Goal: Task Accomplishment & Management: Manage account settings

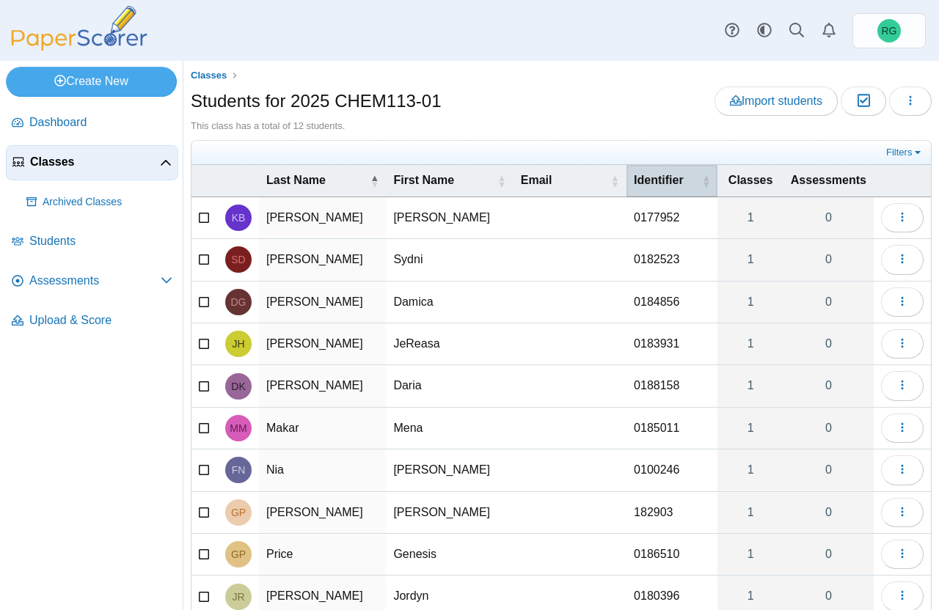
scroll to position [89, 0]
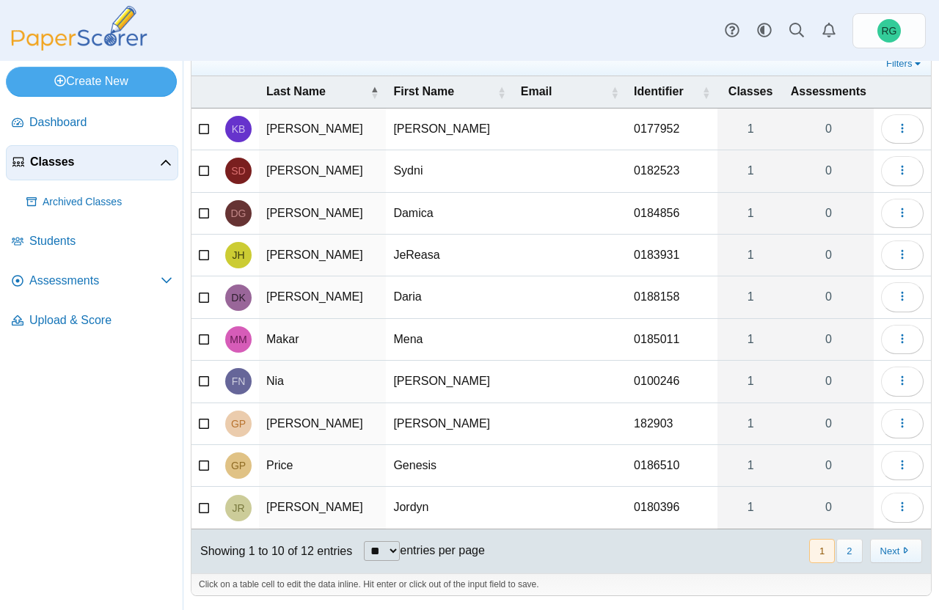
click at [398, 550] on select "** ** ** ***" at bounding box center [382, 551] width 36 height 20
select select "**"
click at [365, 541] on select "** ** ** ***" at bounding box center [382, 551] width 36 height 20
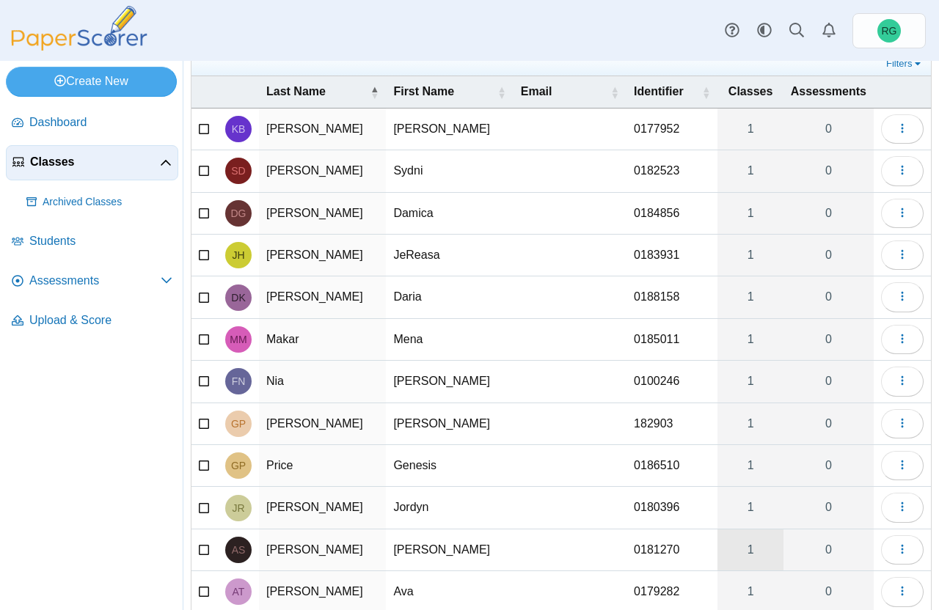
scroll to position [173, 0]
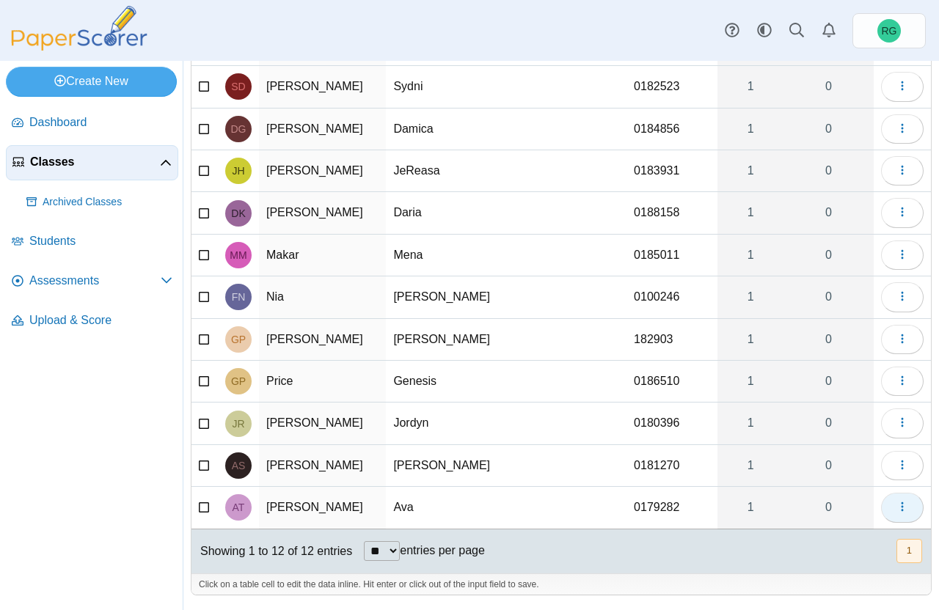
click at [897, 505] on button "button" at bounding box center [902, 507] width 43 height 29
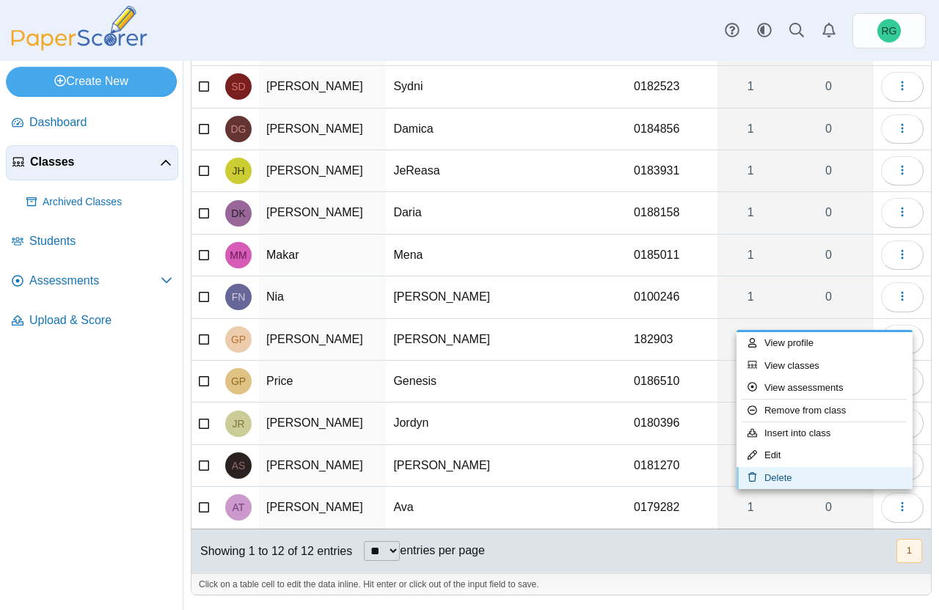
click at [818, 477] on link "Delete" at bounding box center [824, 478] width 176 height 22
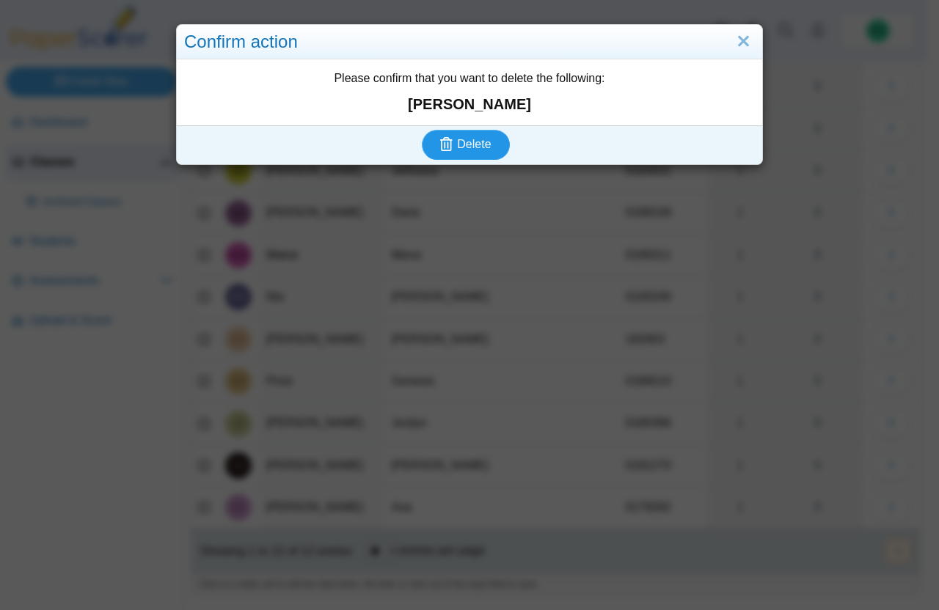
click at [457, 141] on span "Delete" at bounding box center [474, 144] width 34 height 12
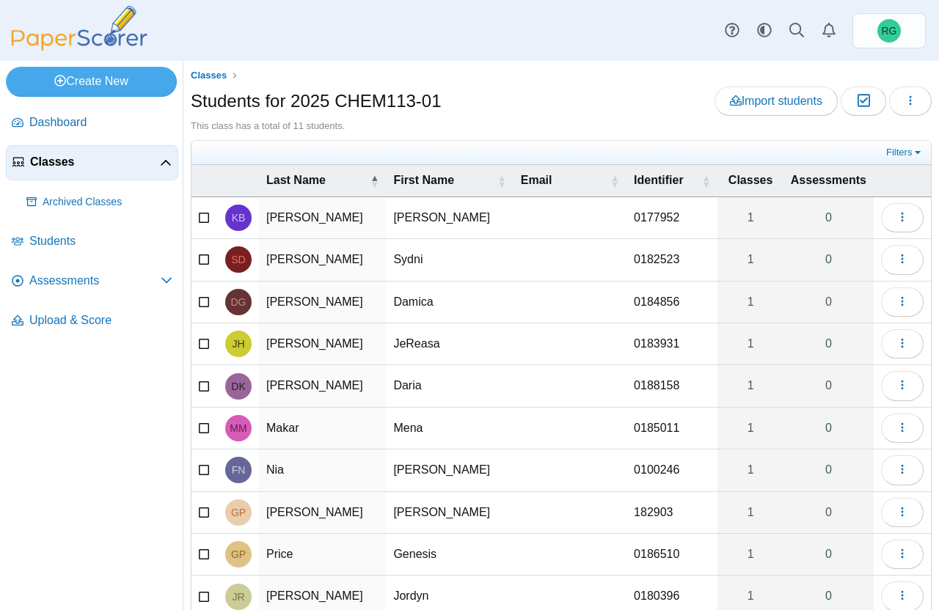
scroll to position [89, 0]
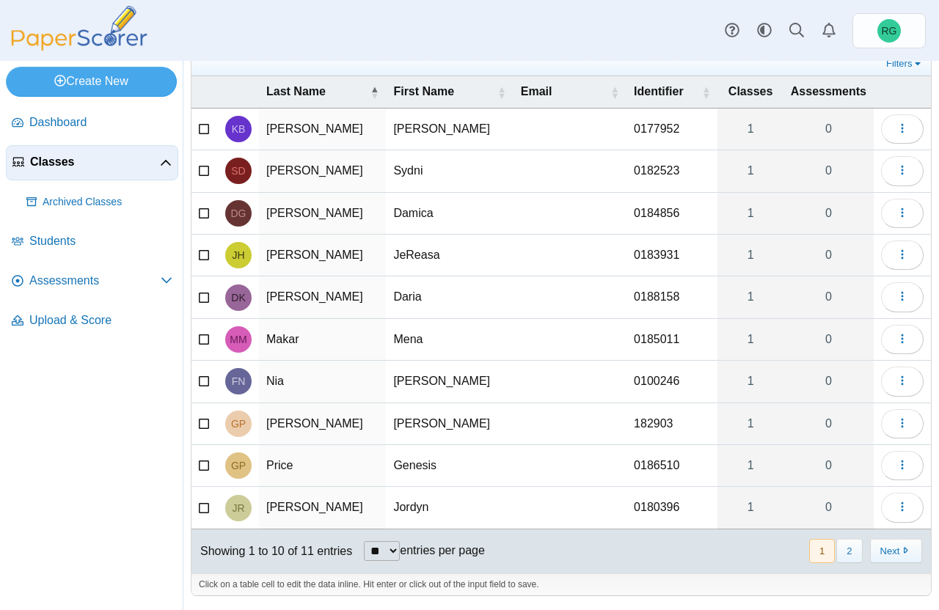
click at [399, 549] on select "** ** ** ***" at bounding box center [382, 551] width 36 height 20
select select "**"
click at [365, 541] on select "** ** ** ***" at bounding box center [382, 551] width 36 height 20
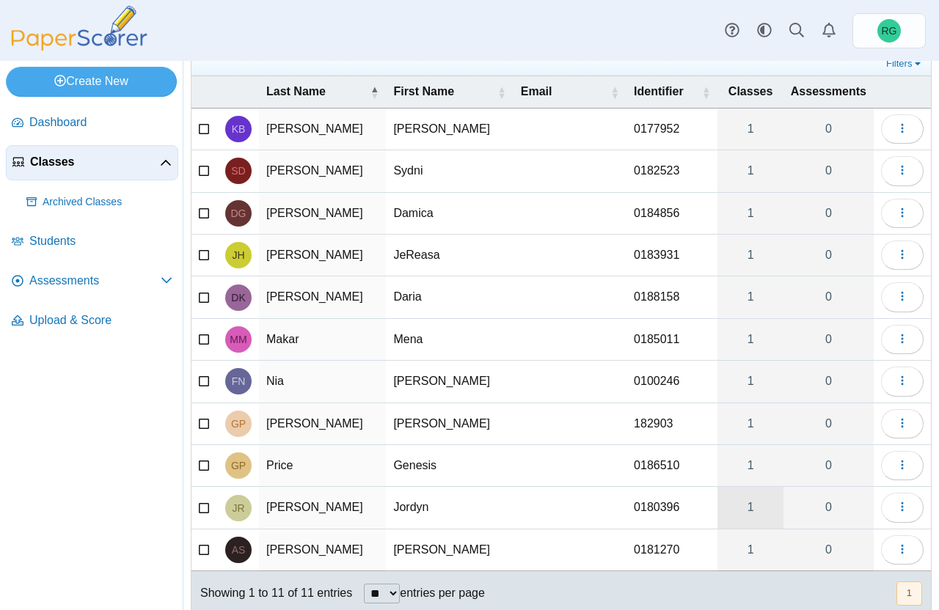
scroll to position [131, 0]
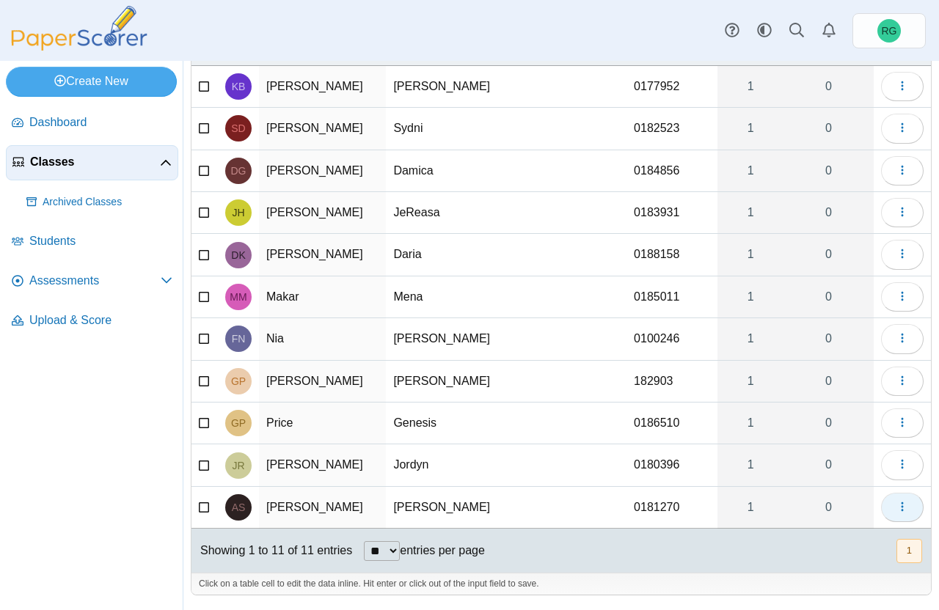
click at [896, 505] on icon "button" at bounding box center [902, 507] width 12 height 12
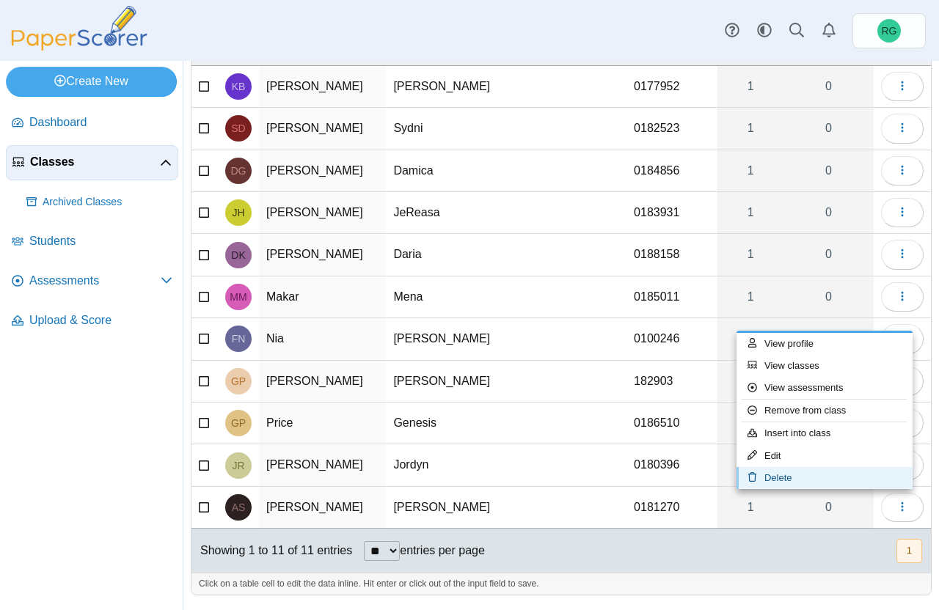
click at [795, 481] on link "Delete" at bounding box center [824, 478] width 176 height 22
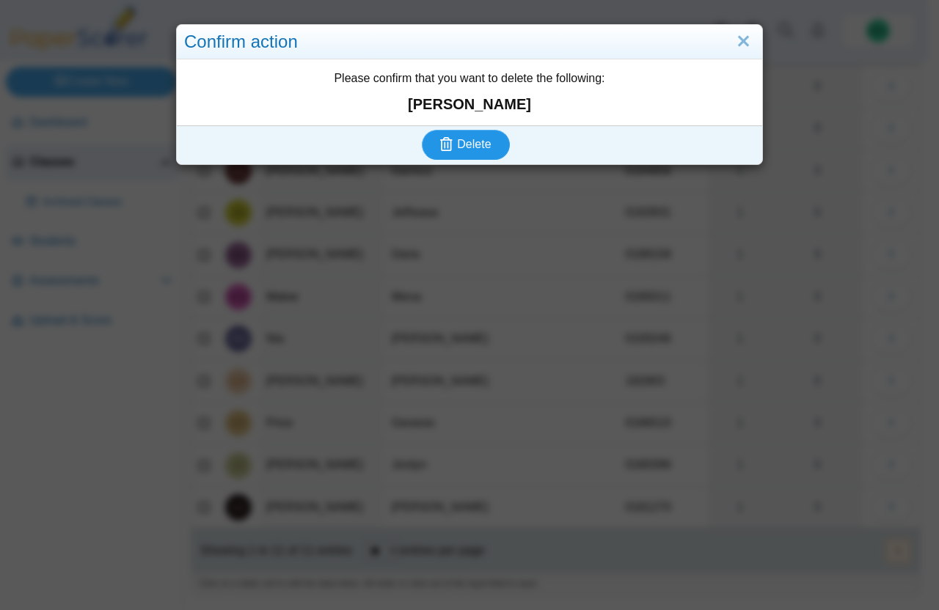
click at [463, 148] on span "Delete" at bounding box center [474, 144] width 34 height 12
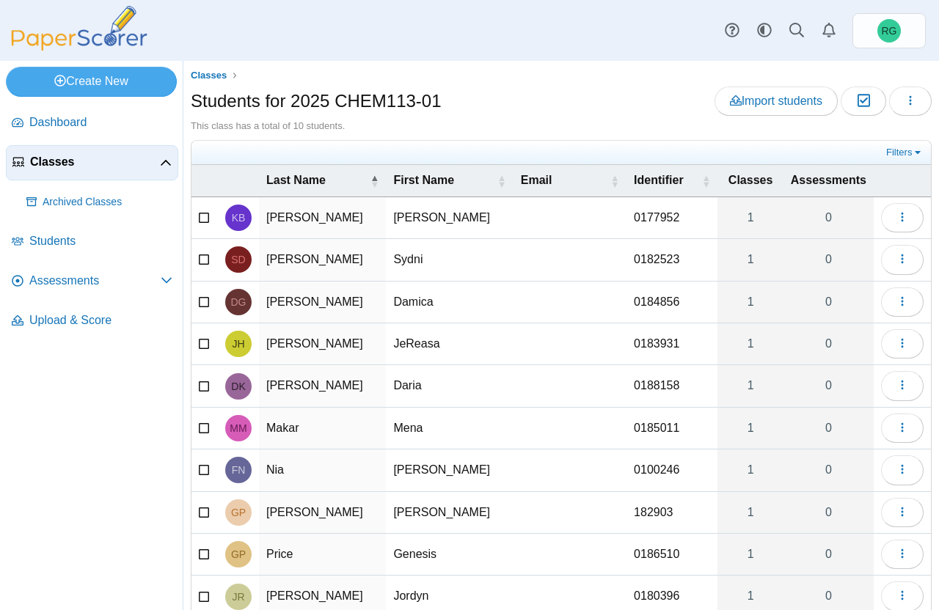
scroll to position [89, 0]
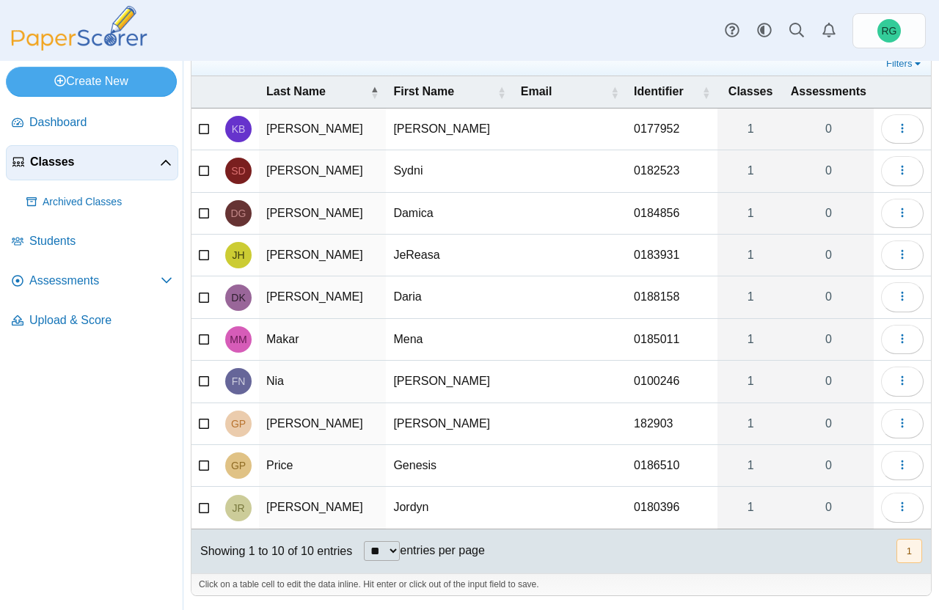
click at [396, 549] on select "** ** ** ***" at bounding box center [382, 551] width 36 height 20
select select "**"
click at [365, 541] on select "** ** ** ***" at bounding box center [382, 551] width 36 height 20
click at [398, 550] on select "** ** ** ***" at bounding box center [382, 551] width 36 height 20
click at [365, 541] on select "** ** ** ***" at bounding box center [382, 551] width 36 height 20
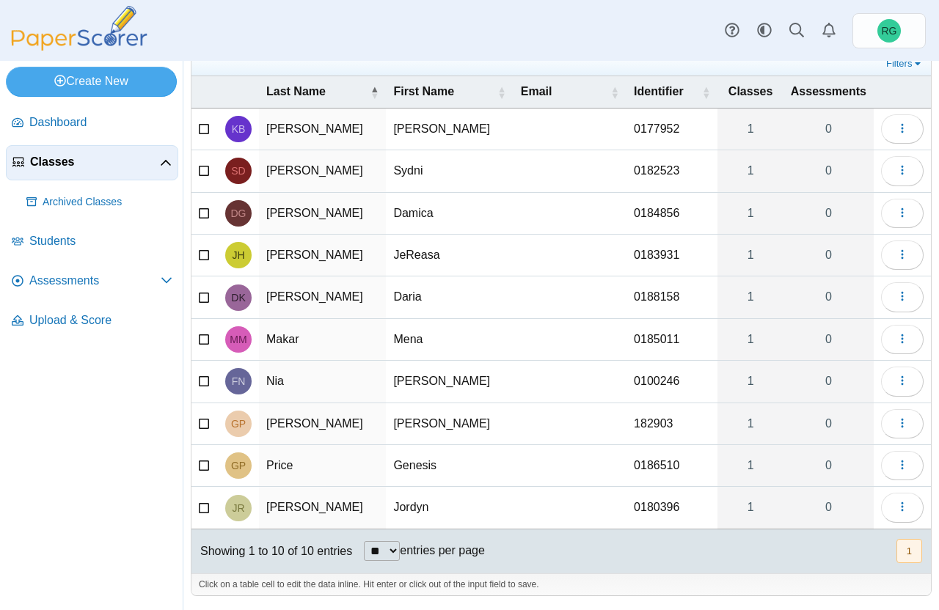
click at [898, 548] on button "1" at bounding box center [909, 551] width 26 height 24
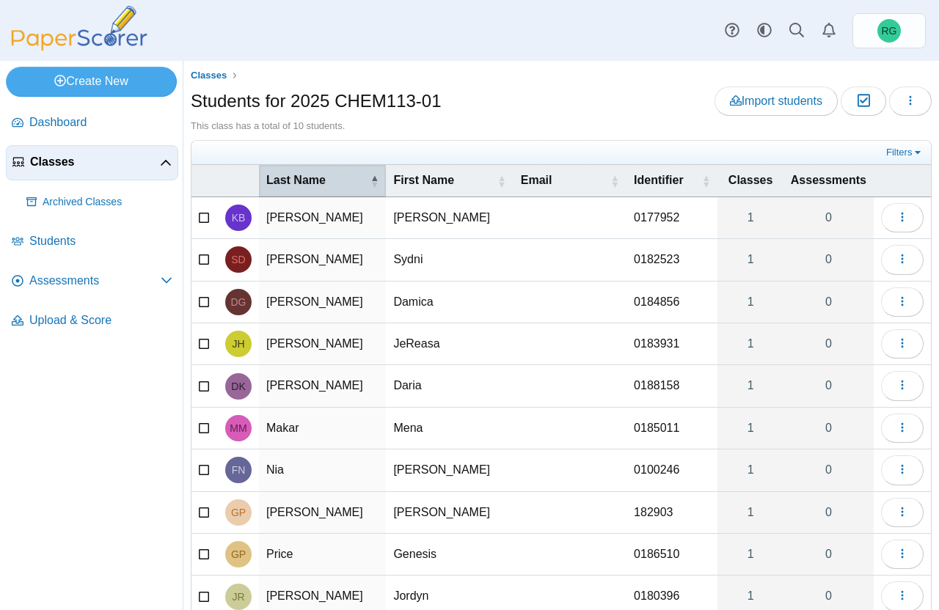
scroll to position [89, 0]
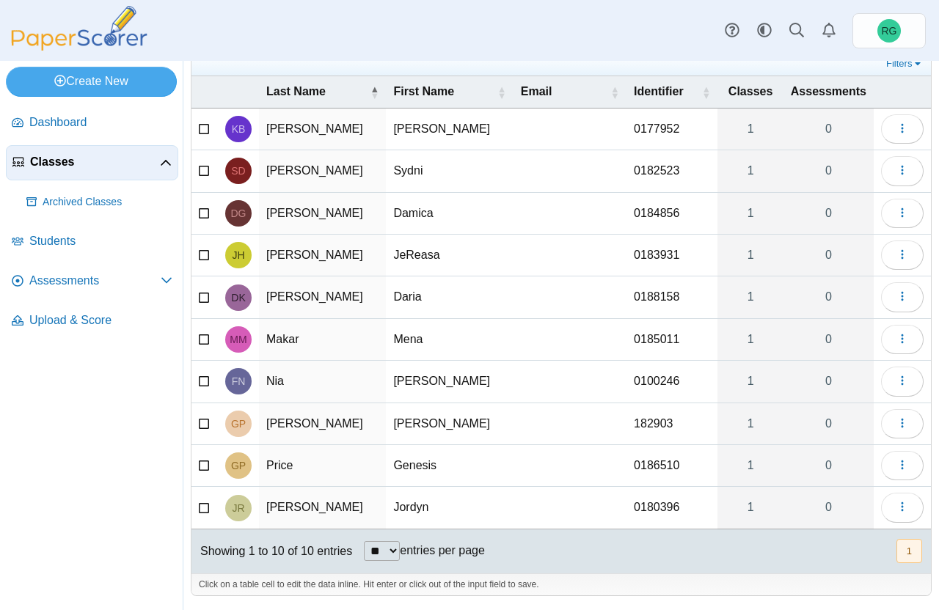
click at [398, 551] on select "** ** ** ***" at bounding box center [382, 551] width 36 height 20
select select "**"
click at [365, 541] on select "** ** ** ***" at bounding box center [382, 551] width 36 height 20
click at [904, 62] on link "Filters" at bounding box center [904, 63] width 45 height 15
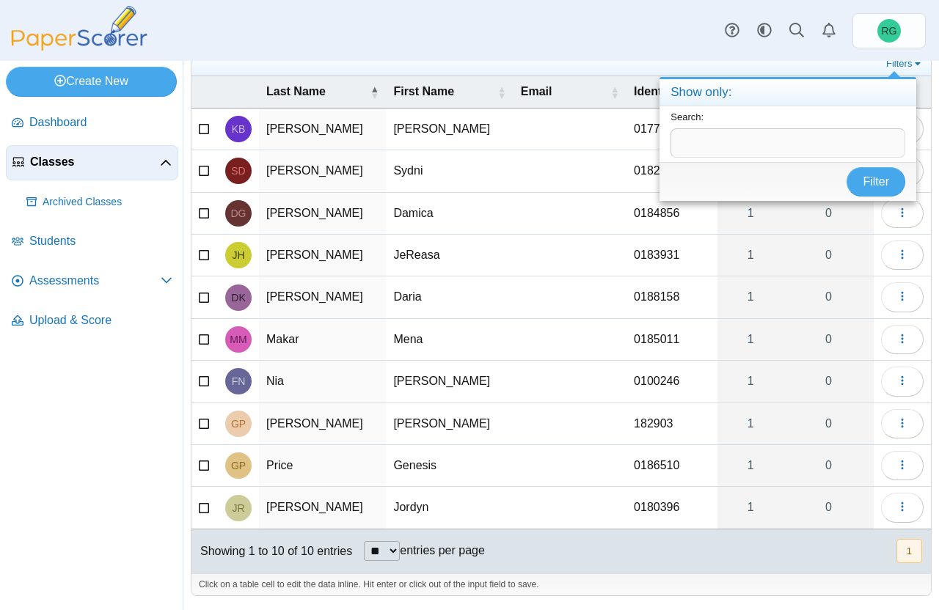
click at [761, 61] on ul at bounding box center [541, 63] width 684 height 15
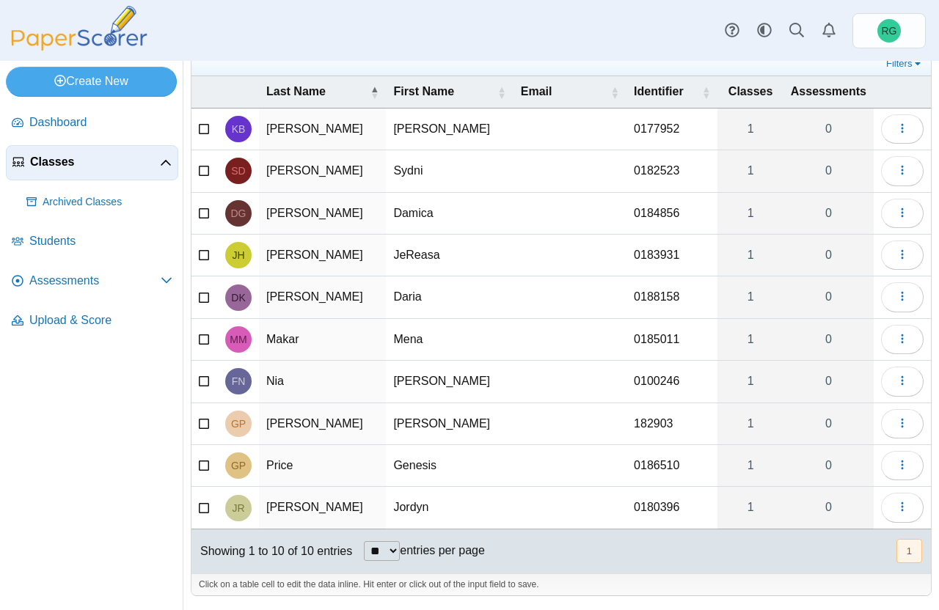
scroll to position [0, 0]
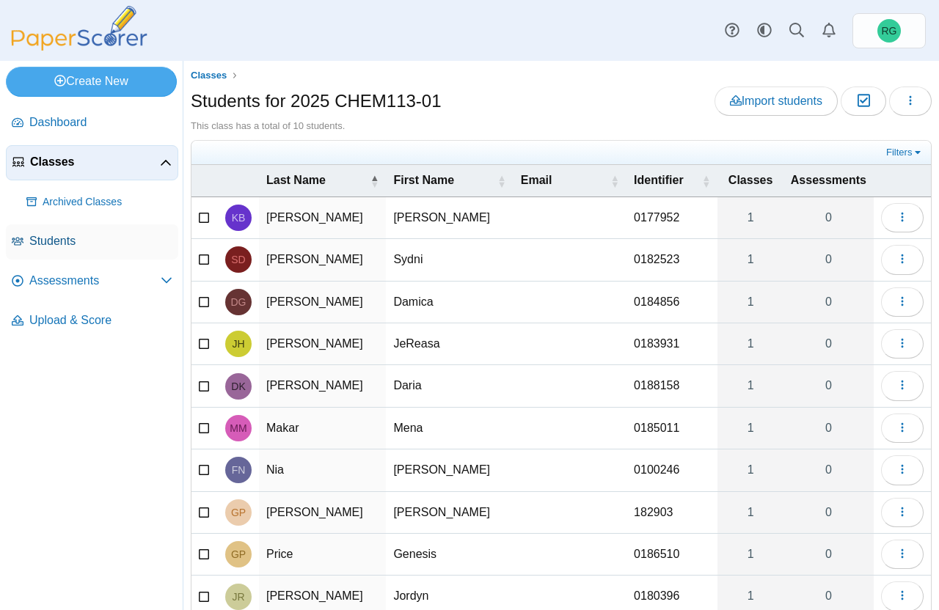
click at [71, 241] on span "Students" at bounding box center [100, 241] width 143 height 16
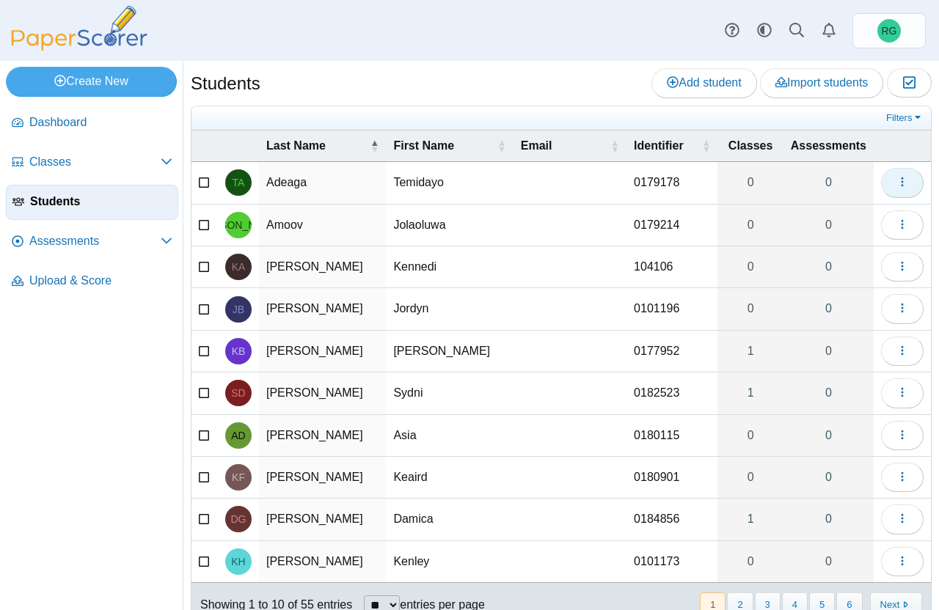
click at [896, 183] on icon "button" at bounding box center [902, 182] width 12 height 12
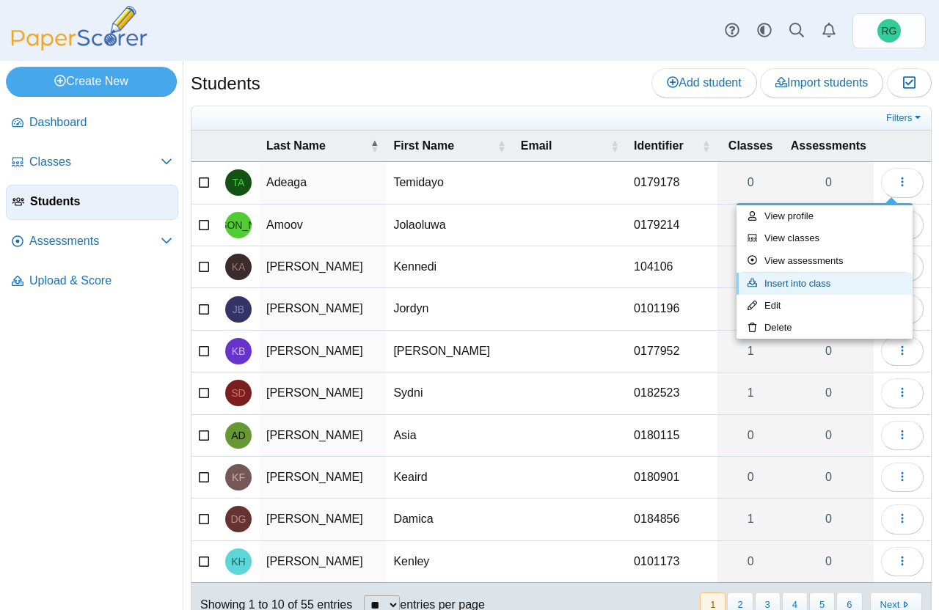
click at [817, 285] on link "Insert into class" at bounding box center [824, 284] width 176 height 22
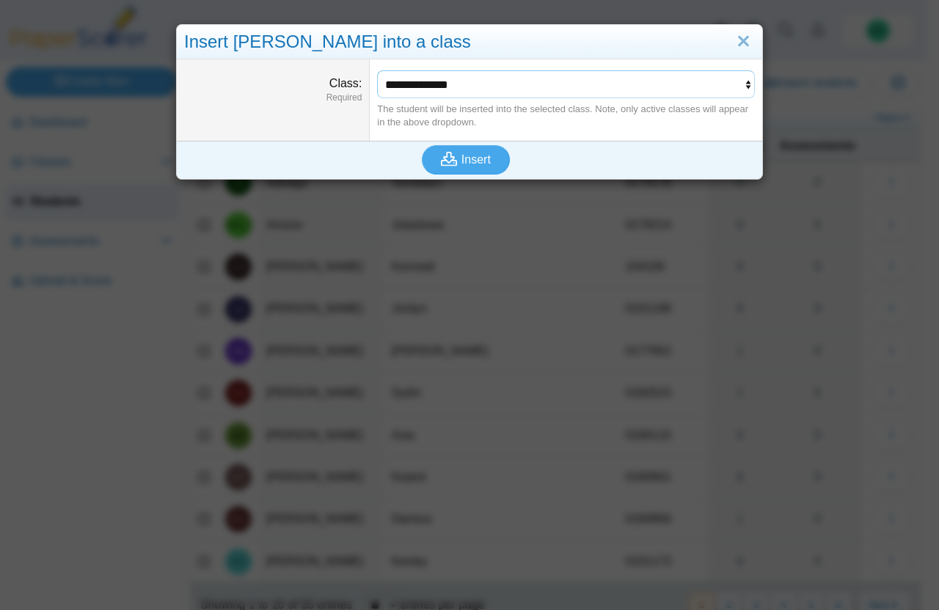
click at [679, 87] on select "**********" at bounding box center [566, 84] width 378 height 28
select select "**********"
click at [377, 70] on select "**********" at bounding box center [566, 84] width 378 height 28
click at [464, 161] on span "Insert" at bounding box center [475, 159] width 29 height 12
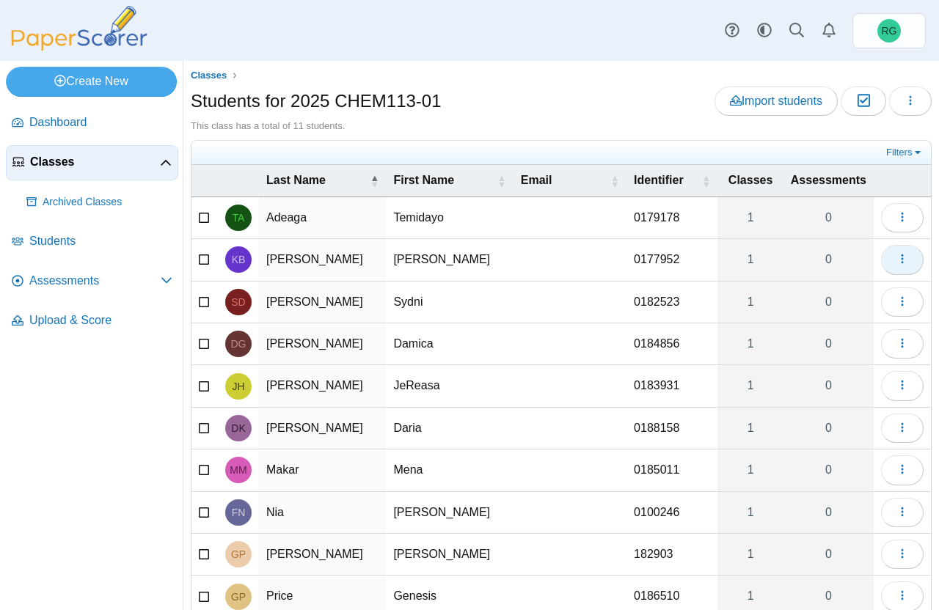
click at [901, 262] on use "button" at bounding box center [902, 259] width 2 height 10
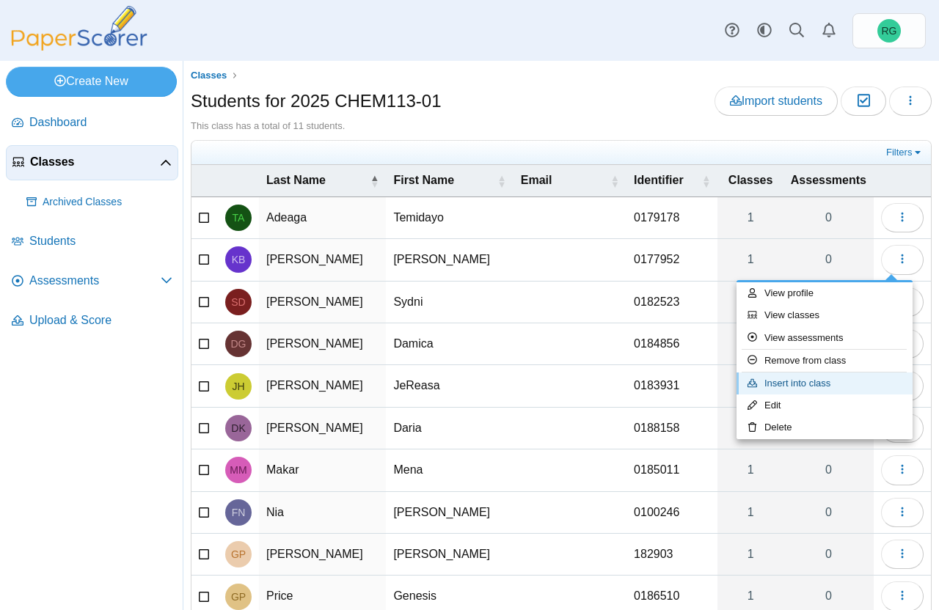
click at [824, 384] on link "Insert into class" at bounding box center [824, 384] width 176 height 22
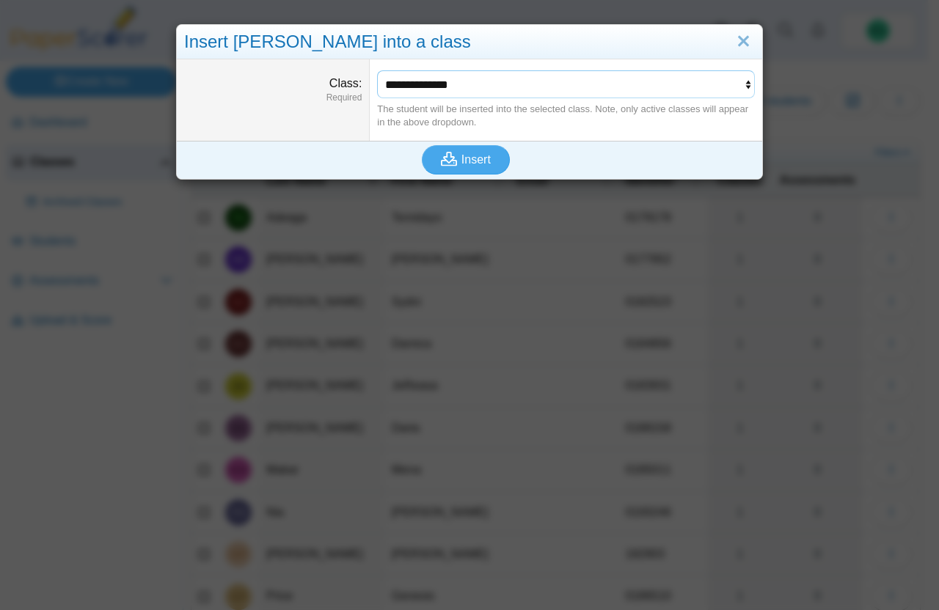
click at [675, 81] on select "**********" at bounding box center [566, 84] width 378 height 28
select select "**********"
click at [377, 70] on select "**********" at bounding box center [566, 84] width 378 height 28
click at [470, 157] on span "Insert" at bounding box center [475, 159] width 29 height 12
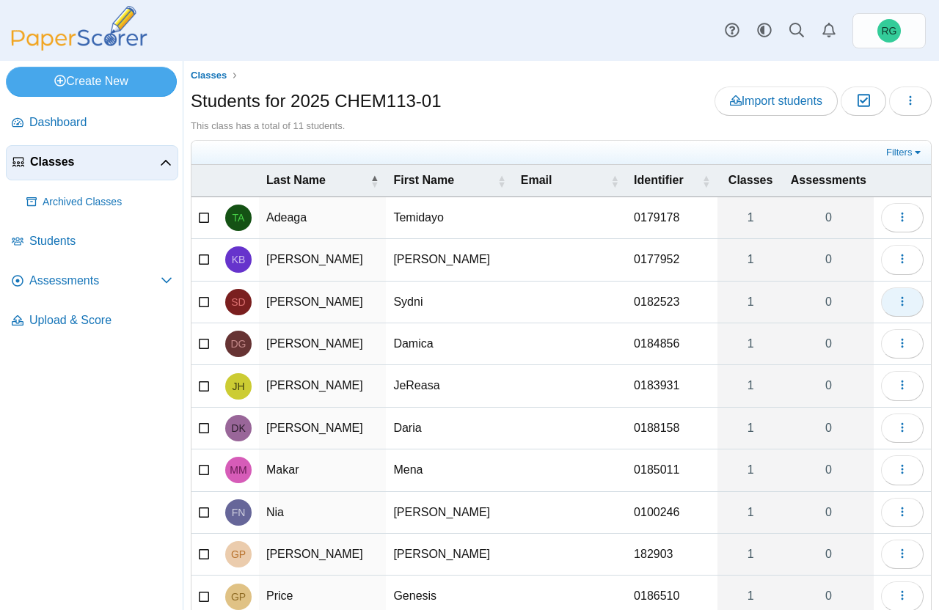
click at [893, 310] on button "button" at bounding box center [902, 302] width 43 height 29
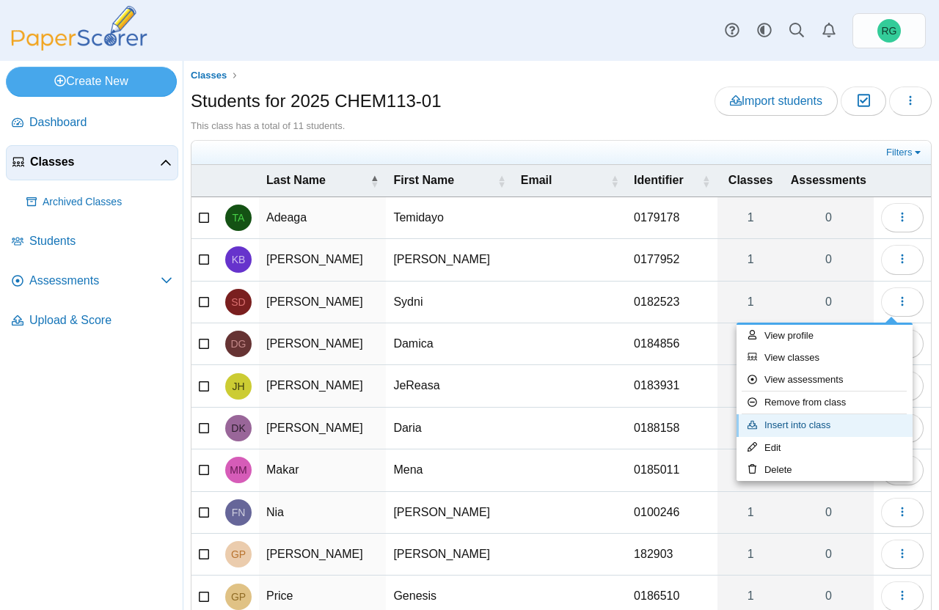
click at [829, 426] on link "Insert into class" at bounding box center [824, 425] width 176 height 22
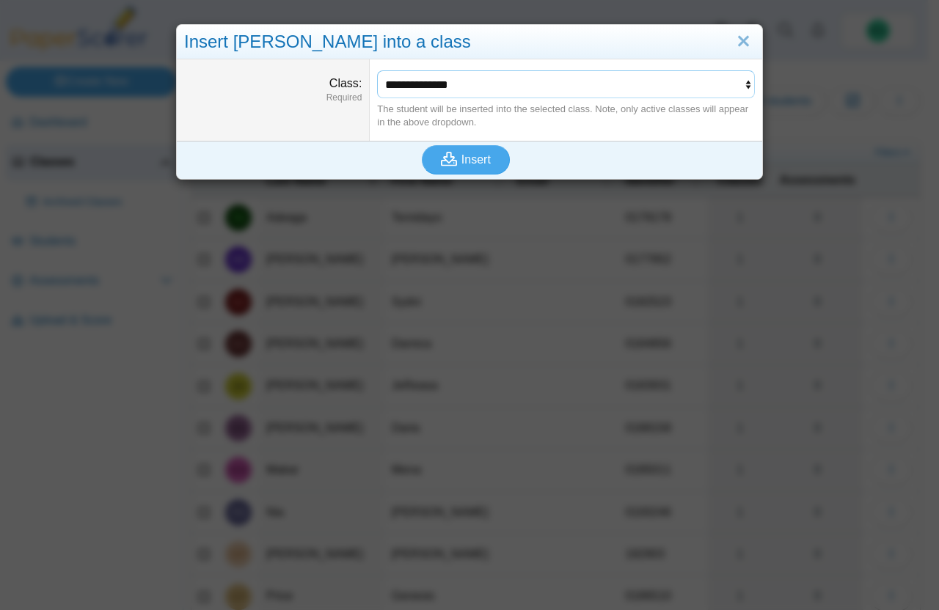
click at [634, 85] on select "**********" at bounding box center [566, 84] width 378 height 28
select select "**********"
click at [377, 70] on select "**********" at bounding box center [566, 84] width 378 height 28
click at [482, 158] on span "Insert" at bounding box center [475, 159] width 29 height 12
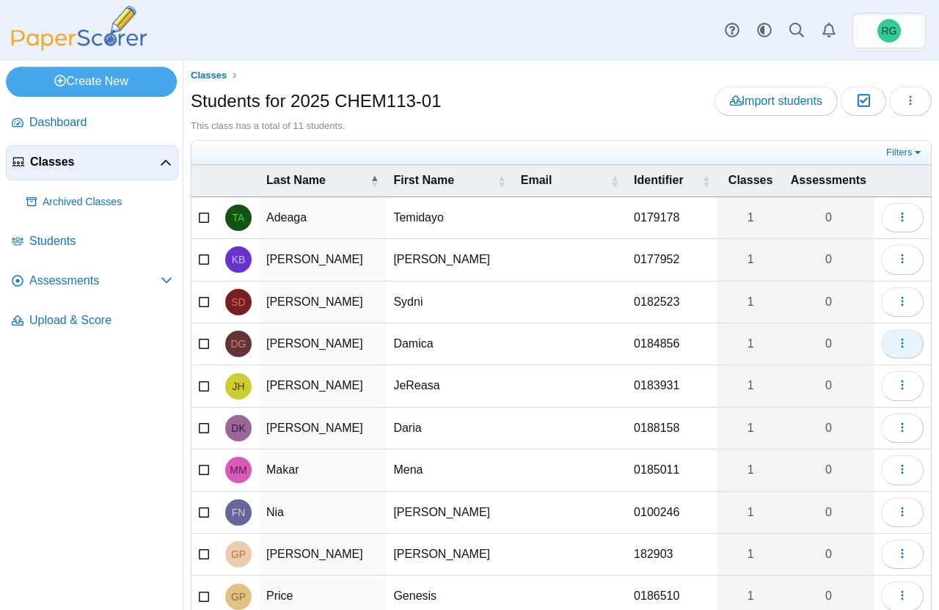
click at [901, 347] on use "button" at bounding box center [902, 344] width 2 height 10
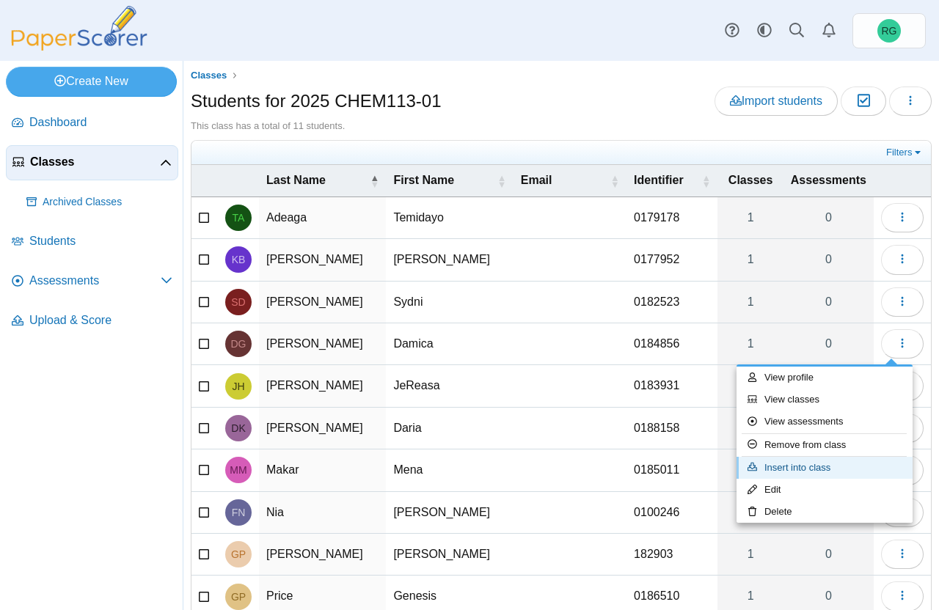
click at [826, 469] on link "Insert into class" at bounding box center [824, 468] width 176 height 22
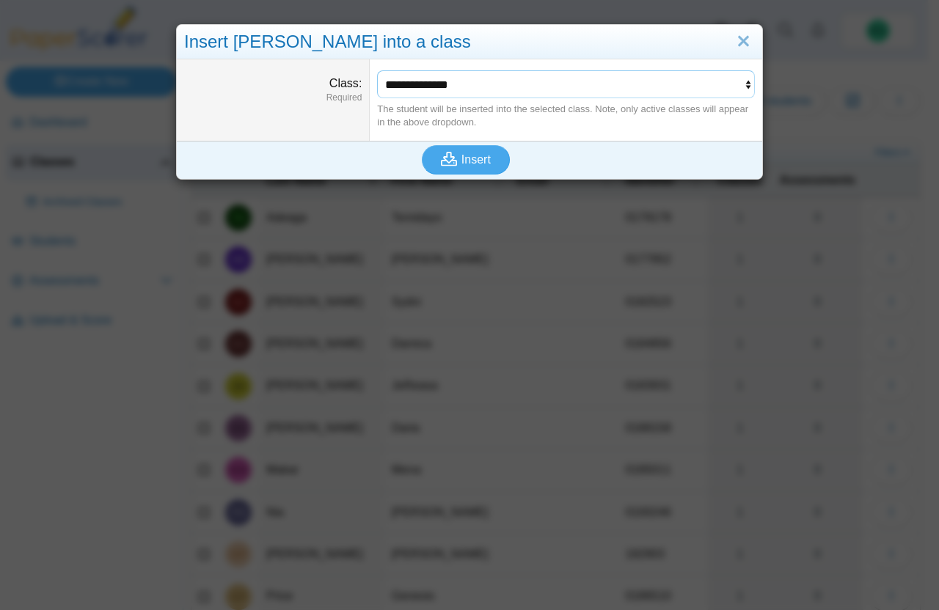
click at [575, 79] on select "**********" at bounding box center [566, 84] width 378 height 28
select select "**********"
click at [377, 70] on select "**********" at bounding box center [566, 84] width 378 height 28
click at [464, 158] on span "Insert" at bounding box center [475, 159] width 29 height 12
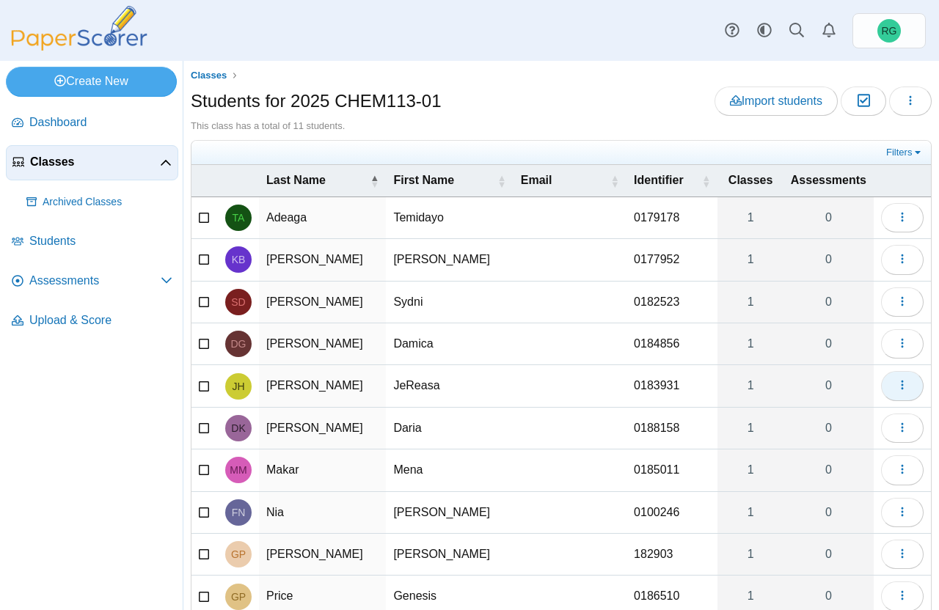
click at [896, 388] on icon "button" at bounding box center [902, 385] width 12 height 12
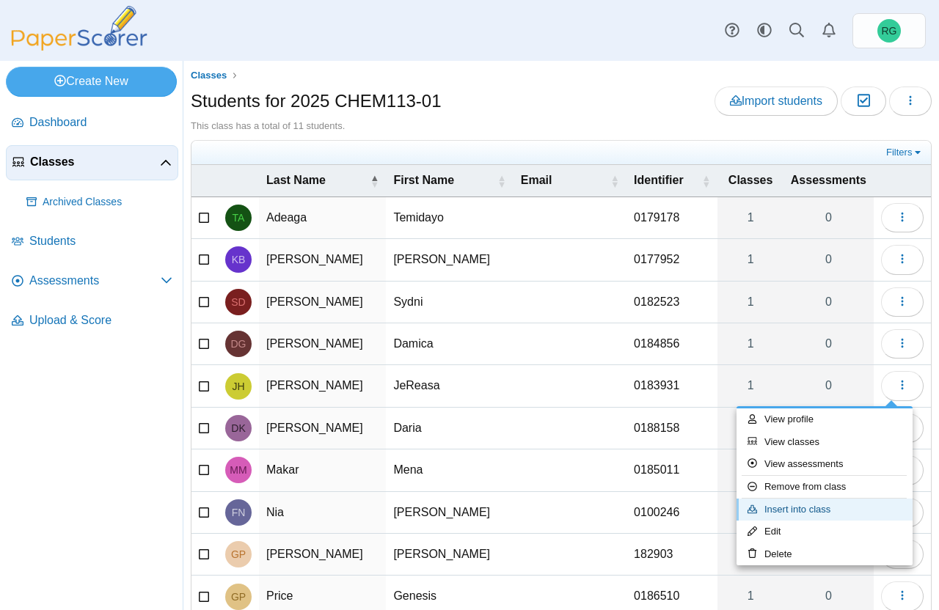
click at [822, 506] on link "Insert into class" at bounding box center [824, 510] width 176 height 22
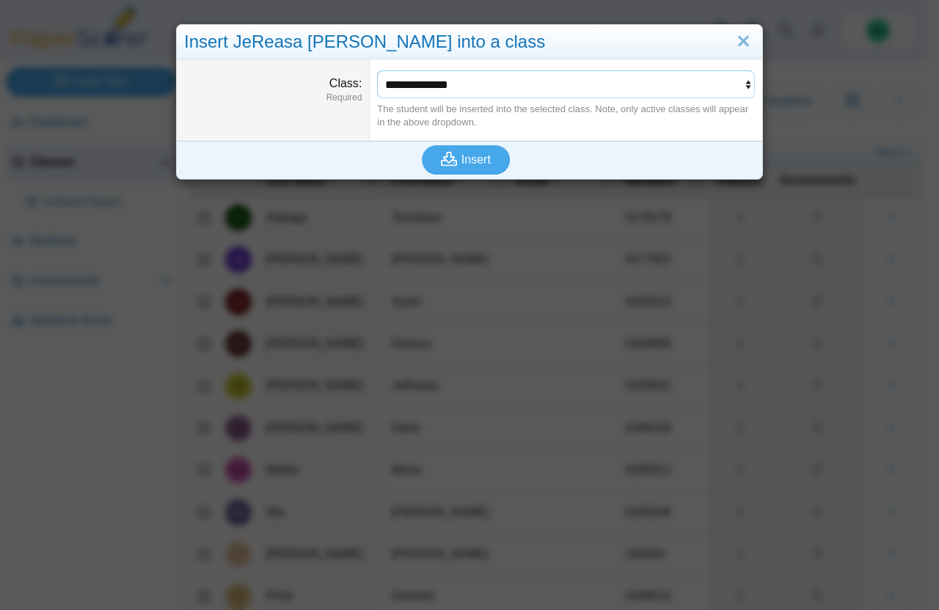
click at [705, 85] on select "**********" at bounding box center [566, 84] width 378 height 28
select select "**********"
click at [377, 70] on select "**********" at bounding box center [566, 84] width 378 height 28
click at [480, 153] on span "Insert" at bounding box center [475, 159] width 29 height 12
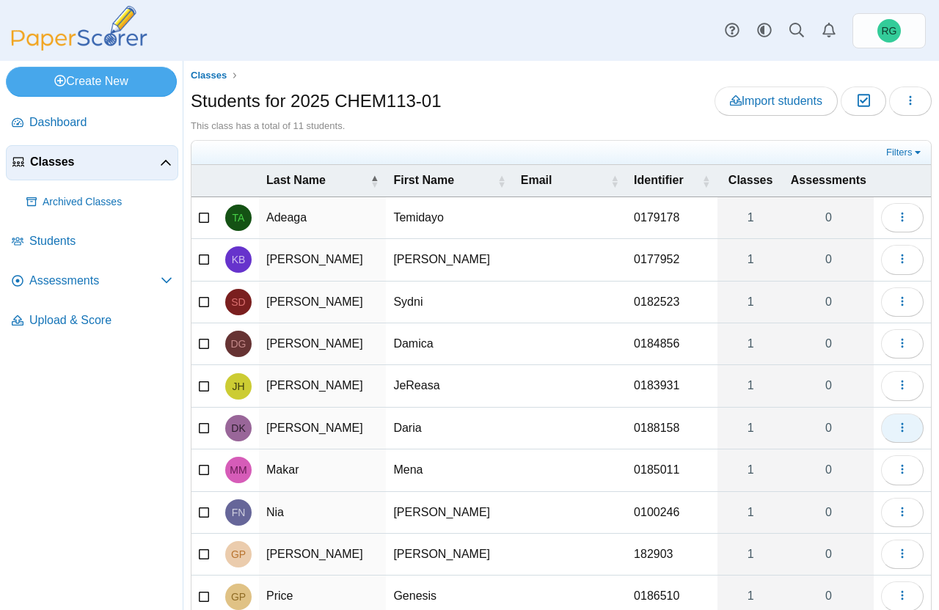
click at [896, 430] on icon "button" at bounding box center [902, 428] width 12 height 12
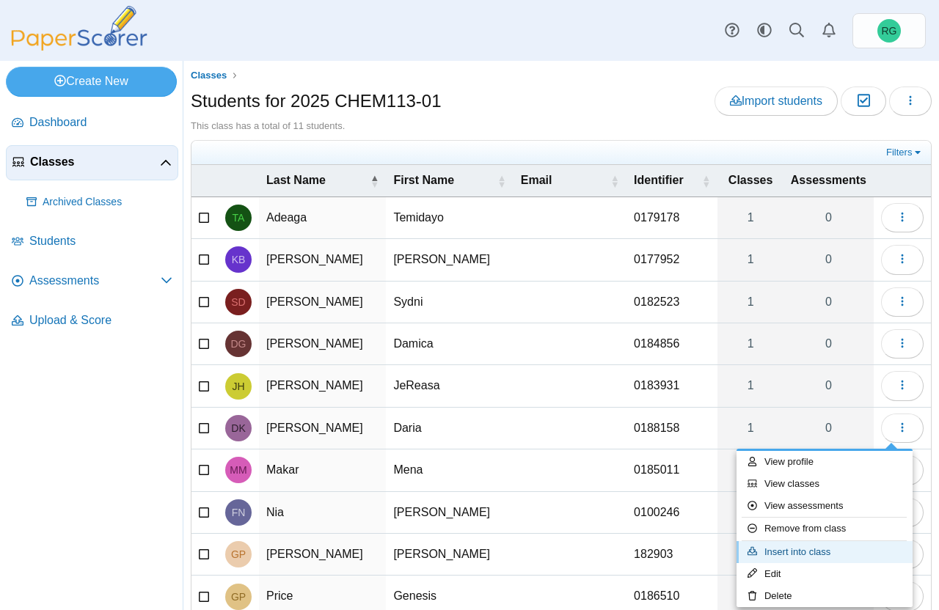
click at [817, 555] on link "Insert into class" at bounding box center [824, 552] width 176 height 22
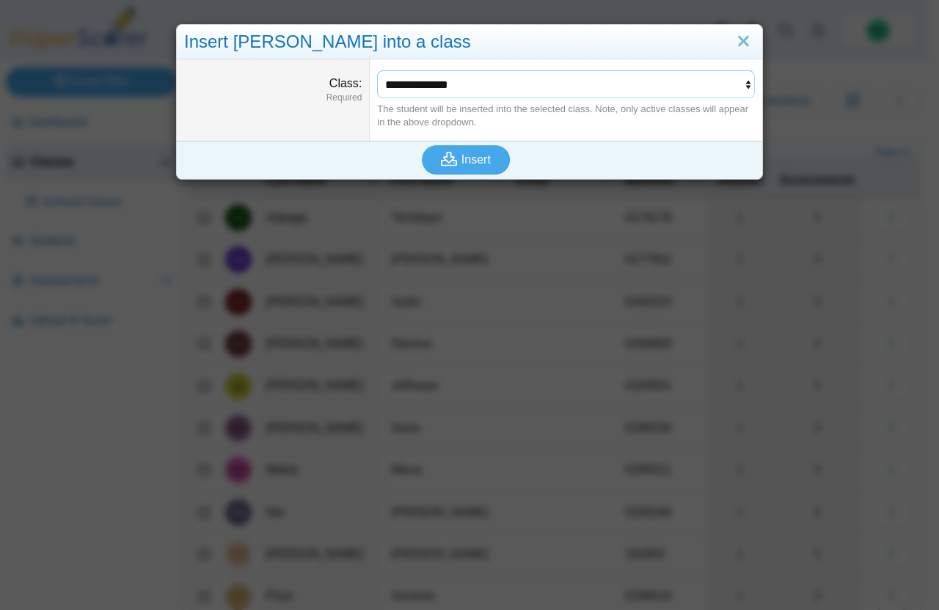
click at [652, 86] on select "**********" at bounding box center [566, 84] width 378 height 28
select select "**********"
click at [377, 70] on select "**********" at bounding box center [566, 84] width 378 height 28
click at [464, 158] on span "Insert" at bounding box center [475, 159] width 29 height 12
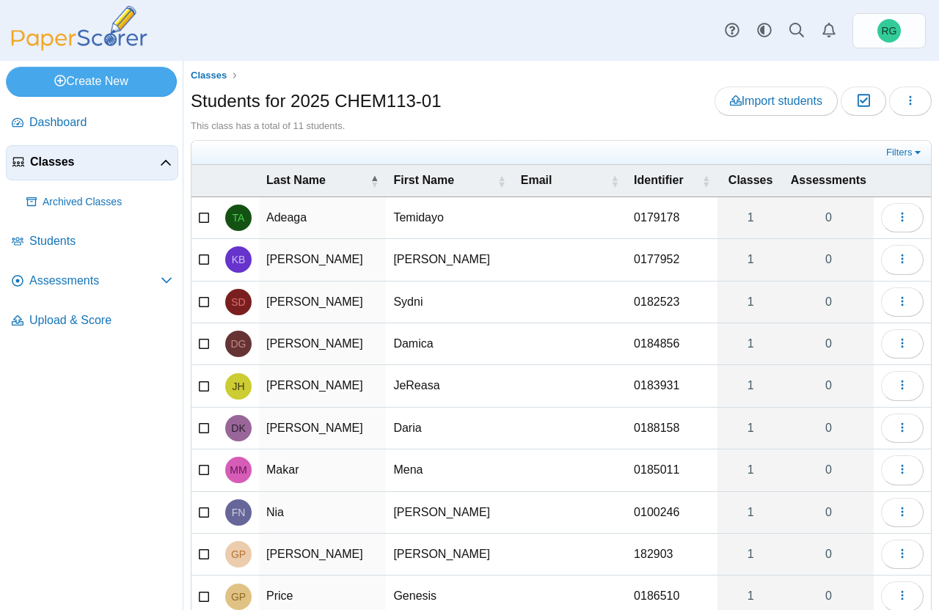
click at [427, 102] on h1 "Students for 2025 CHEM113-01" at bounding box center [316, 101] width 251 height 25
click at [217, 72] on span "Classes" at bounding box center [209, 75] width 36 height 11
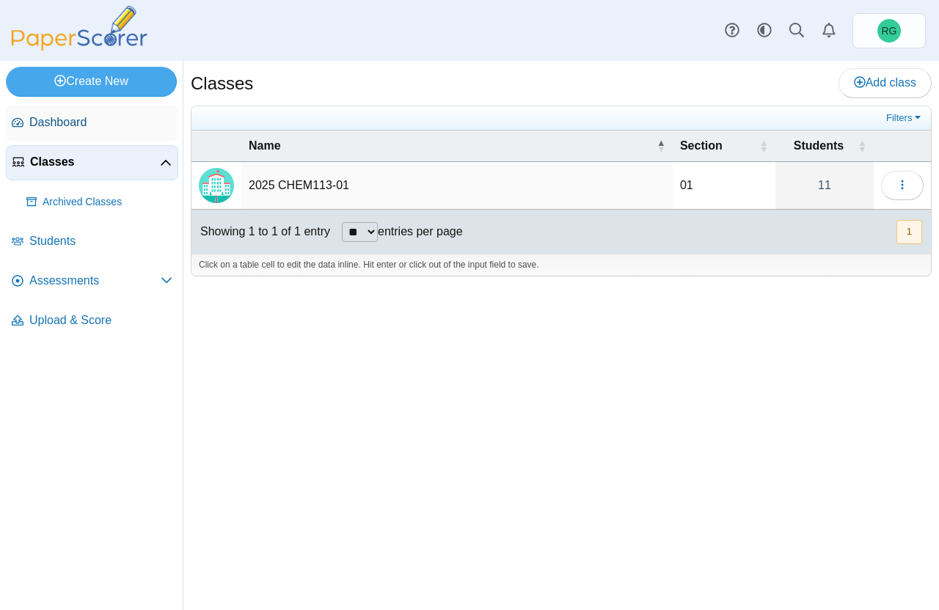
click at [62, 121] on span "Dashboard" at bounding box center [100, 122] width 143 height 16
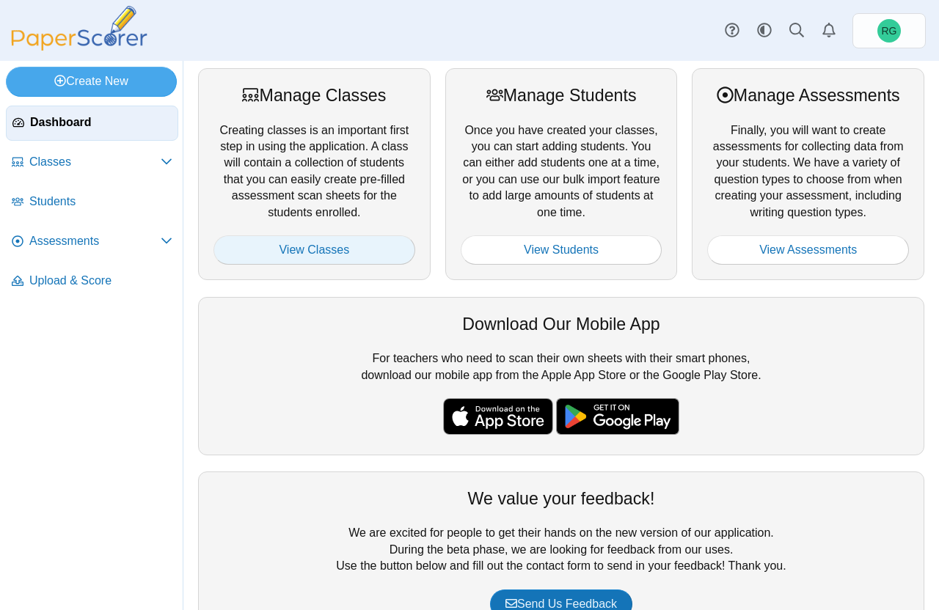
click at [322, 252] on link "View Classes" at bounding box center [314, 249] width 202 height 29
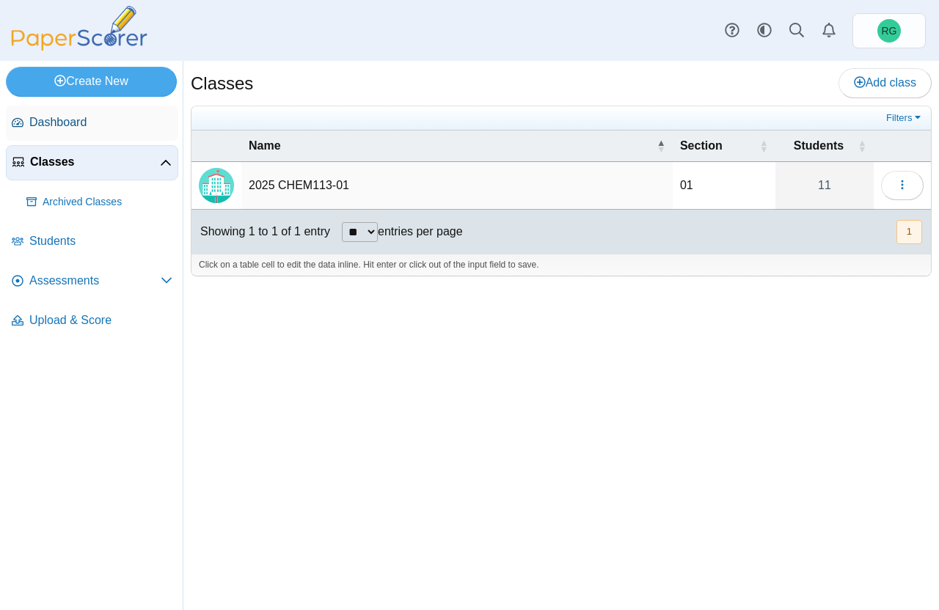
click at [72, 122] on span "Dashboard" at bounding box center [100, 122] width 143 height 16
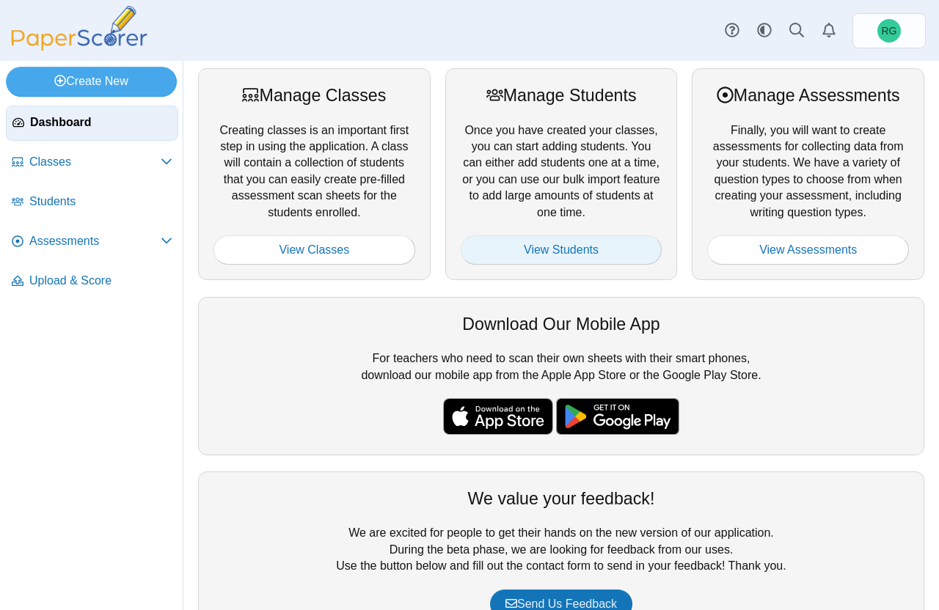
click at [558, 251] on link "View Students" at bounding box center [562, 249] width 202 height 29
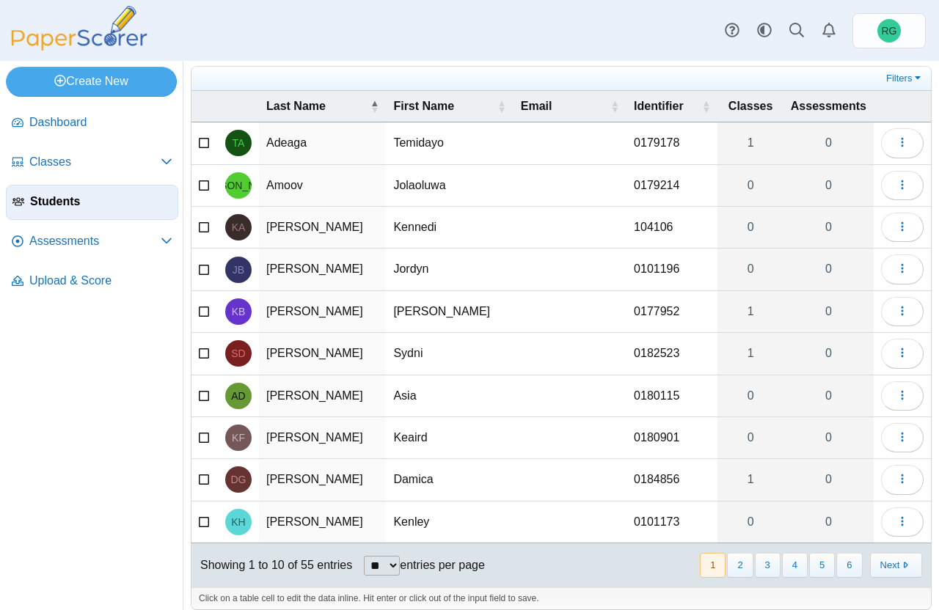
scroll to position [54, 0]
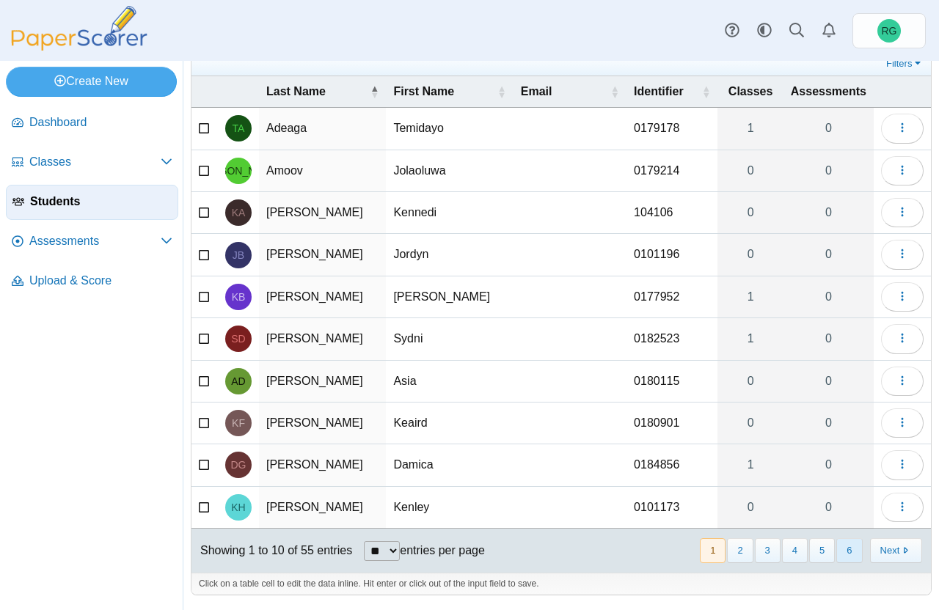
click at [840, 554] on button "6" at bounding box center [849, 550] width 26 height 24
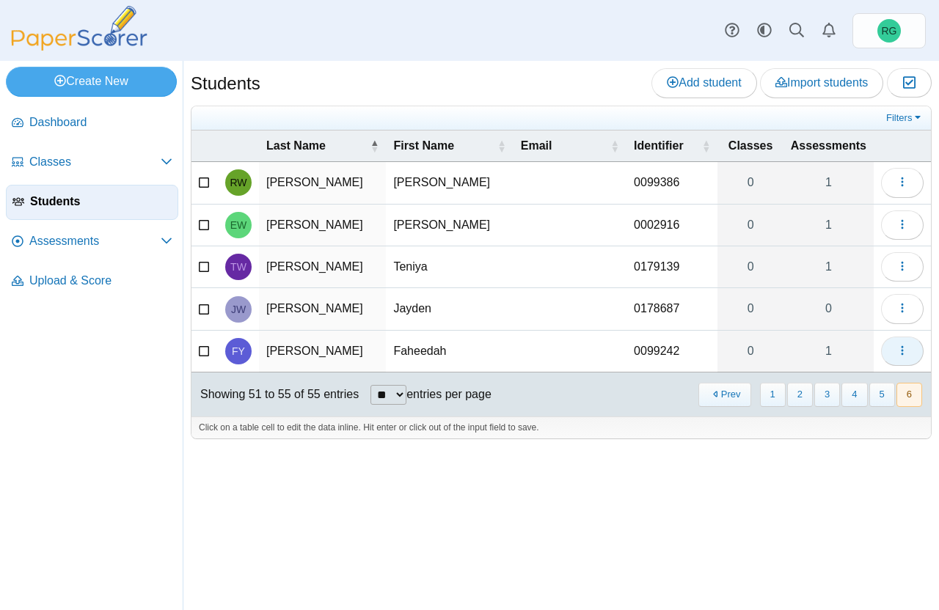
click at [904, 356] on icon "button" at bounding box center [902, 351] width 12 height 12
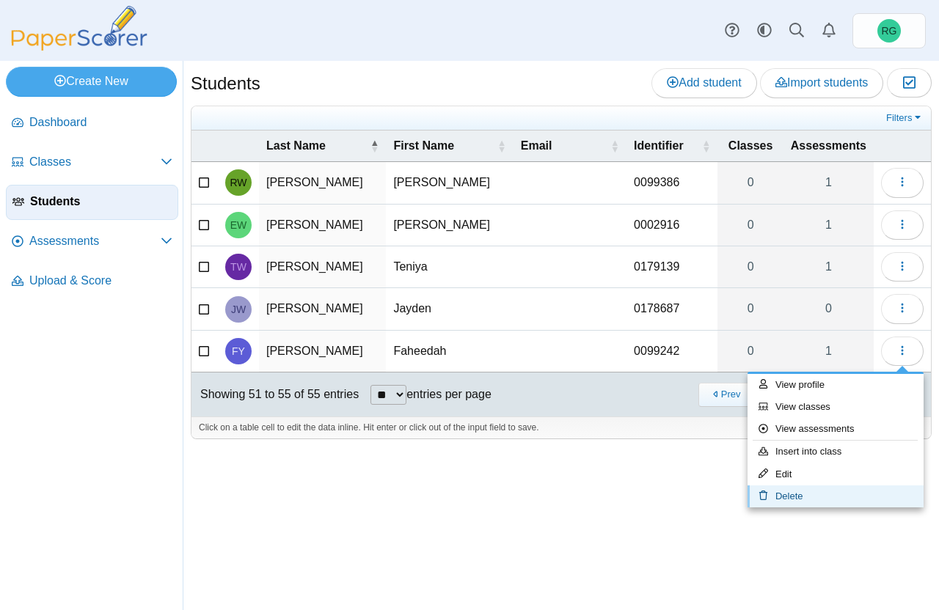
click at [818, 494] on link "Delete" at bounding box center [835, 497] width 176 height 22
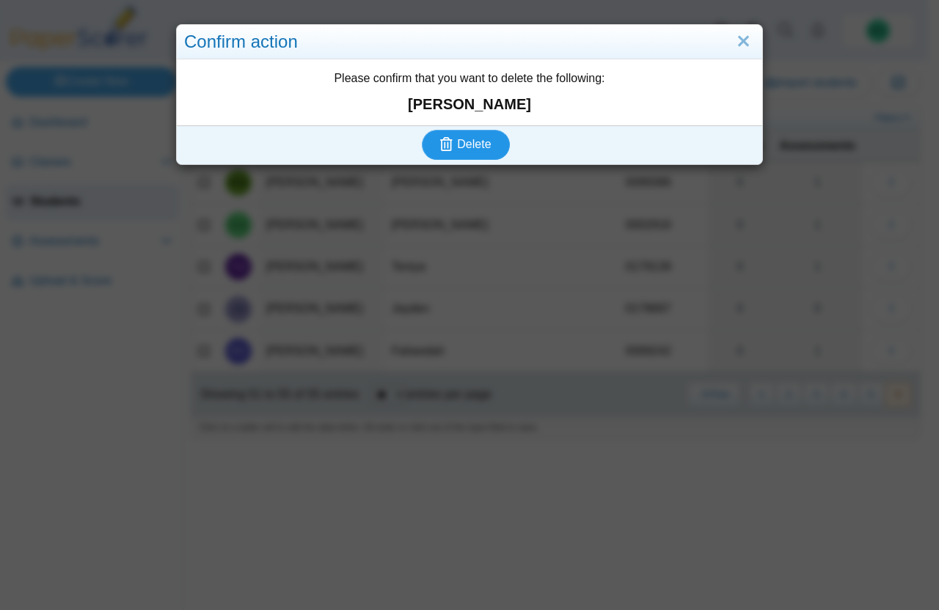
click at [471, 143] on span "Delete" at bounding box center [474, 144] width 34 height 12
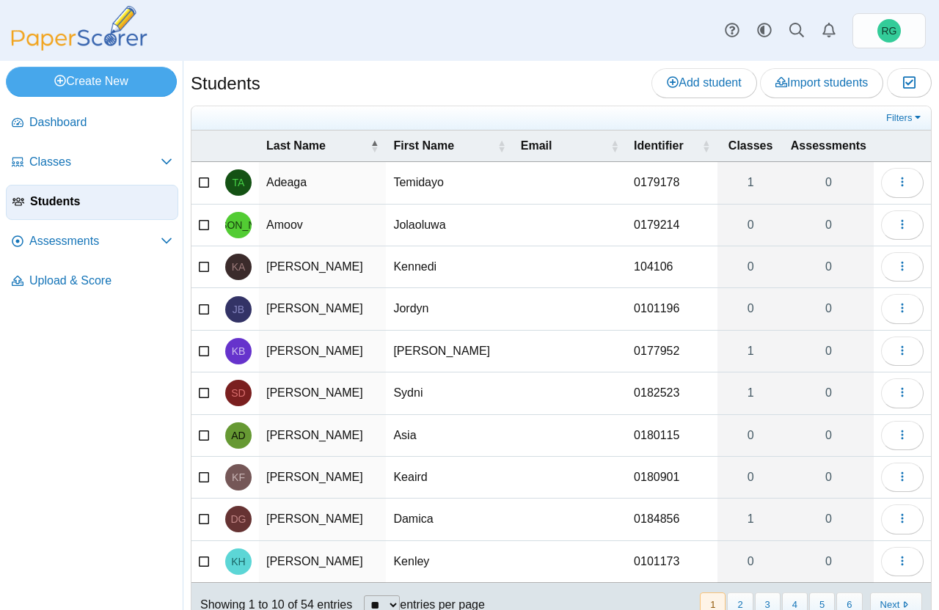
scroll to position [54, 0]
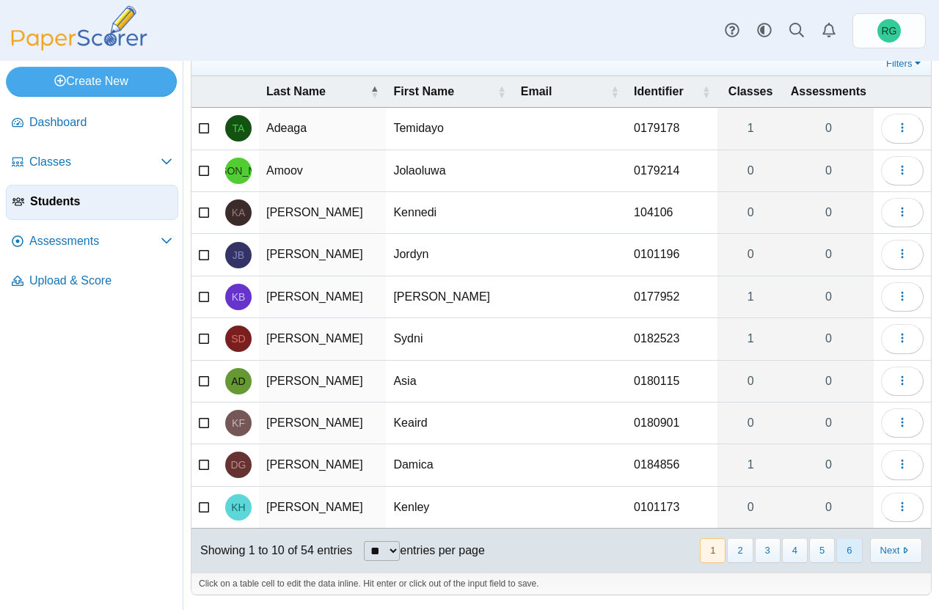
click at [839, 544] on button "6" at bounding box center [849, 550] width 26 height 24
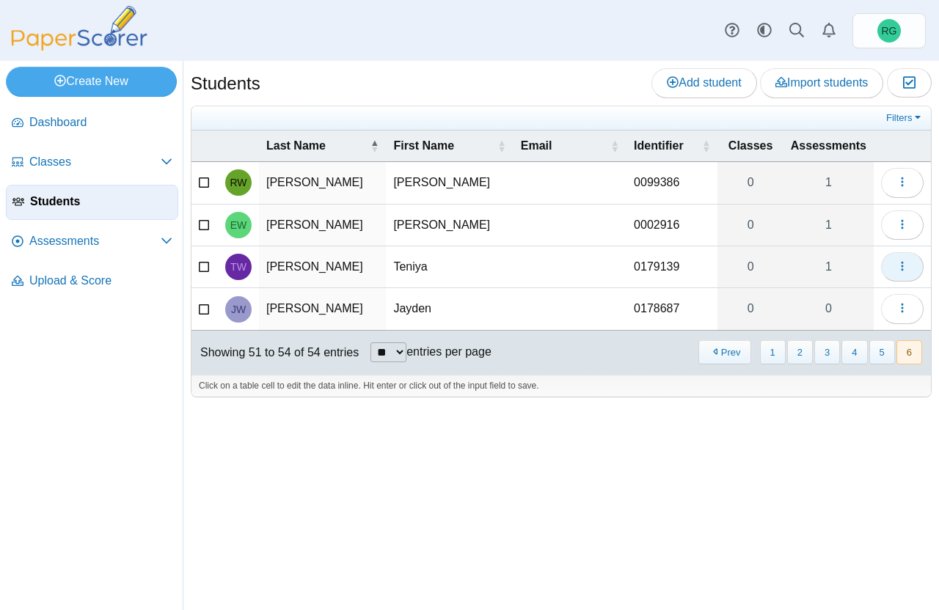
click at [904, 270] on icon "button" at bounding box center [902, 266] width 12 height 12
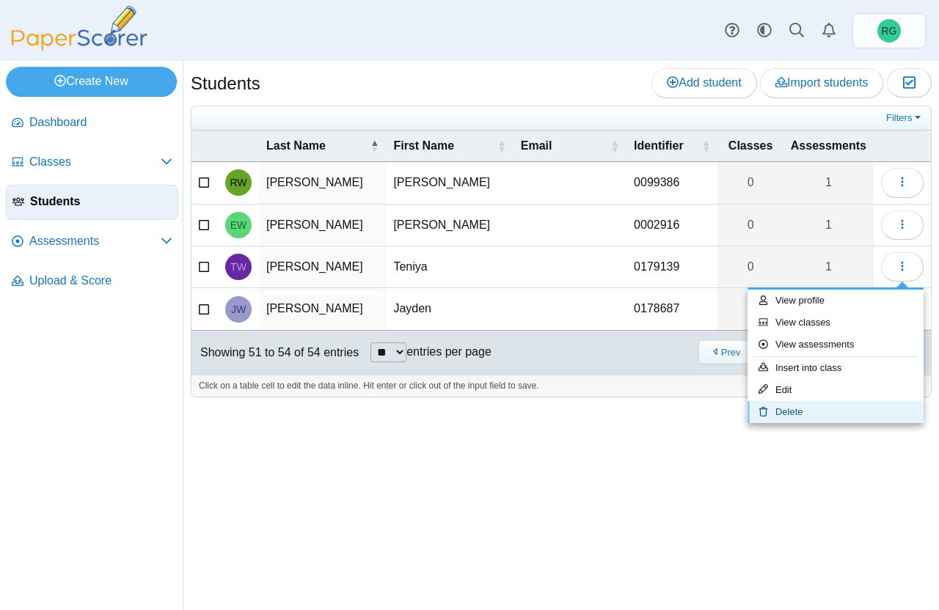
click at [801, 417] on link "Delete" at bounding box center [835, 412] width 176 height 22
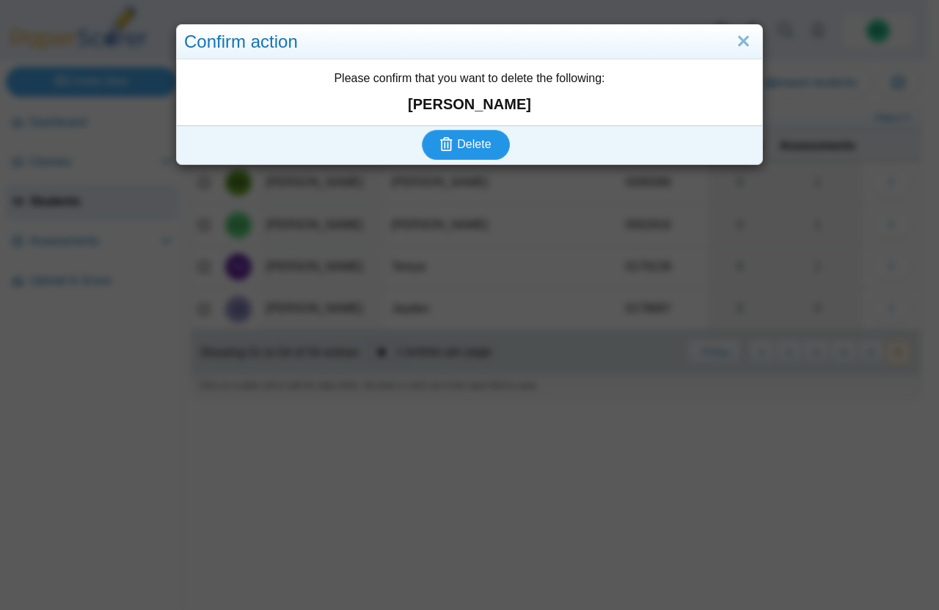
click at [481, 142] on span "Delete" at bounding box center [474, 144] width 34 height 12
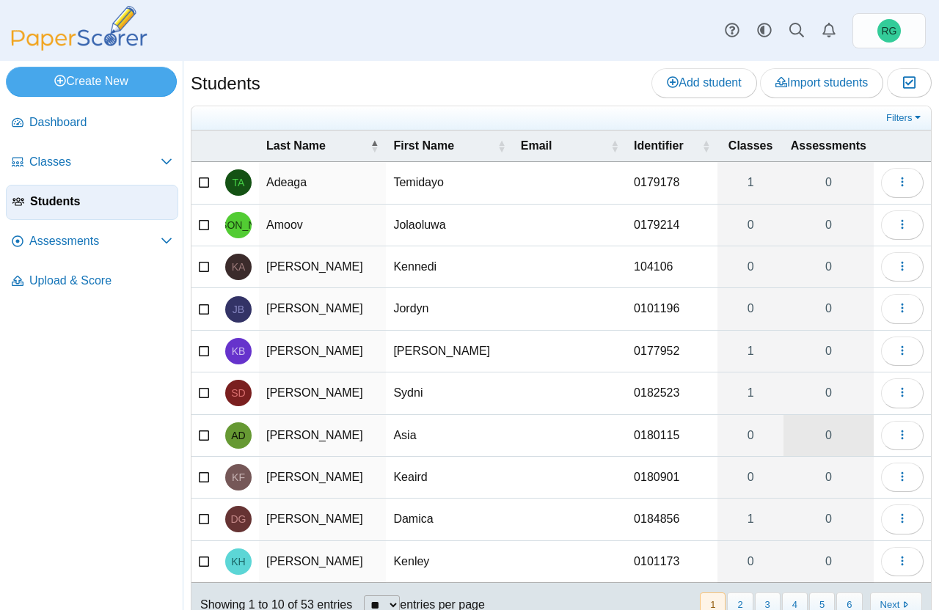
scroll to position [54, 0]
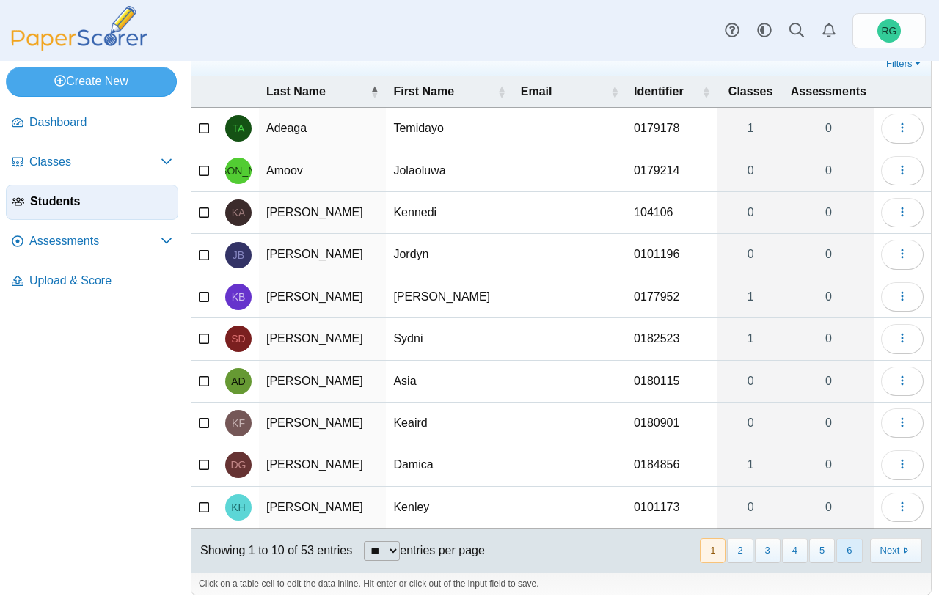
click at [836, 557] on button "6" at bounding box center [849, 550] width 26 height 24
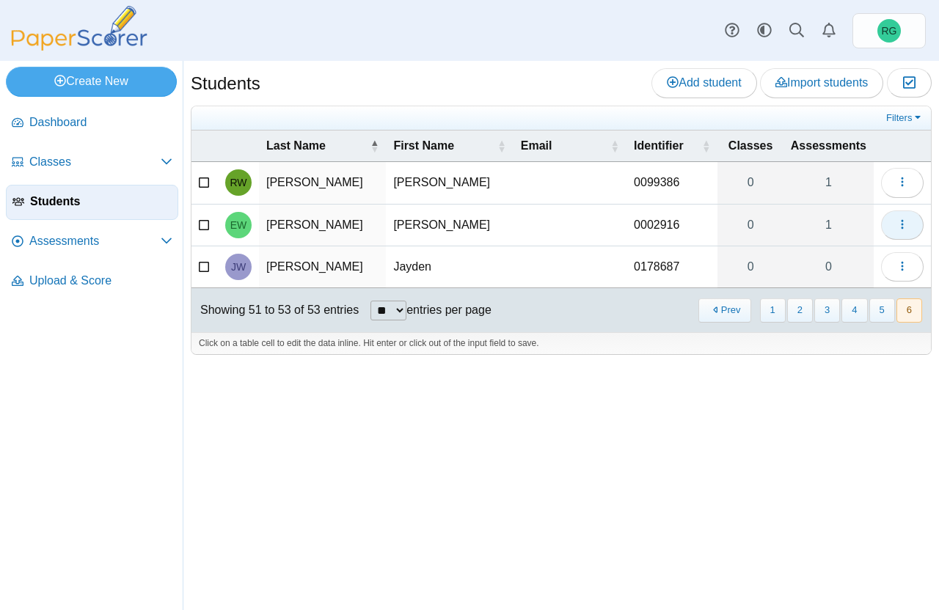
click at [904, 225] on icon "button" at bounding box center [902, 225] width 12 height 12
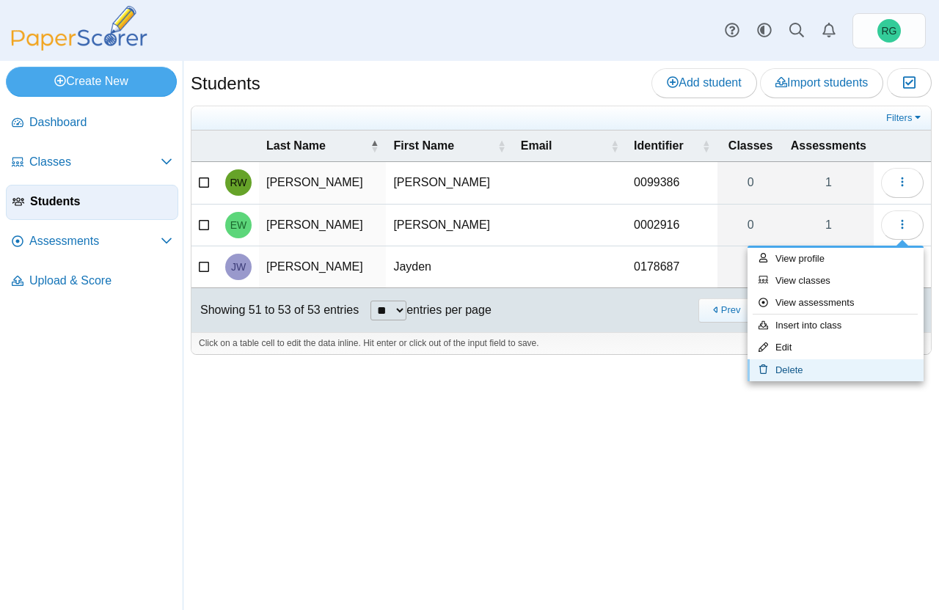
click at [843, 372] on link "Delete" at bounding box center [835, 370] width 176 height 22
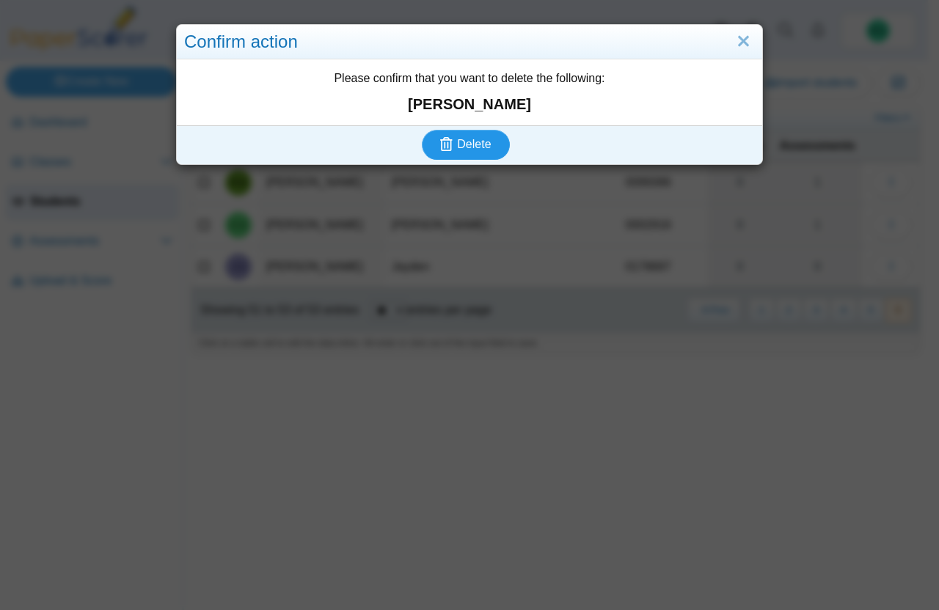
click at [461, 139] on span "Delete" at bounding box center [474, 144] width 34 height 12
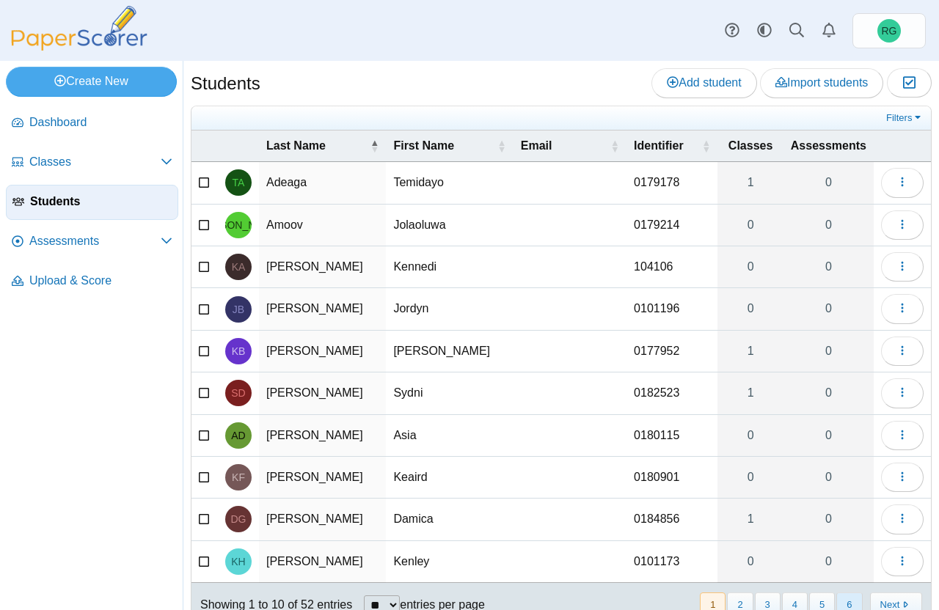
click at [841, 602] on button "6" at bounding box center [849, 605] width 26 height 24
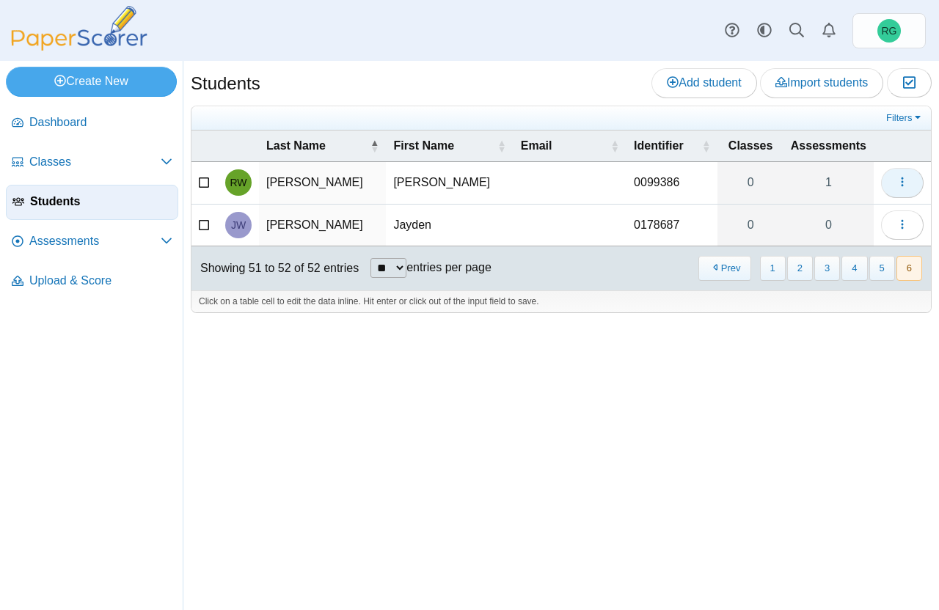
click at [899, 182] on icon "button" at bounding box center [902, 182] width 12 height 12
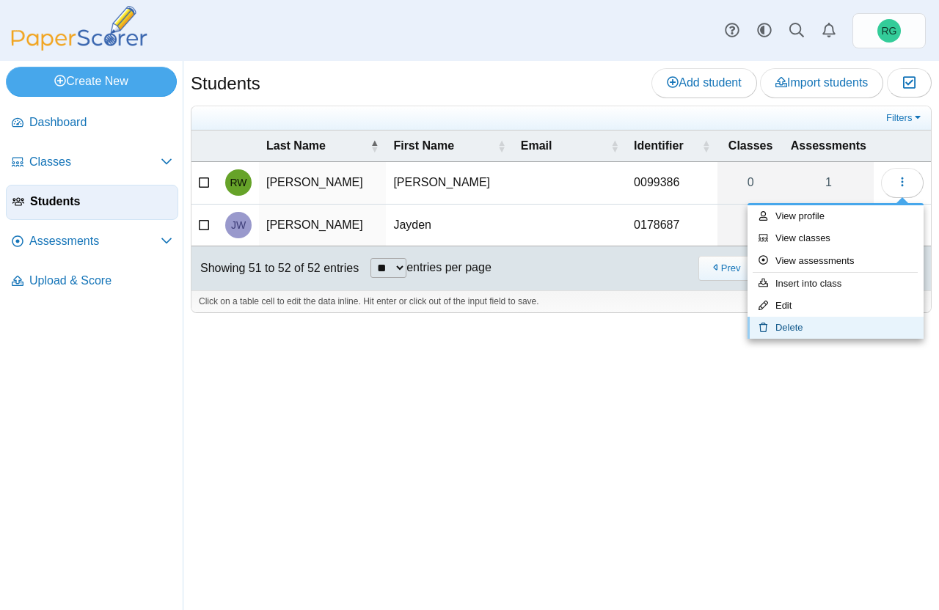
click at [800, 326] on link "Delete" at bounding box center [835, 328] width 176 height 22
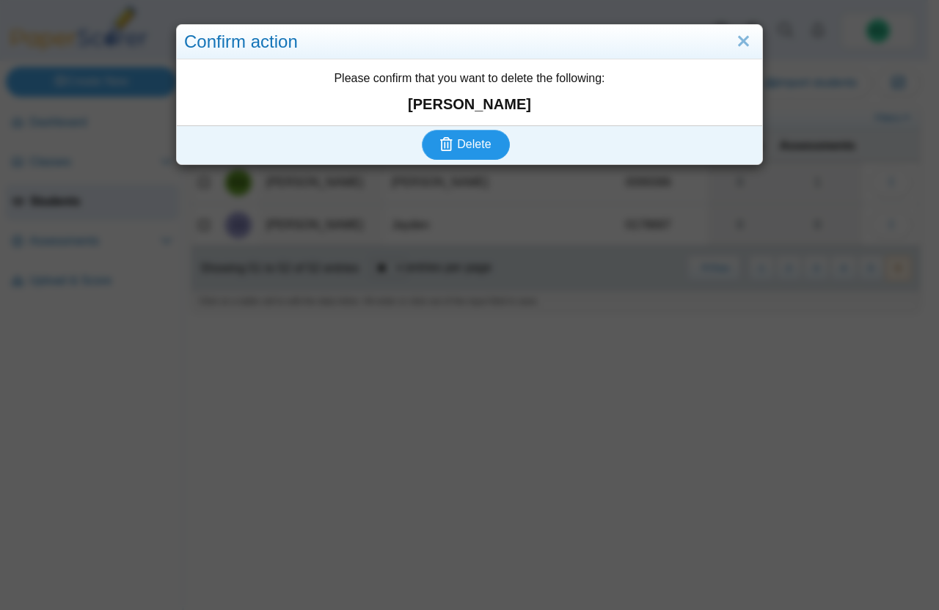
click at [465, 147] on span "Delete" at bounding box center [474, 144] width 34 height 12
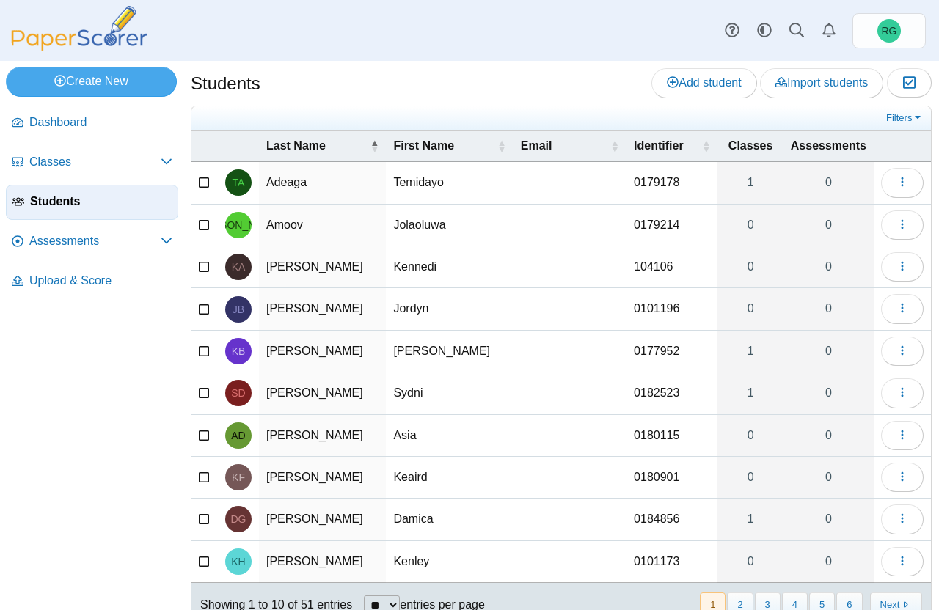
scroll to position [54, 0]
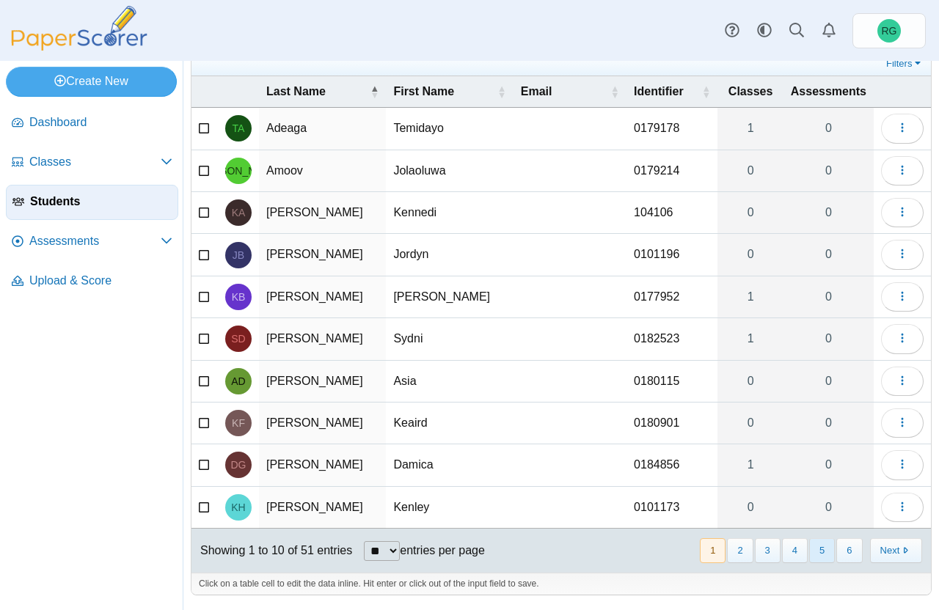
click at [809, 556] on button "5" at bounding box center [822, 550] width 26 height 24
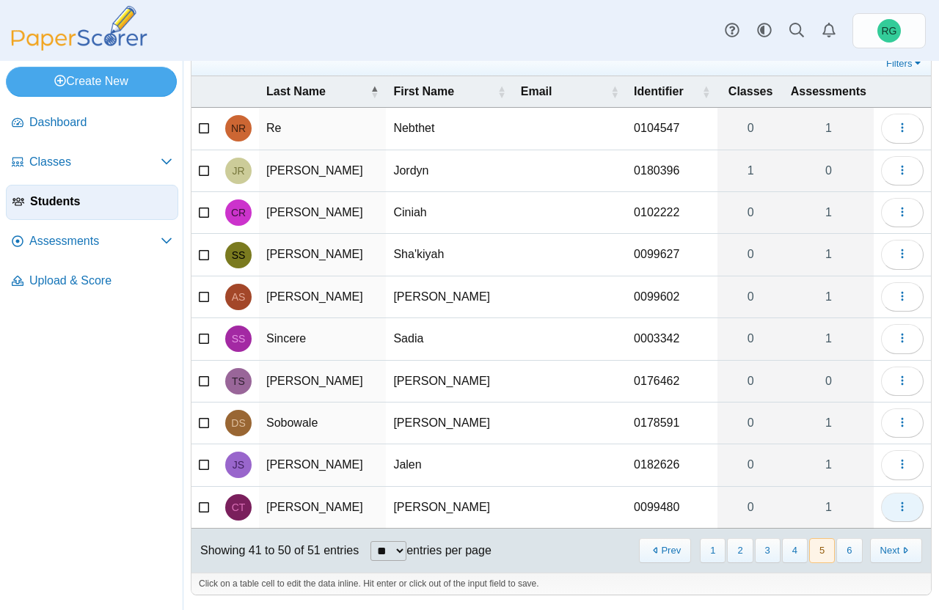
click at [896, 506] on icon "button" at bounding box center [902, 507] width 12 height 12
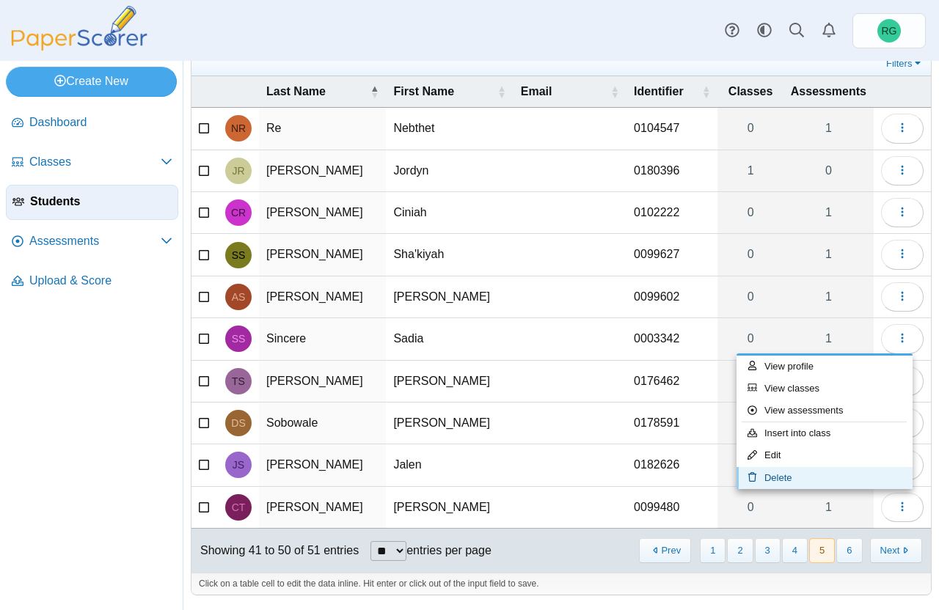
click at [818, 480] on link "Delete" at bounding box center [824, 478] width 176 height 22
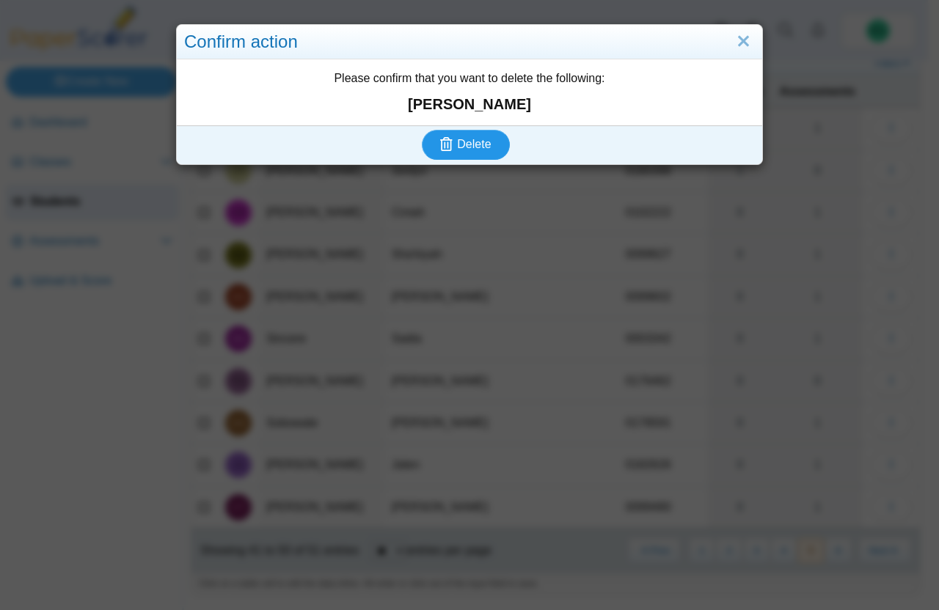
click at [466, 140] on span "Delete" at bounding box center [474, 144] width 34 height 12
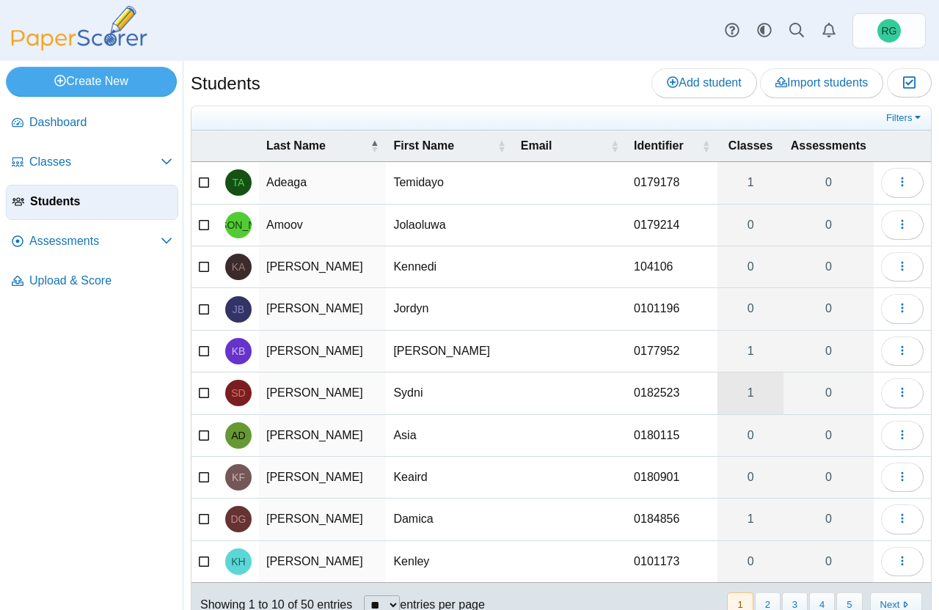
scroll to position [54, 0]
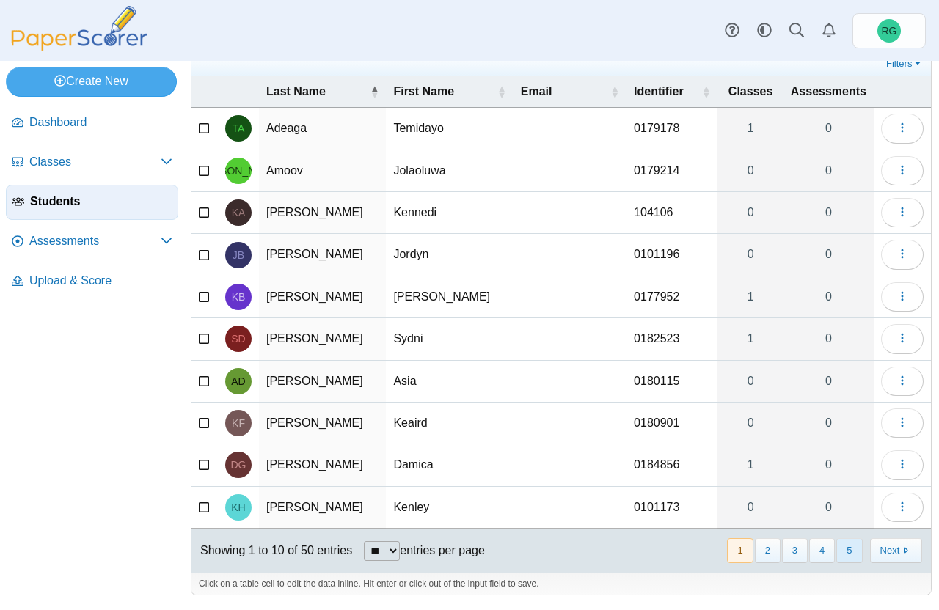
click at [836, 554] on button "5" at bounding box center [849, 550] width 26 height 24
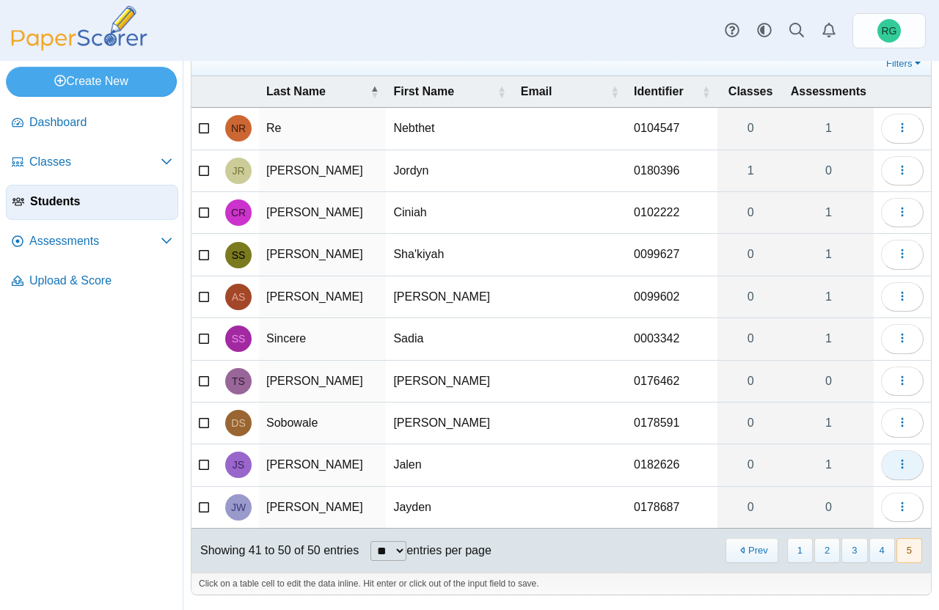
click at [896, 464] on icon "button" at bounding box center [902, 464] width 12 height 12
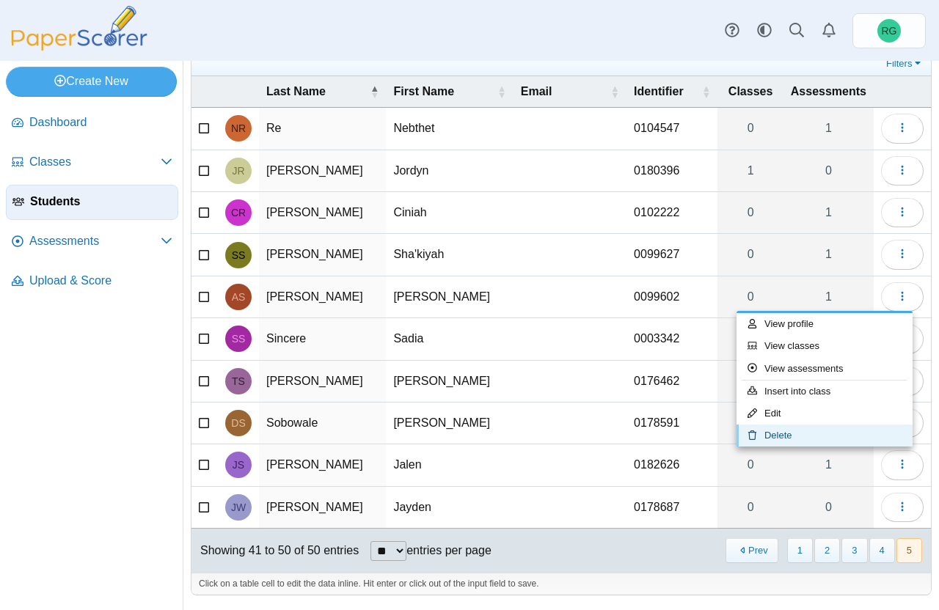
click at [810, 438] on link "Delete" at bounding box center [824, 436] width 176 height 22
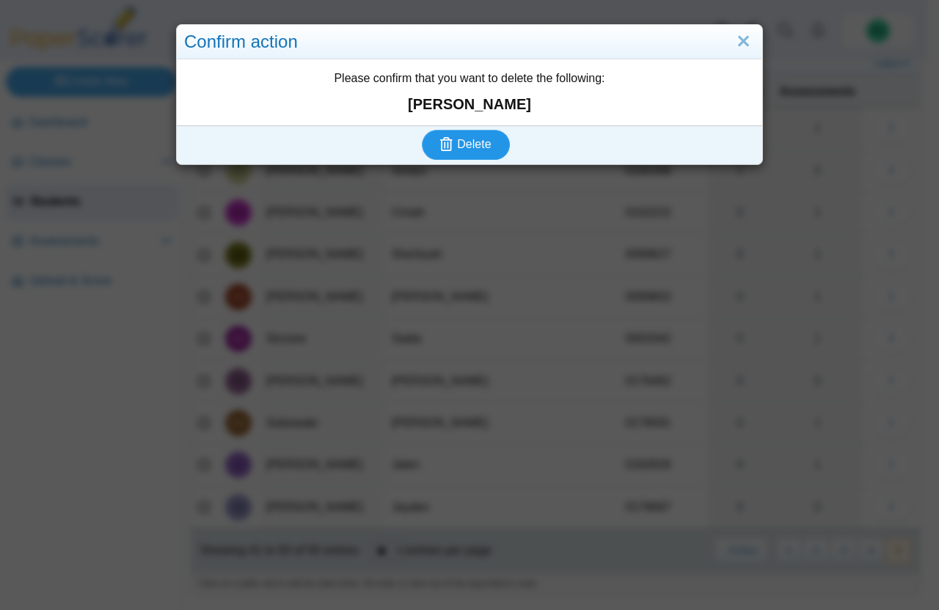
click at [468, 136] on button "Delete" at bounding box center [466, 144] width 88 height 29
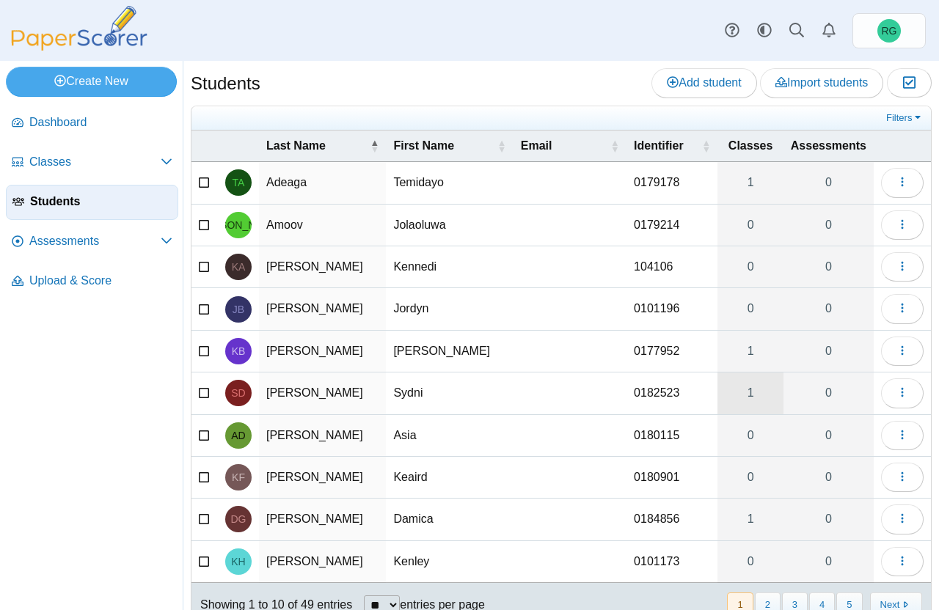
scroll to position [54, 0]
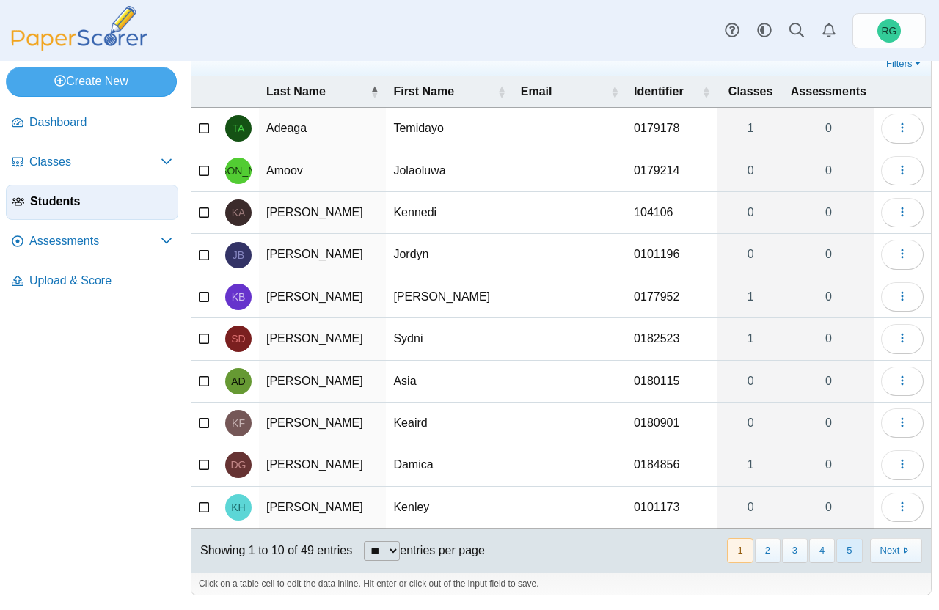
click at [836, 545] on button "5" at bounding box center [849, 550] width 26 height 24
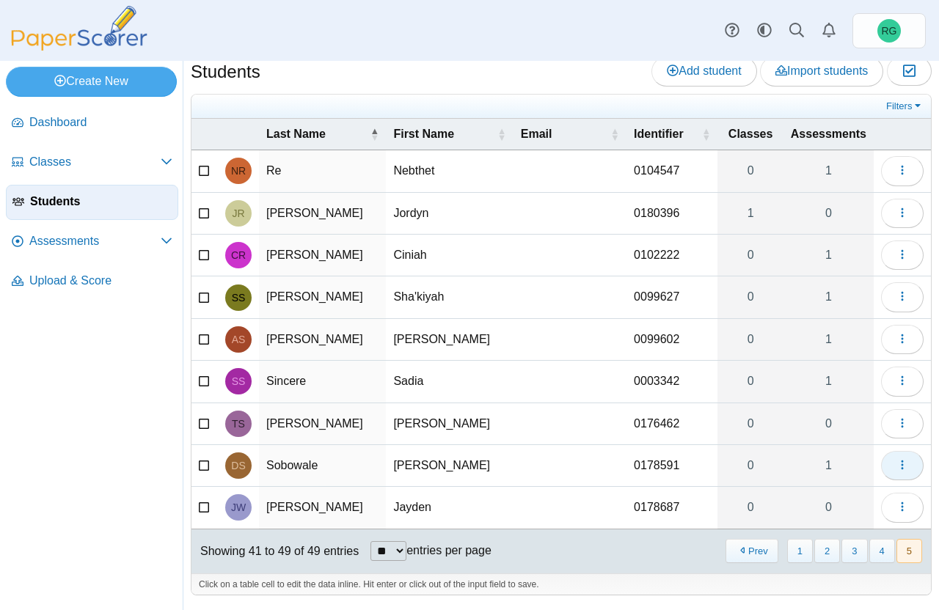
click at [896, 464] on icon "button" at bounding box center [902, 465] width 12 height 12
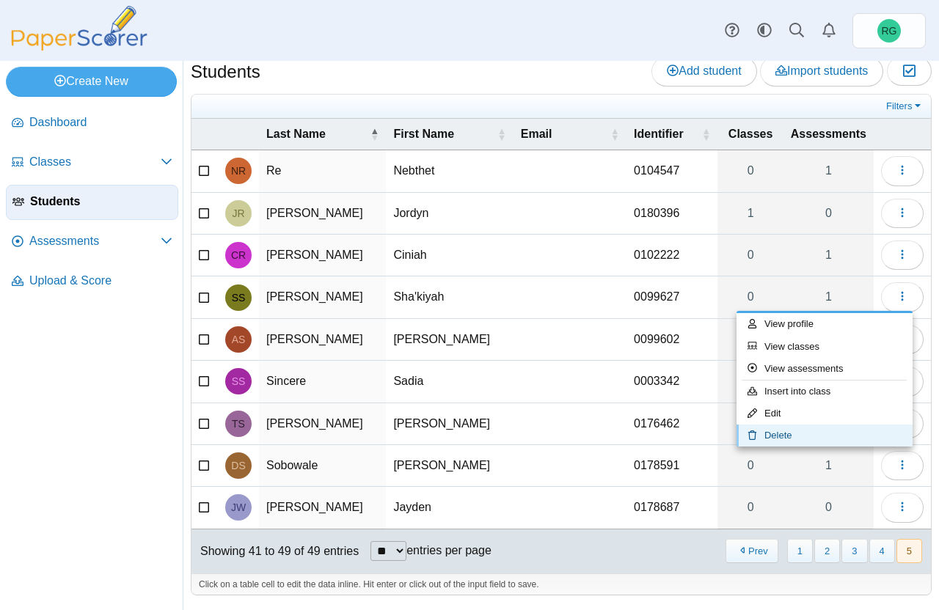
click at [836, 431] on link "Delete" at bounding box center [824, 436] width 176 height 22
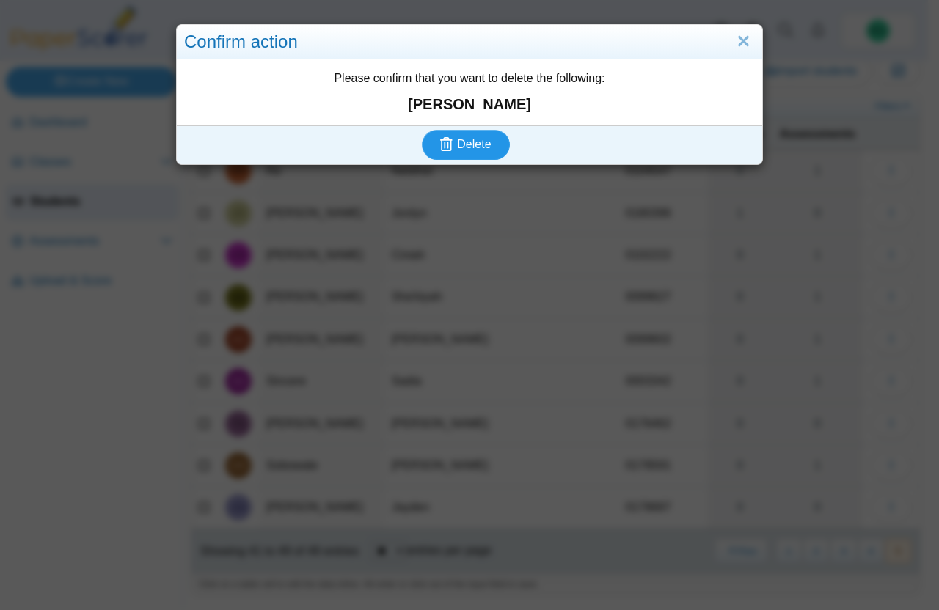
click at [470, 142] on span "Delete" at bounding box center [474, 144] width 34 height 12
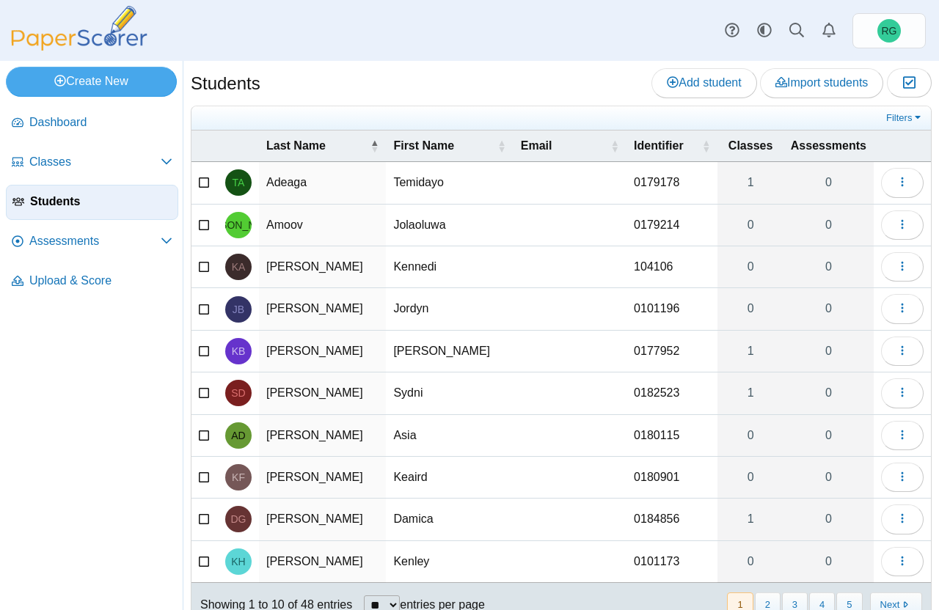
scroll to position [54, 0]
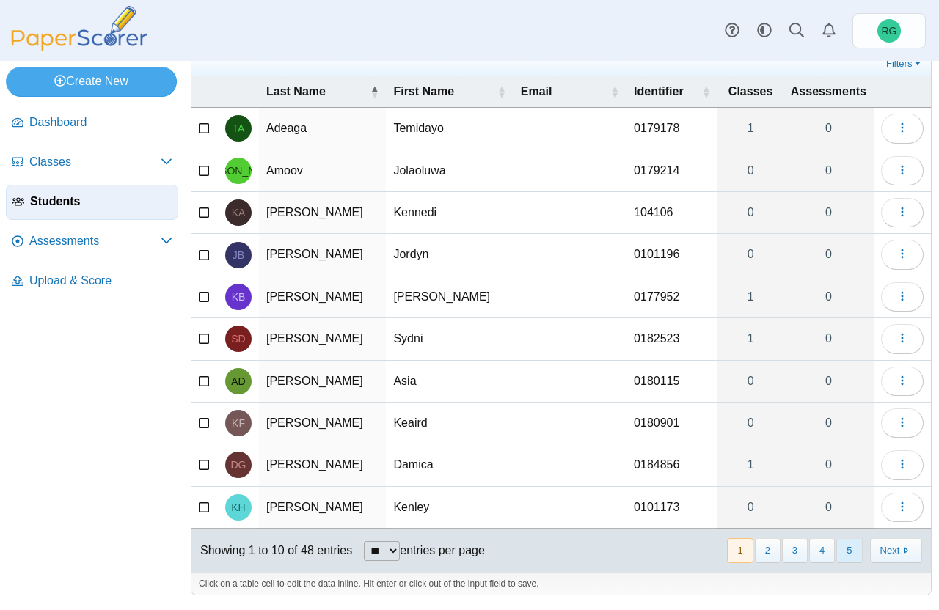
click at [839, 550] on button "5" at bounding box center [849, 550] width 26 height 24
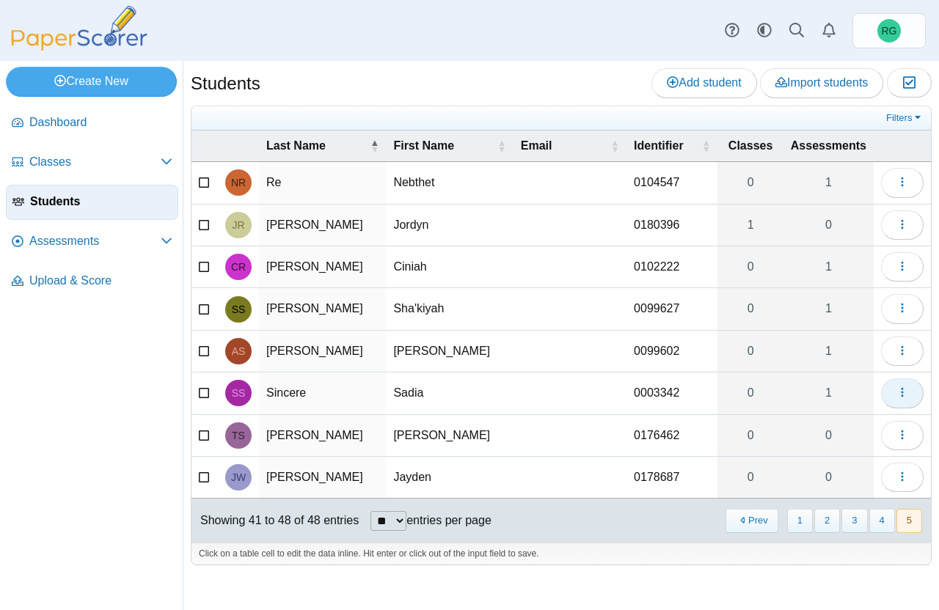
click at [900, 392] on icon "button" at bounding box center [902, 393] width 12 height 12
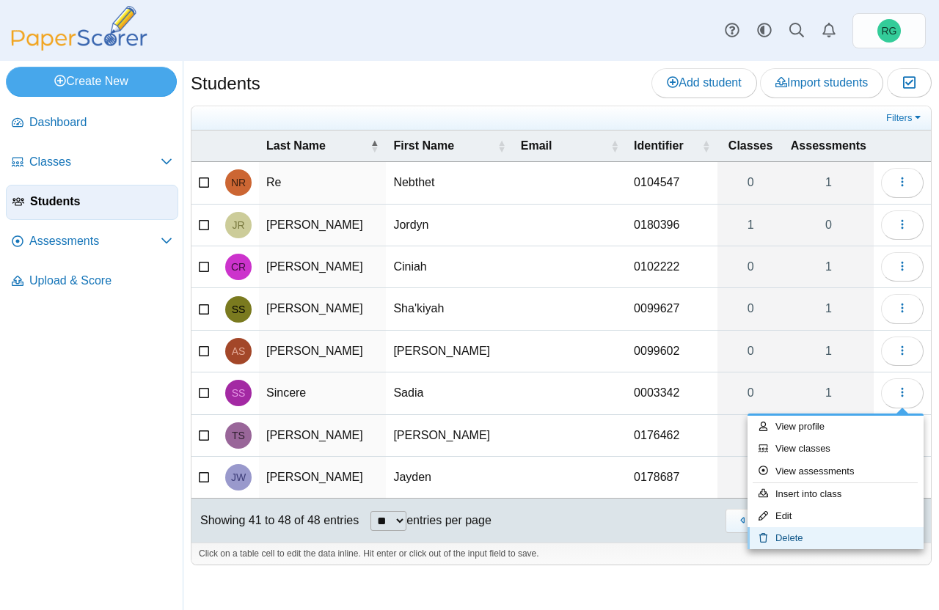
click at [807, 534] on link "Delete" at bounding box center [835, 538] width 176 height 22
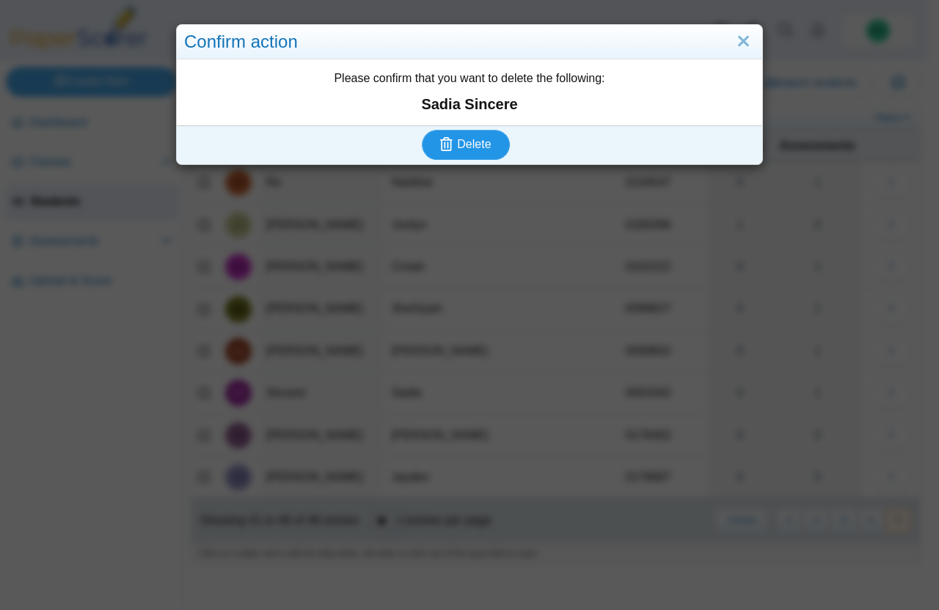
click at [466, 147] on span "Delete" at bounding box center [474, 144] width 34 height 12
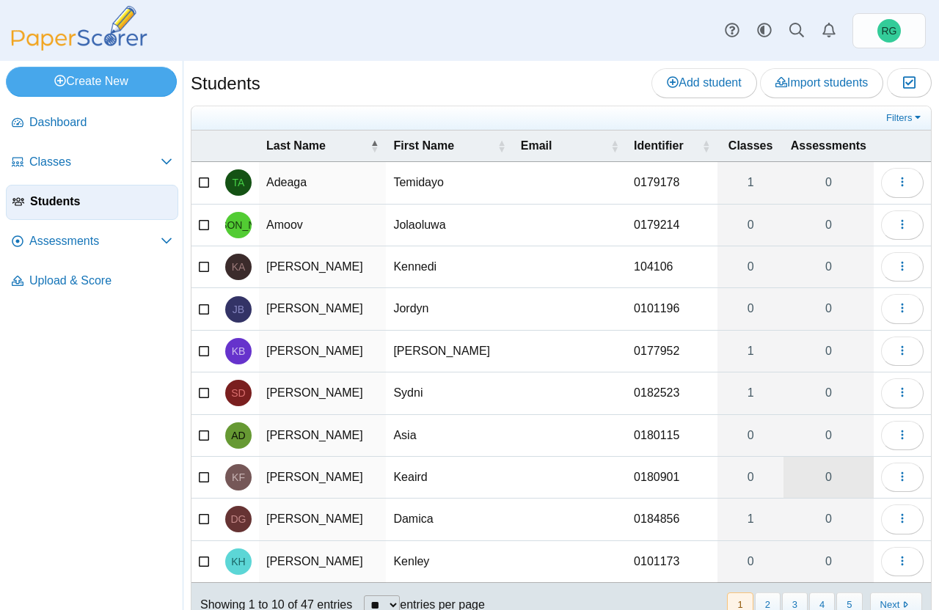
scroll to position [54, 0]
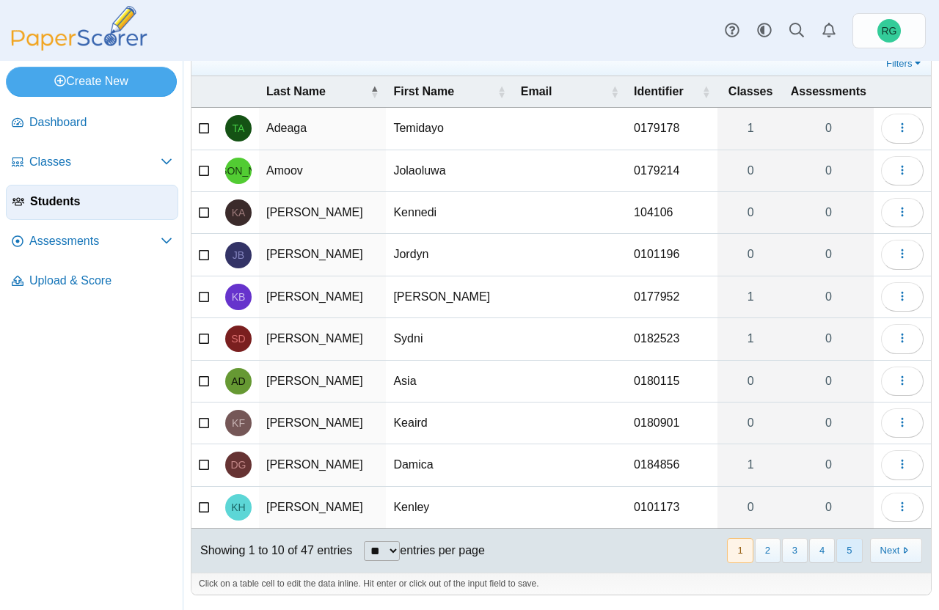
click at [836, 549] on button "5" at bounding box center [849, 550] width 26 height 24
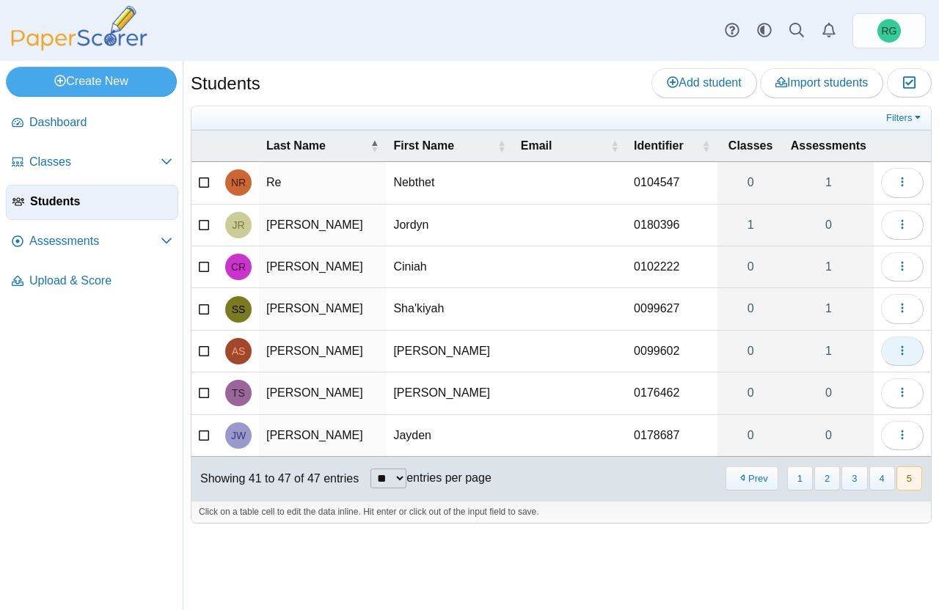
click at [898, 355] on icon "button" at bounding box center [902, 351] width 12 height 12
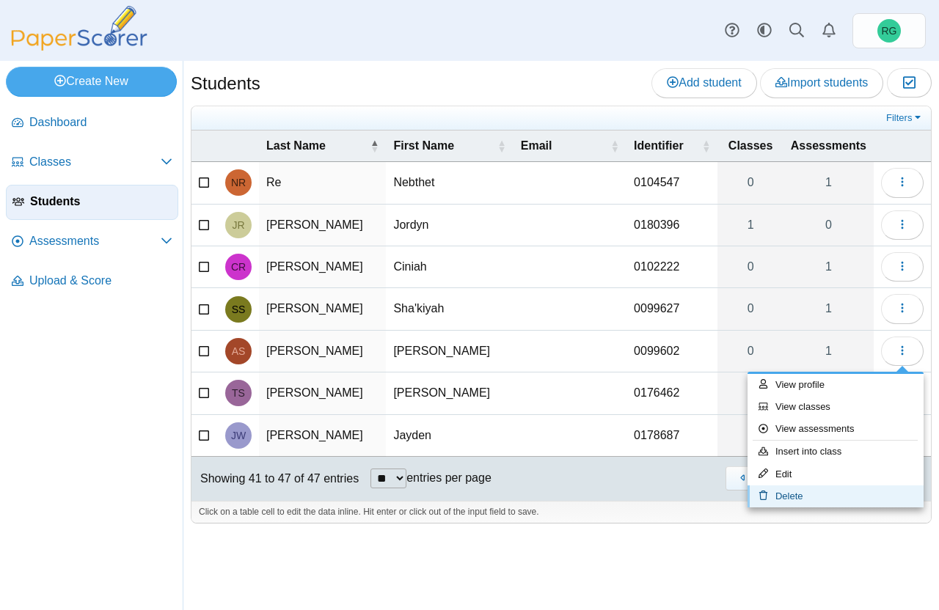
click at [823, 500] on link "Delete" at bounding box center [835, 497] width 176 height 22
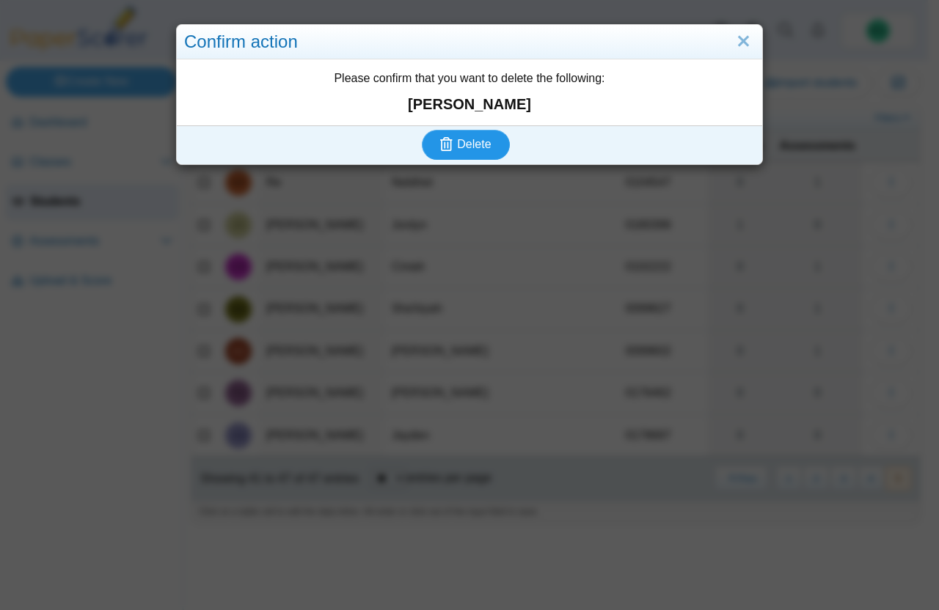
click at [476, 139] on span "Delete" at bounding box center [474, 144] width 34 height 12
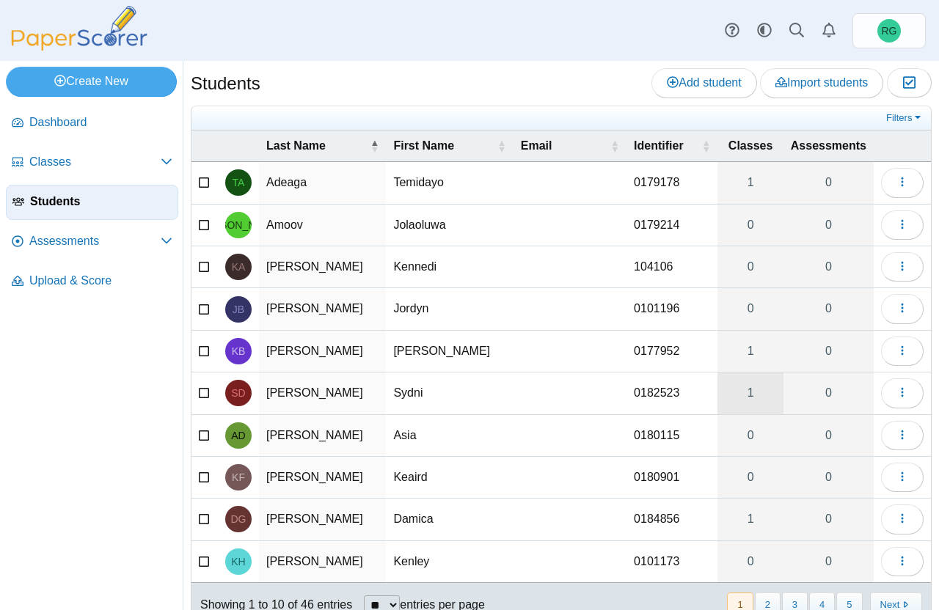
scroll to position [54, 0]
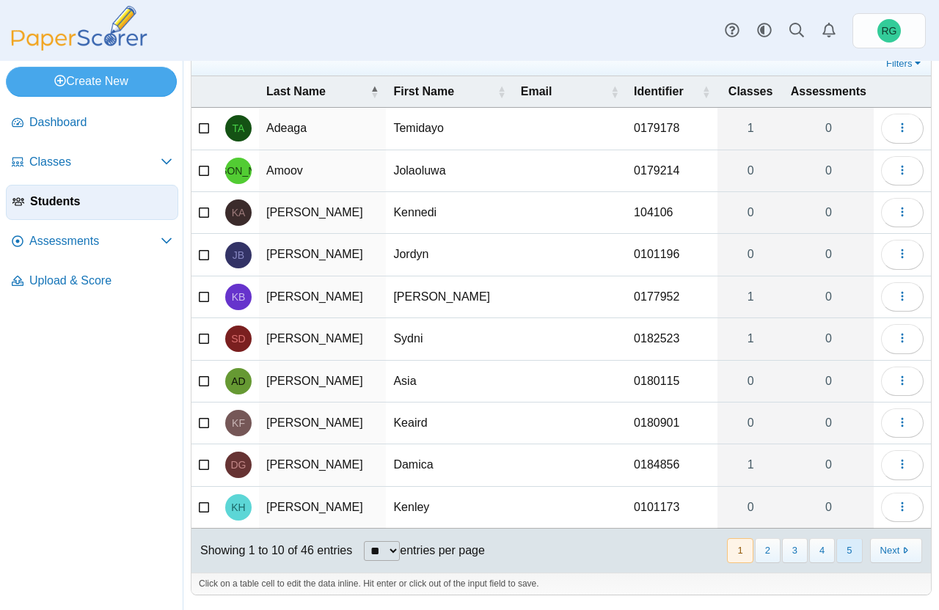
click at [836, 553] on button "5" at bounding box center [849, 550] width 26 height 24
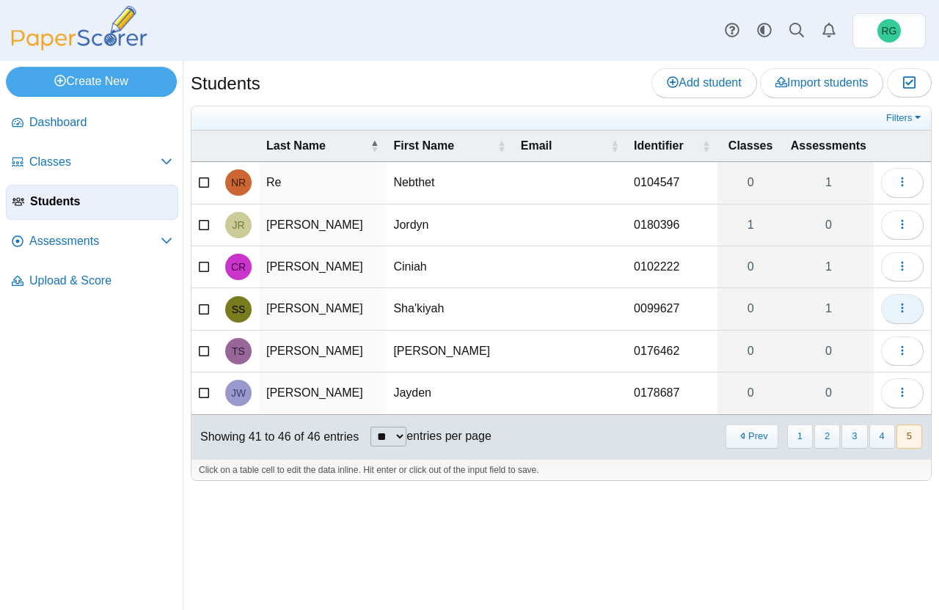
click at [901, 313] on icon "button" at bounding box center [902, 308] width 12 height 12
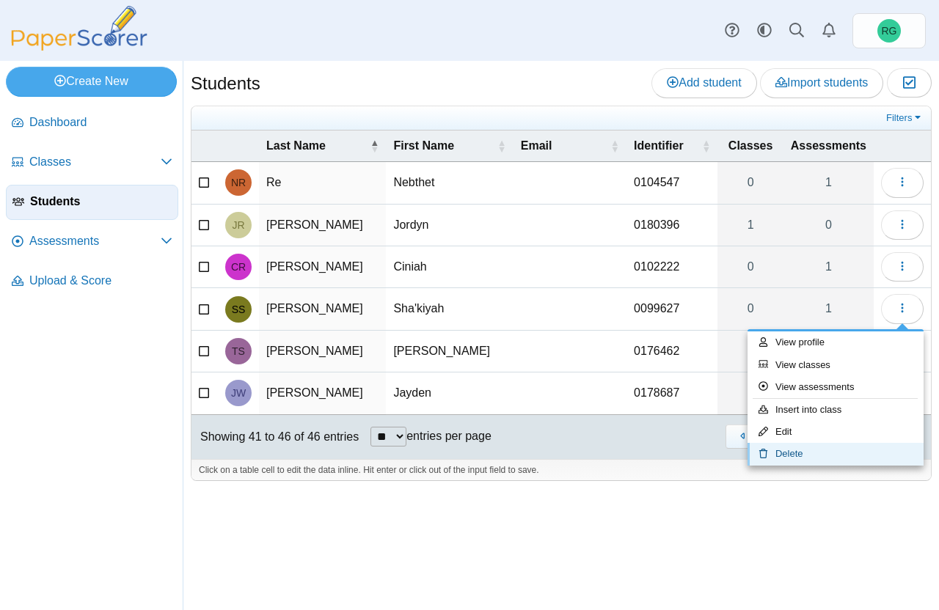
click at [820, 458] on link "Delete" at bounding box center [835, 454] width 176 height 22
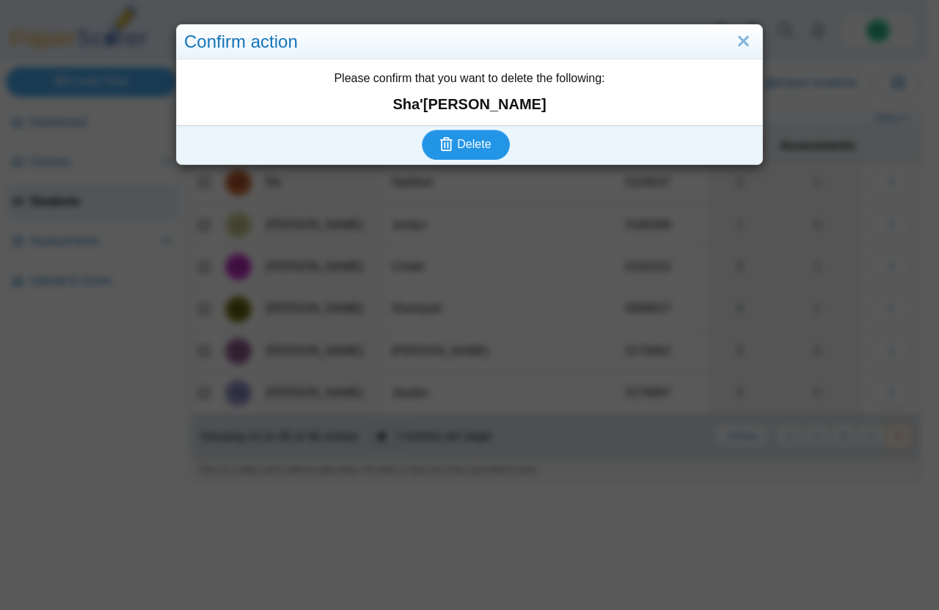
click at [483, 144] on span "Delete" at bounding box center [474, 144] width 34 height 12
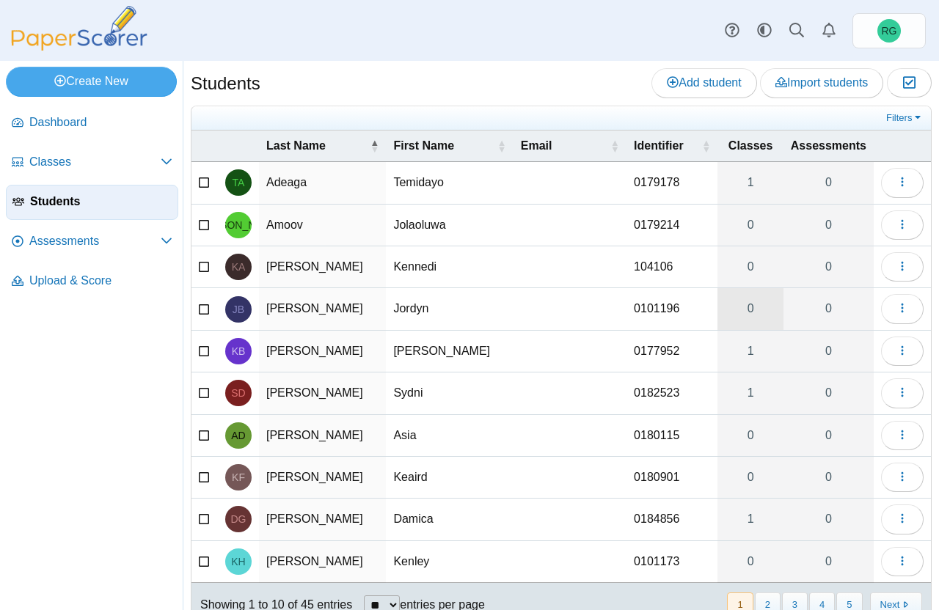
scroll to position [54, 0]
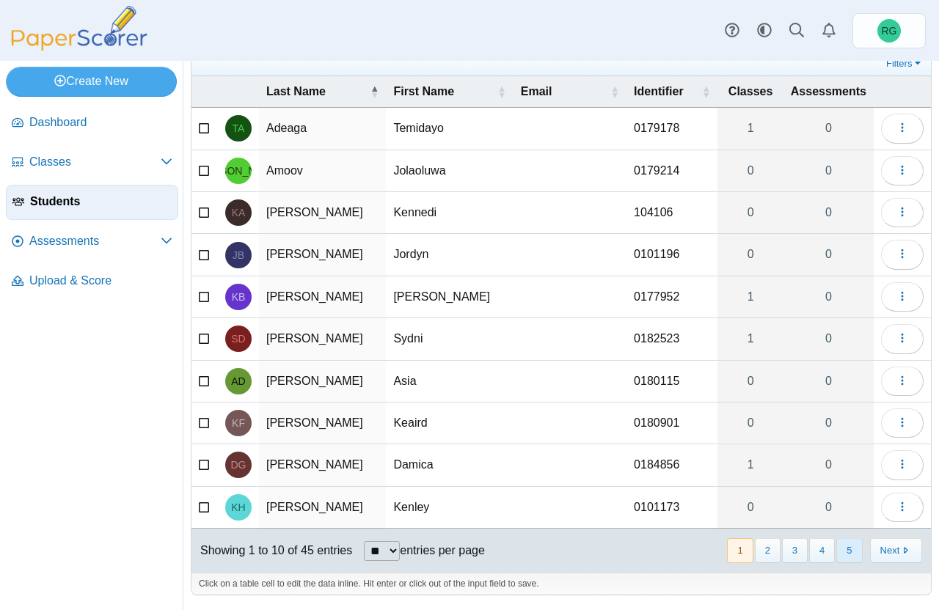
click at [838, 557] on button "5" at bounding box center [849, 550] width 26 height 24
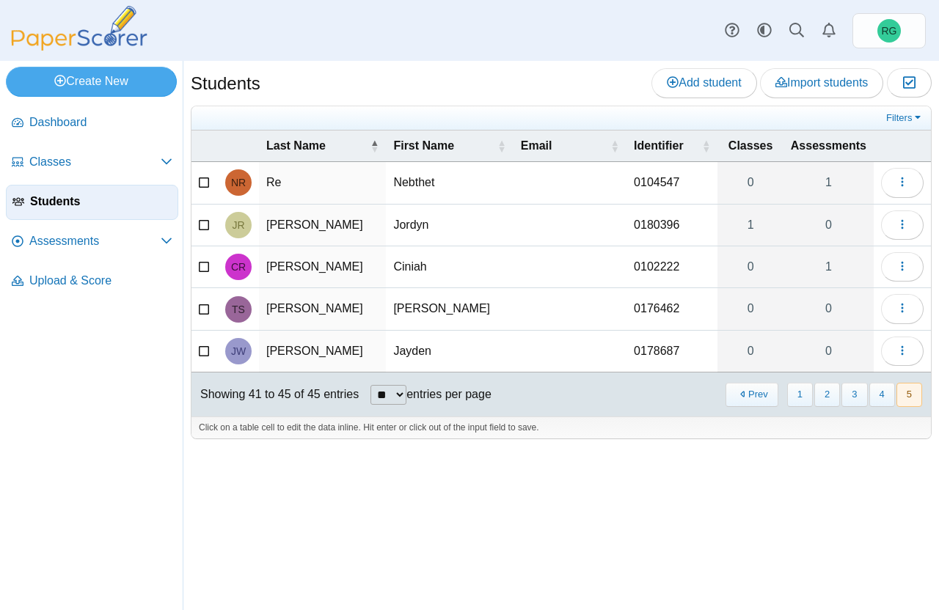
scroll to position [0, 0]
click at [905, 268] on icon "button" at bounding box center [902, 266] width 12 height 12
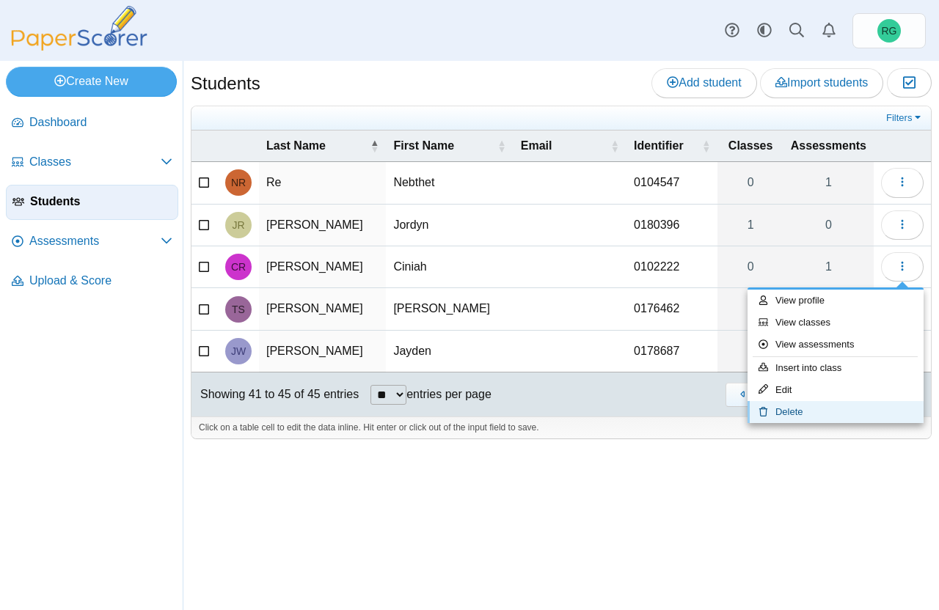
click at [805, 409] on link "Delete" at bounding box center [835, 412] width 176 height 22
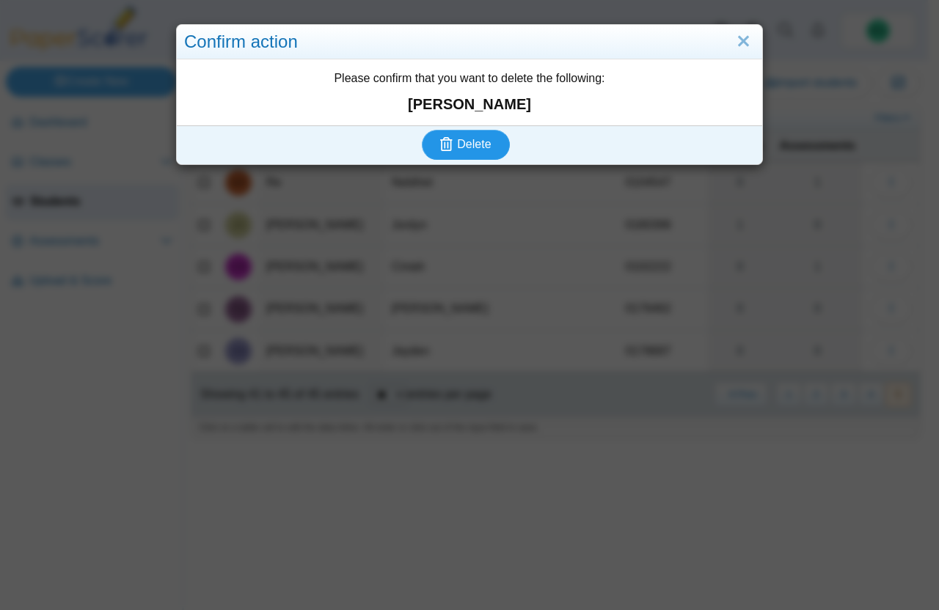
click at [470, 147] on span "Delete" at bounding box center [474, 144] width 34 height 12
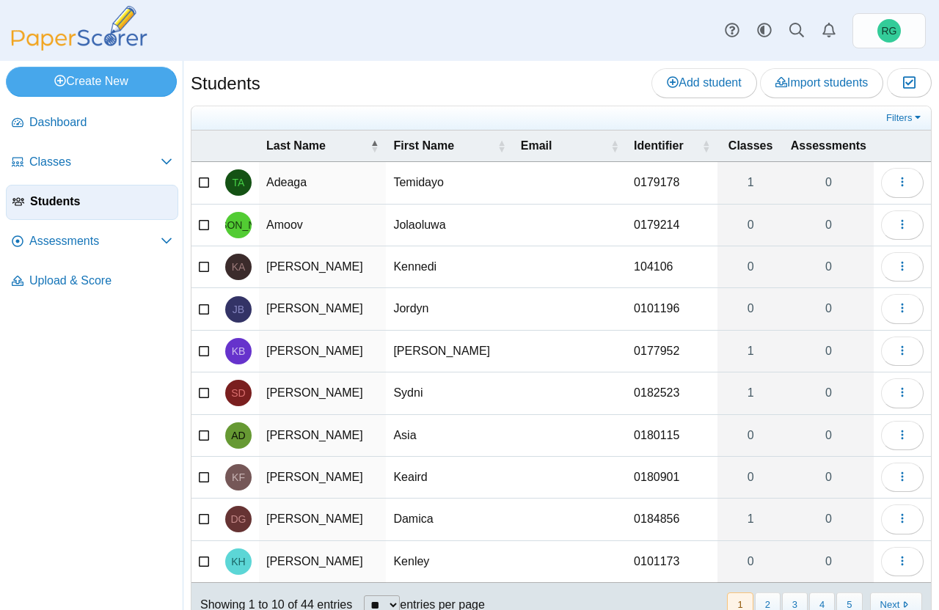
scroll to position [54, 0]
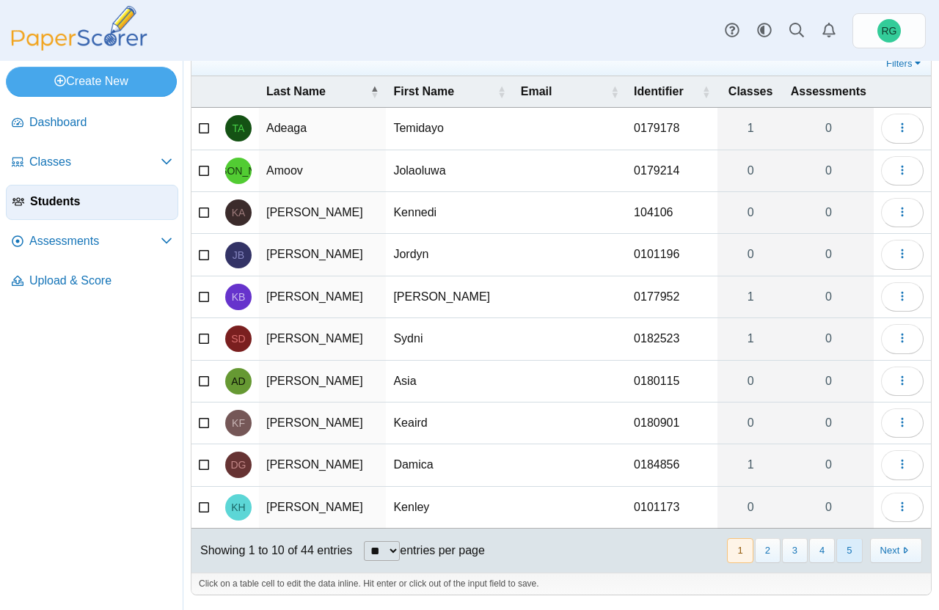
click at [836, 550] on button "5" at bounding box center [849, 550] width 26 height 24
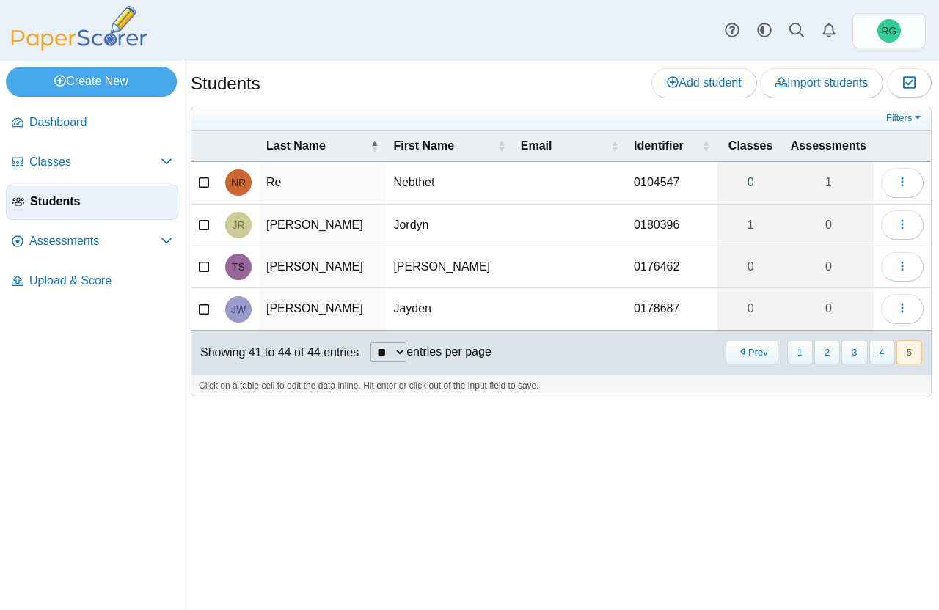
scroll to position [0, 0]
click at [902, 186] on use "button" at bounding box center [902, 182] width 2 height 10
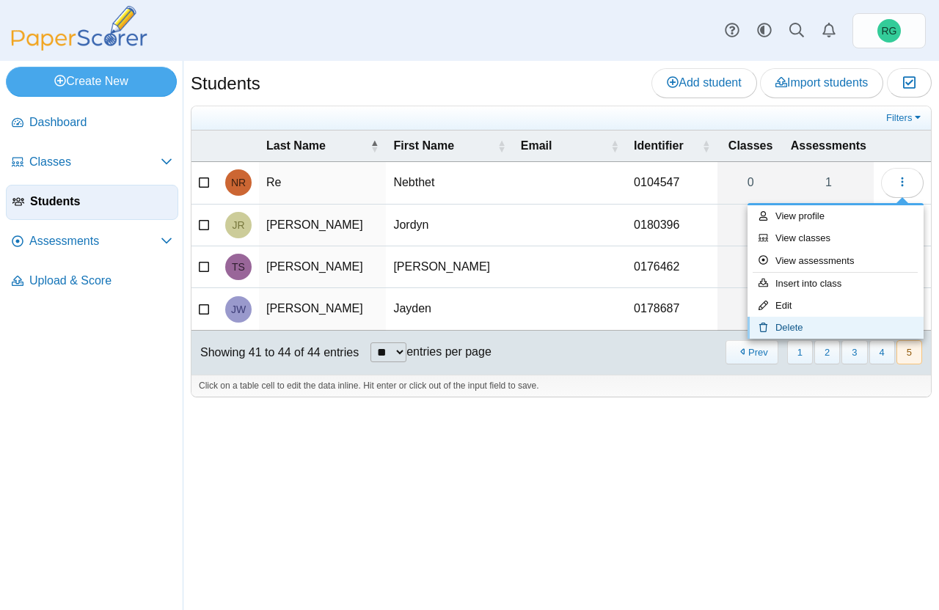
click at [846, 328] on link "Delete" at bounding box center [835, 328] width 176 height 22
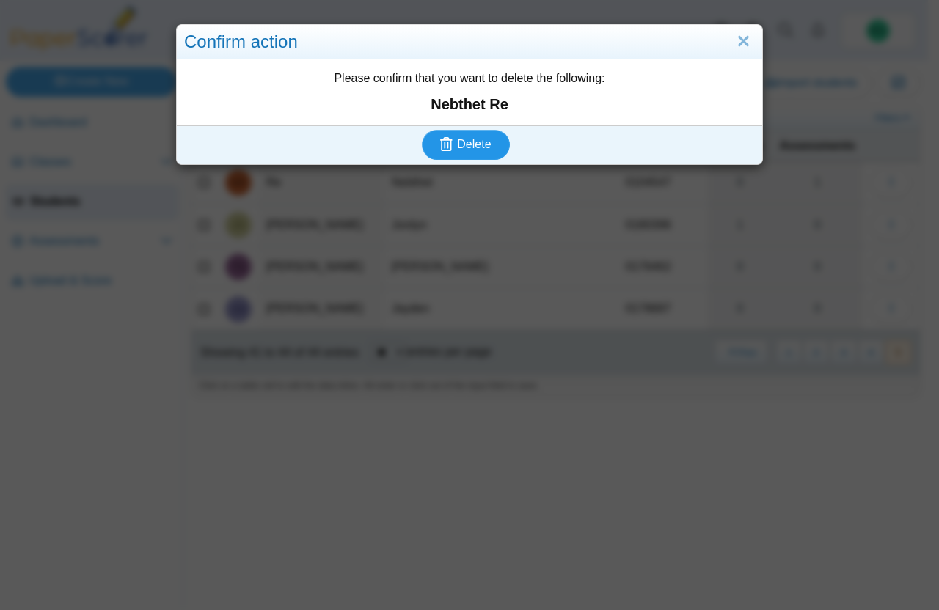
click at [480, 142] on span "Delete" at bounding box center [474, 144] width 34 height 12
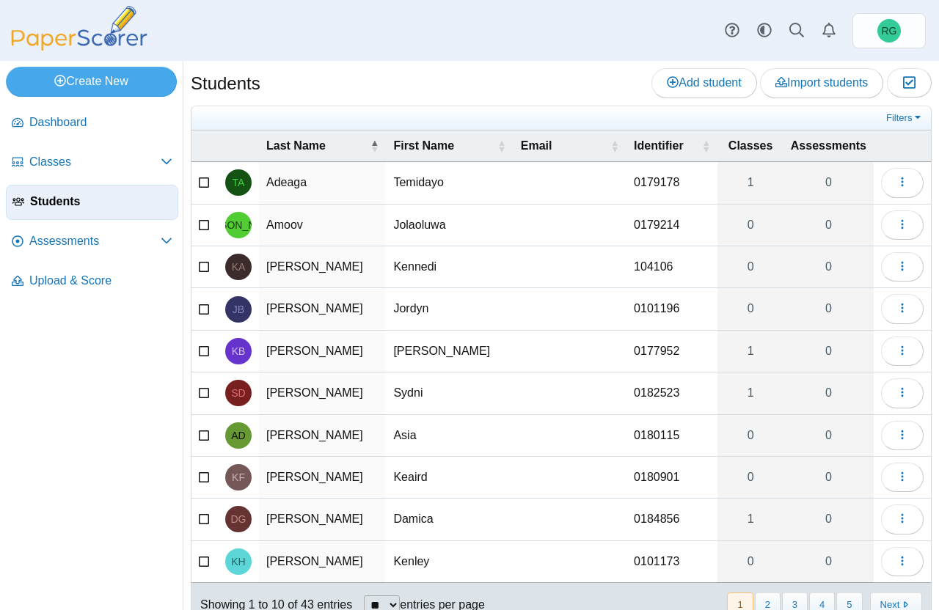
scroll to position [54, 0]
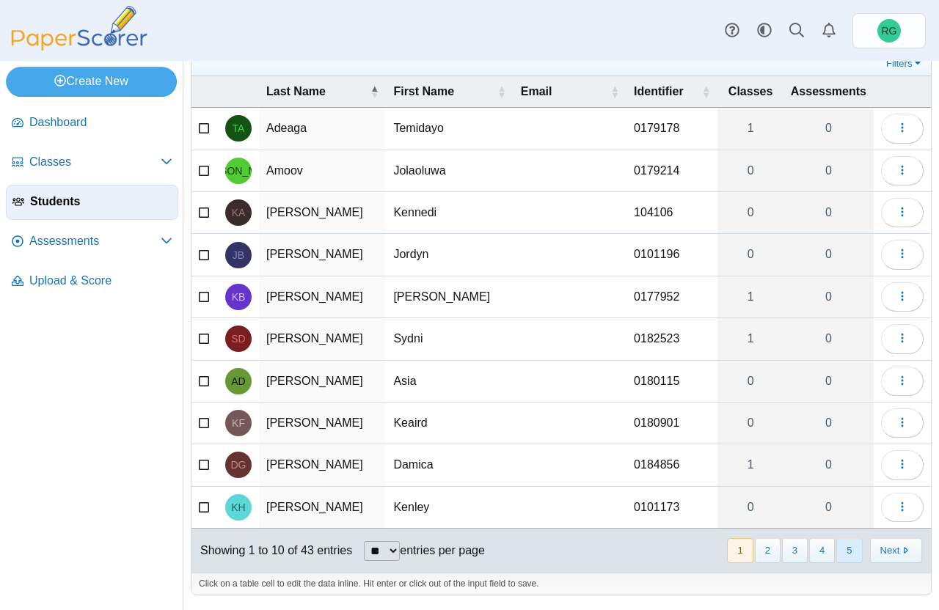
click at [843, 547] on button "5" at bounding box center [849, 550] width 26 height 24
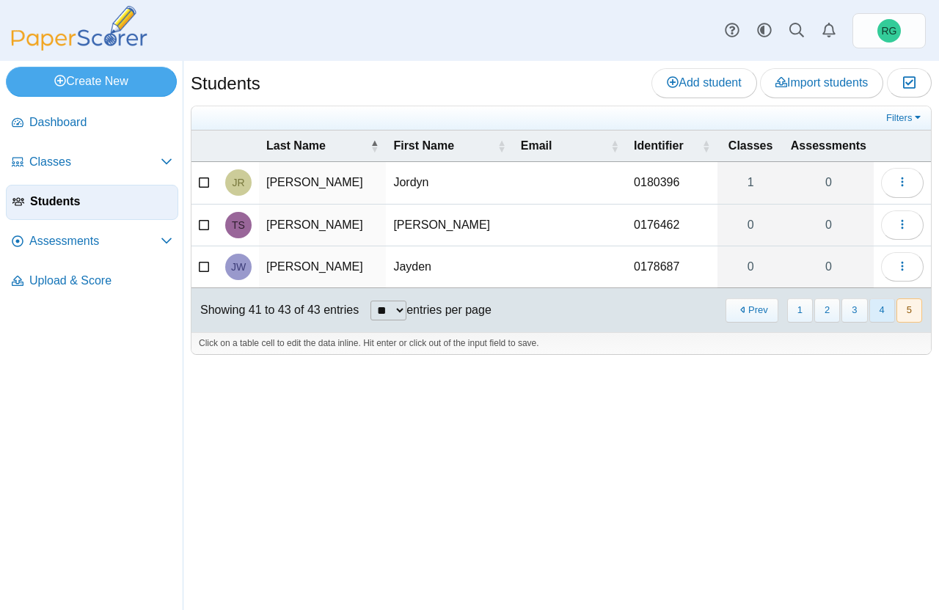
click at [882, 309] on button "4" at bounding box center [882, 311] width 26 height 24
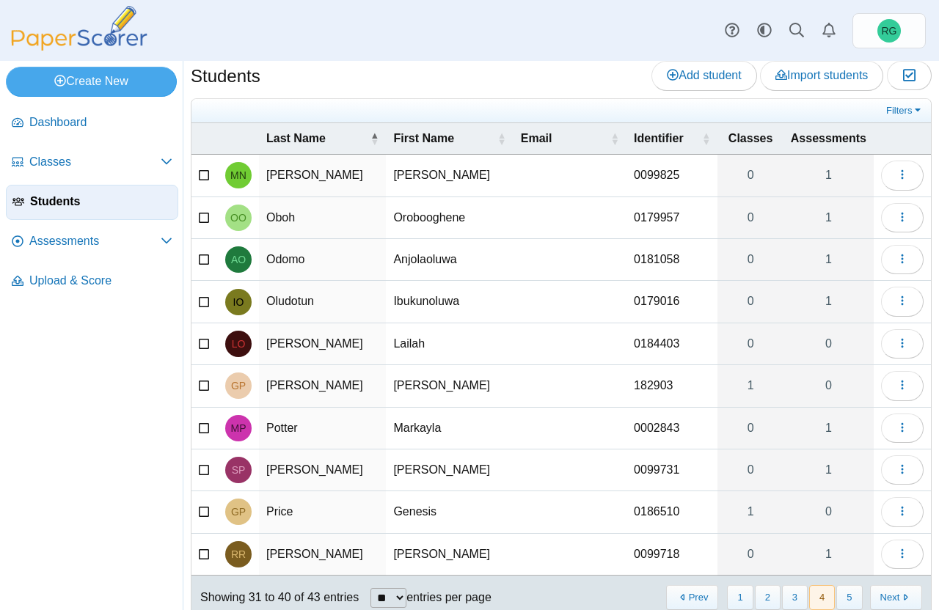
scroll to position [54, 0]
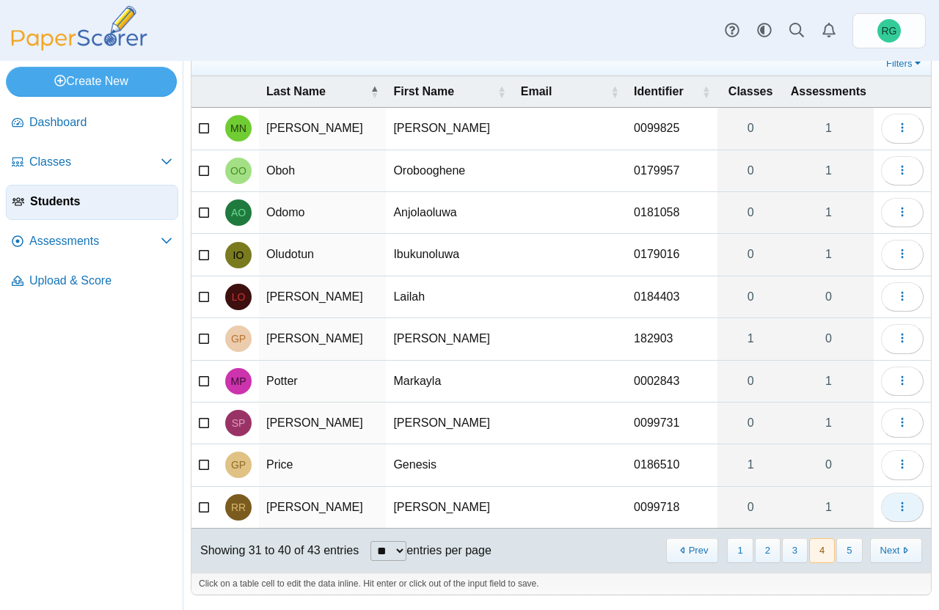
click at [896, 502] on icon "button" at bounding box center [902, 507] width 12 height 12
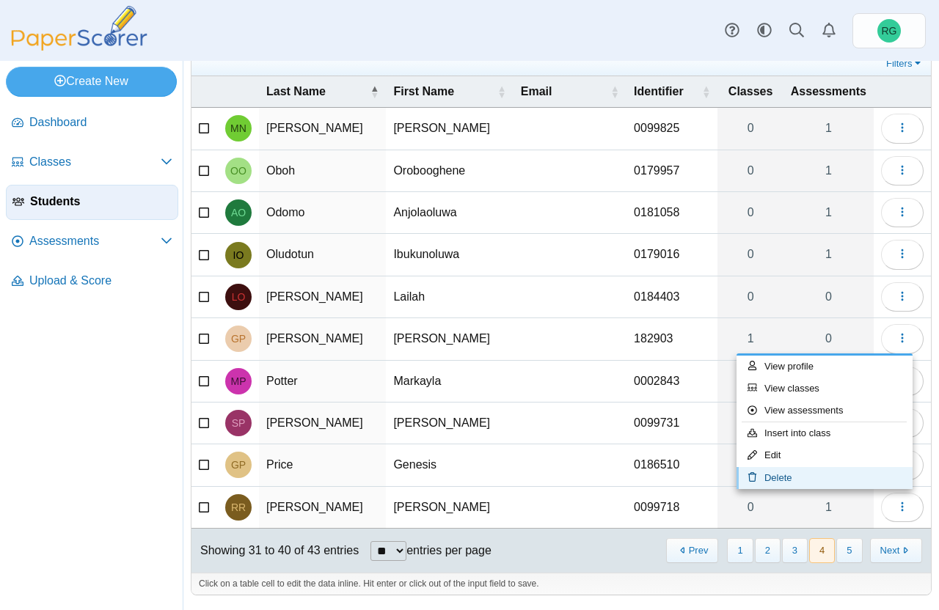
click at [815, 472] on link "Delete" at bounding box center [824, 478] width 176 height 22
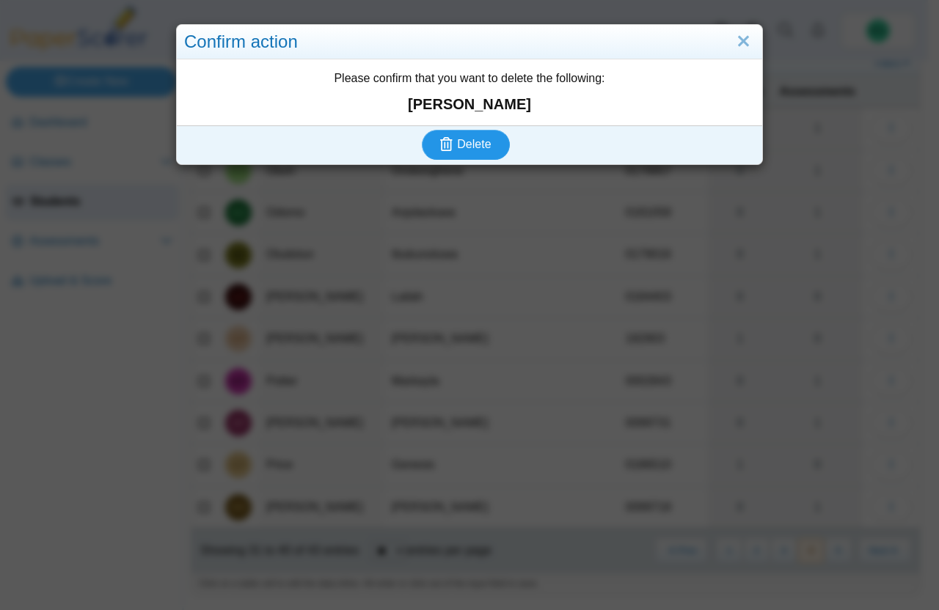
click at [457, 139] on span "Delete" at bounding box center [474, 144] width 34 height 12
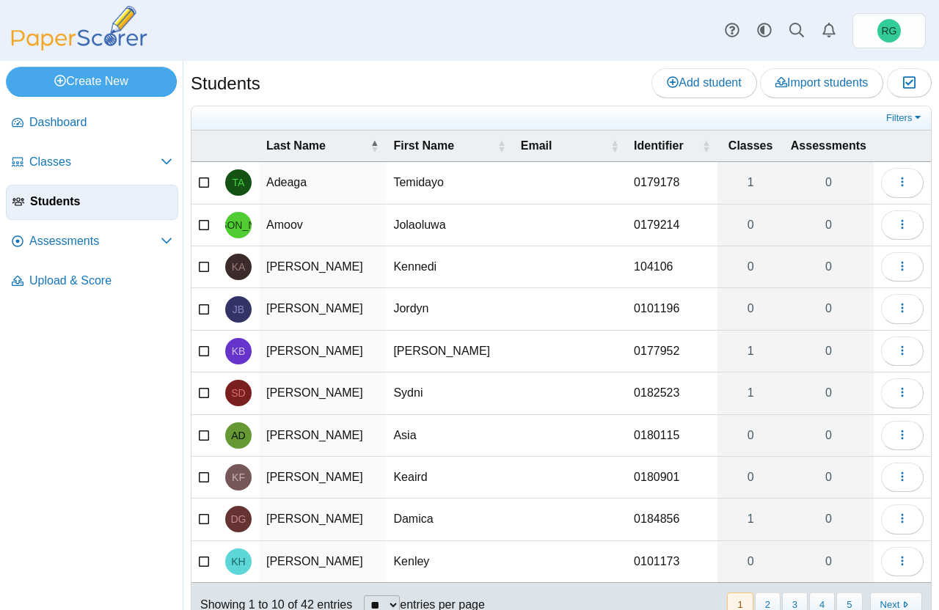
scroll to position [54, 0]
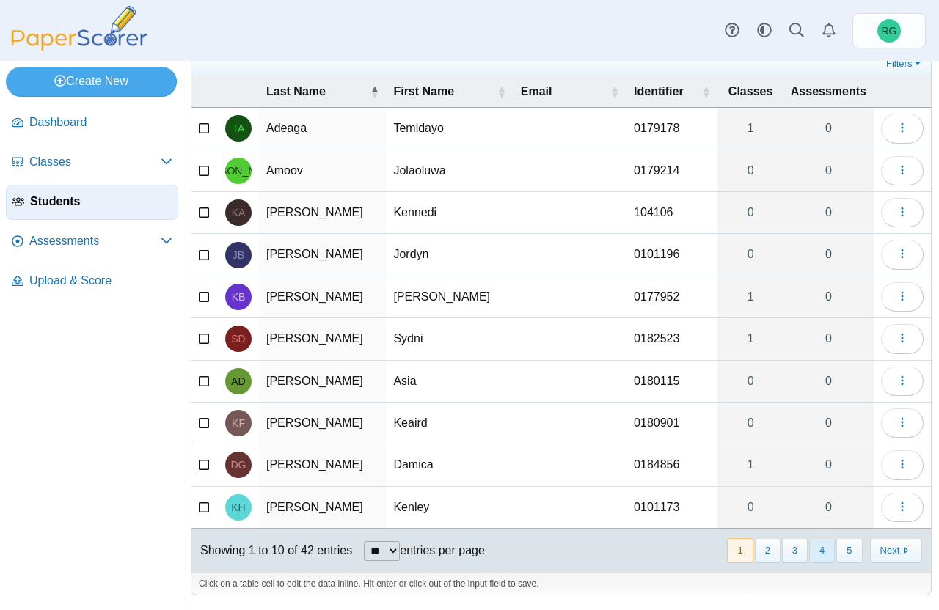
click at [815, 551] on button "4" at bounding box center [822, 550] width 26 height 24
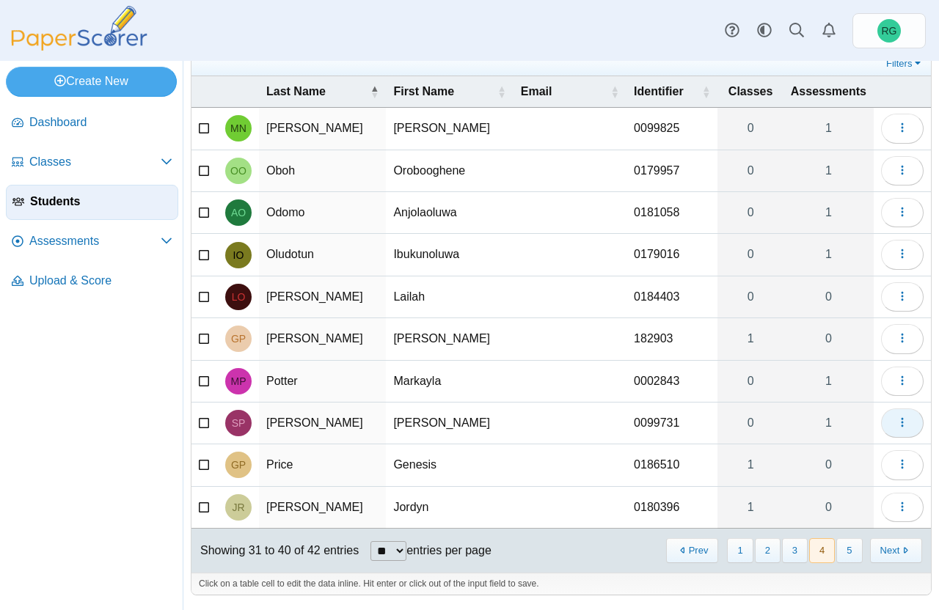
click at [896, 421] on icon "button" at bounding box center [902, 423] width 12 height 12
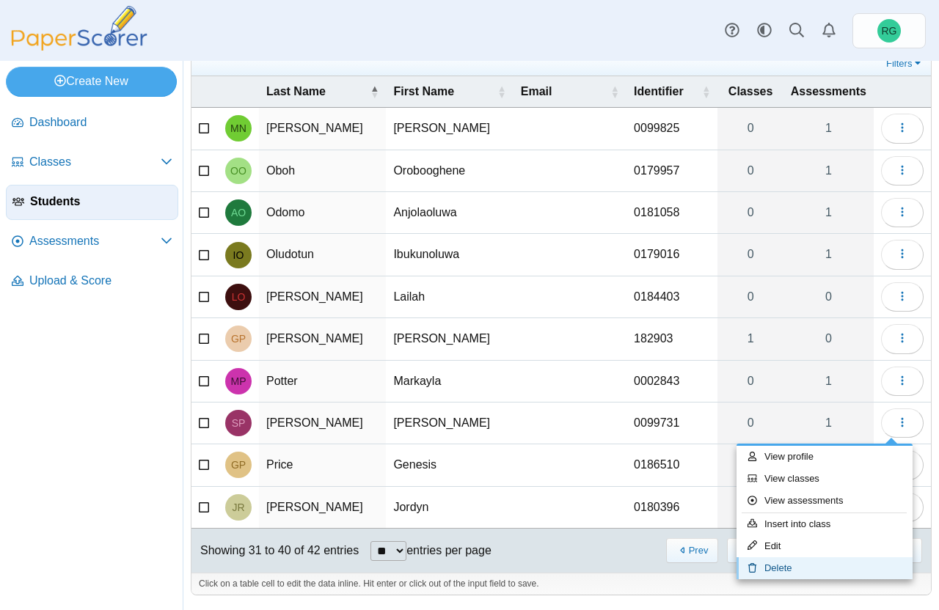
click at [810, 565] on link "Delete" at bounding box center [824, 568] width 176 height 22
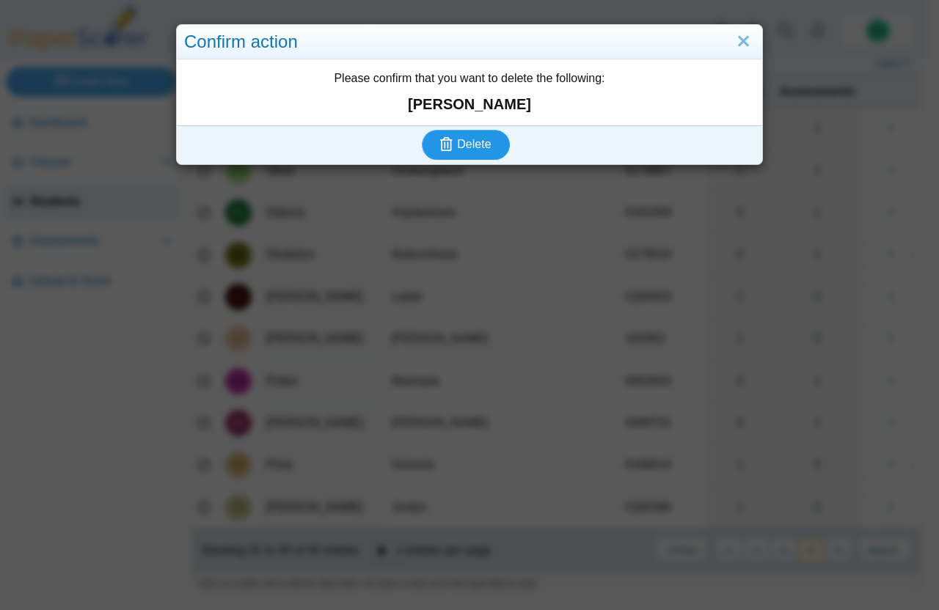
click at [466, 143] on span "Delete" at bounding box center [474, 144] width 34 height 12
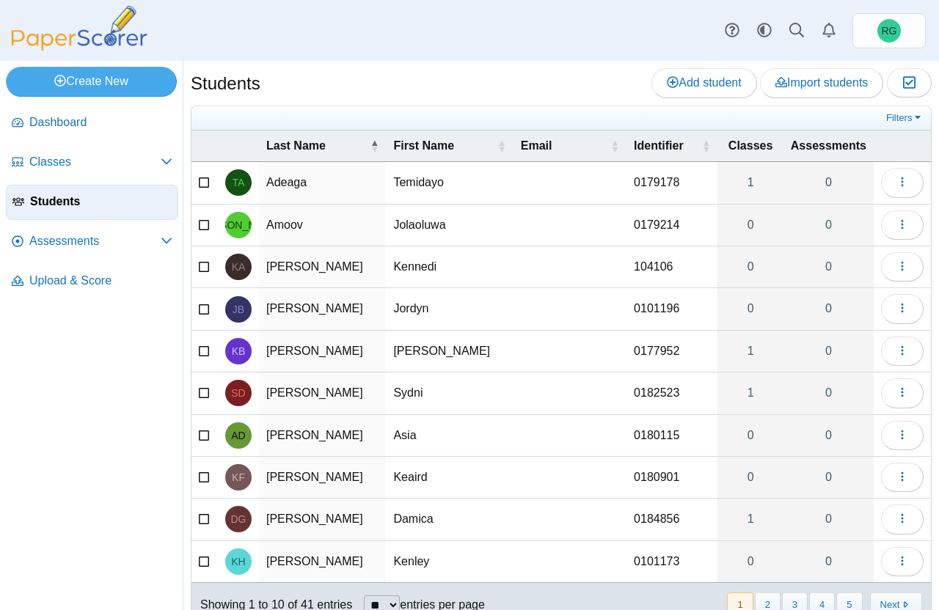
scroll to position [54, 0]
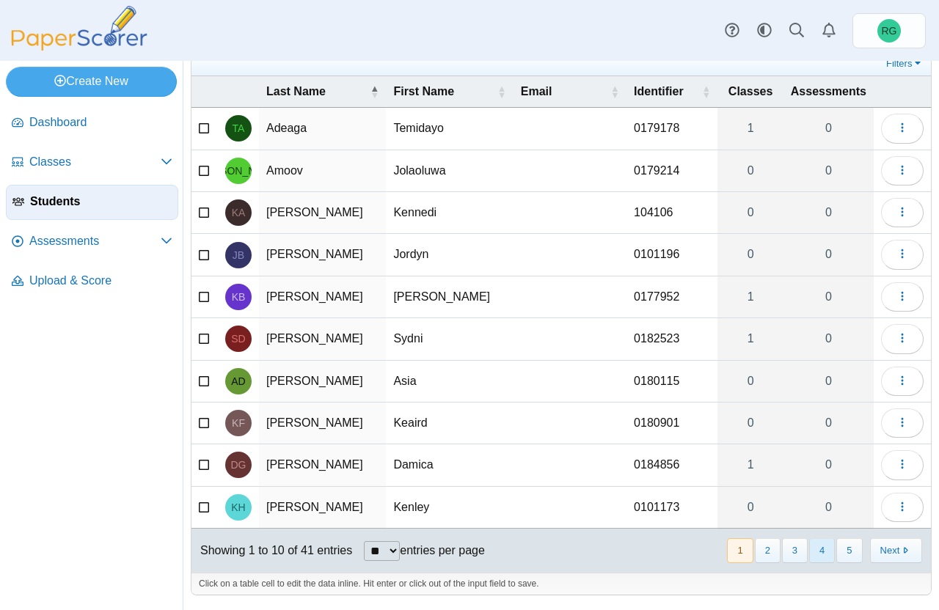
click at [811, 550] on button "4" at bounding box center [822, 550] width 26 height 24
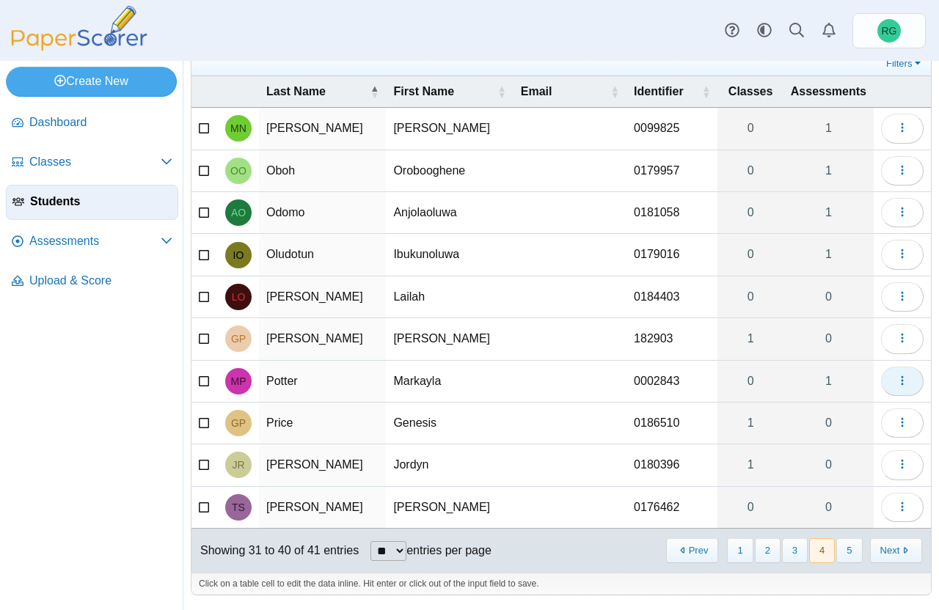
click at [896, 381] on icon "button" at bounding box center [902, 381] width 12 height 12
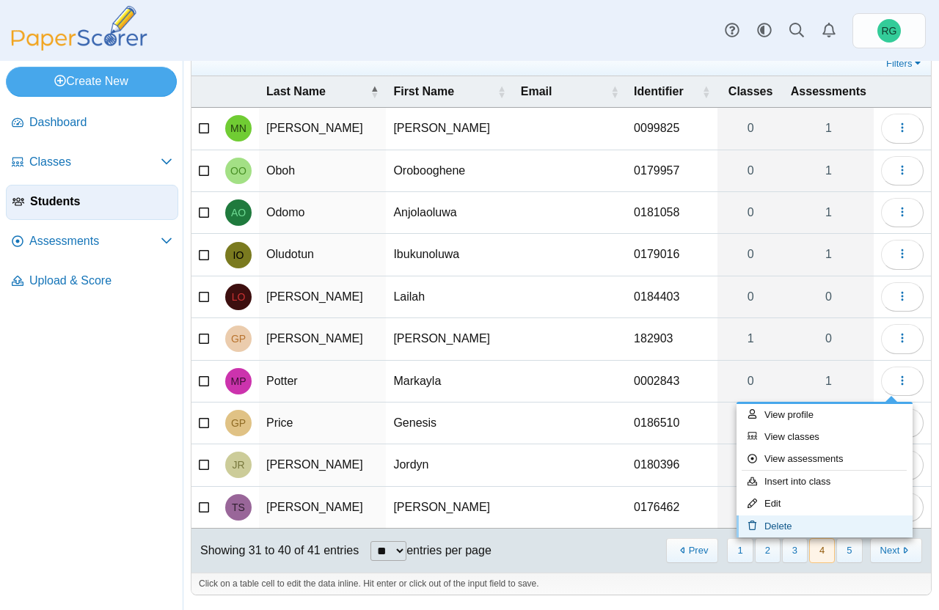
click at [803, 522] on link "Delete" at bounding box center [824, 527] width 176 height 22
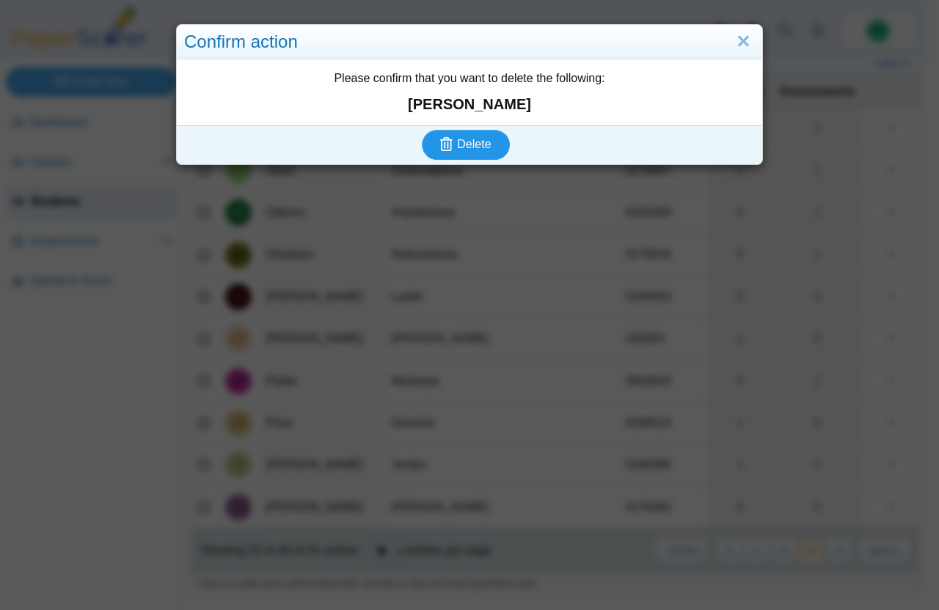
click at [462, 139] on span "Delete" at bounding box center [474, 144] width 34 height 12
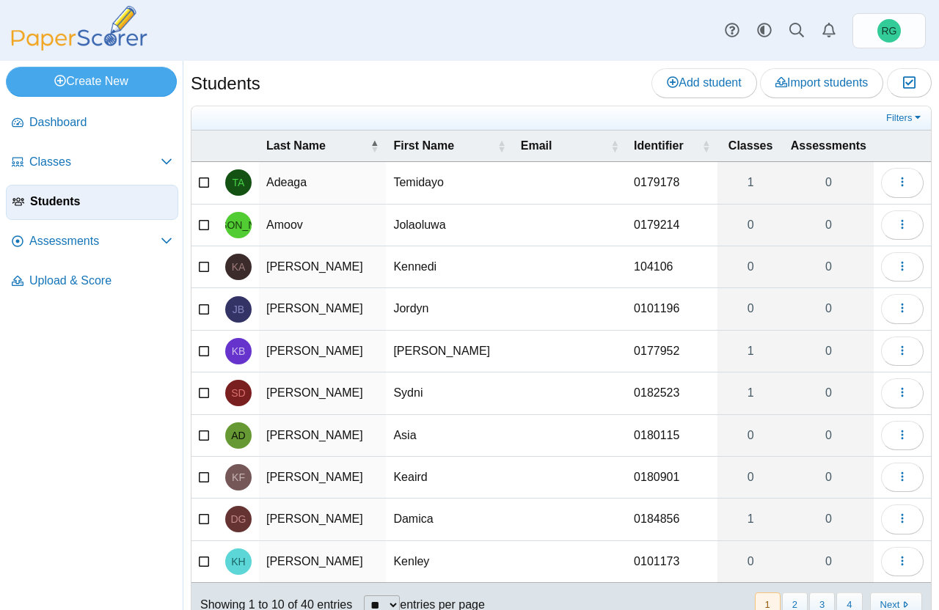
scroll to position [54, 0]
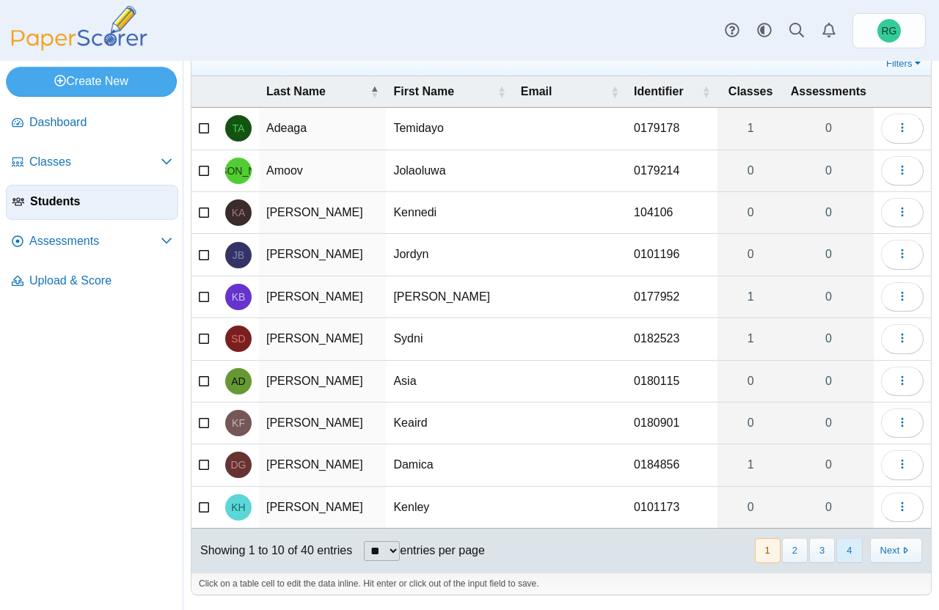
click at [838, 549] on button "4" at bounding box center [849, 550] width 26 height 24
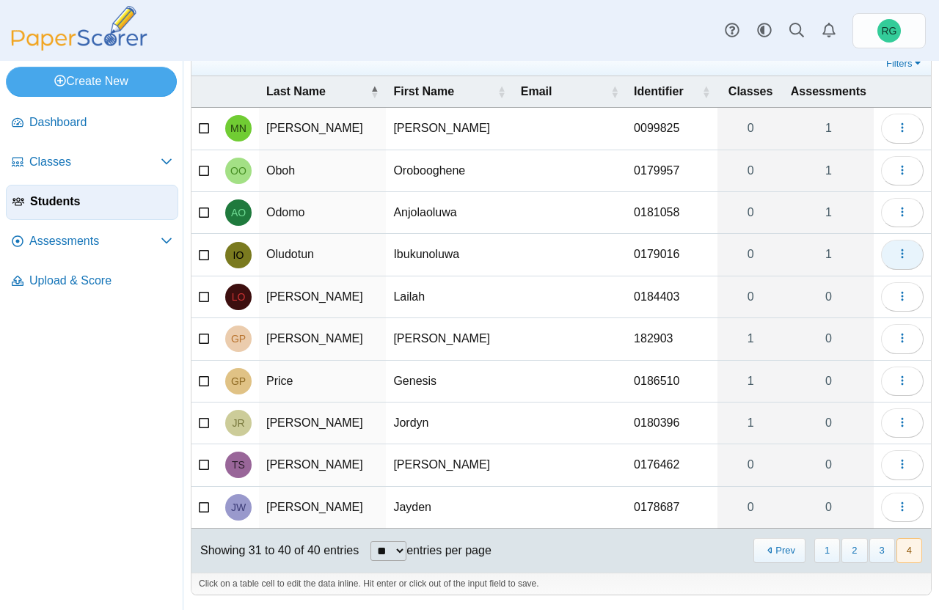
click at [896, 251] on icon "button" at bounding box center [902, 254] width 12 height 12
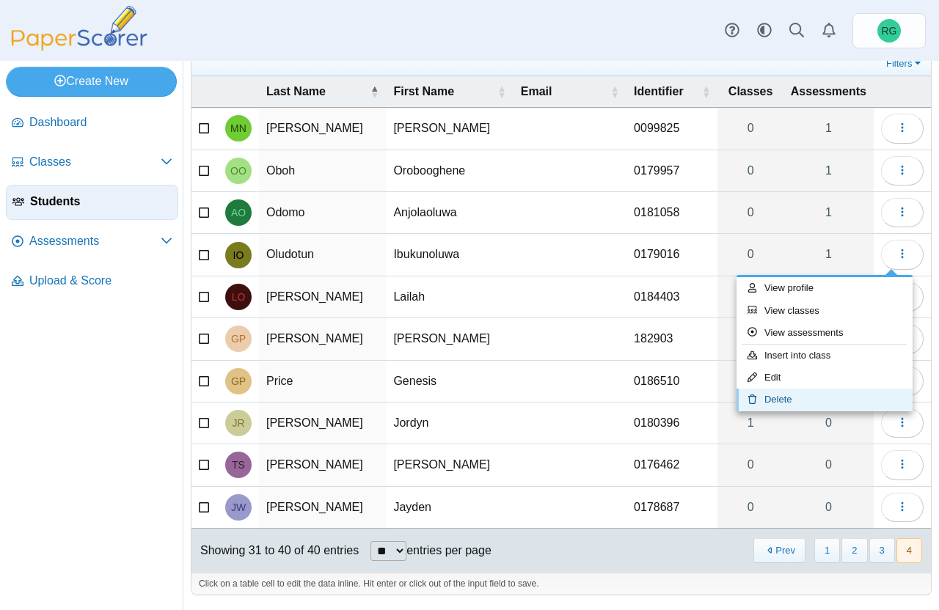
click at [827, 392] on link "Delete" at bounding box center [824, 400] width 176 height 22
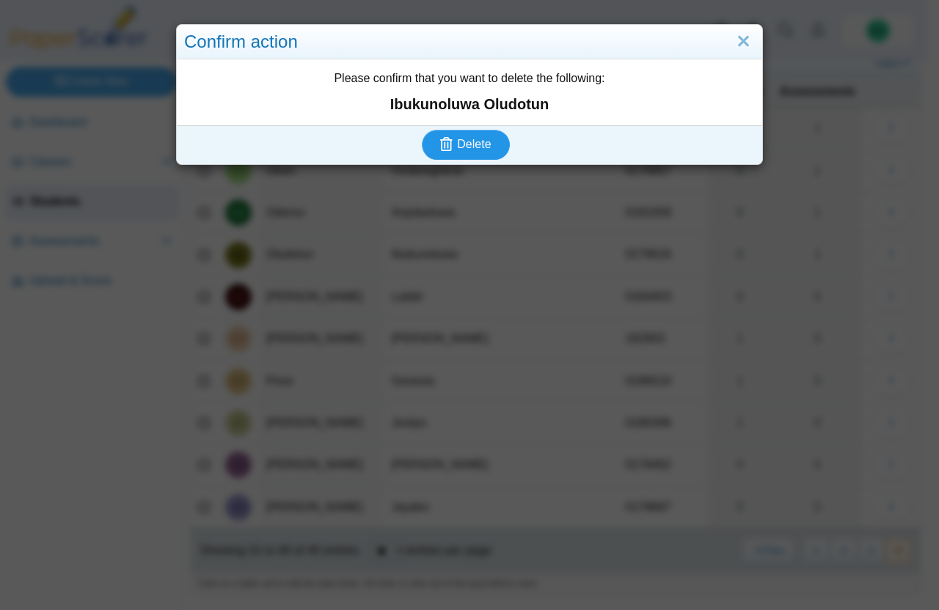
click at [465, 138] on span "Delete" at bounding box center [474, 144] width 34 height 12
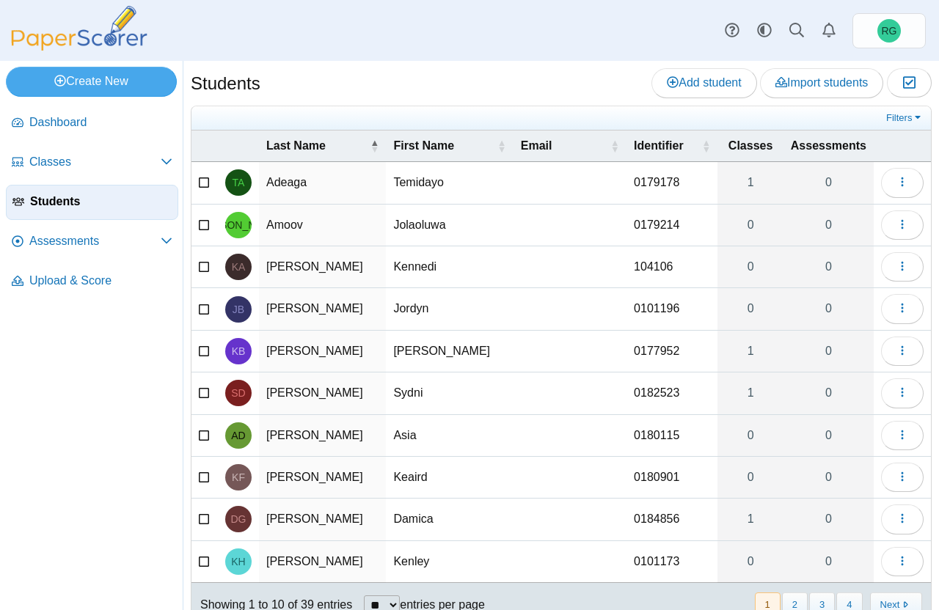
scroll to position [54, 0]
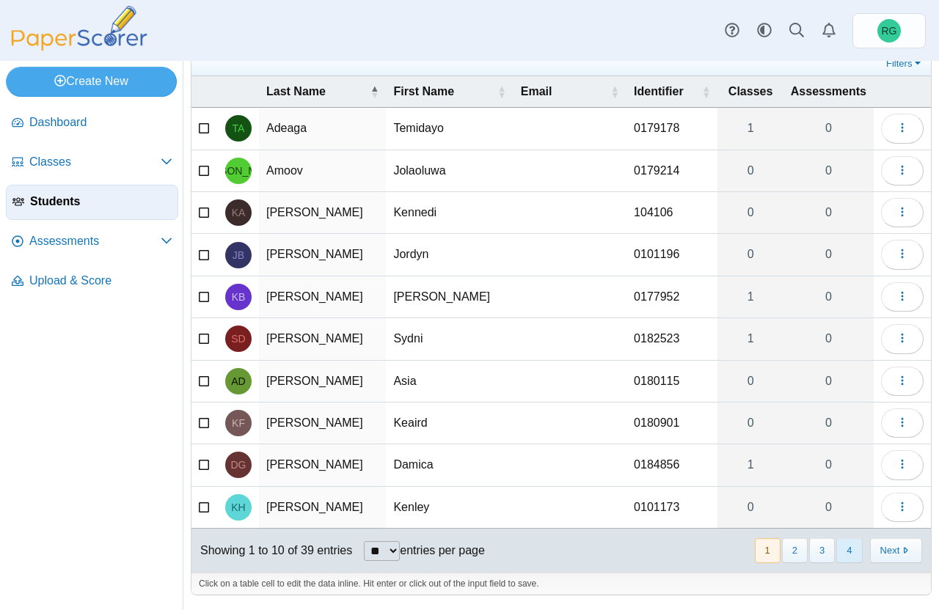
click at [841, 549] on button "4" at bounding box center [849, 550] width 26 height 24
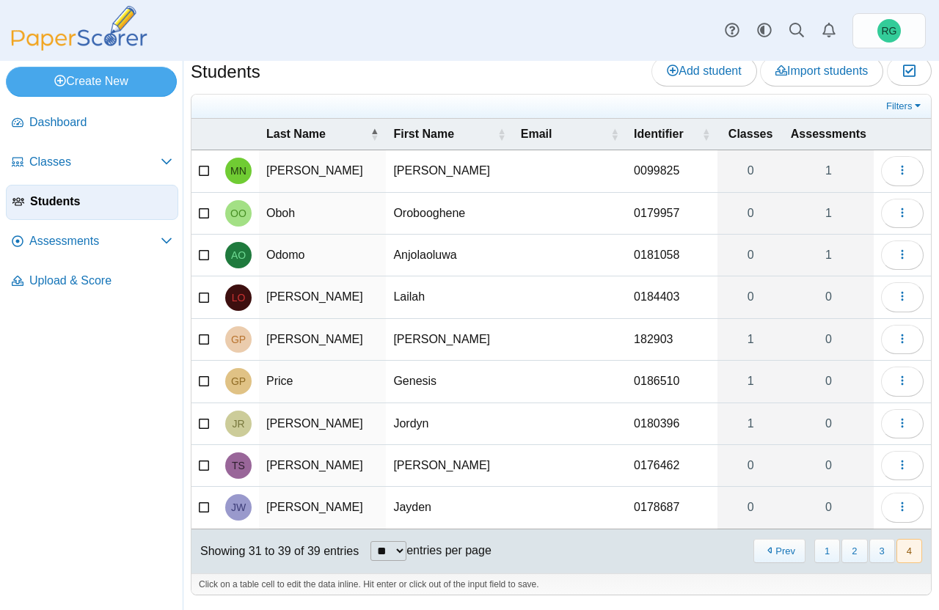
scroll to position [12, 0]
click at [896, 250] on icon "button" at bounding box center [902, 255] width 12 height 12
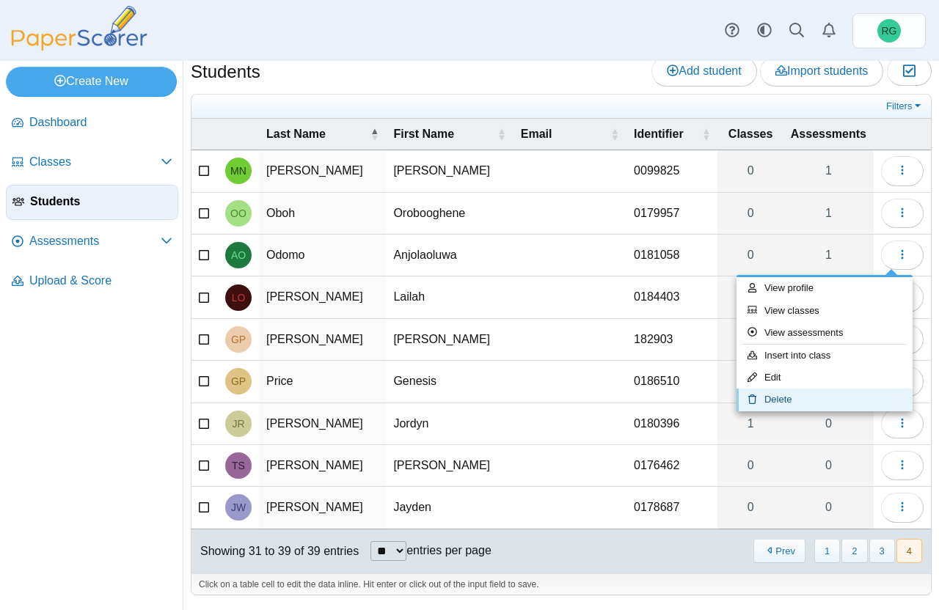
click at [829, 398] on link "Delete" at bounding box center [824, 400] width 176 height 22
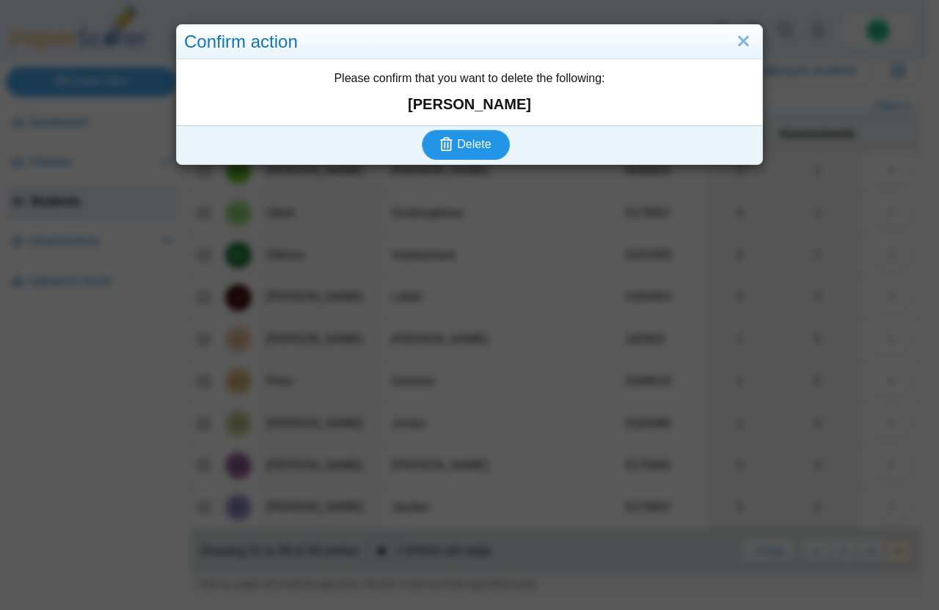
click at [464, 143] on span "Delete" at bounding box center [474, 144] width 34 height 12
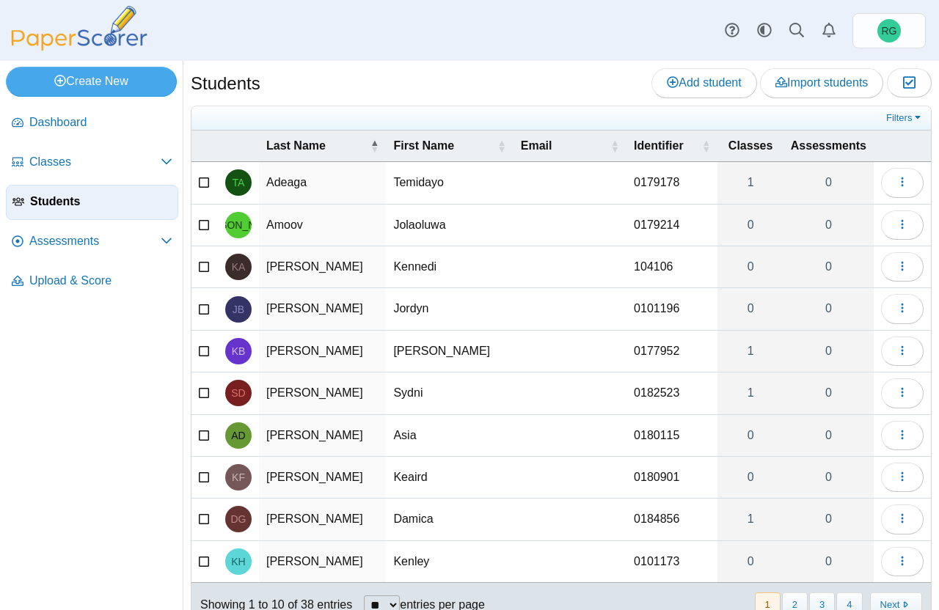
scroll to position [54, 0]
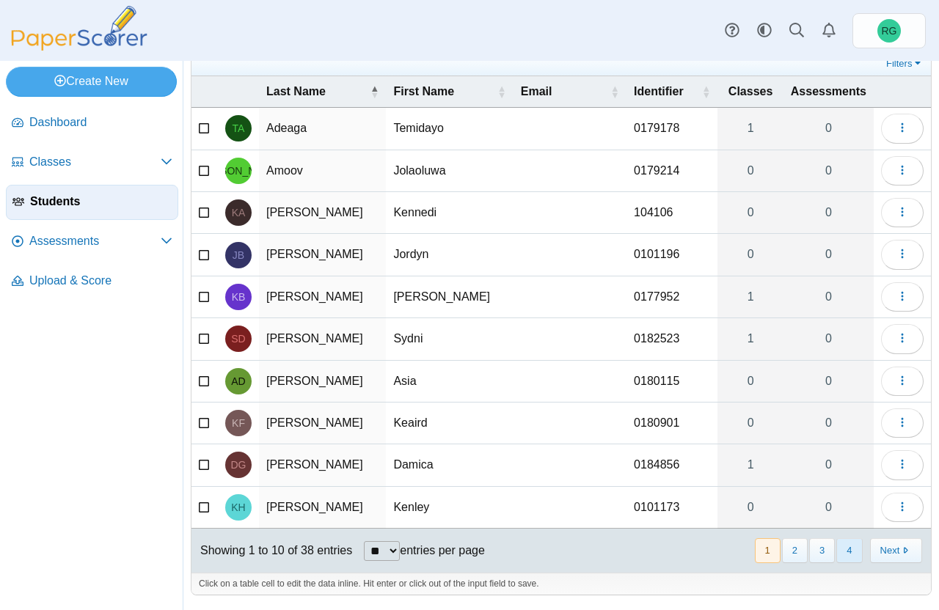
click at [843, 551] on button "4" at bounding box center [849, 550] width 26 height 24
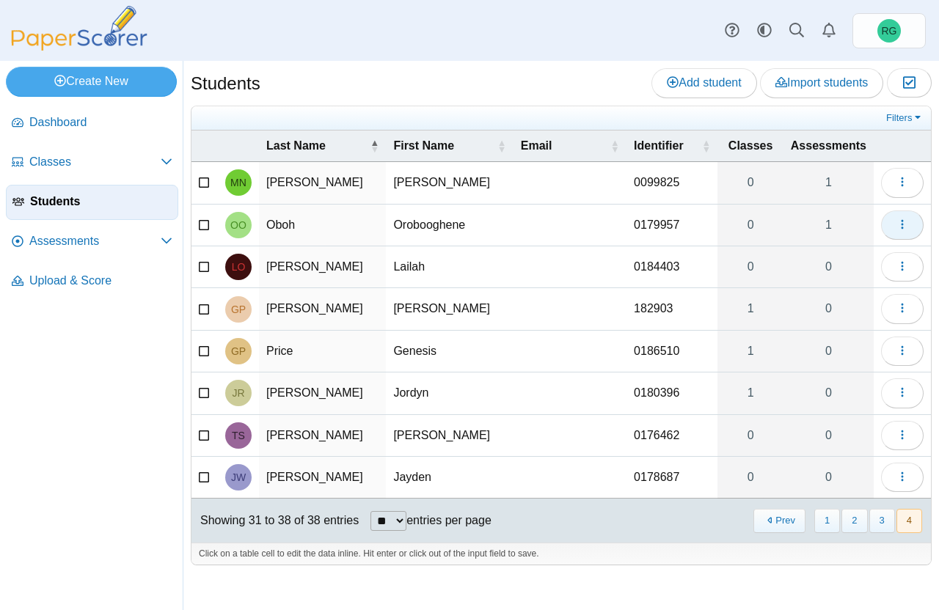
click at [905, 224] on icon "button" at bounding box center [902, 225] width 12 height 12
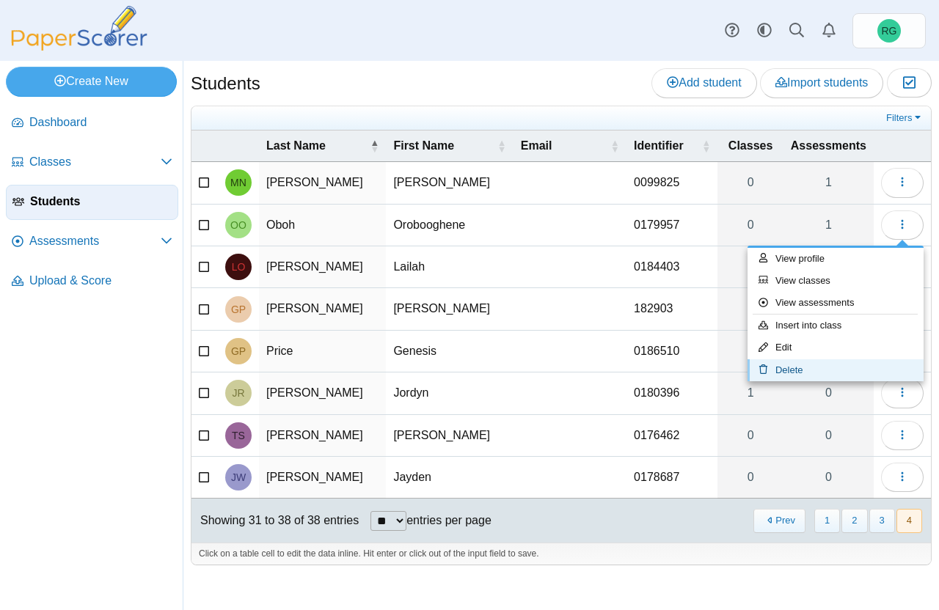
click at [847, 370] on link "Delete" at bounding box center [835, 370] width 176 height 22
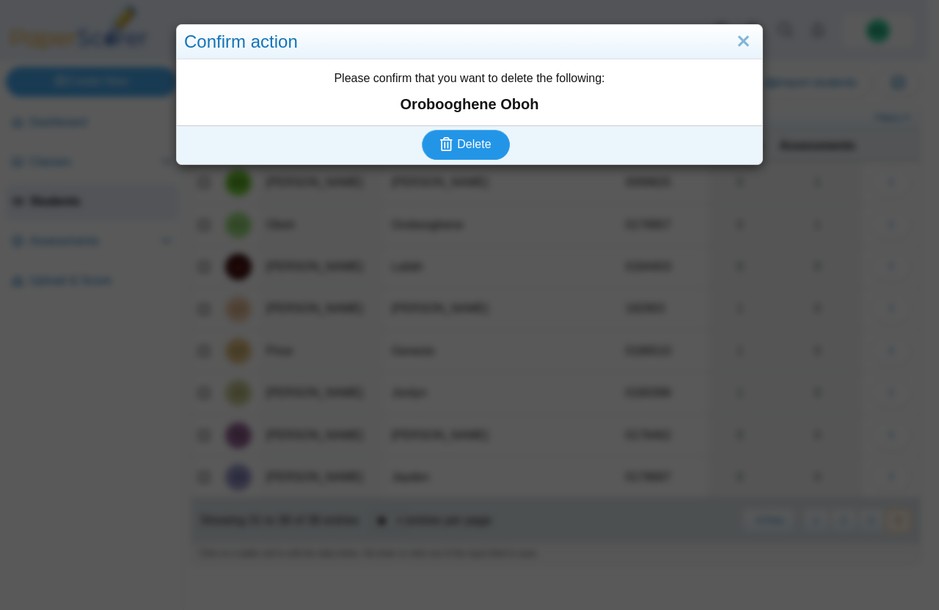
click at [488, 136] on button "Delete" at bounding box center [466, 144] width 88 height 29
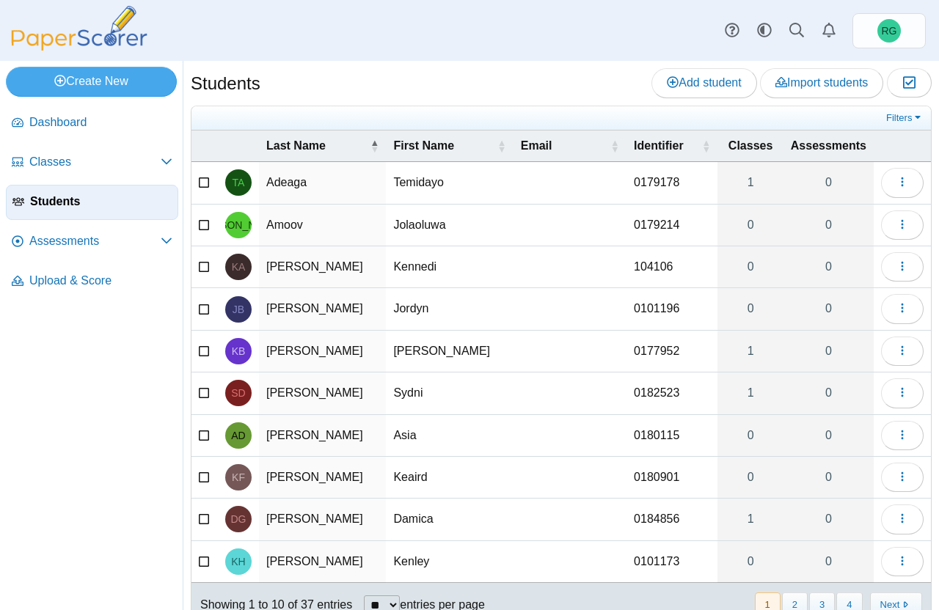
scroll to position [54, 0]
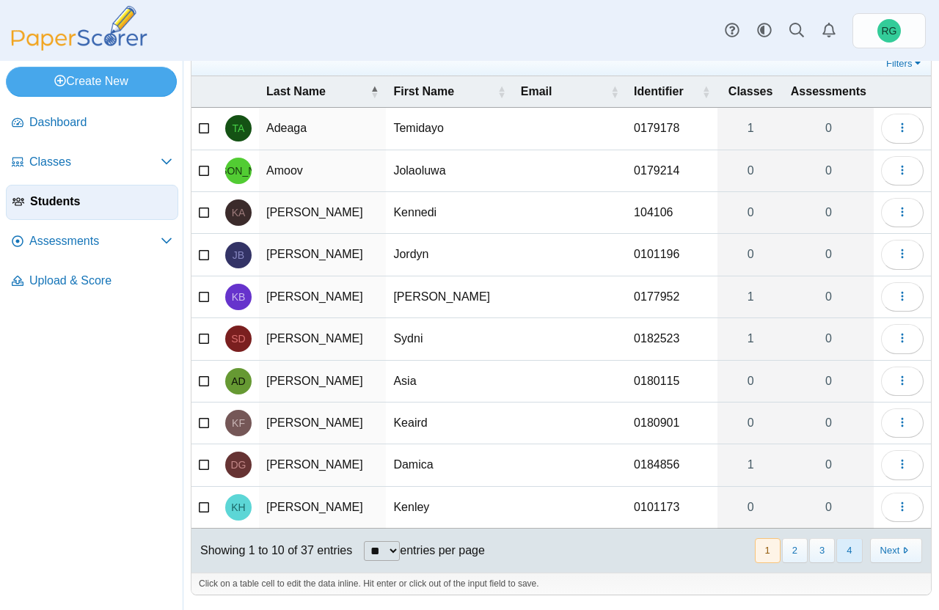
click at [839, 546] on button "4" at bounding box center [849, 550] width 26 height 24
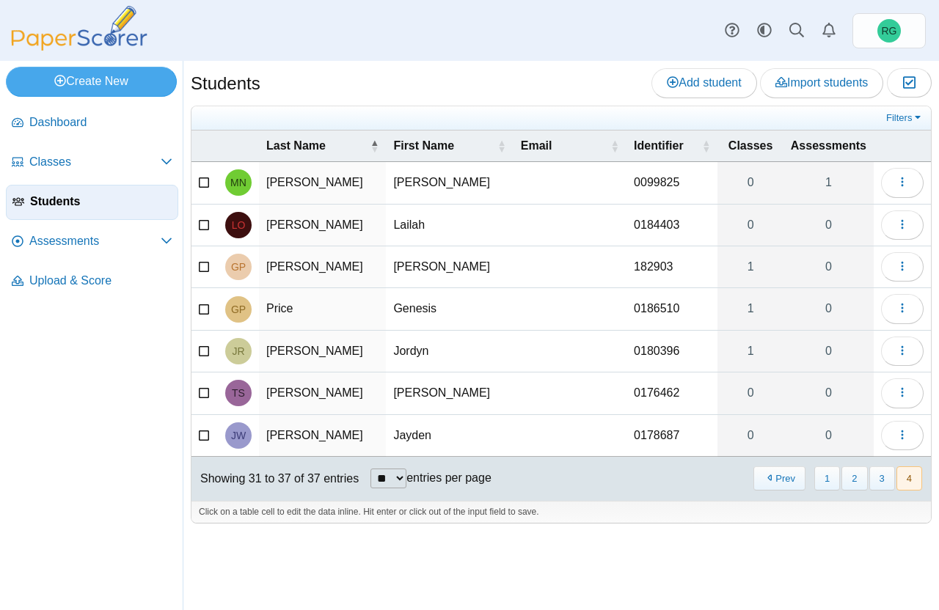
scroll to position [0, 0]
click at [905, 177] on icon "button" at bounding box center [902, 182] width 12 height 12
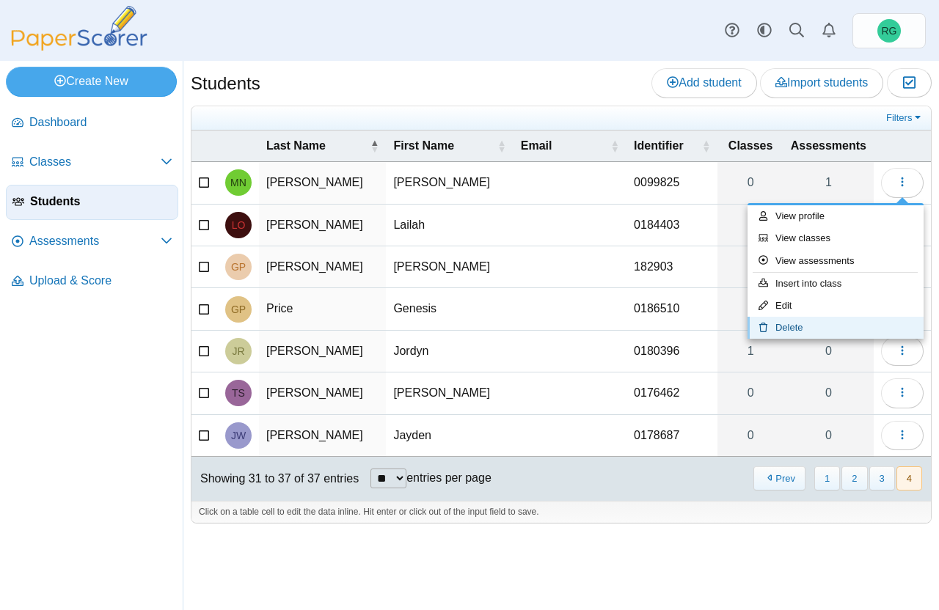
click at [802, 328] on link "Delete" at bounding box center [835, 328] width 176 height 22
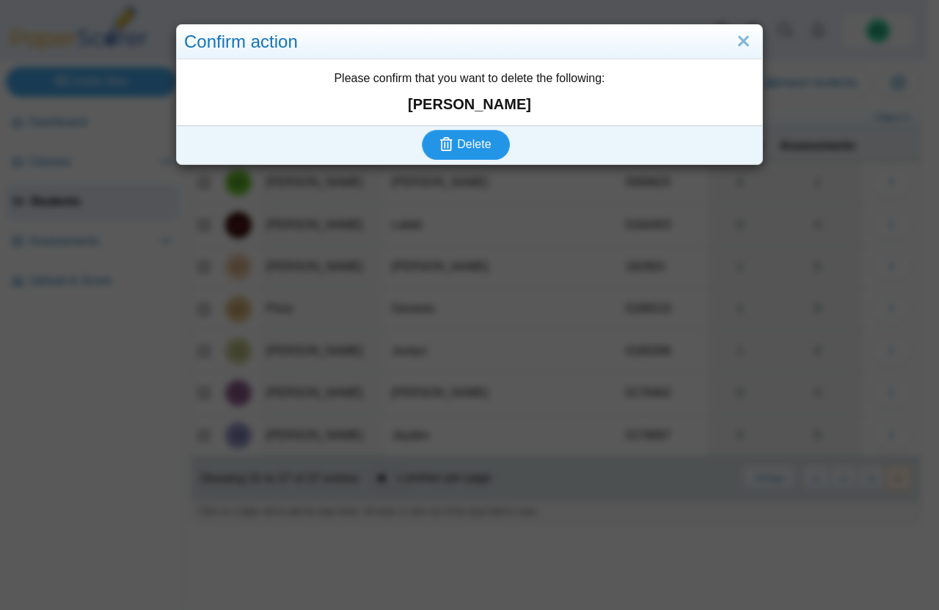
click at [457, 138] on span "Delete" at bounding box center [474, 144] width 34 height 12
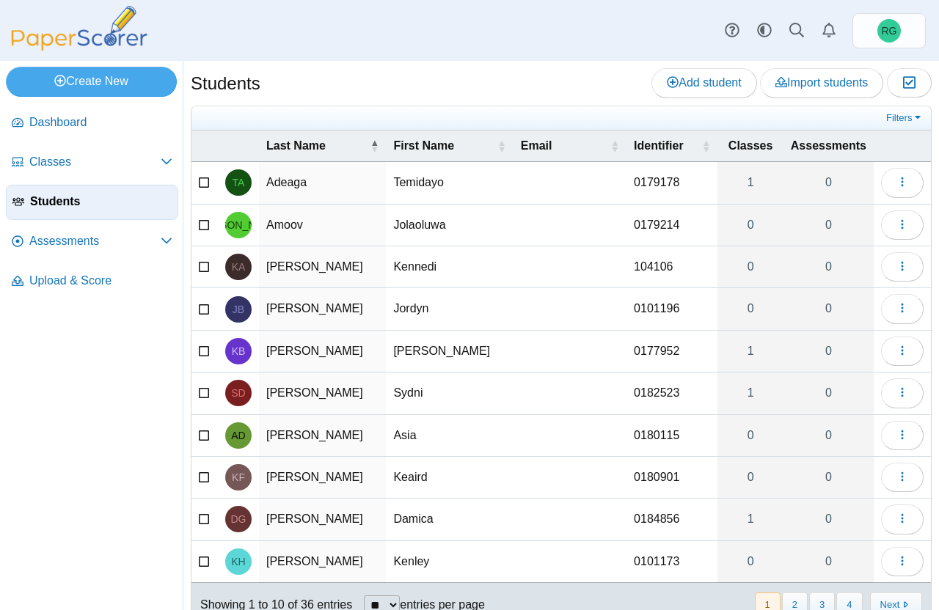
scroll to position [54, 0]
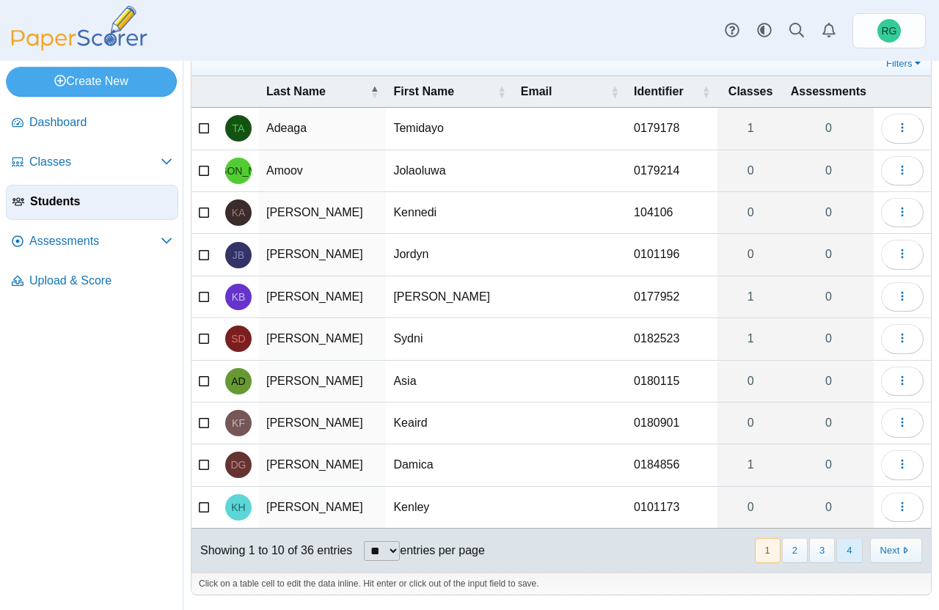
click at [838, 549] on button "4" at bounding box center [849, 550] width 26 height 24
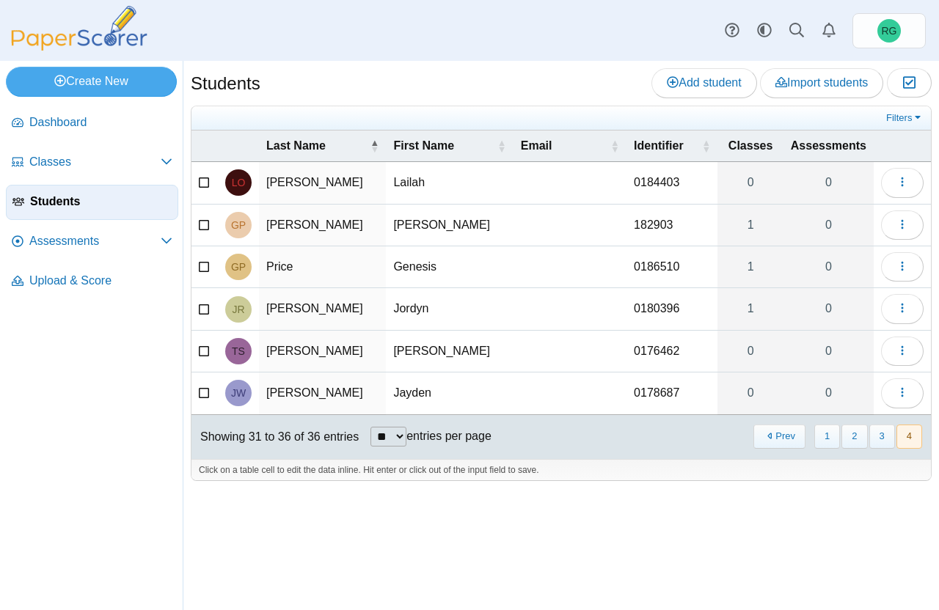
scroll to position [0, 0]
click at [879, 436] on button "3" at bounding box center [882, 437] width 26 height 24
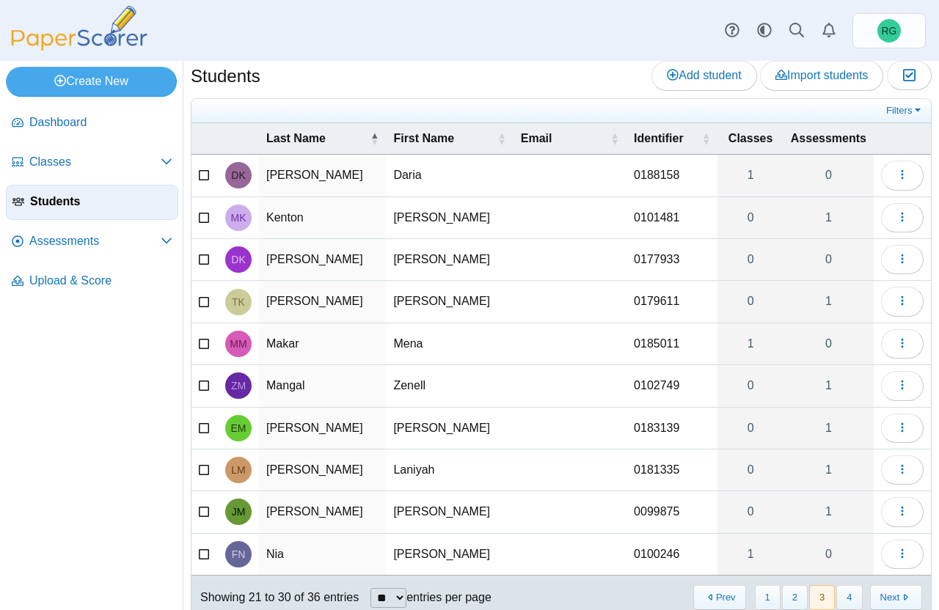
scroll to position [54, 0]
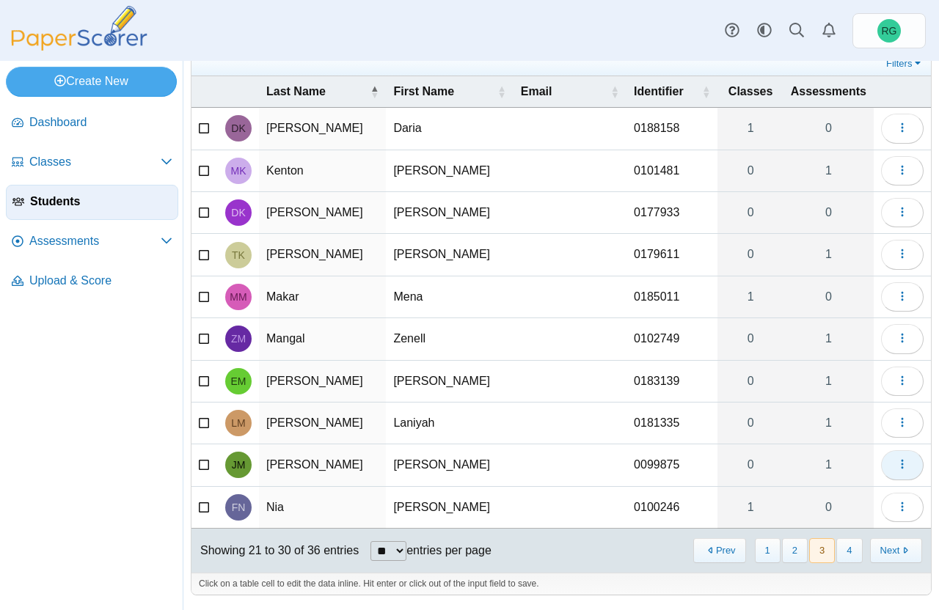
click at [896, 459] on icon "button" at bounding box center [902, 464] width 12 height 12
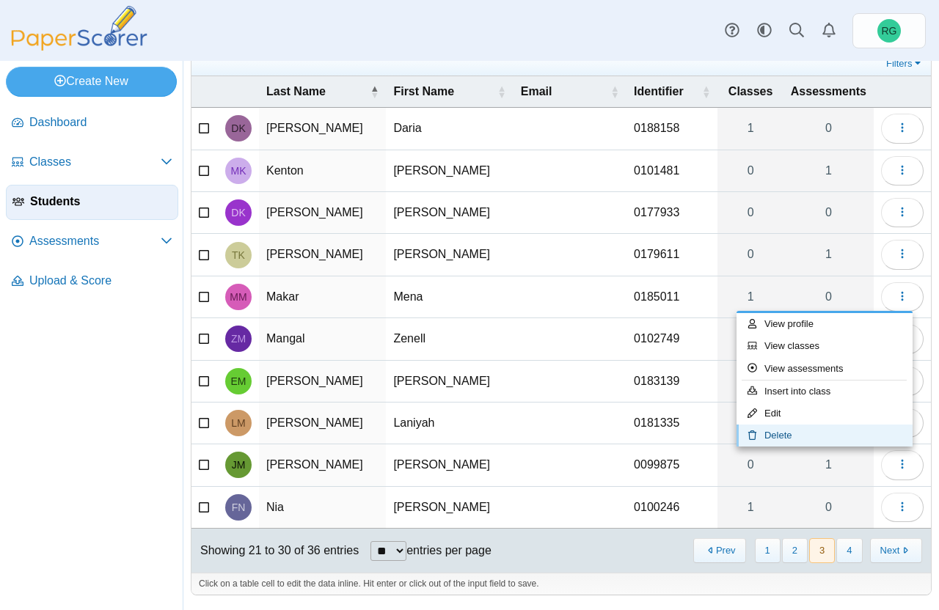
click at [810, 434] on link "Delete" at bounding box center [824, 436] width 176 height 22
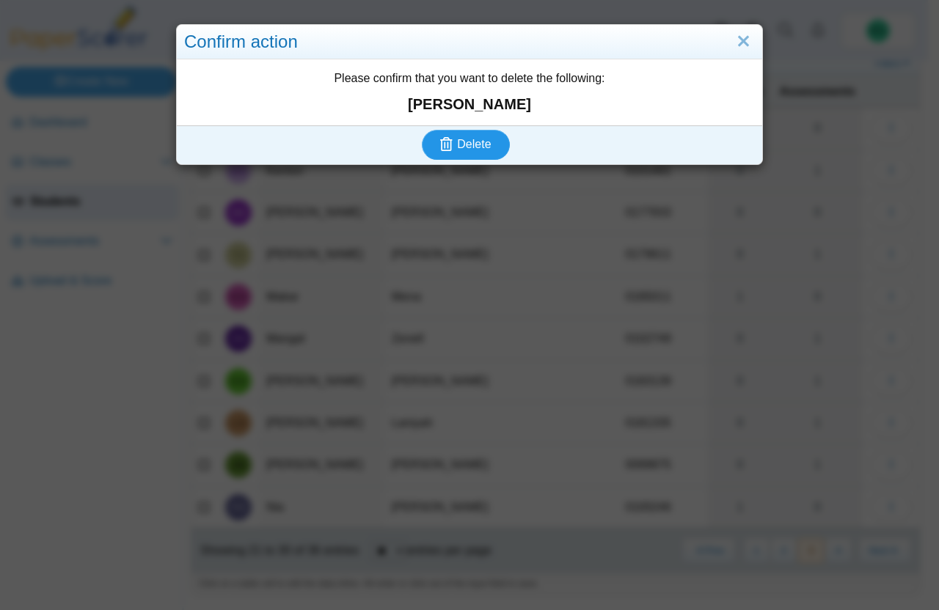
click at [487, 145] on button "Delete" at bounding box center [466, 144] width 88 height 29
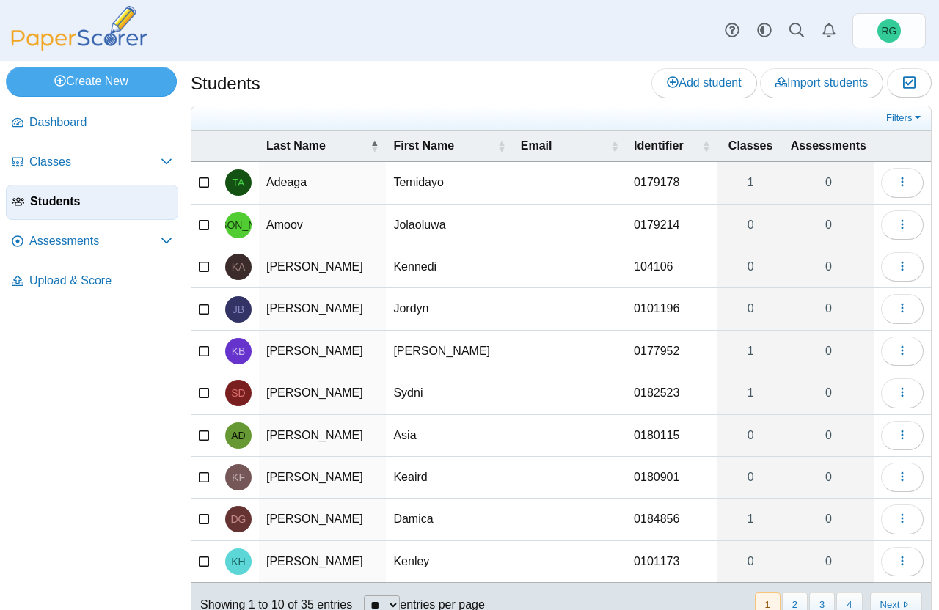
scroll to position [54, 0]
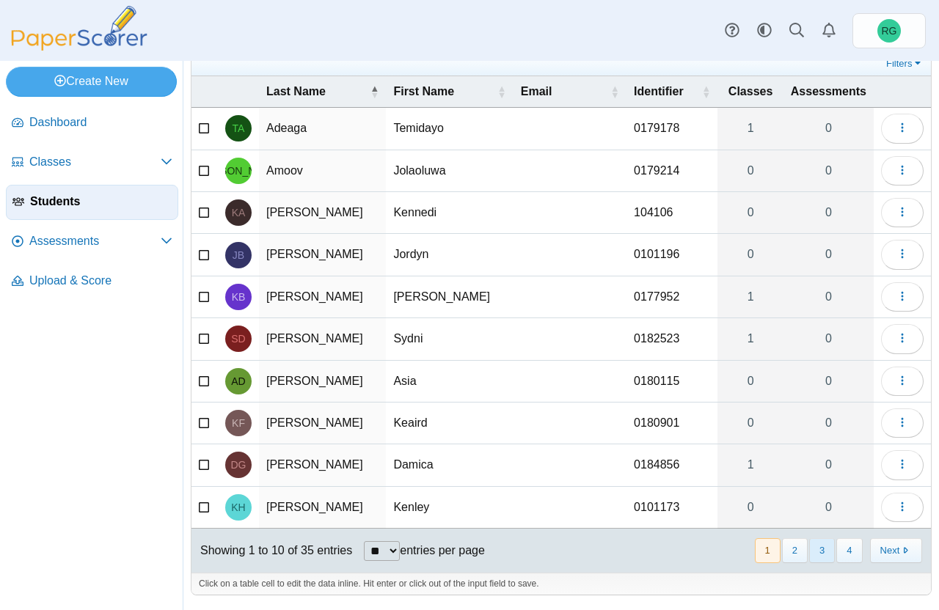
click at [816, 554] on button "3" at bounding box center [822, 550] width 26 height 24
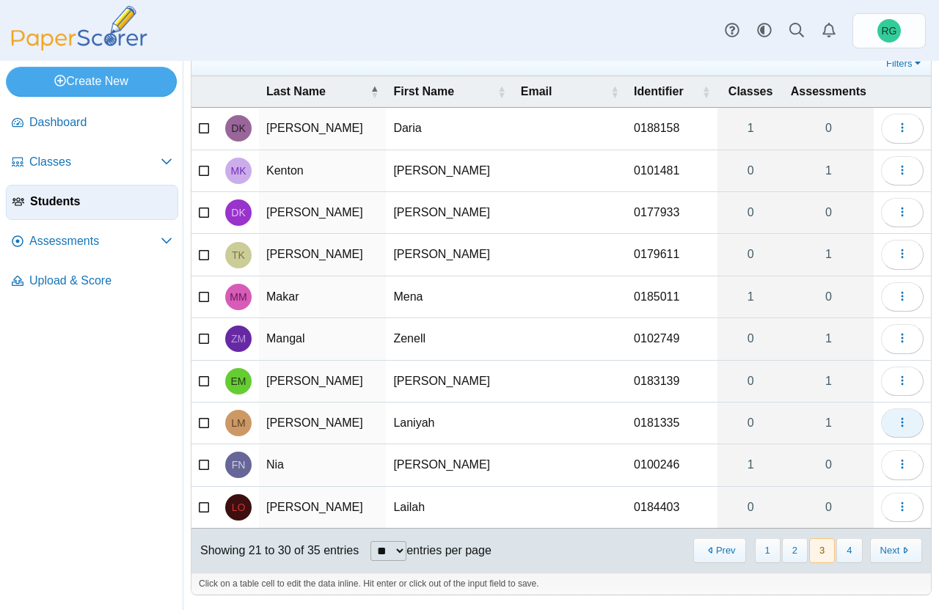
click at [896, 419] on icon "button" at bounding box center [902, 423] width 12 height 12
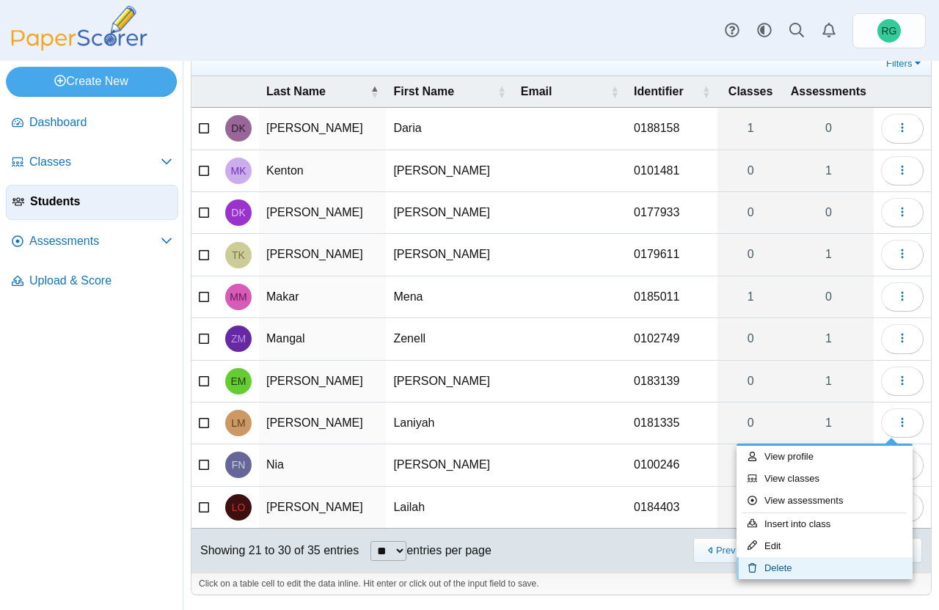
click at [807, 570] on link "Delete" at bounding box center [824, 568] width 176 height 22
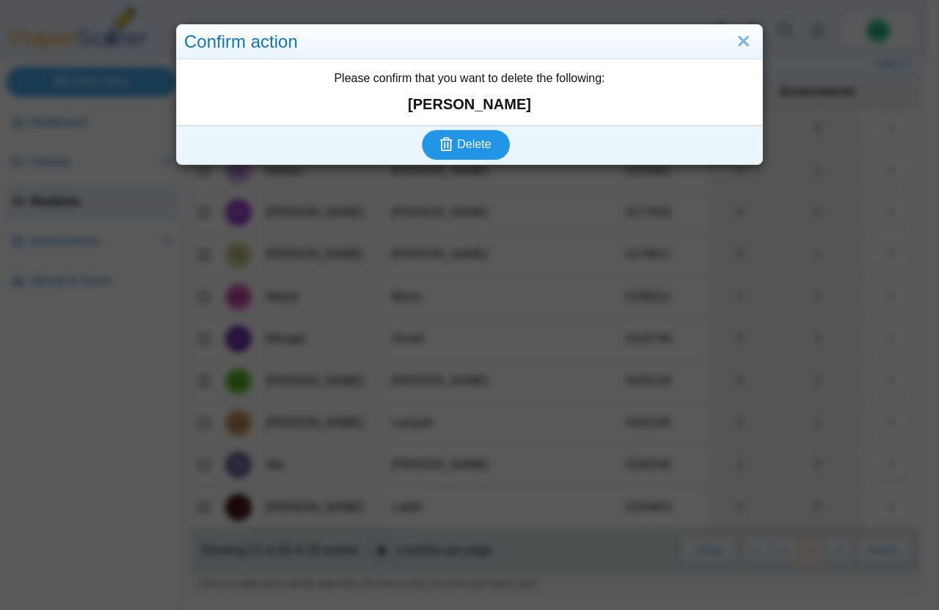
click at [467, 142] on span "Delete" at bounding box center [474, 144] width 34 height 12
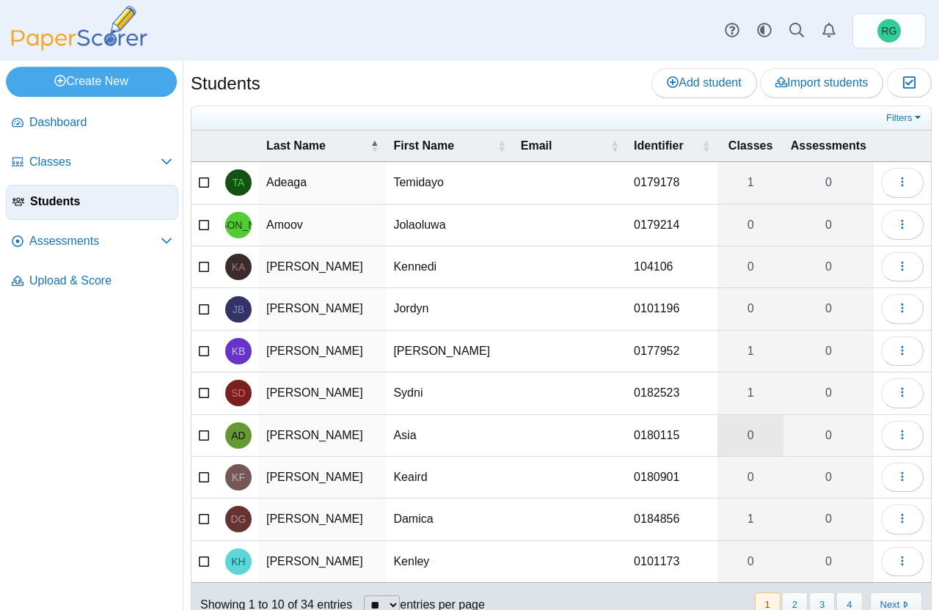
scroll to position [54, 0]
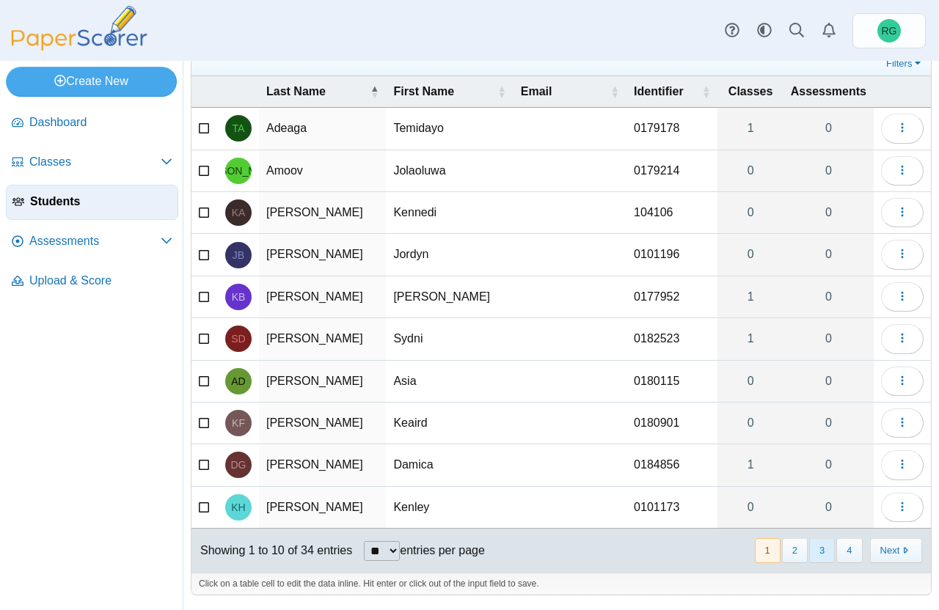
click at [811, 550] on button "3" at bounding box center [822, 550] width 26 height 24
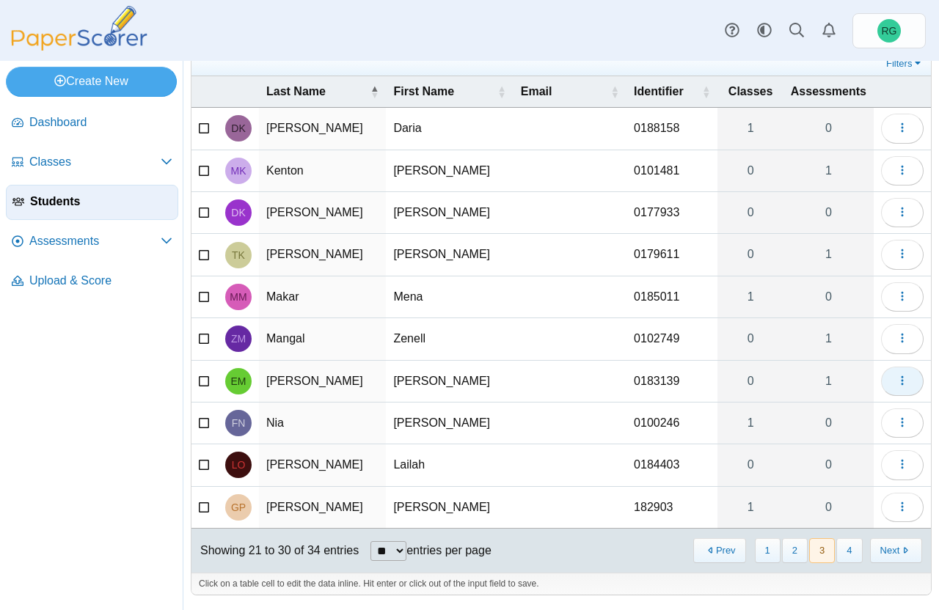
click at [896, 379] on icon "button" at bounding box center [902, 381] width 12 height 12
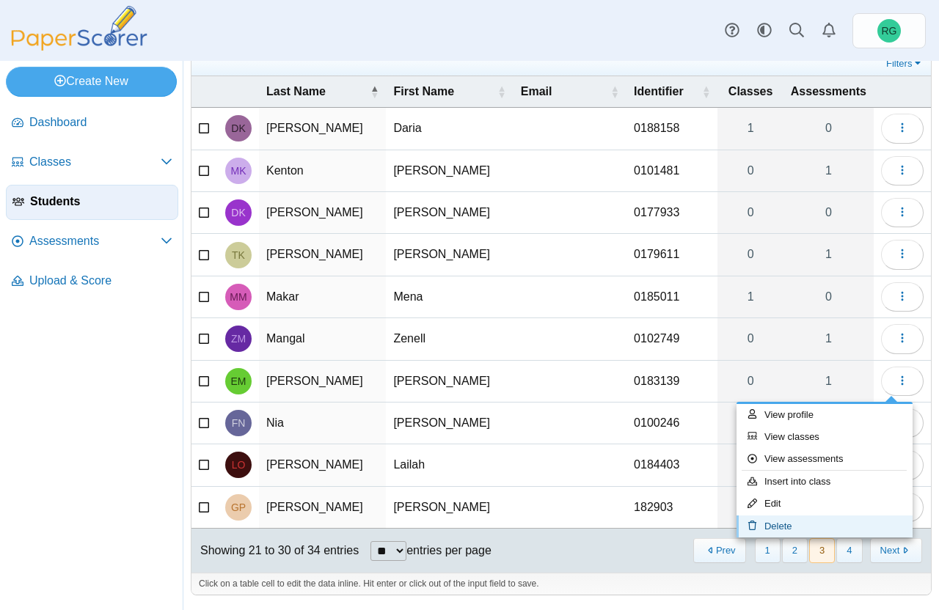
click at [812, 528] on link "Delete" at bounding box center [824, 527] width 176 height 22
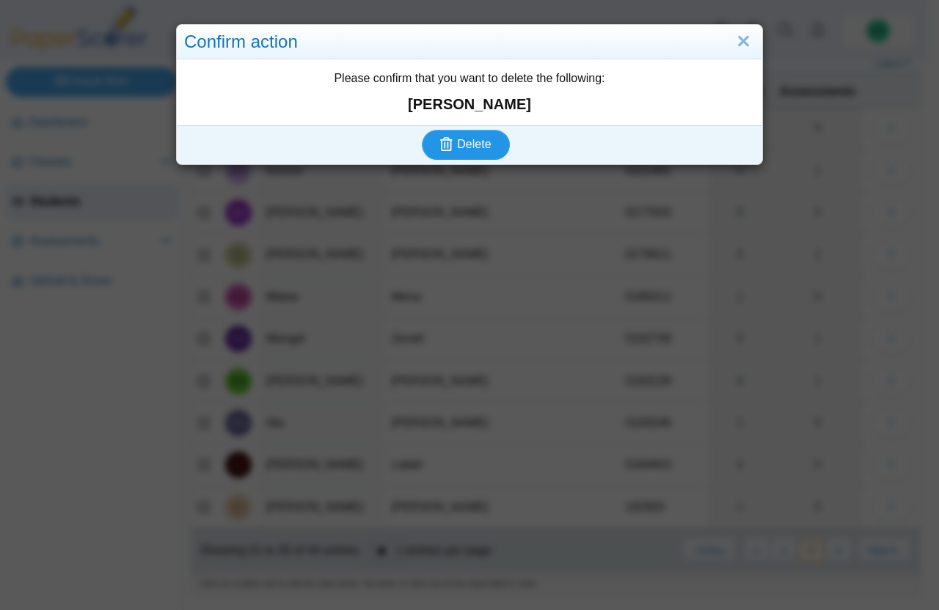
click at [476, 145] on span "Delete" at bounding box center [474, 144] width 34 height 12
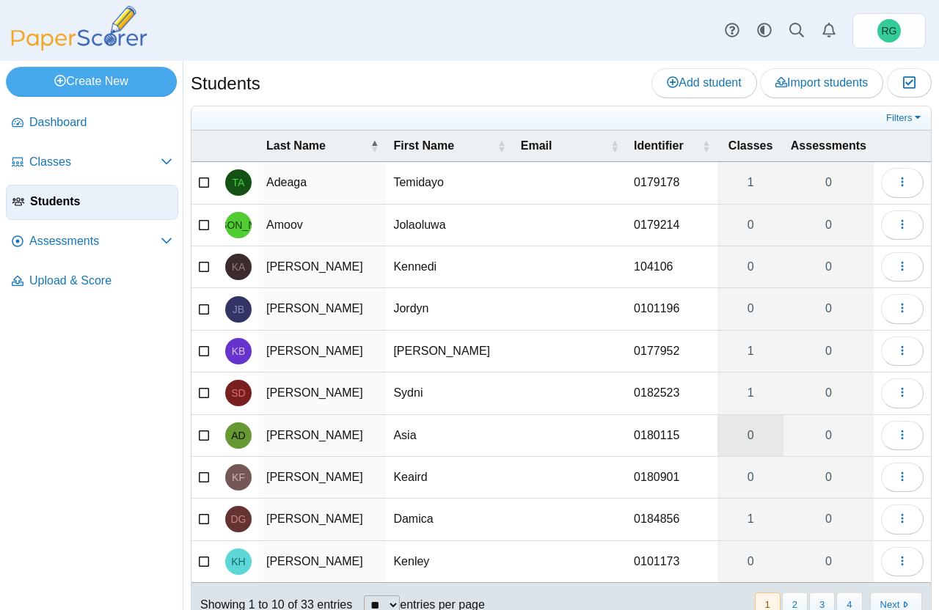
scroll to position [54, 0]
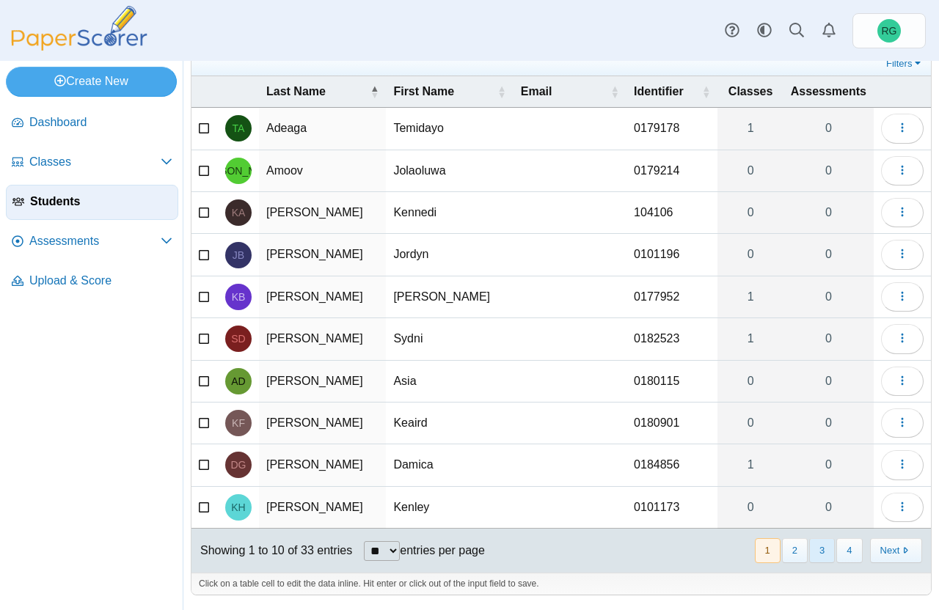
click at [809, 550] on button "3" at bounding box center [822, 550] width 26 height 24
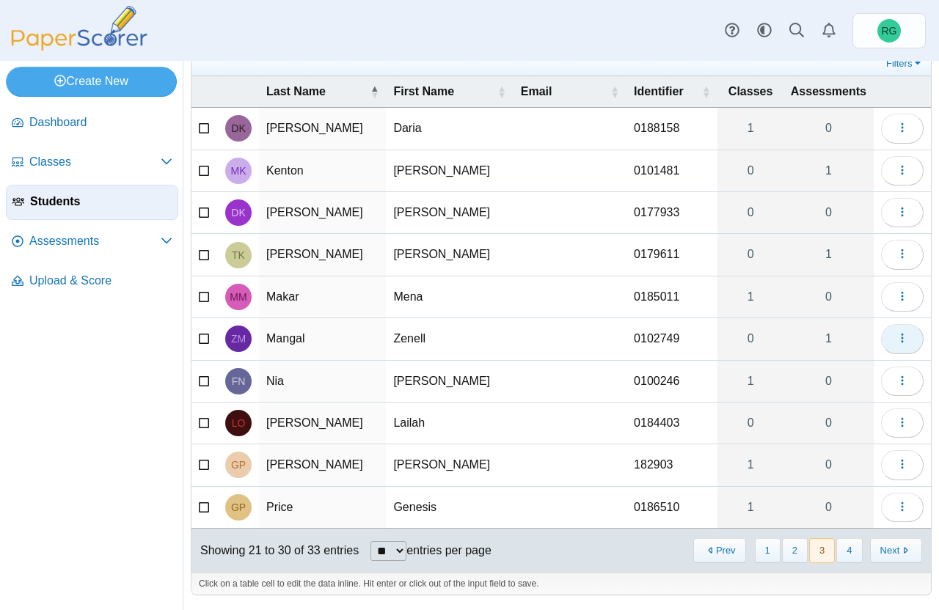
click at [901, 337] on use "button" at bounding box center [902, 339] width 2 height 10
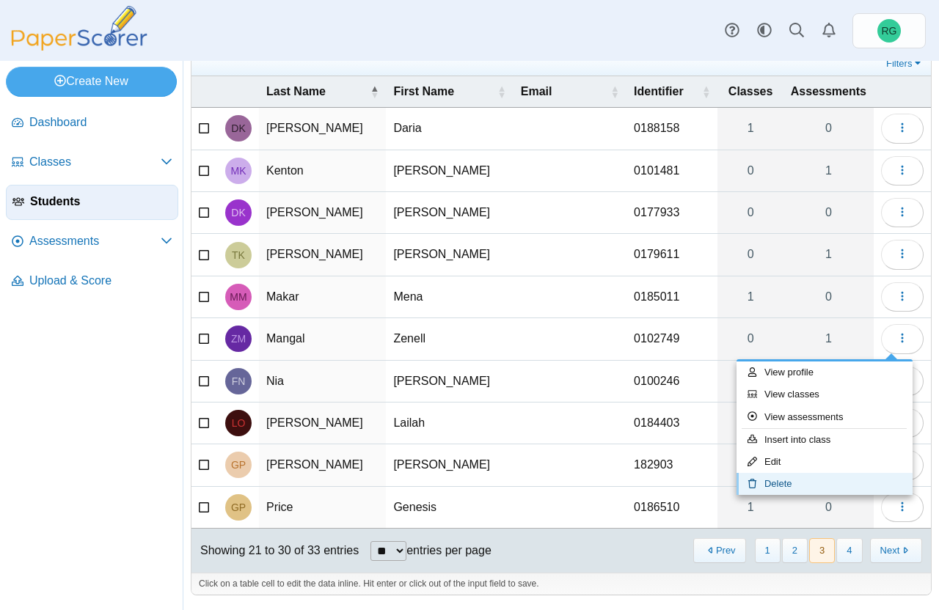
click at [831, 485] on link "Delete" at bounding box center [824, 484] width 176 height 22
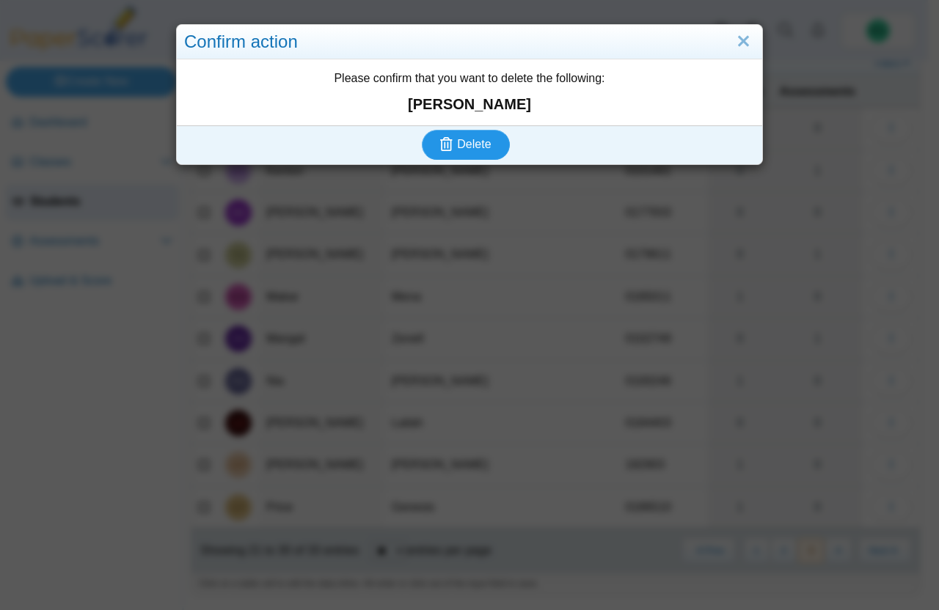
click at [469, 136] on button "Delete" at bounding box center [466, 144] width 88 height 29
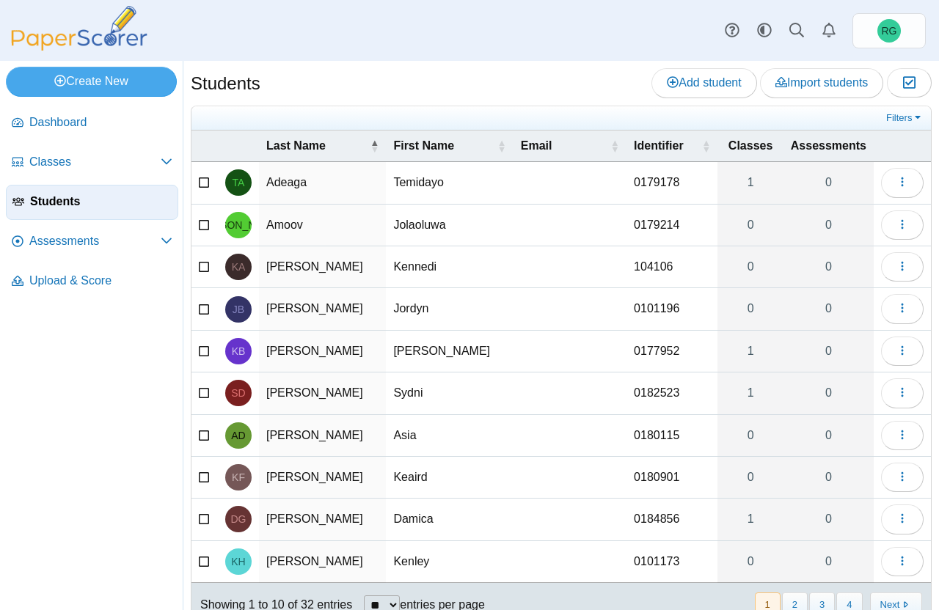
scroll to position [54, 0]
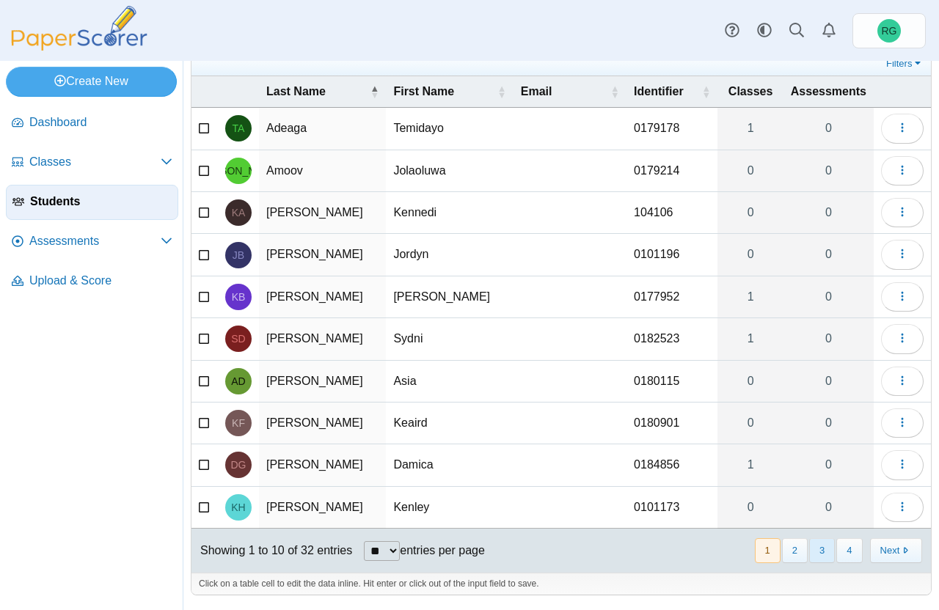
click at [809, 551] on button "3" at bounding box center [822, 550] width 26 height 24
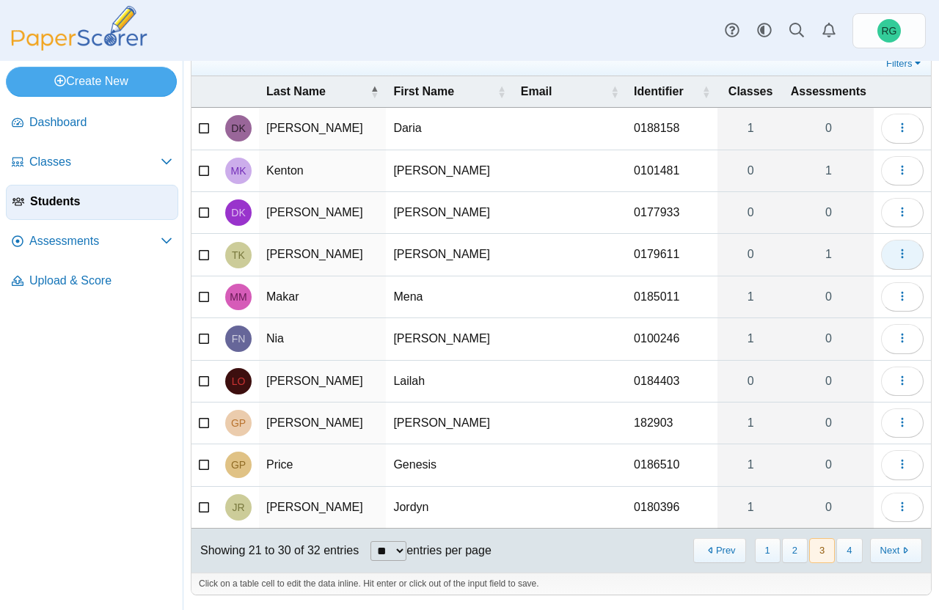
click at [896, 249] on icon "button" at bounding box center [902, 254] width 12 height 12
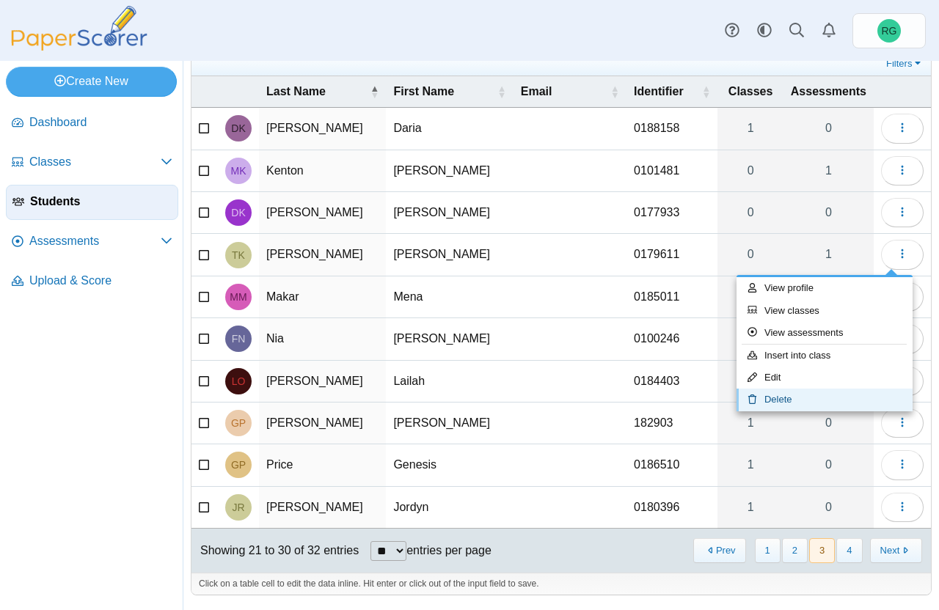
click at [814, 400] on link "Delete" at bounding box center [824, 400] width 176 height 22
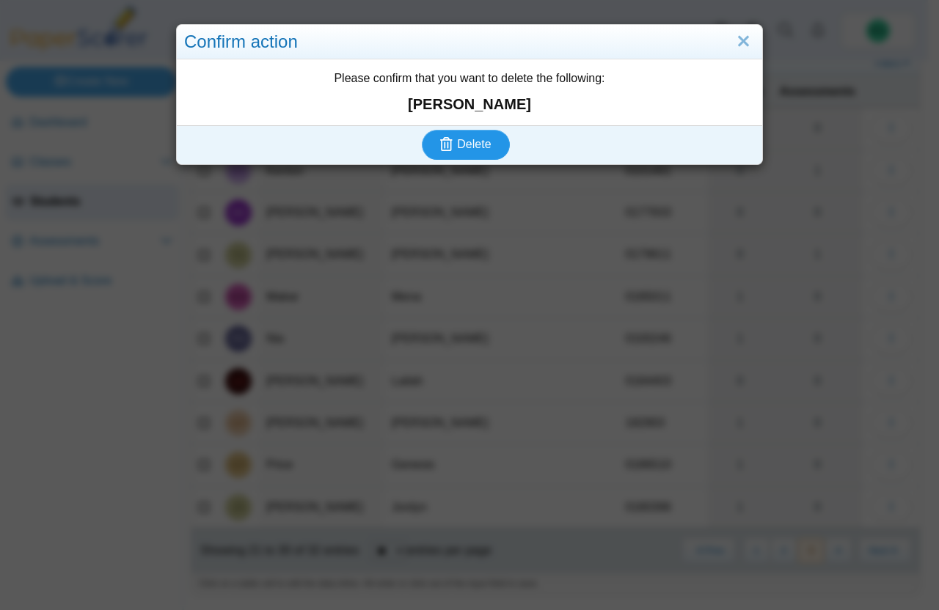
click at [477, 139] on span "Delete" at bounding box center [474, 144] width 34 height 12
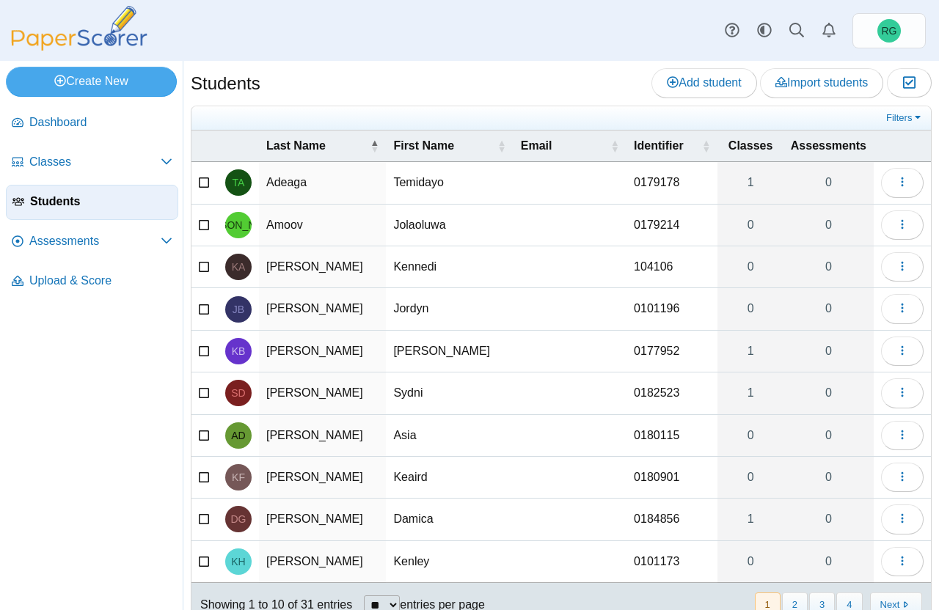
scroll to position [54, 0]
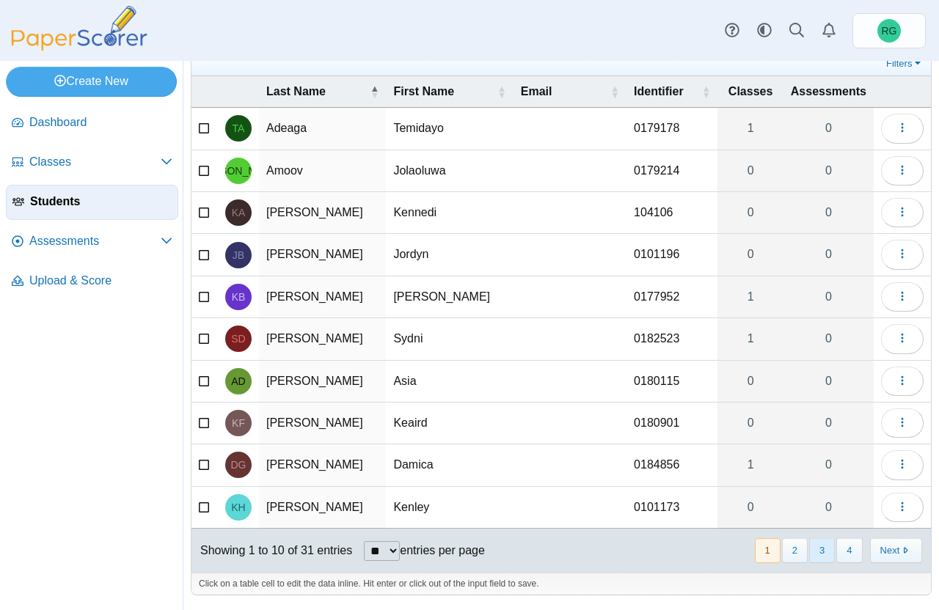
click at [809, 552] on button "3" at bounding box center [822, 550] width 26 height 24
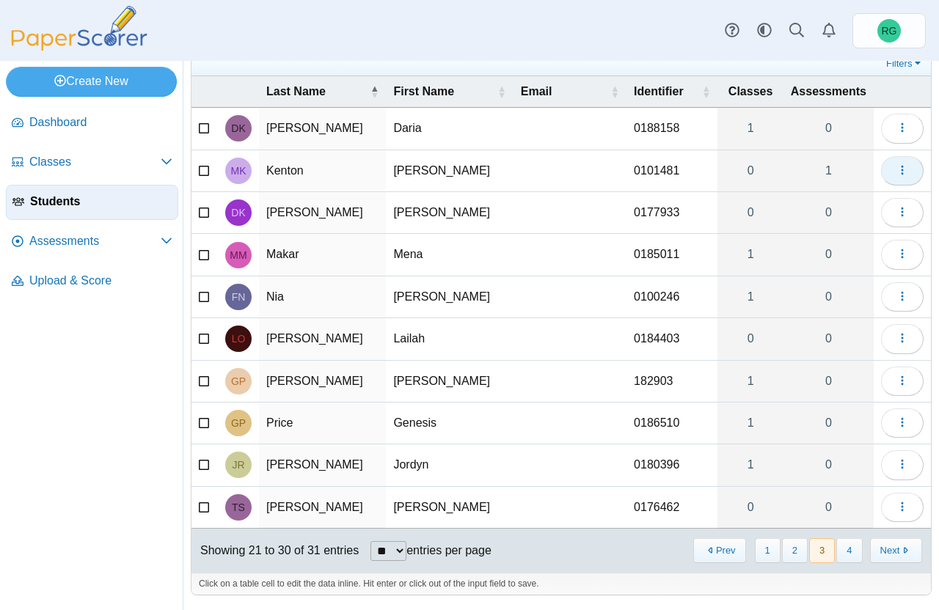
click at [896, 168] on icon "button" at bounding box center [902, 170] width 12 height 12
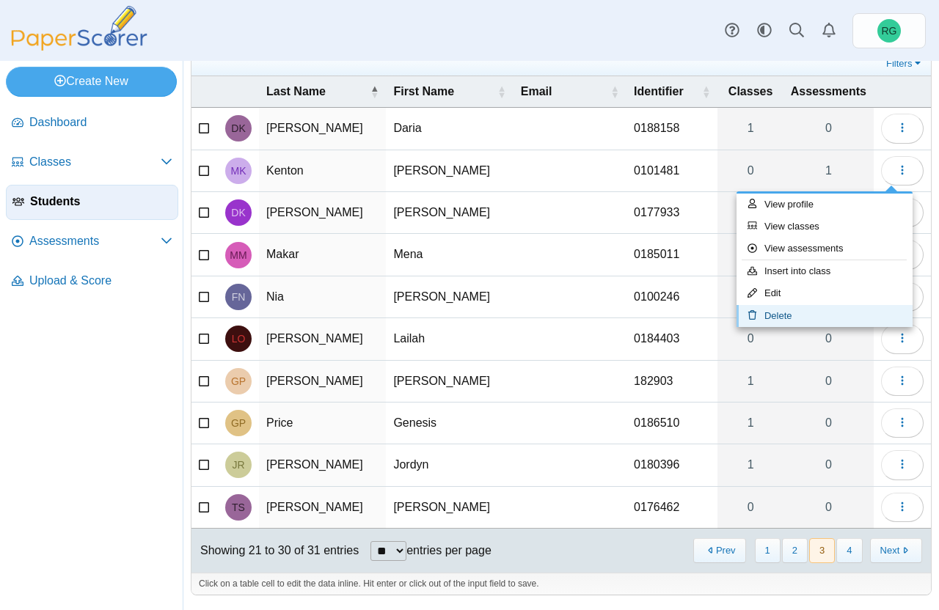
click at [811, 315] on link "Delete" at bounding box center [824, 316] width 176 height 22
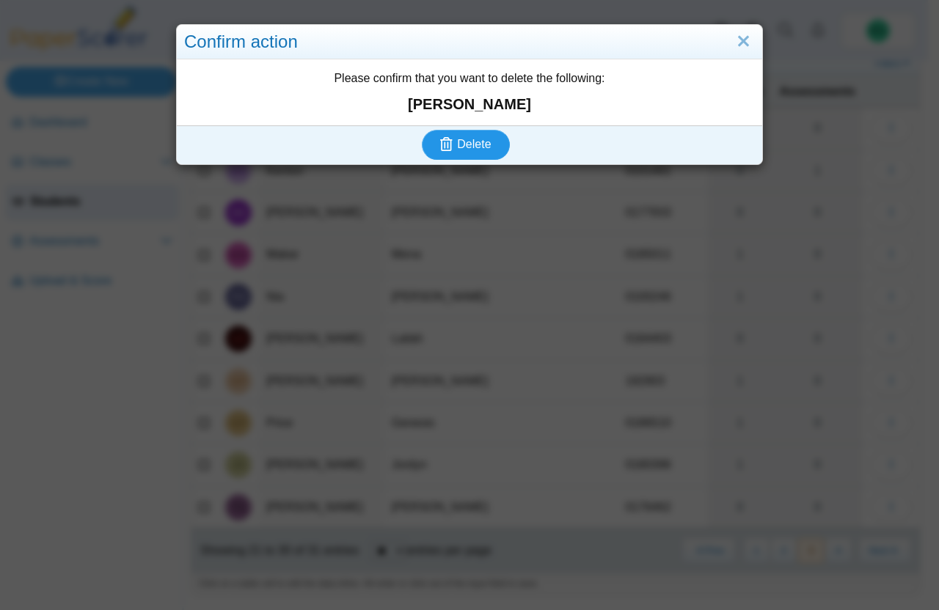
click at [463, 139] on span "Delete" at bounding box center [474, 144] width 34 height 12
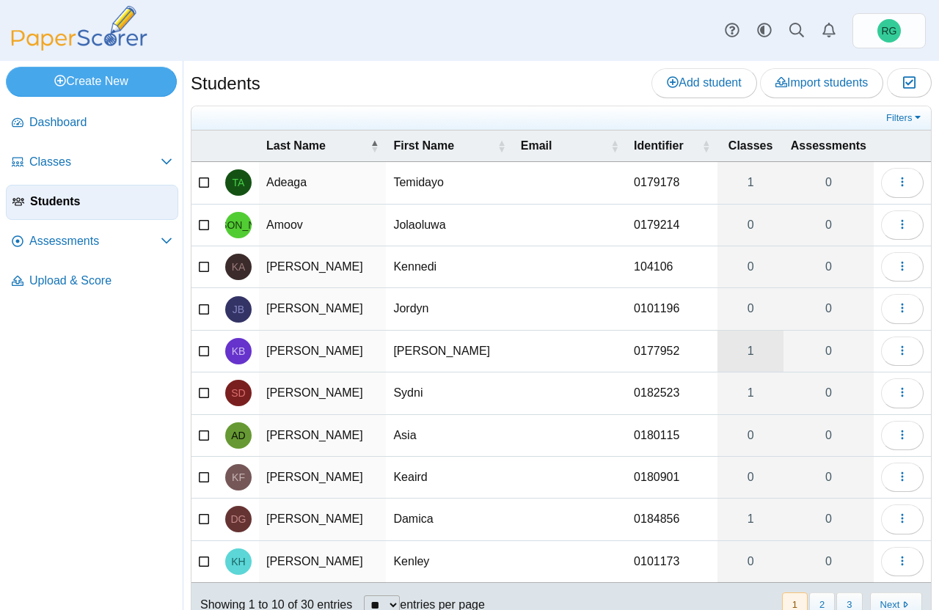
scroll to position [54, 0]
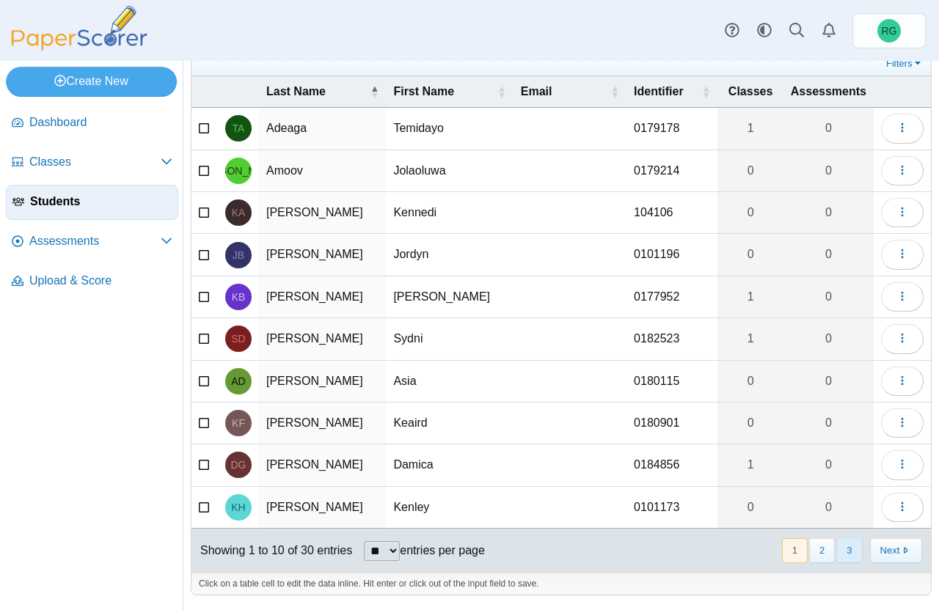
click at [836, 545] on button "3" at bounding box center [849, 550] width 26 height 24
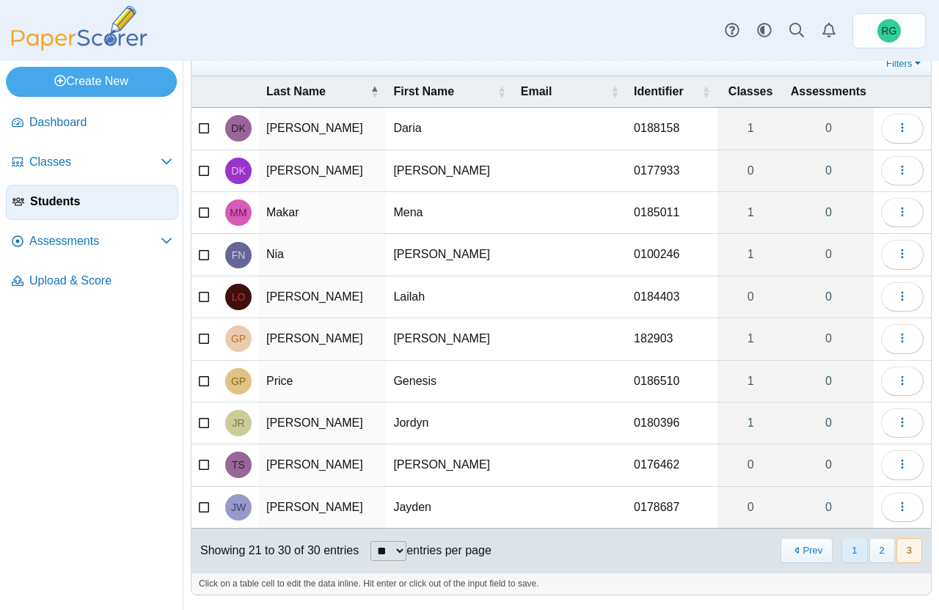
click at [841, 552] on button "1" at bounding box center [854, 550] width 26 height 24
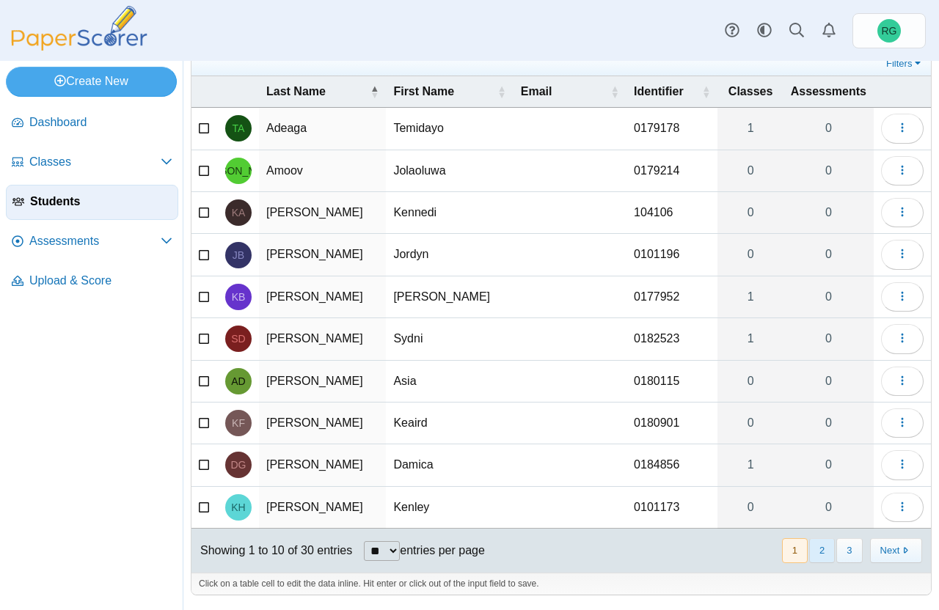
click at [816, 553] on button "2" at bounding box center [822, 550] width 26 height 24
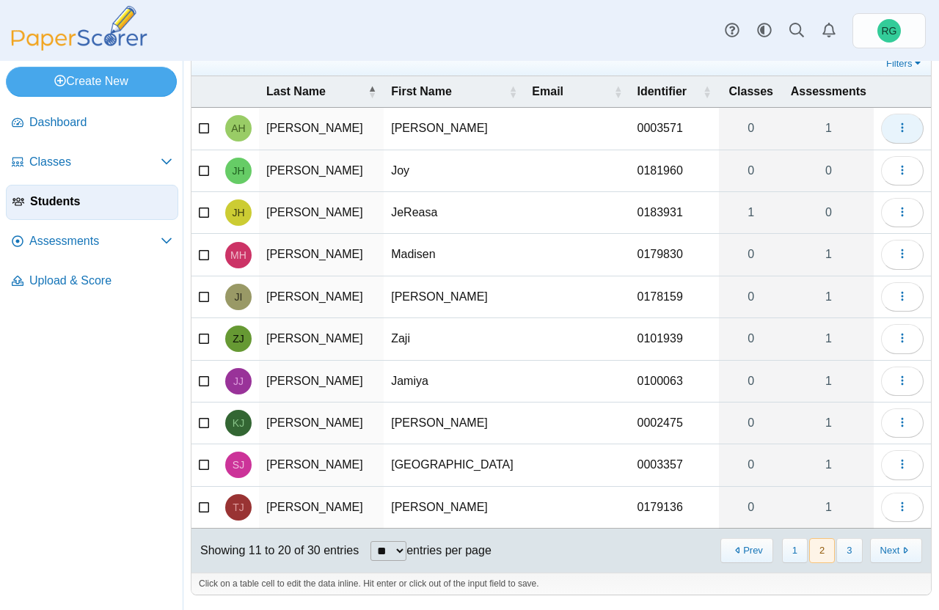
click at [896, 129] on icon "button" at bounding box center [902, 128] width 12 height 12
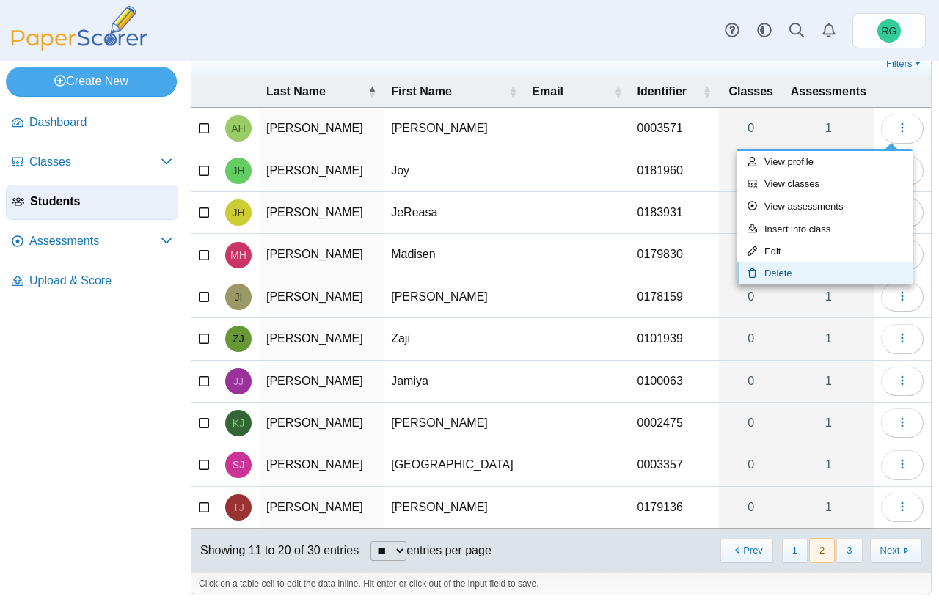
click at [807, 276] on link "Delete" at bounding box center [824, 274] width 176 height 22
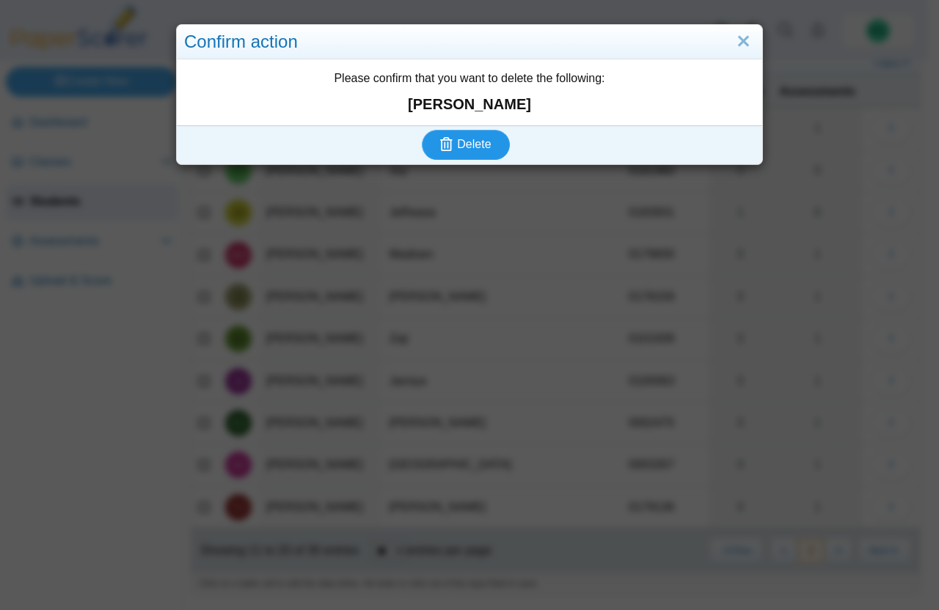
click at [484, 147] on span "Delete" at bounding box center [474, 144] width 34 height 12
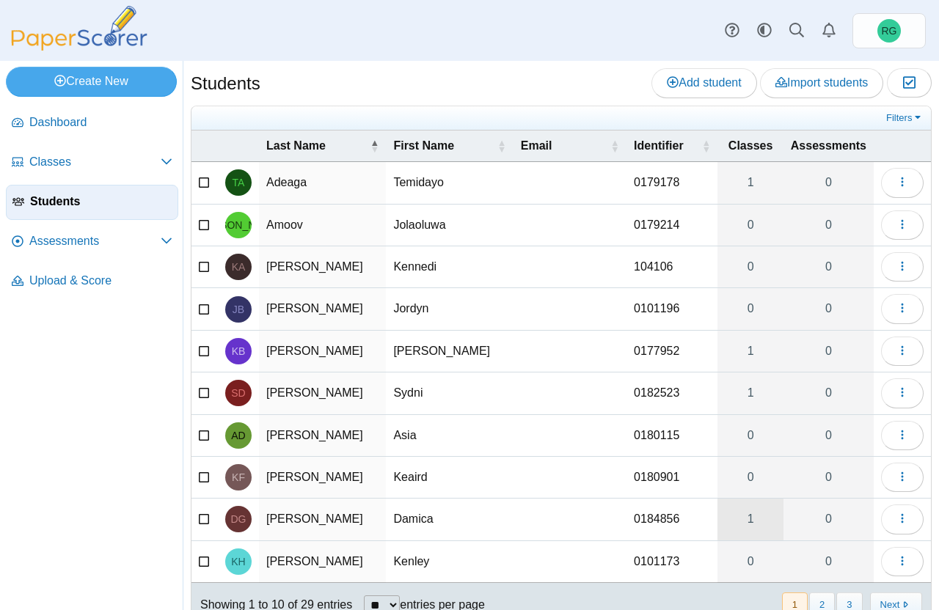
scroll to position [54, 0]
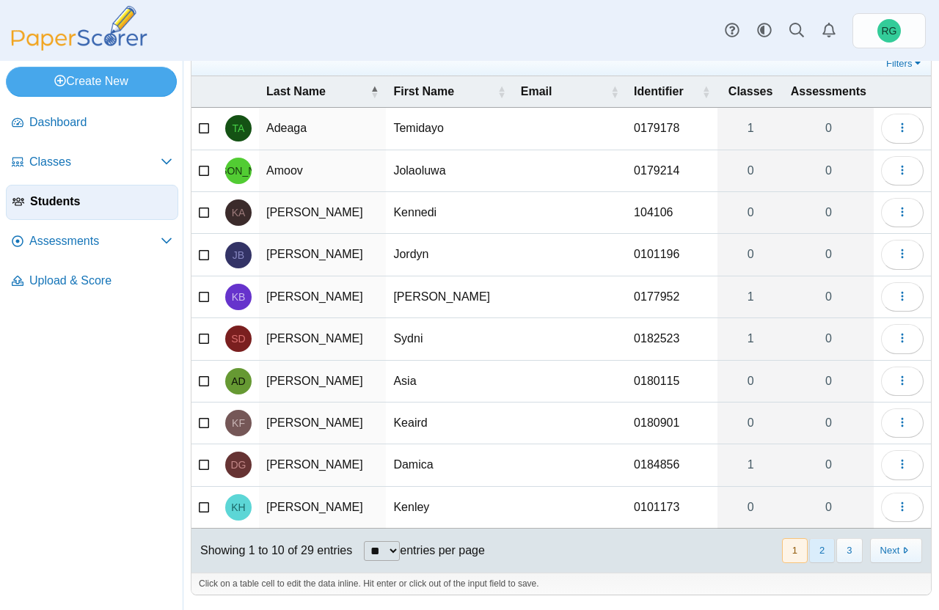
click at [809, 552] on button "2" at bounding box center [822, 550] width 26 height 24
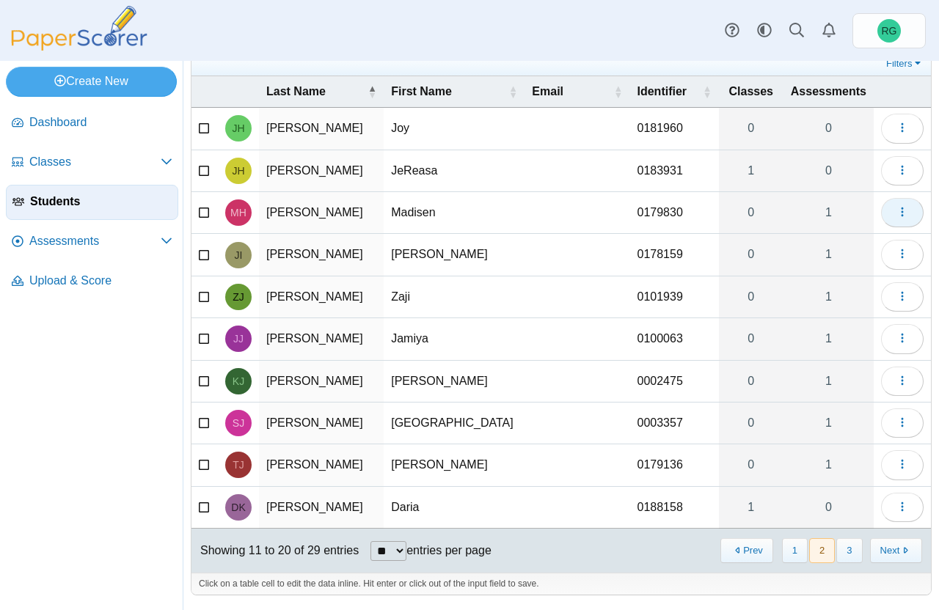
click at [896, 219] on span "button" at bounding box center [902, 212] width 12 height 12
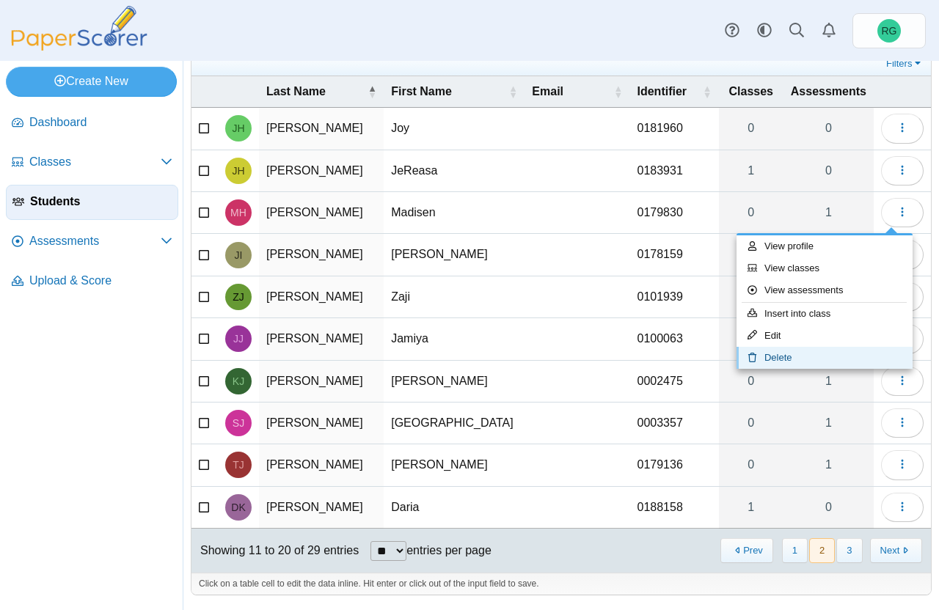
click at [810, 357] on link "Delete" at bounding box center [824, 358] width 176 height 22
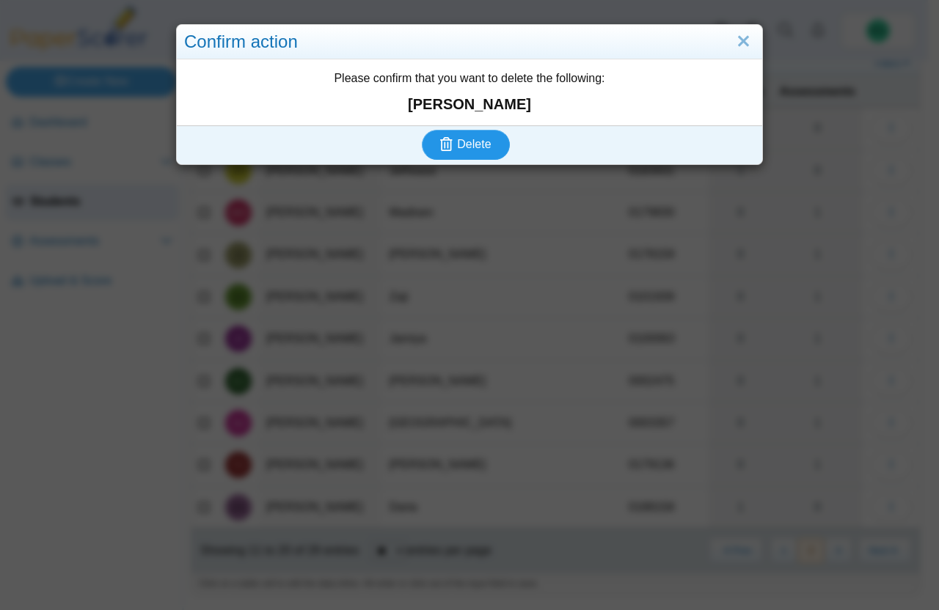
click at [477, 139] on span "Delete" at bounding box center [474, 144] width 34 height 12
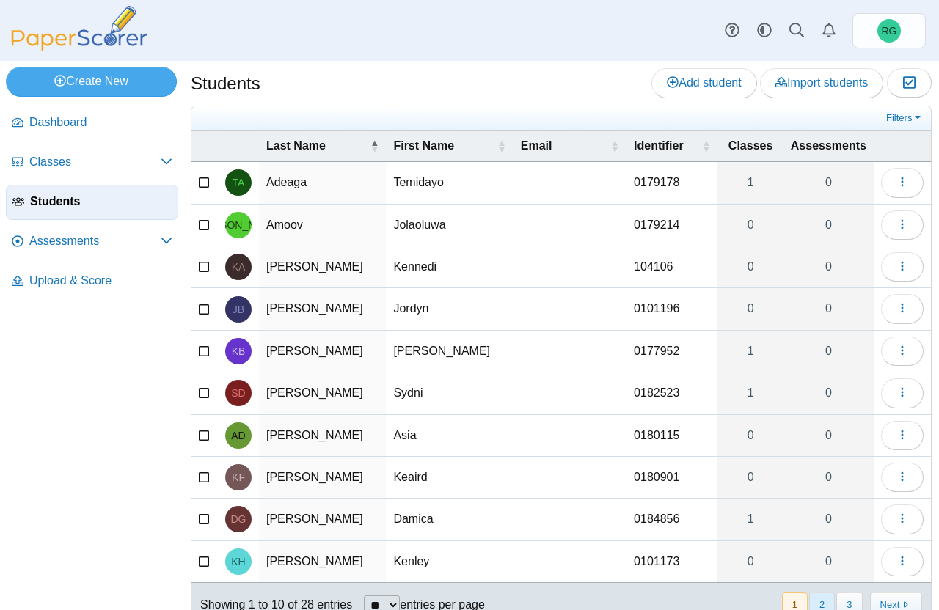
click at [810, 604] on button "2" at bounding box center [822, 605] width 26 height 24
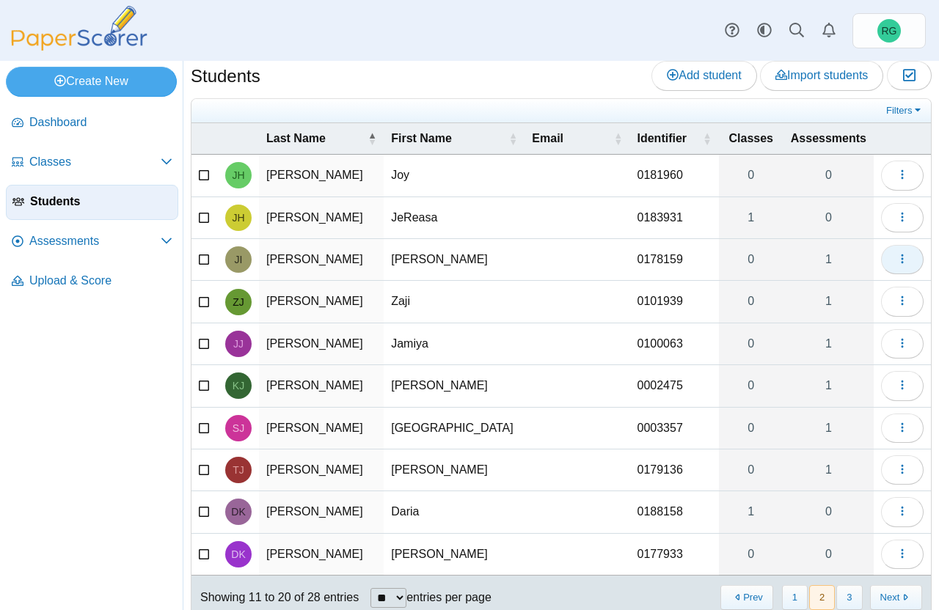
click at [896, 256] on icon "button" at bounding box center [902, 259] width 12 height 12
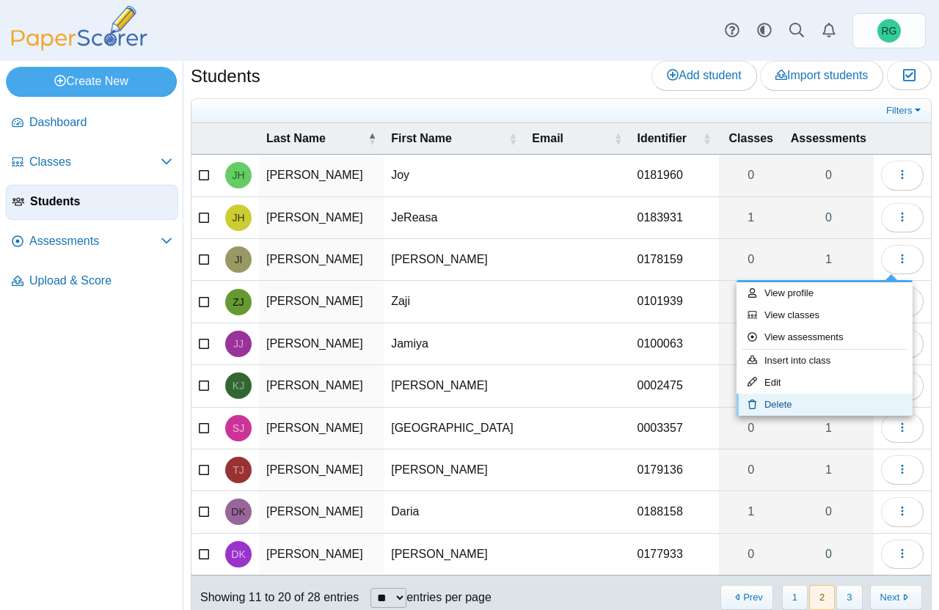
click at [807, 405] on link "Delete" at bounding box center [824, 405] width 176 height 22
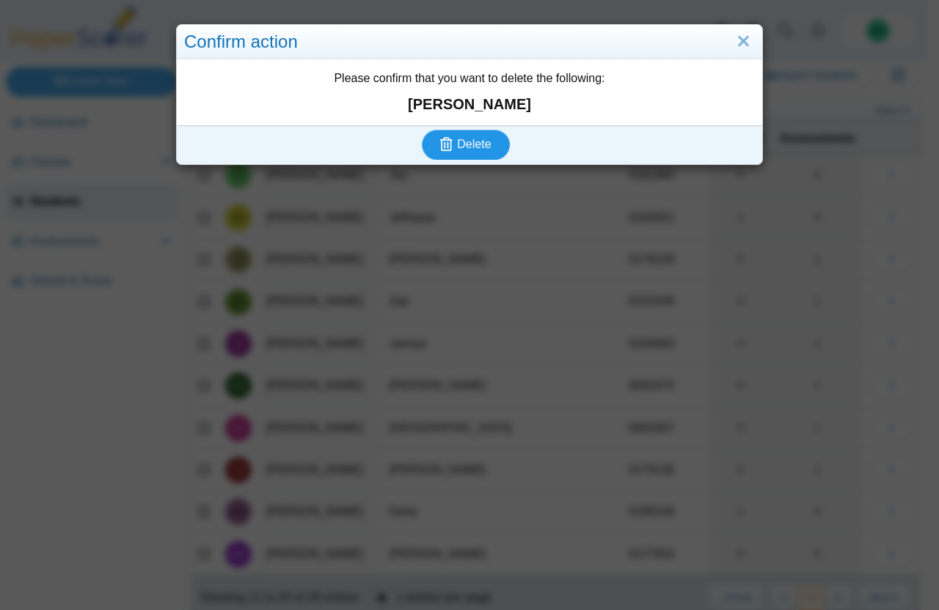
click at [422, 130] on button "Delete" at bounding box center [466, 144] width 88 height 29
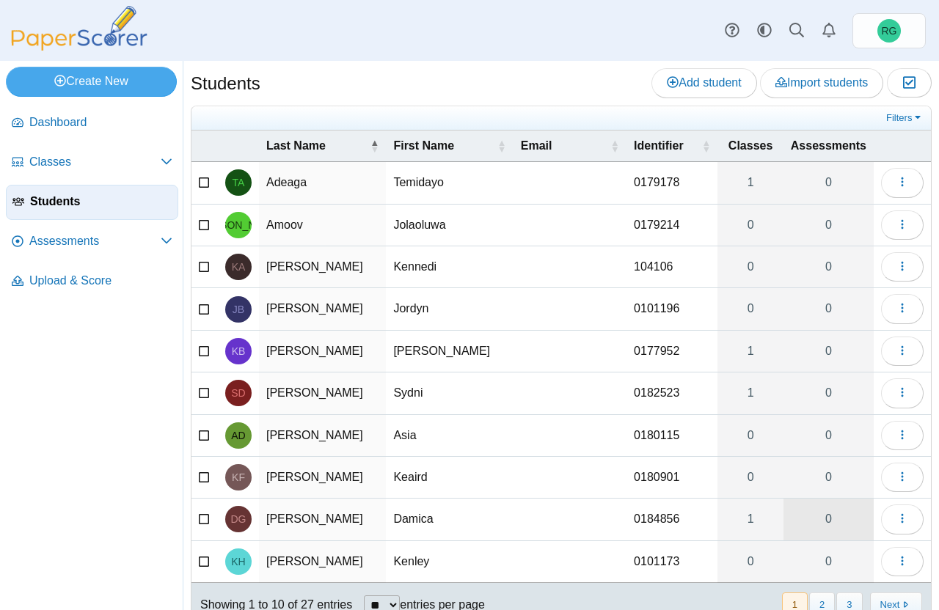
scroll to position [54, 0]
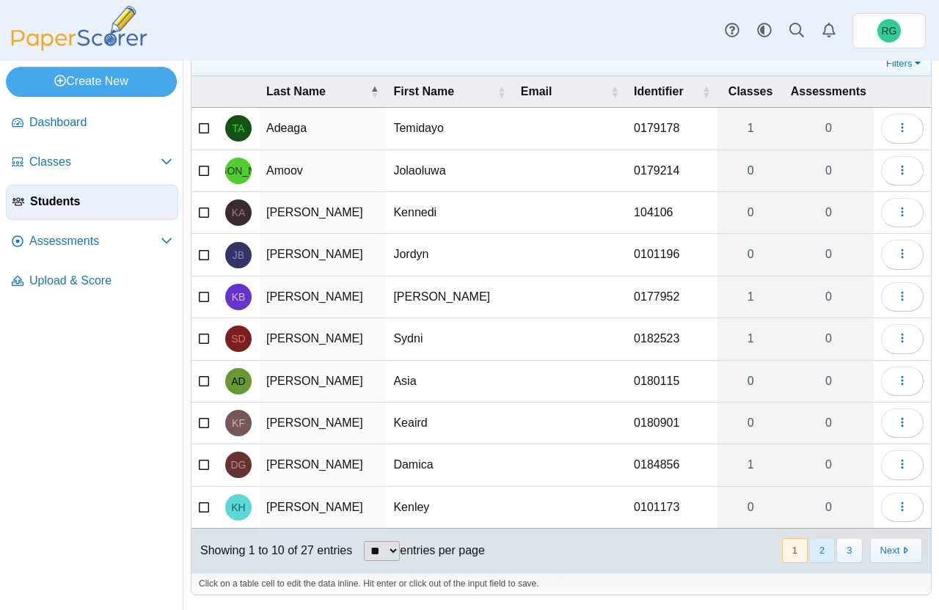
click at [812, 546] on button "2" at bounding box center [822, 550] width 26 height 24
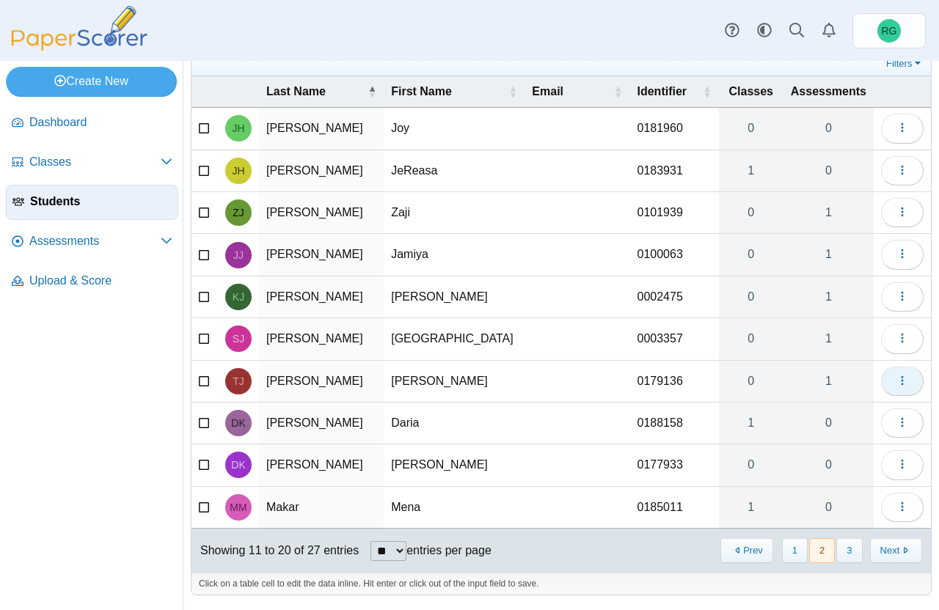
click at [896, 383] on icon "button" at bounding box center [902, 381] width 12 height 12
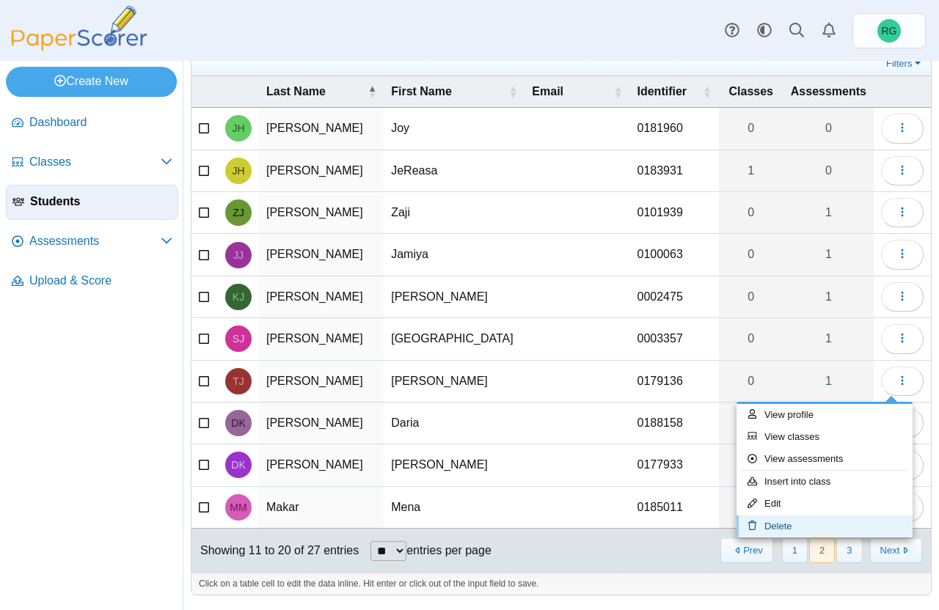
click at [796, 522] on link "Delete" at bounding box center [824, 527] width 176 height 22
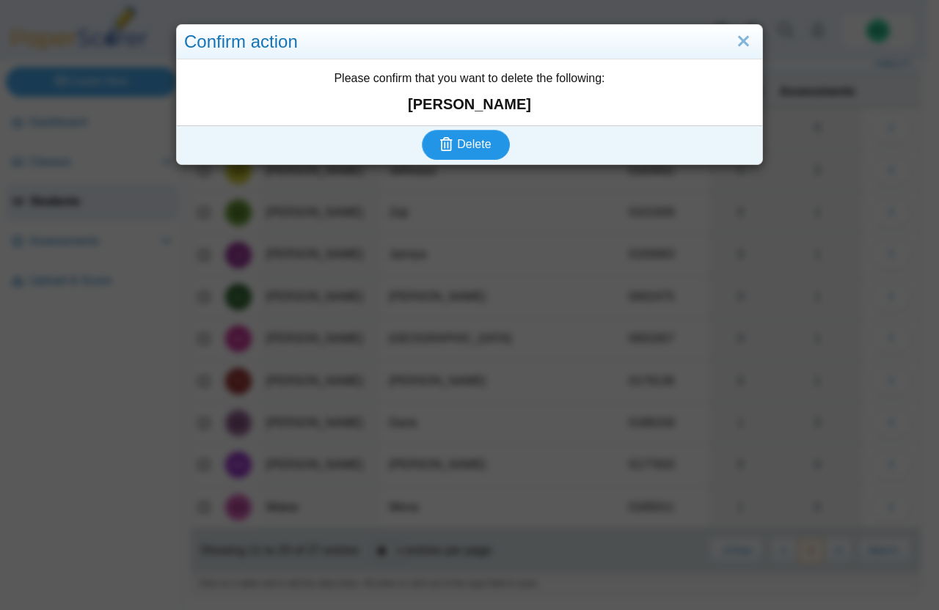
click at [487, 148] on button "Delete" at bounding box center [466, 144] width 88 height 29
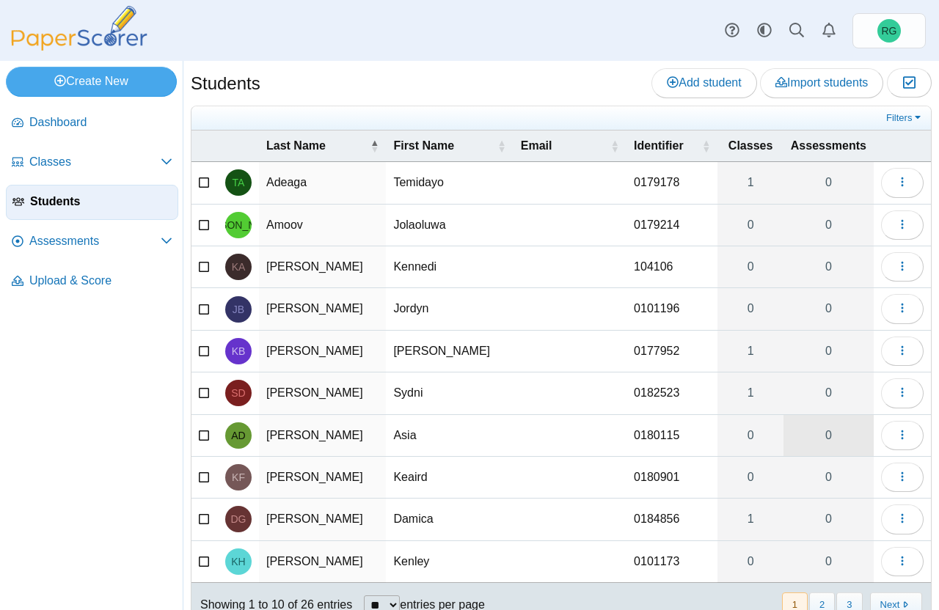
scroll to position [54, 0]
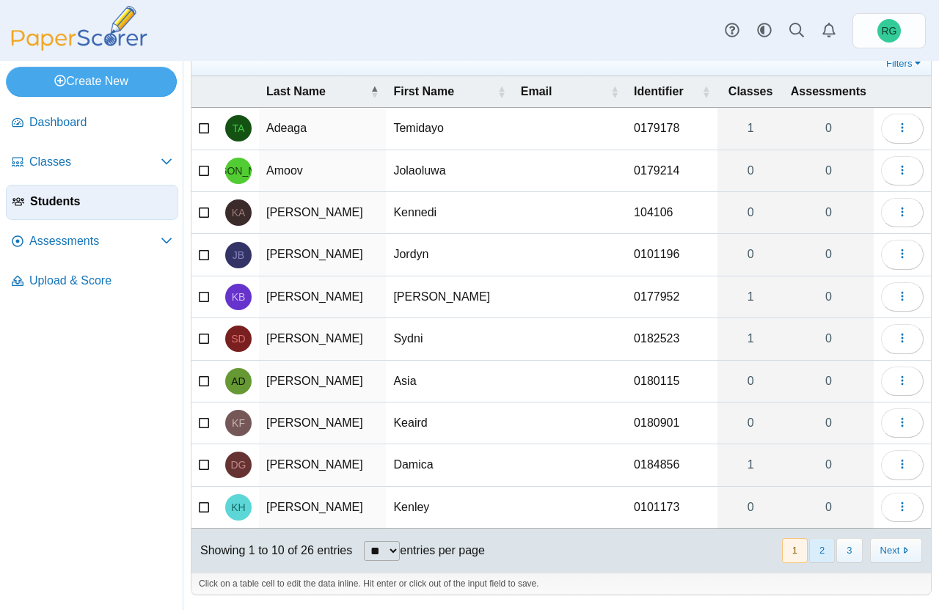
click at [814, 553] on button "2" at bounding box center [822, 550] width 26 height 24
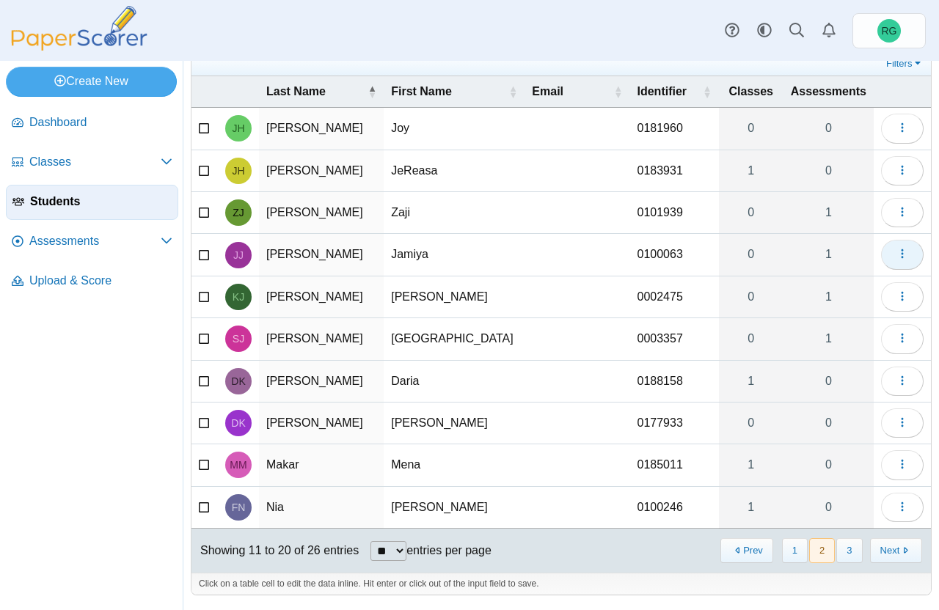
click at [896, 254] on icon "button" at bounding box center [902, 254] width 12 height 12
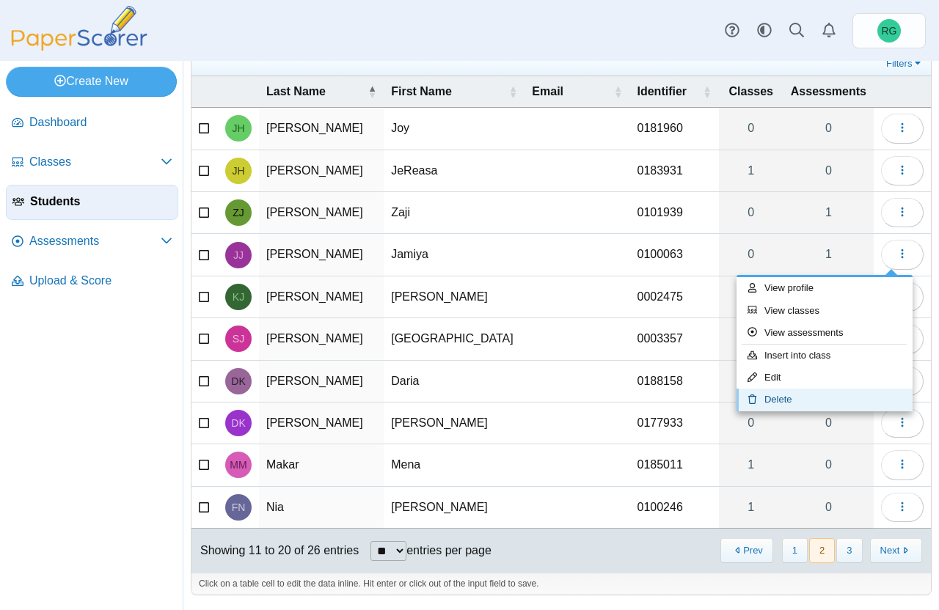
click at [809, 396] on link "Delete" at bounding box center [824, 400] width 176 height 22
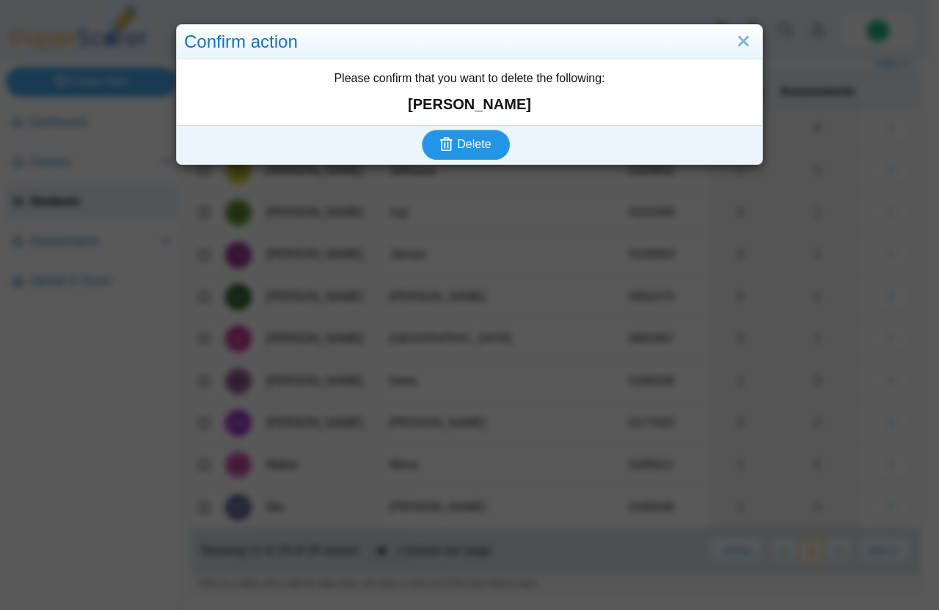
click at [422, 130] on button "Delete" at bounding box center [466, 144] width 88 height 29
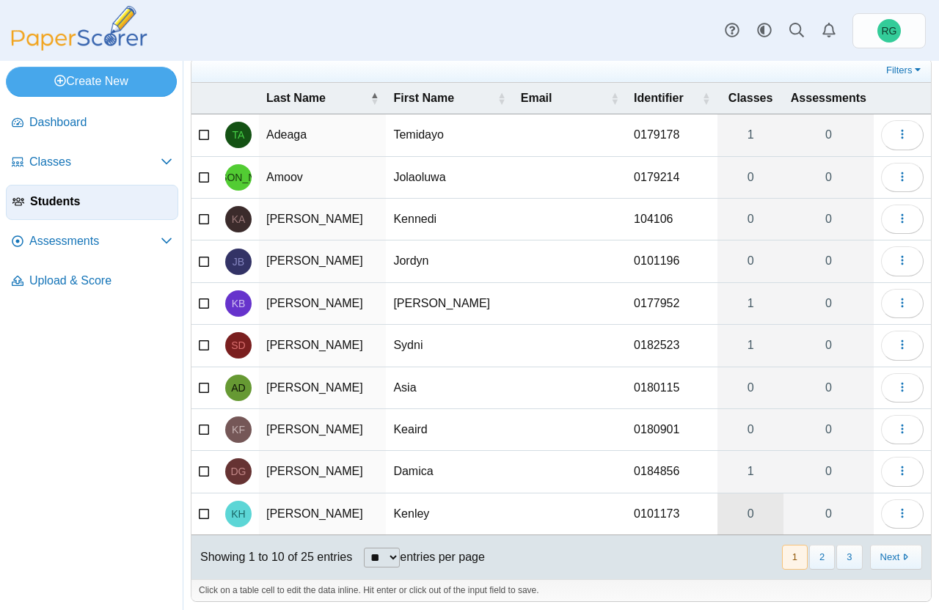
scroll to position [54, 0]
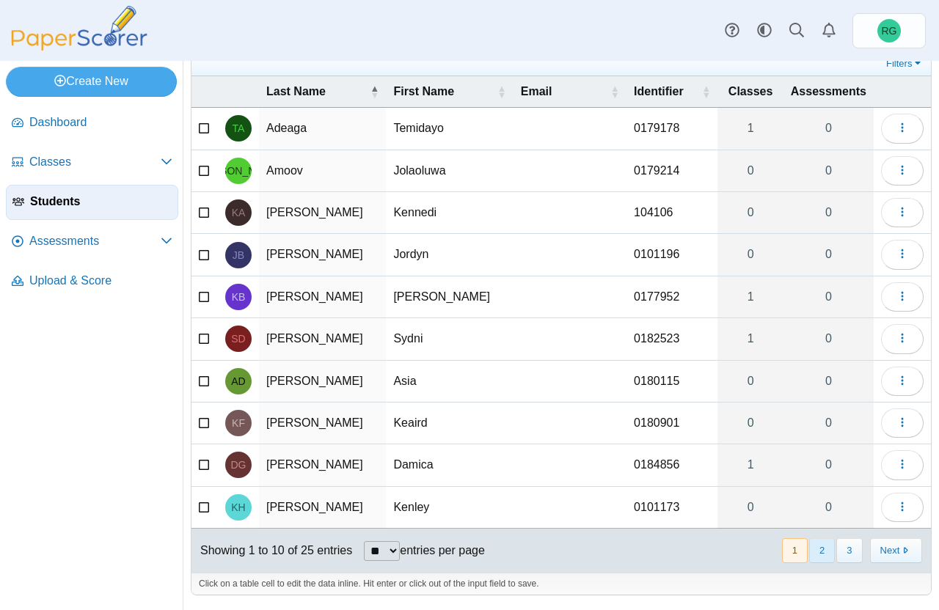
click at [810, 545] on button "2" at bounding box center [822, 550] width 26 height 24
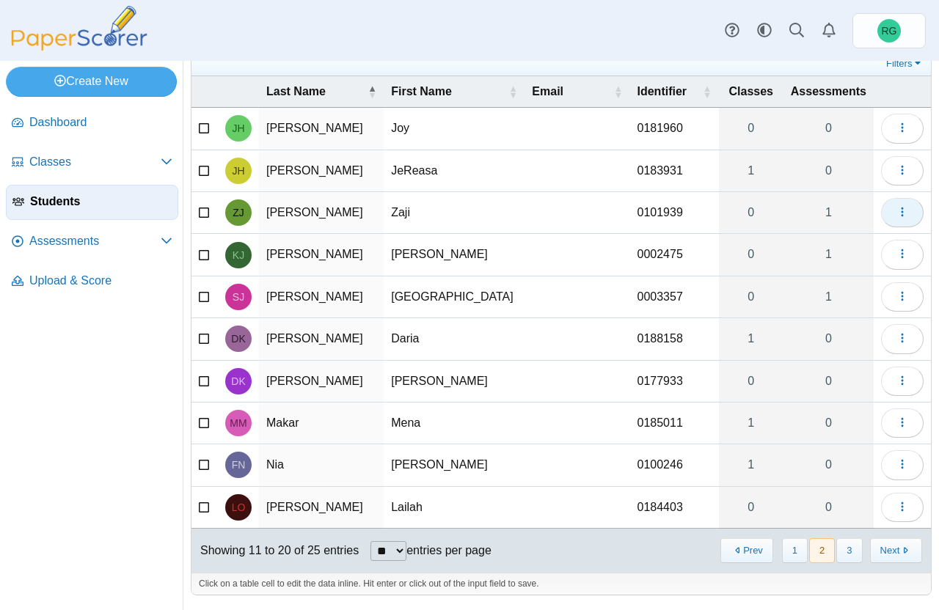
click at [885, 210] on button "button" at bounding box center [902, 212] width 43 height 29
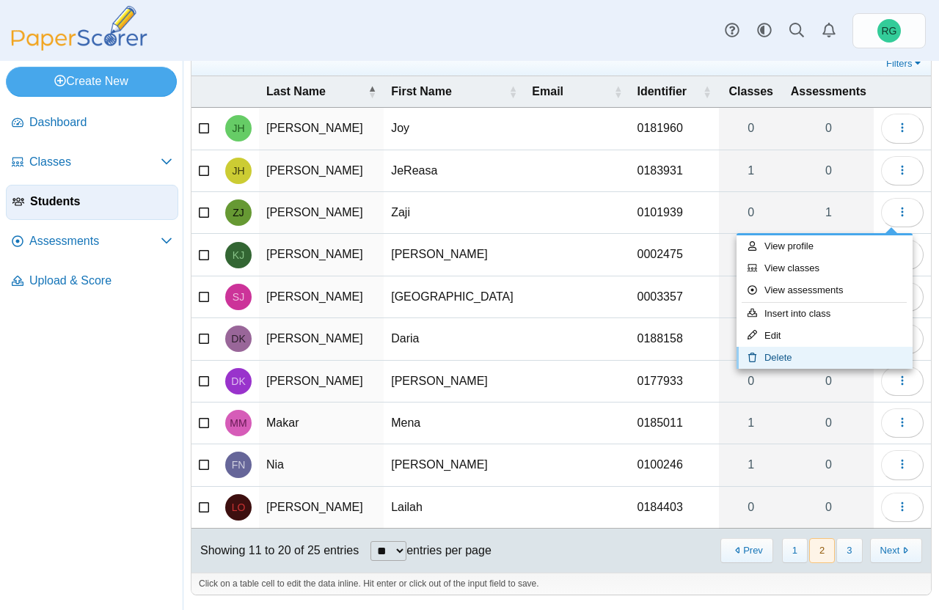
click at [795, 354] on link "Delete" at bounding box center [824, 358] width 176 height 22
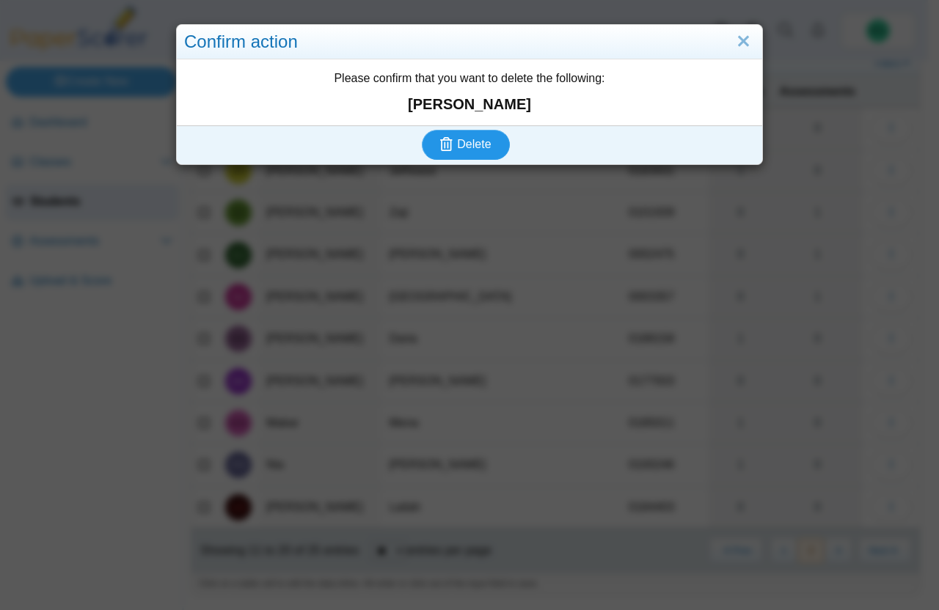
click at [422, 130] on button "Delete" at bounding box center [466, 144] width 88 height 29
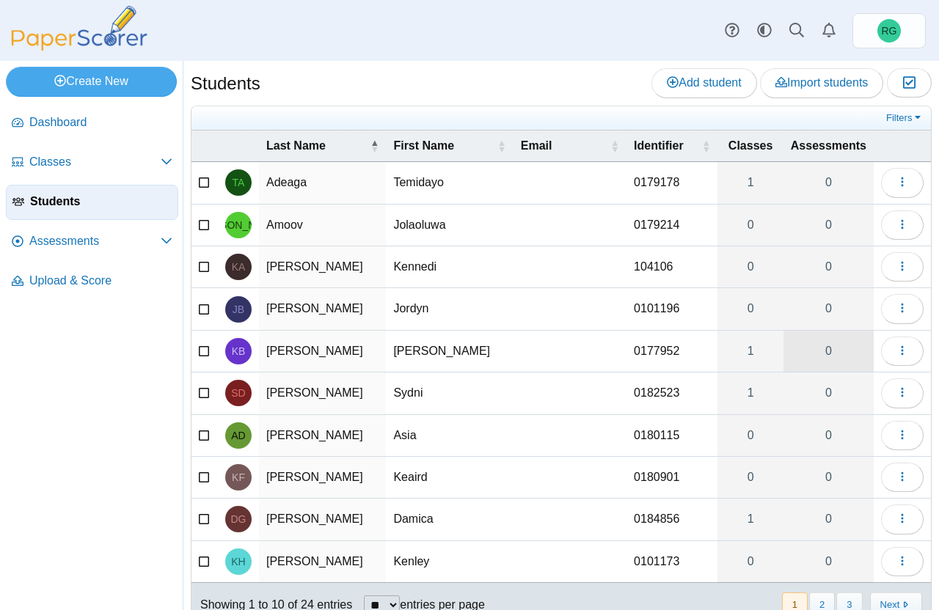
scroll to position [54, 0]
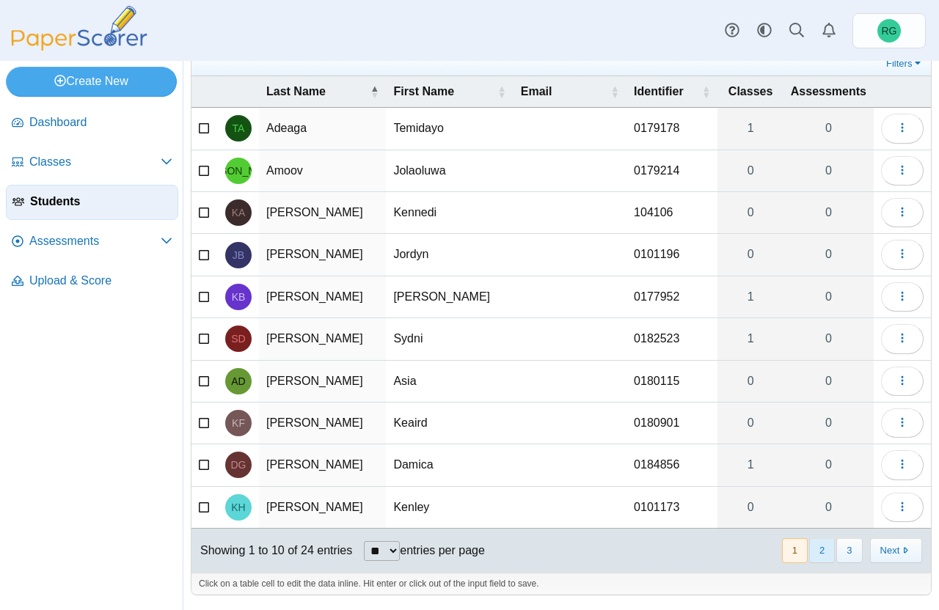
click at [812, 556] on button "2" at bounding box center [822, 550] width 26 height 24
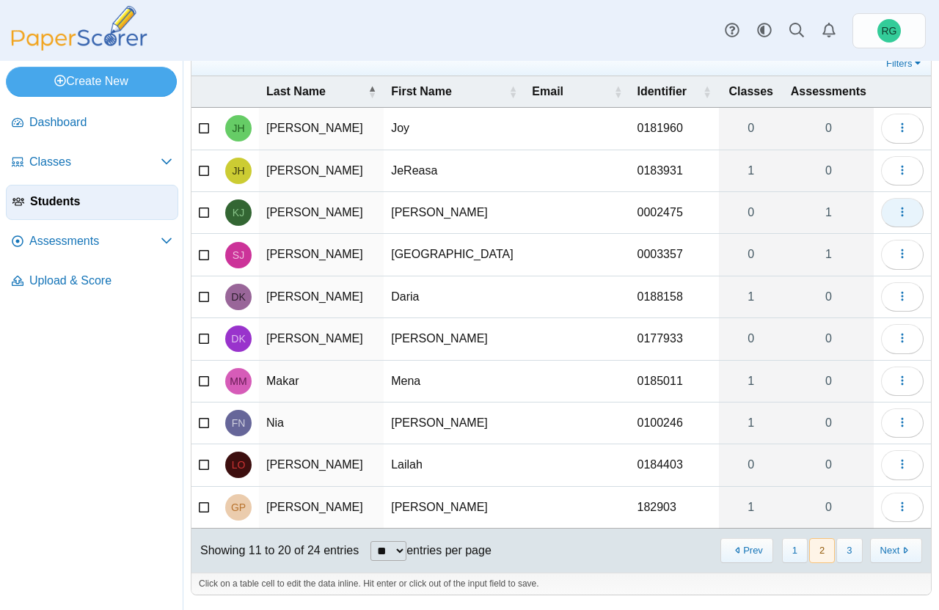
click at [896, 213] on icon "button" at bounding box center [902, 212] width 12 height 12
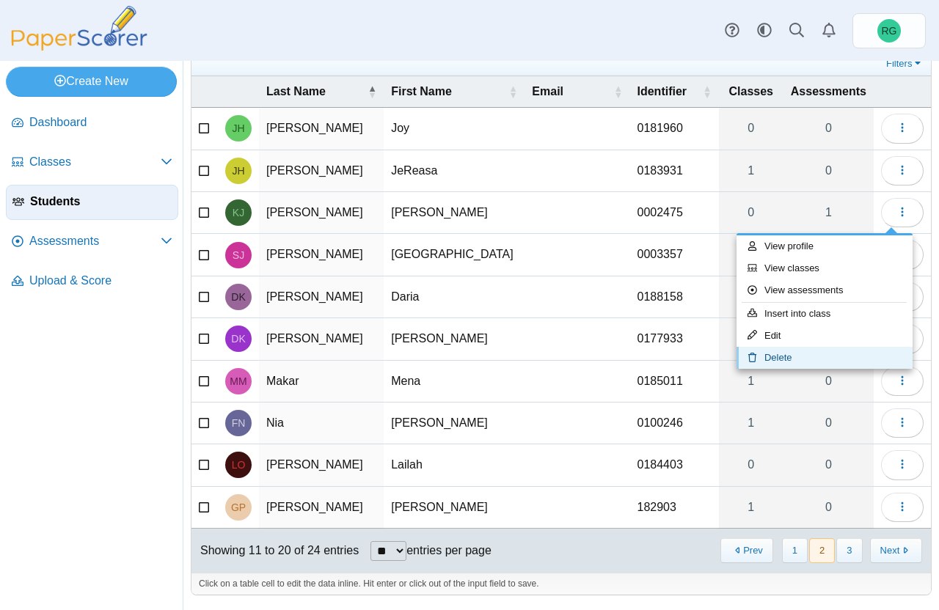
click at [813, 355] on link "Delete" at bounding box center [824, 358] width 176 height 22
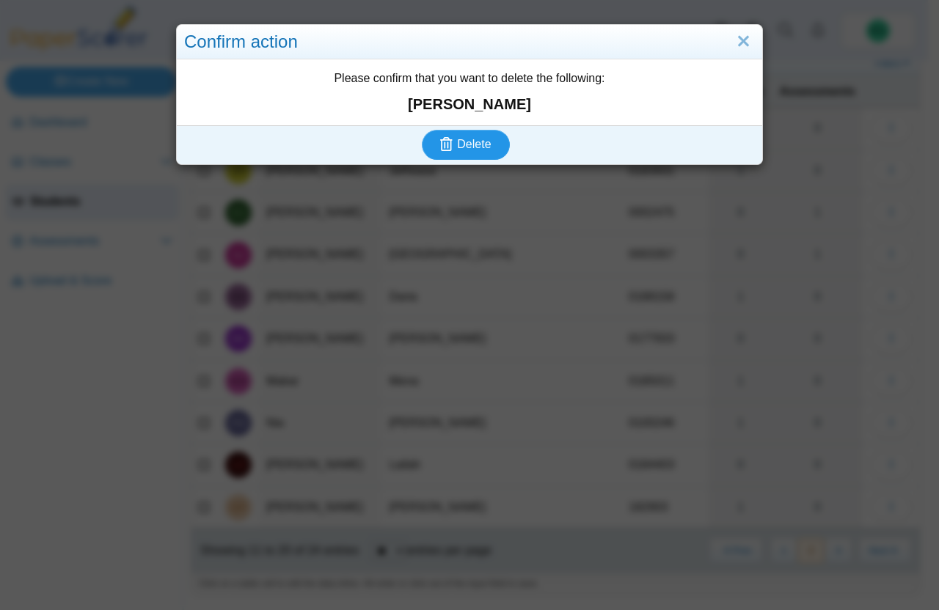
click at [422, 130] on button "Delete" at bounding box center [466, 144] width 88 height 29
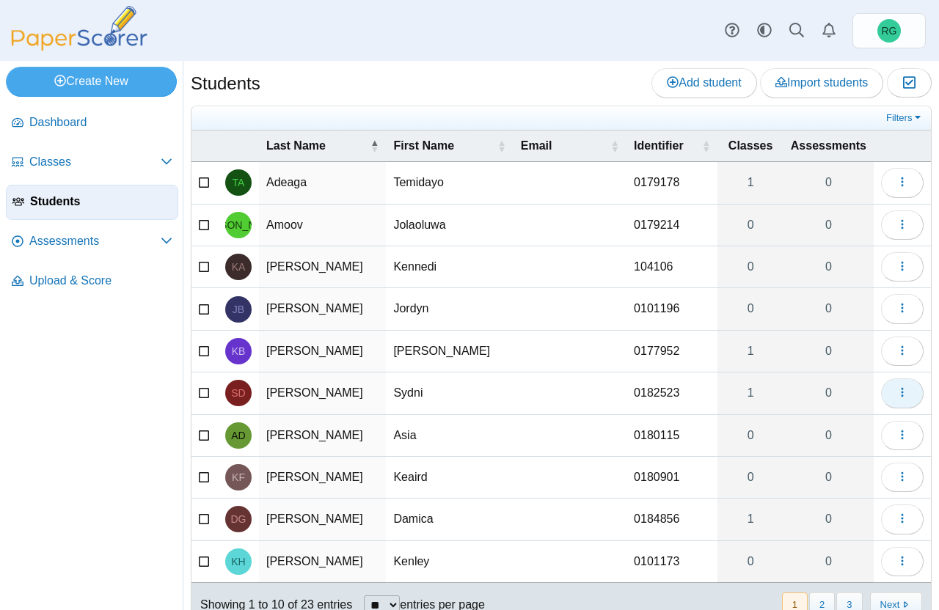
scroll to position [54, 0]
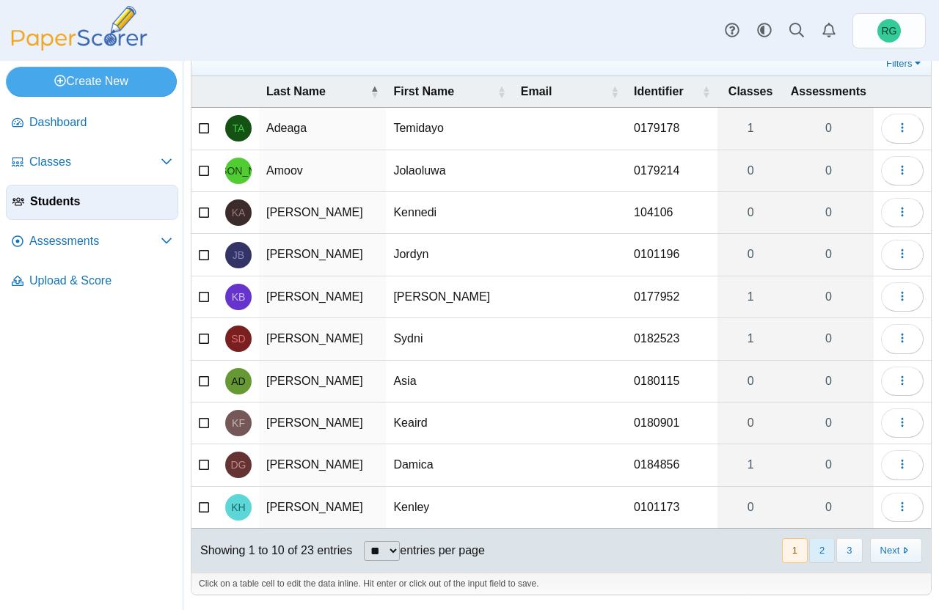
click at [813, 551] on button "2" at bounding box center [822, 550] width 26 height 24
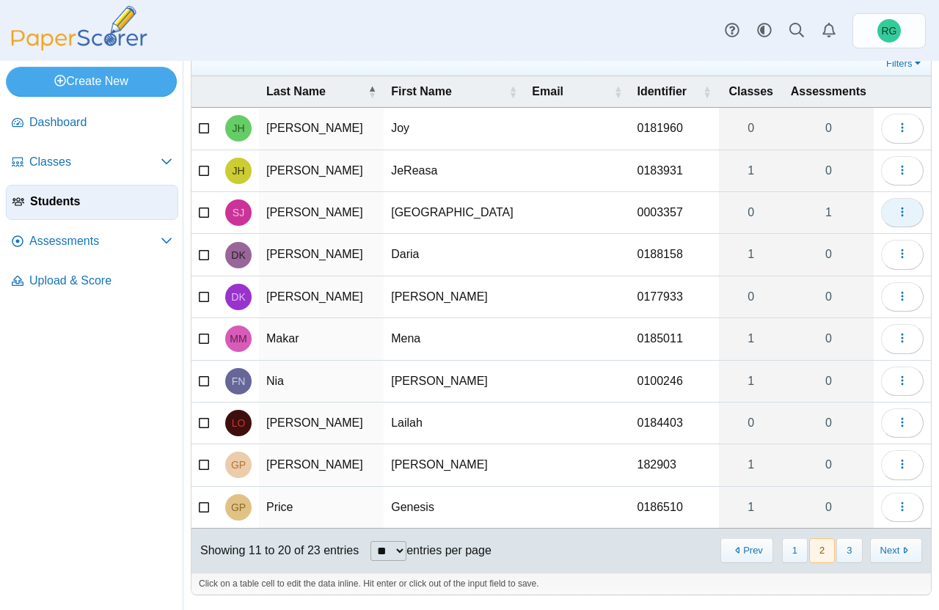
click at [896, 210] on icon "button" at bounding box center [902, 212] width 12 height 12
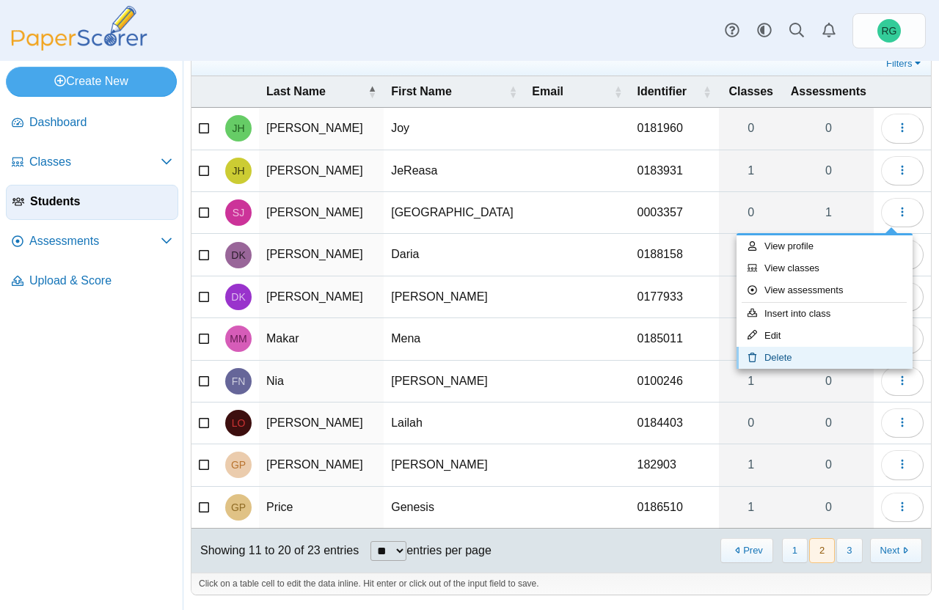
click at [844, 365] on link "Delete" at bounding box center [824, 358] width 176 height 22
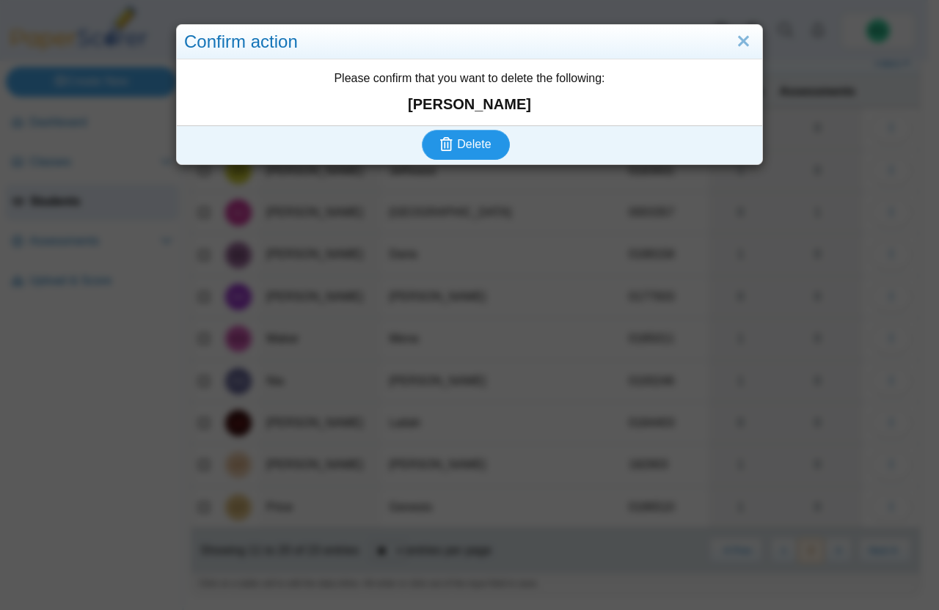
click at [422, 130] on button "Delete" at bounding box center [466, 144] width 88 height 29
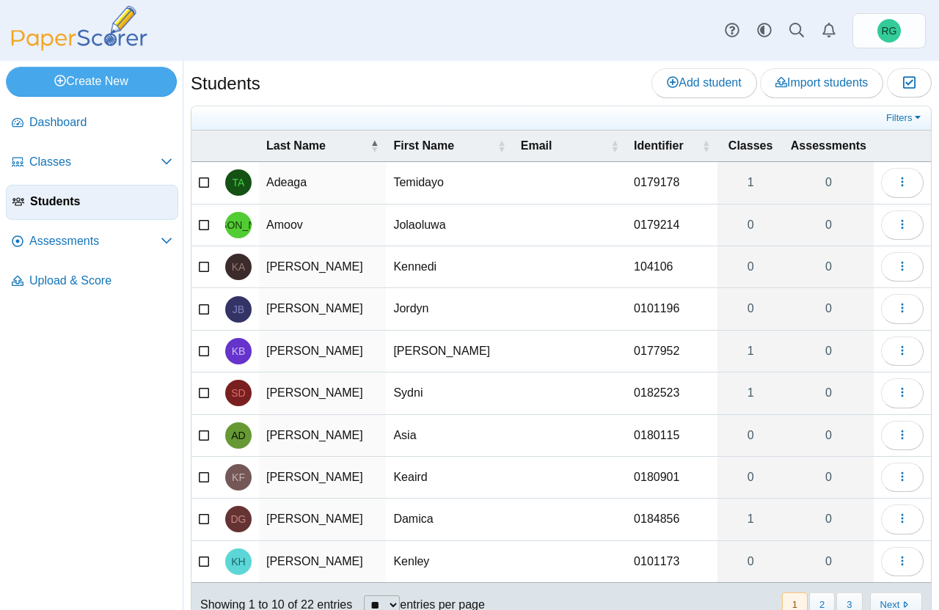
scroll to position [54, 0]
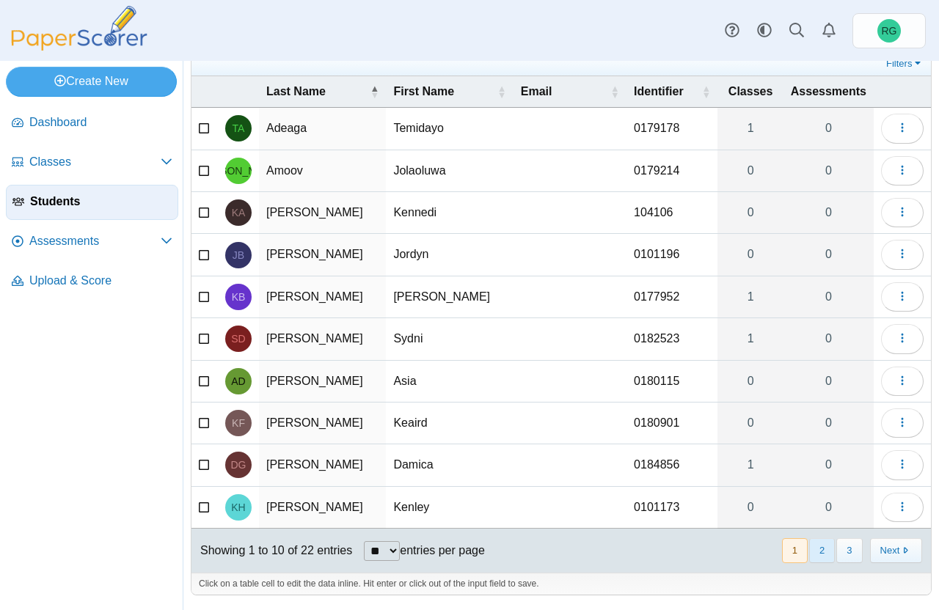
click at [812, 552] on button "2" at bounding box center [822, 550] width 26 height 24
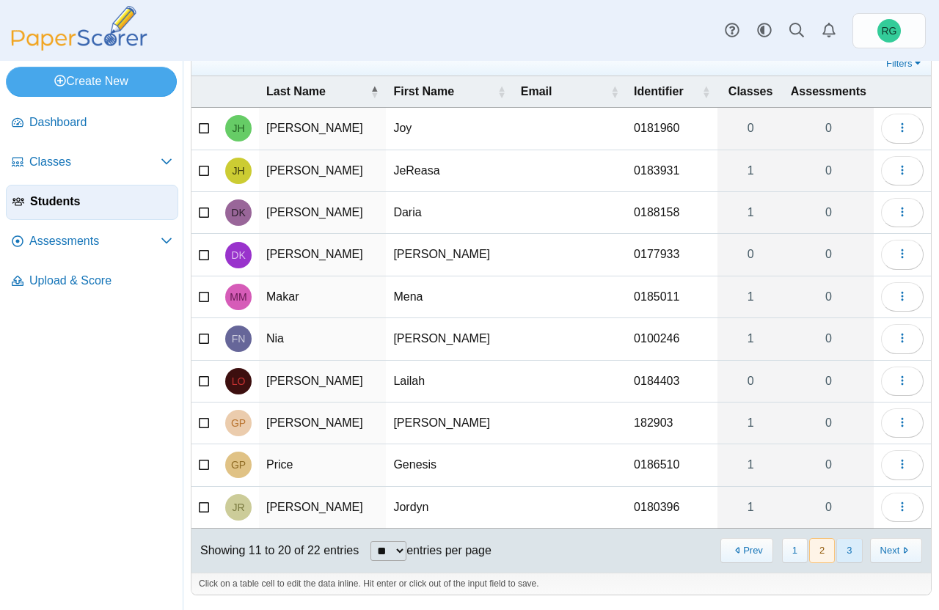
click at [836, 554] on button "3" at bounding box center [849, 550] width 26 height 24
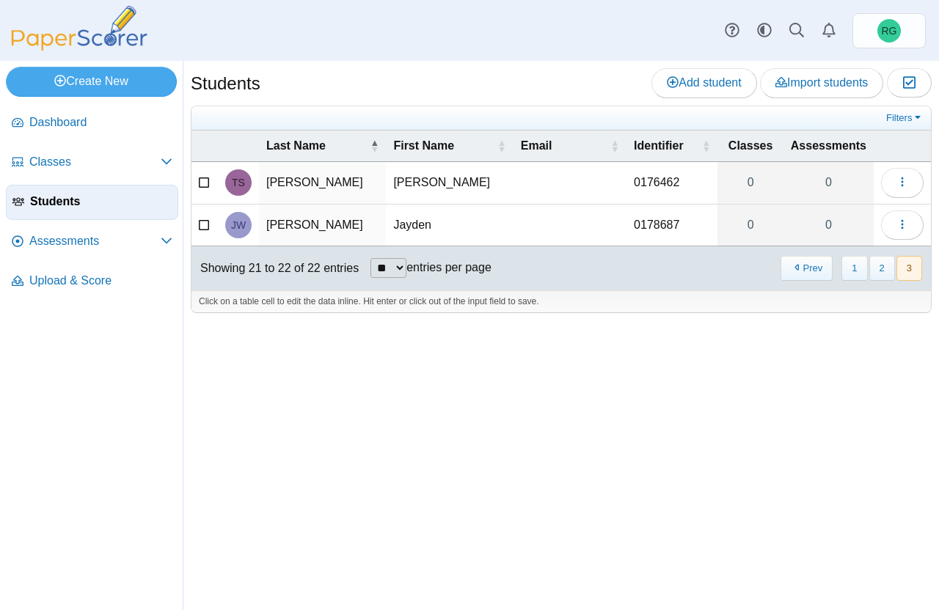
scroll to position [0, 0]
click at [880, 263] on button "2" at bounding box center [882, 268] width 26 height 24
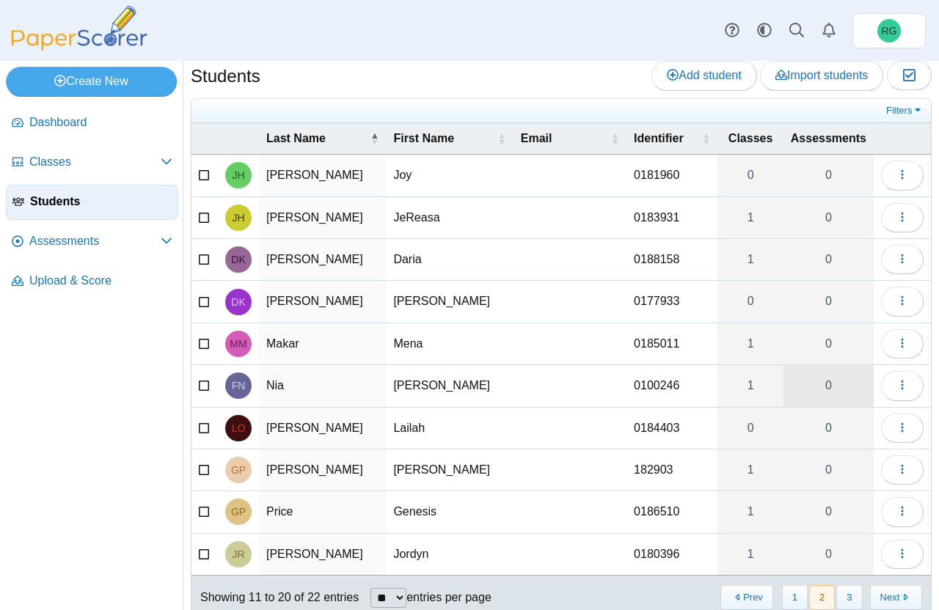
scroll to position [54, 0]
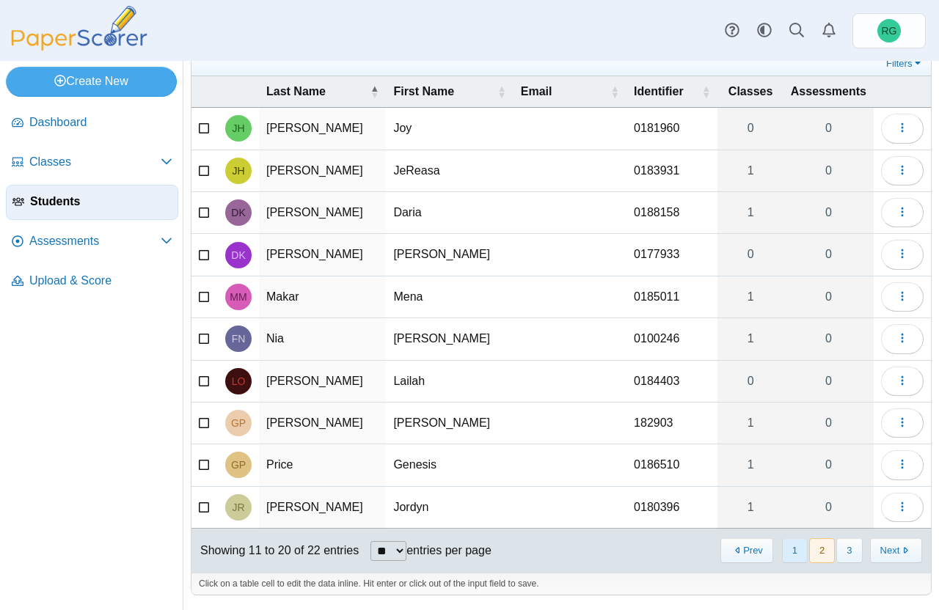
click at [782, 553] on button "1" at bounding box center [795, 550] width 26 height 24
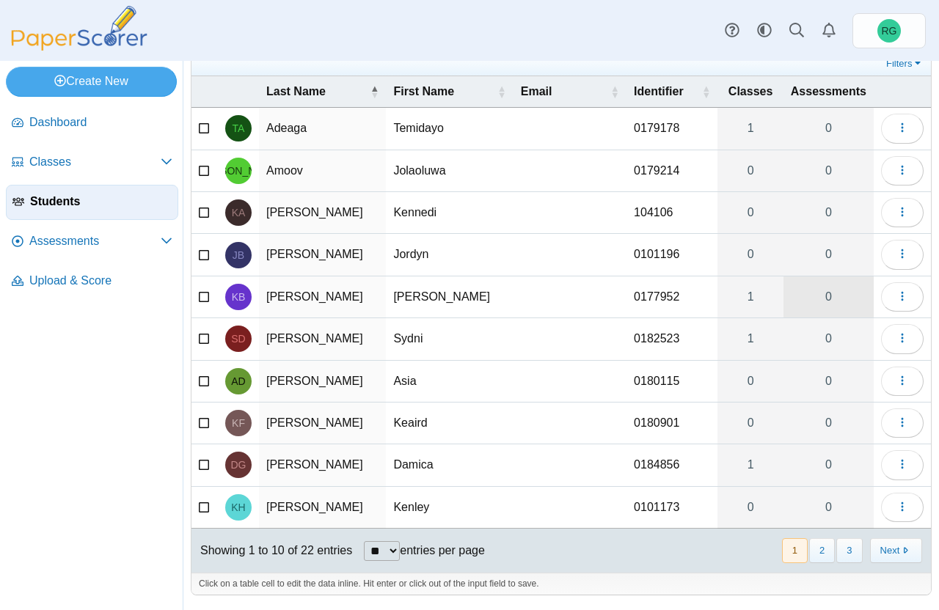
scroll to position [0, 0]
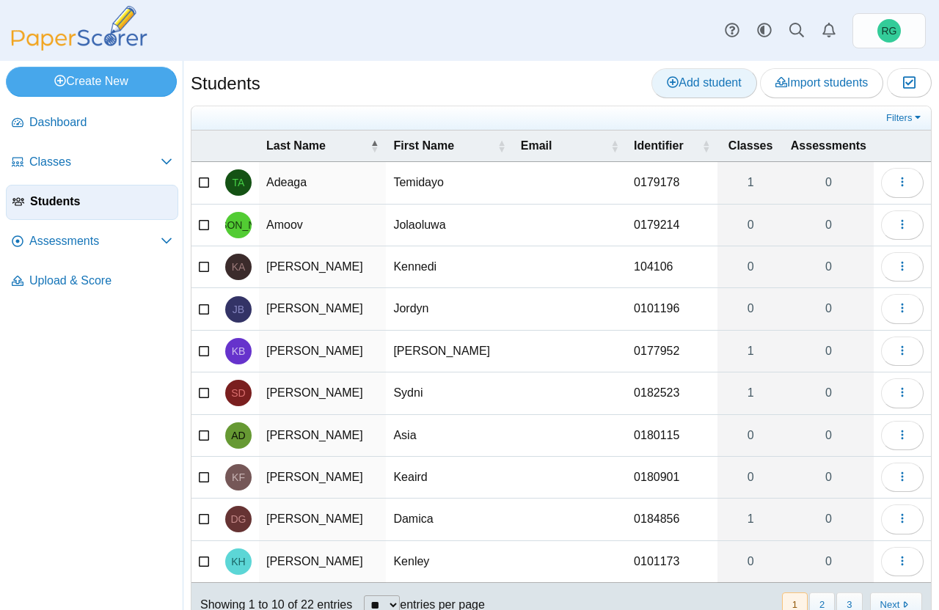
click at [703, 84] on span "Add student" at bounding box center [704, 82] width 74 height 12
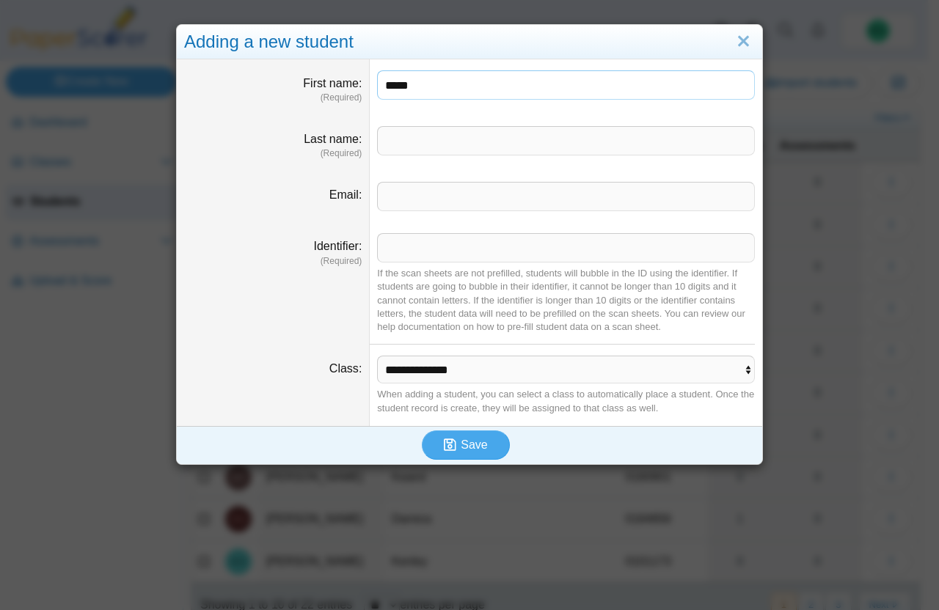
type input "*****"
type input "*******"
type input "******"
click at [439, 153] on input "********" at bounding box center [566, 140] width 378 height 29
type input "*******"
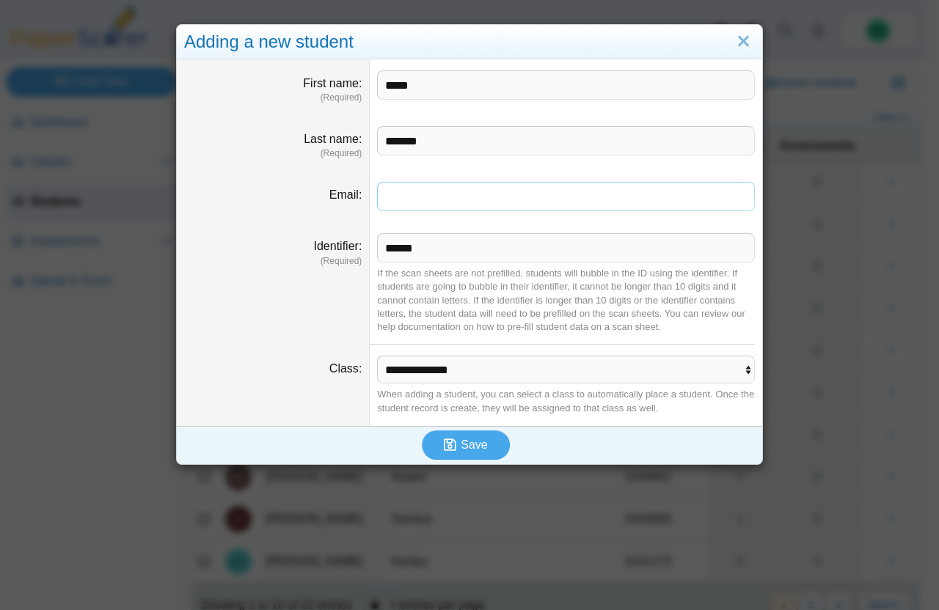
click at [418, 198] on input "Email" at bounding box center [566, 196] width 378 height 29
click at [444, 245] on input "******" at bounding box center [566, 247] width 378 height 29
type input "*******"
click at [422, 431] on button "Save" at bounding box center [466, 445] width 88 height 29
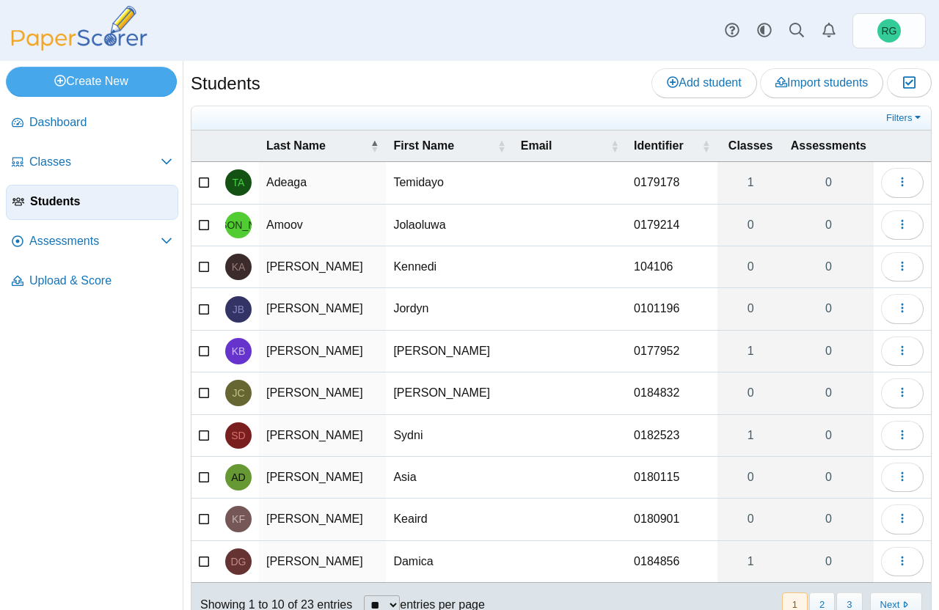
scroll to position [54, 0]
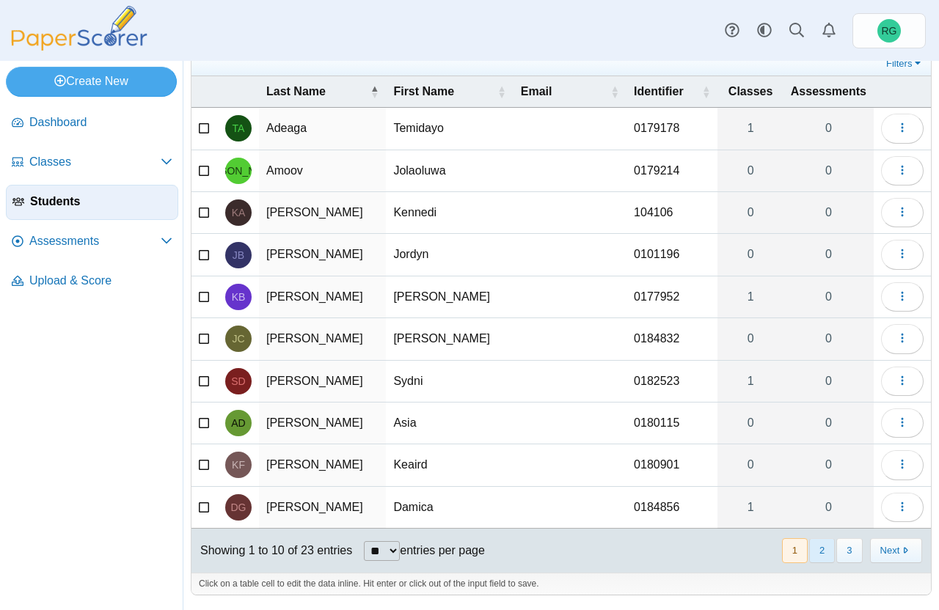
click at [813, 552] on button "2" at bounding box center [822, 550] width 26 height 24
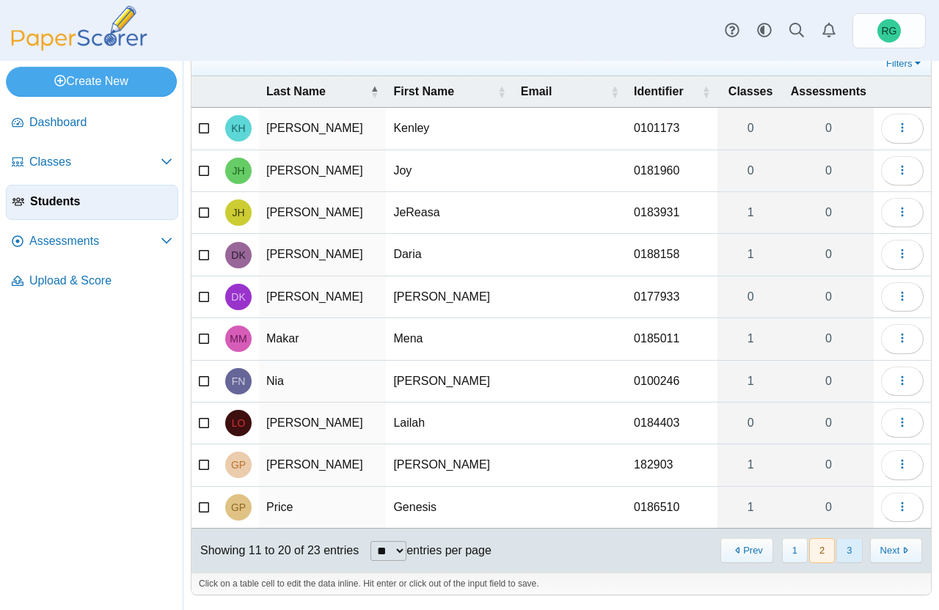
click at [837, 546] on button "3" at bounding box center [849, 550] width 26 height 24
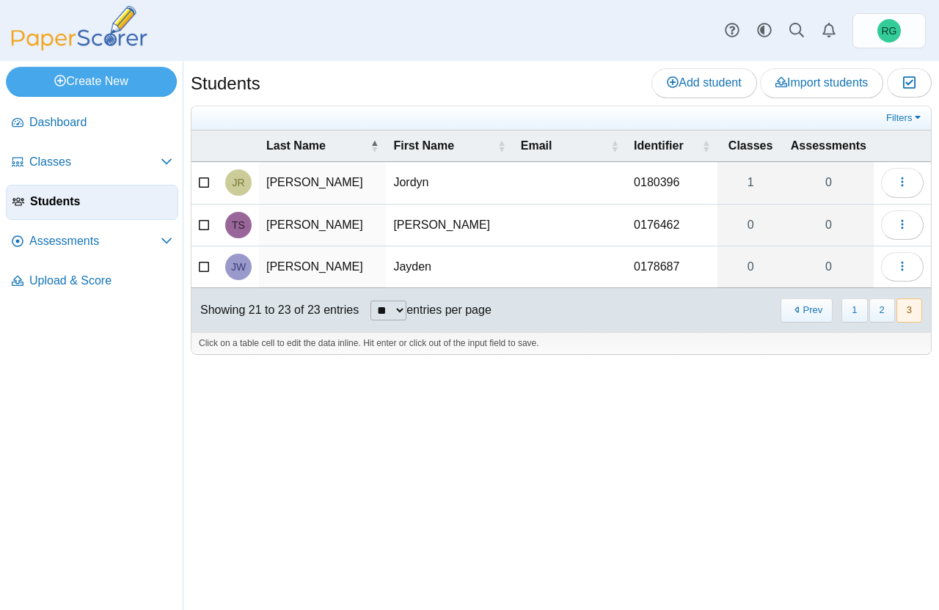
scroll to position [0, 0]
click at [714, 83] on span "Add student" at bounding box center [704, 82] width 74 height 12
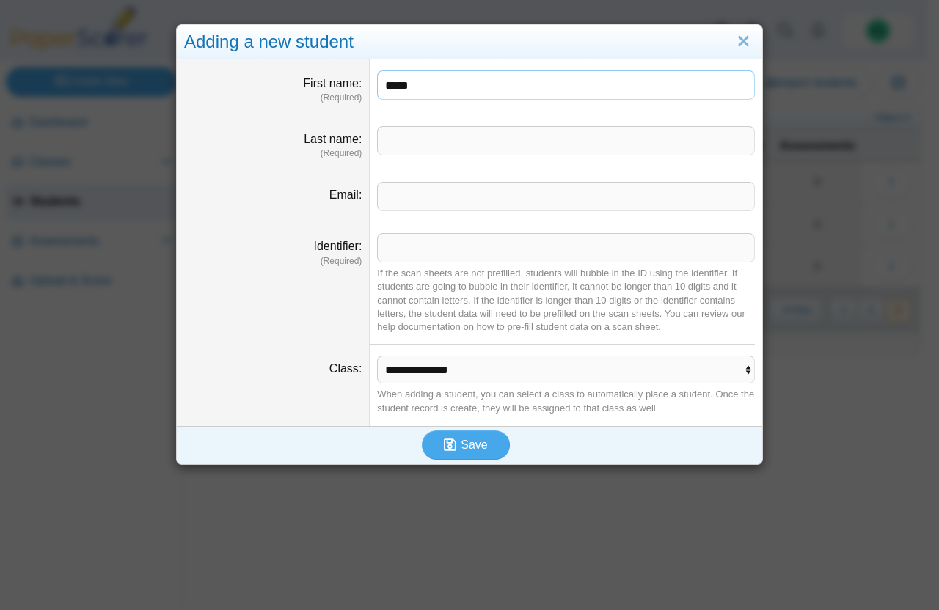
type input "*****"
type input "******"
click at [447, 260] on input "Identifier" at bounding box center [566, 247] width 378 height 29
type input "*******"
click at [422, 431] on button "Save" at bounding box center [466, 445] width 88 height 29
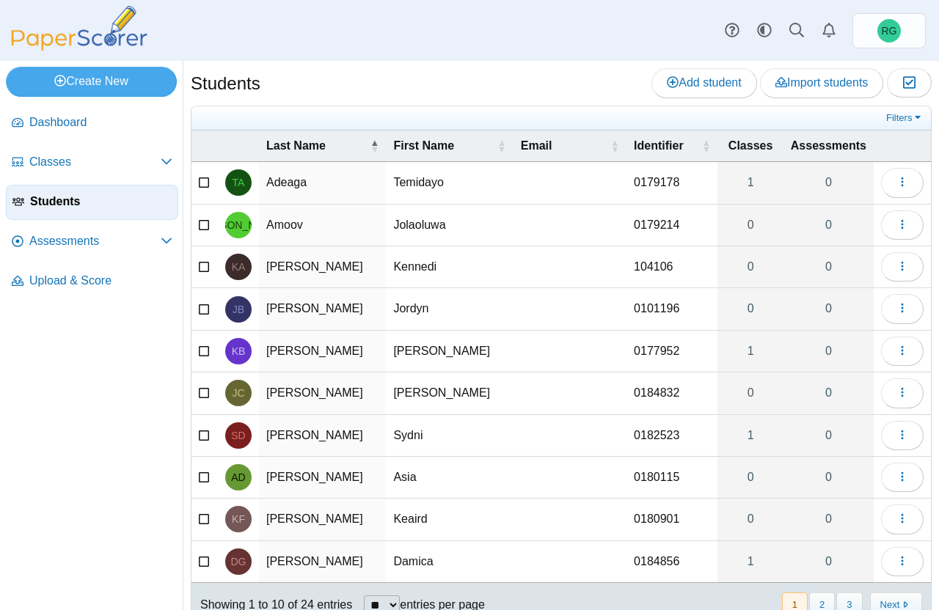
scroll to position [54, 0]
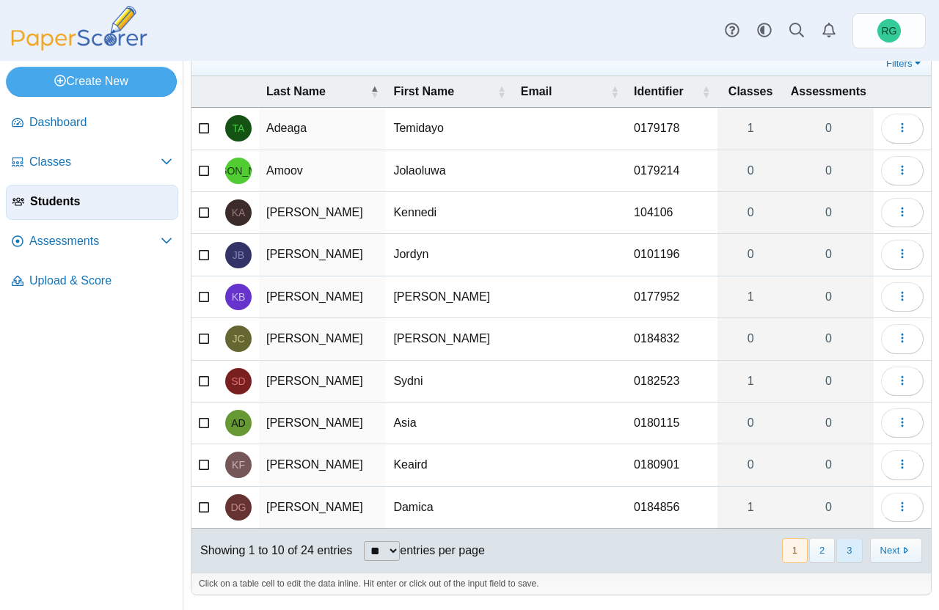
click at [836, 552] on button "3" at bounding box center [849, 550] width 26 height 24
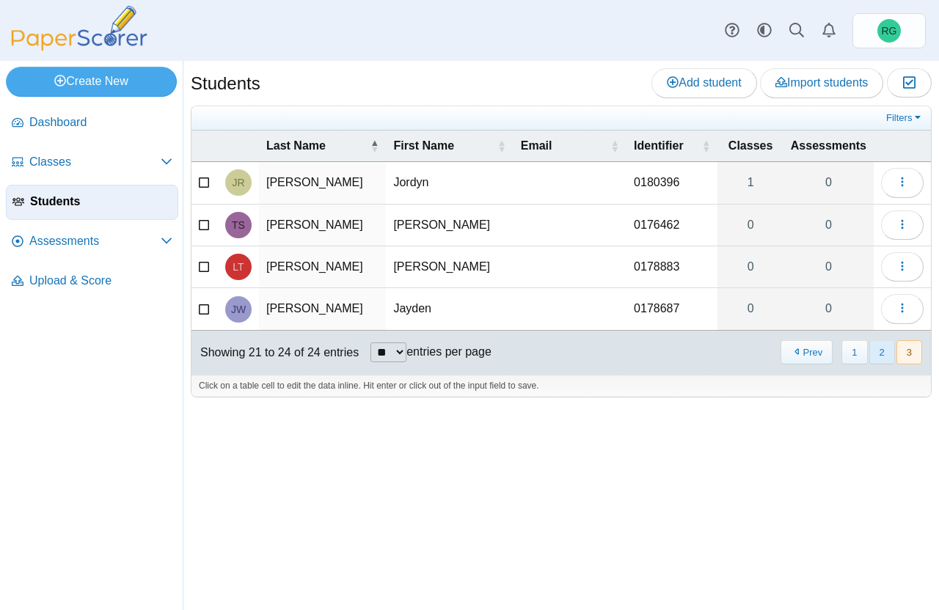
click at [876, 356] on button "2" at bounding box center [882, 352] width 26 height 24
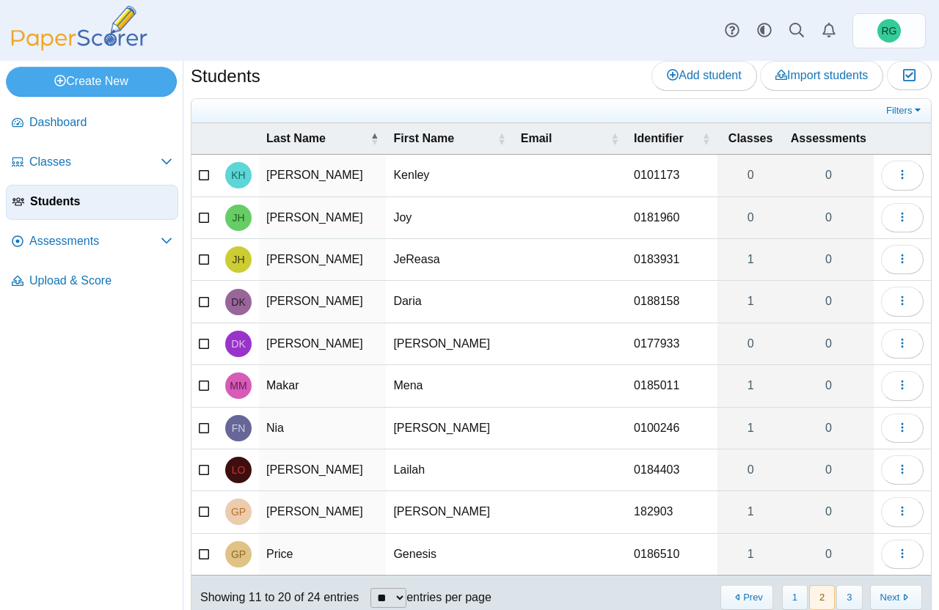
scroll to position [54, 0]
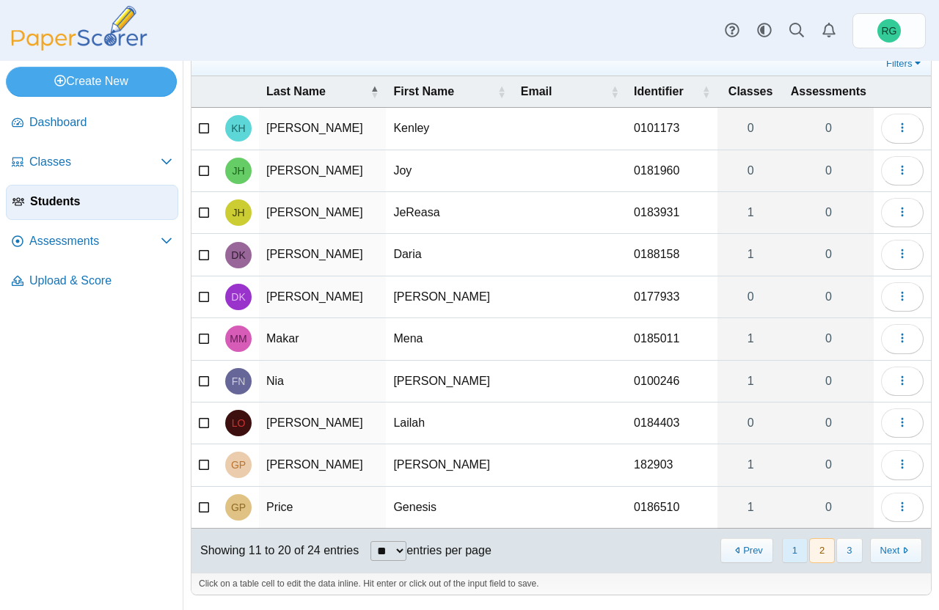
click at [785, 548] on button "1" at bounding box center [795, 550] width 26 height 24
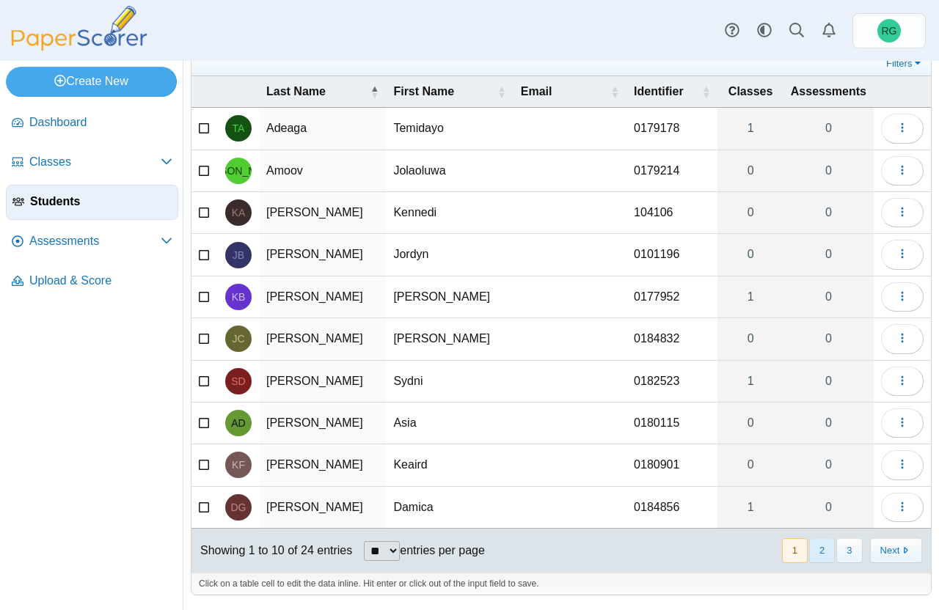
click at [809, 549] on button "2" at bounding box center [822, 550] width 26 height 24
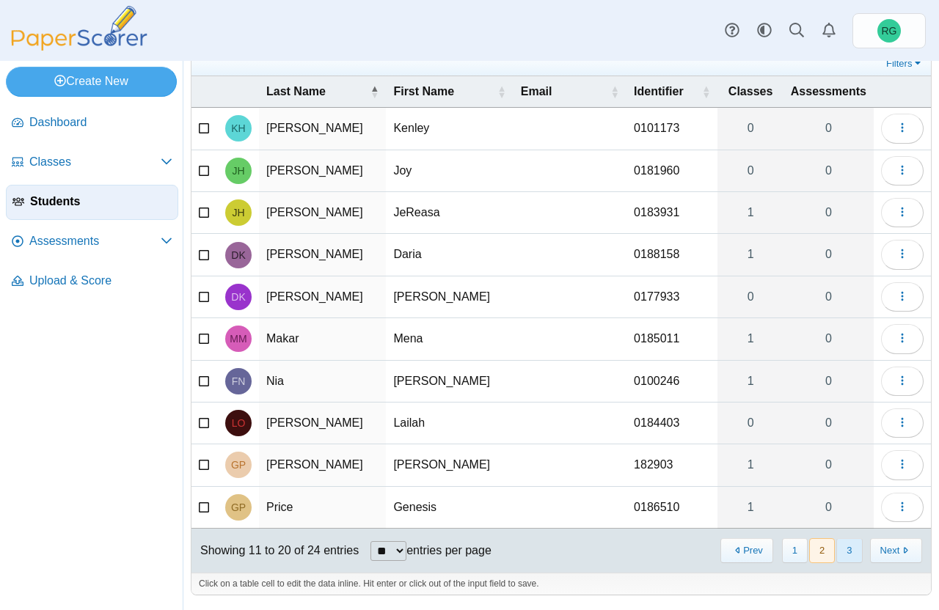
click at [836, 547] on button "3" at bounding box center [849, 550] width 26 height 24
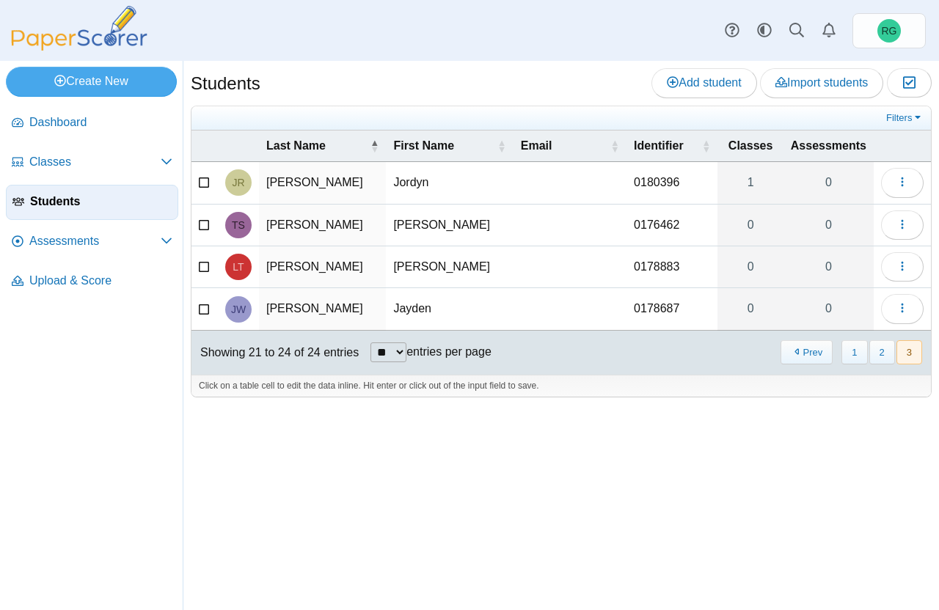
scroll to position [0, 0]
click at [853, 356] on button "1" at bounding box center [854, 352] width 26 height 24
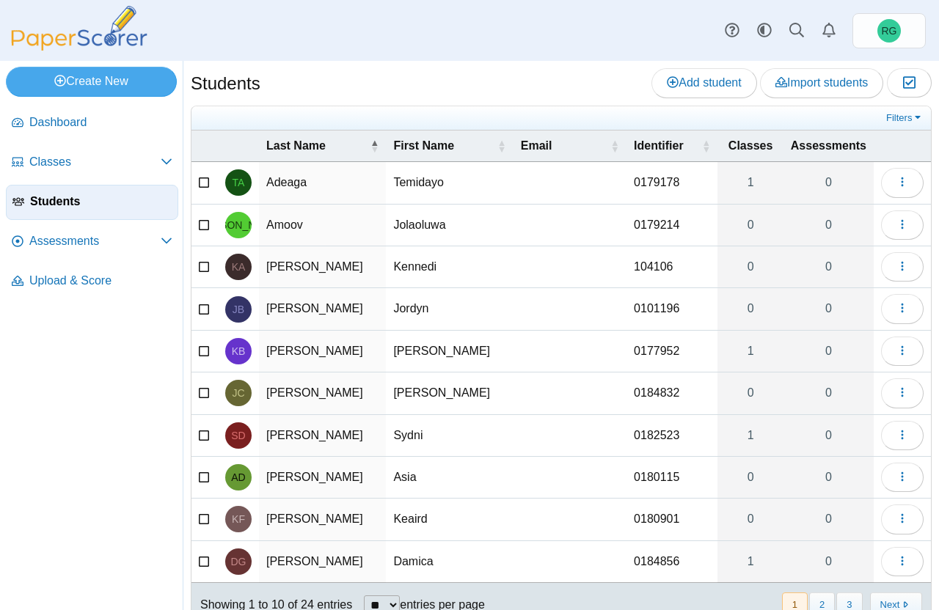
scroll to position [7, 0]
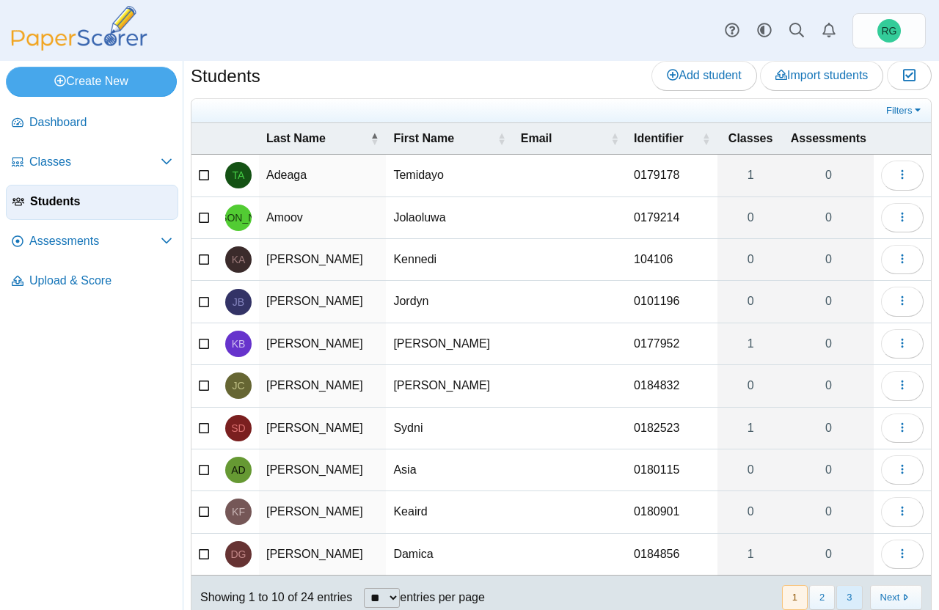
click at [836, 601] on button "3" at bounding box center [849, 597] width 26 height 24
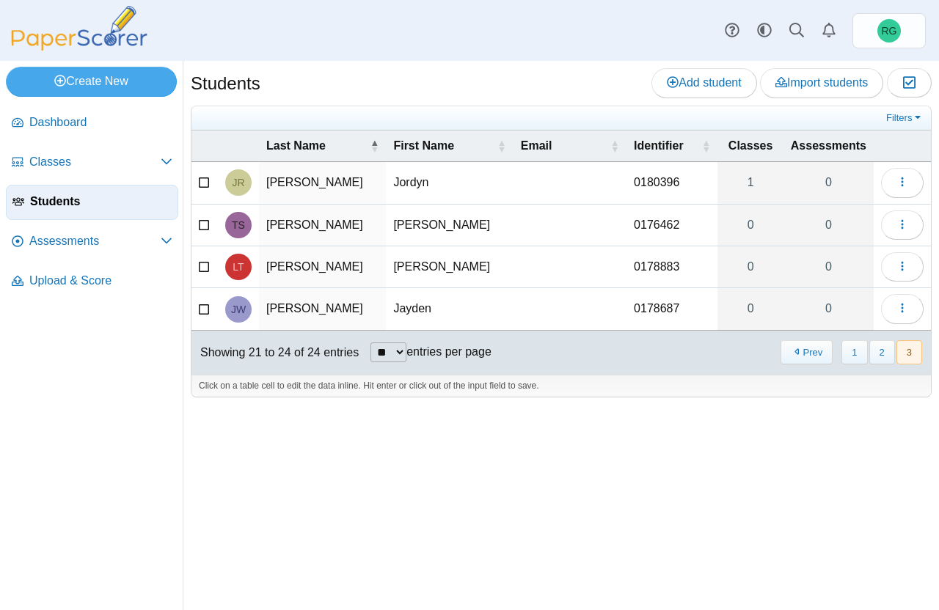
scroll to position [0, 0]
click at [887, 345] on button "2" at bounding box center [882, 352] width 26 height 24
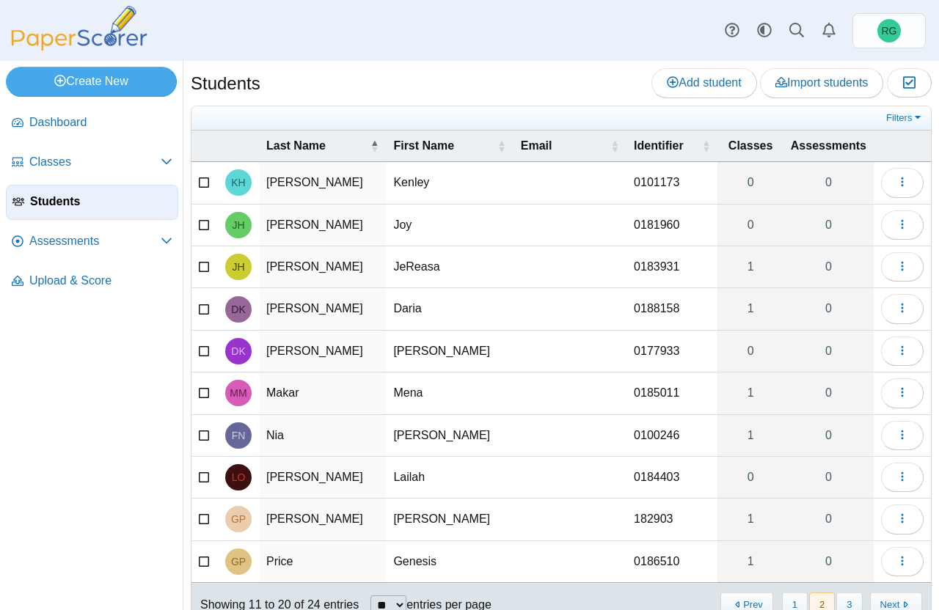
scroll to position [7, 0]
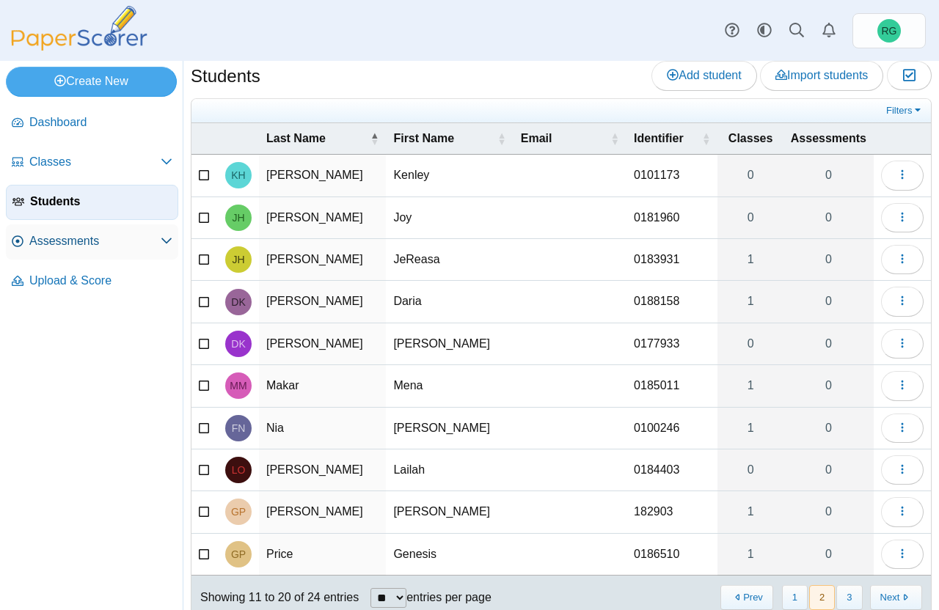
click at [89, 242] on span "Assessments" at bounding box center [94, 241] width 131 height 16
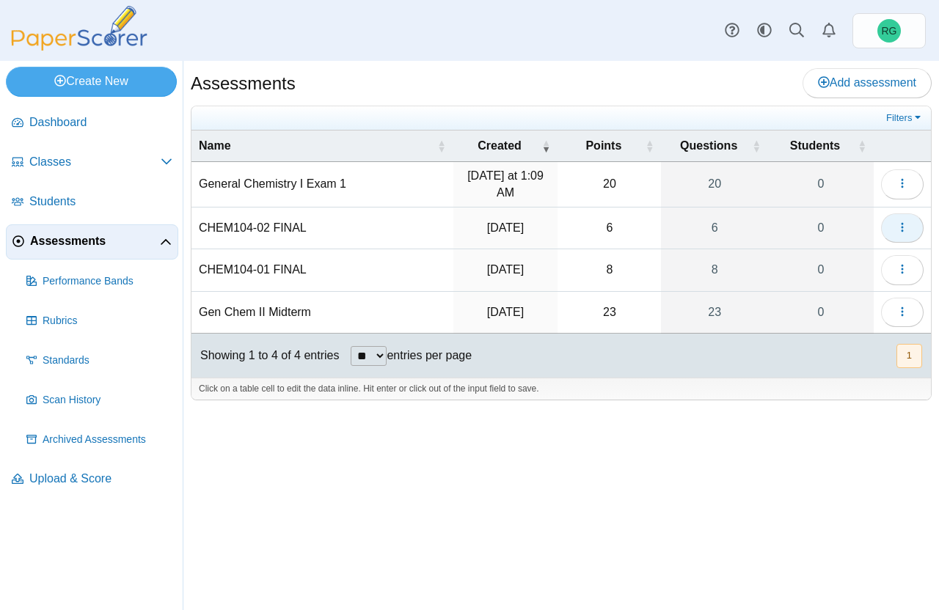
click at [901, 224] on icon "button" at bounding box center [902, 227] width 12 height 12
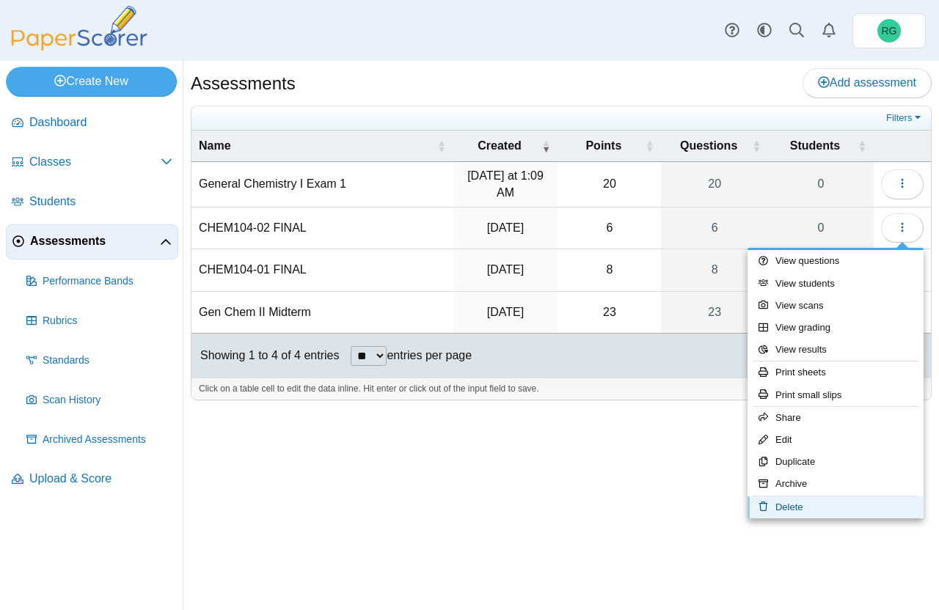
click at [810, 510] on link "Delete" at bounding box center [835, 508] width 176 height 22
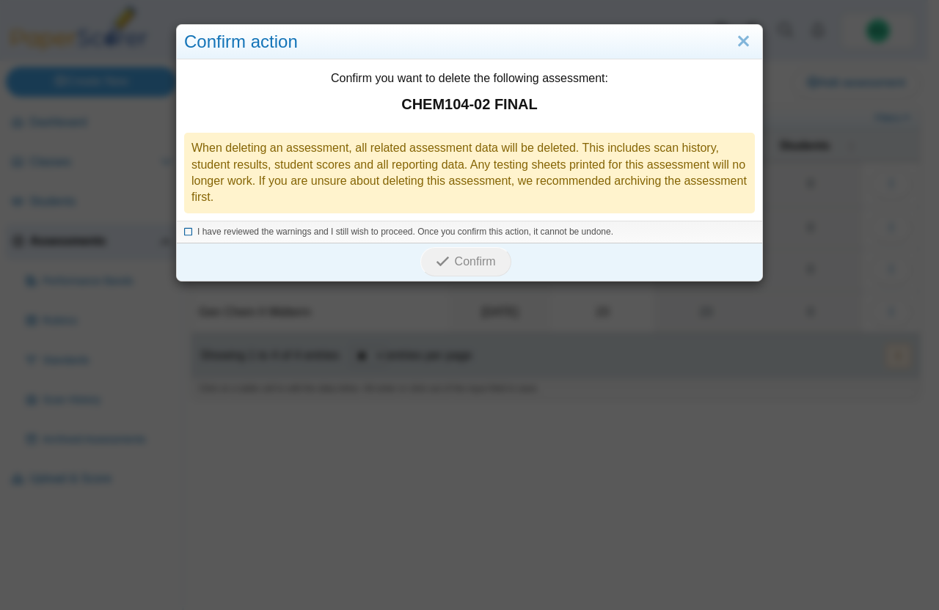
click at [184, 230] on icon at bounding box center [188, 230] width 9 height 8
click at [461, 261] on span "Confirm" at bounding box center [475, 261] width 41 height 12
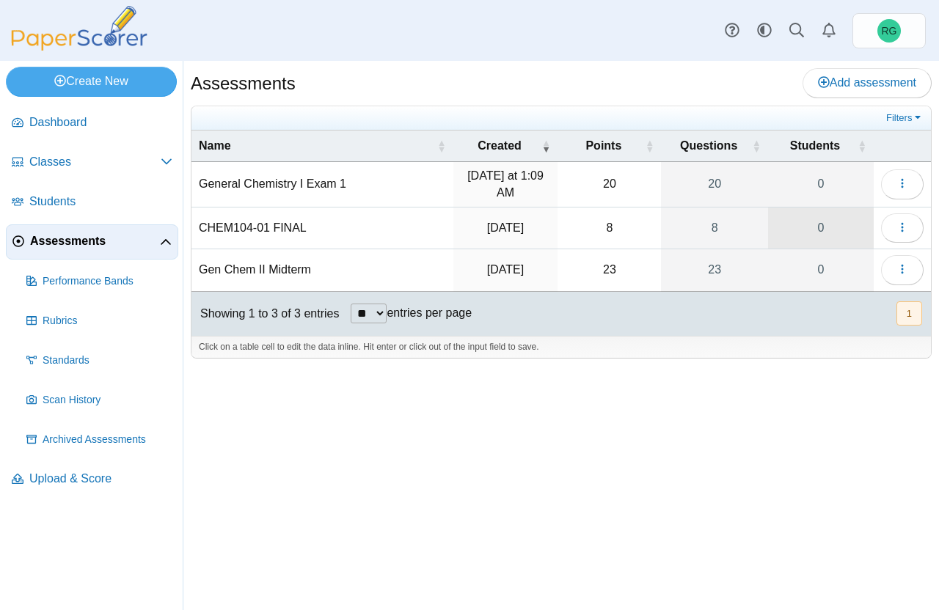
drag, startPoint x: 861, startPoint y: 230, endPoint x: 895, endPoint y: 229, distance: 33.8
click at [898, 224] on icon "button" at bounding box center [902, 227] width 12 height 12
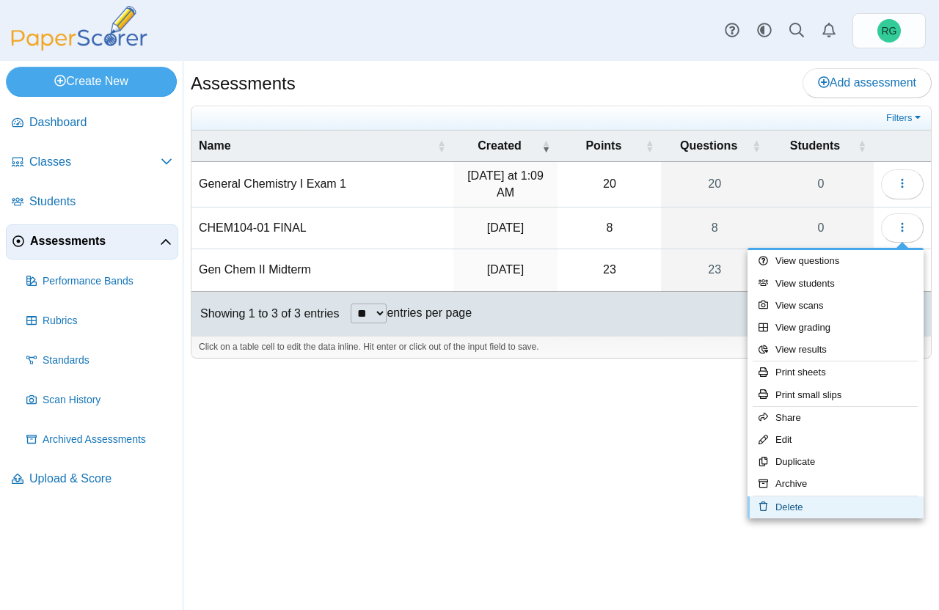
click at [799, 502] on link "Delete" at bounding box center [835, 508] width 176 height 22
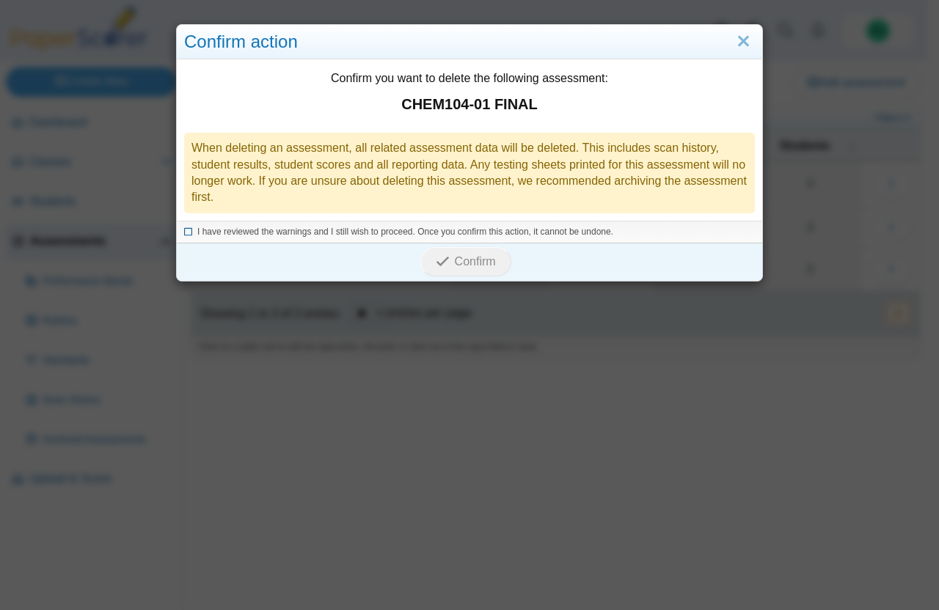
click at [184, 230] on icon at bounding box center [188, 230] width 9 height 8
click at [466, 264] on span "Confirm" at bounding box center [475, 261] width 41 height 12
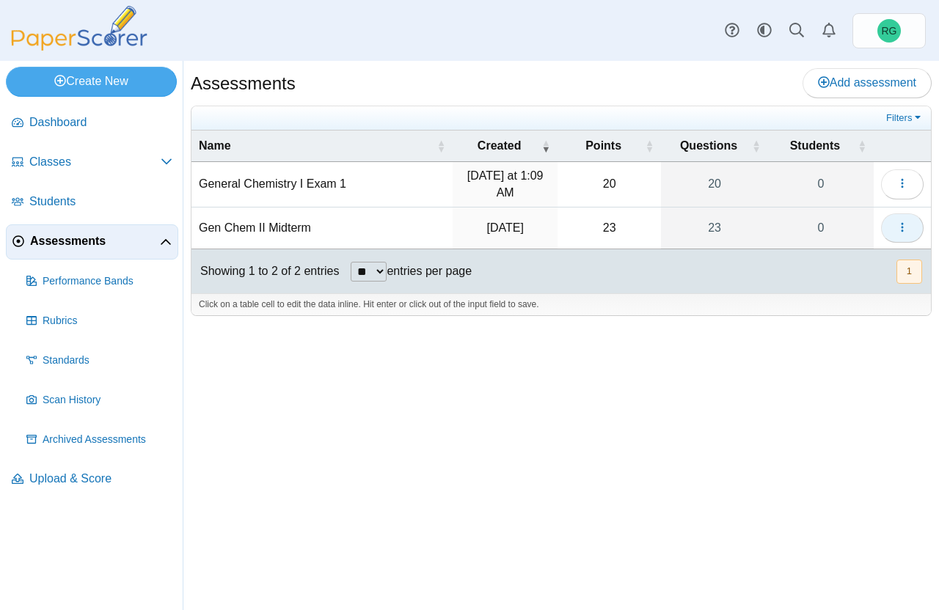
click at [899, 226] on button "button" at bounding box center [902, 227] width 43 height 29
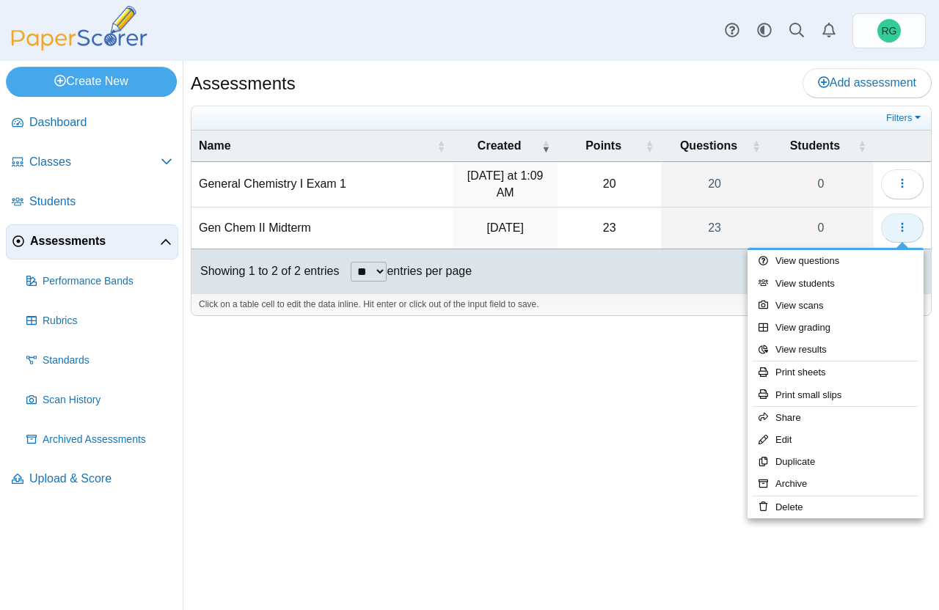
click at [899, 226] on icon "button" at bounding box center [902, 227] width 12 height 12
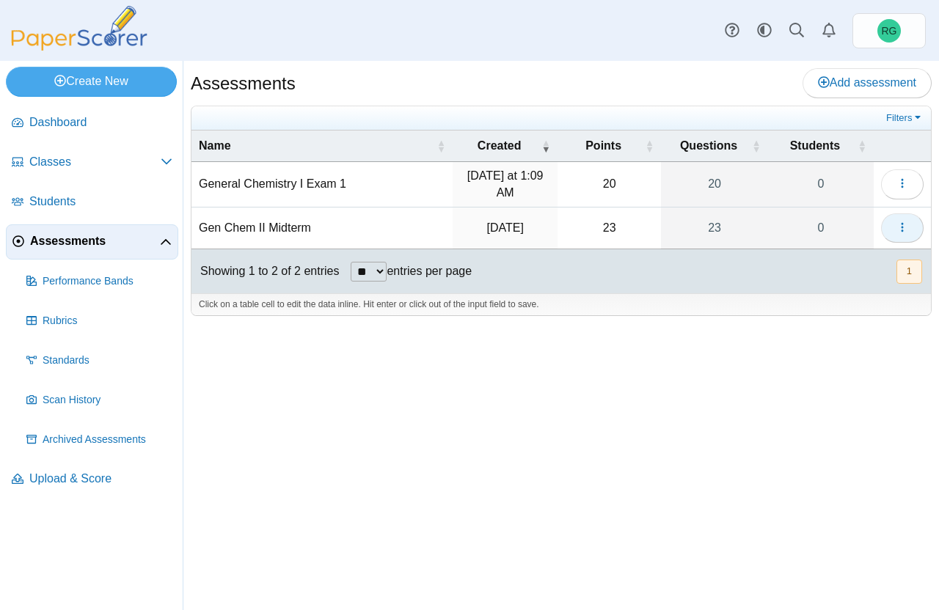
click at [899, 226] on icon "button" at bounding box center [902, 227] width 12 height 12
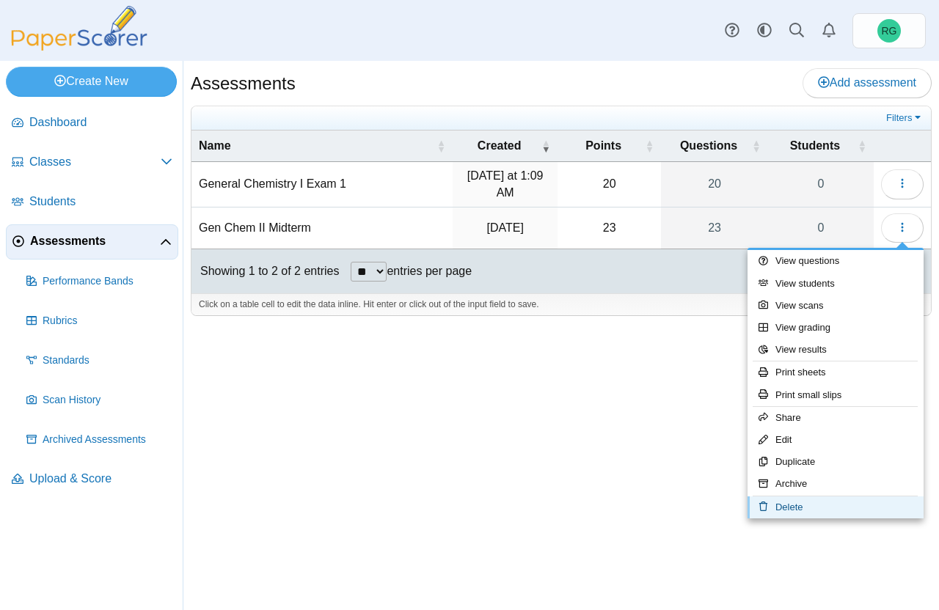
click at [794, 501] on link "Delete" at bounding box center [835, 508] width 176 height 22
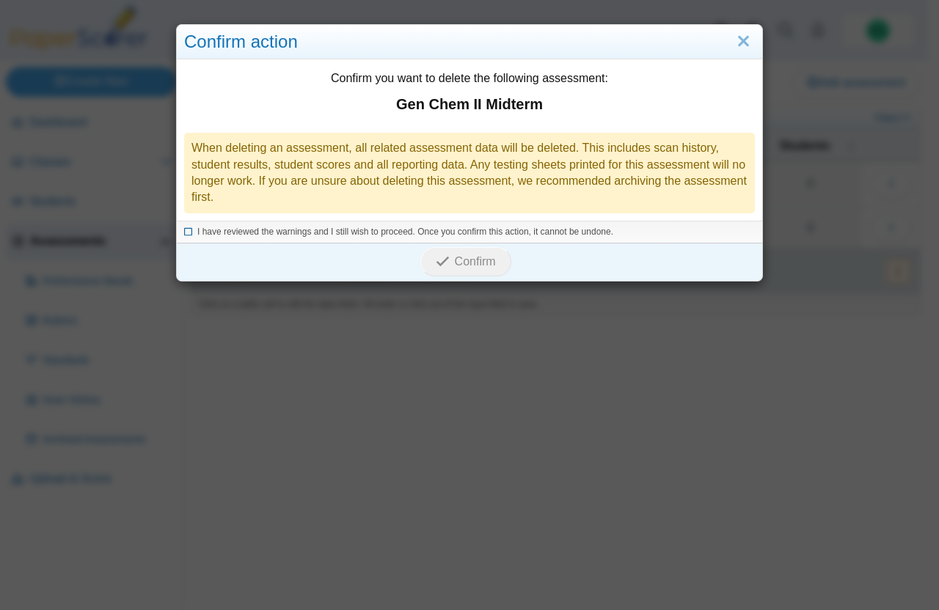
click at [184, 228] on icon at bounding box center [188, 230] width 9 height 8
click at [455, 263] on span "Confirm" at bounding box center [475, 261] width 41 height 12
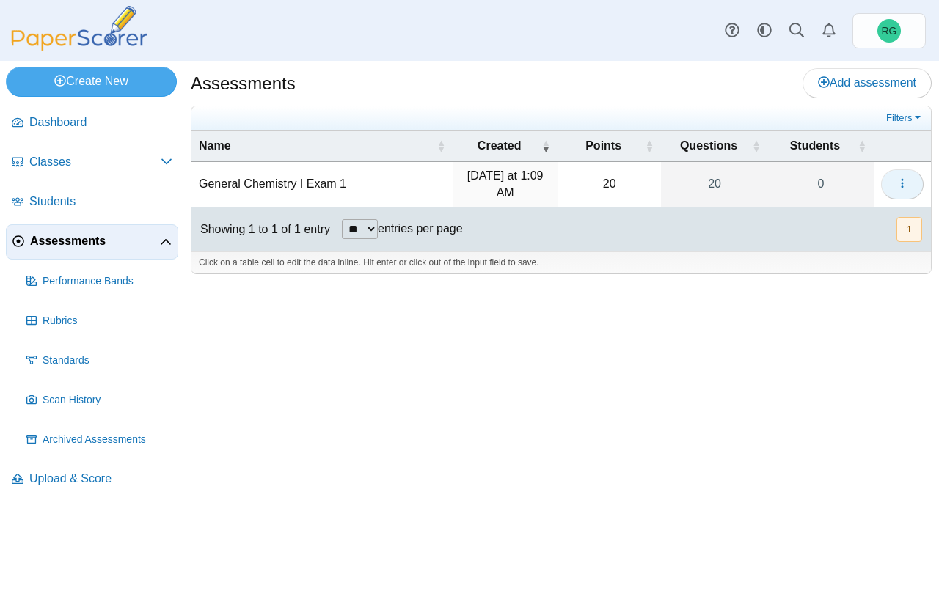
click at [904, 183] on icon "button" at bounding box center [902, 183] width 12 height 12
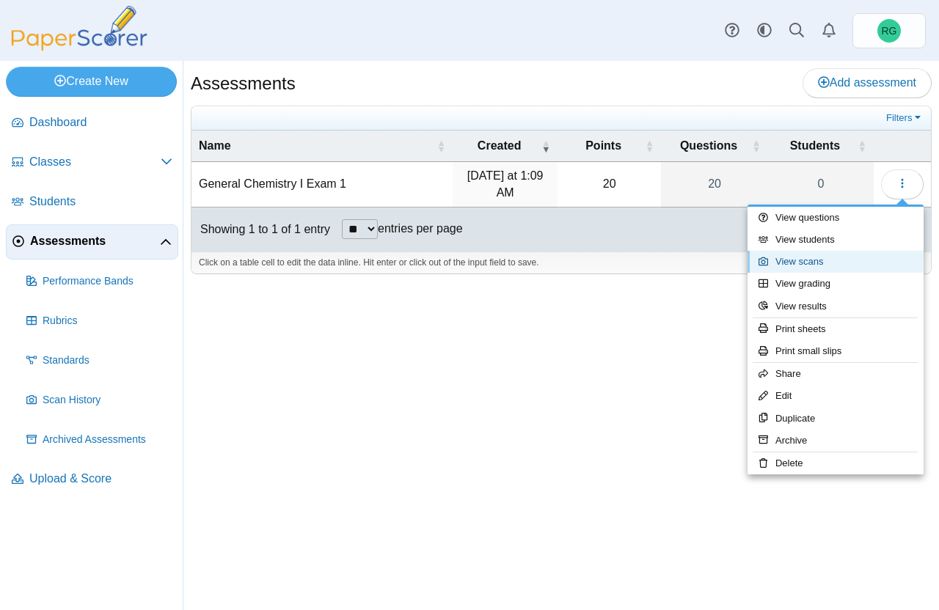
click at [843, 260] on link "View scans" at bounding box center [835, 262] width 176 height 22
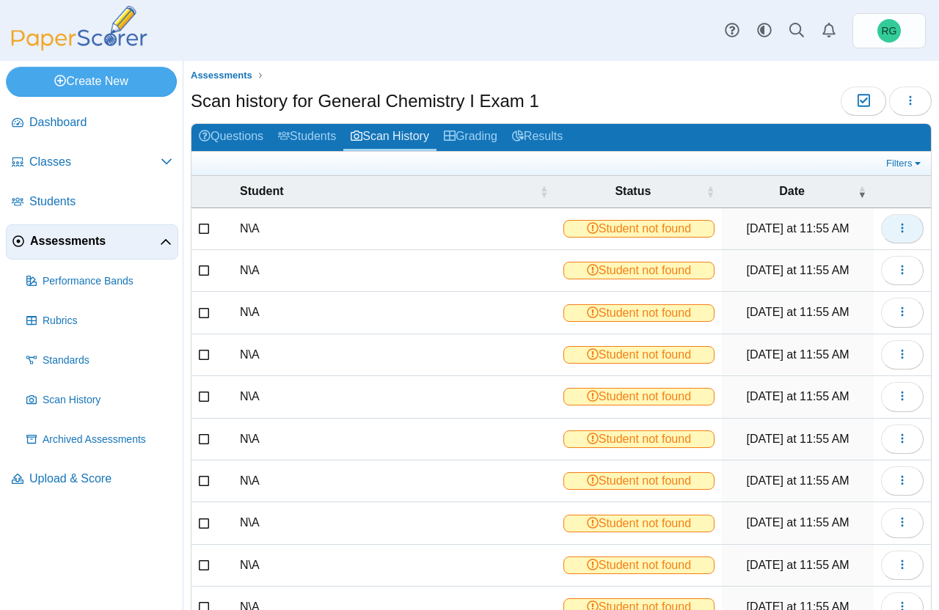
click at [896, 227] on icon "button" at bounding box center [902, 228] width 12 height 12
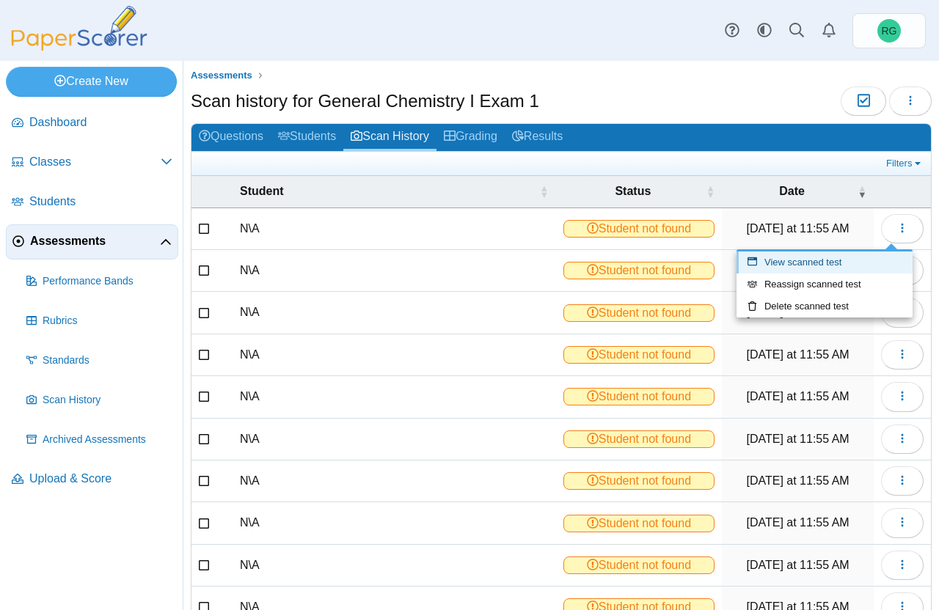
click at [854, 258] on link "View scanned test" at bounding box center [824, 263] width 176 height 22
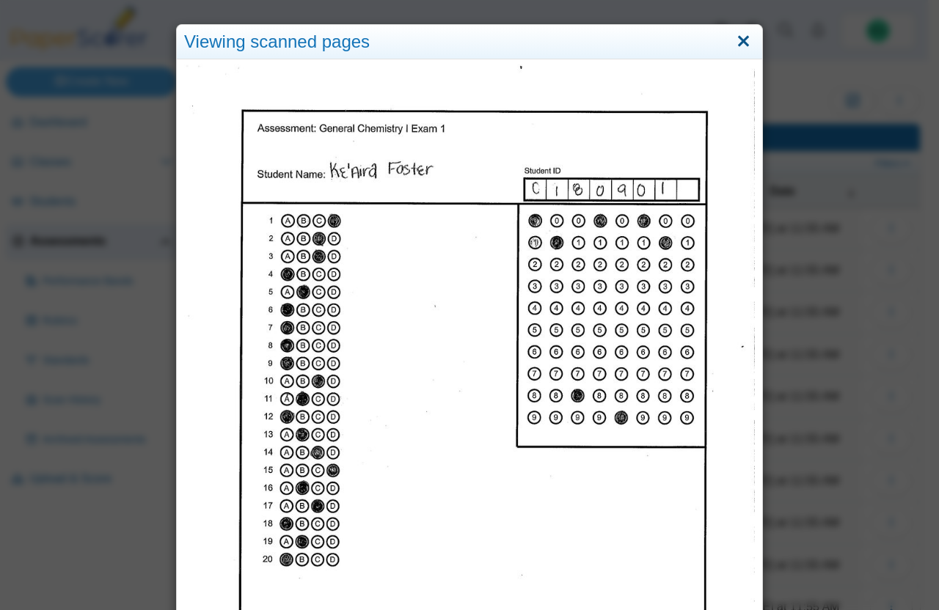
click at [738, 40] on link "Close" at bounding box center [743, 41] width 23 height 25
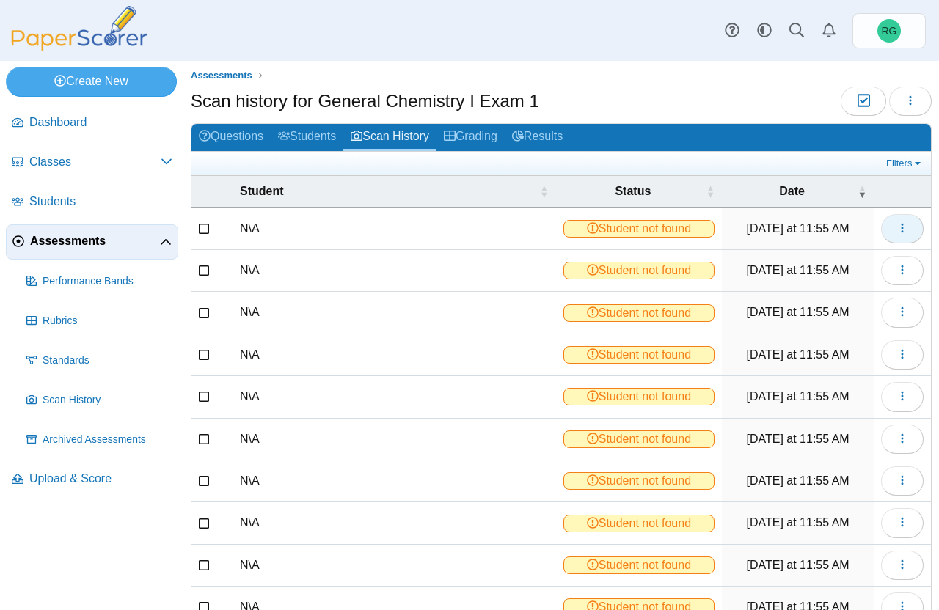
click at [896, 226] on icon "button" at bounding box center [902, 228] width 12 height 12
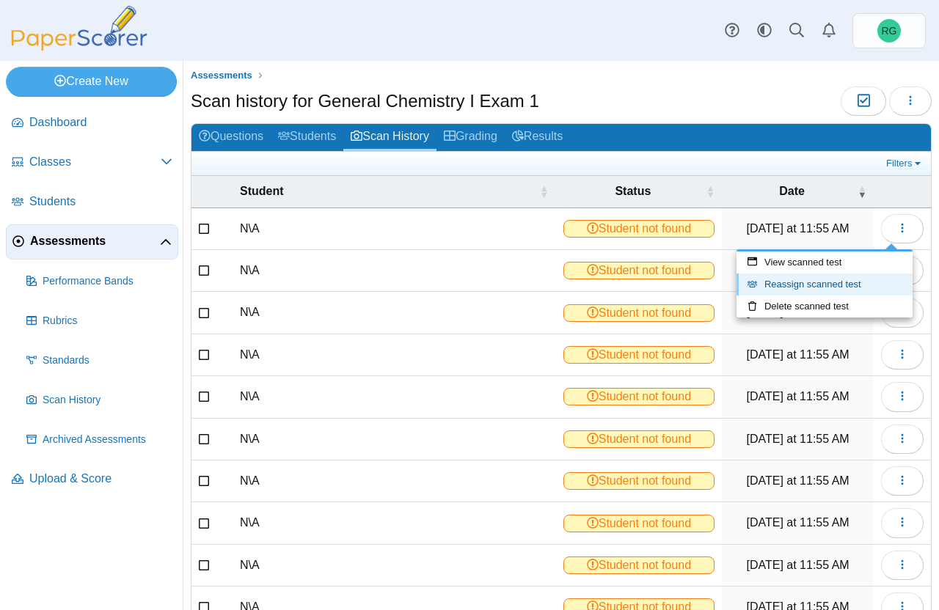
click at [865, 279] on link "Reassign scanned test" at bounding box center [824, 285] width 176 height 22
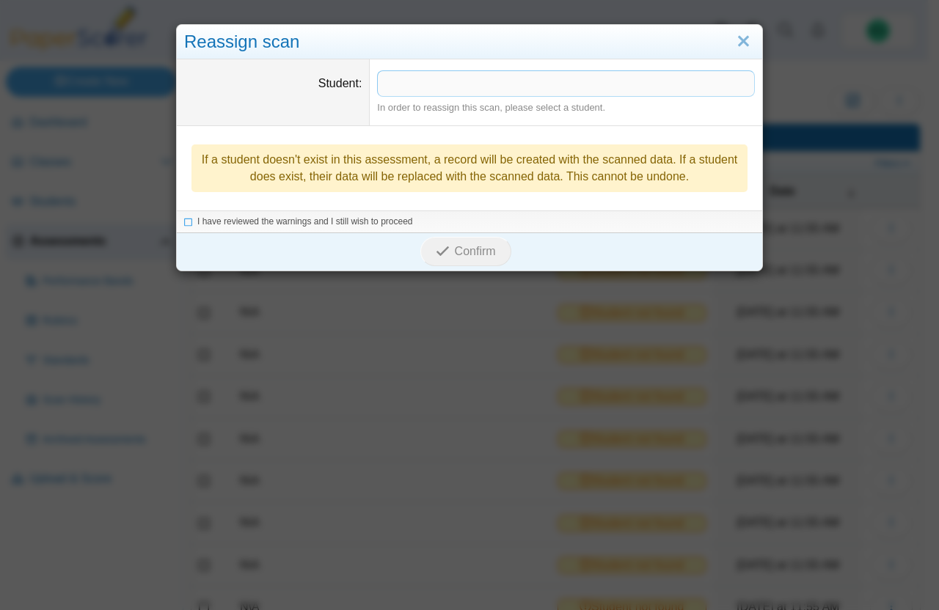
click at [733, 85] on span at bounding box center [566, 83] width 376 height 25
click at [734, 40] on link "Close" at bounding box center [743, 41] width 23 height 25
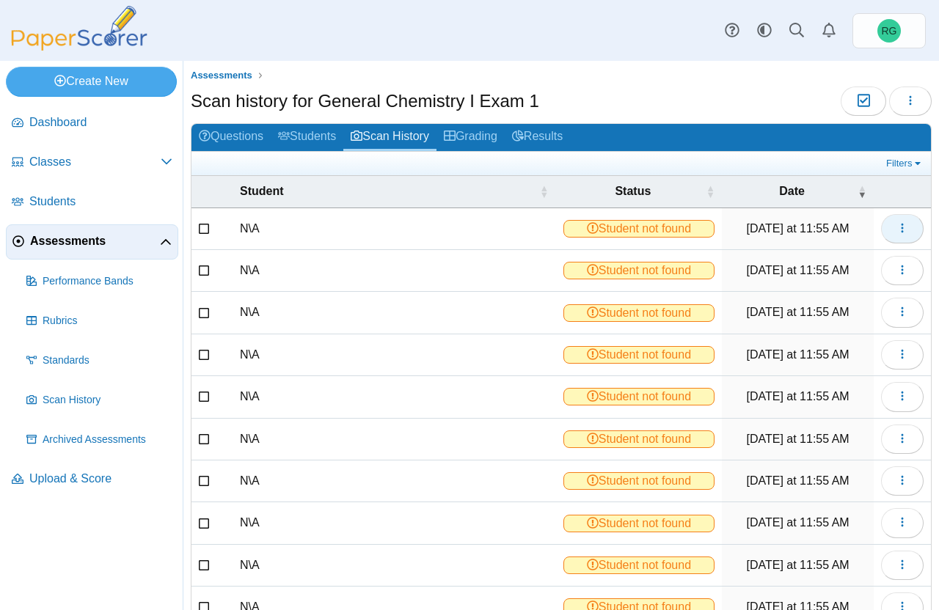
click at [896, 223] on icon "button" at bounding box center [902, 228] width 12 height 12
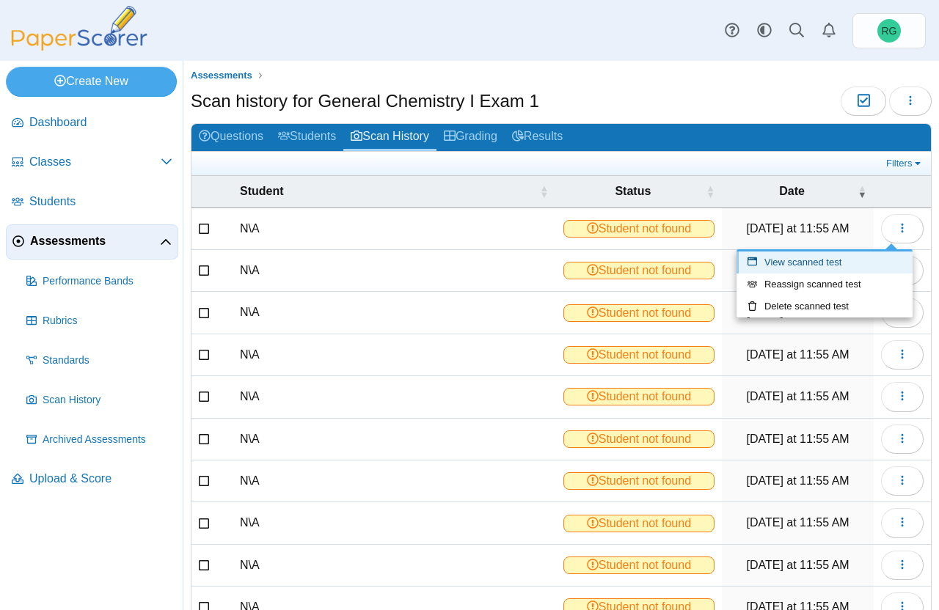
click at [824, 257] on link "View scanned test" at bounding box center [824, 263] width 176 height 22
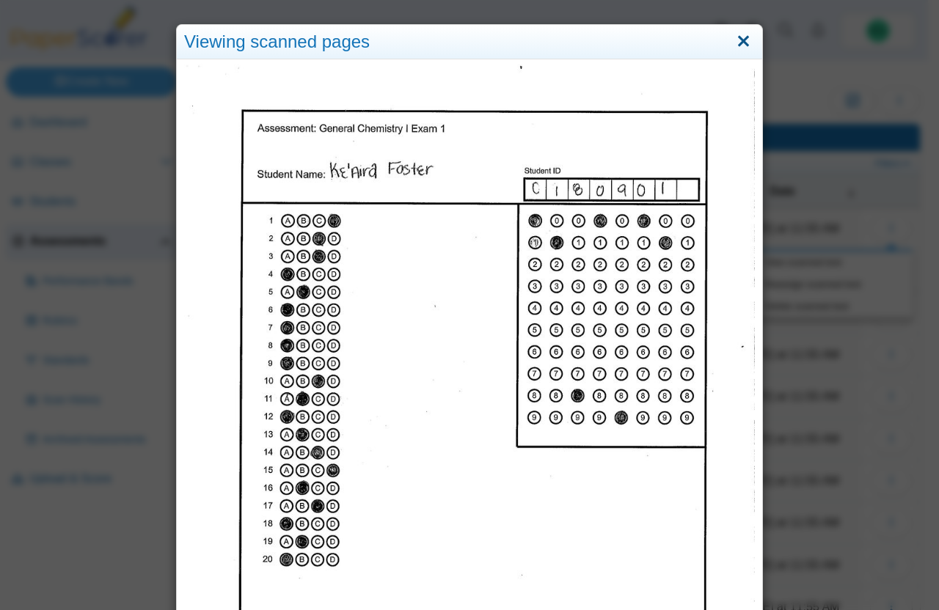
click at [733, 37] on link "Close" at bounding box center [743, 41] width 23 height 25
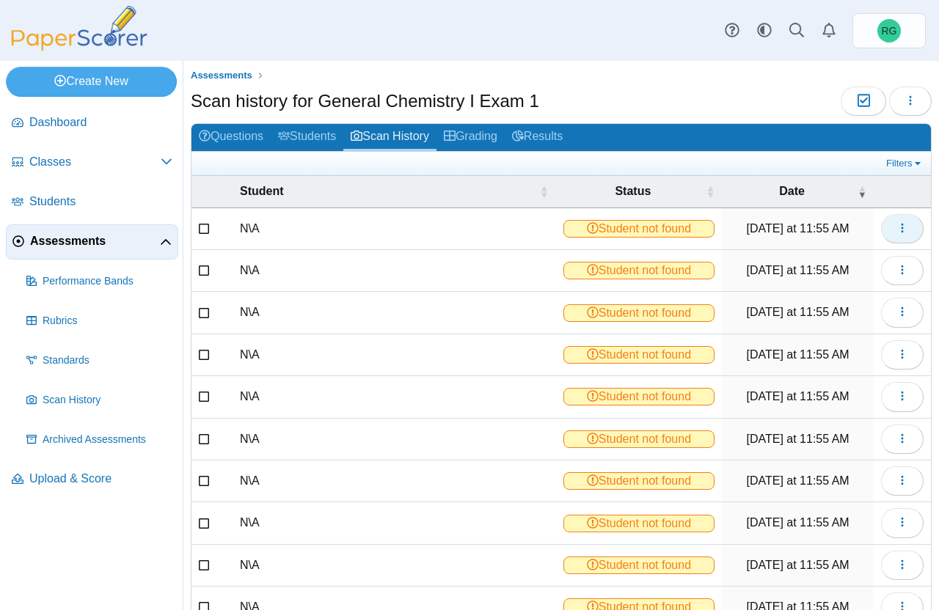
click at [896, 226] on icon "button" at bounding box center [902, 228] width 12 height 12
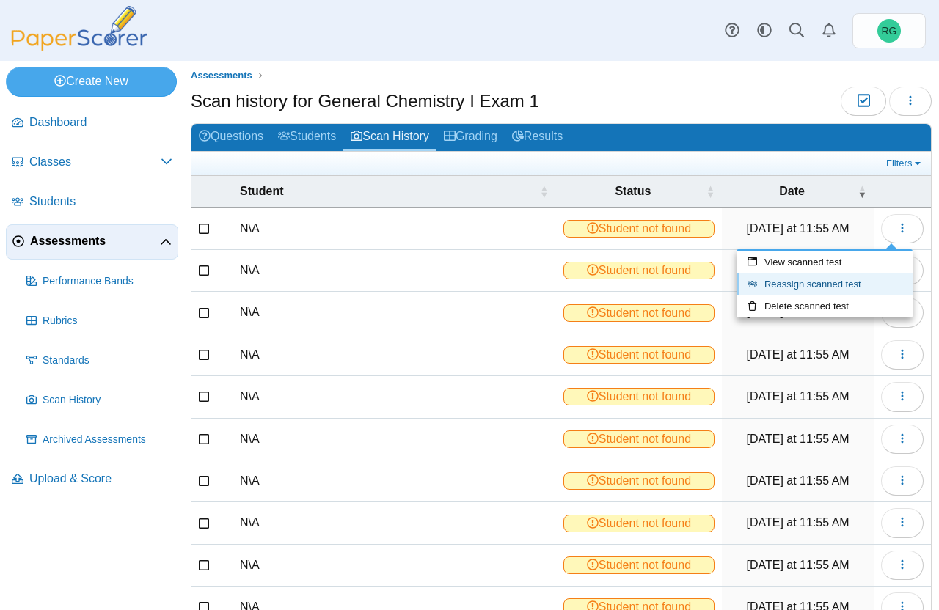
click at [866, 278] on link "Reassign scanned test" at bounding box center [824, 285] width 176 height 22
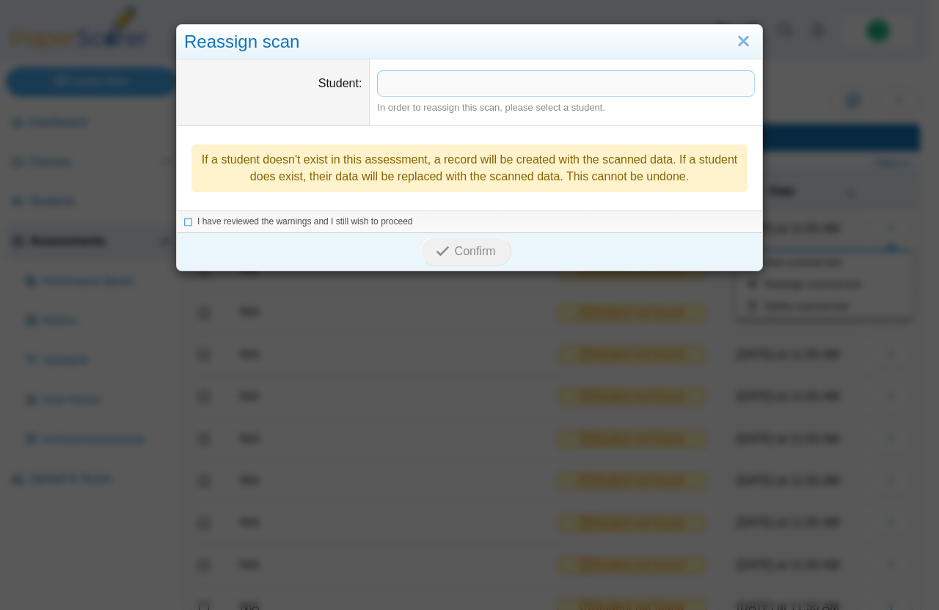
click at [533, 83] on span at bounding box center [566, 83] width 376 height 25
click at [184, 219] on icon at bounding box center [188, 220] width 9 height 8
click at [463, 250] on span "Confirm" at bounding box center [475, 251] width 41 height 12
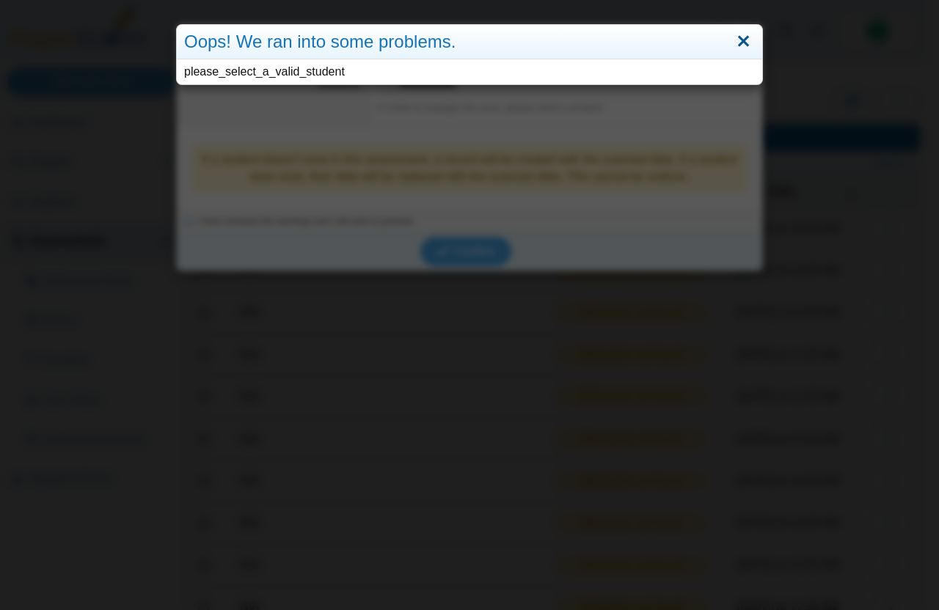
click at [736, 40] on link "Close" at bounding box center [743, 41] width 23 height 25
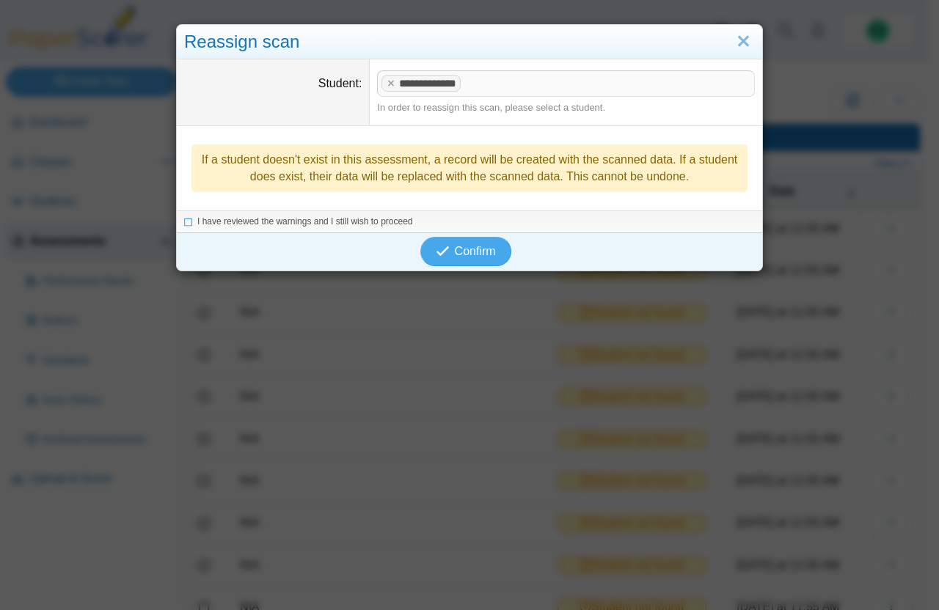
click at [736, 40] on link "Close" at bounding box center [743, 41] width 23 height 25
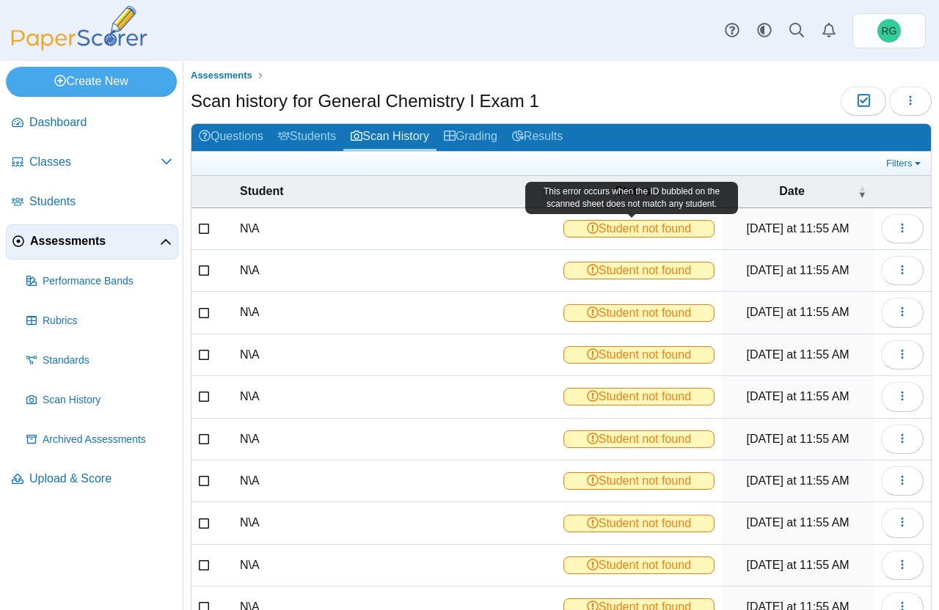
click at [607, 231] on span "Student not found" at bounding box center [639, 229] width 152 height 18
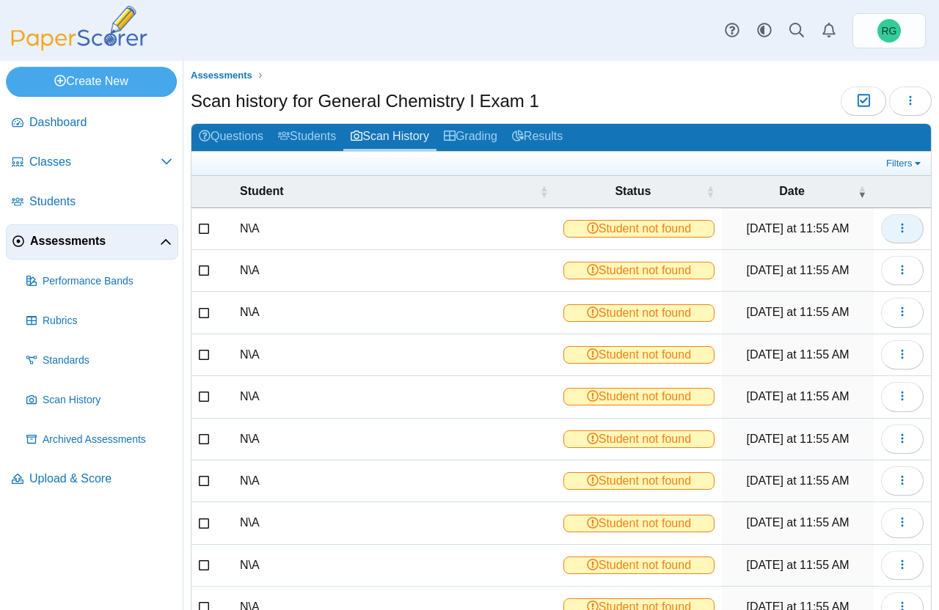
click at [896, 226] on icon "button" at bounding box center [902, 228] width 12 height 12
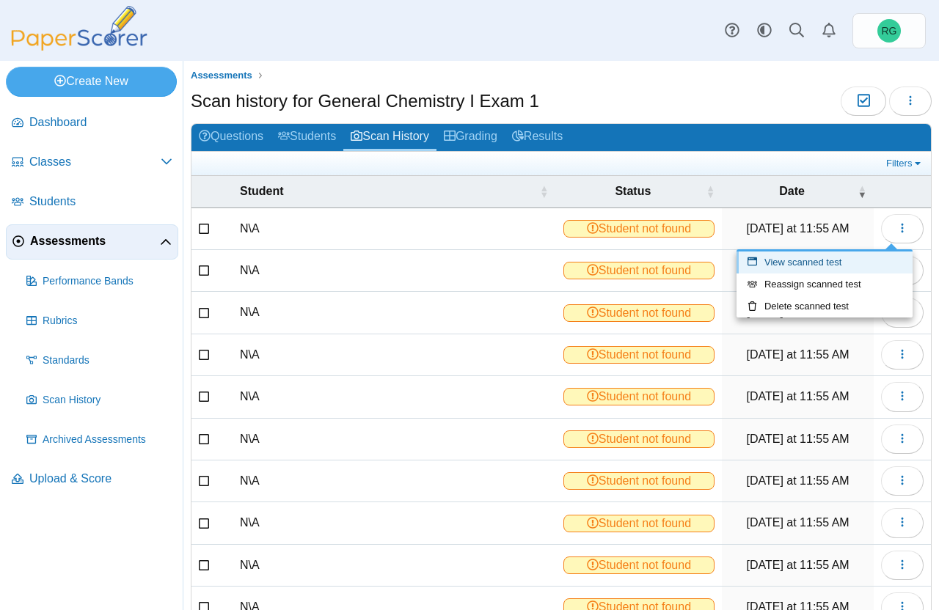
click at [823, 260] on link "View scanned test" at bounding box center [824, 263] width 176 height 22
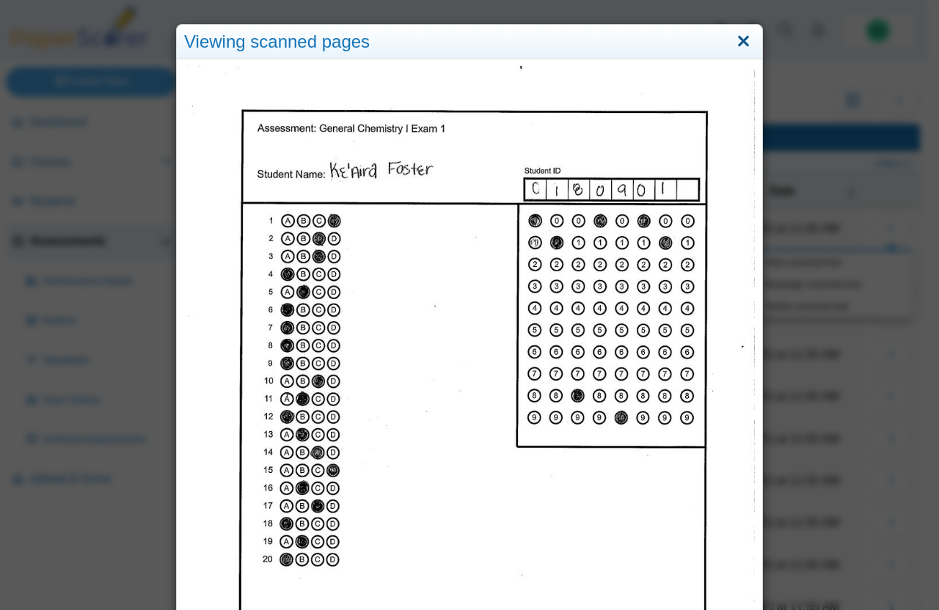
click at [737, 40] on link "Close" at bounding box center [743, 41] width 23 height 25
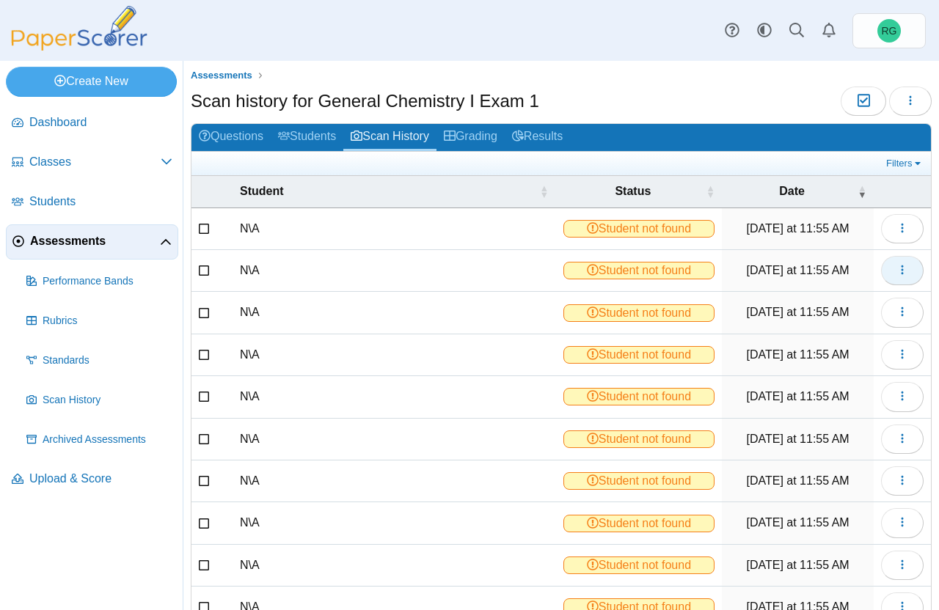
click at [896, 271] on icon "button" at bounding box center [902, 270] width 12 height 12
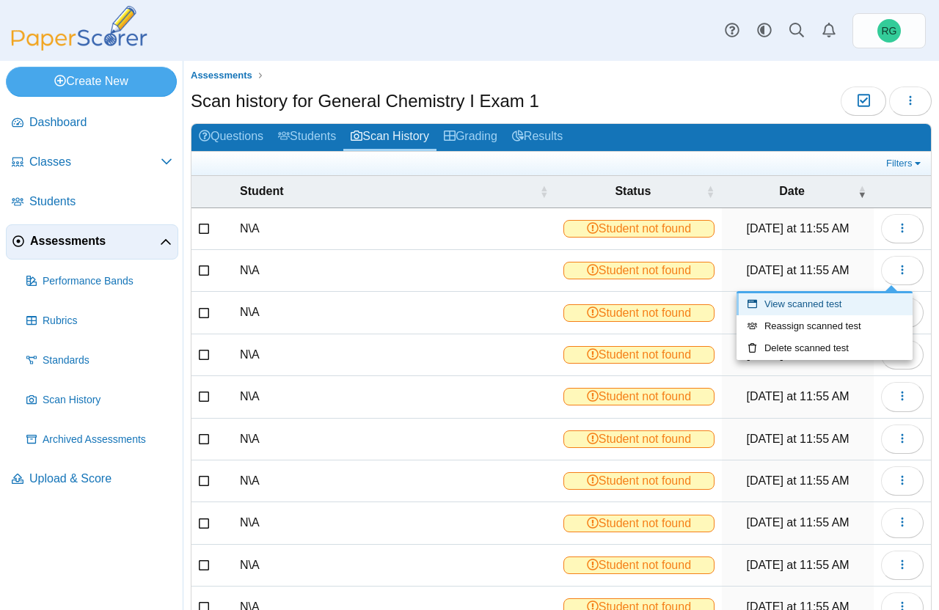
click at [848, 298] on link "View scanned test" at bounding box center [824, 304] width 176 height 22
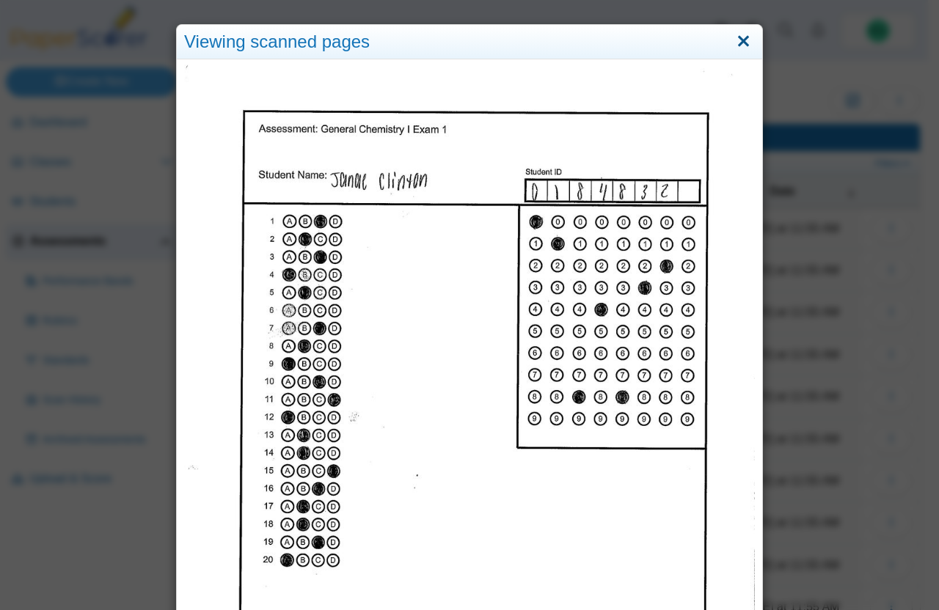
click at [736, 38] on link "Close" at bounding box center [743, 41] width 23 height 25
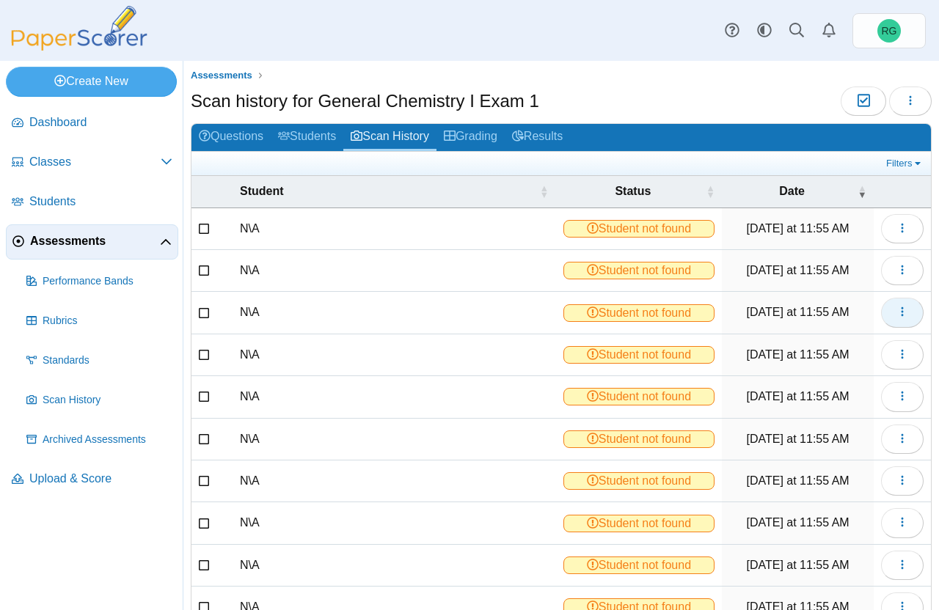
click at [896, 313] on icon "button" at bounding box center [902, 312] width 12 height 12
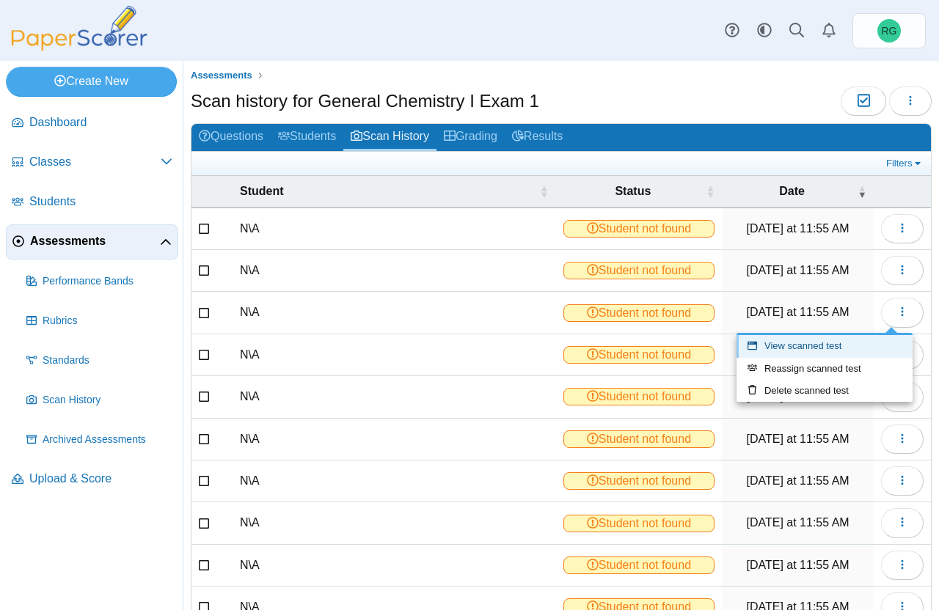
click at [847, 347] on link "View scanned test" at bounding box center [824, 346] width 176 height 22
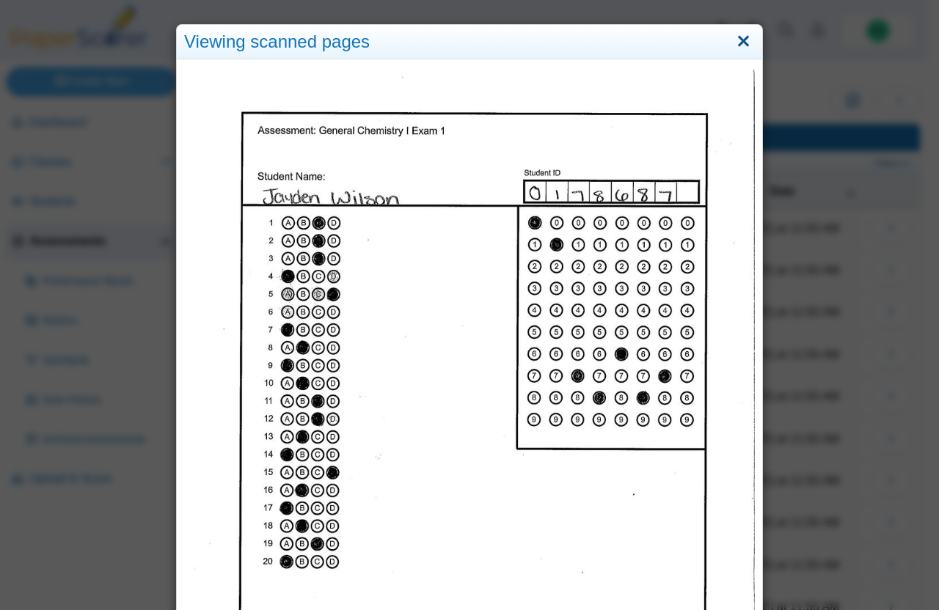
click at [739, 45] on link "Close" at bounding box center [743, 41] width 23 height 25
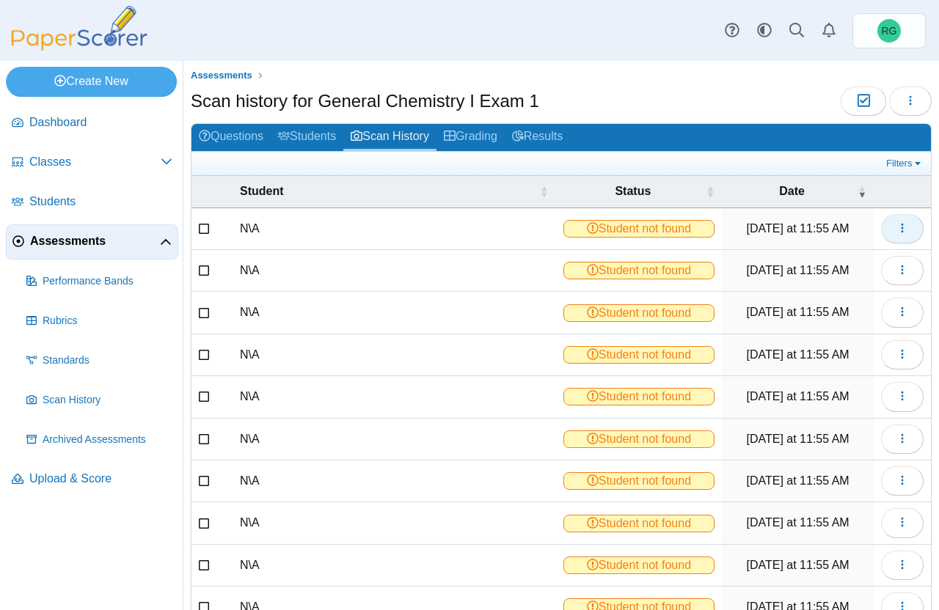
click at [901, 224] on use "button" at bounding box center [902, 228] width 2 height 10
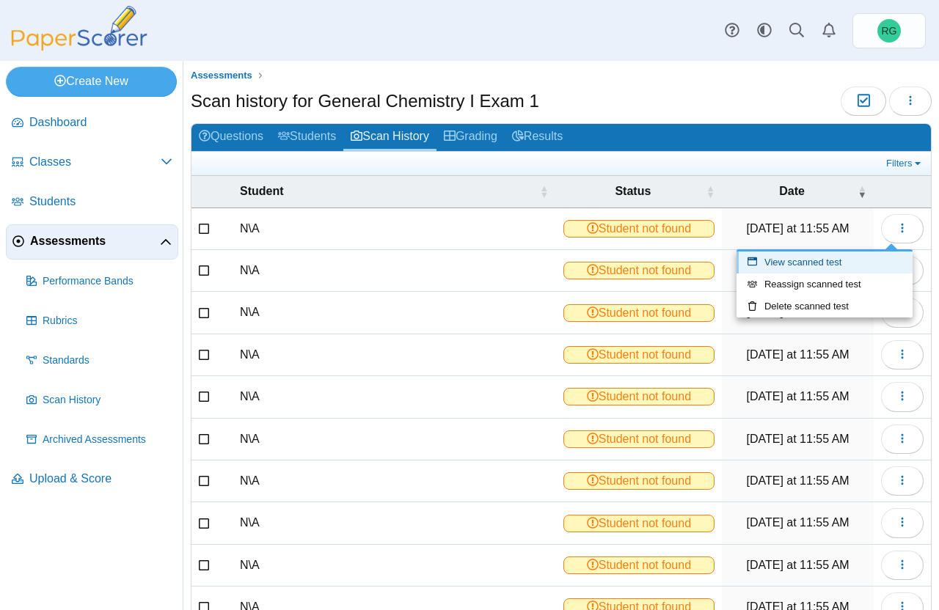
click at [865, 258] on link "View scanned test" at bounding box center [824, 263] width 176 height 22
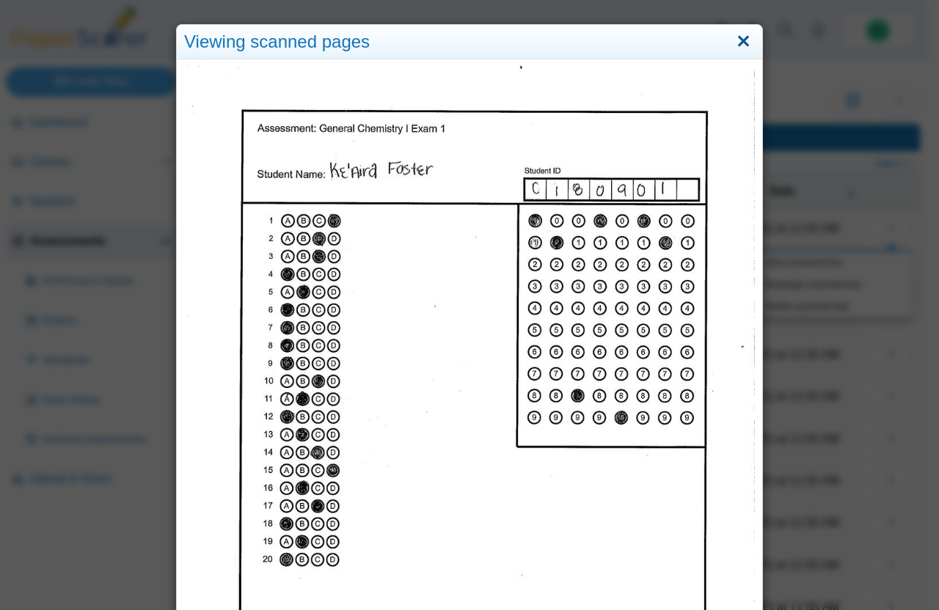
click at [738, 42] on link "Close" at bounding box center [743, 41] width 23 height 25
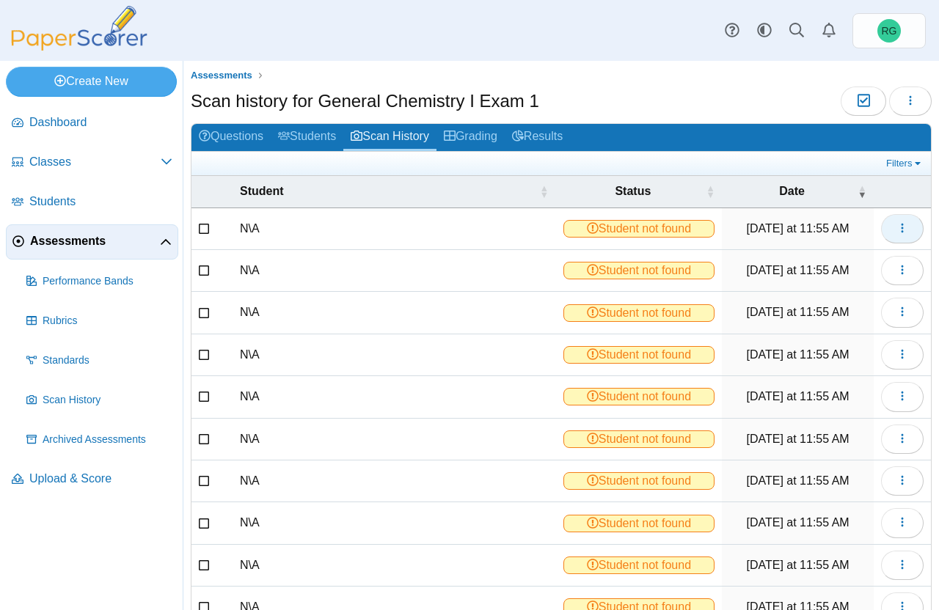
click at [896, 234] on button "button" at bounding box center [902, 228] width 43 height 29
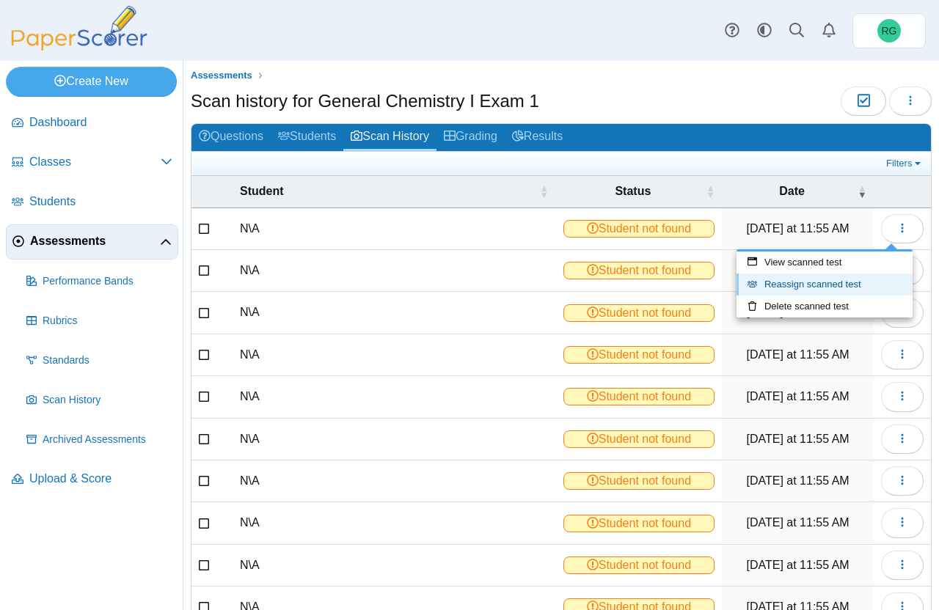
click at [871, 280] on link "Reassign scanned test" at bounding box center [824, 285] width 176 height 22
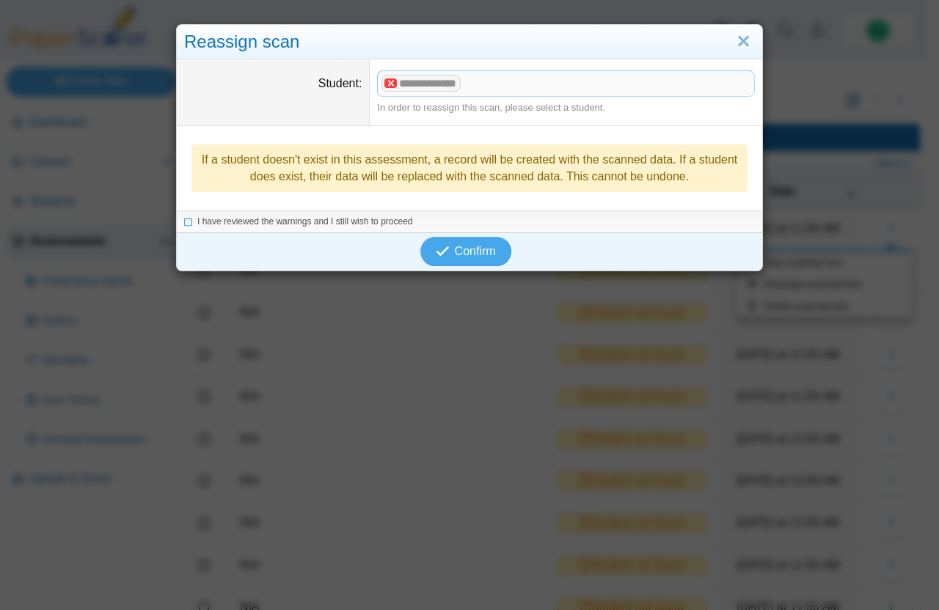
click at [384, 84] on x "remove tag" at bounding box center [390, 83] width 12 height 10
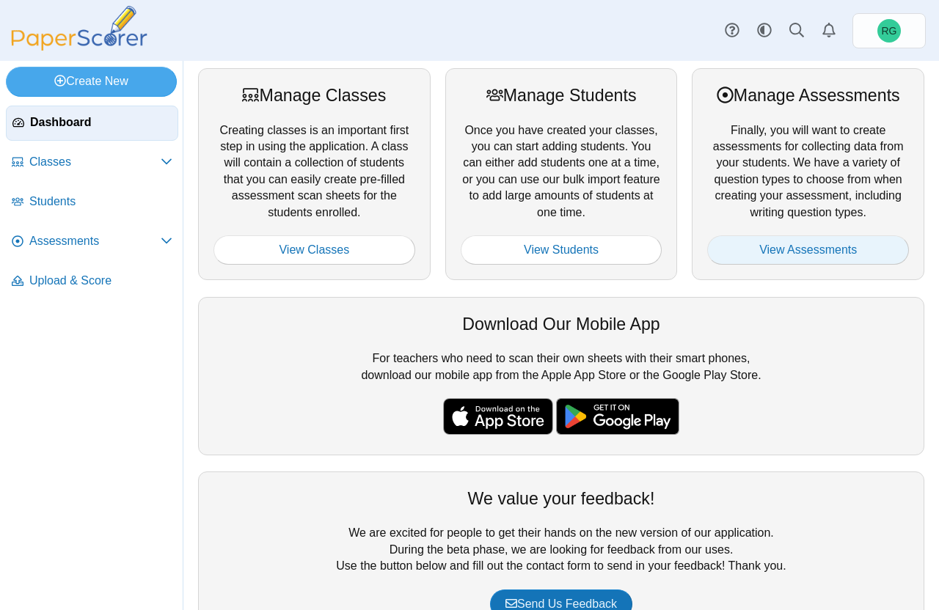
click at [785, 252] on link "View Assessments" at bounding box center [808, 249] width 202 height 29
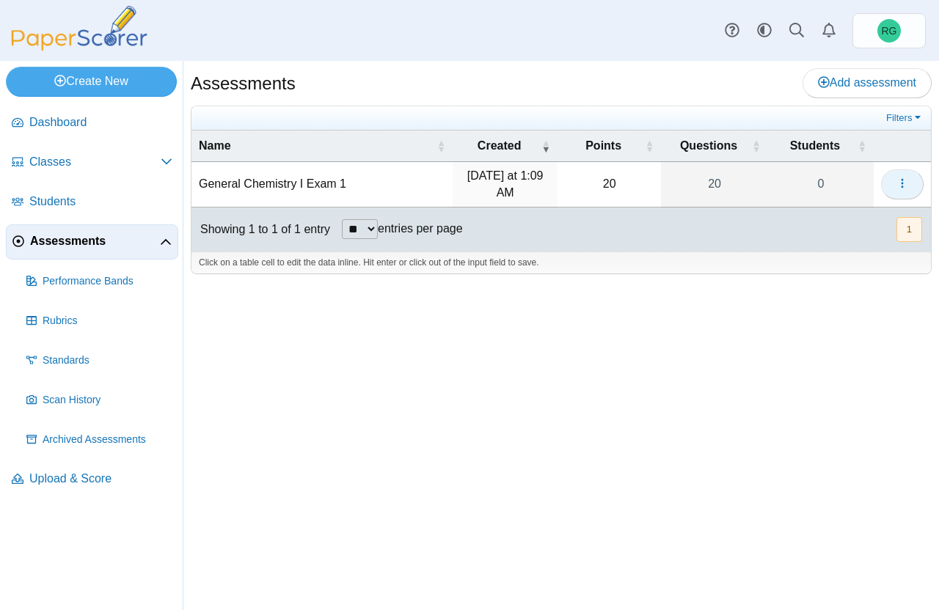
click at [909, 183] on button "button" at bounding box center [902, 183] width 43 height 29
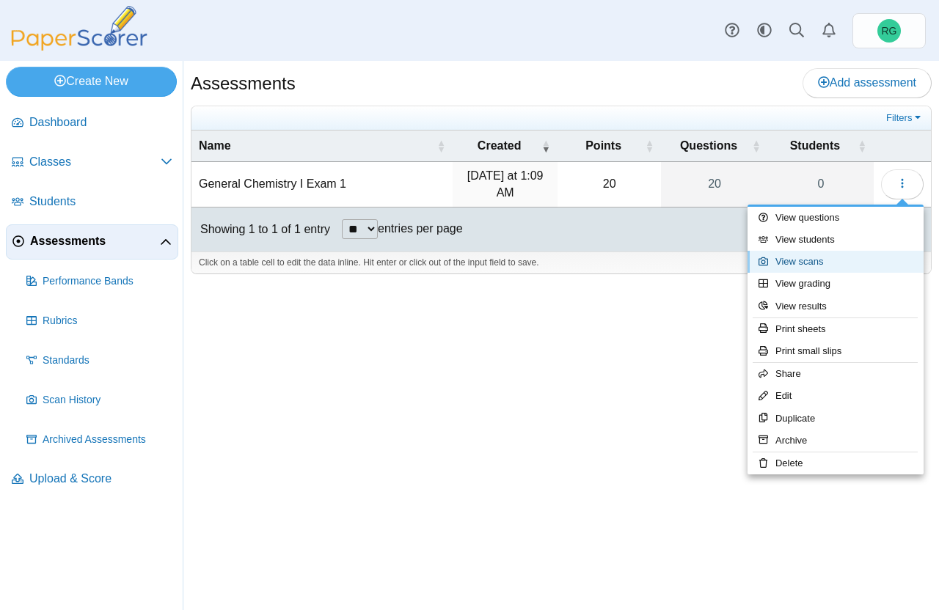
click at [821, 261] on link "View scans" at bounding box center [835, 262] width 176 height 22
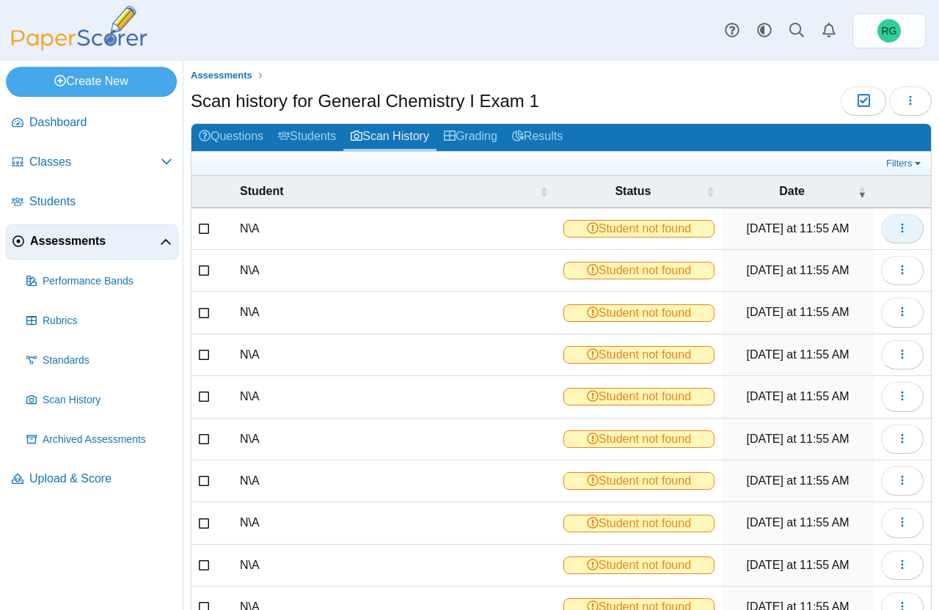
click at [901, 227] on use "button" at bounding box center [902, 228] width 2 height 10
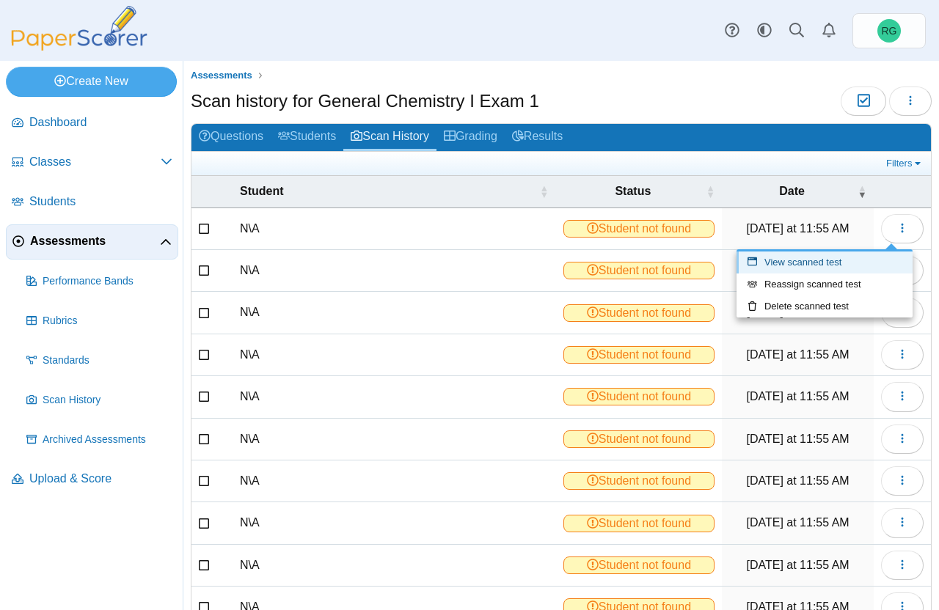
click at [846, 257] on link "View scanned test" at bounding box center [824, 263] width 176 height 22
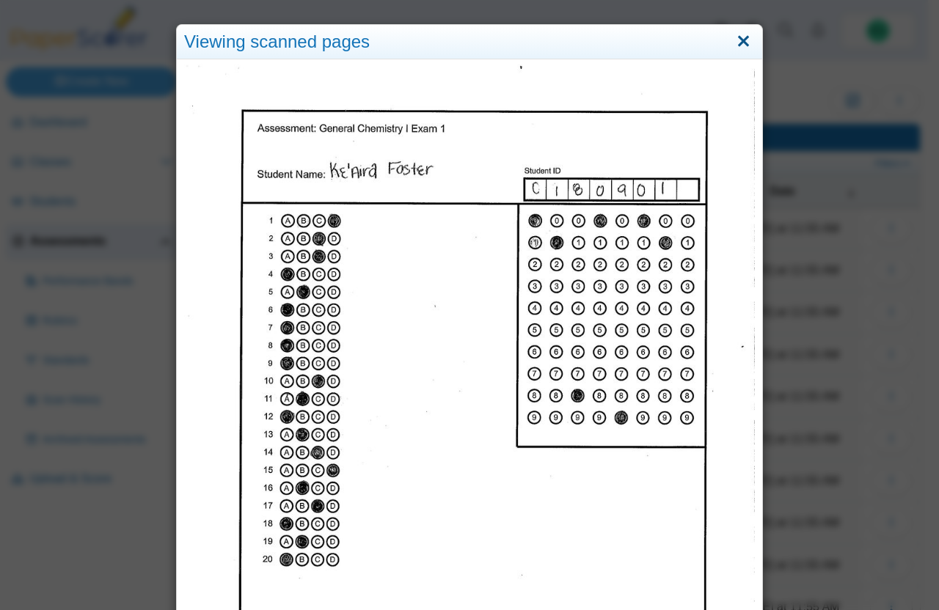
click at [737, 44] on link "Close" at bounding box center [743, 41] width 23 height 25
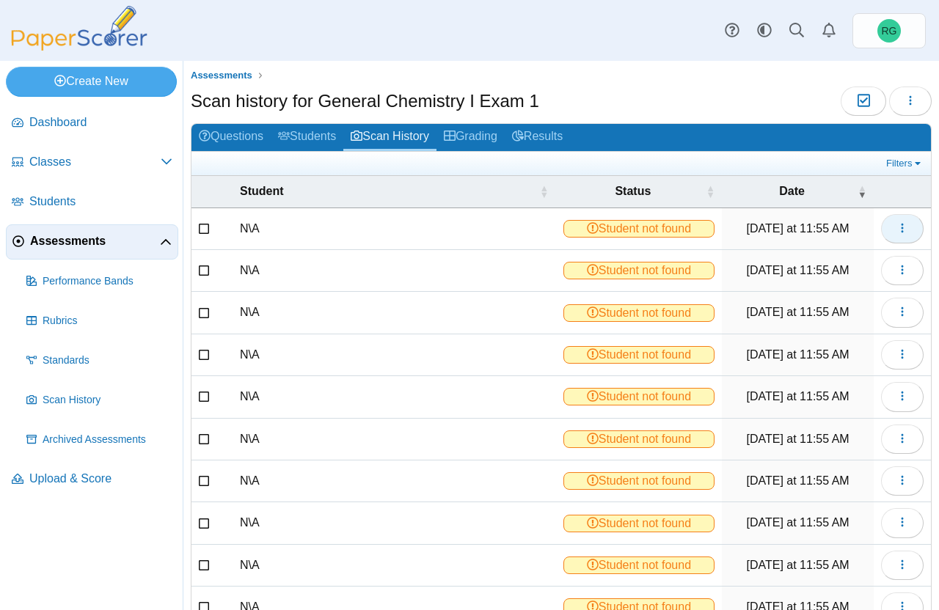
click at [901, 227] on use "button" at bounding box center [902, 228] width 2 height 10
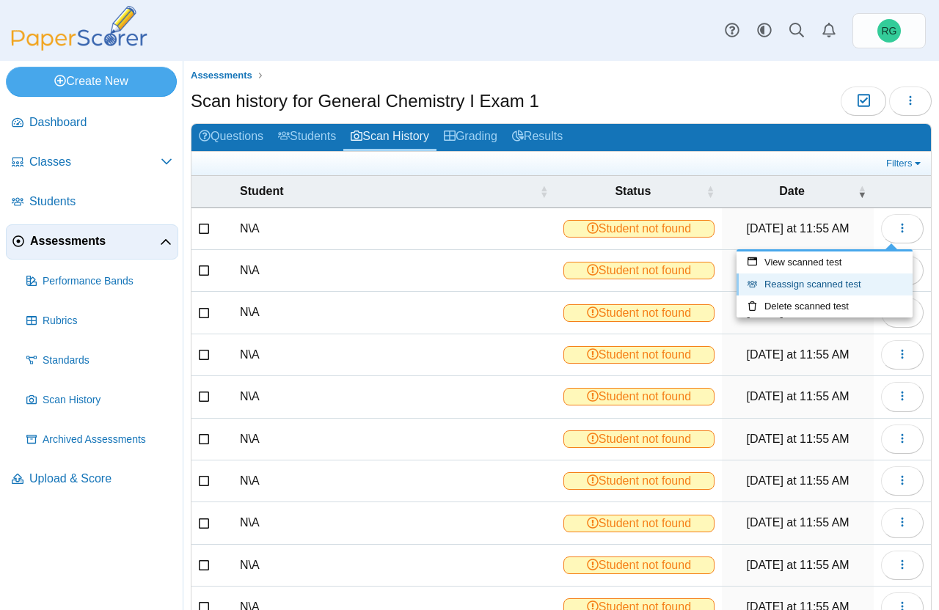
click at [853, 279] on link "Reassign scanned test" at bounding box center [824, 285] width 176 height 22
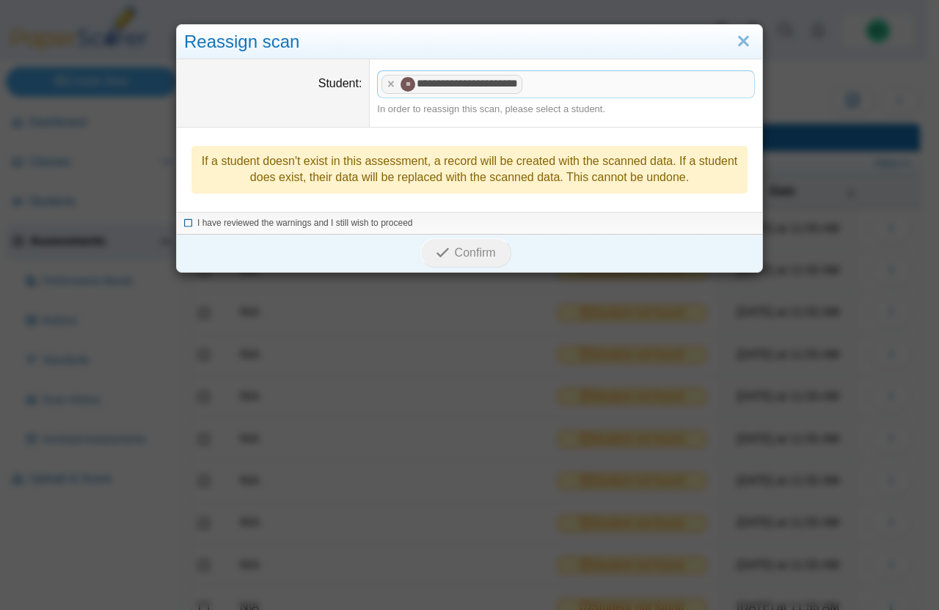
click at [184, 221] on icon at bounding box center [188, 221] width 9 height 8
click at [461, 252] on span "Confirm" at bounding box center [475, 252] width 41 height 12
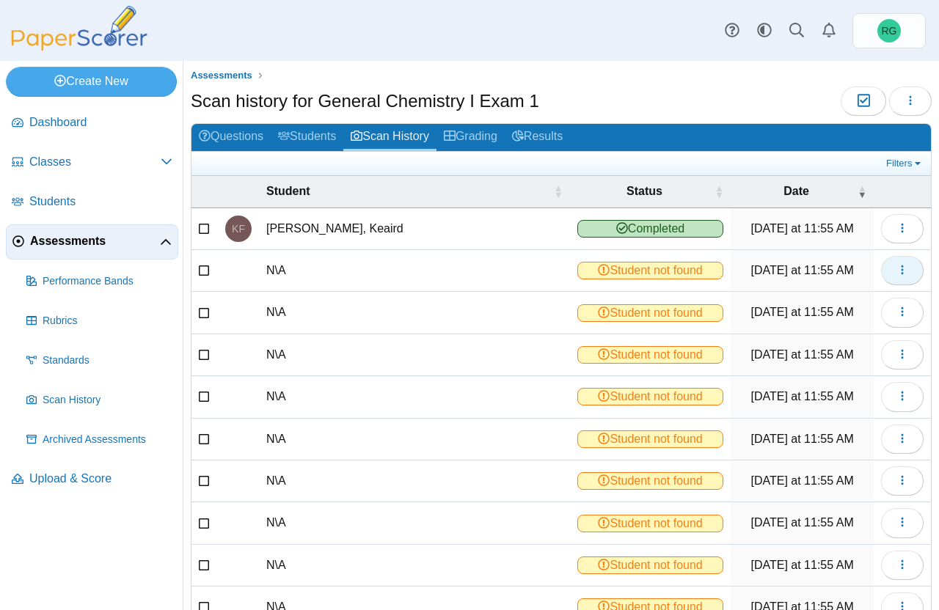
click at [896, 274] on icon "button" at bounding box center [902, 270] width 12 height 12
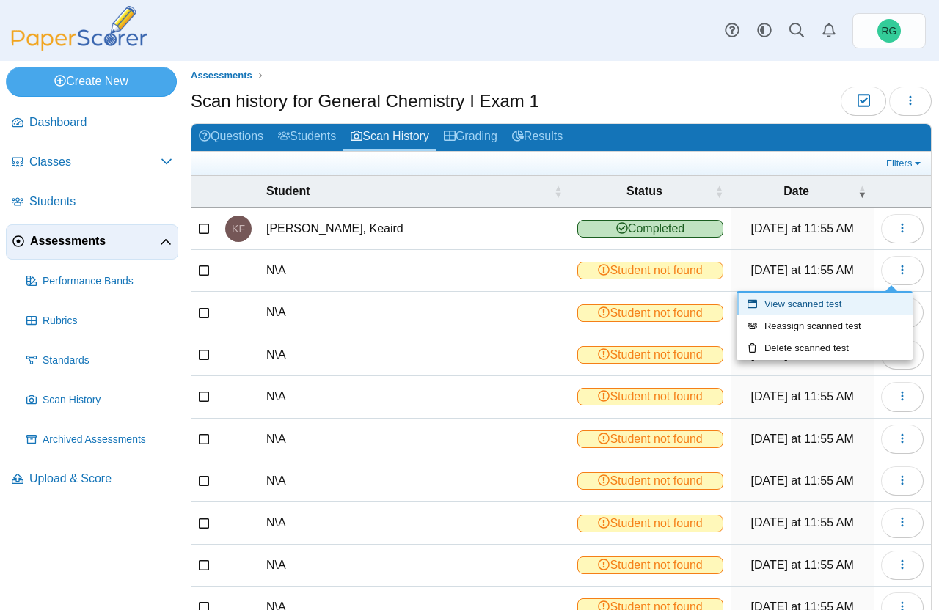
click at [838, 296] on link "View scanned test" at bounding box center [824, 304] width 176 height 22
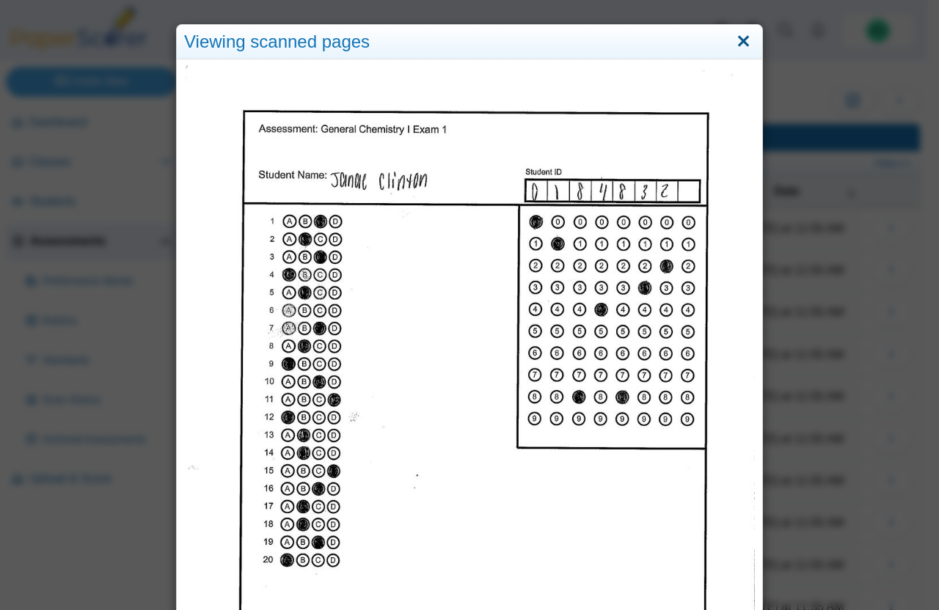
click at [741, 34] on link "Close" at bounding box center [743, 41] width 23 height 25
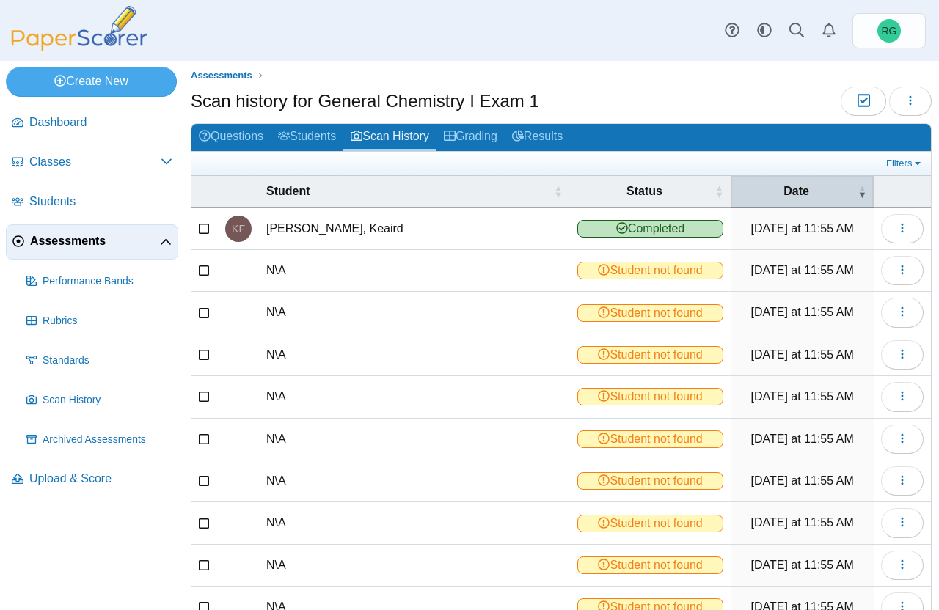
drag, startPoint x: 827, startPoint y: 158, endPoint x: 844, endPoint y: 205, distance: 49.9
click at [843, 205] on div "Questions Students Scan History Grading Results Filters Show only: Loading… Stu…" at bounding box center [561, 398] width 741 height 551
click at [901, 274] on use "button" at bounding box center [902, 270] width 2 height 10
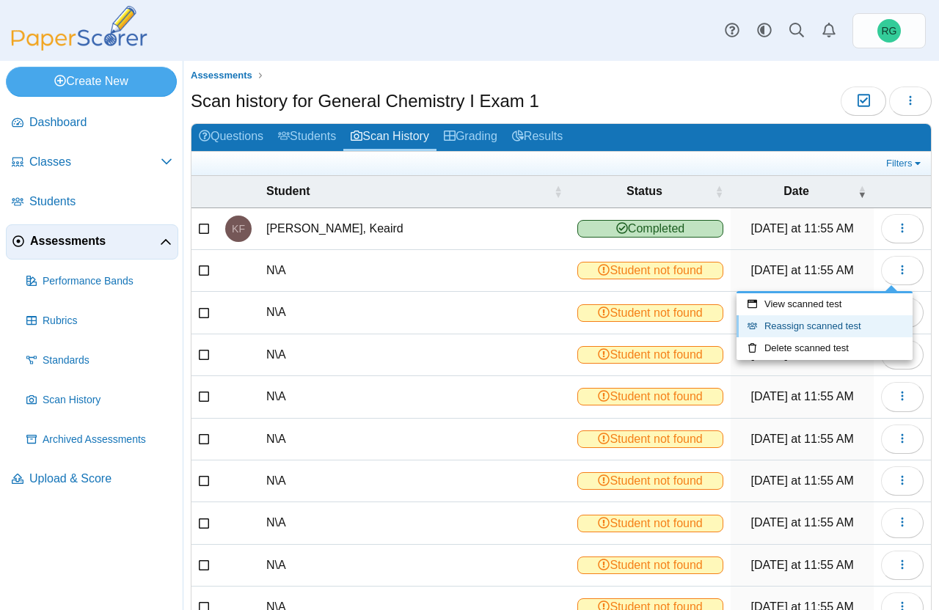
click at [843, 324] on link "Reassign scanned test" at bounding box center [824, 326] width 176 height 22
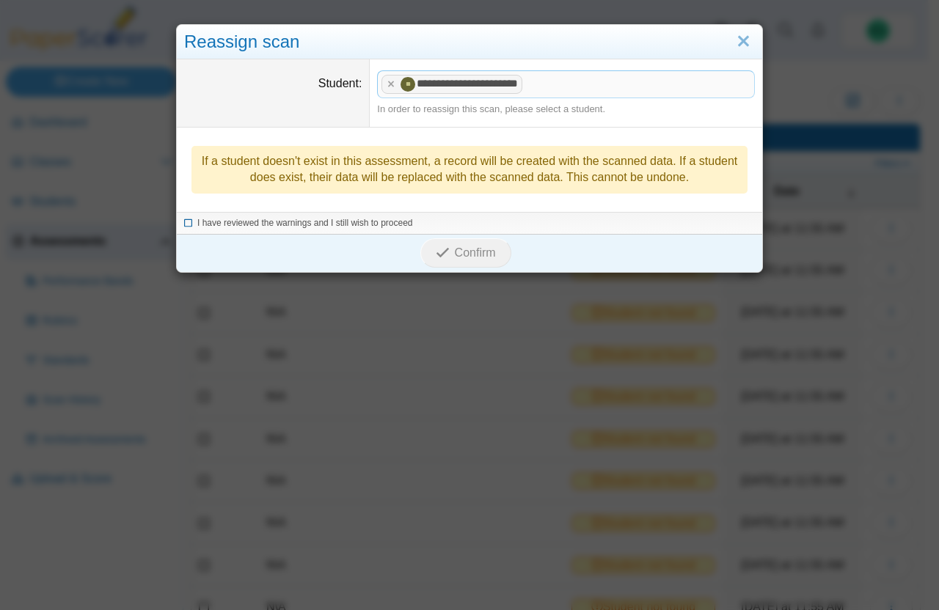
click at [184, 220] on icon at bounding box center [188, 221] width 9 height 8
drag, startPoint x: 366, startPoint y: 218, endPoint x: 425, endPoint y: 227, distance: 59.3
click at [421, 227] on li "I have reviewed the warnings and I still wish to proceed" at bounding box center [469, 223] width 571 height 12
click at [455, 250] on span "Confirm" at bounding box center [475, 252] width 41 height 12
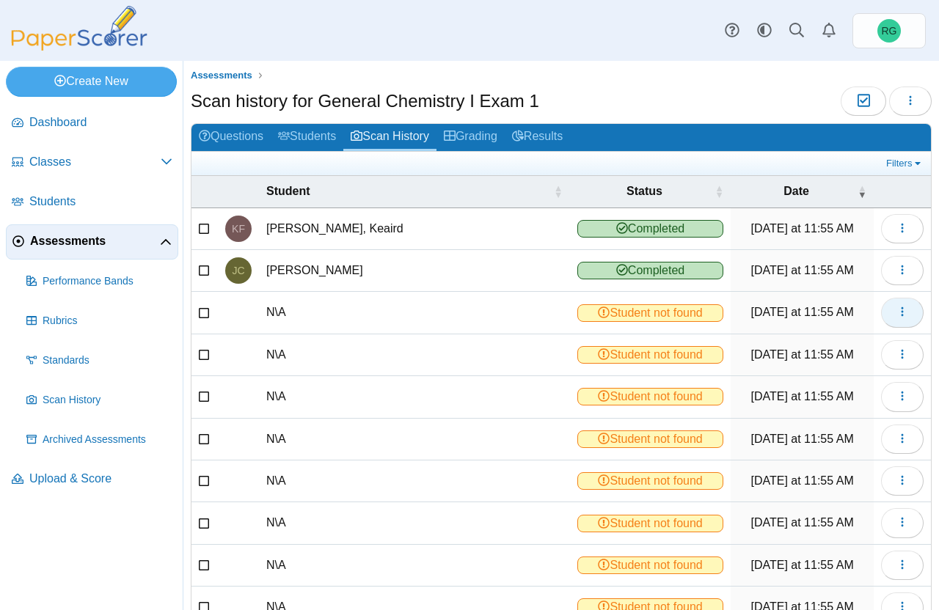
click at [896, 312] on icon "button" at bounding box center [902, 312] width 12 height 12
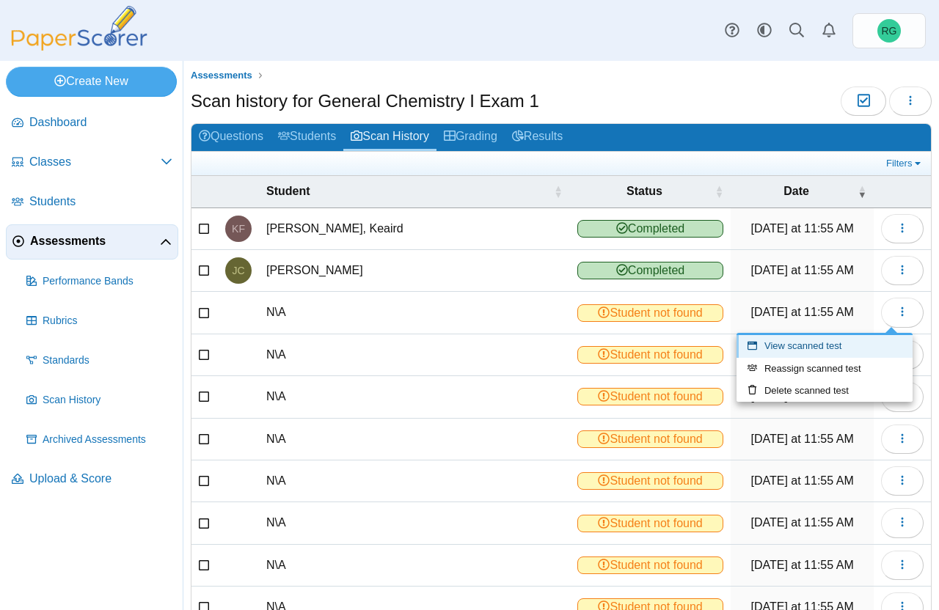
click at [864, 343] on link "View scanned test" at bounding box center [824, 346] width 176 height 22
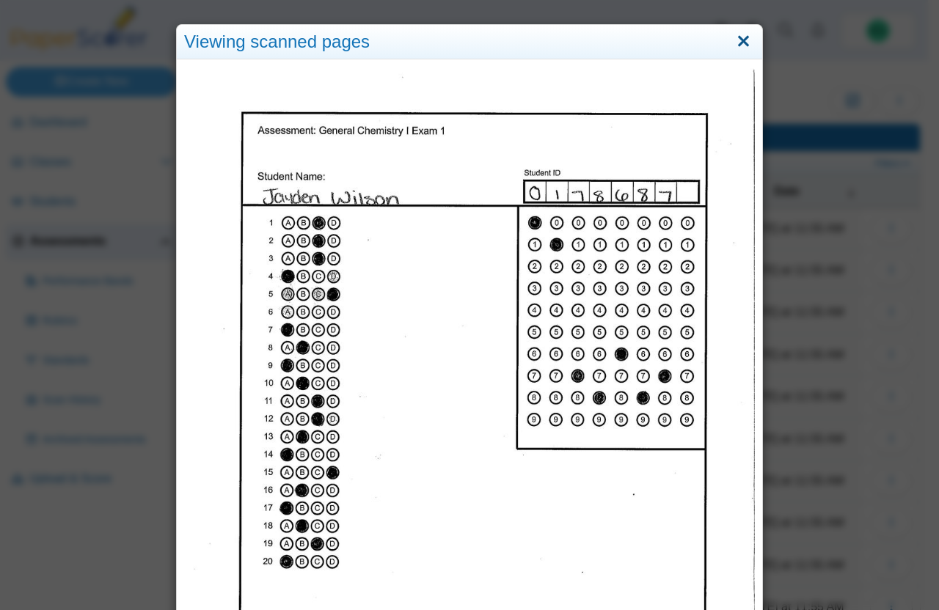
click at [734, 40] on link "Close" at bounding box center [743, 41] width 23 height 25
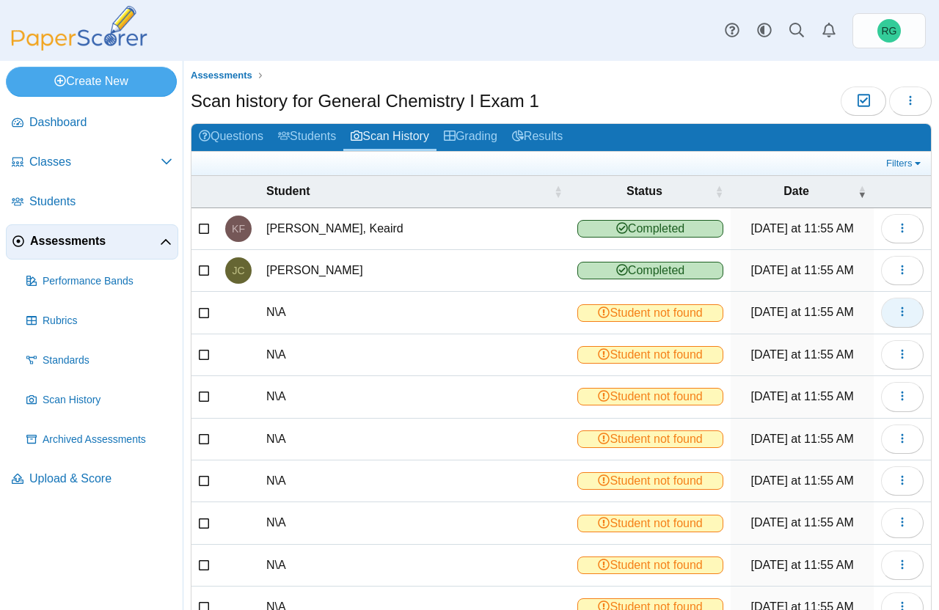
click at [901, 309] on use "button" at bounding box center [902, 312] width 2 height 10
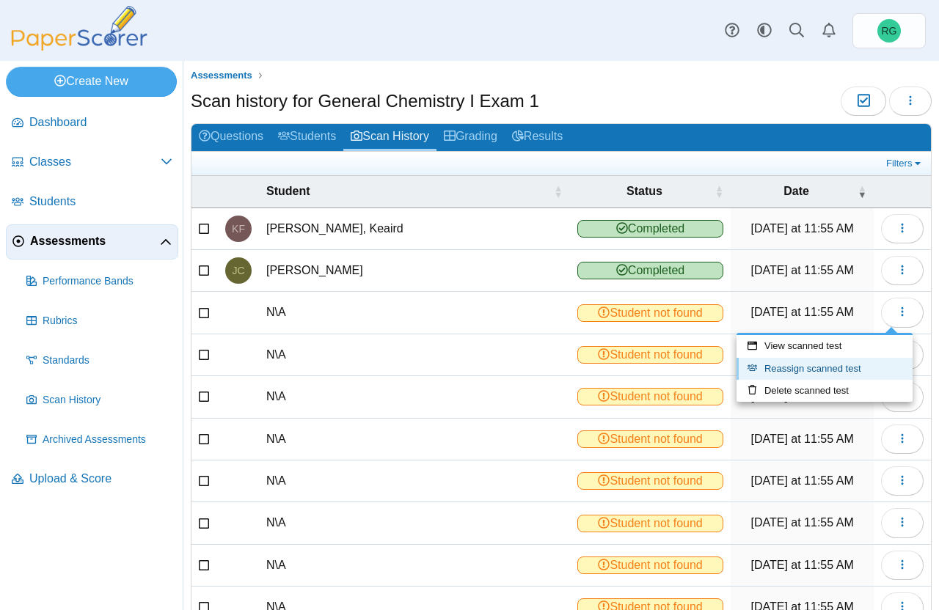
click at [836, 365] on link "Reassign scanned test" at bounding box center [824, 369] width 176 height 22
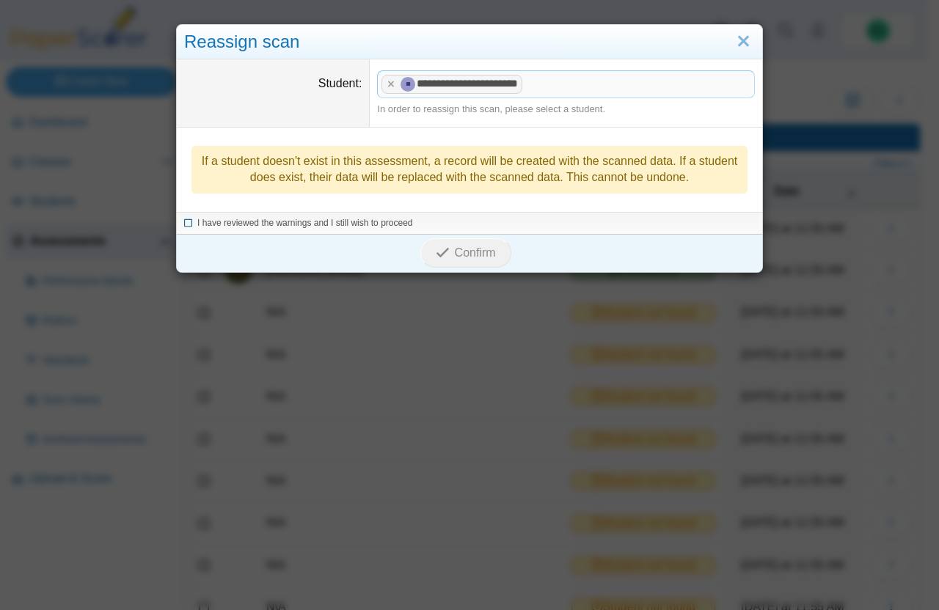
click at [184, 223] on icon at bounding box center [188, 221] width 9 height 8
click at [466, 251] on span "Confirm" at bounding box center [475, 252] width 41 height 12
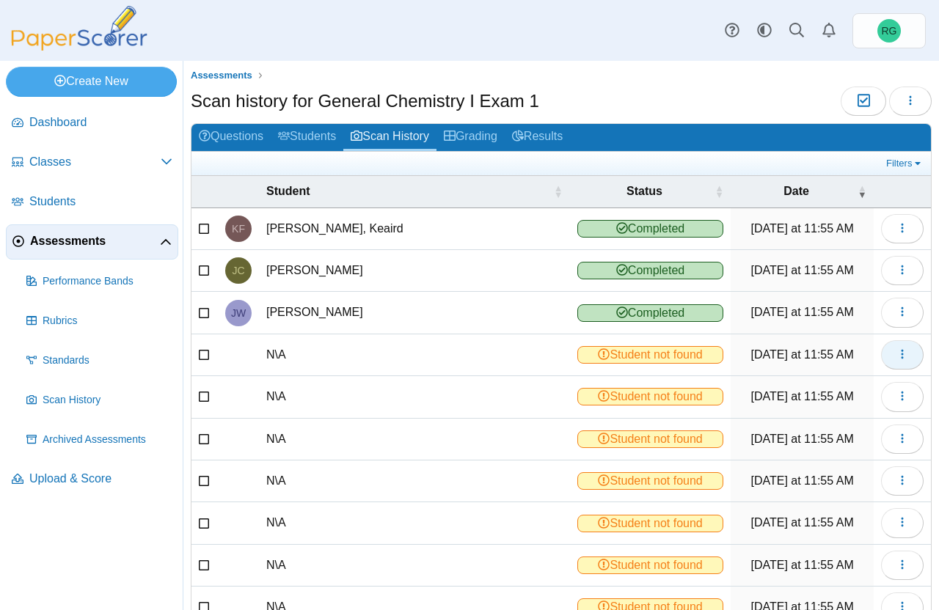
click at [896, 353] on icon "button" at bounding box center [902, 354] width 12 height 12
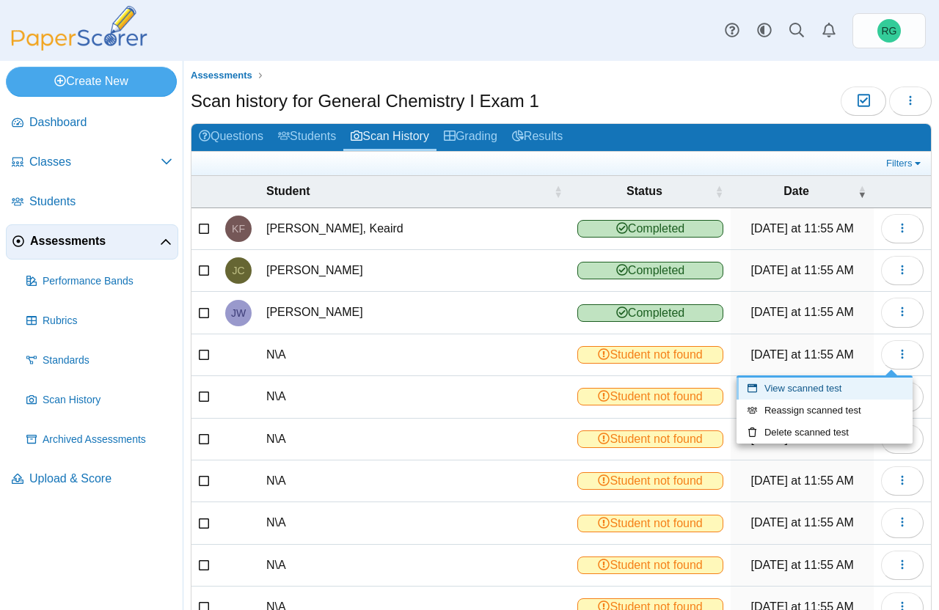
click at [849, 389] on link "View scanned test" at bounding box center [824, 389] width 176 height 22
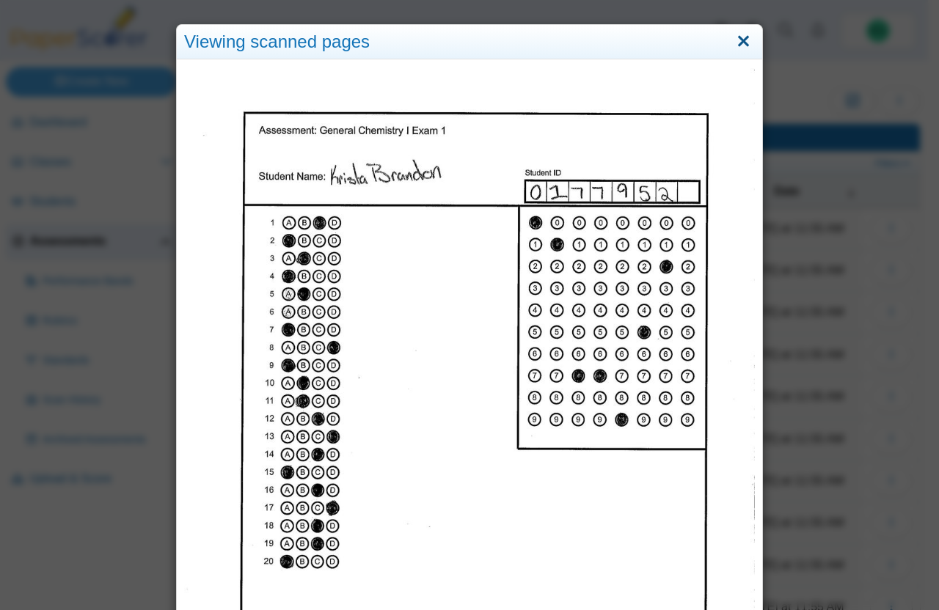
click at [734, 38] on link "Close" at bounding box center [743, 41] width 23 height 25
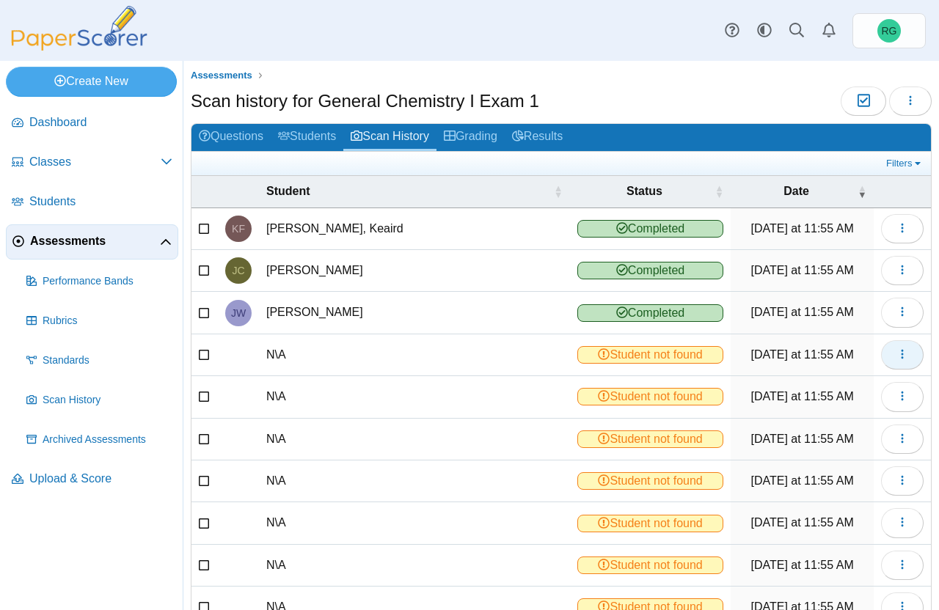
click at [896, 350] on icon "button" at bounding box center [902, 354] width 12 height 12
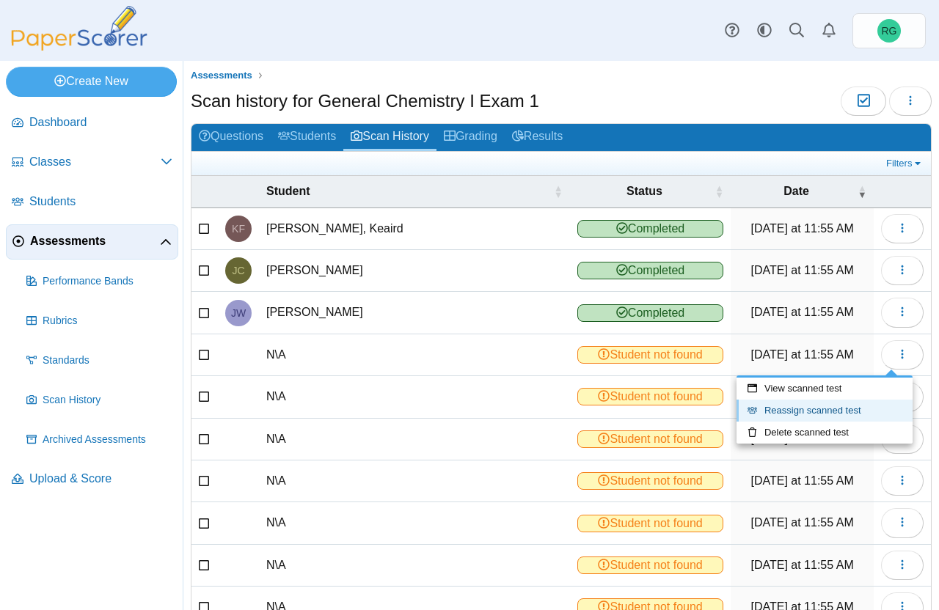
click at [813, 407] on link "Reassign scanned test" at bounding box center [824, 411] width 176 height 22
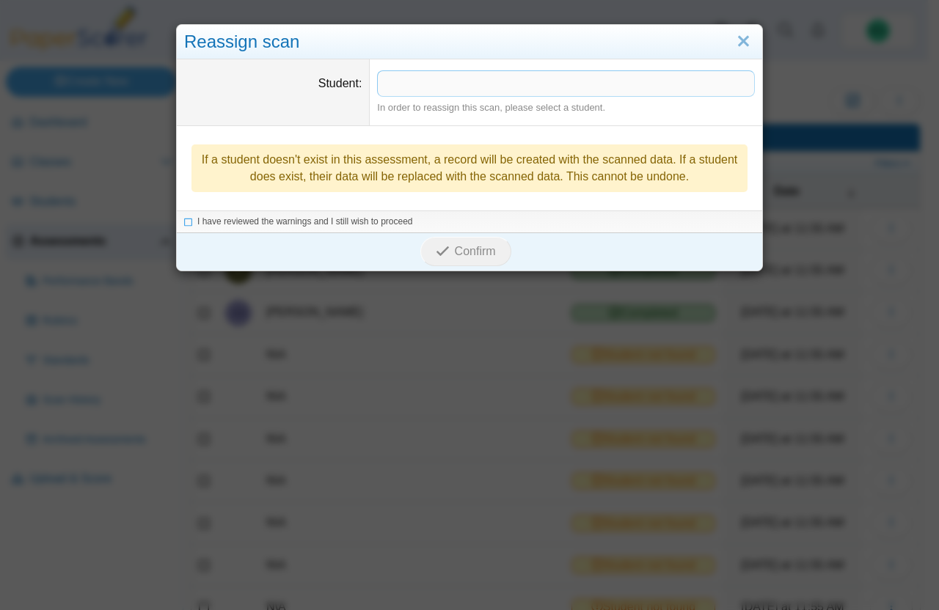
click at [499, 87] on span at bounding box center [566, 83] width 376 height 25
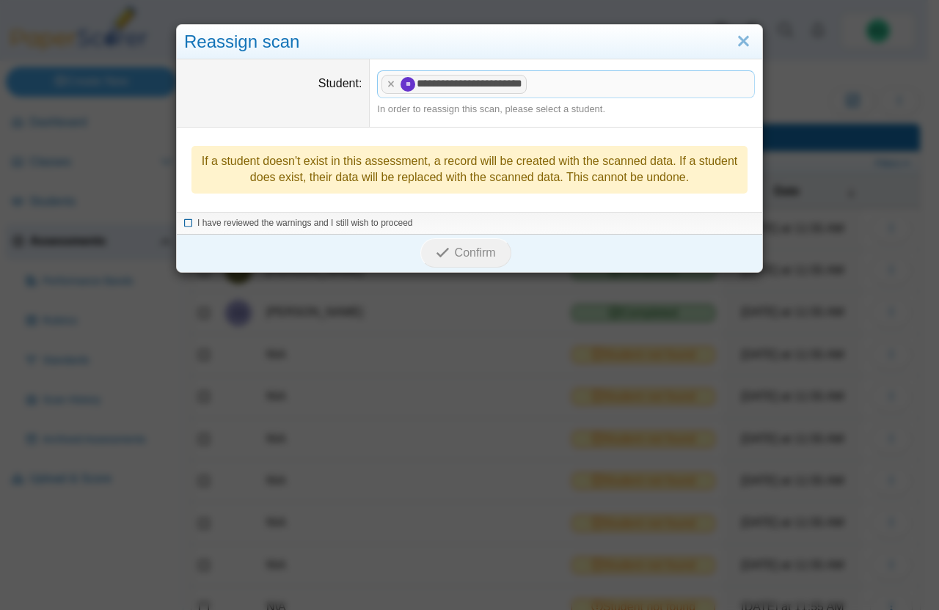
click at [184, 224] on icon at bounding box center [188, 221] width 9 height 8
click at [469, 252] on span "Confirm" at bounding box center [475, 252] width 41 height 12
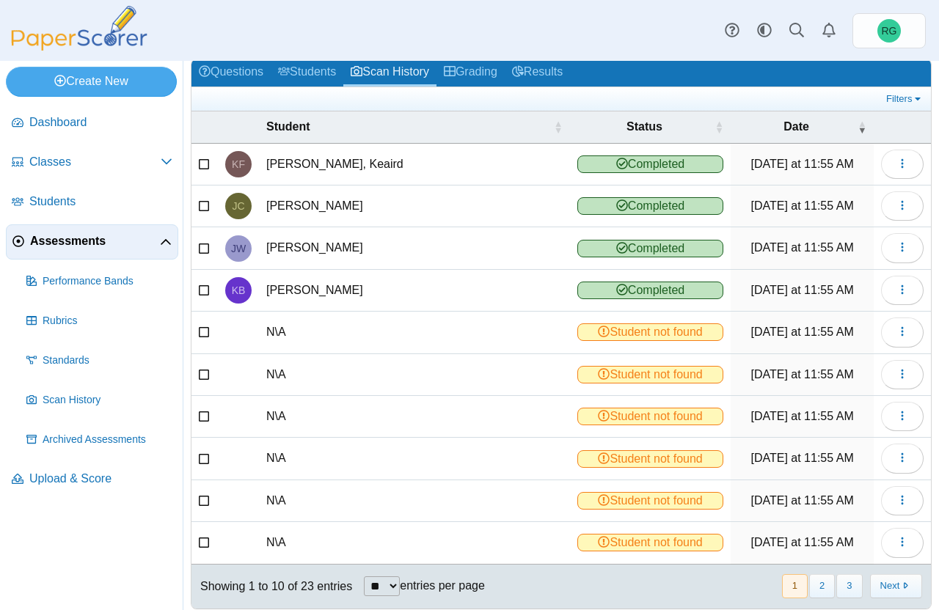
scroll to position [92, 0]
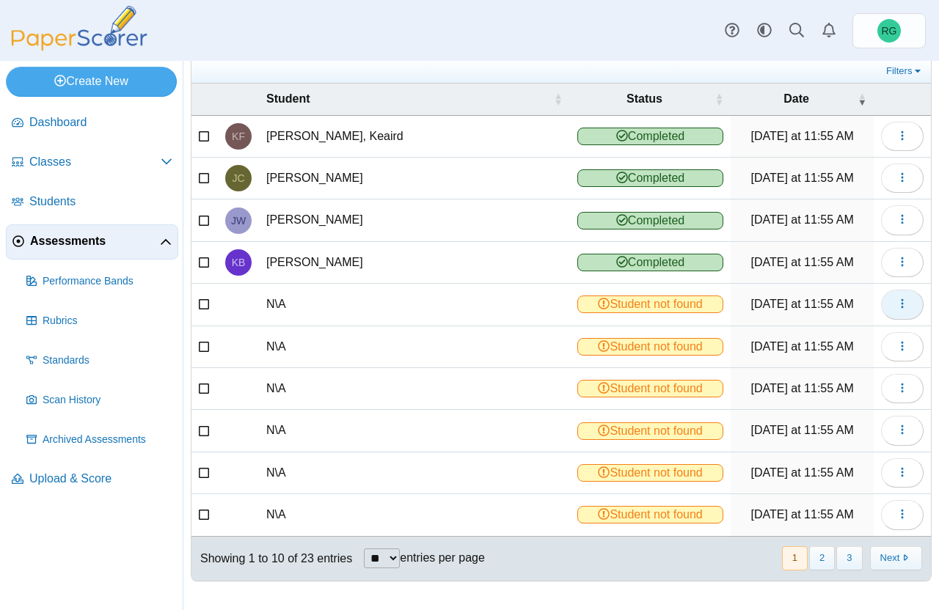
click at [896, 304] on icon "button" at bounding box center [902, 304] width 12 height 12
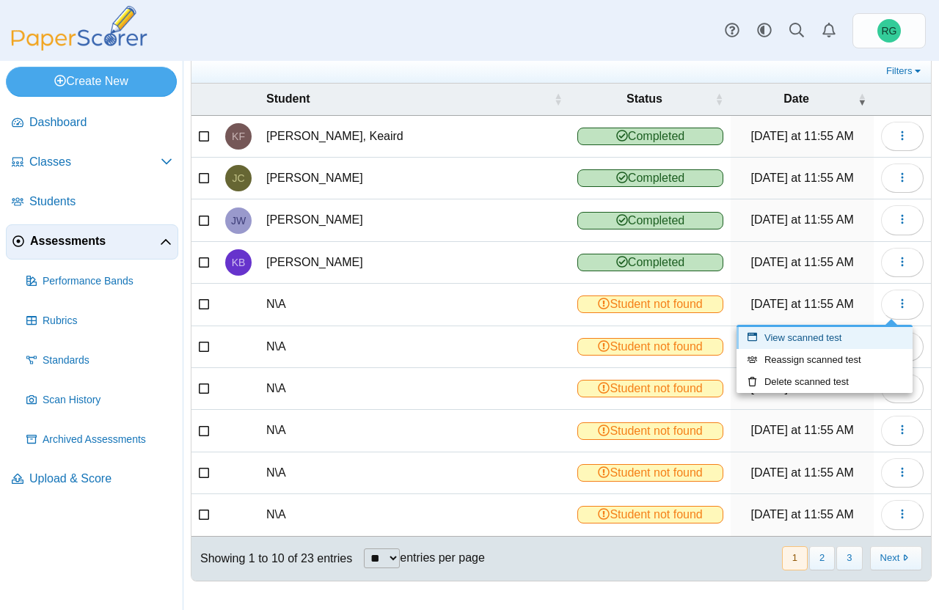
click at [852, 334] on link "View scanned test" at bounding box center [824, 338] width 176 height 22
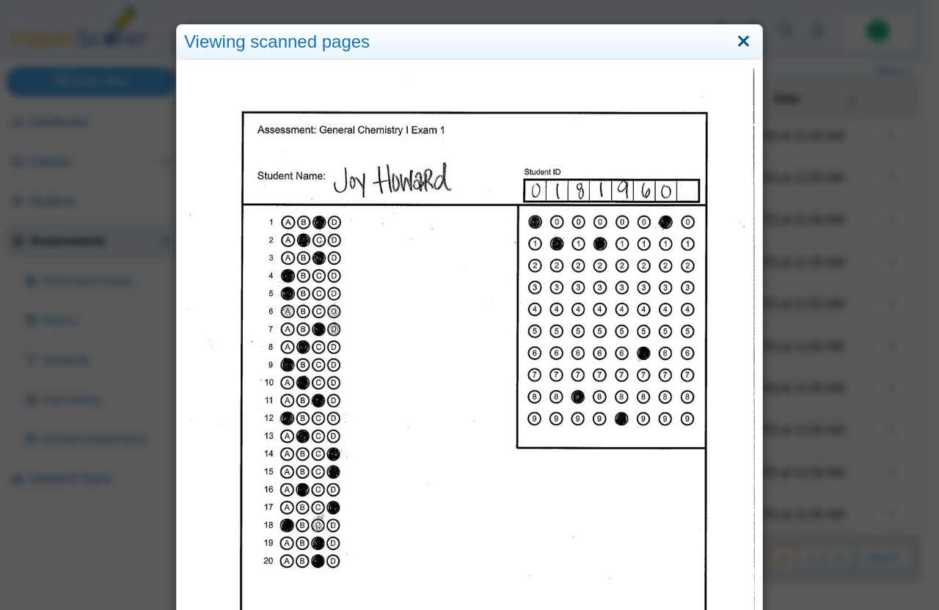
click at [738, 40] on link "Close" at bounding box center [743, 41] width 23 height 25
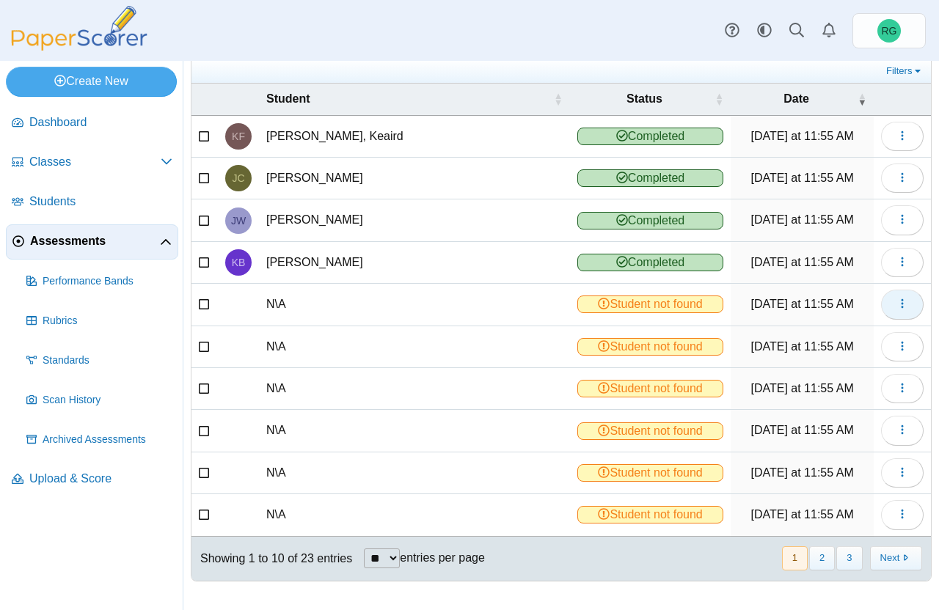
click at [896, 302] on icon "button" at bounding box center [902, 304] width 12 height 12
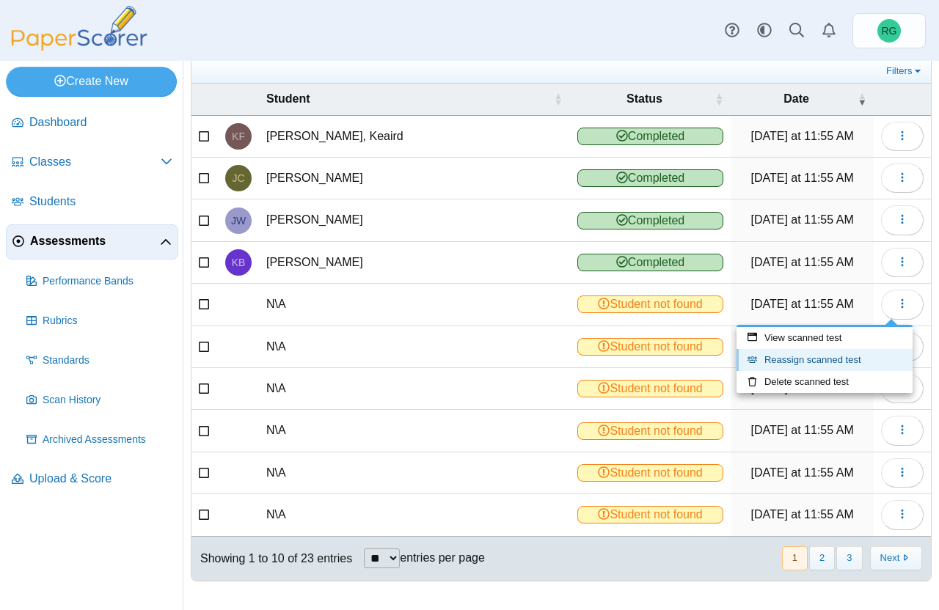
click at [851, 355] on link "Reassign scanned test" at bounding box center [824, 360] width 176 height 22
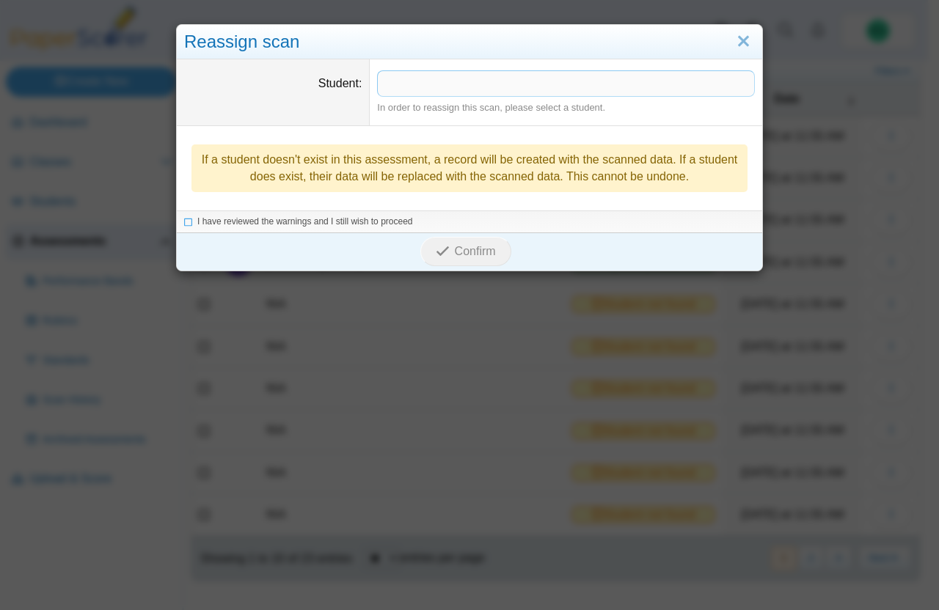
click at [522, 91] on span at bounding box center [566, 83] width 376 height 25
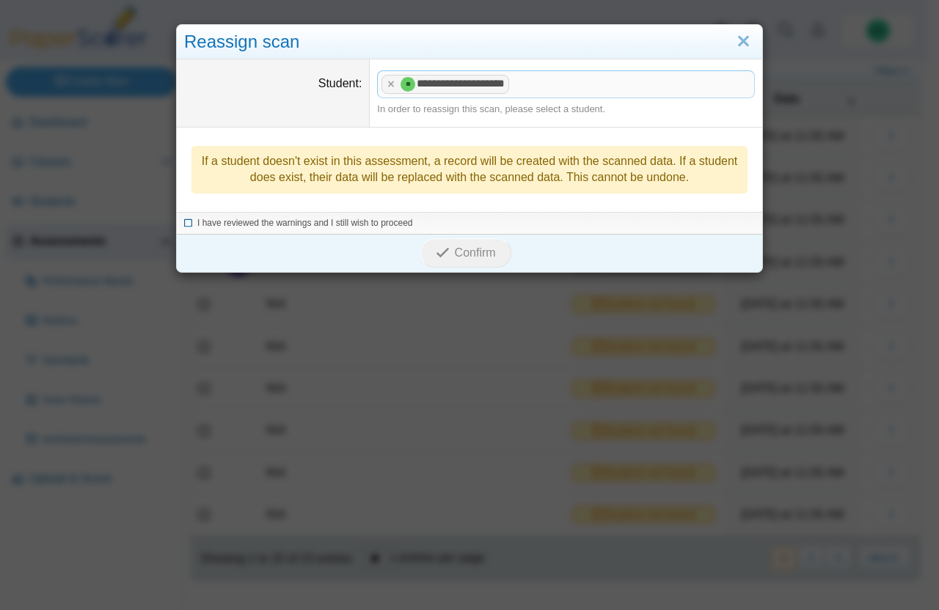
click at [184, 225] on icon at bounding box center [188, 221] width 9 height 8
click at [467, 252] on span "Confirm" at bounding box center [475, 252] width 41 height 12
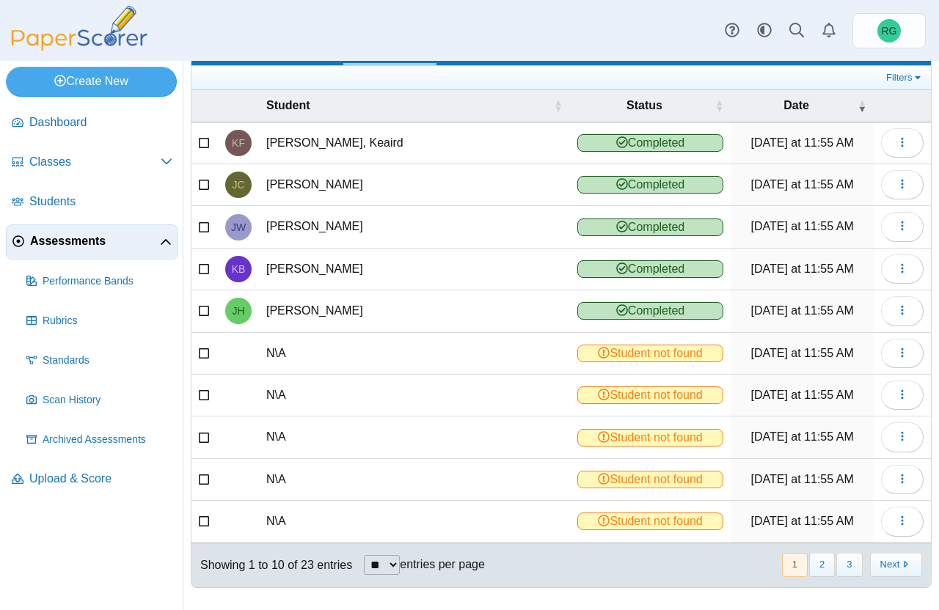
scroll to position [92, 0]
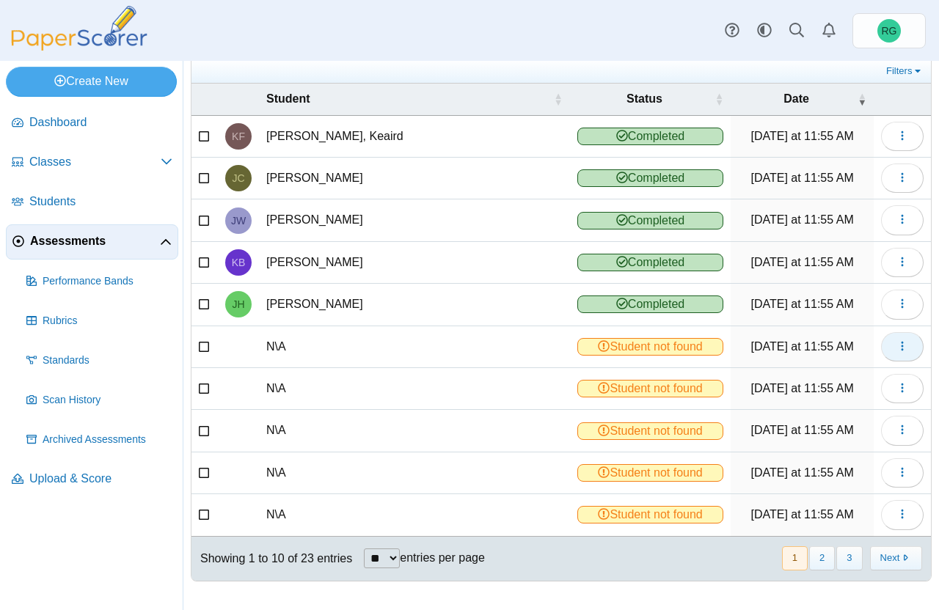
click at [896, 345] on icon "button" at bounding box center [902, 346] width 12 height 12
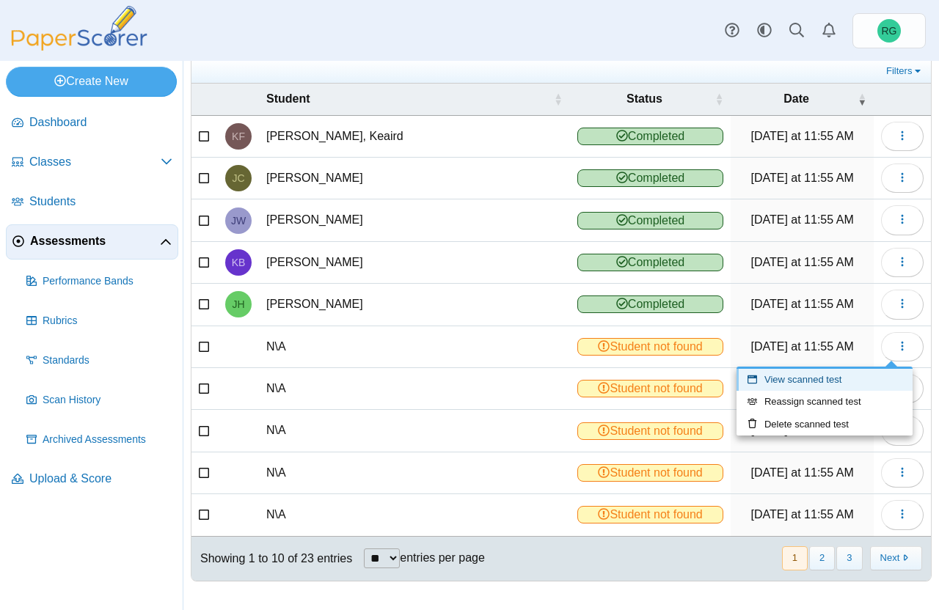
click at [841, 381] on link "View scanned test" at bounding box center [824, 380] width 176 height 22
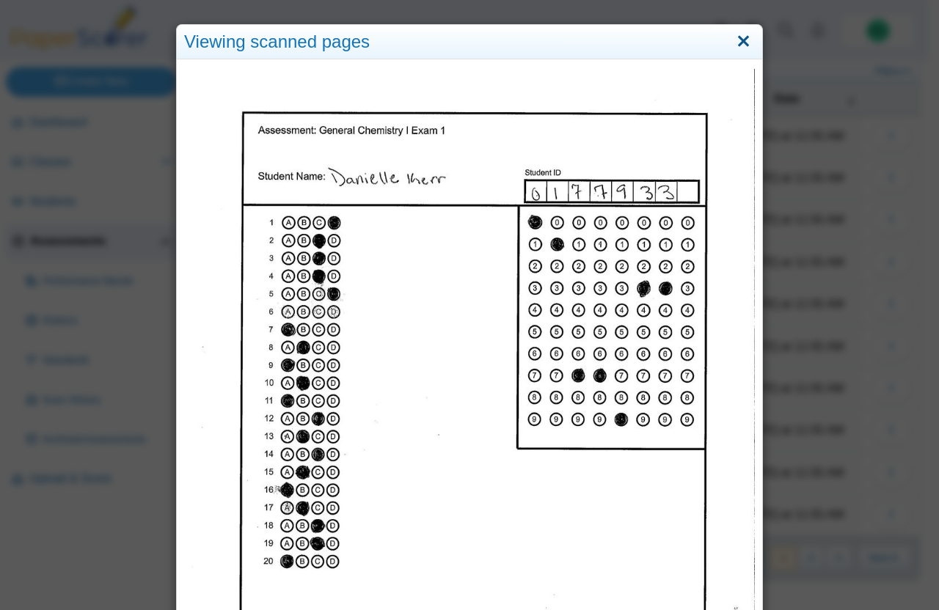
click at [740, 45] on link "Close" at bounding box center [743, 41] width 23 height 25
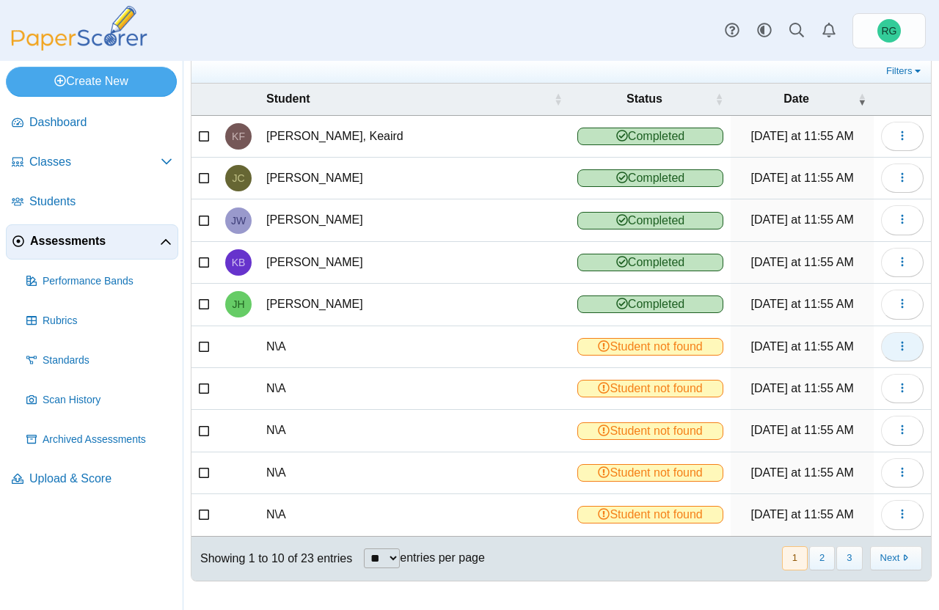
click at [896, 344] on icon "button" at bounding box center [902, 346] width 12 height 12
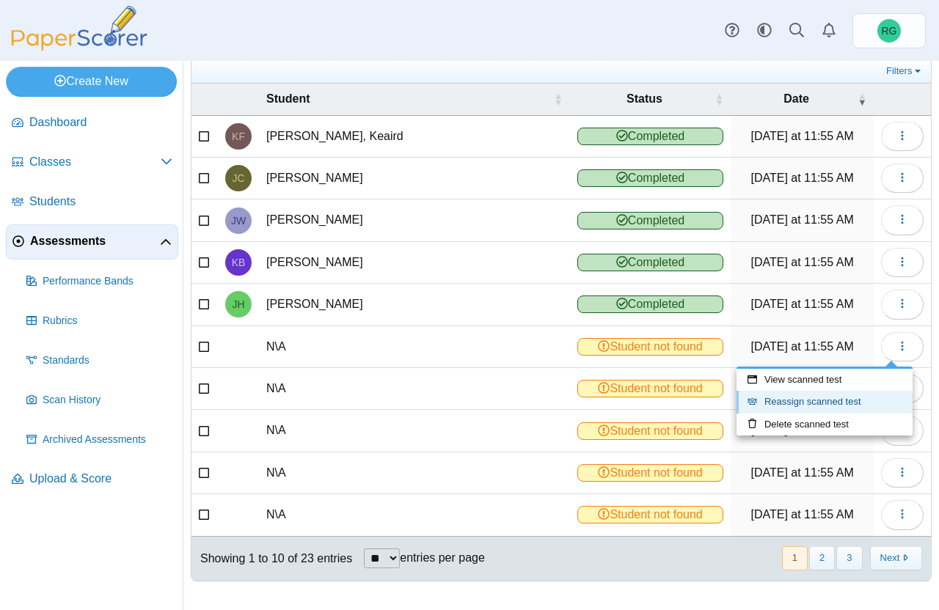
click at [823, 400] on link "Reassign scanned test" at bounding box center [824, 402] width 176 height 22
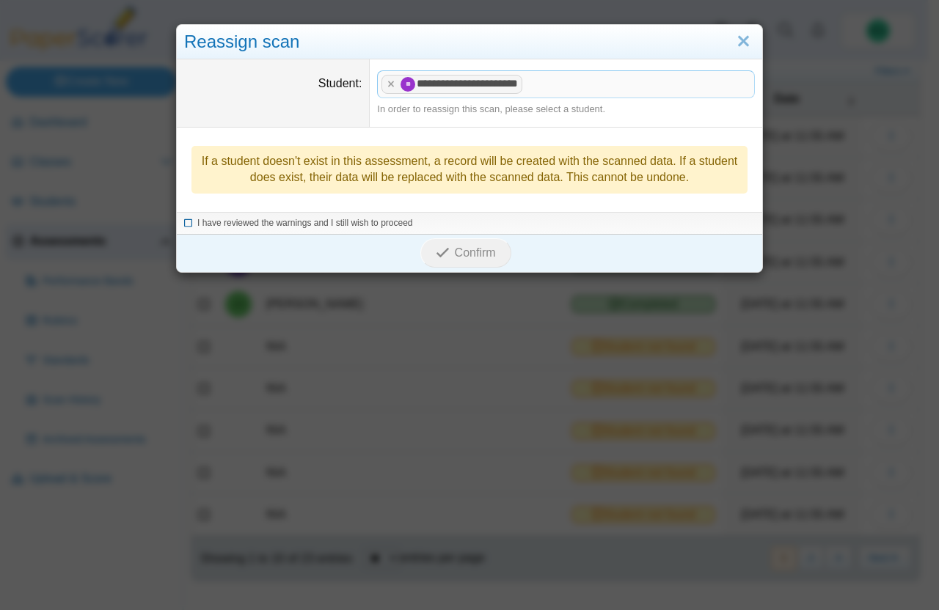
click at [184, 221] on icon at bounding box center [188, 221] width 9 height 8
click at [447, 249] on icon "submit" at bounding box center [445, 253] width 18 height 16
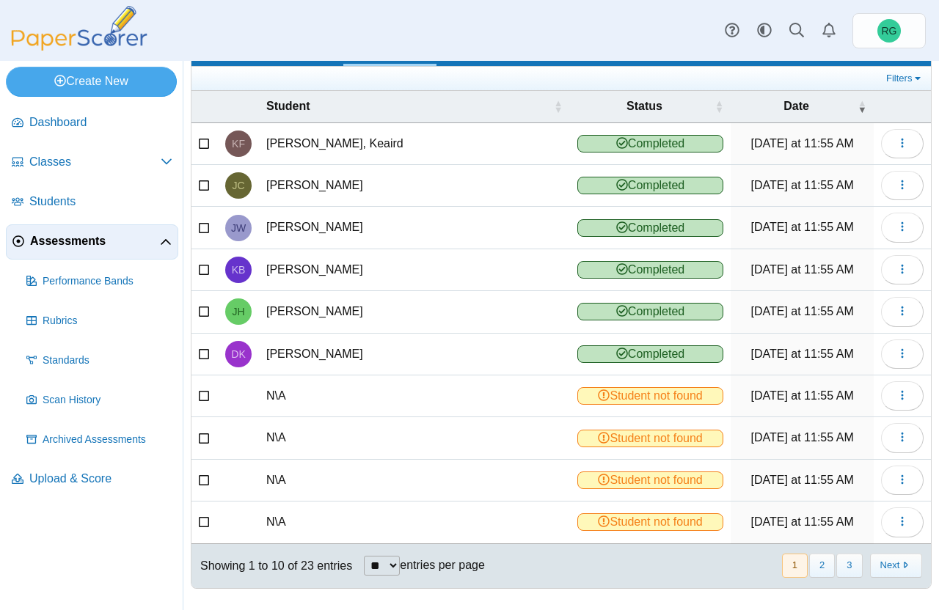
scroll to position [92, 0]
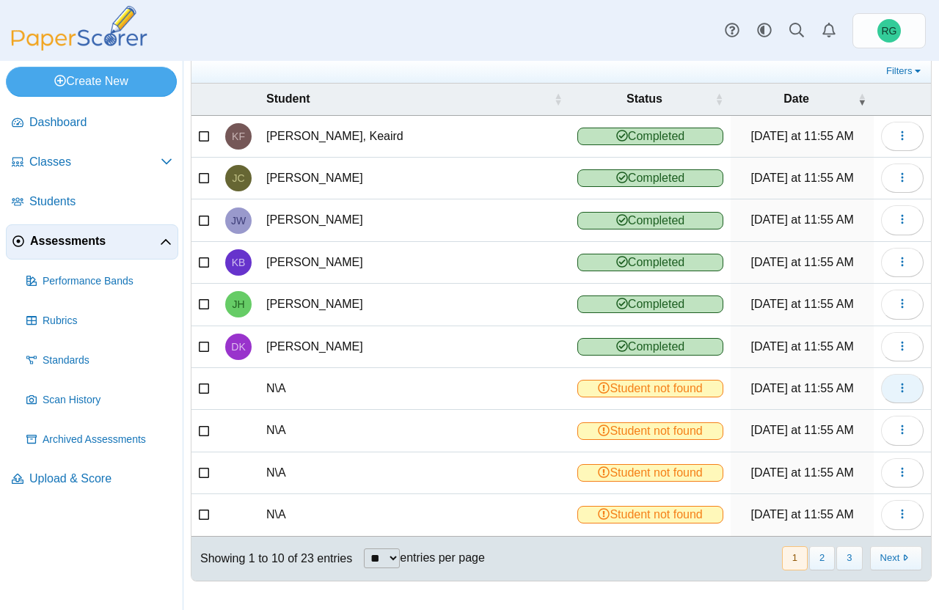
click at [896, 392] on icon "button" at bounding box center [902, 388] width 12 height 12
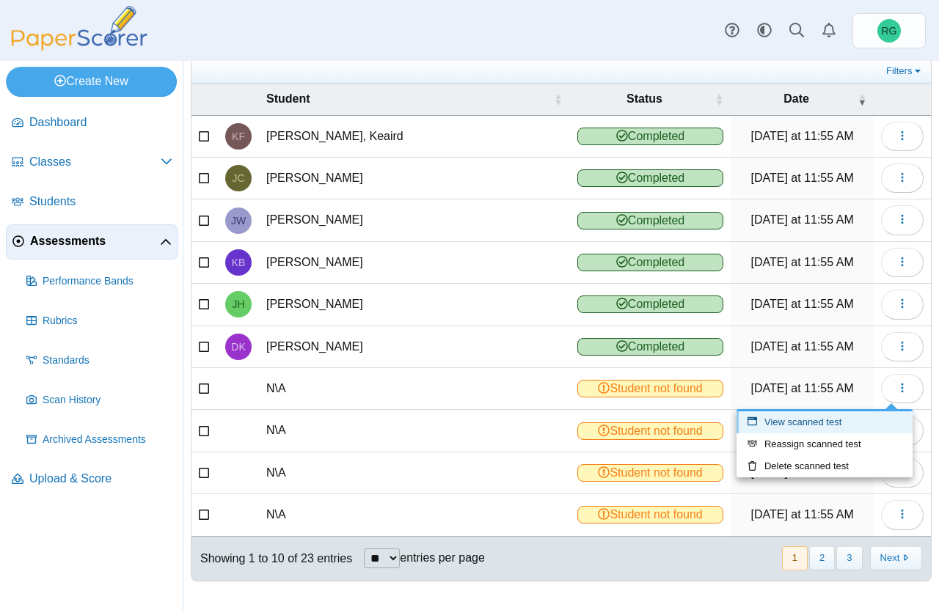
click at [864, 419] on link "View scanned test" at bounding box center [824, 422] width 176 height 22
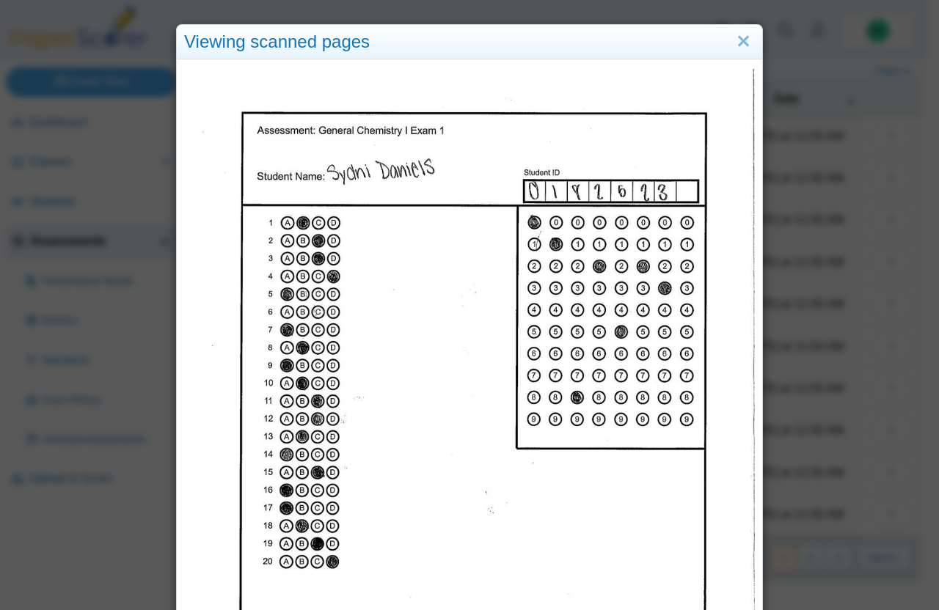
click at [775, 142] on div "Viewing scanned pages" at bounding box center [469, 305] width 939 height 610
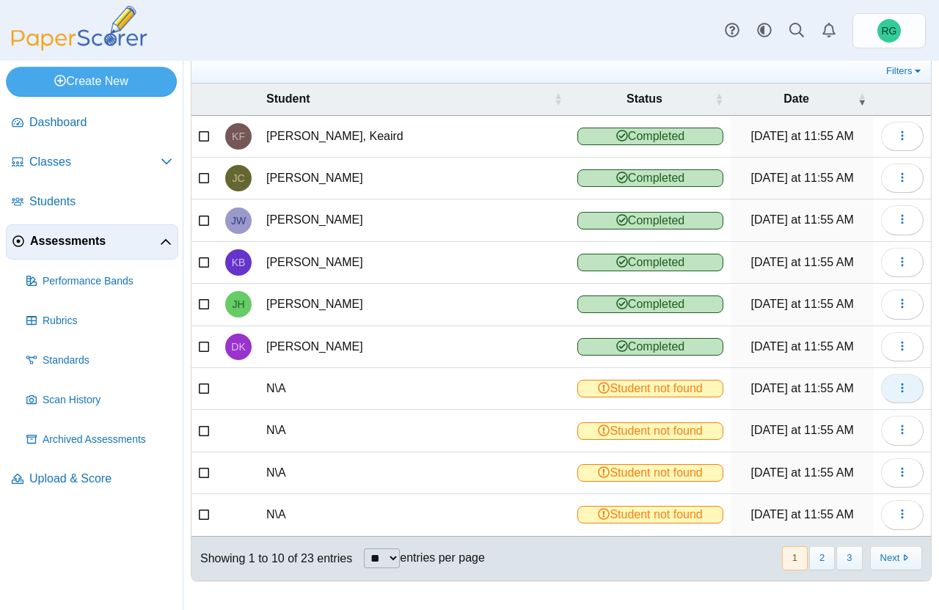
click at [896, 392] on icon "button" at bounding box center [902, 388] width 12 height 12
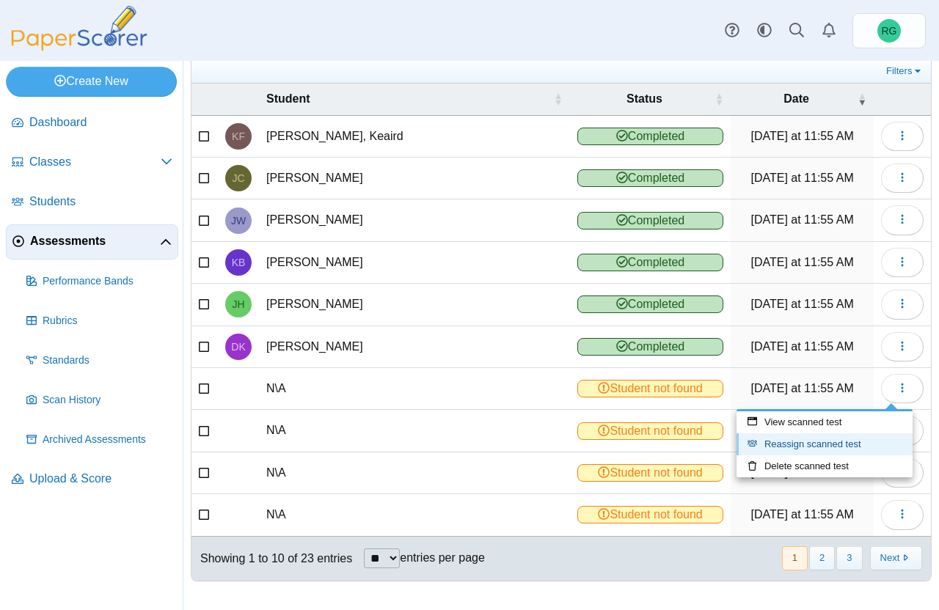
click at [827, 443] on link "Reassign scanned test" at bounding box center [824, 444] width 176 height 22
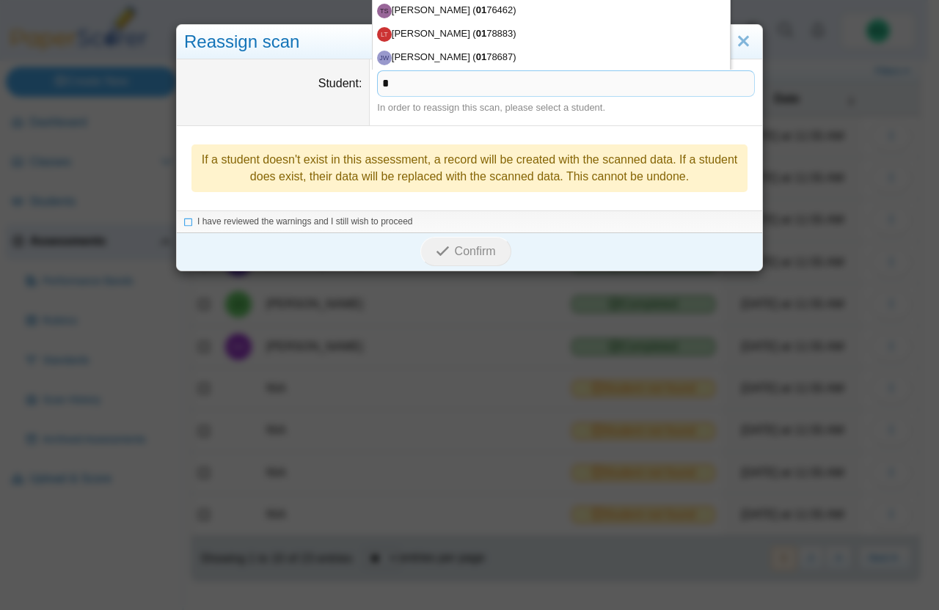
click at [740, 143] on div "If a student doesn't exist in this assessment, a record will be created with th…" at bounding box center [469, 167] width 585 height 85
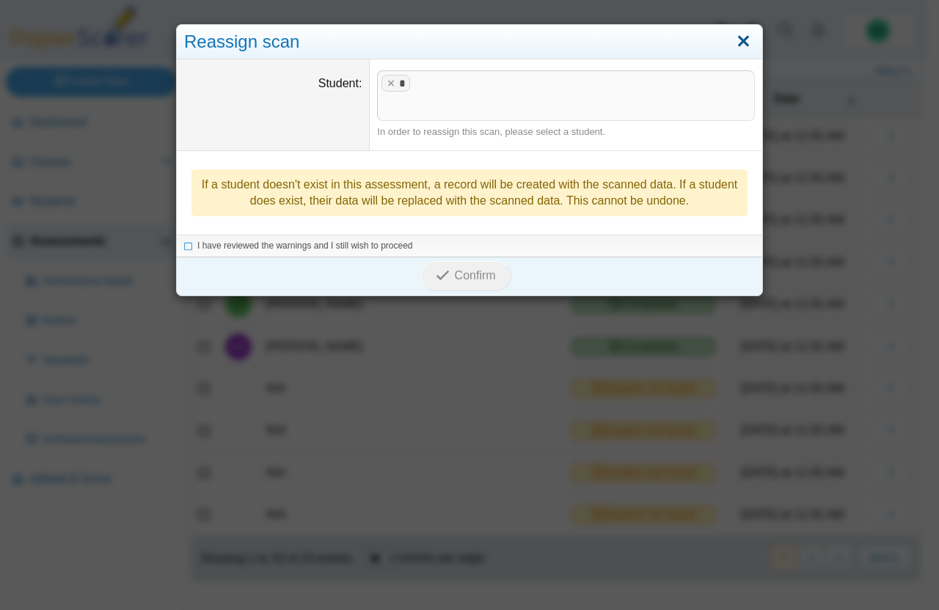
click at [736, 45] on link "Close" at bounding box center [743, 41] width 23 height 25
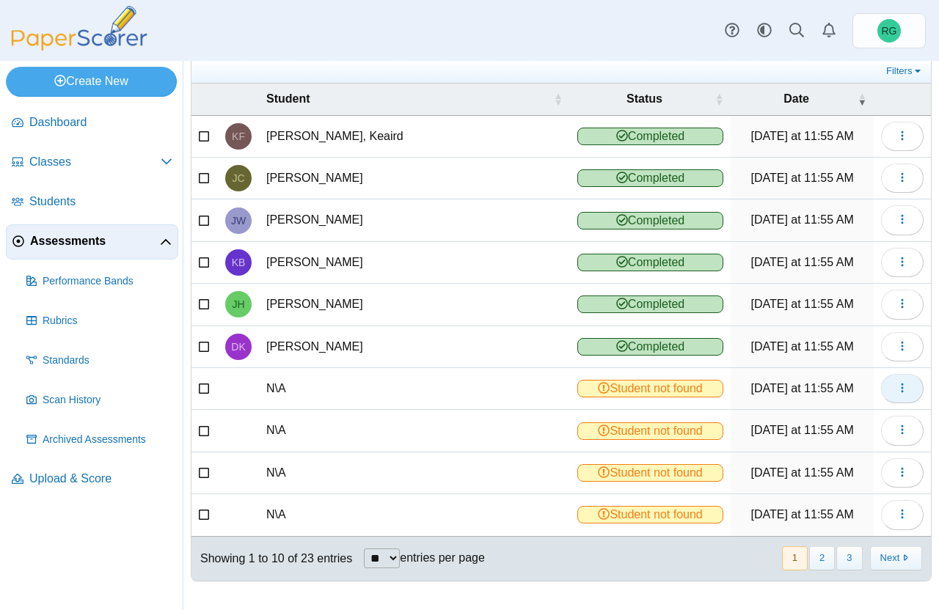
click at [896, 388] on icon "button" at bounding box center [902, 388] width 12 height 12
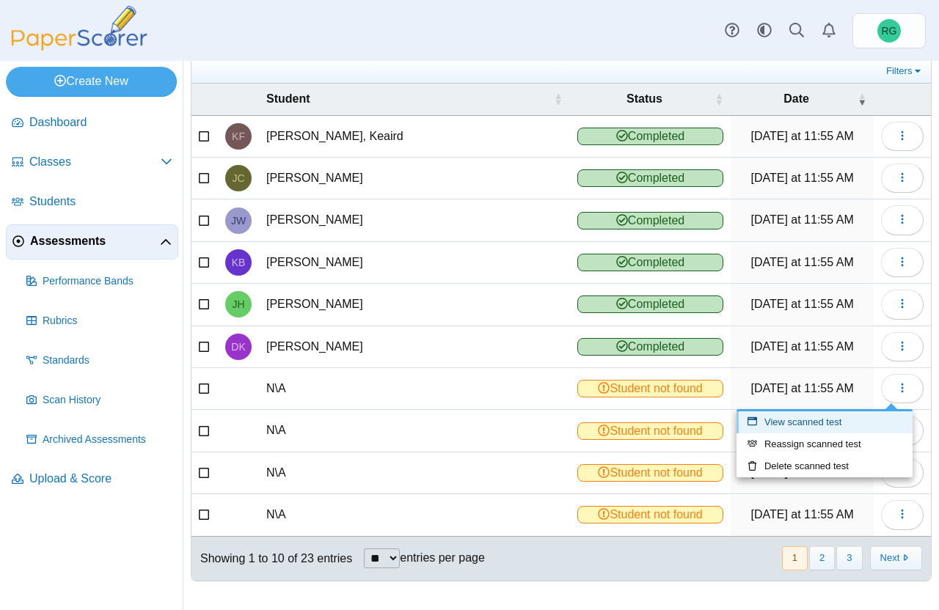
click at [836, 417] on link "View scanned test" at bounding box center [824, 422] width 176 height 22
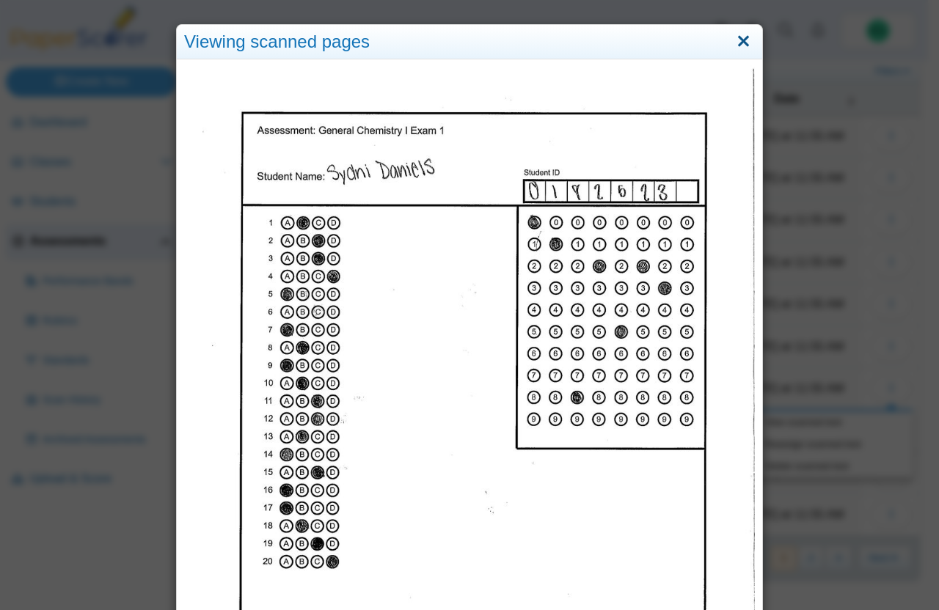
click at [738, 42] on link "Close" at bounding box center [743, 41] width 23 height 25
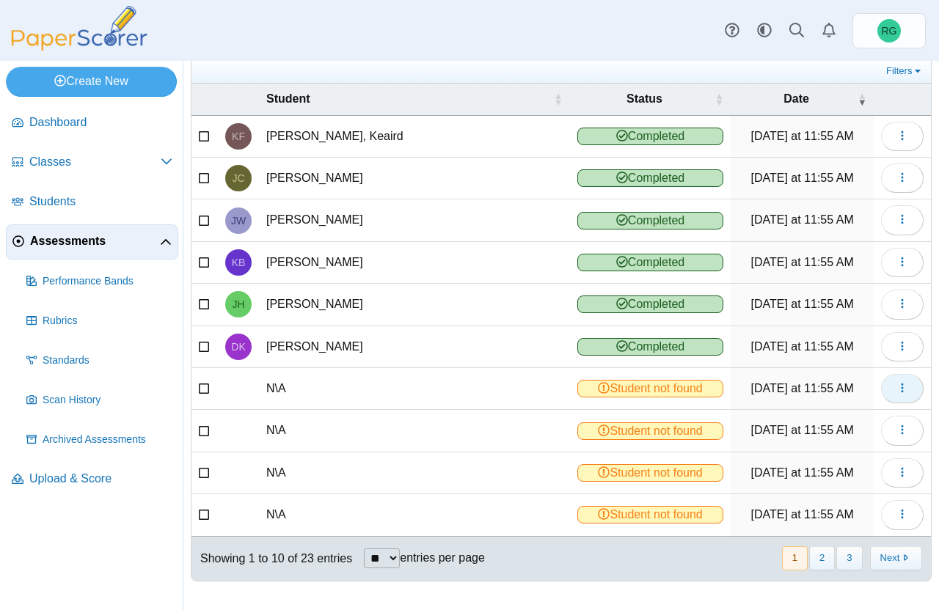
click at [896, 384] on icon "button" at bounding box center [902, 388] width 12 height 12
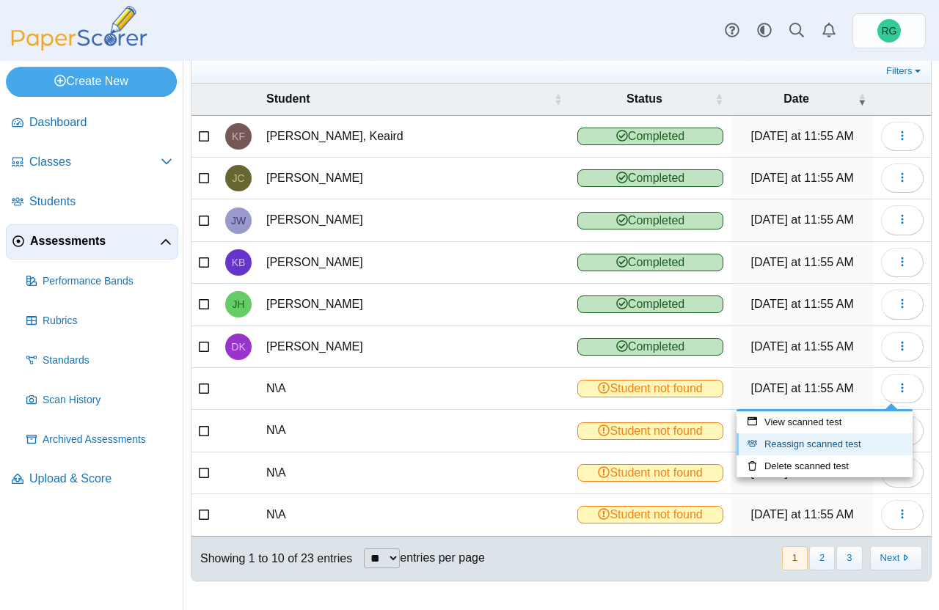
click at [852, 438] on link "Reassign scanned test" at bounding box center [824, 444] width 176 height 22
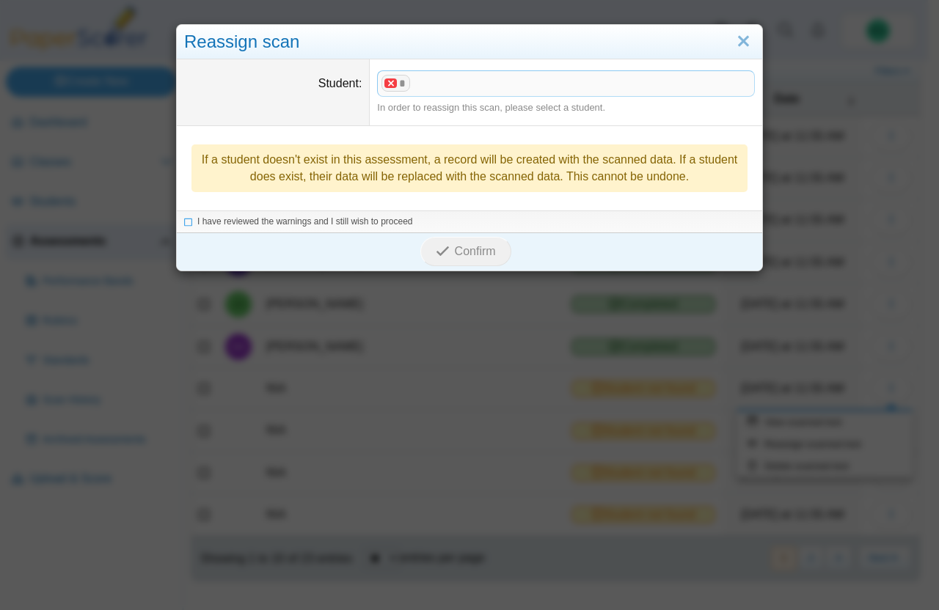
click at [384, 82] on x "remove tag" at bounding box center [390, 83] width 12 height 10
click at [414, 83] on span at bounding box center [566, 83] width 376 height 25
click at [736, 43] on link "Close" at bounding box center [743, 41] width 23 height 25
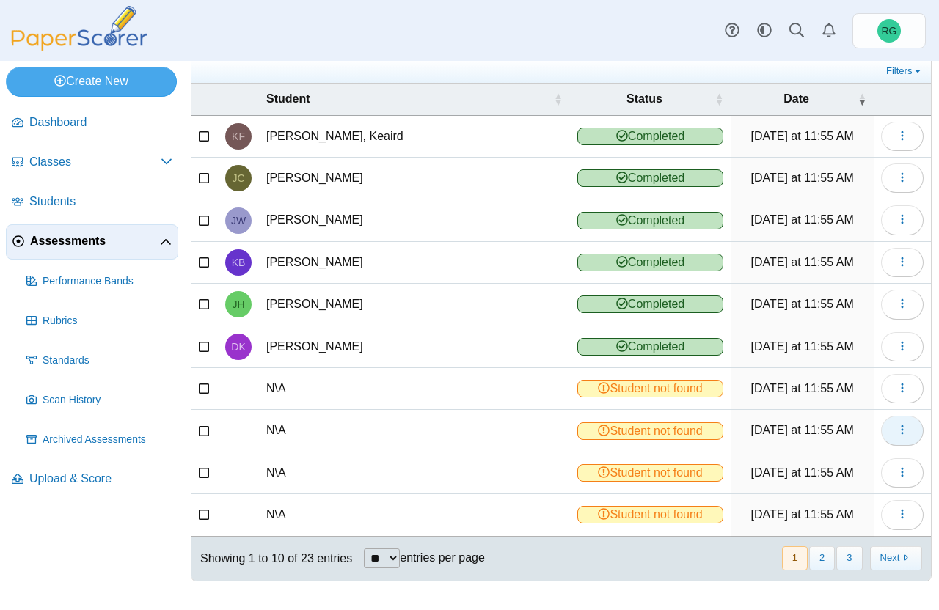
click at [896, 428] on icon "button" at bounding box center [902, 430] width 12 height 12
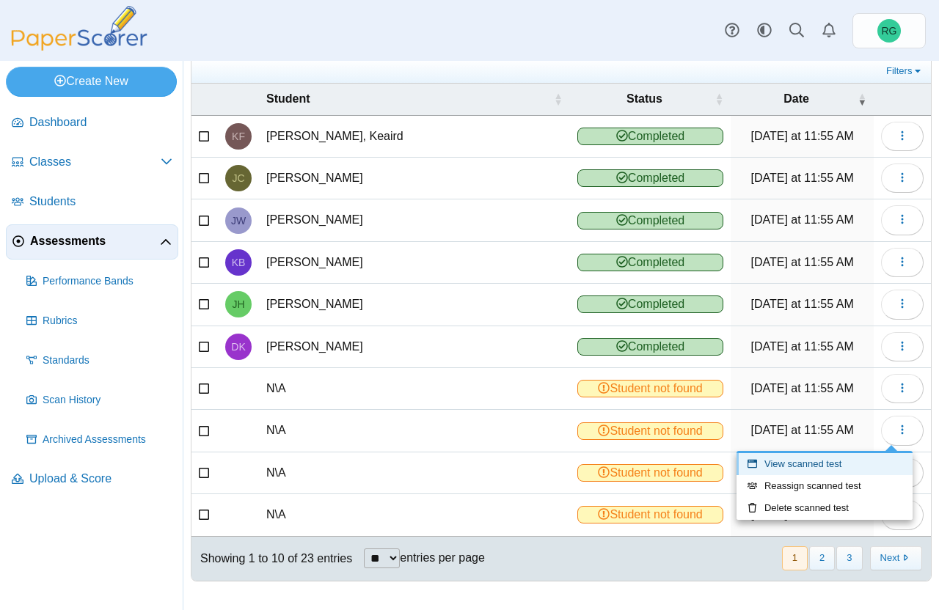
click at [851, 465] on link "View scanned test" at bounding box center [824, 464] width 176 height 22
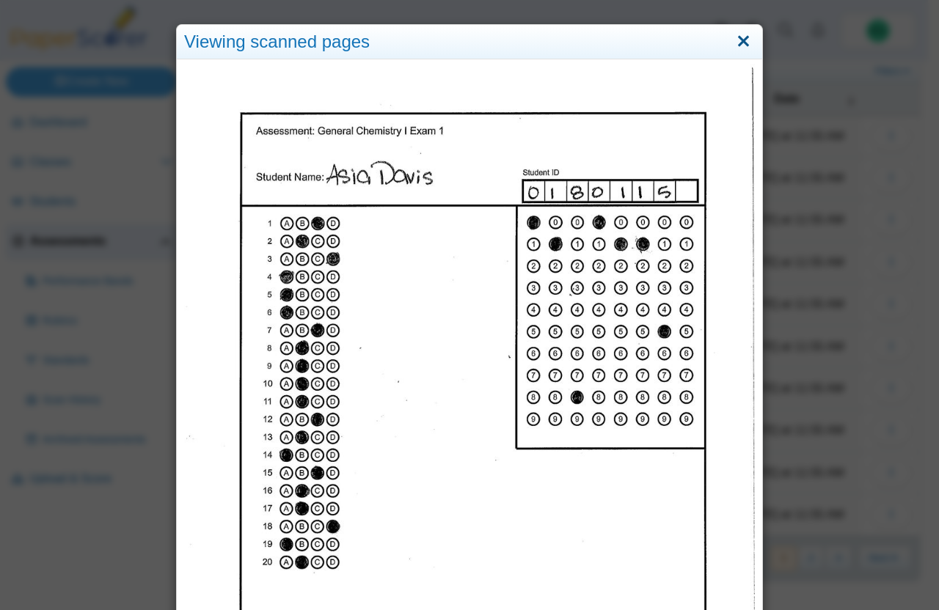
click at [739, 39] on link "Close" at bounding box center [743, 41] width 23 height 25
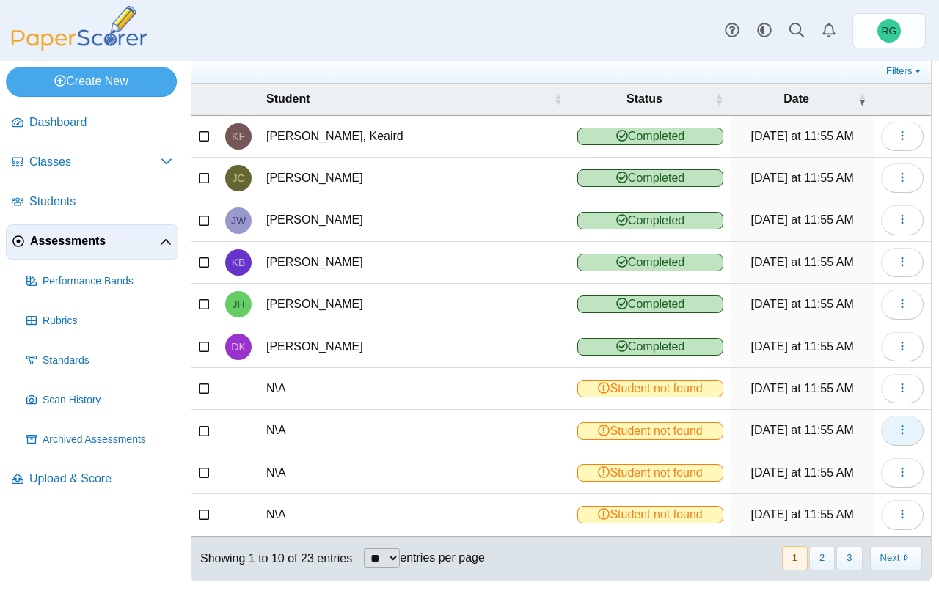
click at [896, 431] on icon "button" at bounding box center [902, 430] width 12 height 12
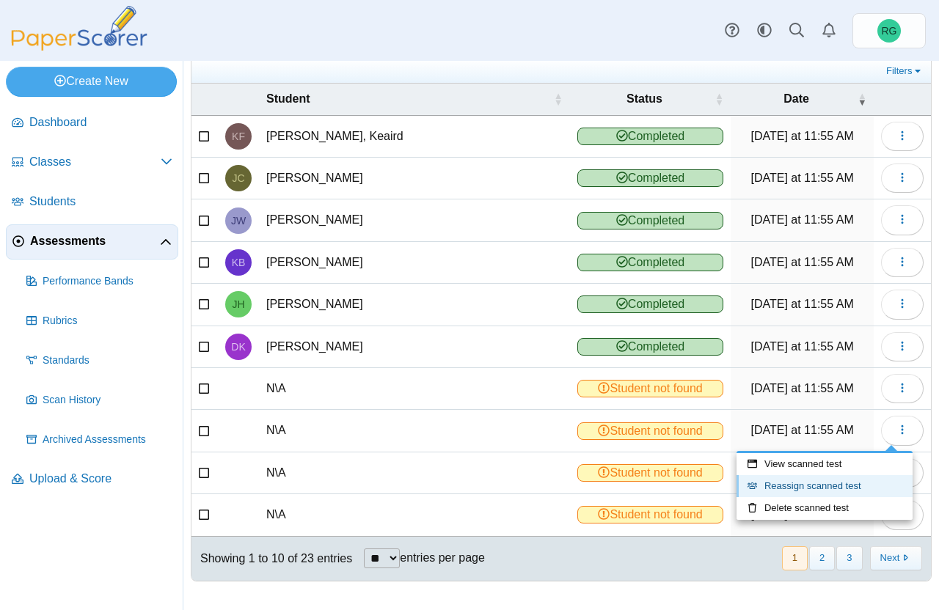
click at [873, 480] on link "Reassign scanned test" at bounding box center [824, 486] width 176 height 22
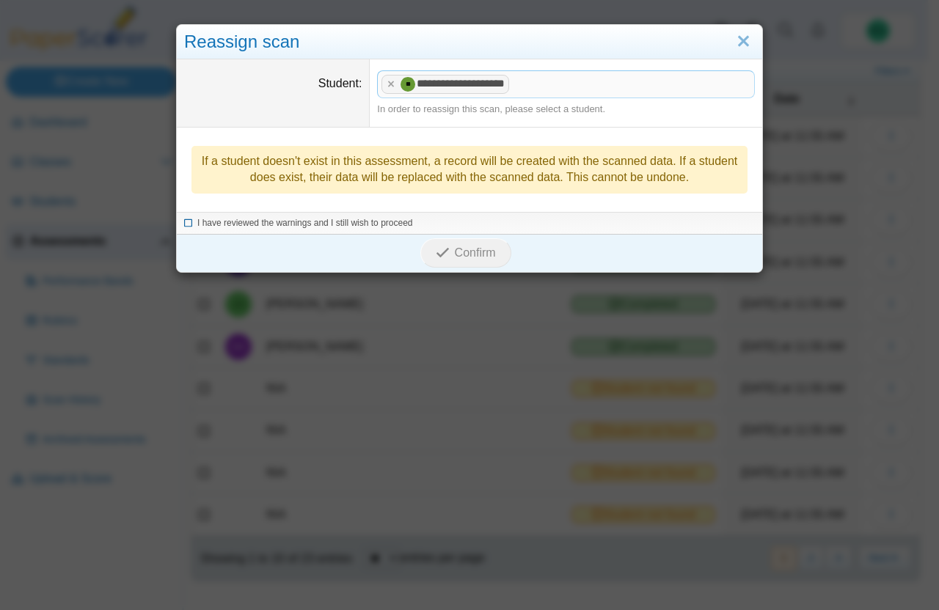
click at [184, 221] on icon at bounding box center [188, 221] width 9 height 8
click at [473, 250] on span "Confirm" at bounding box center [475, 252] width 41 height 12
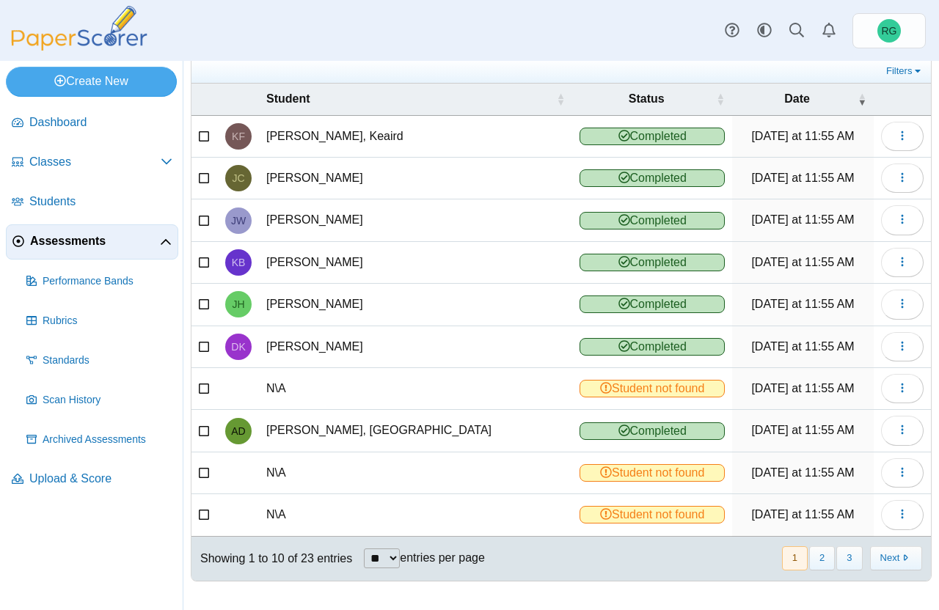
scroll to position [92, 0]
click at [896, 472] on icon "button" at bounding box center [902, 472] width 12 height 12
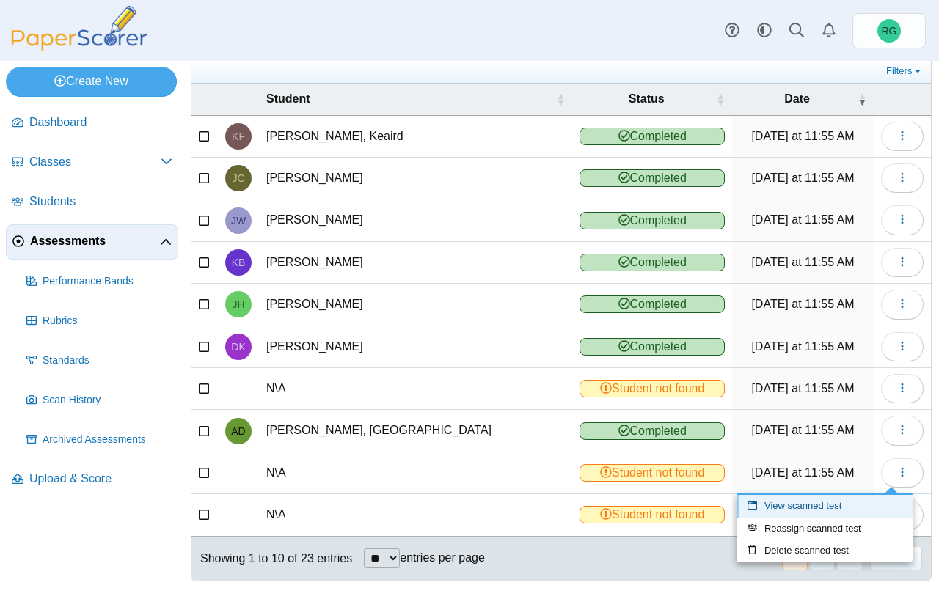
click at [848, 504] on link "View scanned test" at bounding box center [824, 506] width 176 height 22
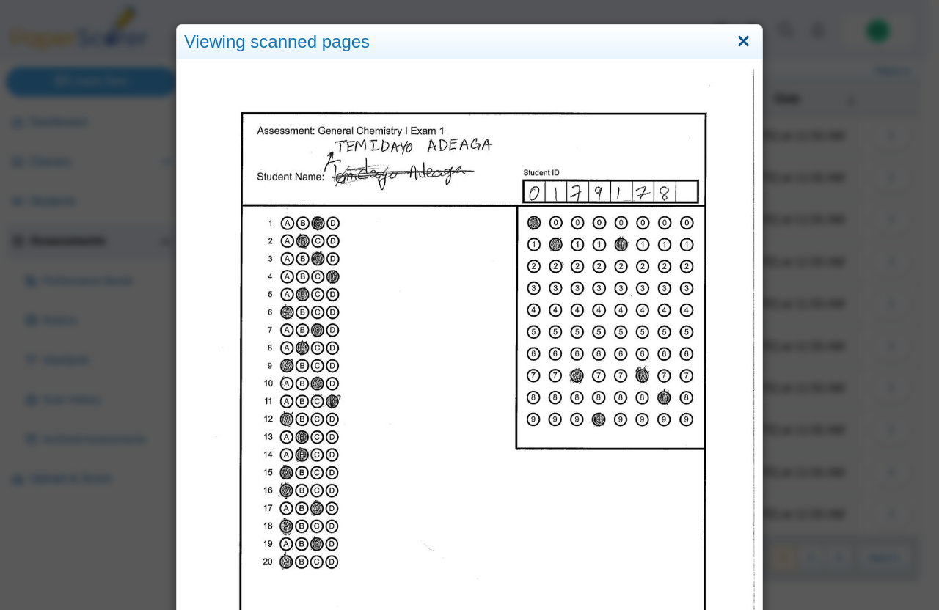
click at [740, 37] on link "Close" at bounding box center [743, 41] width 23 height 25
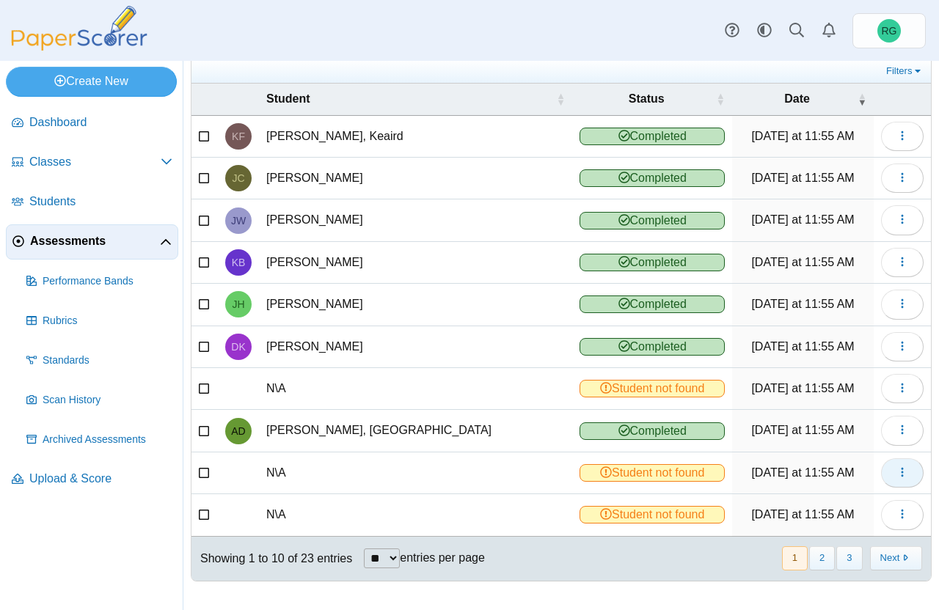
click at [901, 472] on use "button" at bounding box center [902, 473] width 2 height 10
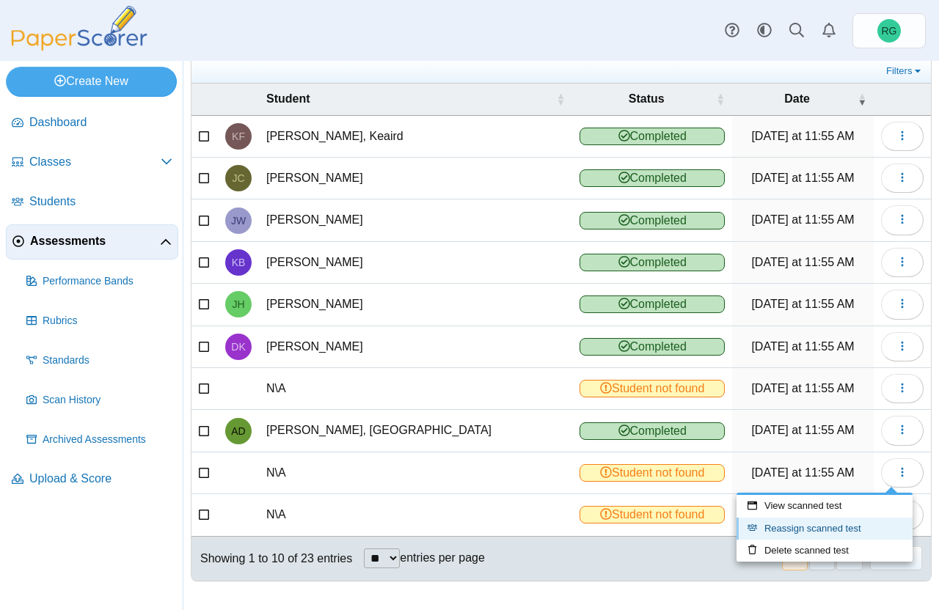
click at [830, 526] on link "Reassign scanned test" at bounding box center [824, 529] width 176 height 22
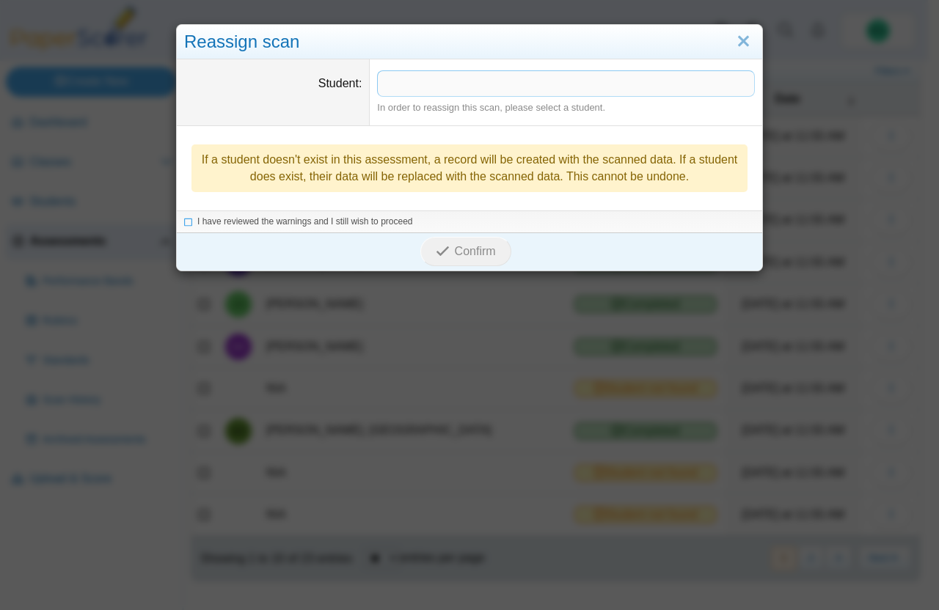
click at [454, 88] on span at bounding box center [566, 83] width 376 height 25
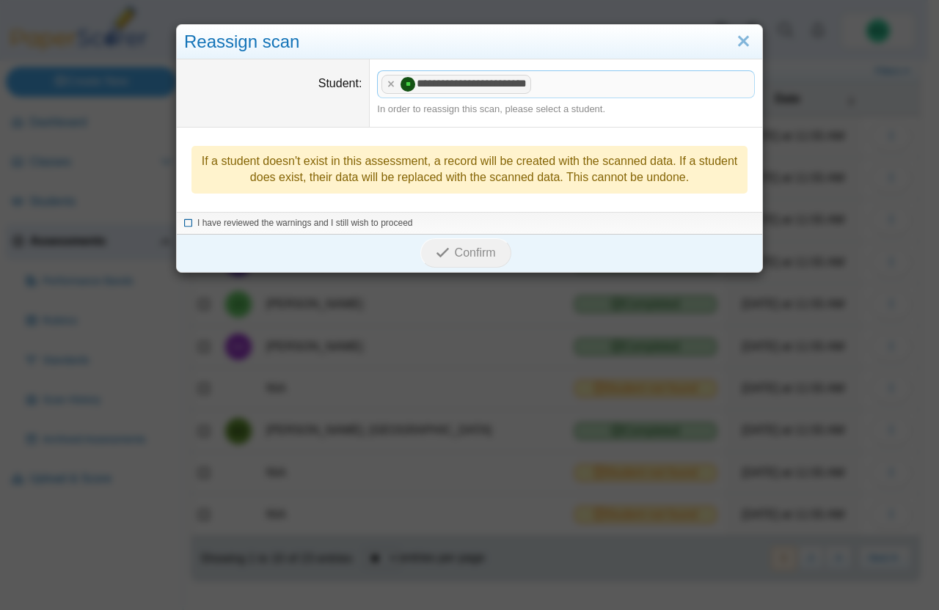
click at [184, 223] on icon at bounding box center [188, 221] width 9 height 8
click at [486, 256] on span "Confirm" at bounding box center [475, 252] width 41 height 12
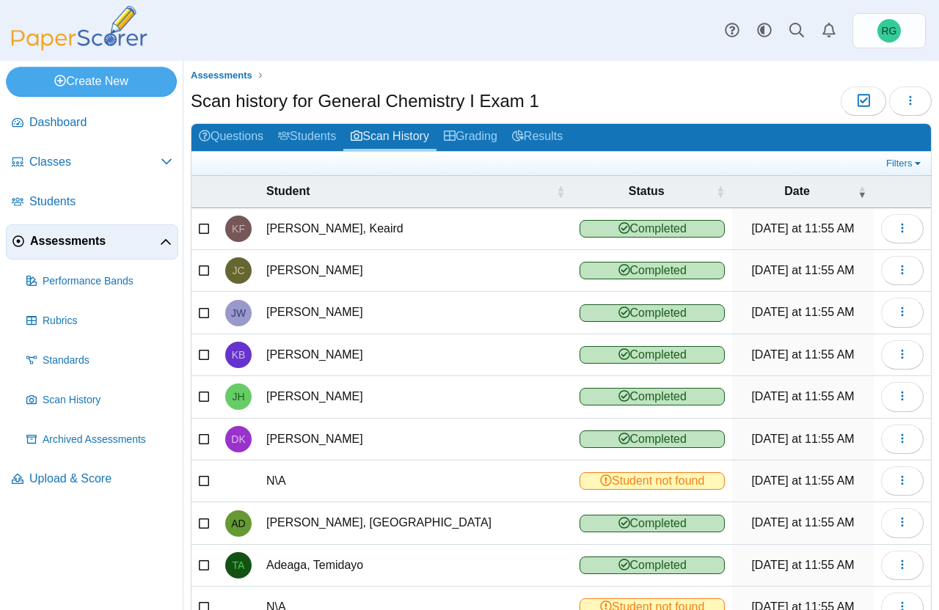
scroll to position [92, 0]
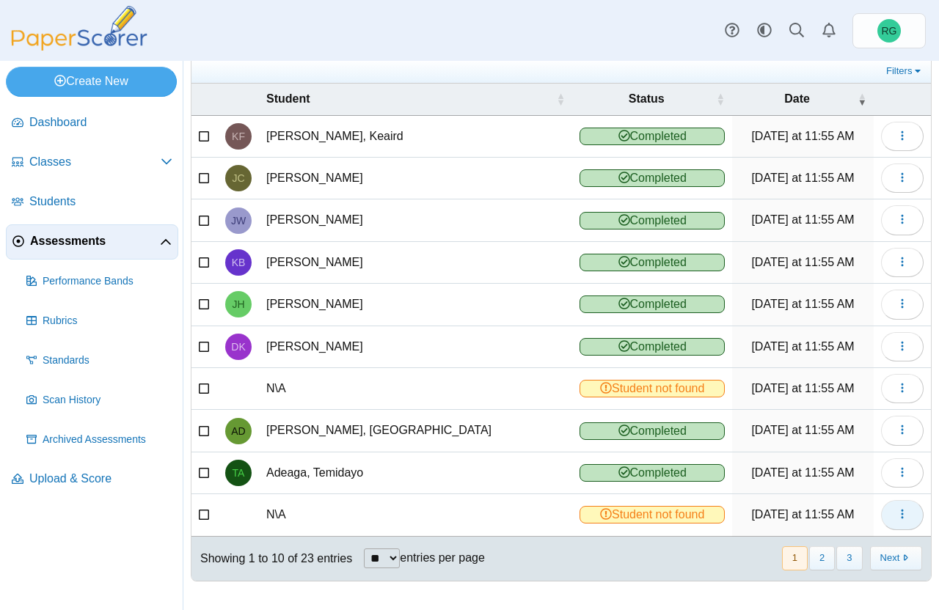
click at [896, 513] on icon "button" at bounding box center [902, 514] width 12 height 12
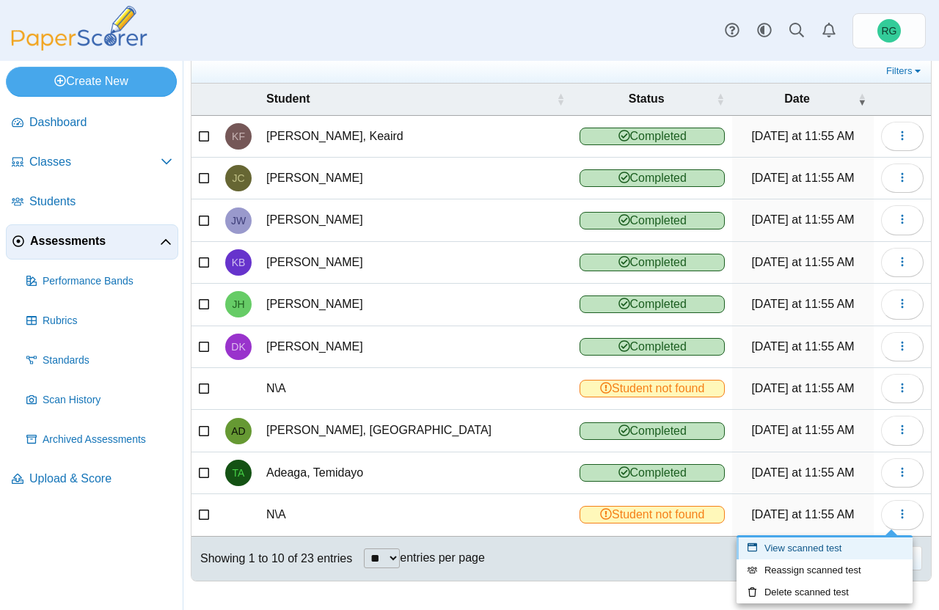
click at [846, 549] on link "View scanned test" at bounding box center [824, 549] width 176 height 22
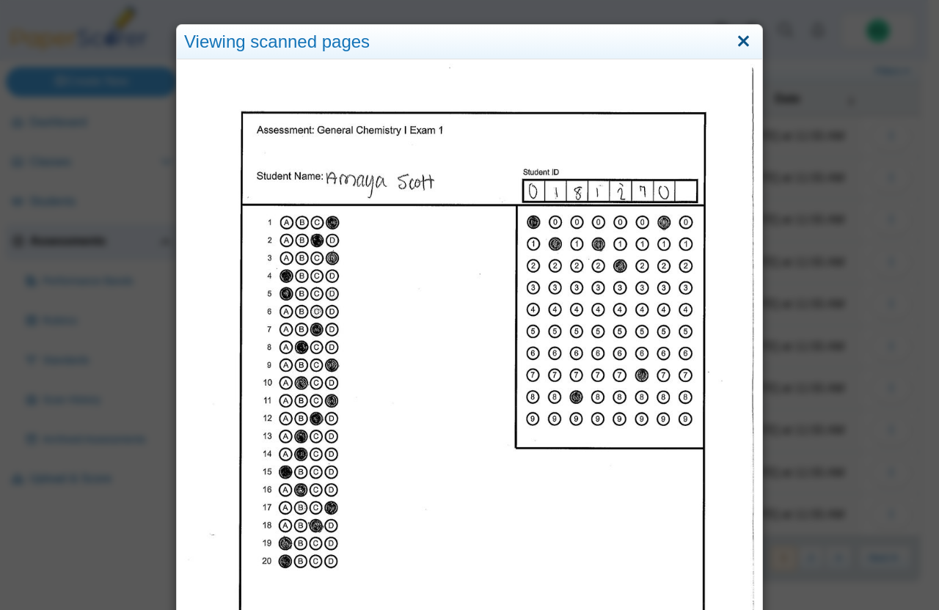
click at [737, 44] on link "Close" at bounding box center [743, 41] width 23 height 25
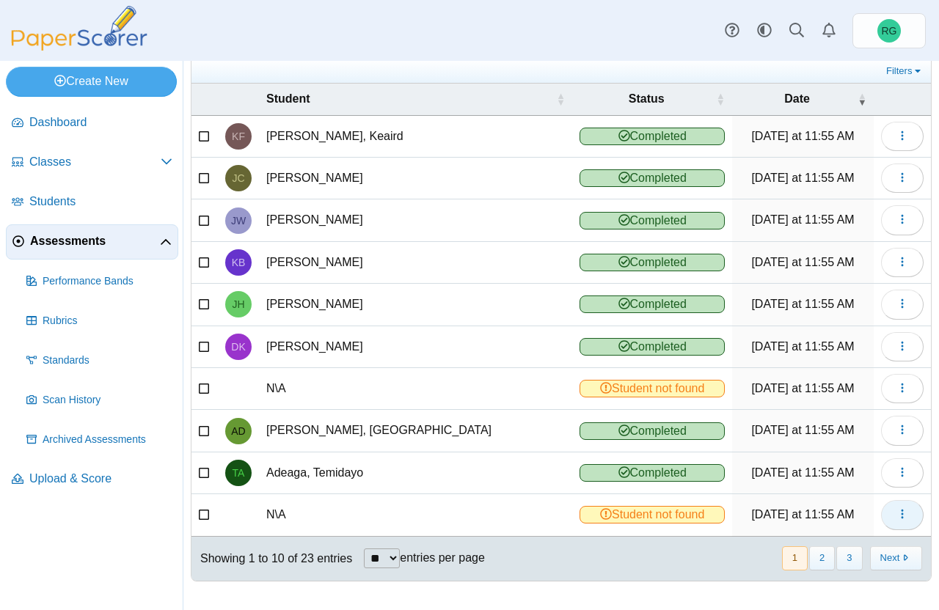
click at [896, 513] on icon "button" at bounding box center [902, 514] width 12 height 12
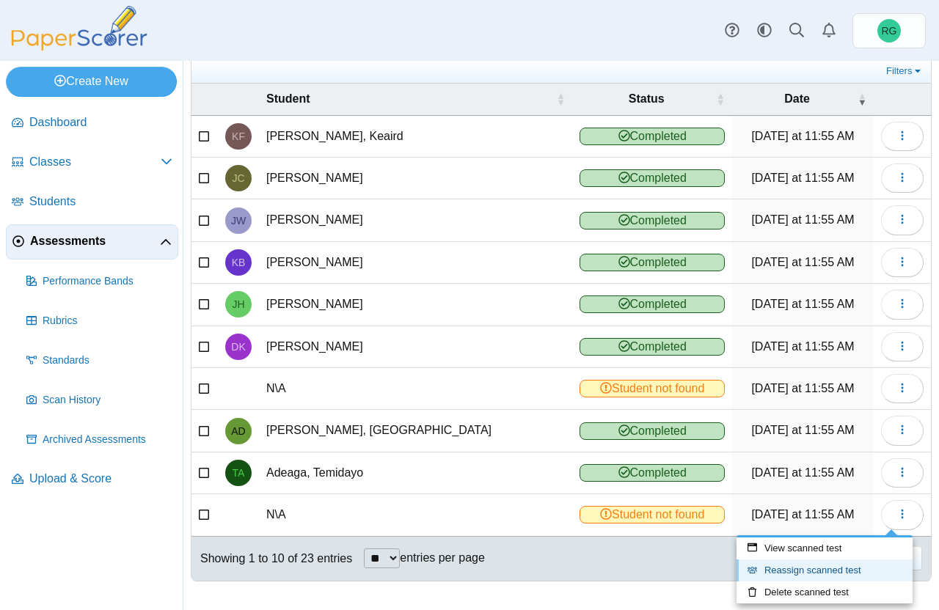
click at [833, 569] on link "Reassign scanned test" at bounding box center [824, 571] width 176 height 22
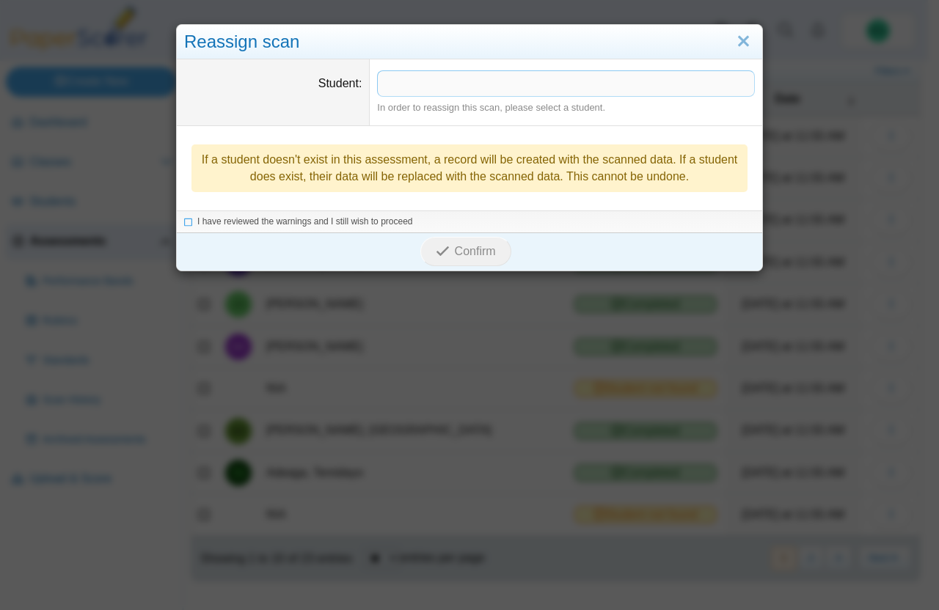
click at [484, 84] on span at bounding box center [566, 83] width 376 height 25
click at [744, 45] on link "Close" at bounding box center [743, 41] width 23 height 25
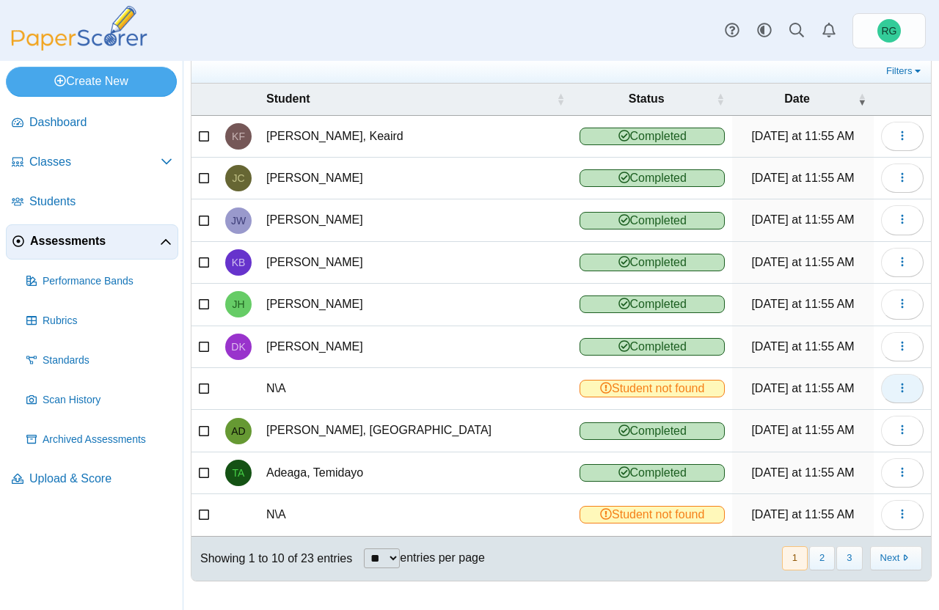
click at [896, 386] on icon "button" at bounding box center [902, 388] width 12 height 12
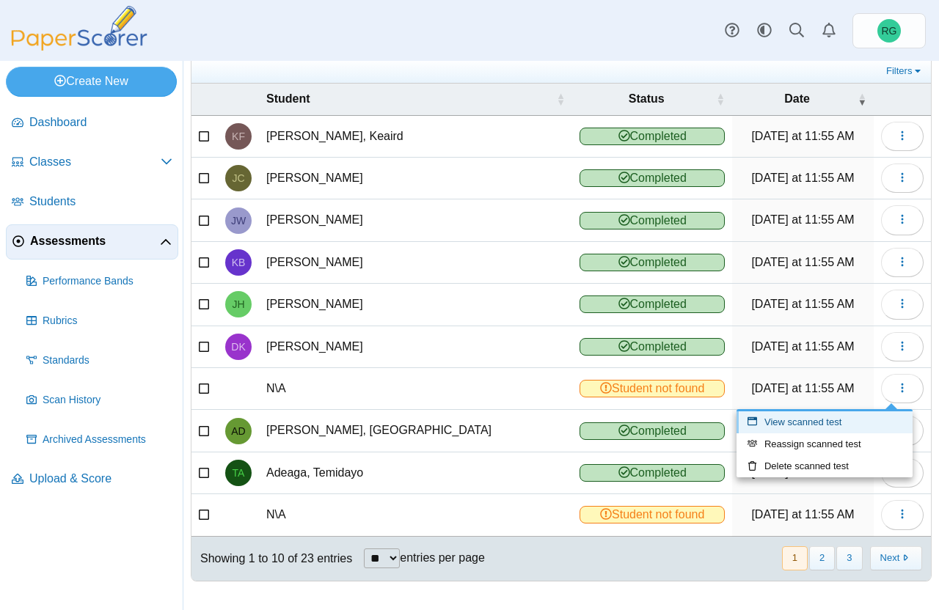
click at [836, 422] on link "View scanned test" at bounding box center [824, 422] width 176 height 22
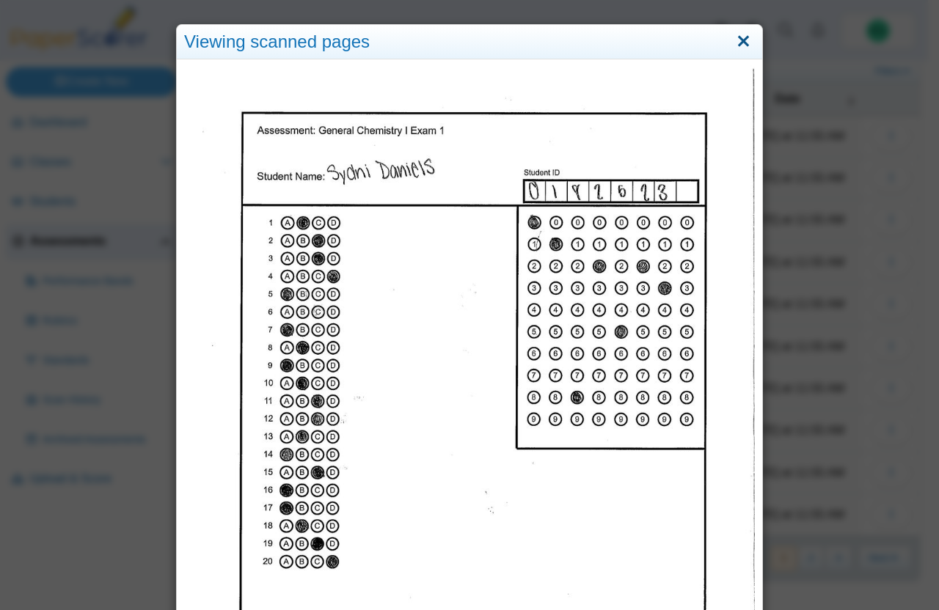
click at [741, 43] on link "Close" at bounding box center [743, 41] width 23 height 25
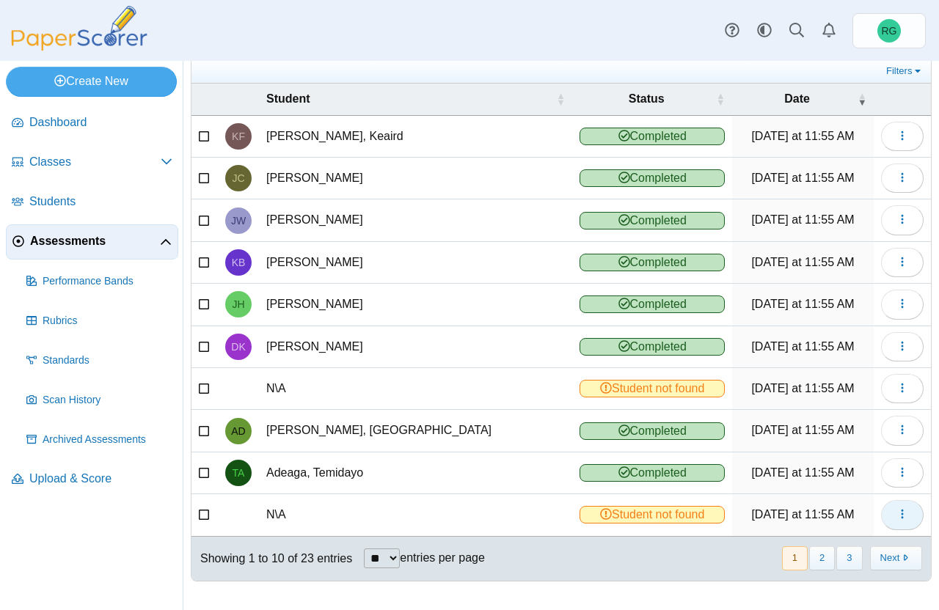
click at [896, 516] on icon "button" at bounding box center [902, 514] width 12 height 12
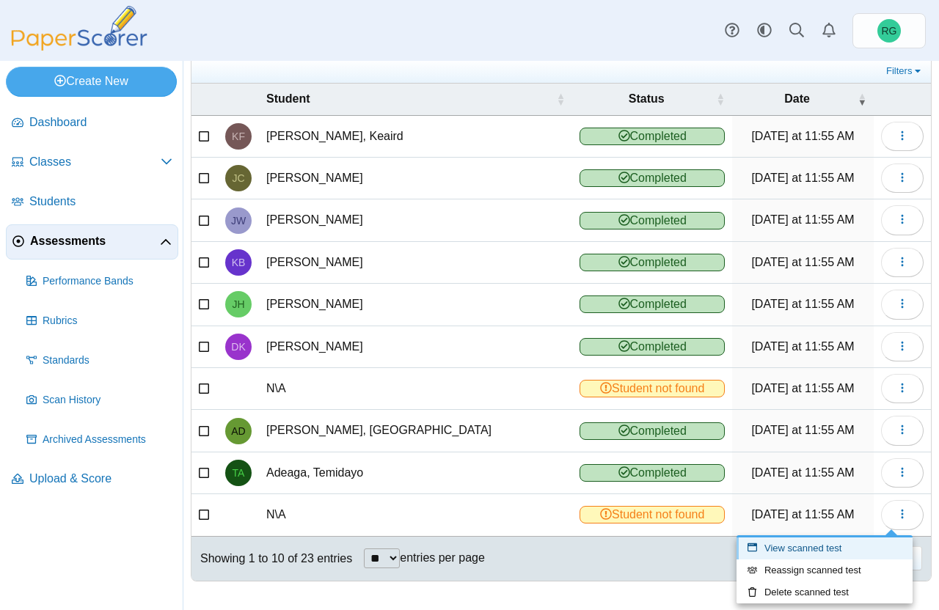
click at [840, 543] on link "View scanned test" at bounding box center [824, 549] width 176 height 22
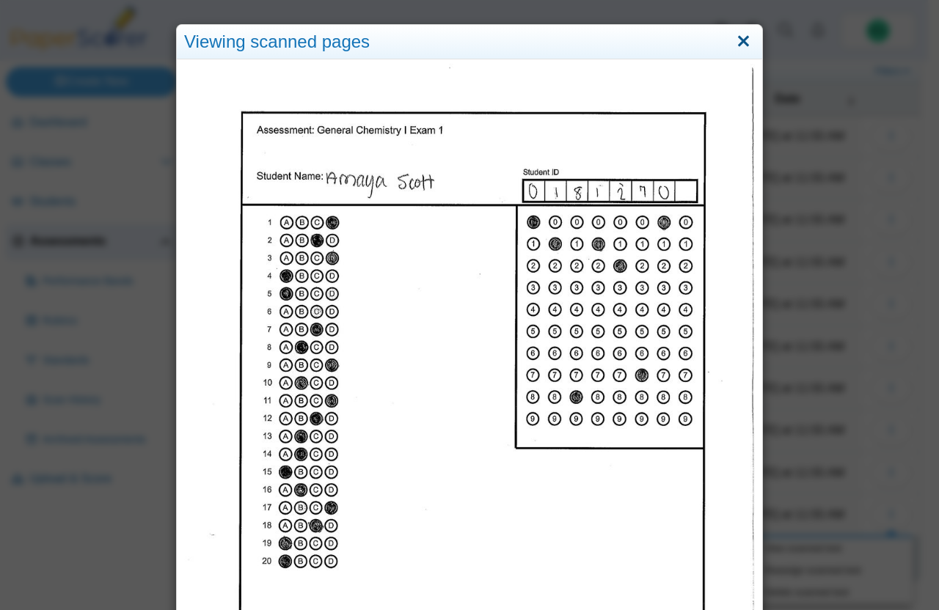
click at [737, 34] on link "Close" at bounding box center [743, 41] width 23 height 25
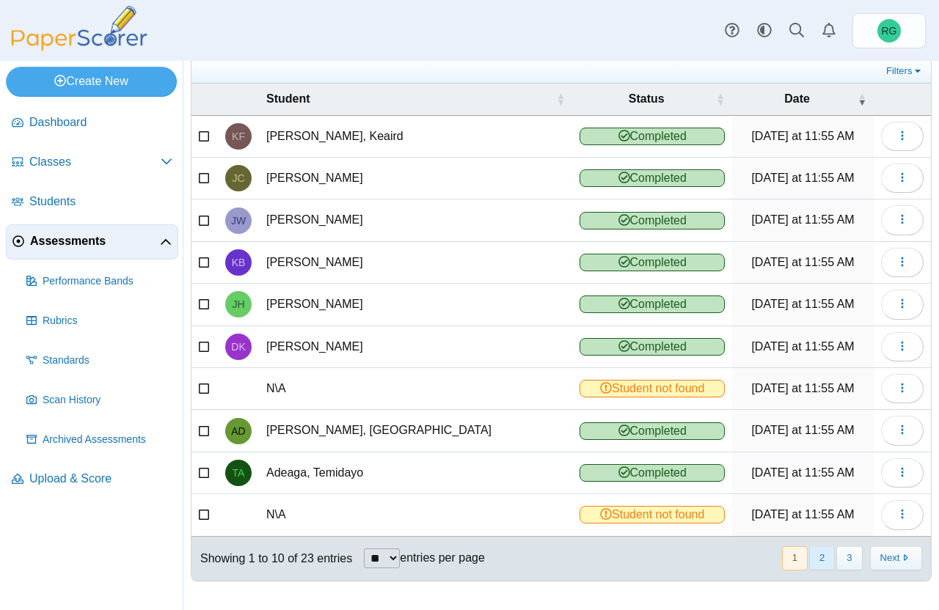
click at [813, 552] on button "2" at bounding box center [822, 558] width 26 height 24
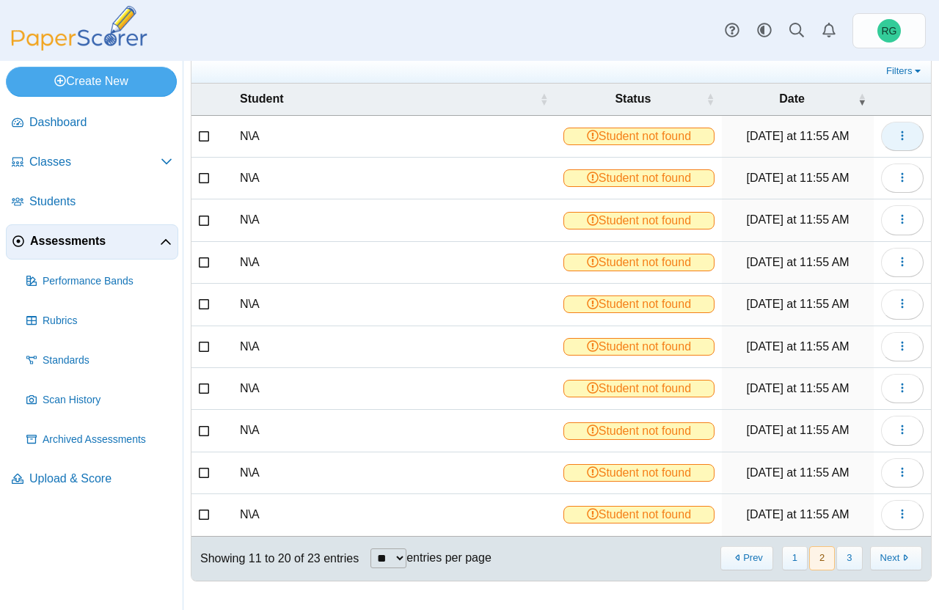
click at [896, 133] on icon "button" at bounding box center [902, 136] width 12 height 12
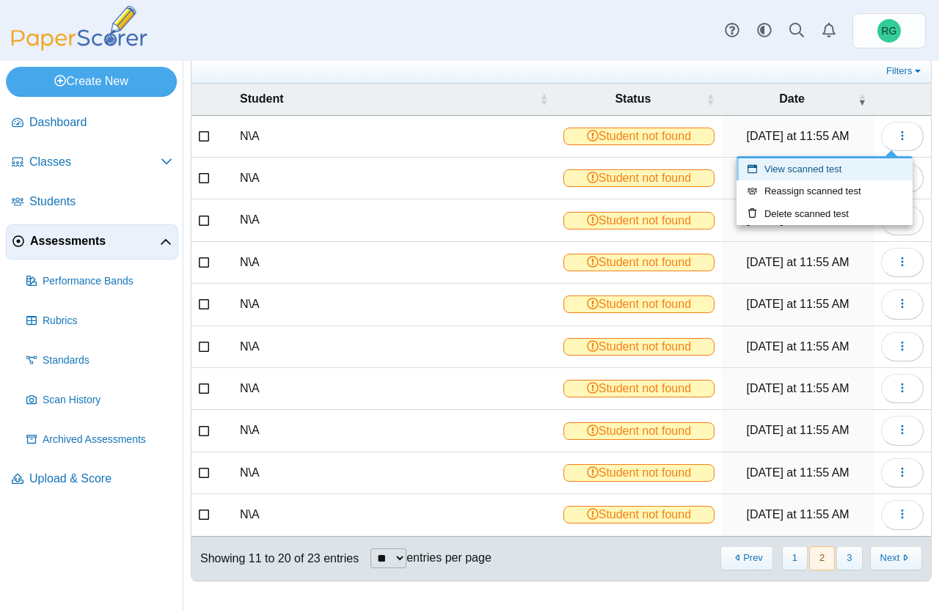
click at [818, 165] on link "View scanned test" at bounding box center [824, 169] width 176 height 22
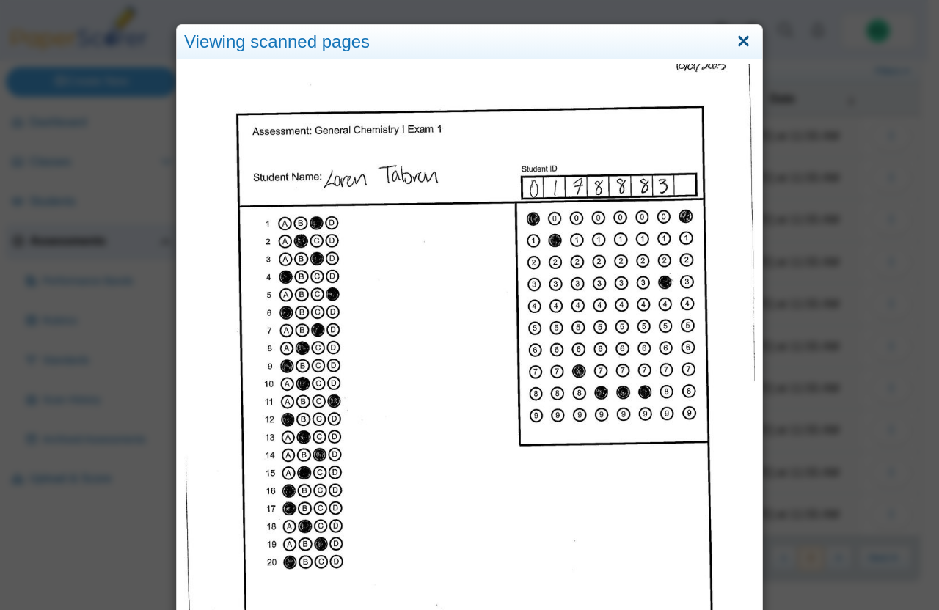
click at [736, 40] on link "Close" at bounding box center [743, 41] width 23 height 25
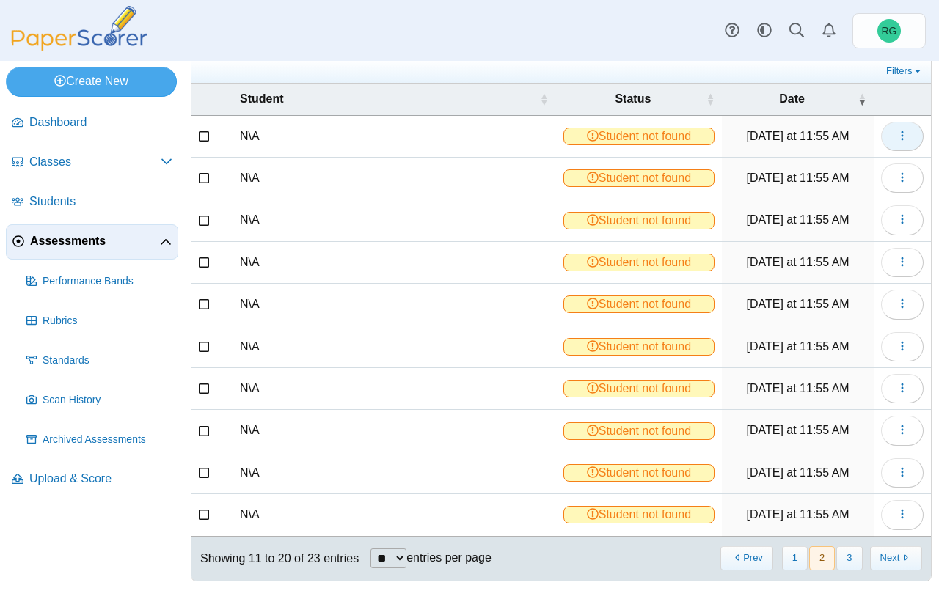
click at [901, 135] on use "button" at bounding box center [902, 136] width 2 height 10
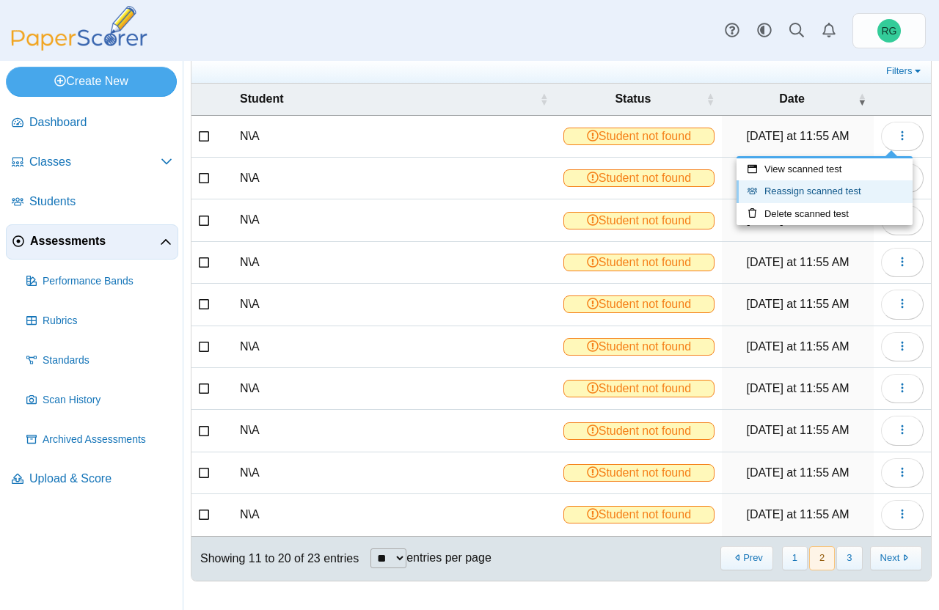
click at [843, 190] on link "Reassign scanned test" at bounding box center [824, 191] width 176 height 22
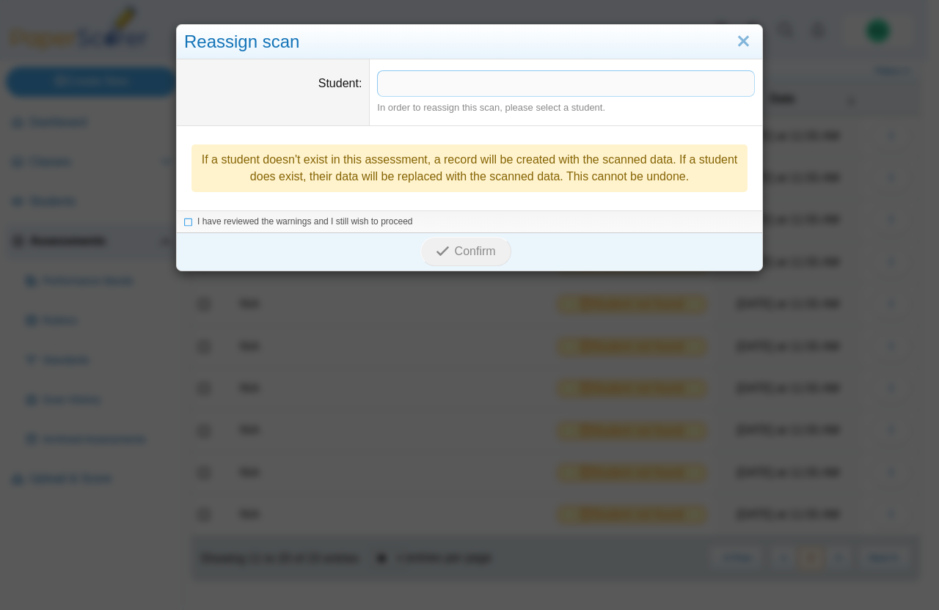
click at [538, 88] on span at bounding box center [566, 83] width 376 height 25
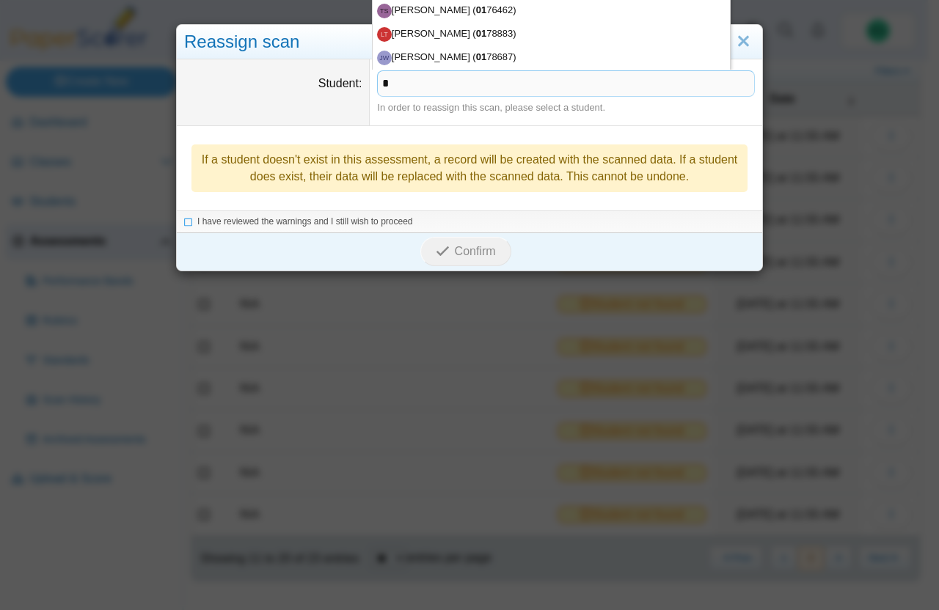
click at [651, 135] on div "If a student doesn't exist in this assessment, a record will be created with th…" at bounding box center [469, 167] width 585 height 85
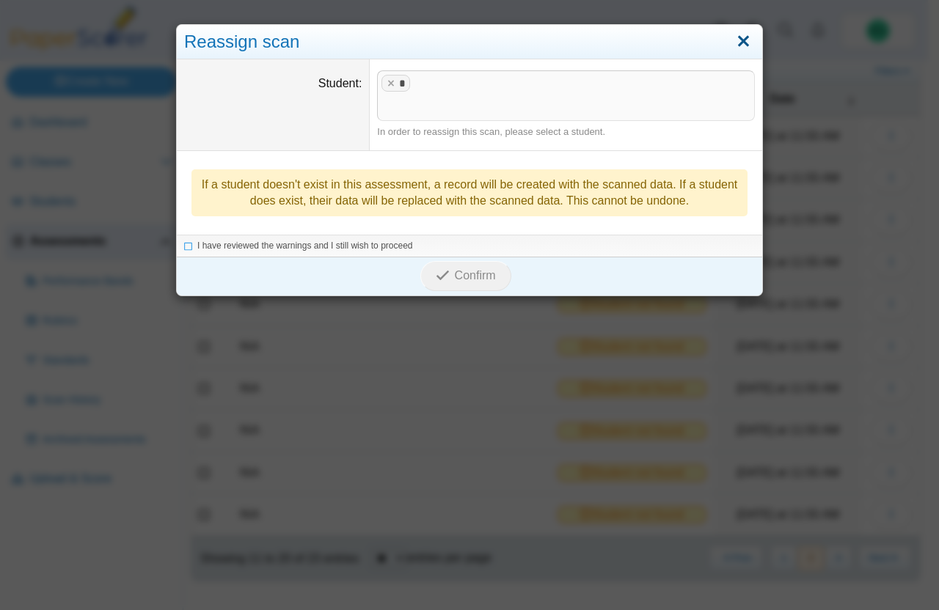
click at [733, 41] on link "Close" at bounding box center [743, 41] width 23 height 25
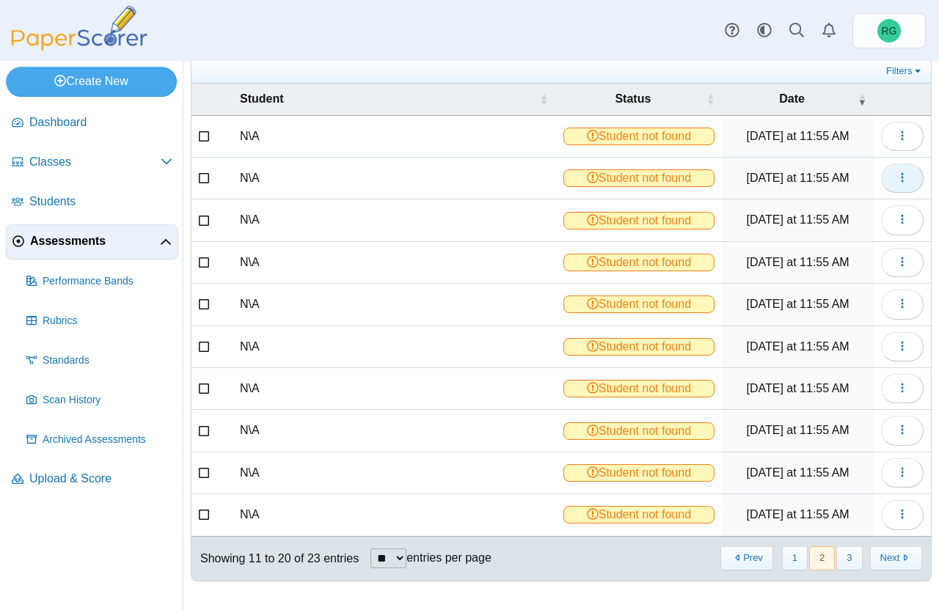
click at [901, 174] on use "button" at bounding box center [902, 178] width 2 height 10
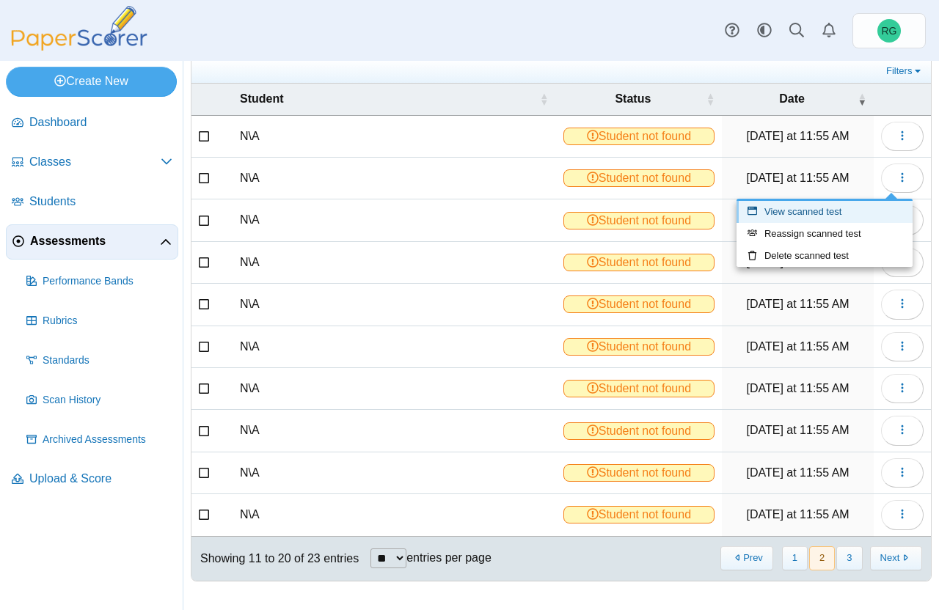
click at [855, 207] on link "View scanned test" at bounding box center [824, 212] width 176 height 22
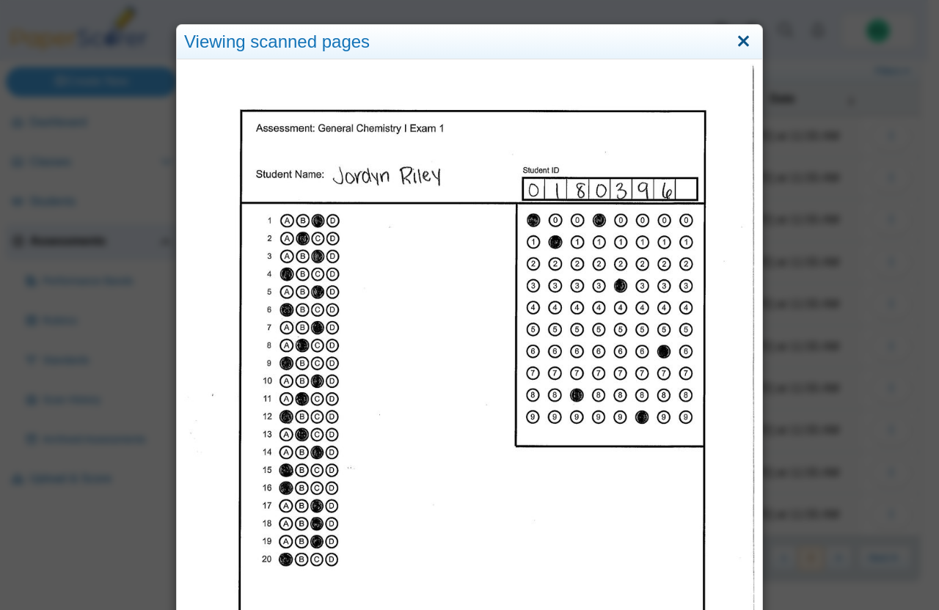
click at [741, 36] on link "Close" at bounding box center [743, 41] width 23 height 25
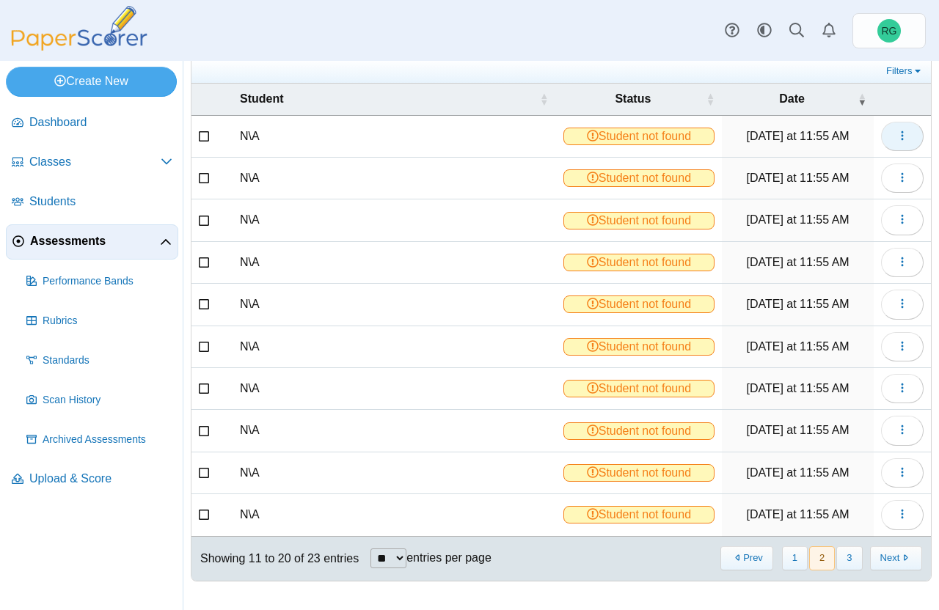
click at [896, 133] on icon "button" at bounding box center [902, 136] width 12 height 12
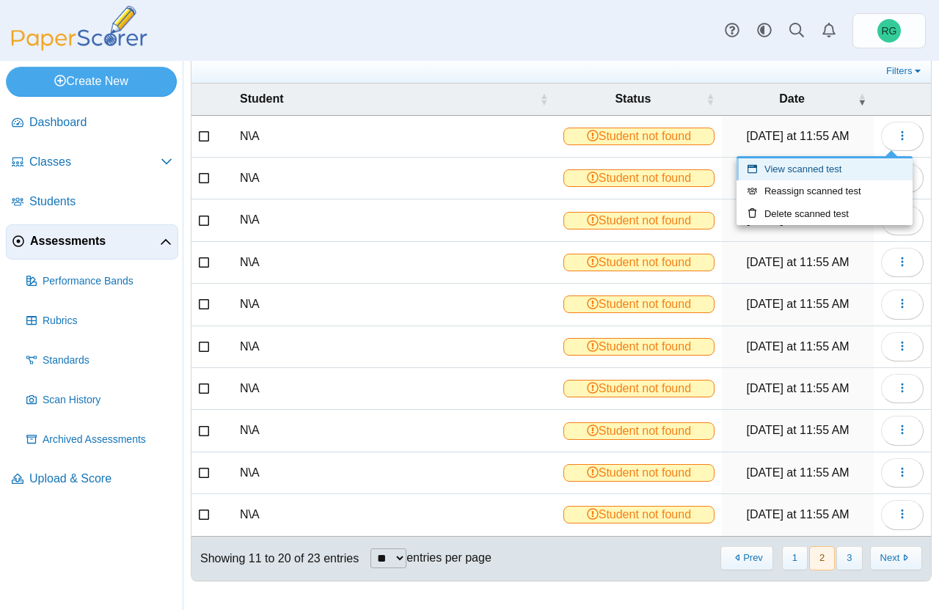
click at [871, 168] on link "View scanned test" at bounding box center [824, 169] width 176 height 22
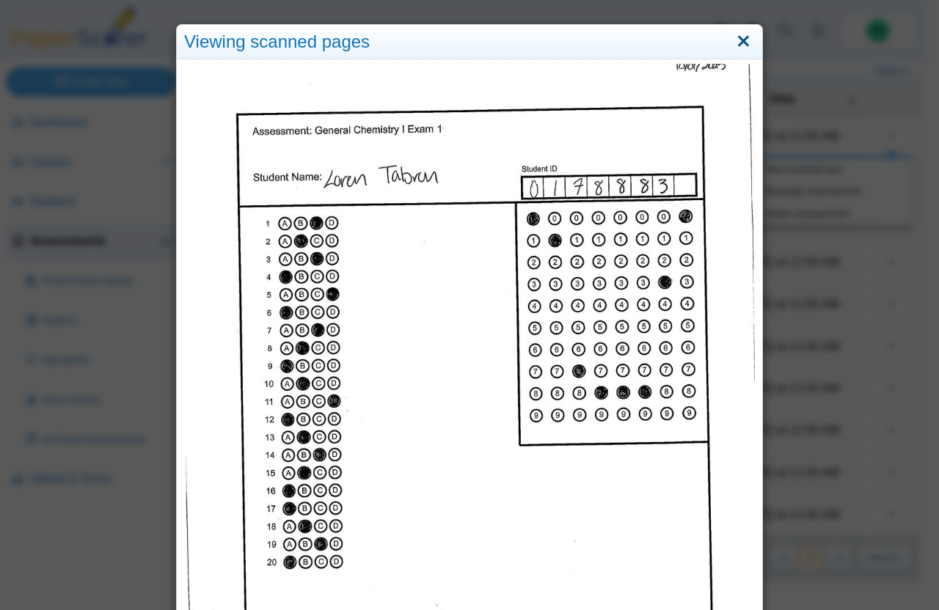
click at [742, 40] on link "Close" at bounding box center [743, 41] width 23 height 25
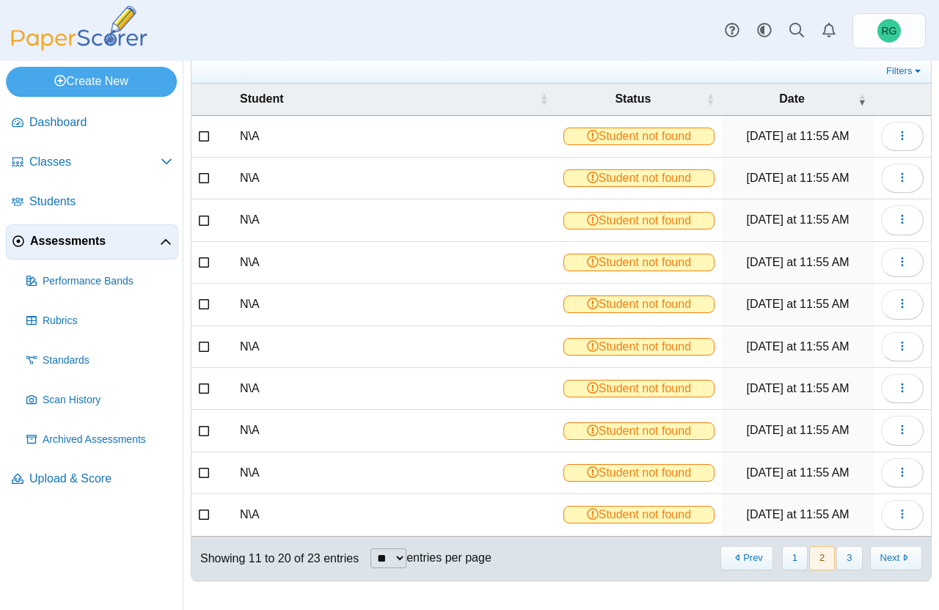
drag, startPoint x: 885, startPoint y: 117, endPoint x: 887, endPoint y: 155, distance: 38.2
click at [886, 154] on td at bounding box center [902, 137] width 57 height 42
click at [901, 177] on use "button" at bounding box center [902, 178] width 2 height 10
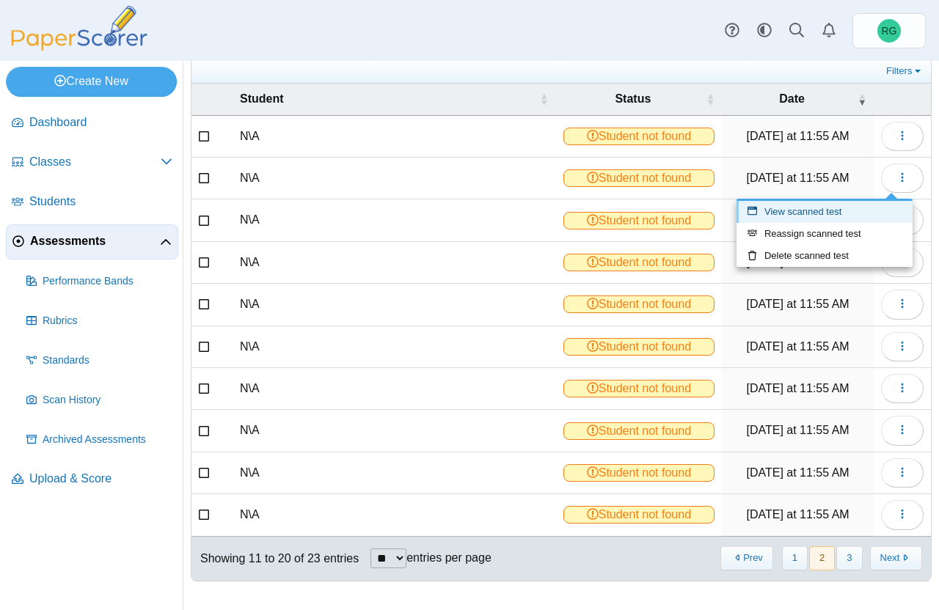
click at [840, 208] on link "View scanned test" at bounding box center [824, 212] width 176 height 22
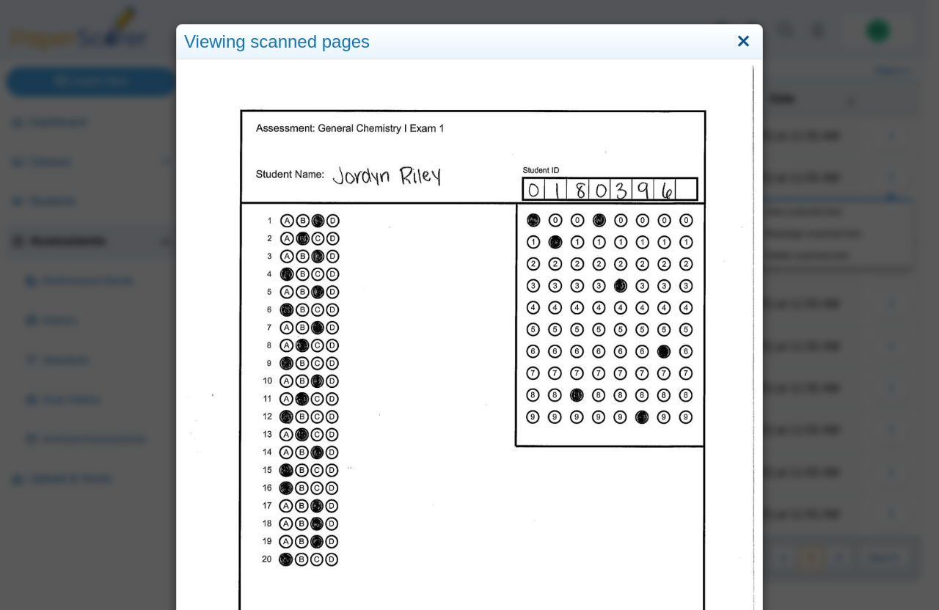
click at [740, 41] on link "Close" at bounding box center [743, 41] width 23 height 25
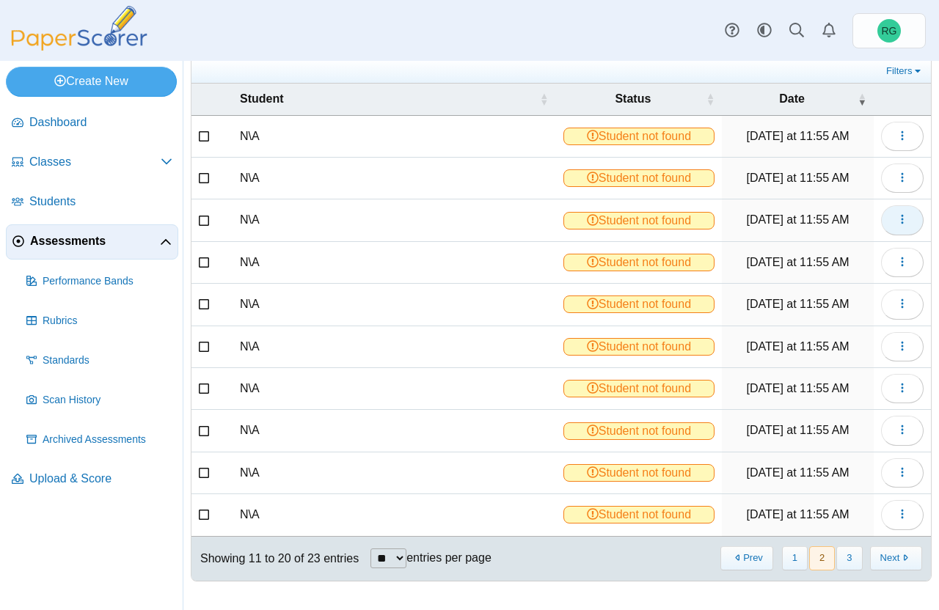
click at [901, 219] on use "button" at bounding box center [902, 220] width 2 height 10
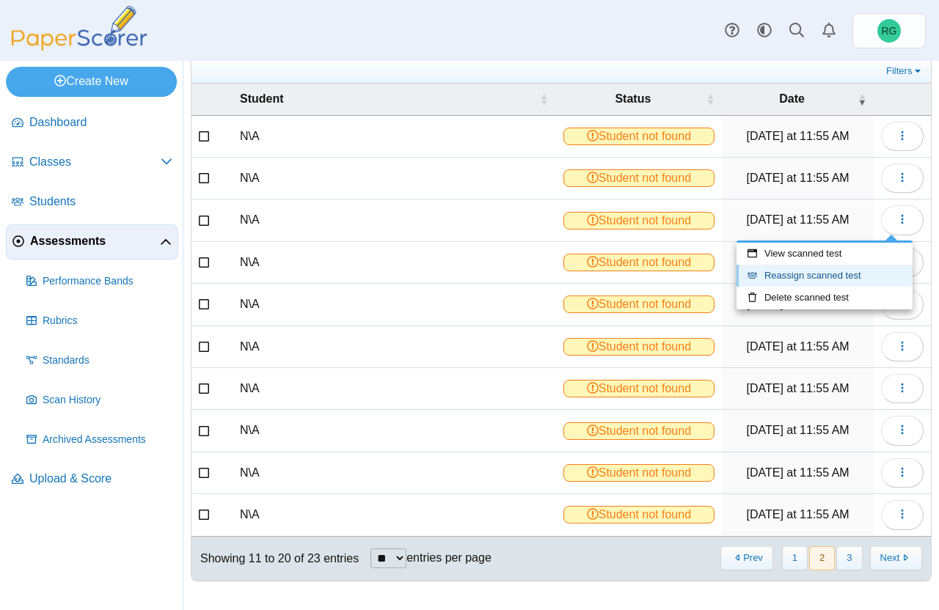
click at [836, 270] on link "Reassign scanned test" at bounding box center [824, 276] width 176 height 22
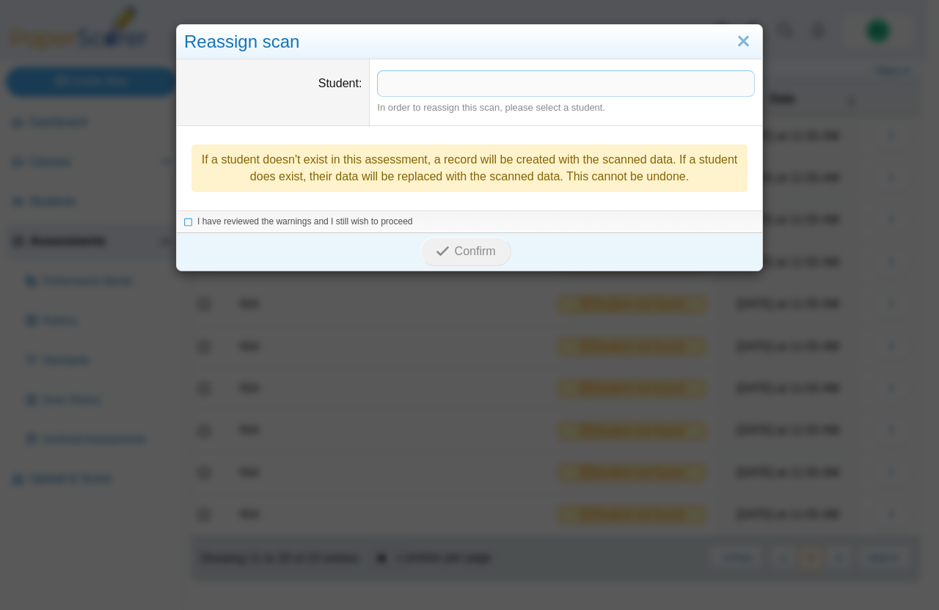
click at [567, 84] on span at bounding box center [566, 83] width 376 height 25
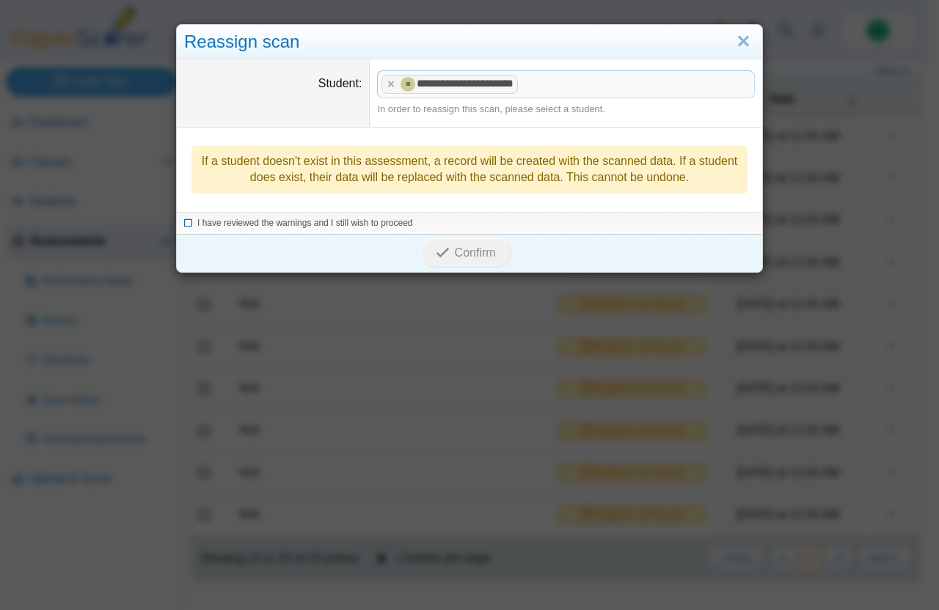
click at [184, 220] on icon at bounding box center [188, 221] width 9 height 8
click at [465, 260] on button "Confirm" at bounding box center [465, 252] width 90 height 29
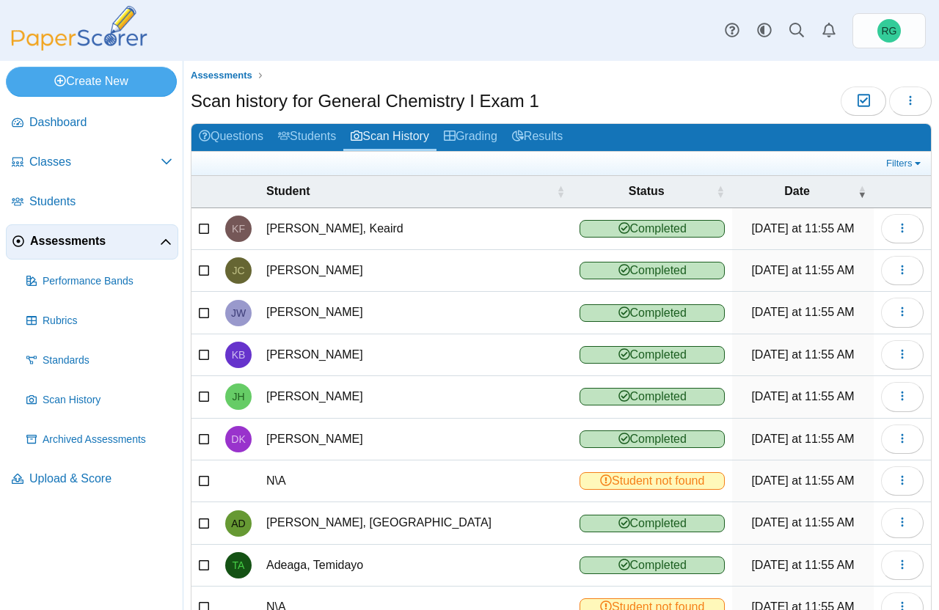
scroll to position [92, 0]
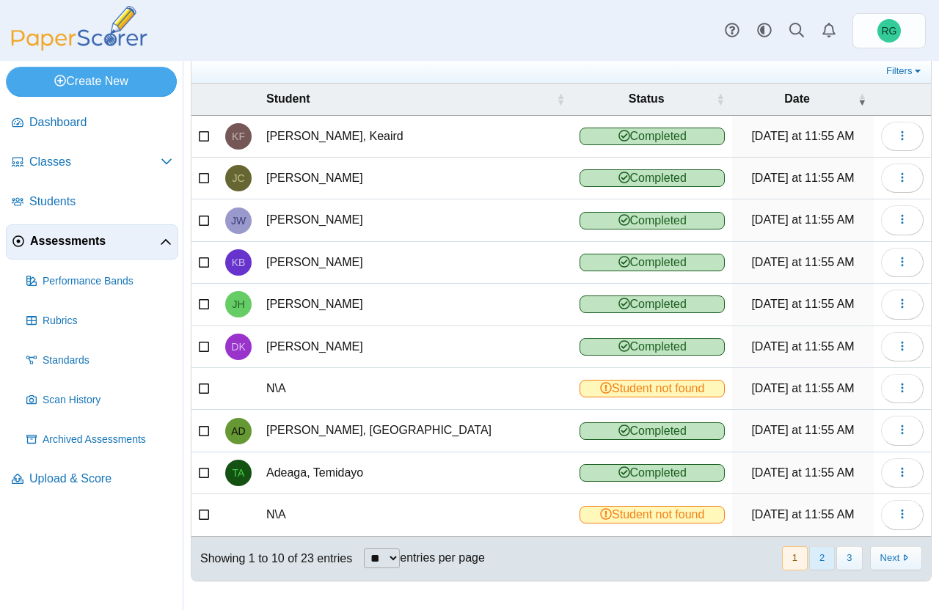
click at [809, 560] on button "2" at bounding box center [822, 558] width 26 height 24
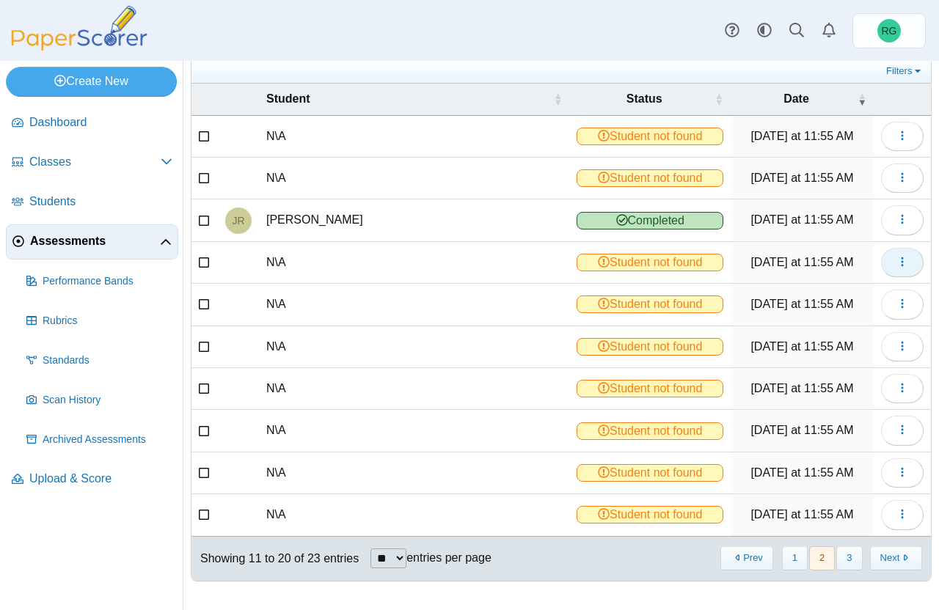
click at [896, 263] on icon "button" at bounding box center [902, 262] width 12 height 12
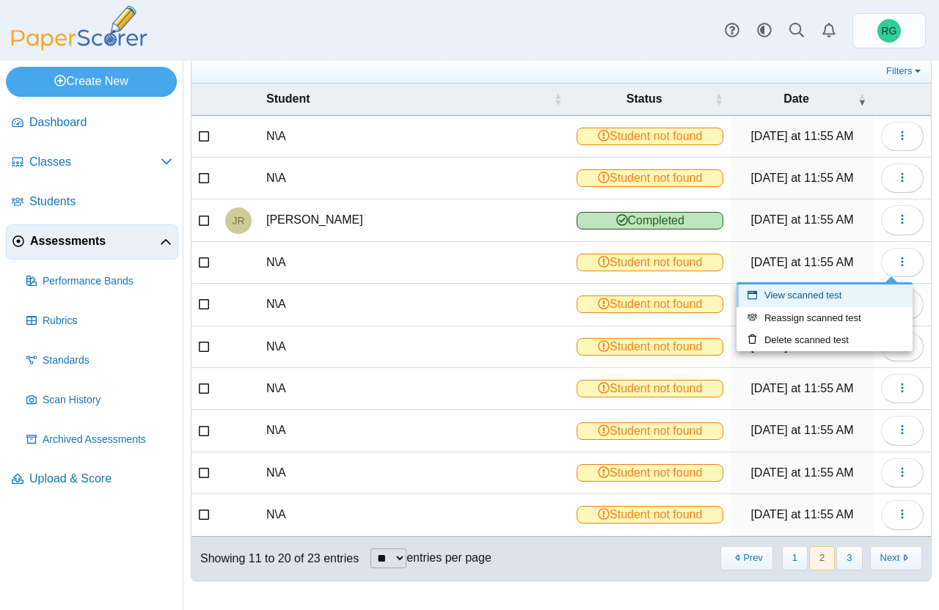
click at [838, 290] on link "View scanned test" at bounding box center [824, 296] width 176 height 22
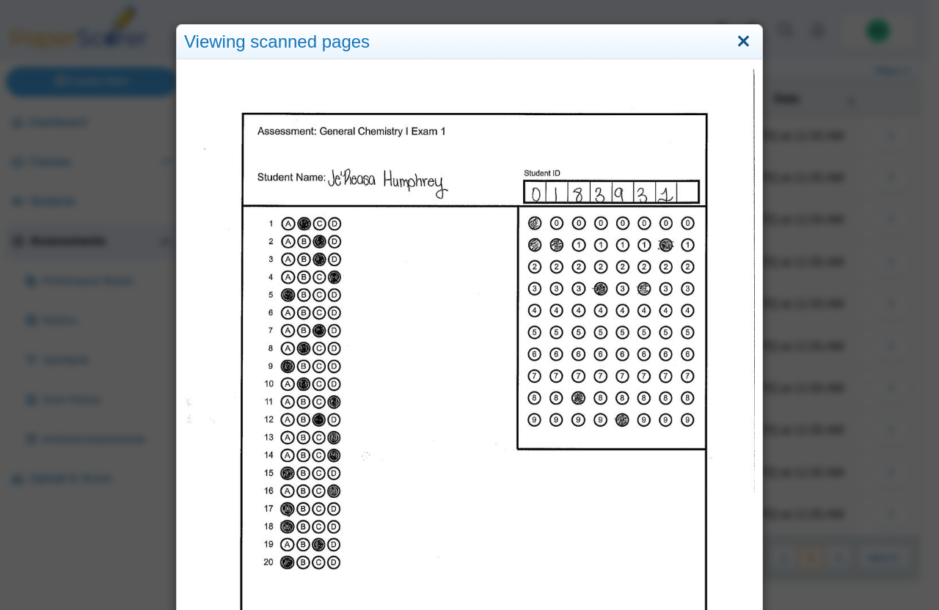
click at [739, 40] on link "Close" at bounding box center [743, 41] width 23 height 25
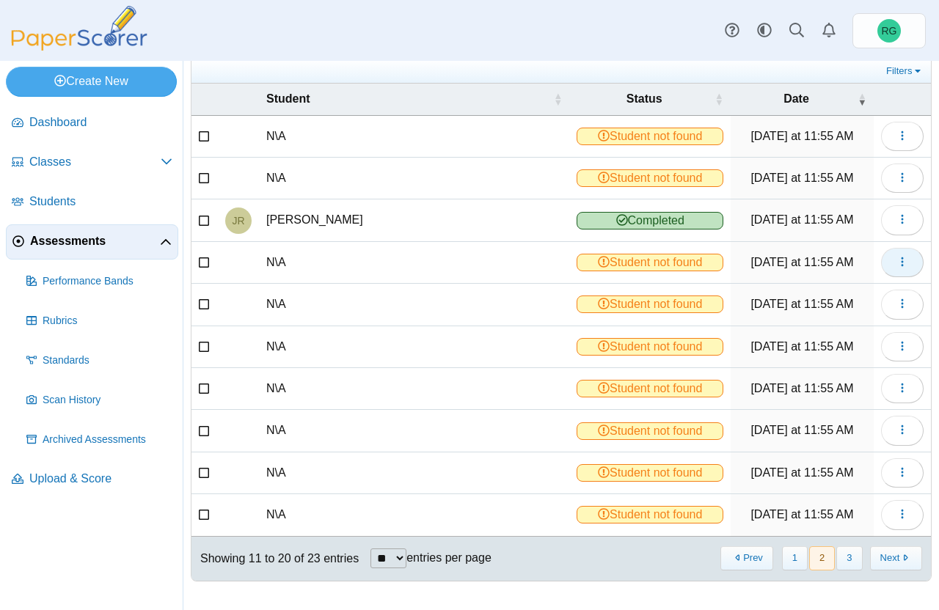
click at [896, 263] on icon "button" at bounding box center [902, 262] width 12 height 12
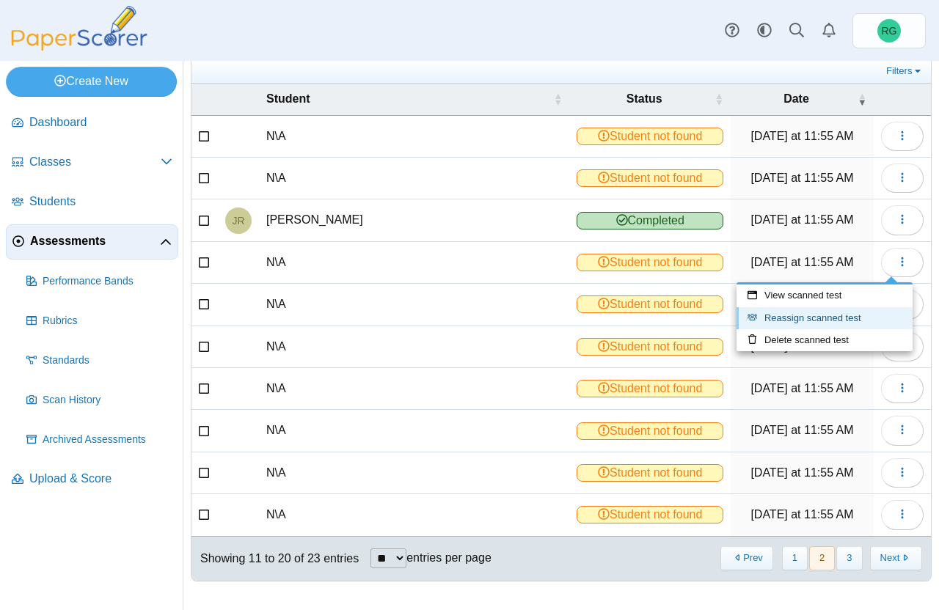
click at [851, 312] on link "Reassign scanned test" at bounding box center [824, 318] width 176 height 22
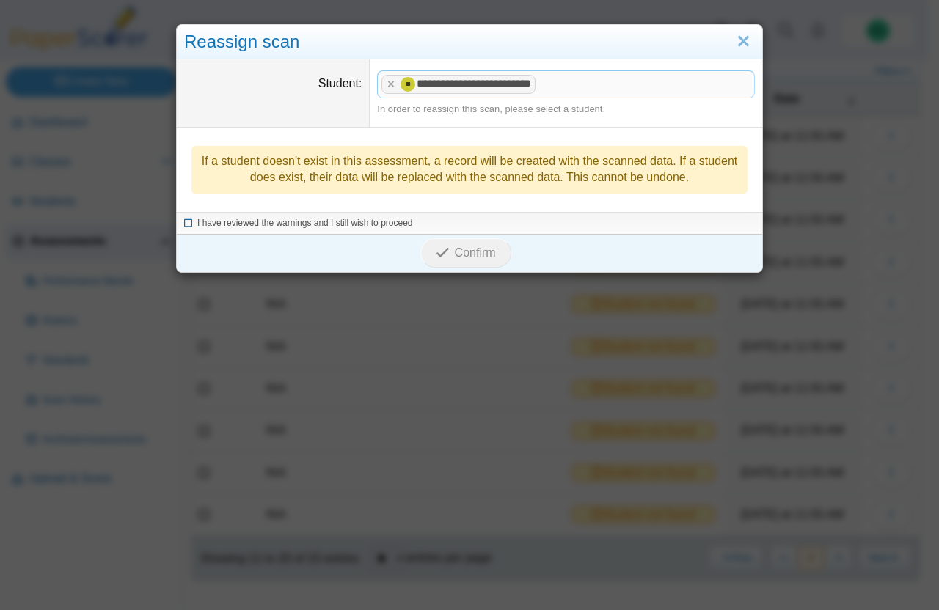
click at [184, 221] on icon at bounding box center [188, 221] width 9 height 8
click at [475, 255] on span "Confirm" at bounding box center [475, 252] width 41 height 12
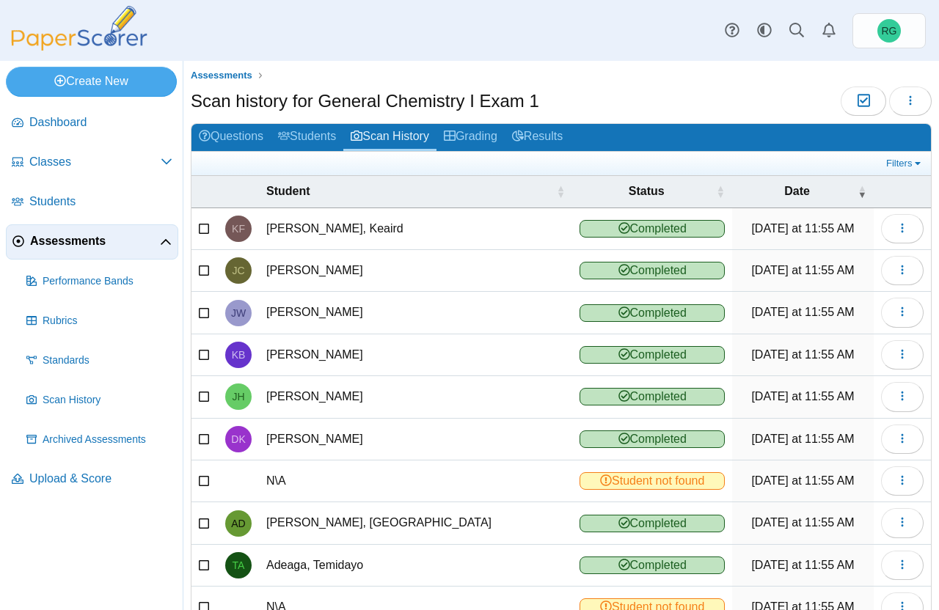
scroll to position [92, 0]
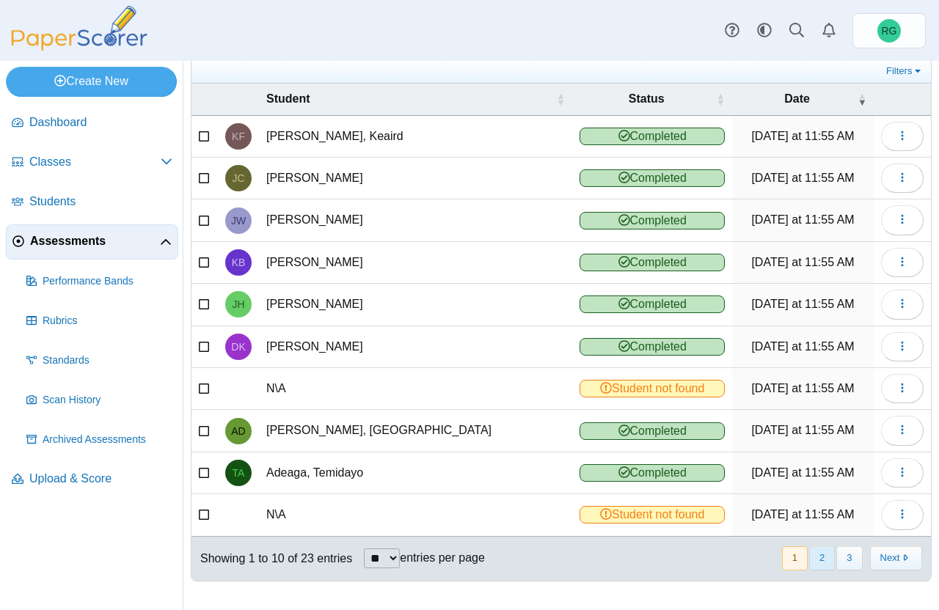
click at [816, 556] on button "2" at bounding box center [822, 558] width 26 height 24
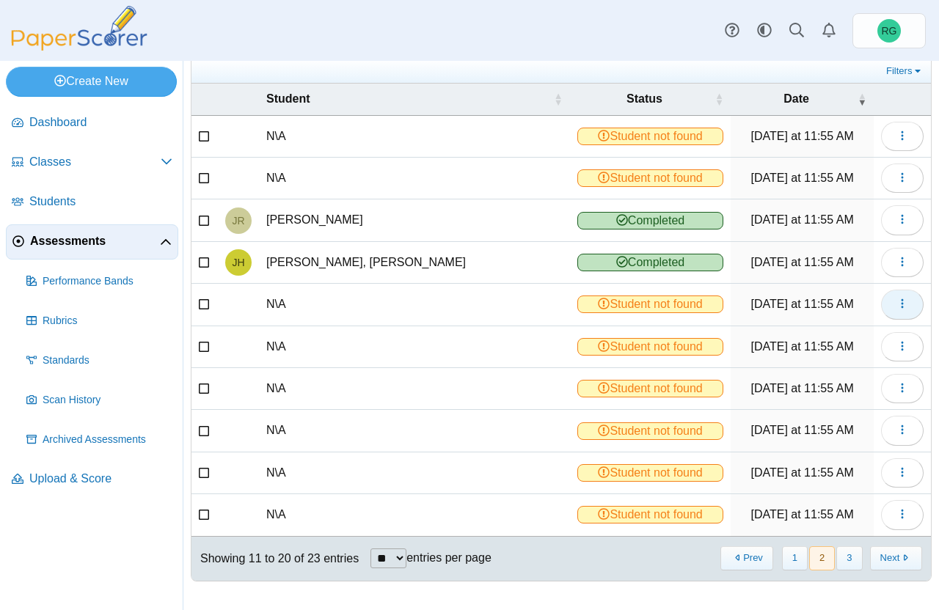
click at [896, 306] on icon "button" at bounding box center [902, 304] width 12 height 12
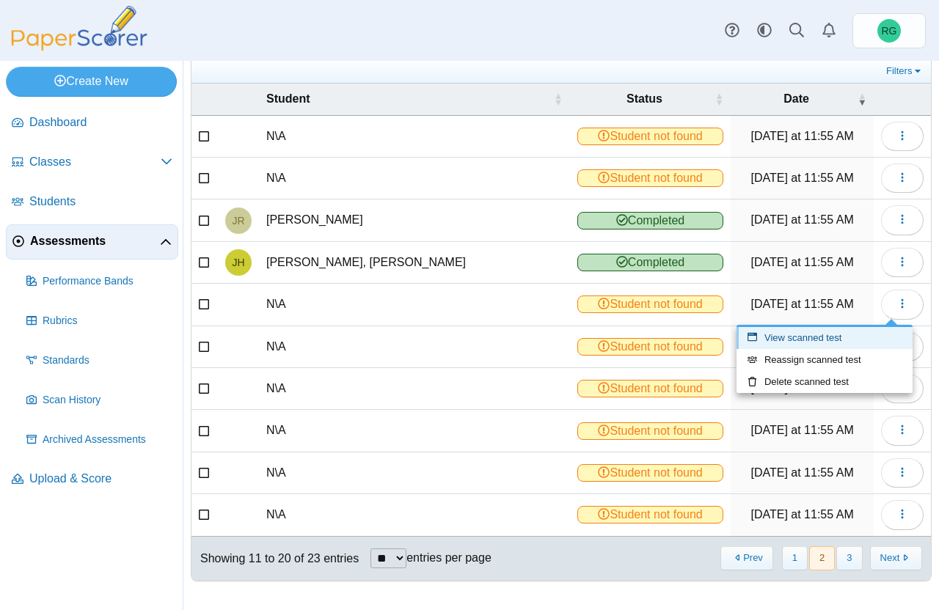
click at [829, 335] on link "View scanned test" at bounding box center [824, 338] width 176 height 22
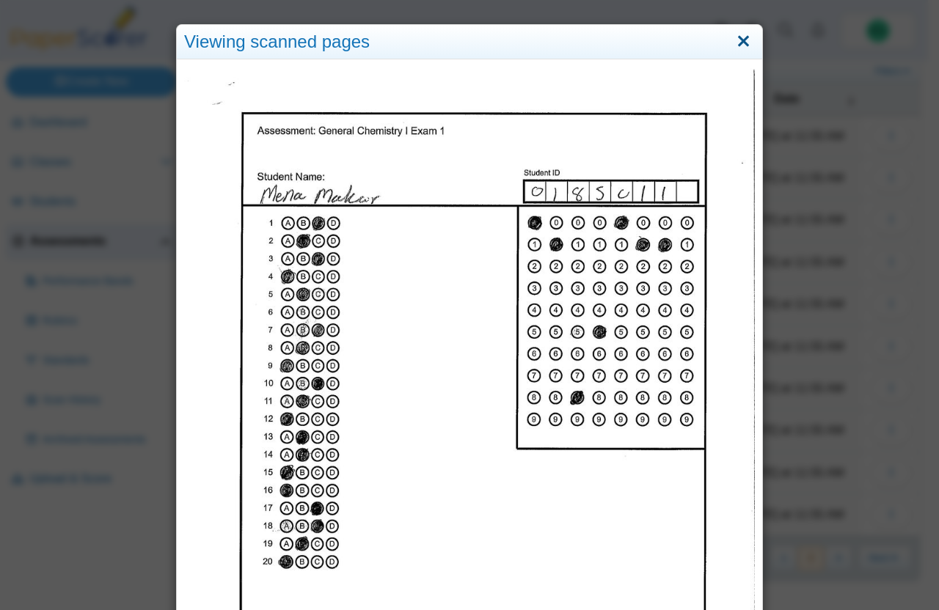
click at [734, 40] on link "Close" at bounding box center [743, 41] width 23 height 25
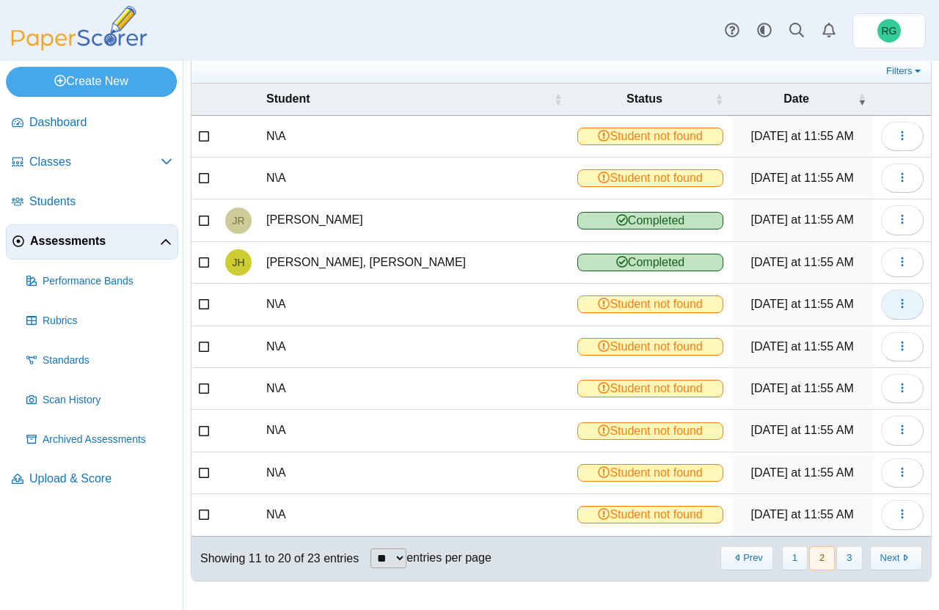
click at [896, 307] on icon "button" at bounding box center [902, 304] width 12 height 12
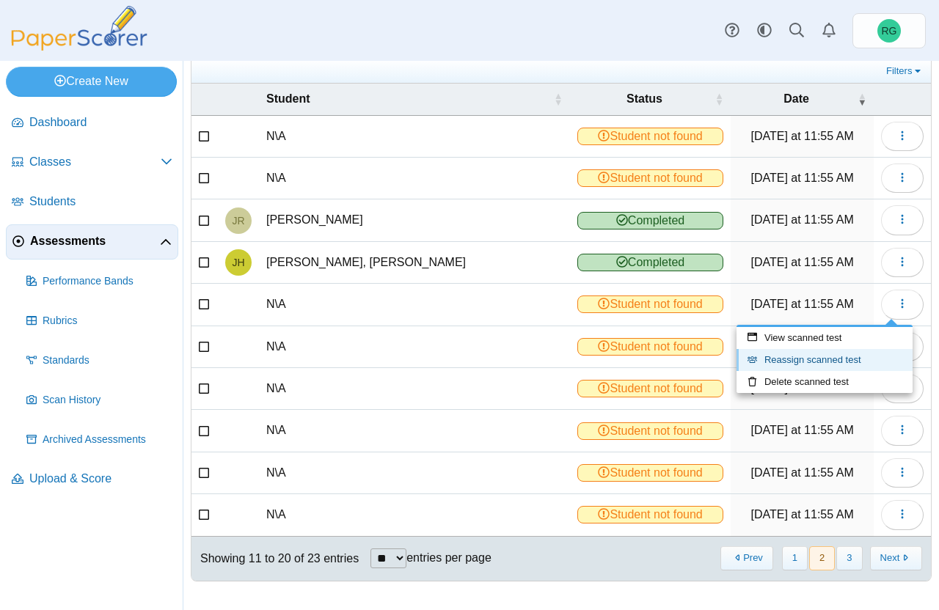
click at [835, 353] on link "Reassign scanned test" at bounding box center [824, 360] width 176 height 22
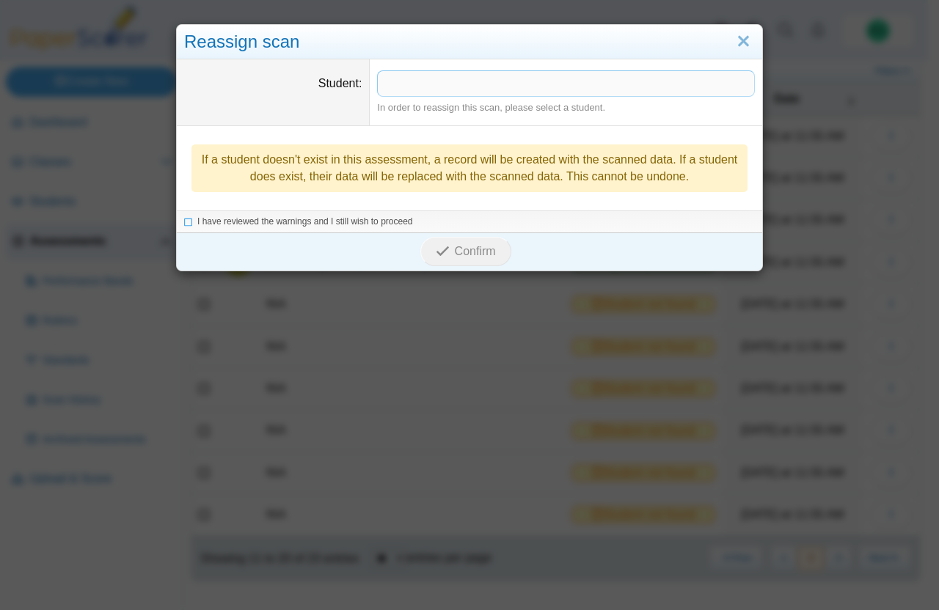
click at [477, 84] on span at bounding box center [566, 83] width 376 height 25
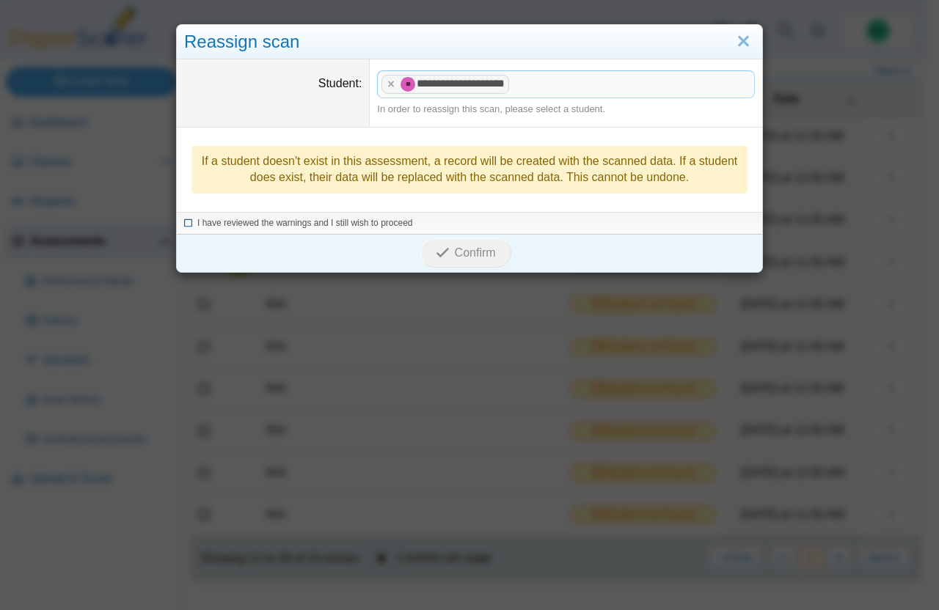
click at [184, 224] on icon at bounding box center [188, 221] width 9 height 8
click at [420, 238] on button "Confirm" at bounding box center [465, 252] width 90 height 29
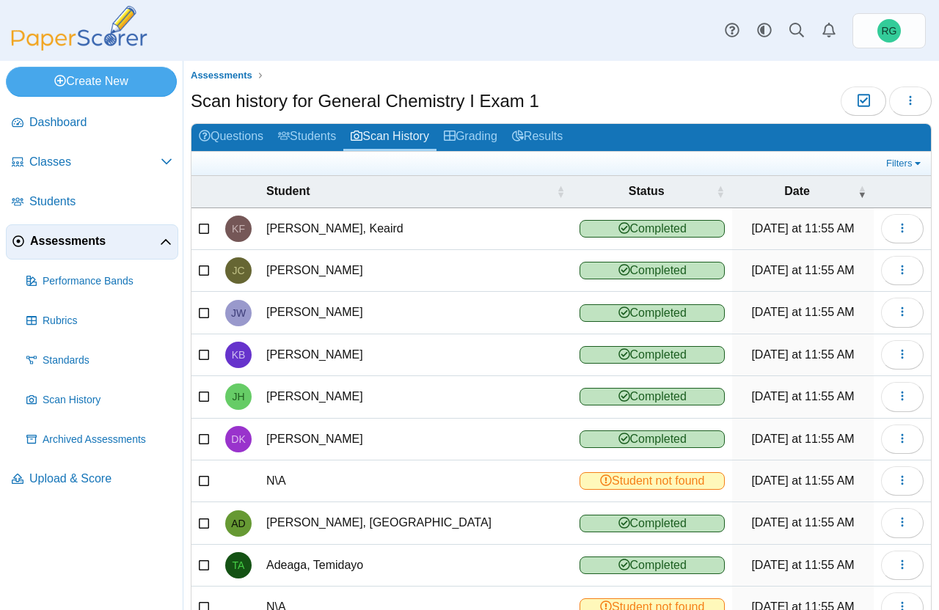
scroll to position [92, 0]
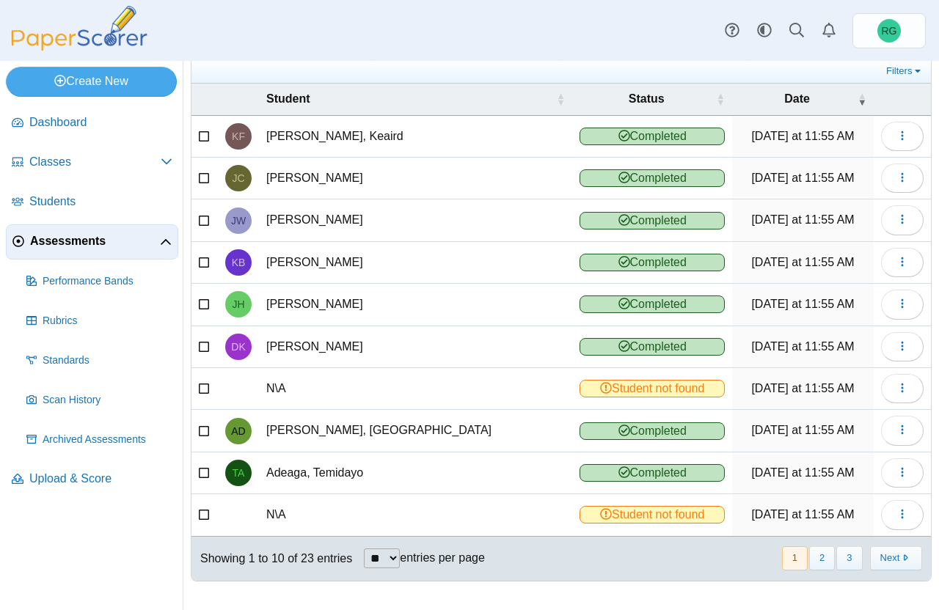
drag, startPoint x: 653, startPoint y: 437, endPoint x: 703, endPoint y: 495, distance: 76.4
click at [703, 495] on tbody "KF Foster, Keaird Completed Today at 11:55 AM View scanned test Reassign scanne…" at bounding box center [560, 326] width 739 height 421
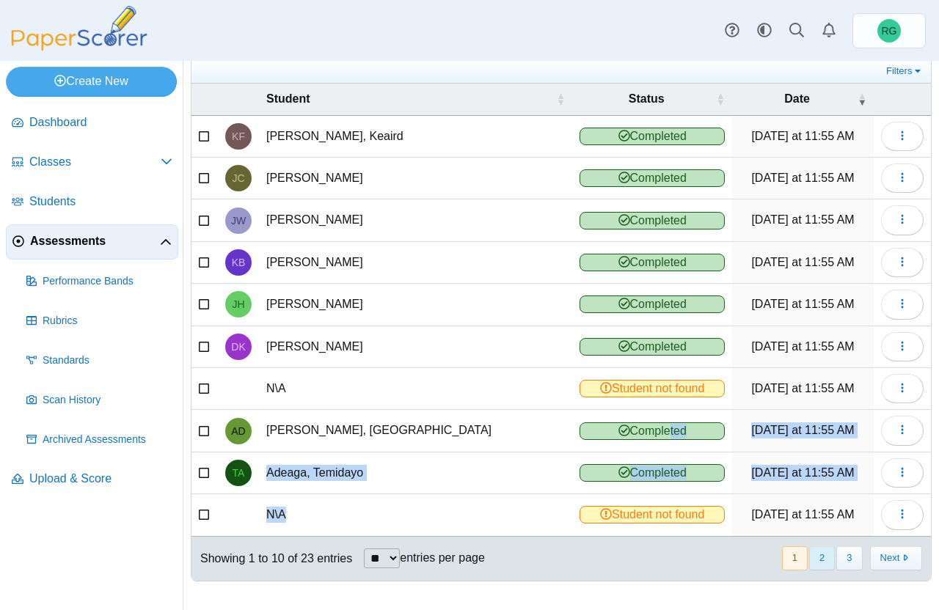
click at [809, 560] on button "2" at bounding box center [822, 558] width 26 height 24
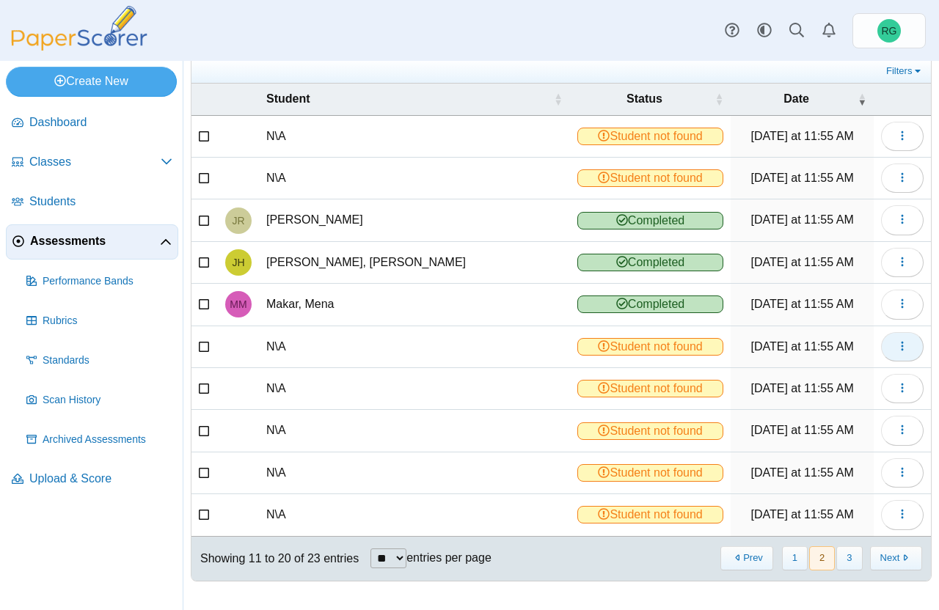
click at [896, 343] on icon "button" at bounding box center [902, 346] width 12 height 12
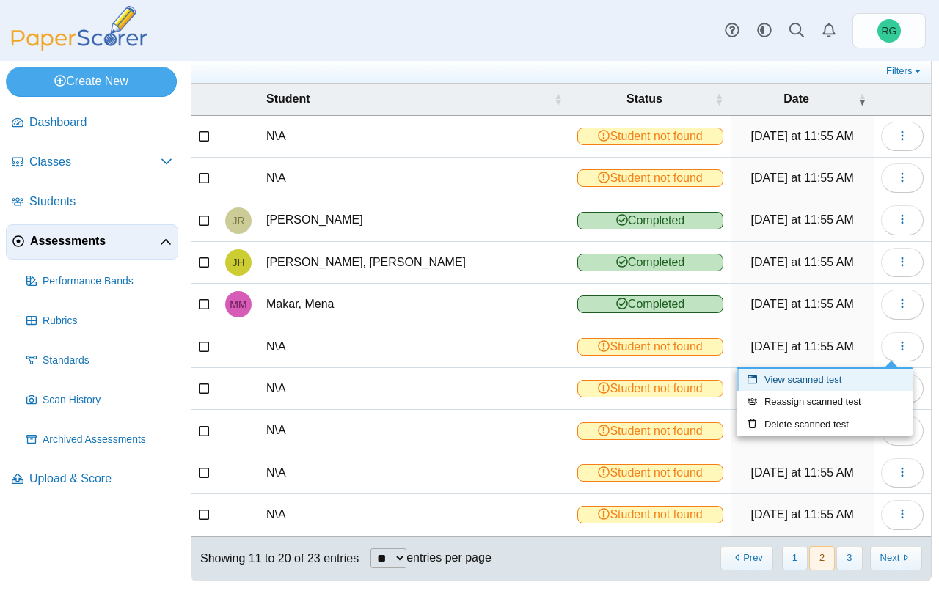
click at [863, 376] on link "View scanned test" at bounding box center [824, 380] width 176 height 22
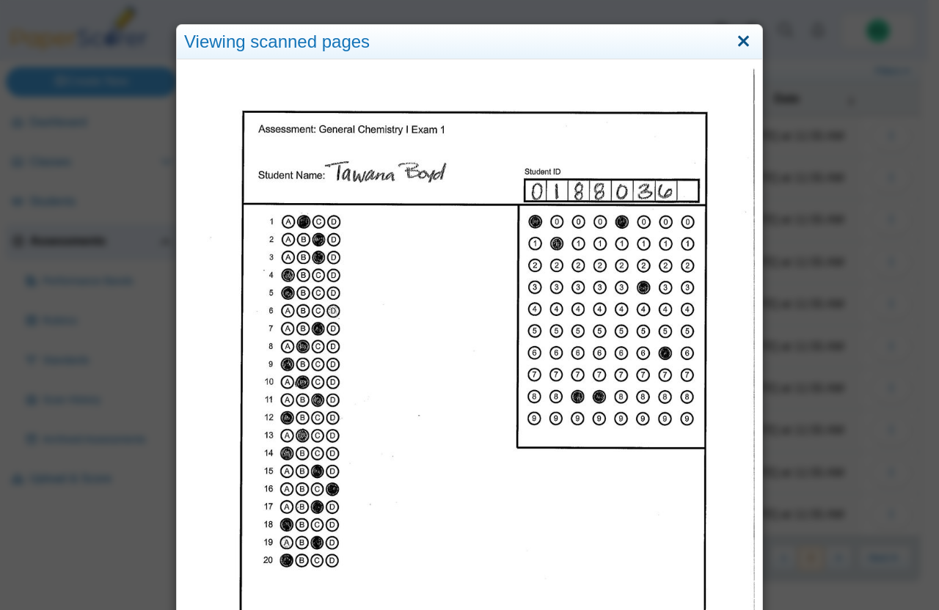
click at [741, 40] on link "Close" at bounding box center [743, 41] width 23 height 25
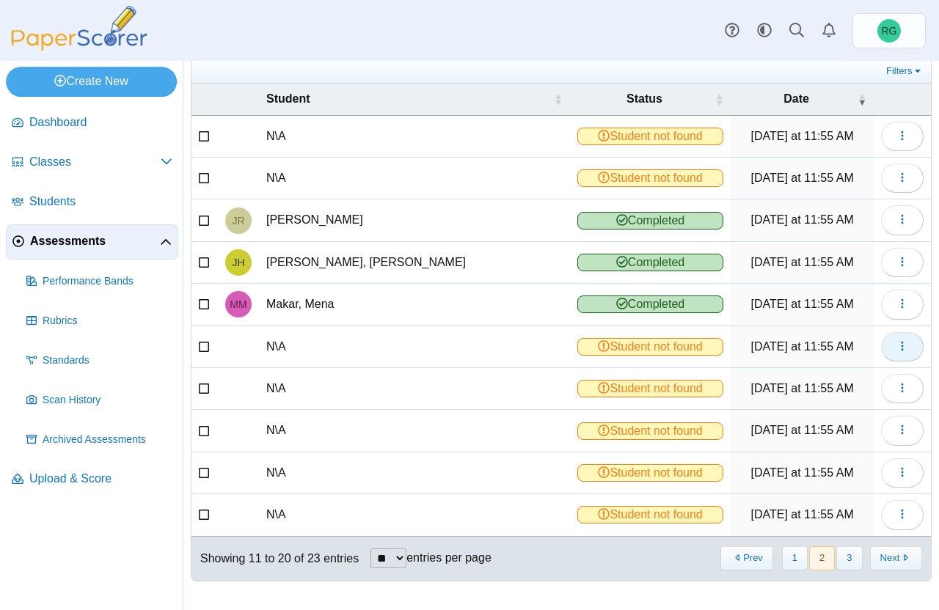
click at [896, 346] on icon "button" at bounding box center [902, 346] width 12 height 12
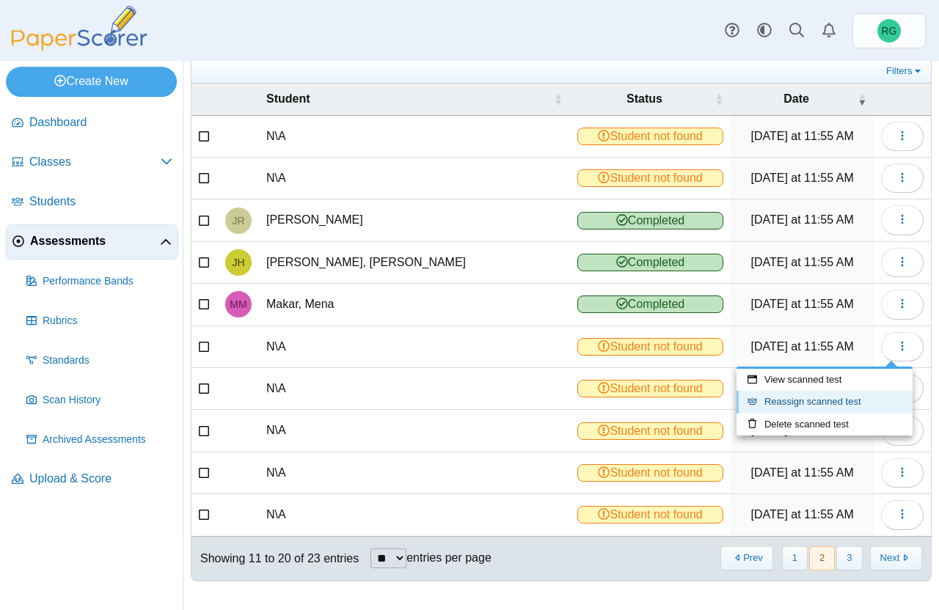
click at [854, 401] on link "Reassign scanned test" at bounding box center [824, 402] width 176 height 22
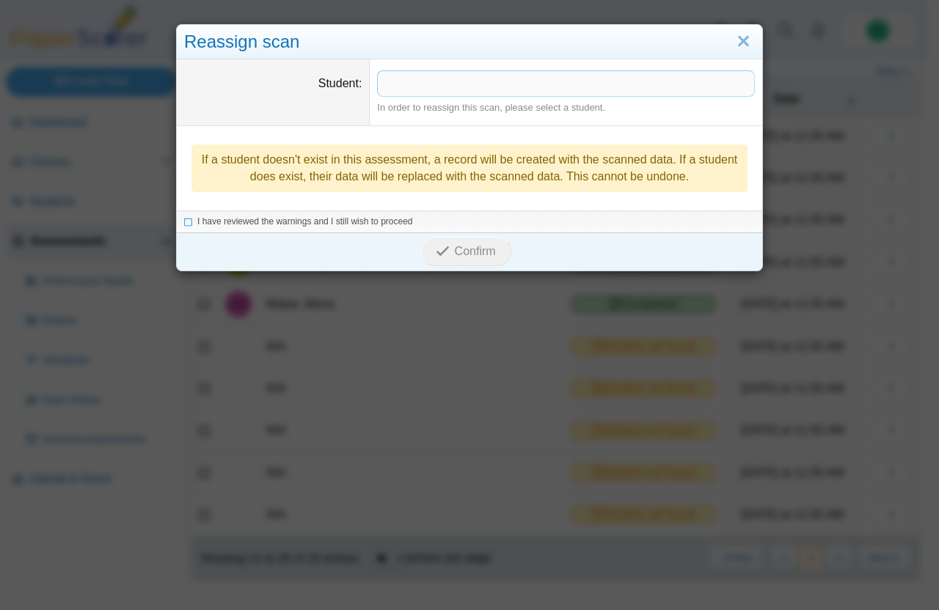
click at [487, 83] on span at bounding box center [566, 83] width 376 height 25
click at [733, 45] on link "Close" at bounding box center [743, 41] width 23 height 25
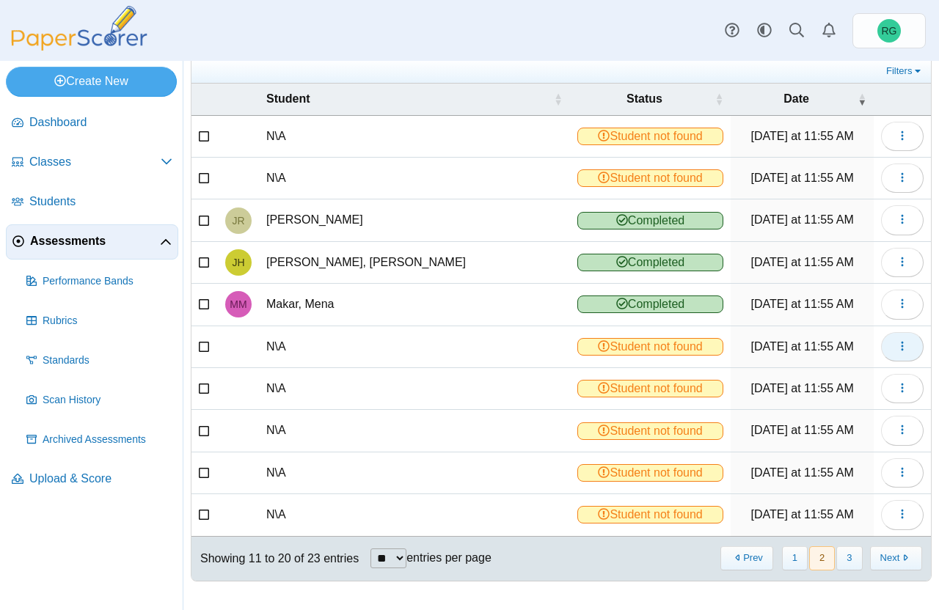
click at [901, 343] on use "button" at bounding box center [902, 346] width 2 height 10
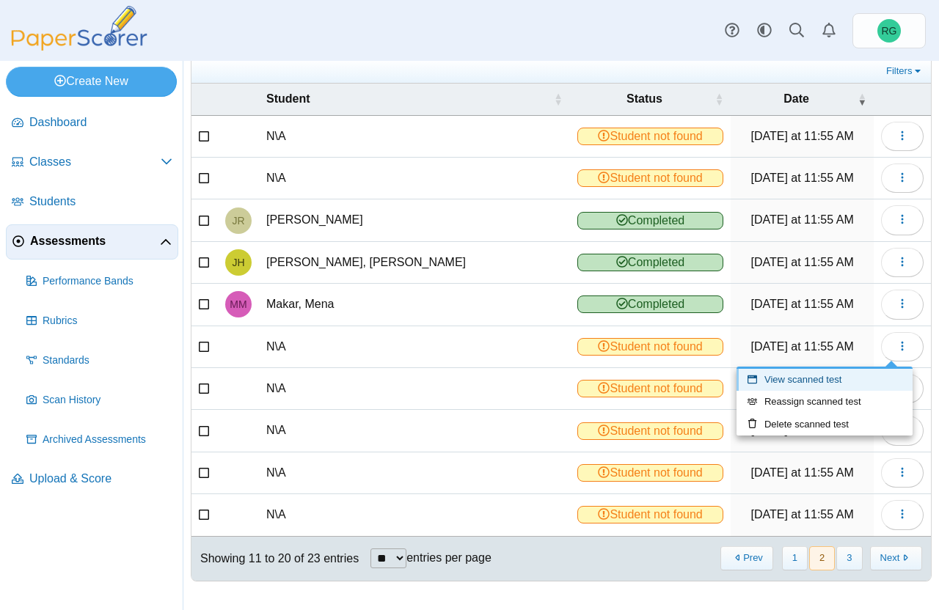
click at [823, 375] on link "View scanned test" at bounding box center [824, 380] width 176 height 22
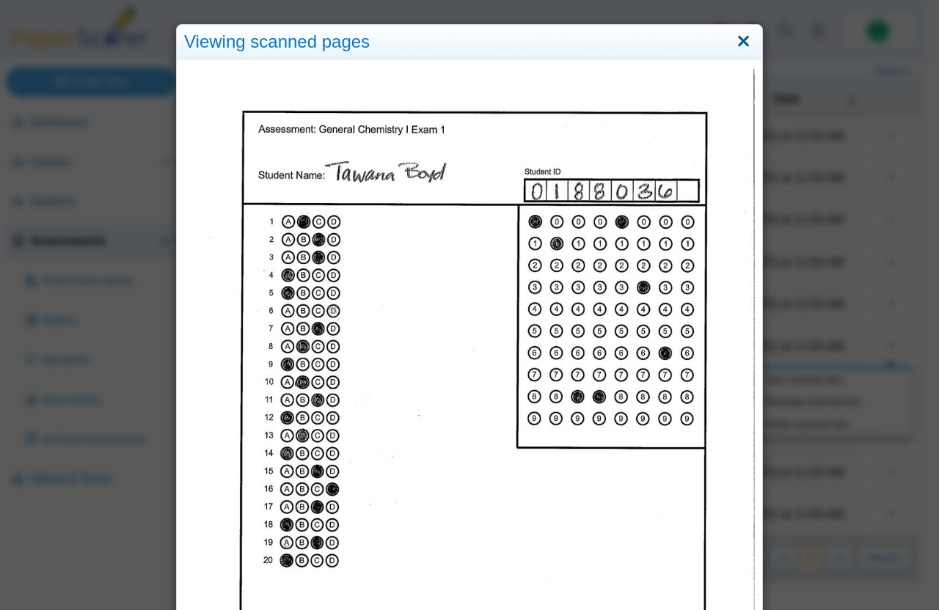
click at [739, 35] on link "Close" at bounding box center [743, 41] width 23 height 25
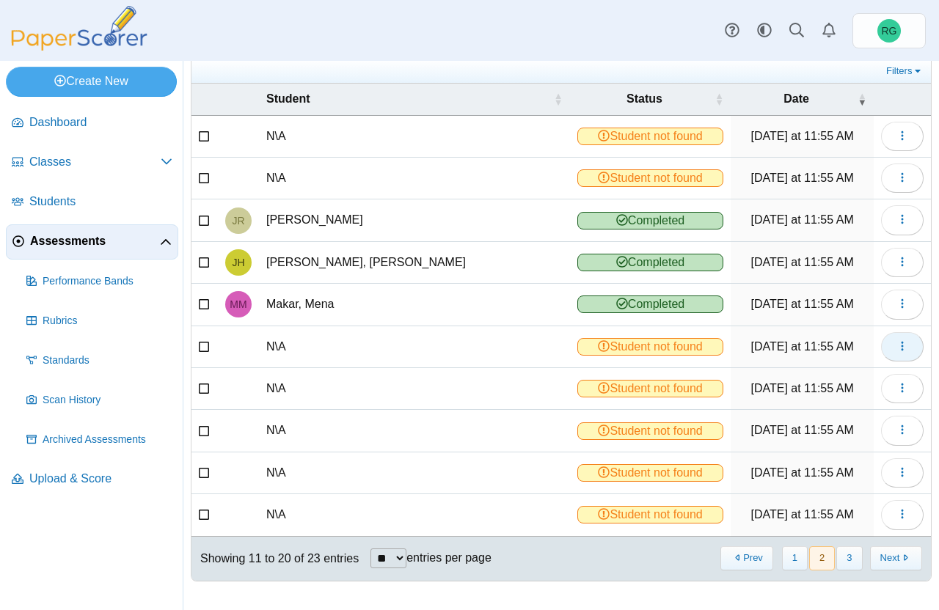
click at [896, 345] on icon "button" at bounding box center [902, 346] width 12 height 12
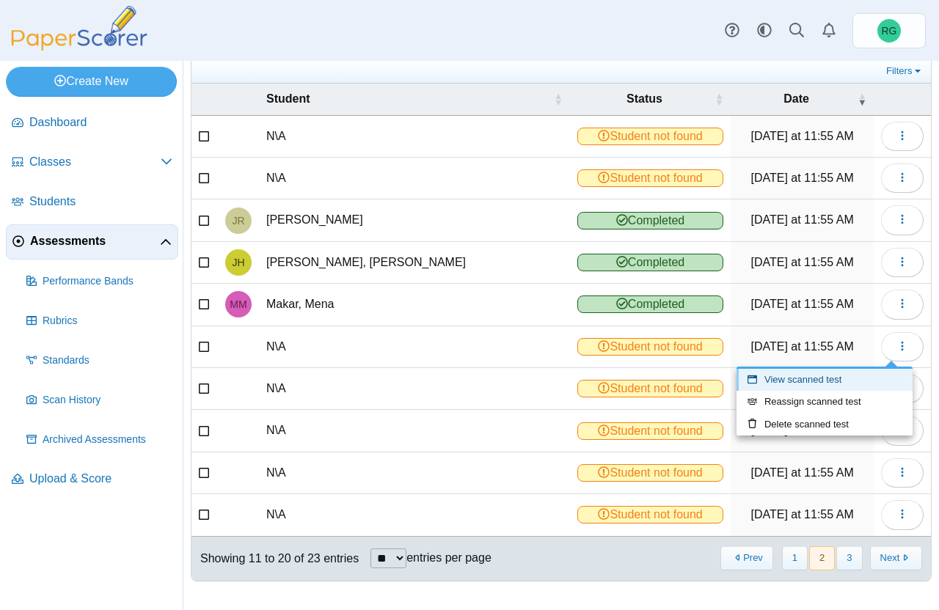
click at [845, 379] on link "View scanned test" at bounding box center [824, 380] width 176 height 22
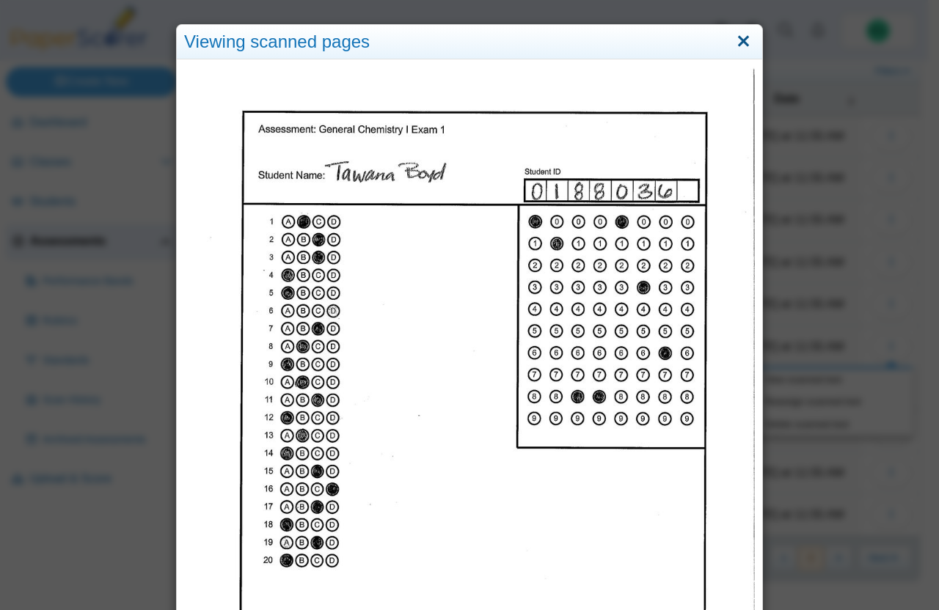
click at [738, 32] on link "Close" at bounding box center [743, 41] width 23 height 25
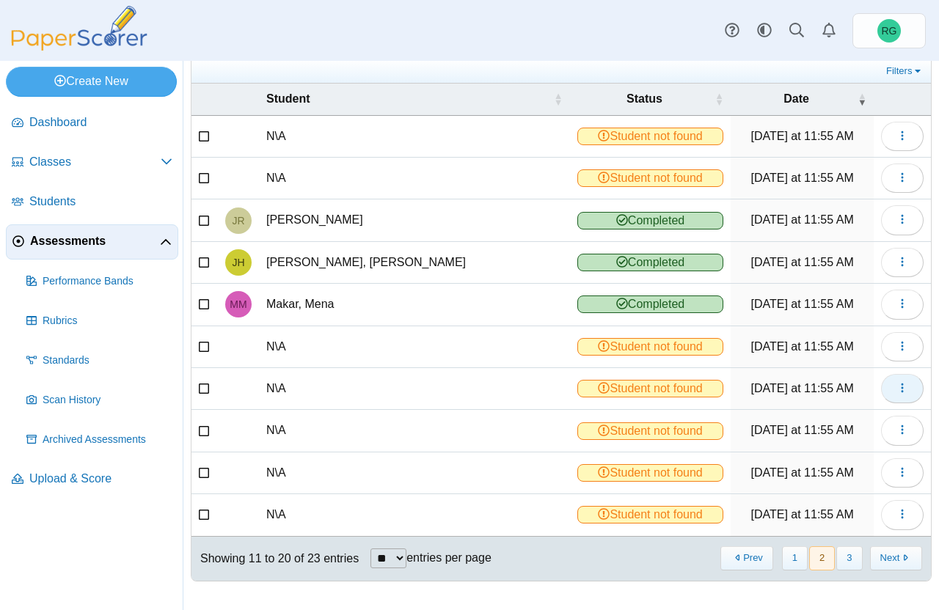
click at [896, 384] on icon "button" at bounding box center [902, 388] width 12 height 12
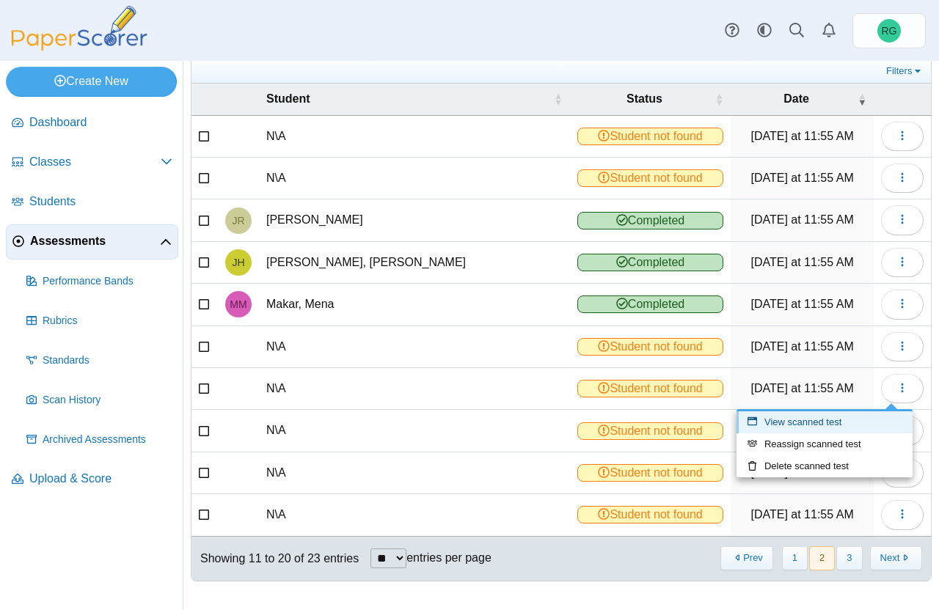
click at [838, 414] on link "View scanned test" at bounding box center [824, 422] width 176 height 22
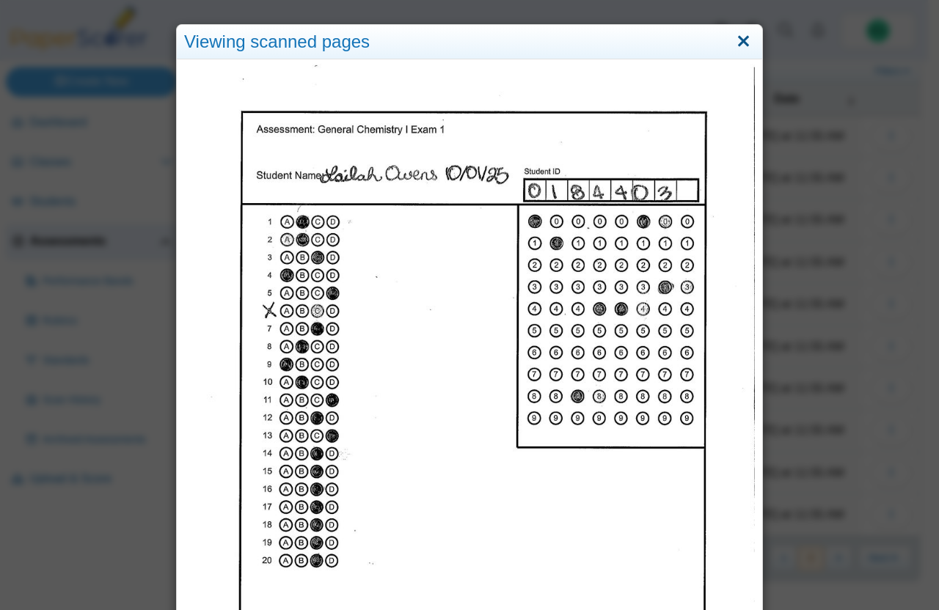
click at [741, 37] on link "Close" at bounding box center [743, 41] width 23 height 25
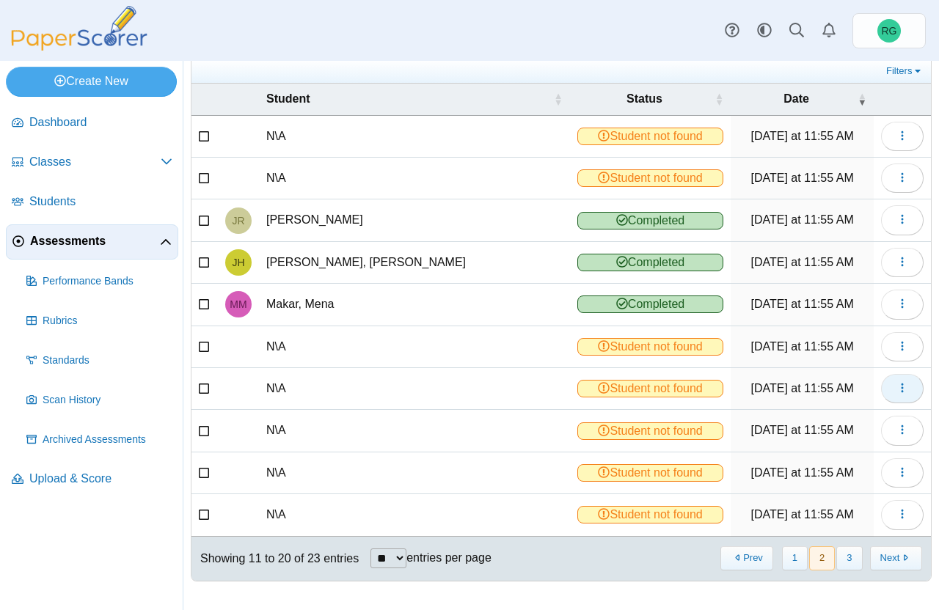
click at [896, 384] on icon "button" at bounding box center [902, 388] width 12 height 12
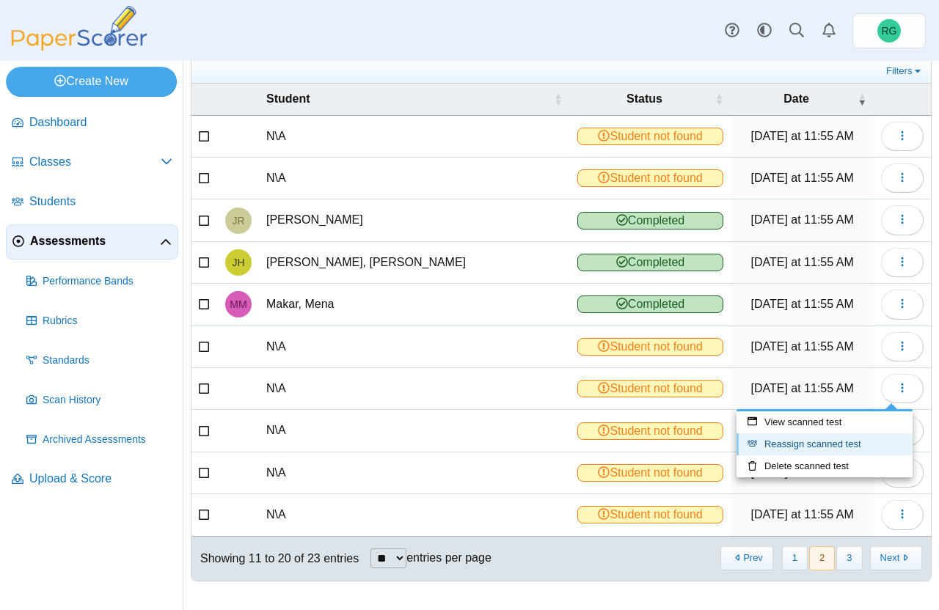
click at [837, 442] on link "Reassign scanned test" at bounding box center [824, 444] width 176 height 22
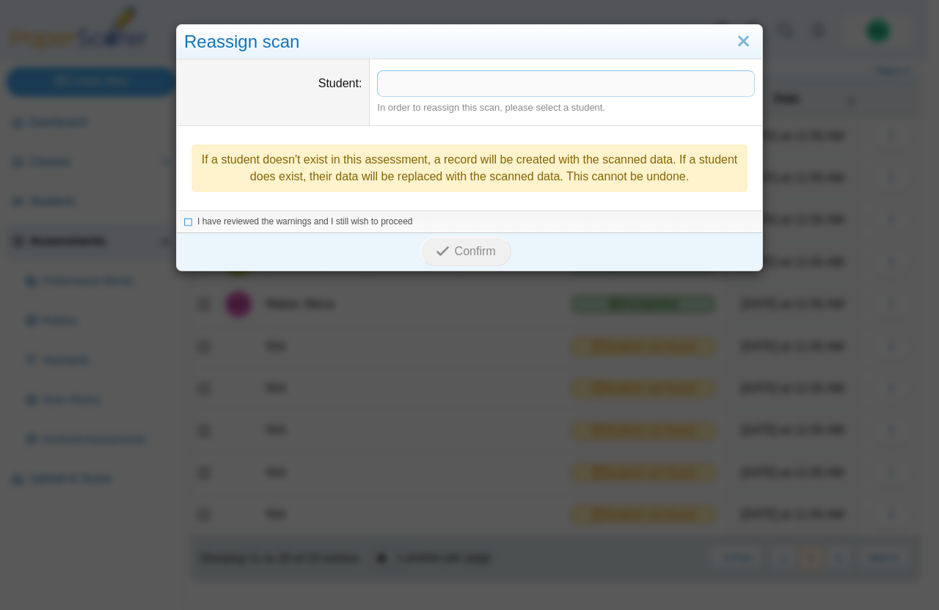
click at [482, 87] on span at bounding box center [566, 83] width 376 height 25
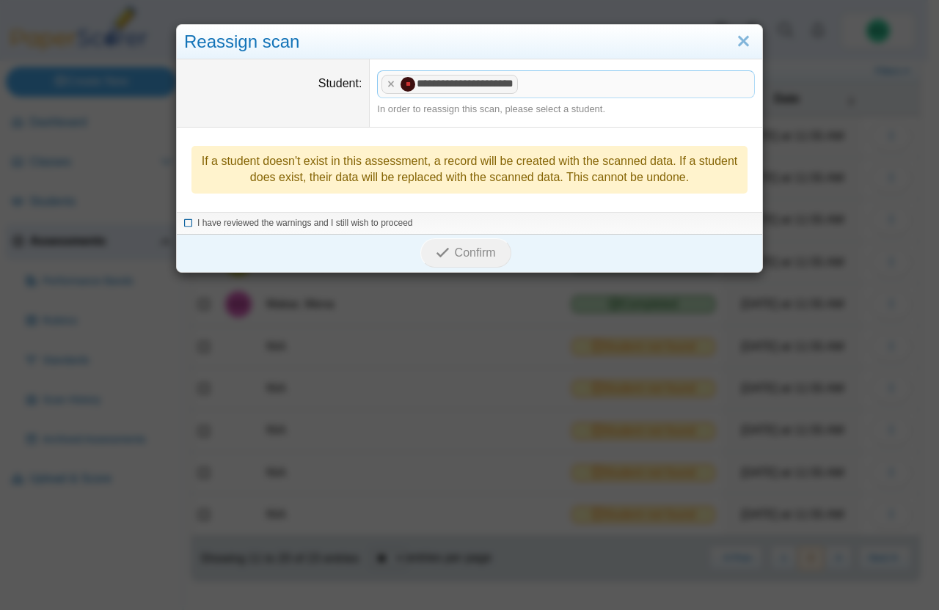
click at [184, 221] on icon at bounding box center [188, 221] width 9 height 8
click at [491, 255] on button "Confirm" at bounding box center [465, 252] width 90 height 29
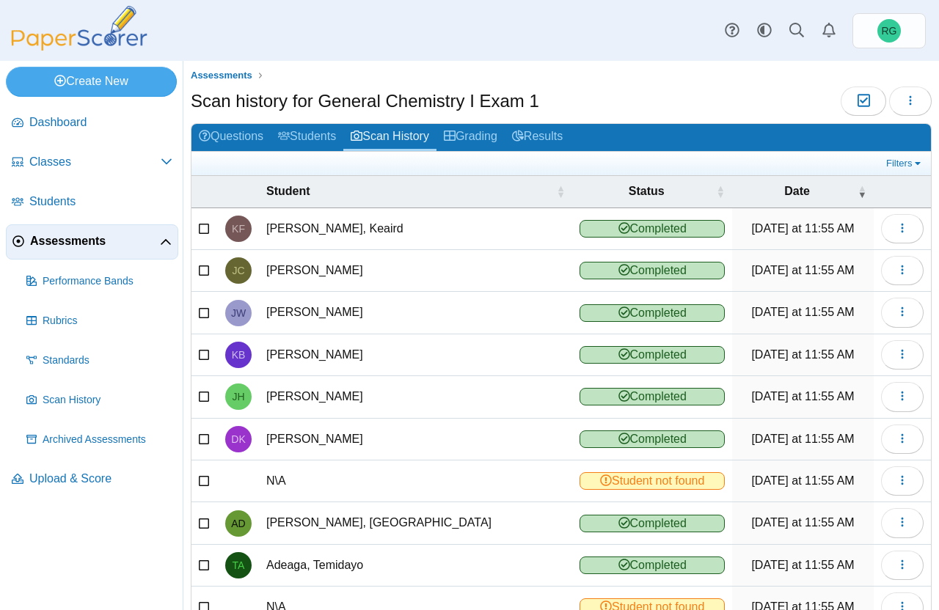
scroll to position [92, 0]
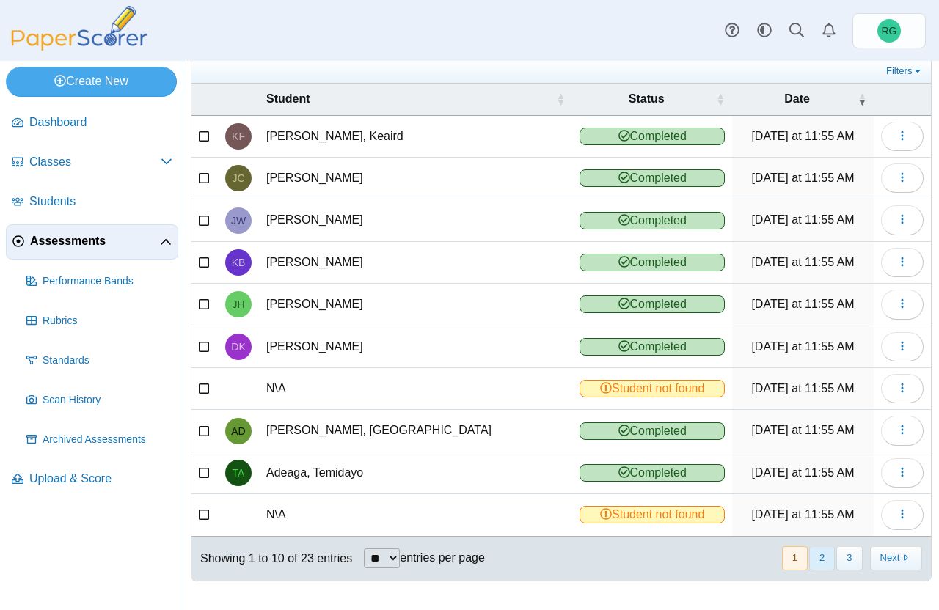
click at [814, 554] on button "2" at bounding box center [822, 558] width 26 height 24
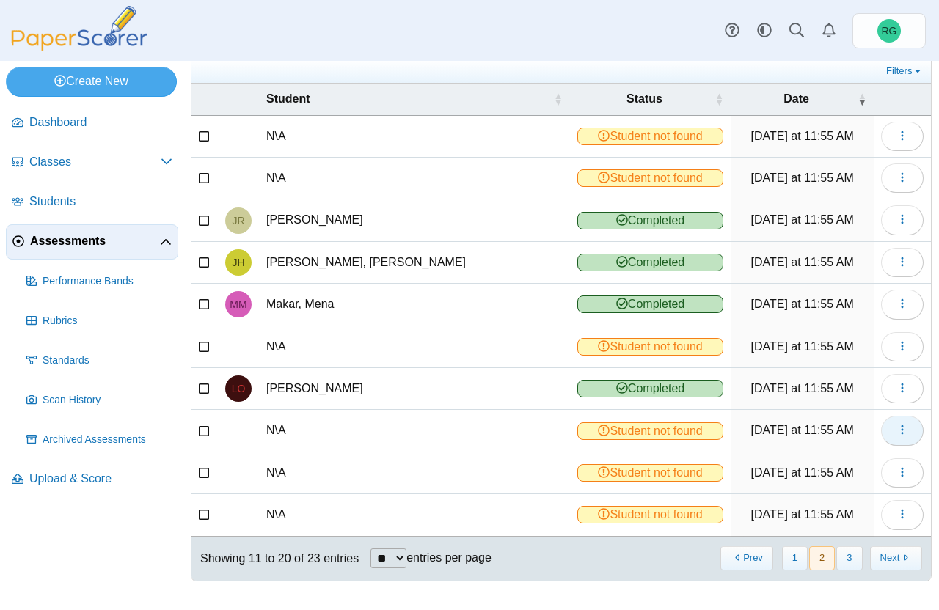
click at [896, 436] on icon "button" at bounding box center [902, 430] width 12 height 12
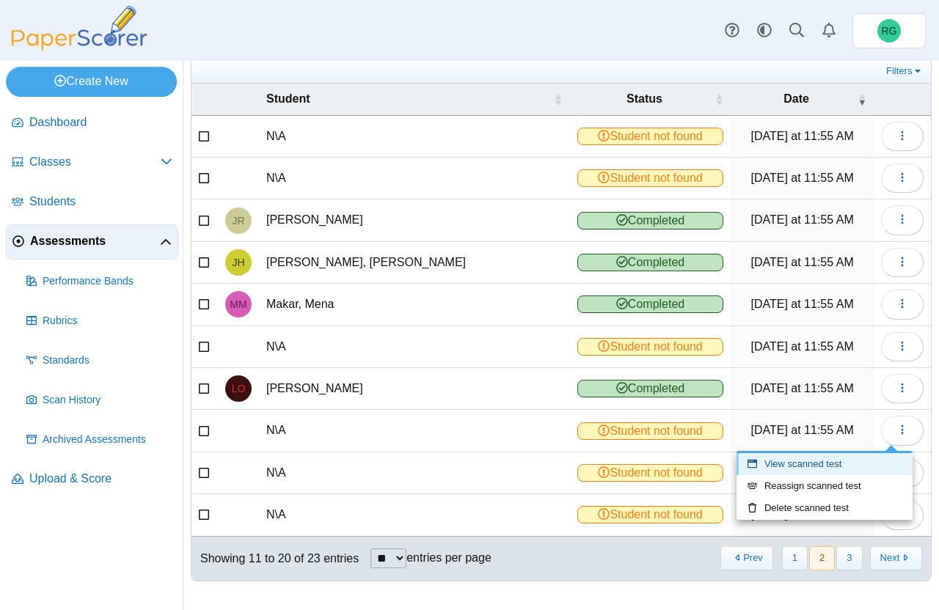
click at [868, 459] on link "View scanned test" at bounding box center [824, 464] width 176 height 22
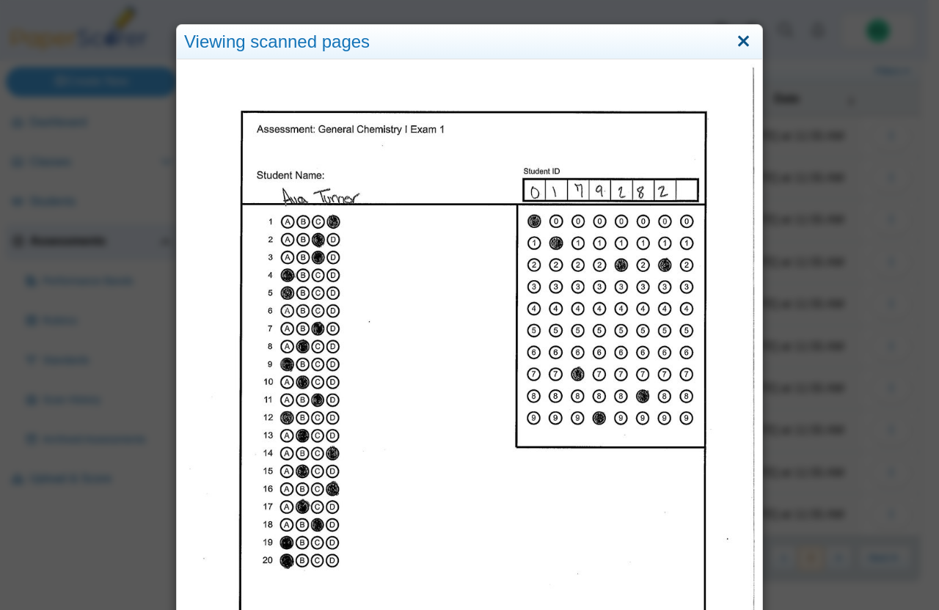
click at [738, 37] on link "Close" at bounding box center [743, 41] width 23 height 25
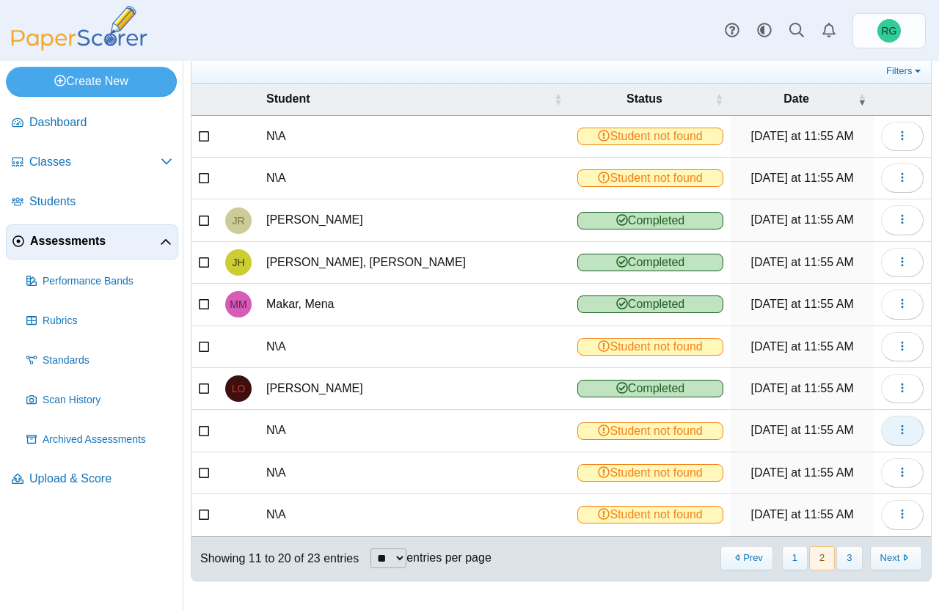
click at [896, 431] on icon "button" at bounding box center [902, 430] width 12 height 12
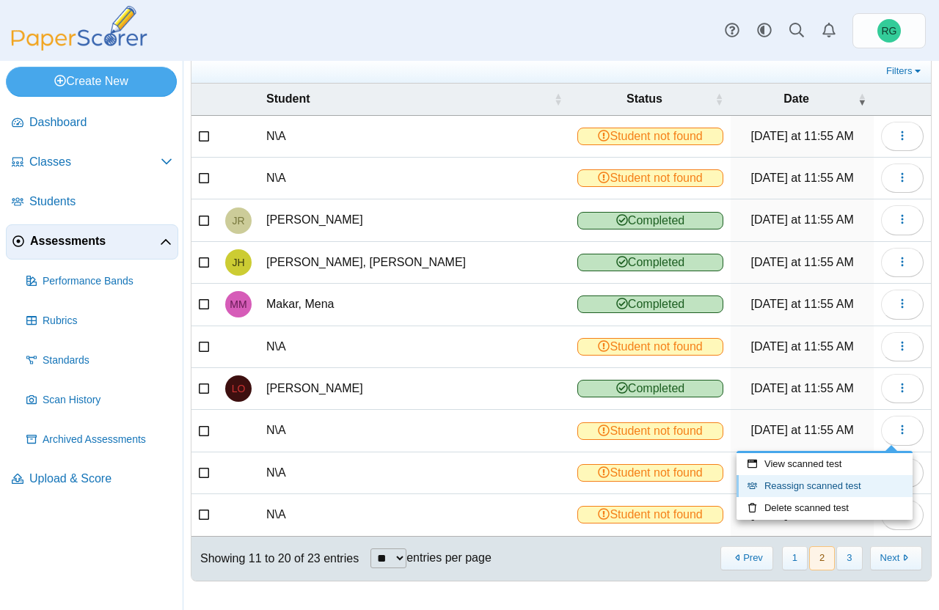
click at [843, 483] on link "Reassign scanned test" at bounding box center [824, 486] width 176 height 22
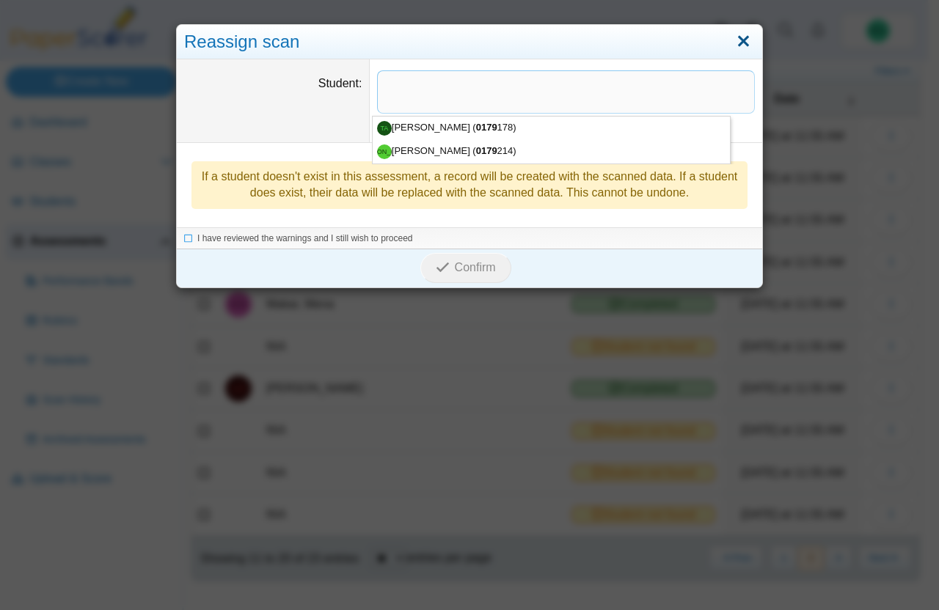
click at [736, 43] on link "Close" at bounding box center [743, 41] width 23 height 25
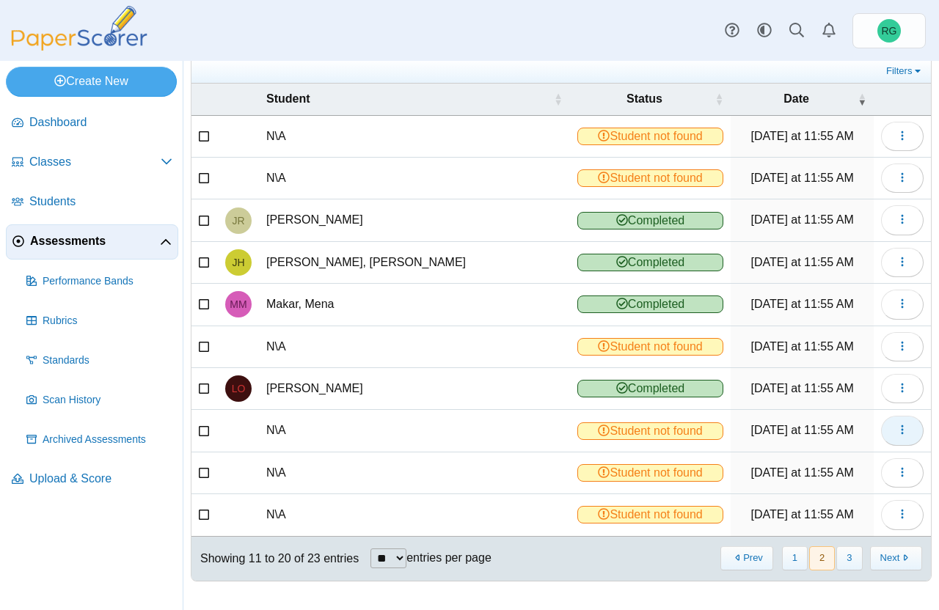
click at [896, 428] on icon "button" at bounding box center [902, 430] width 12 height 12
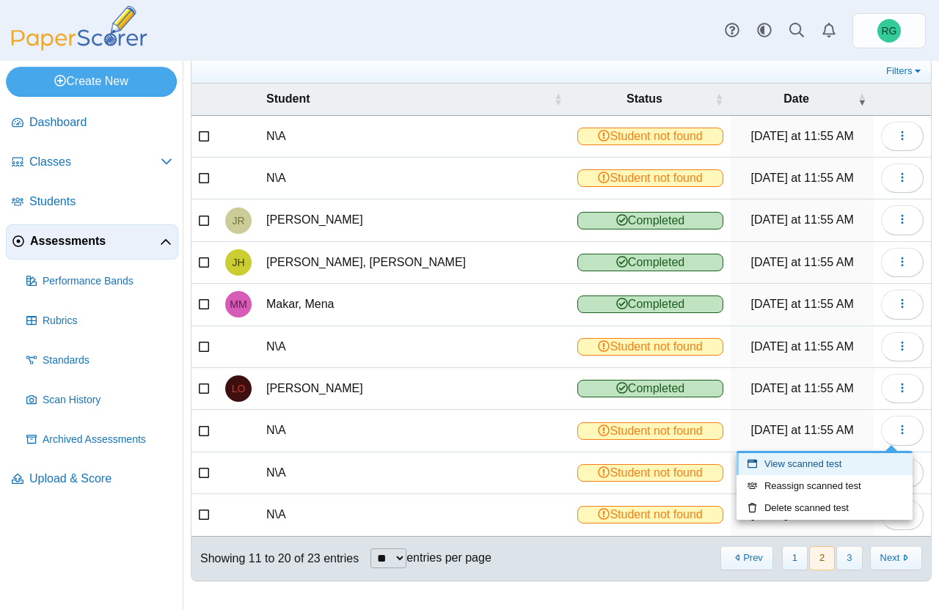
click at [848, 458] on link "View scanned test" at bounding box center [824, 464] width 176 height 22
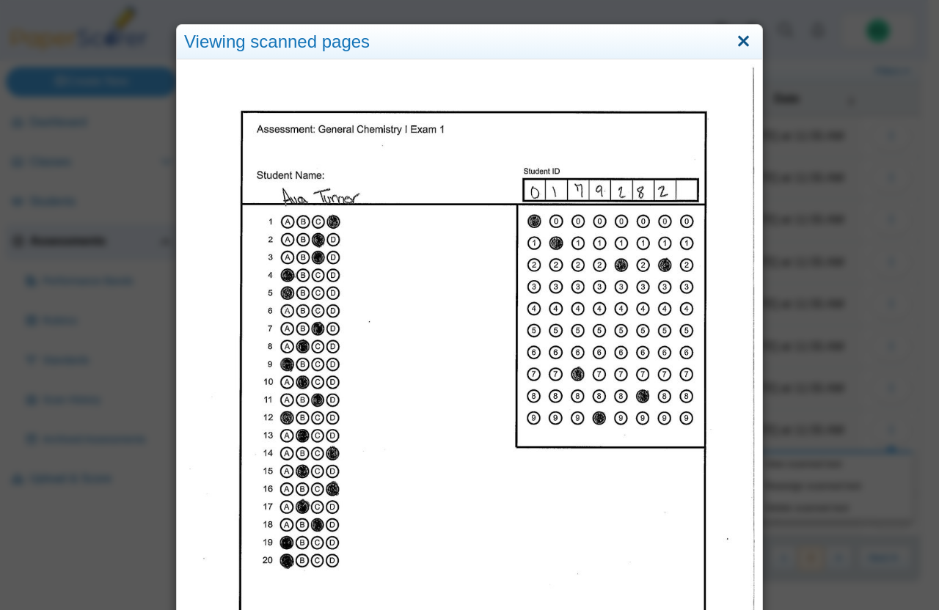
click at [737, 41] on link "Close" at bounding box center [743, 41] width 23 height 25
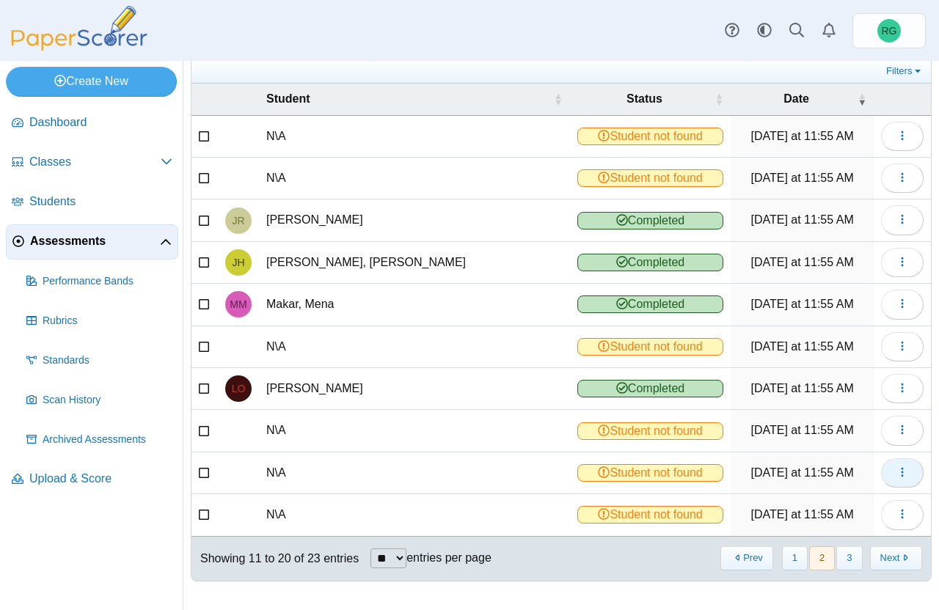
click at [896, 472] on icon "button" at bounding box center [902, 472] width 12 height 12
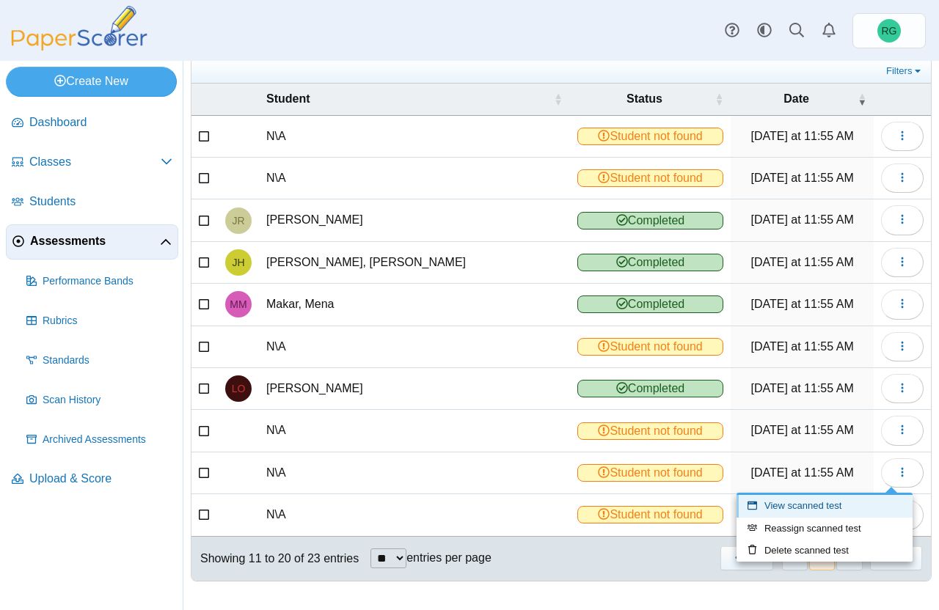
click at [824, 505] on link "View scanned test" at bounding box center [824, 506] width 176 height 22
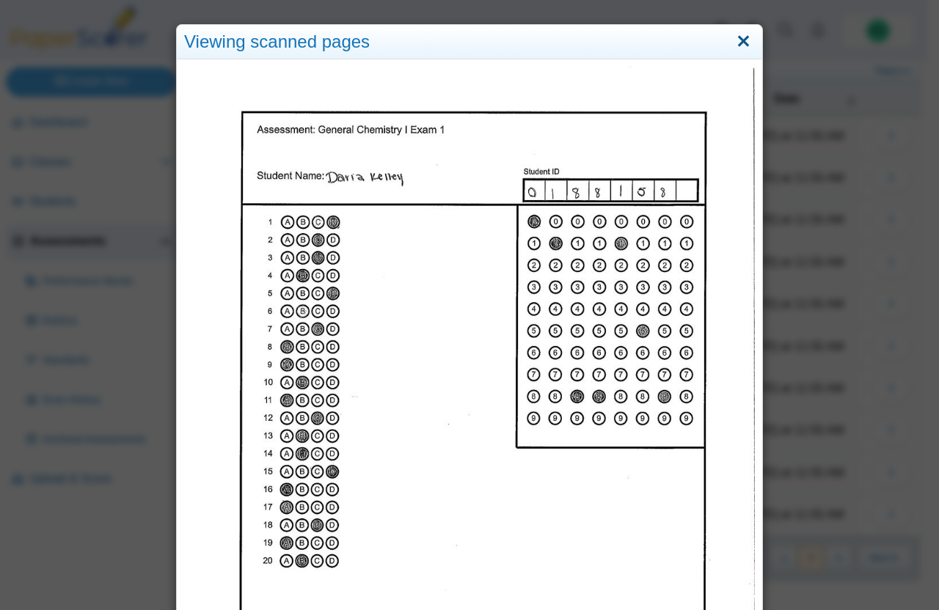
click at [737, 45] on link "Close" at bounding box center [743, 41] width 23 height 25
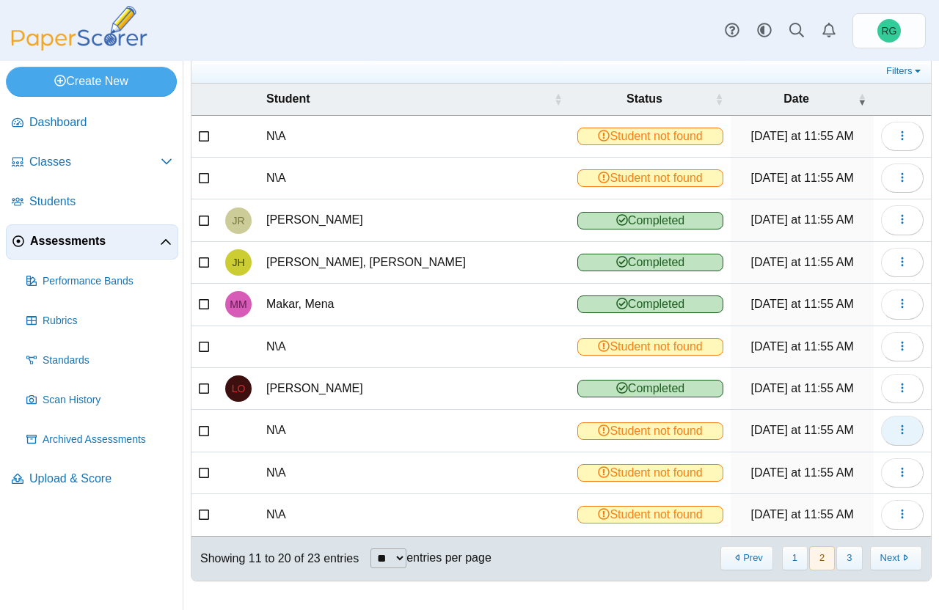
click at [898, 430] on button "button" at bounding box center [902, 430] width 43 height 29
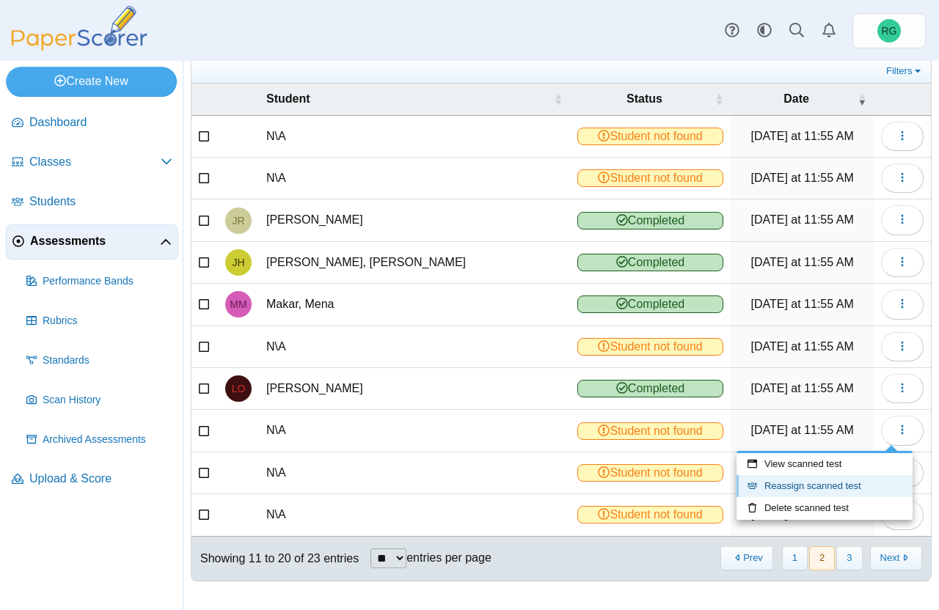
click at [809, 486] on link "Reassign scanned test" at bounding box center [824, 486] width 176 height 22
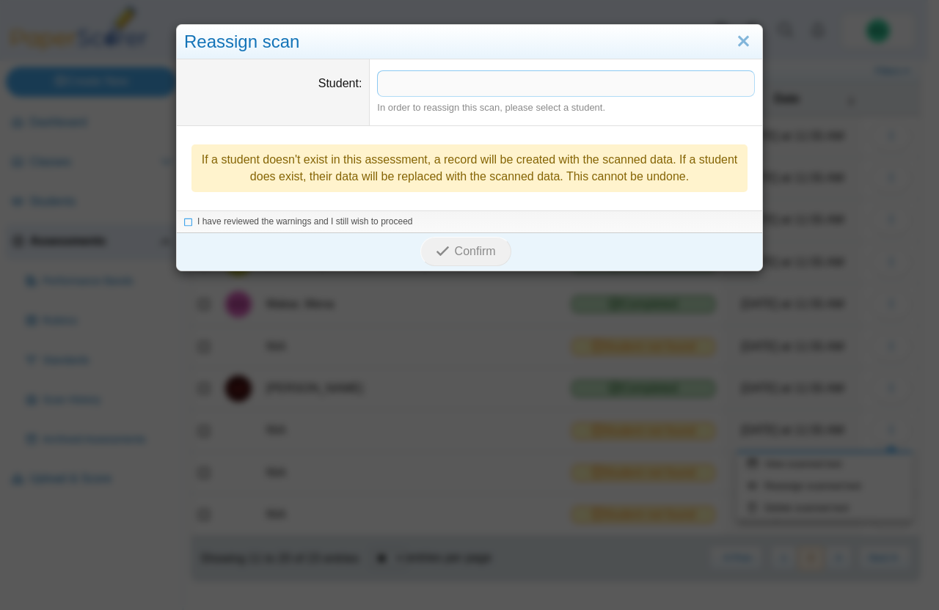
click at [486, 81] on span at bounding box center [566, 83] width 376 height 25
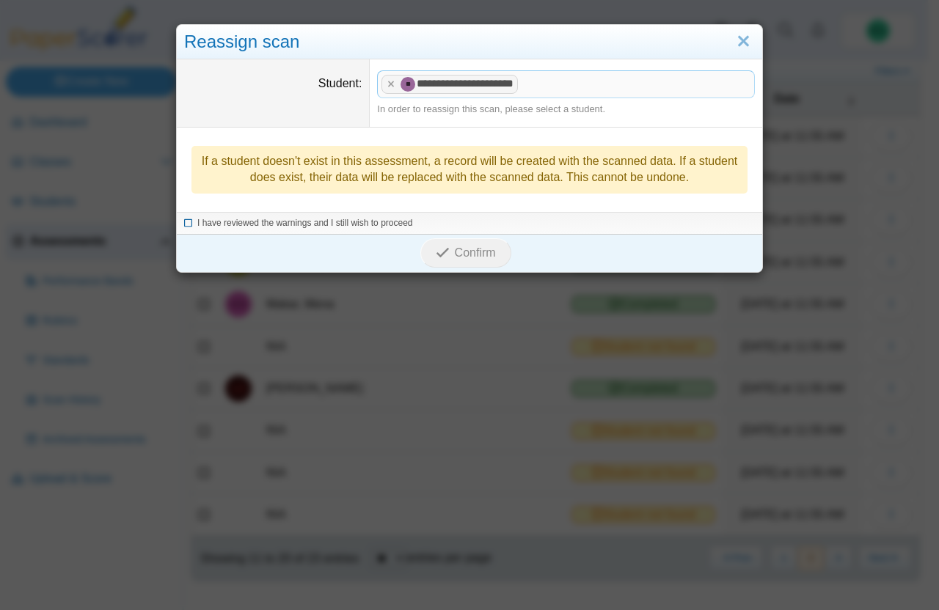
click at [184, 224] on icon at bounding box center [188, 221] width 9 height 8
drag, startPoint x: 360, startPoint y: 251, endPoint x: 422, endPoint y: 250, distance: 62.3
click at [403, 251] on div "Confirm" at bounding box center [466, 253] width 578 height 38
click at [453, 244] on button "Confirm" at bounding box center [465, 252] width 90 height 29
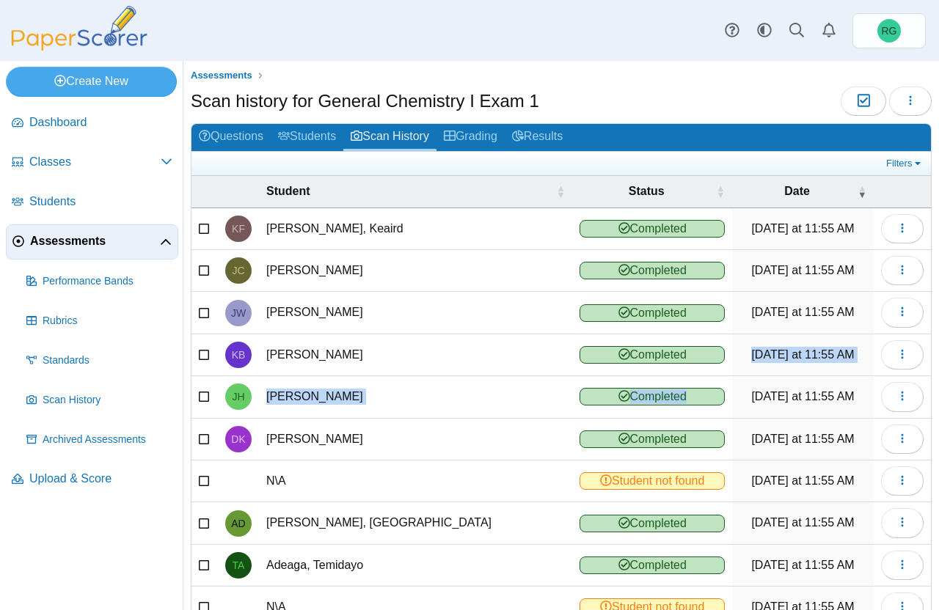
click at [779, 383] on div "Assessments Scan history for General Chemistry I Exam 1 Moderation 0 Loading… G…" at bounding box center [560, 335] width 755 height 549
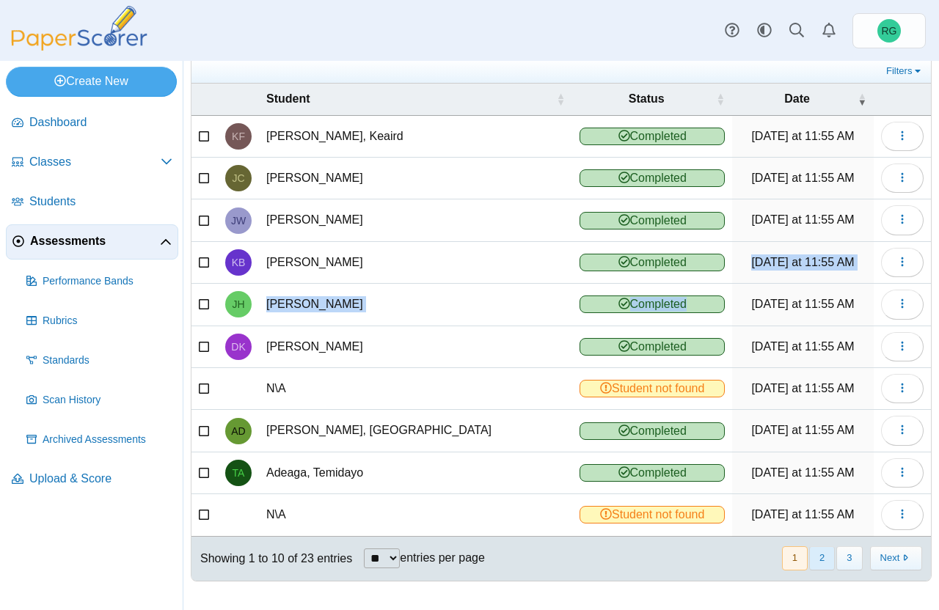
click at [809, 560] on button "2" at bounding box center [822, 558] width 26 height 24
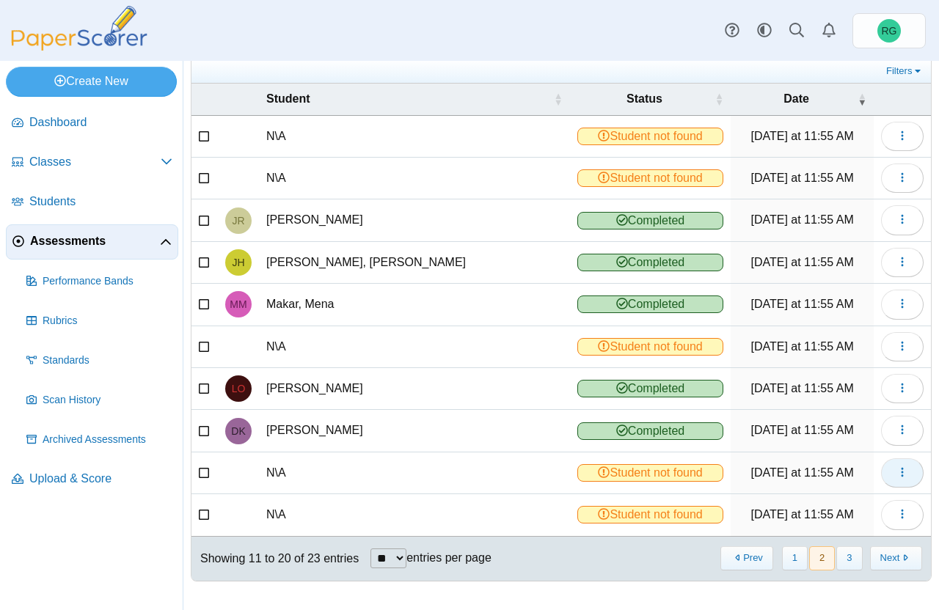
click at [901, 472] on use "button" at bounding box center [902, 473] width 2 height 10
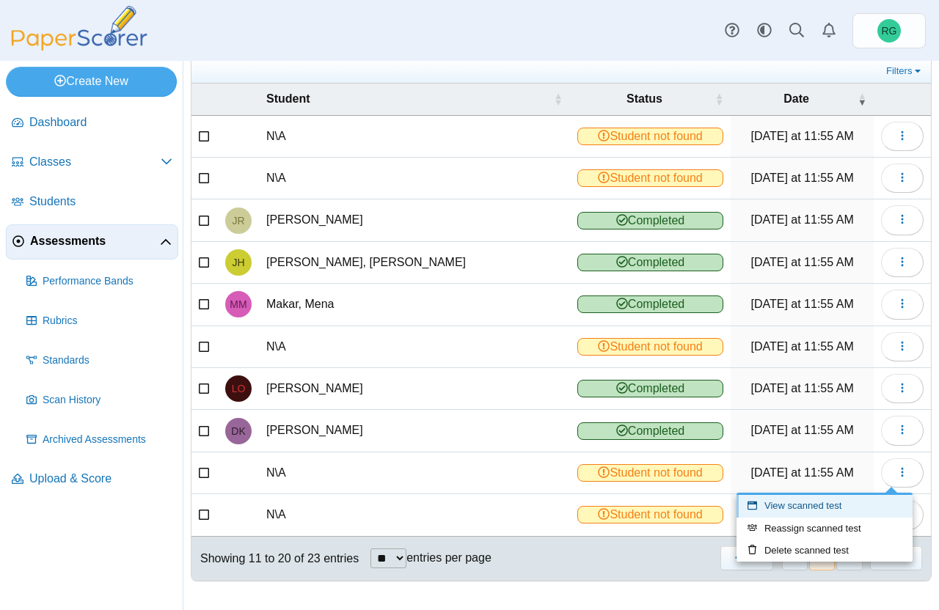
click at [828, 505] on link "View scanned test" at bounding box center [824, 506] width 176 height 22
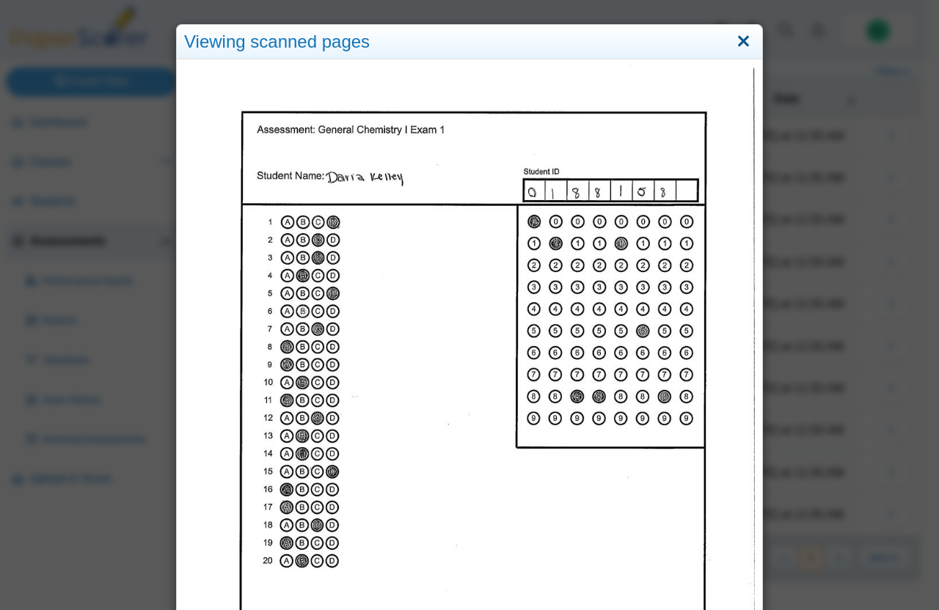
click at [732, 34] on link "Close" at bounding box center [743, 41] width 23 height 25
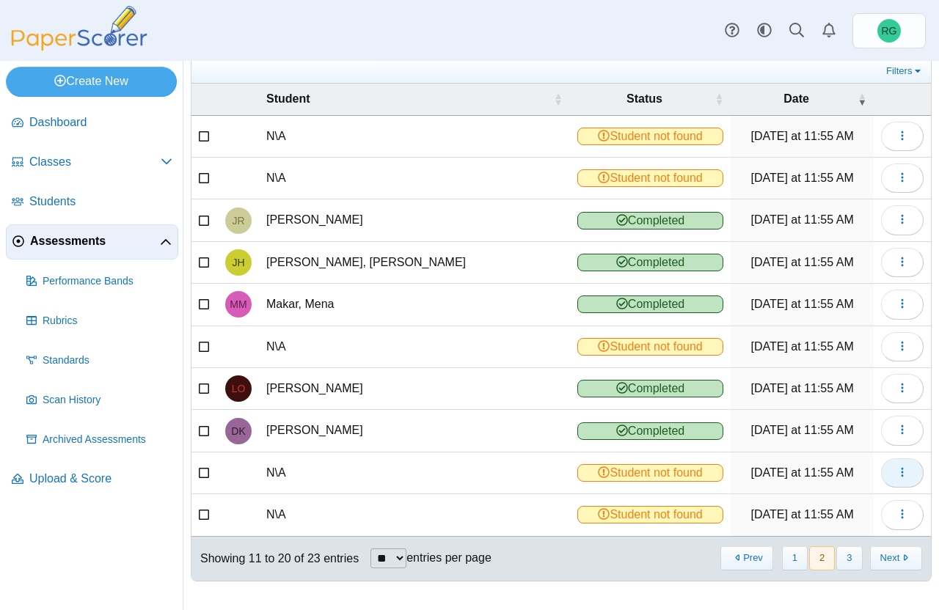
click at [896, 475] on icon "button" at bounding box center [902, 472] width 12 height 12
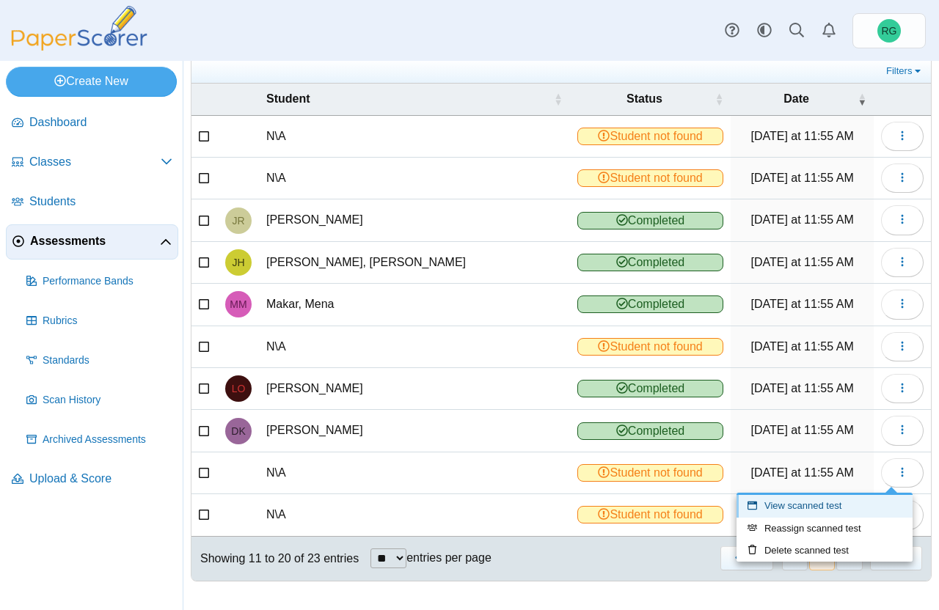
click at [839, 506] on link "View scanned test" at bounding box center [824, 506] width 176 height 22
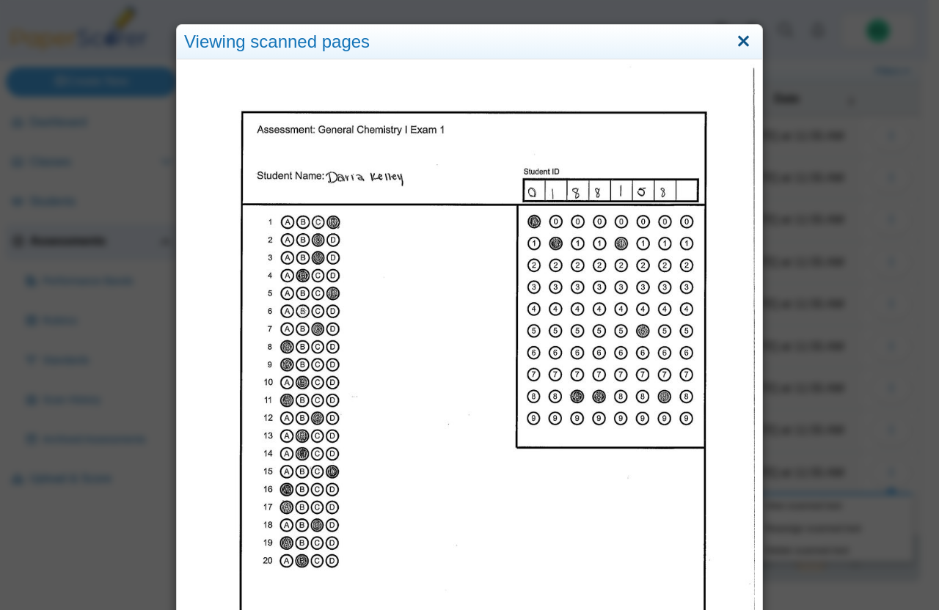
click at [732, 45] on link "Close" at bounding box center [743, 41] width 23 height 25
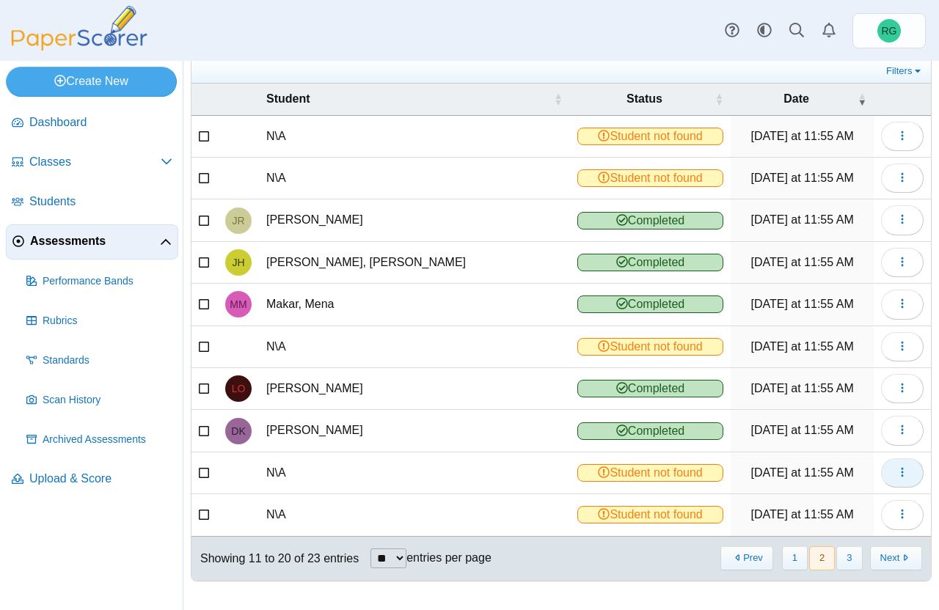
click at [896, 469] on icon "button" at bounding box center [902, 472] width 12 height 12
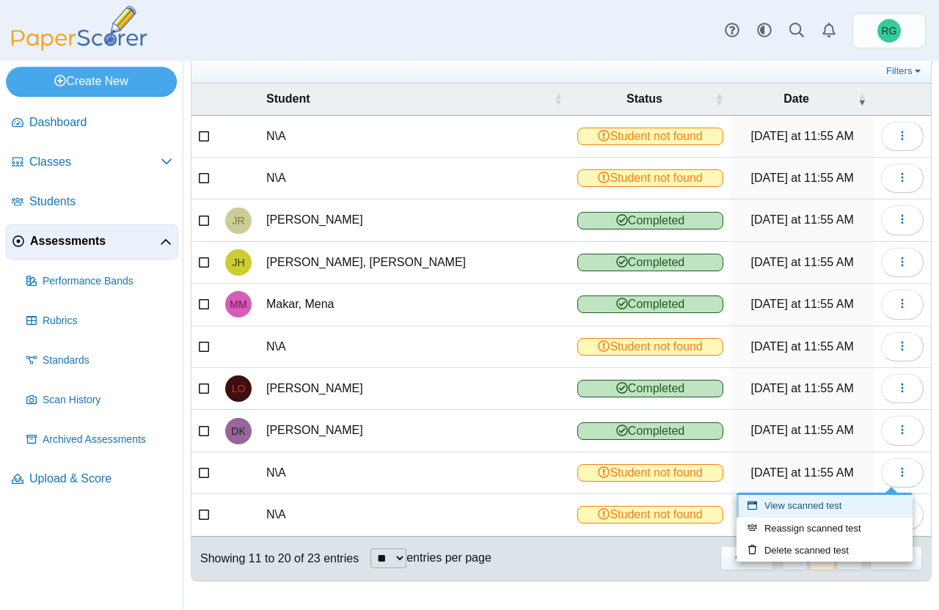
click at [832, 505] on link "View scanned test" at bounding box center [824, 506] width 176 height 22
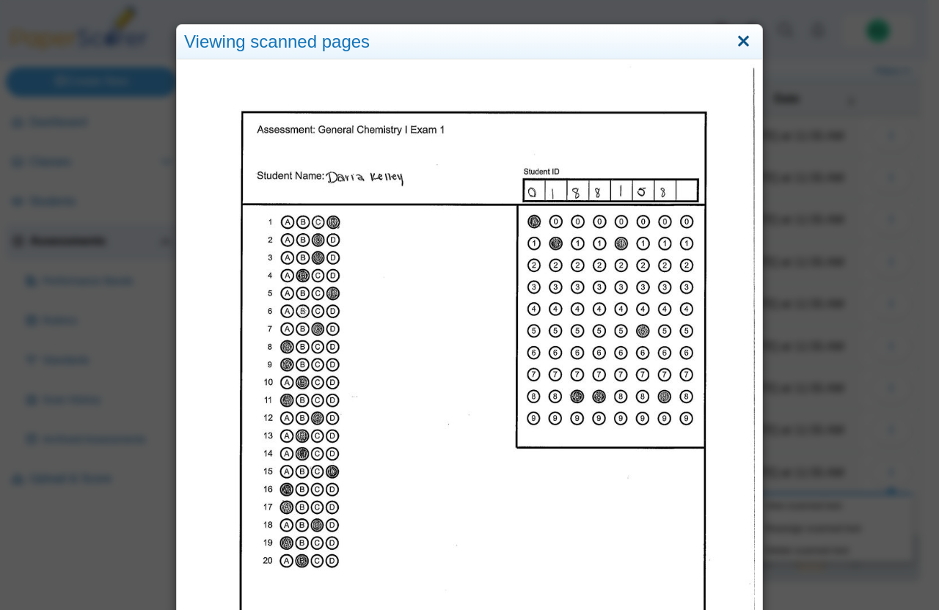
click at [733, 38] on link "Close" at bounding box center [743, 41] width 23 height 25
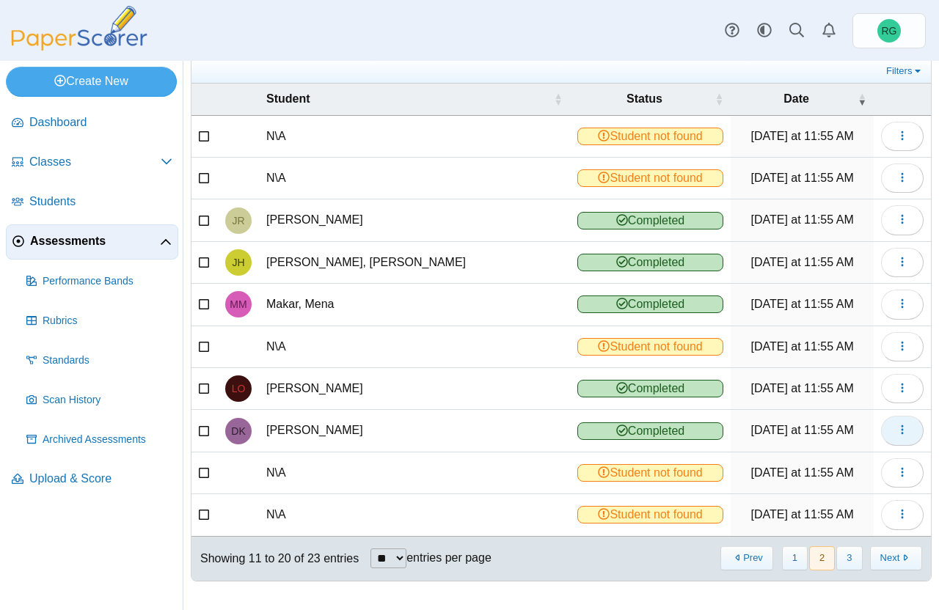
click at [897, 431] on button "button" at bounding box center [902, 430] width 43 height 29
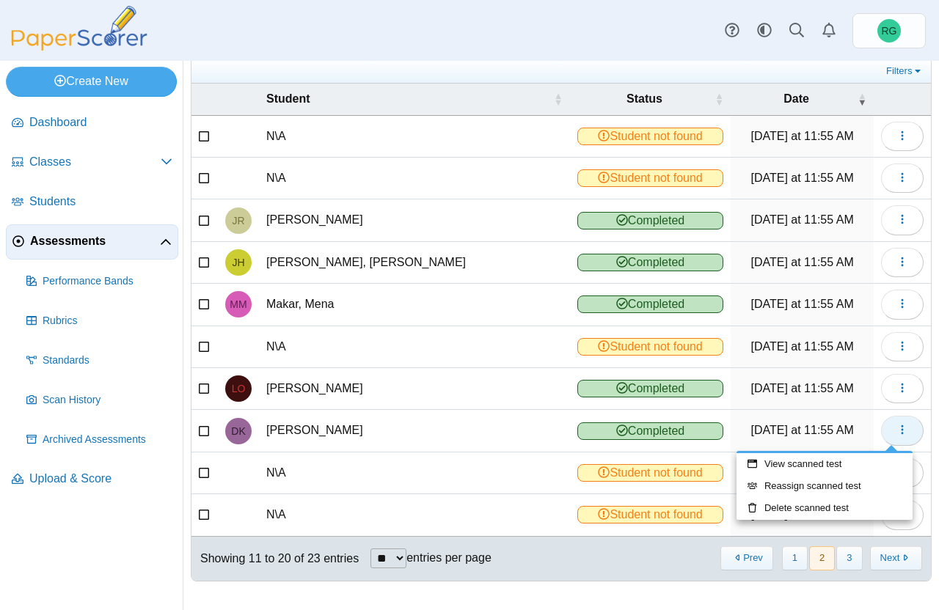
click at [901, 430] on use "button" at bounding box center [902, 430] width 2 height 10
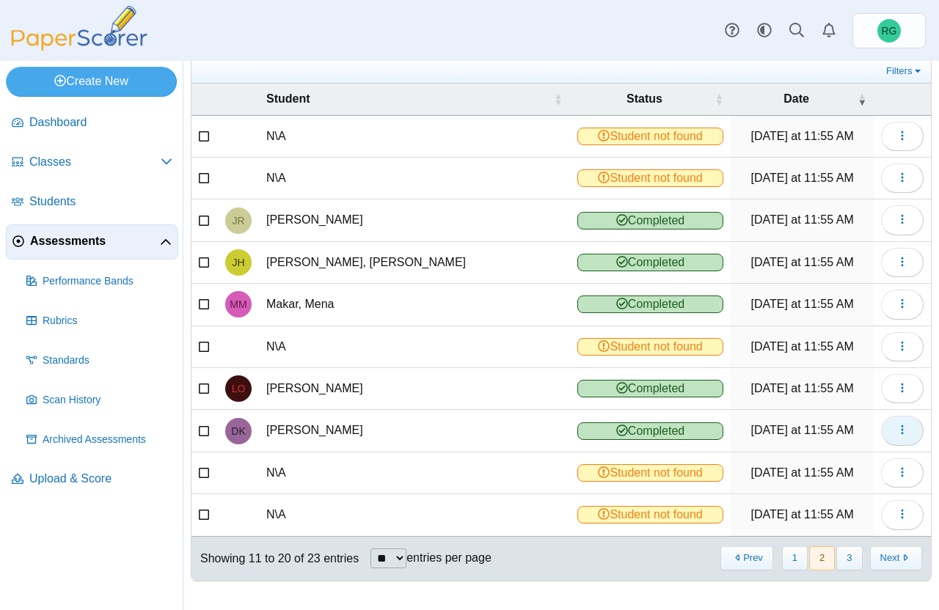
click at [896, 429] on icon "button" at bounding box center [902, 430] width 12 height 12
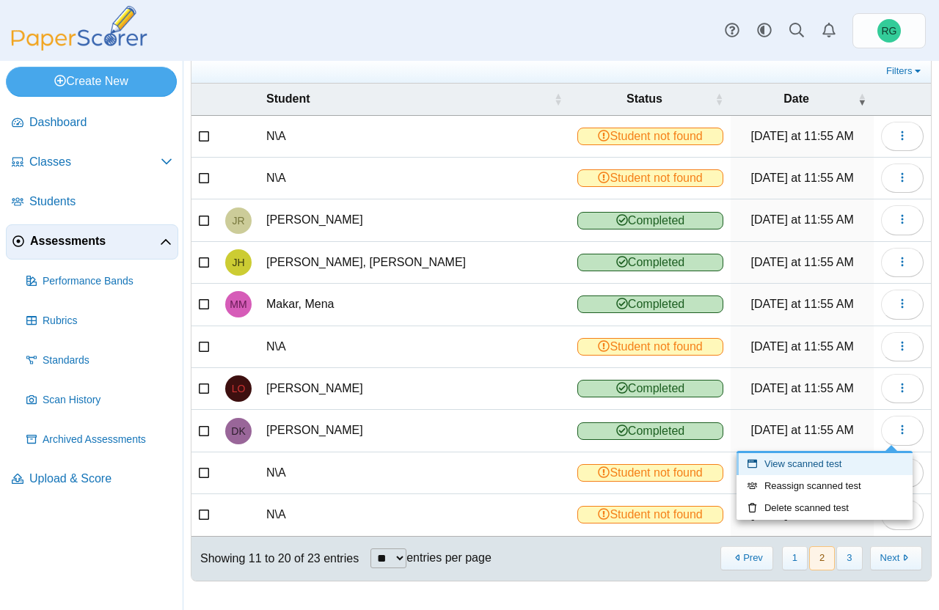
click at [835, 462] on link "View scanned test" at bounding box center [824, 464] width 176 height 22
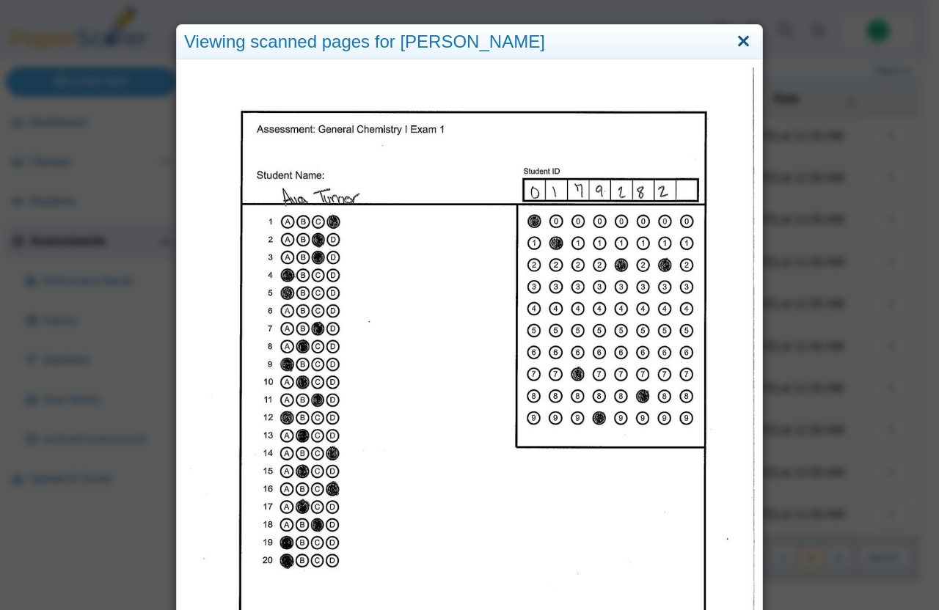
click at [736, 44] on link "Close" at bounding box center [743, 41] width 23 height 25
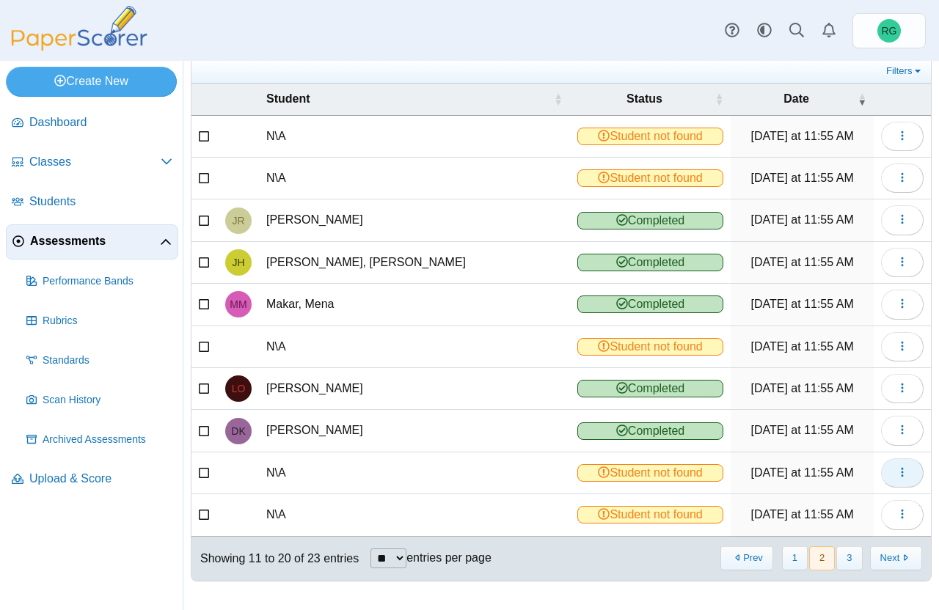
click at [896, 469] on icon "button" at bounding box center [902, 472] width 12 height 12
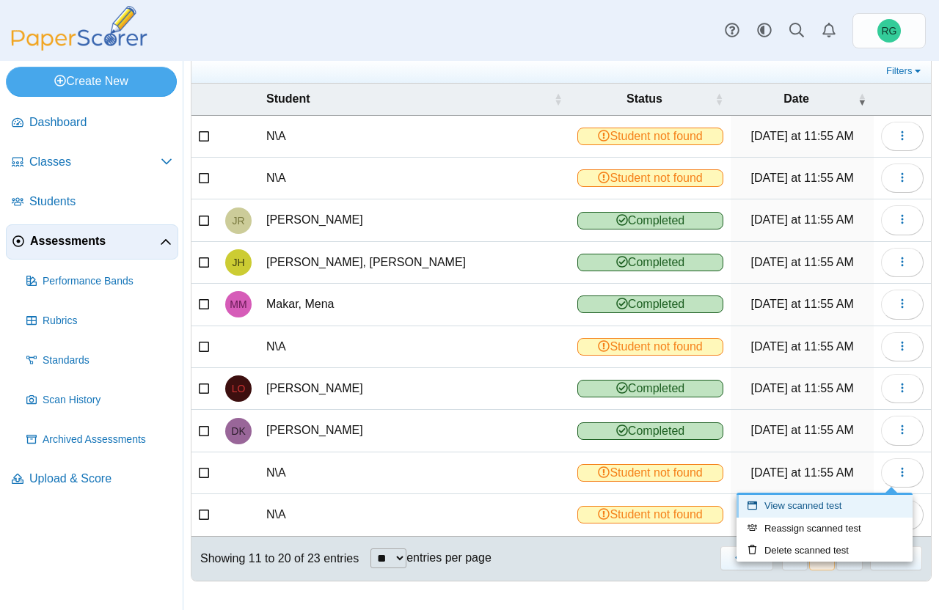
click at [870, 502] on link "View scanned test" at bounding box center [824, 506] width 176 height 22
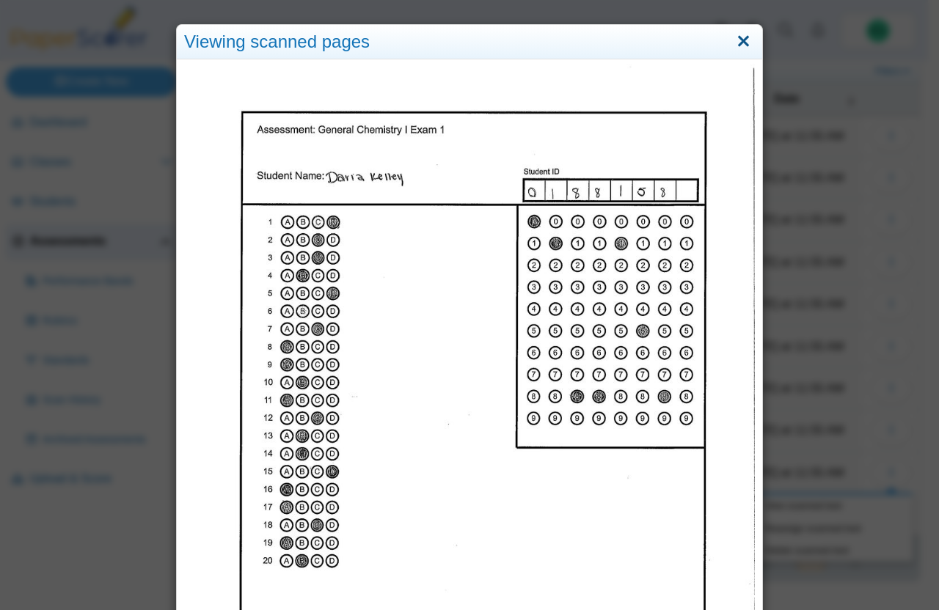
click at [744, 39] on link "Close" at bounding box center [743, 41] width 23 height 25
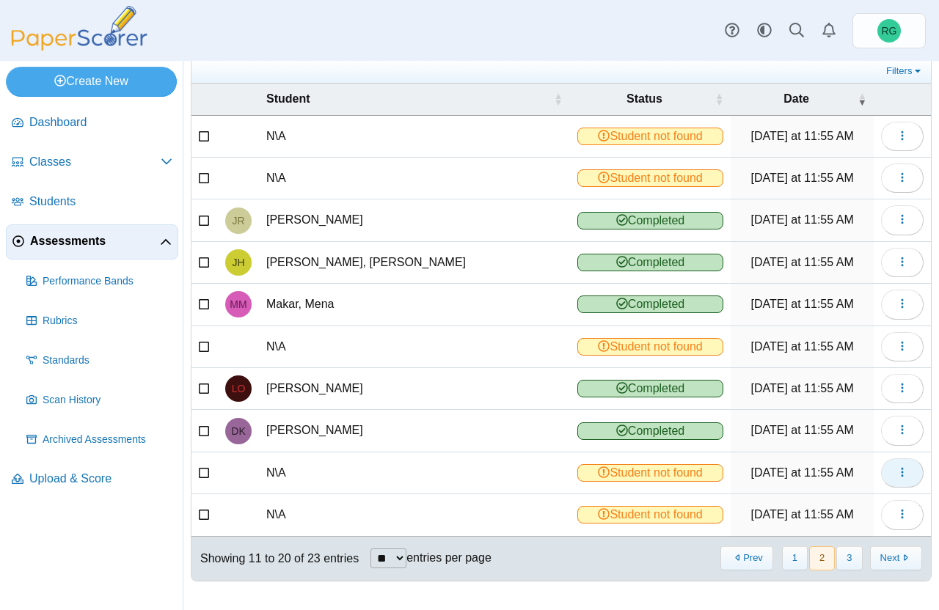
click at [896, 469] on icon "button" at bounding box center [902, 472] width 12 height 12
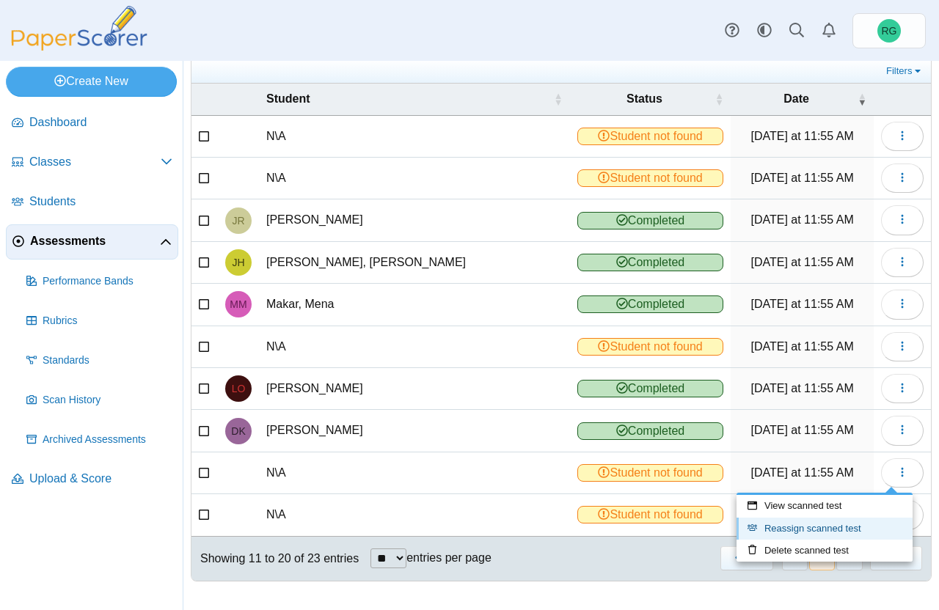
click at [856, 525] on link "Reassign scanned test" at bounding box center [824, 529] width 176 height 22
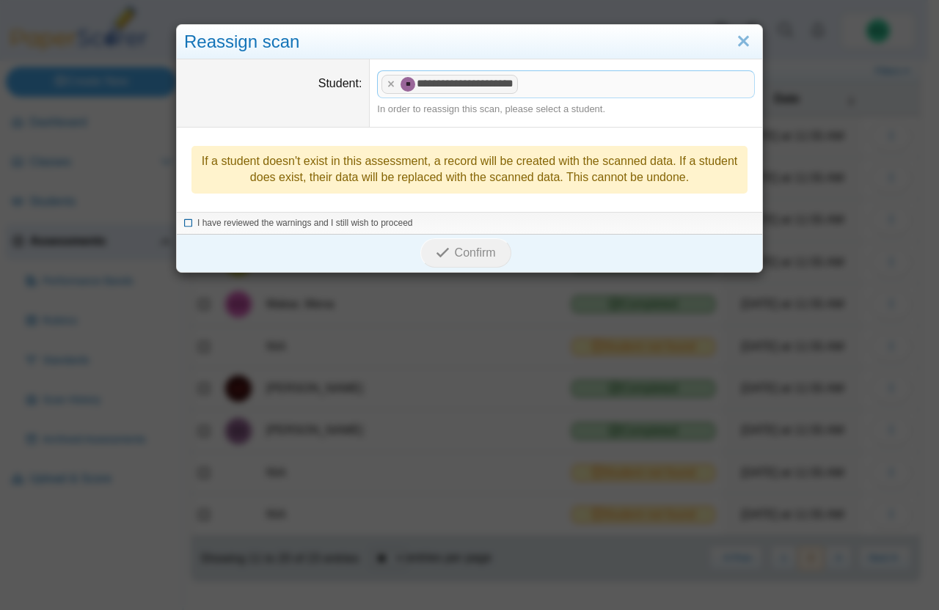
click at [184, 224] on icon at bounding box center [188, 221] width 9 height 8
click at [444, 252] on icon "submit" at bounding box center [445, 253] width 18 height 16
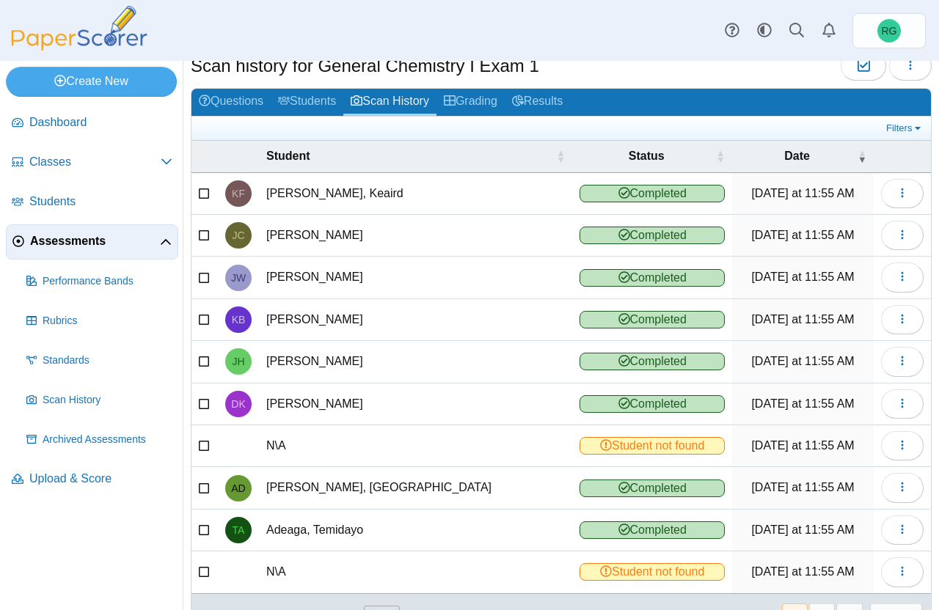
scroll to position [92, 0]
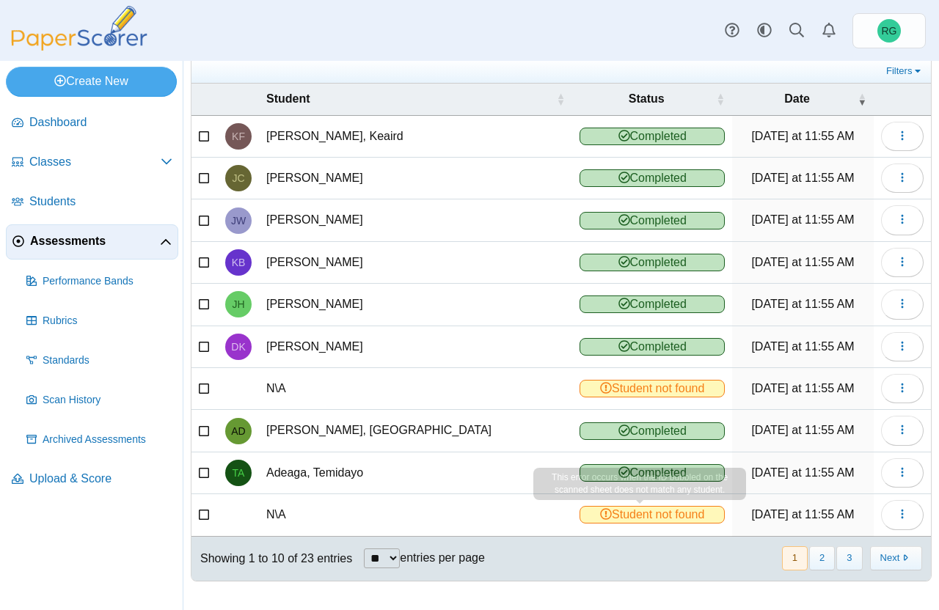
drag, startPoint x: 638, startPoint y: 515, endPoint x: 706, endPoint y: 541, distance: 72.9
click at [697, 541] on div "Student Status Date [PERSON_NAME] Completed [DATE] at 11:55 AM View scanned tes…" at bounding box center [560, 332] width 739 height 497
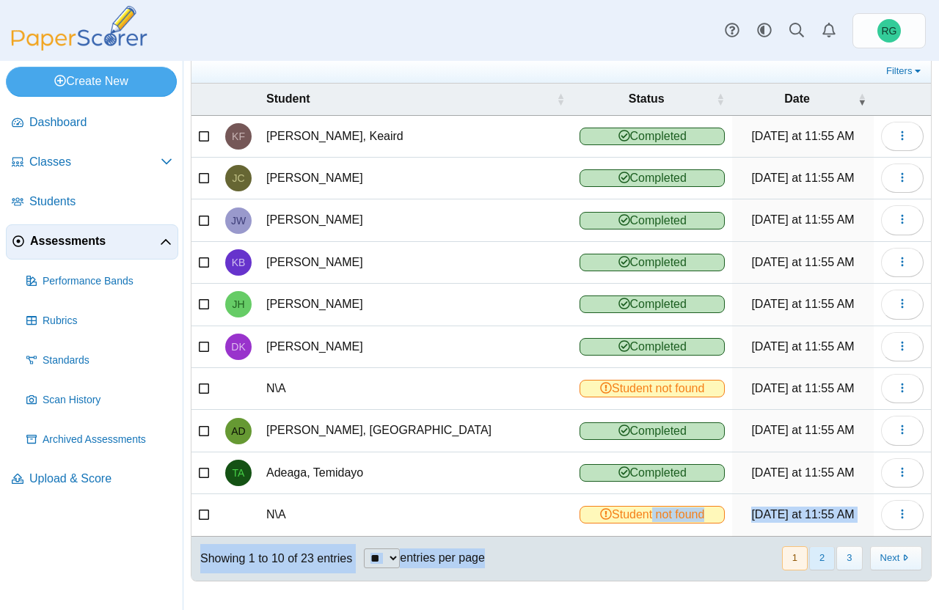
click at [809, 558] on button "2" at bounding box center [822, 558] width 26 height 24
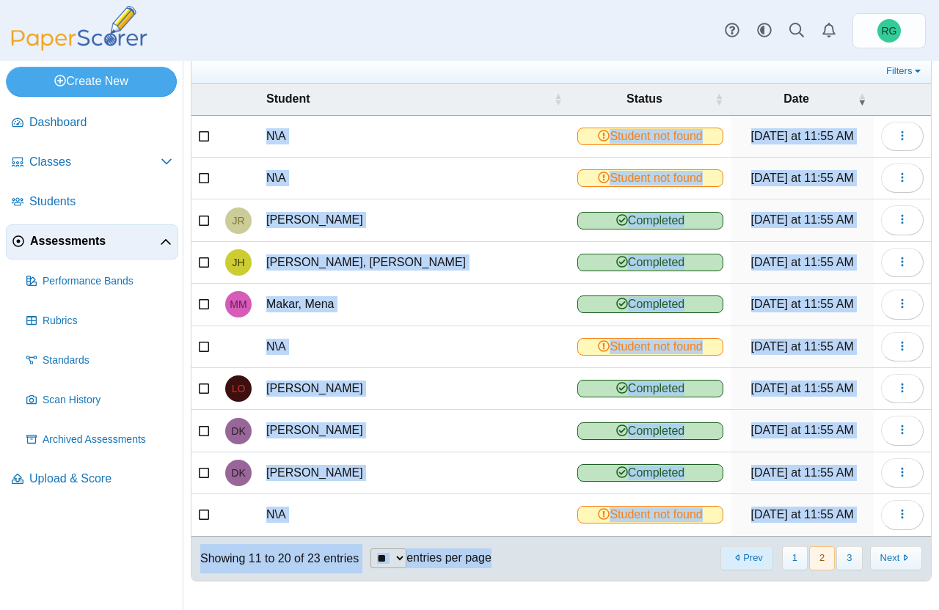
click at [723, 565] on button "Prev" at bounding box center [746, 558] width 52 height 24
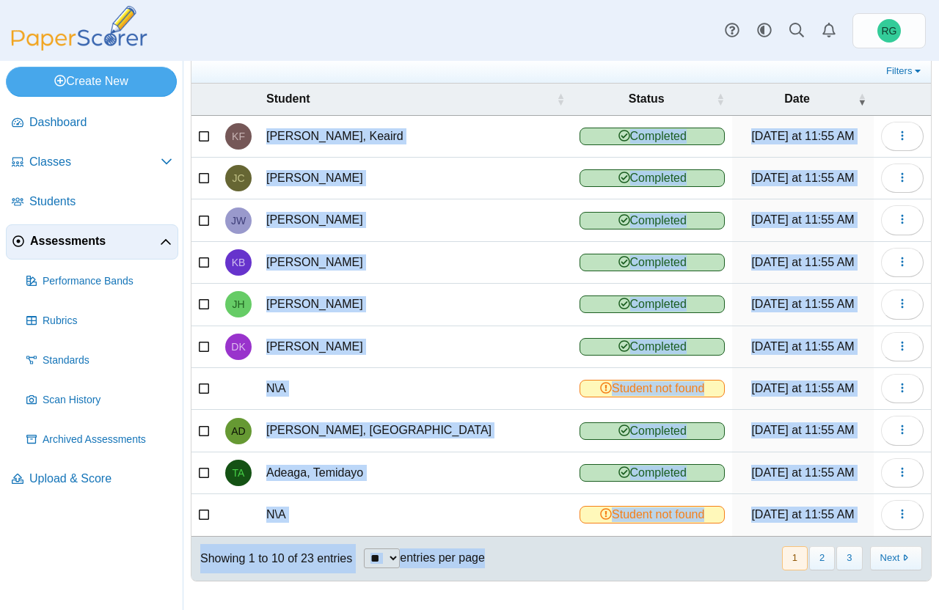
click at [673, 569] on div "Showing 1 to 10 of 23 entries ** ** ** *** entries per page « Prev 1 2 3 Next »" at bounding box center [560, 559] width 739 height 44
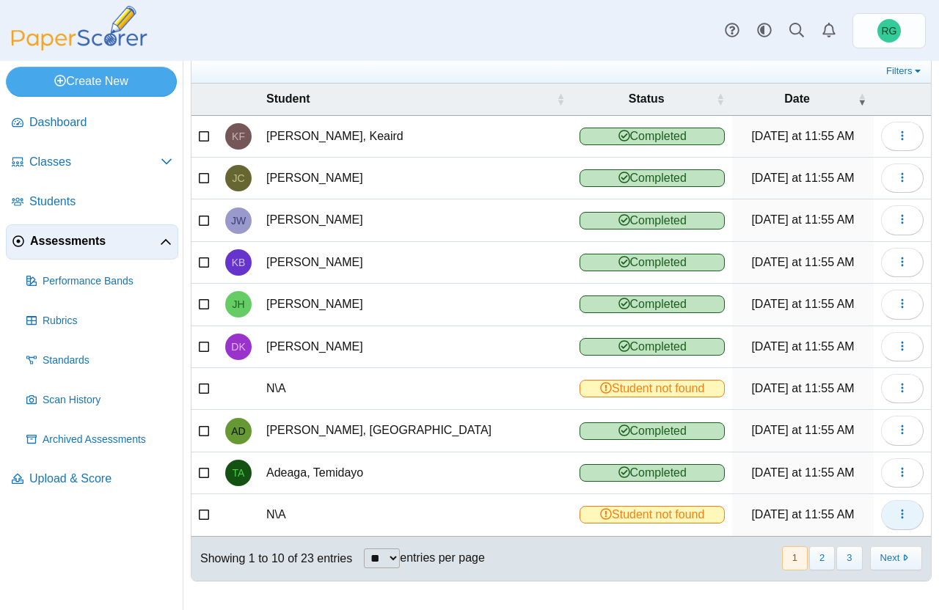
click at [896, 516] on icon "button" at bounding box center [902, 514] width 12 height 12
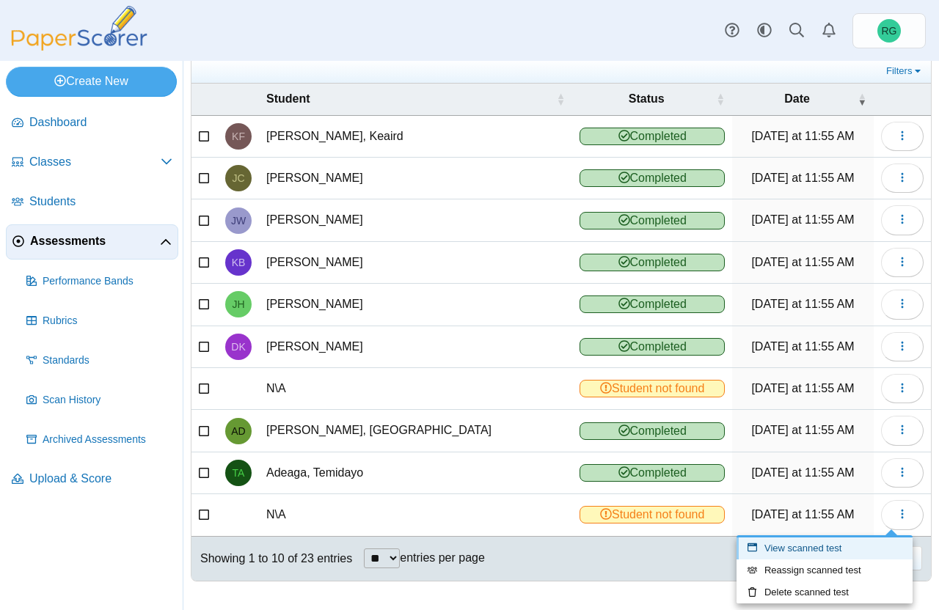
click at [845, 546] on link "View scanned test" at bounding box center [824, 549] width 176 height 22
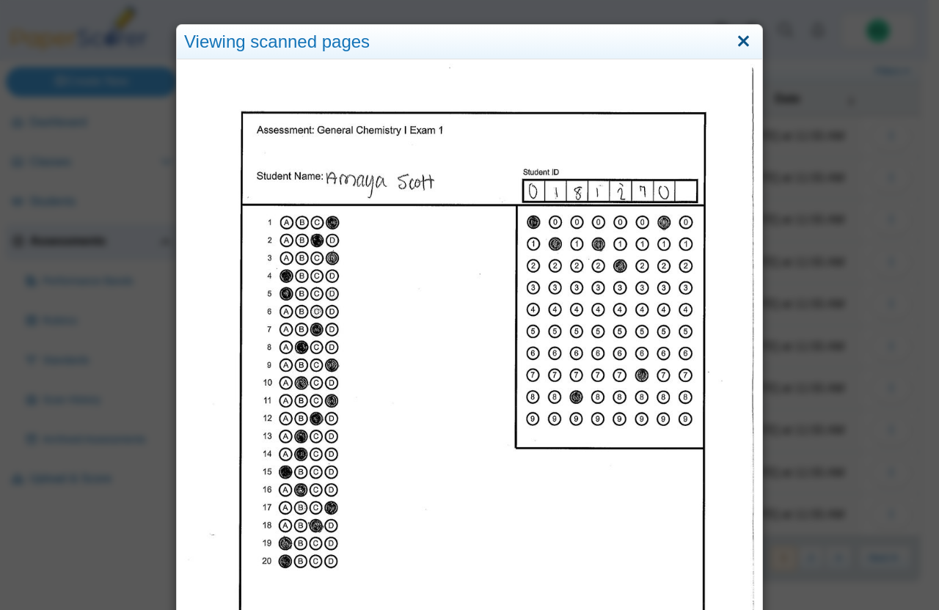
click at [736, 37] on link "Close" at bounding box center [743, 41] width 23 height 25
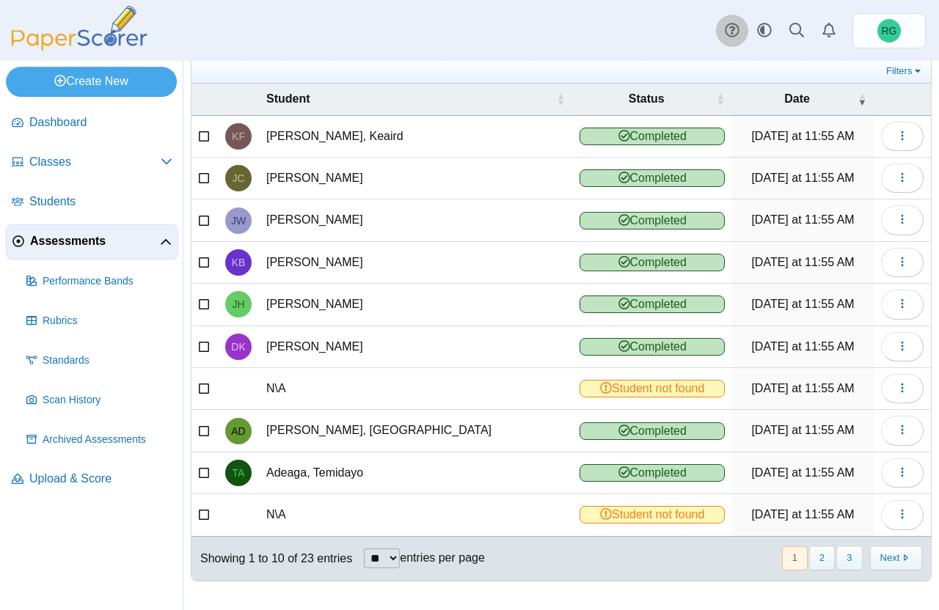
drag, startPoint x: 736, startPoint y: 37, endPoint x: 736, endPoint y: 219, distance: 181.2
click at [736, 210] on div "Dashboard Classes Archived classes Students" at bounding box center [469, 305] width 939 height 610
click at [896, 513] on icon "button" at bounding box center [902, 514] width 12 height 12
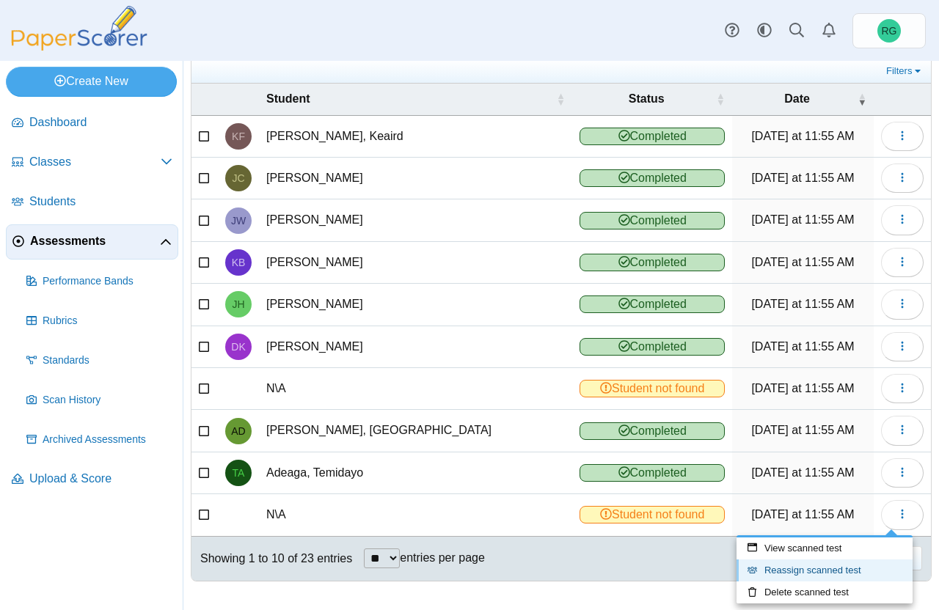
click at [854, 571] on link "Reassign scanned test" at bounding box center [824, 571] width 176 height 22
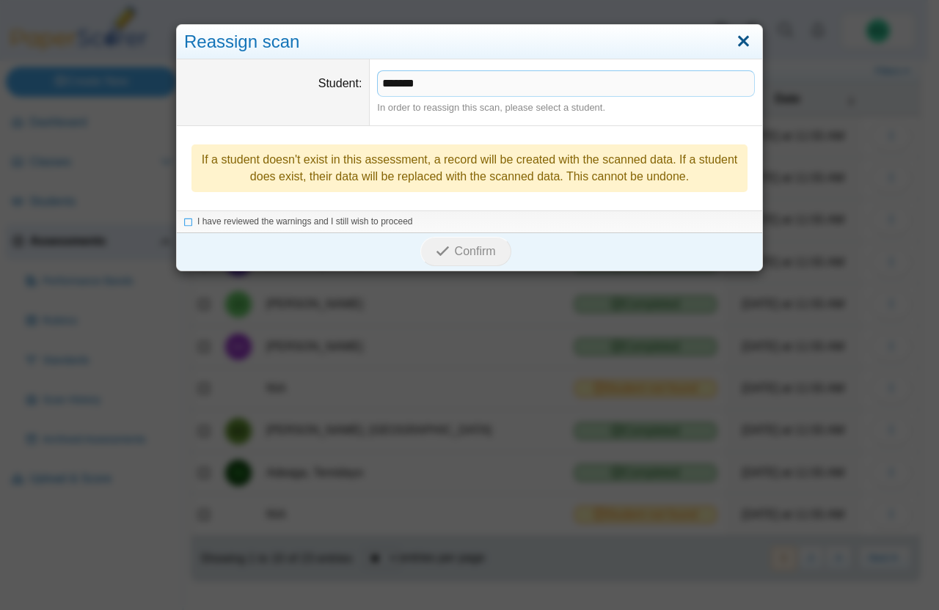
click at [736, 45] on link "Close" at bounding box center [743, 41] width 23 height 25
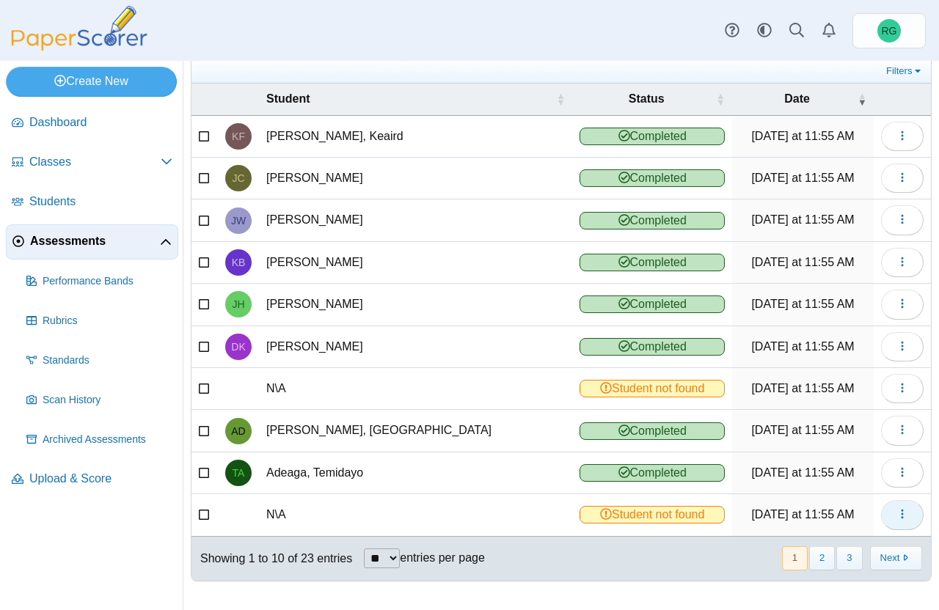
click at [896, 513] on icon "button" at bounding box center [902, 514] width 12 height 12
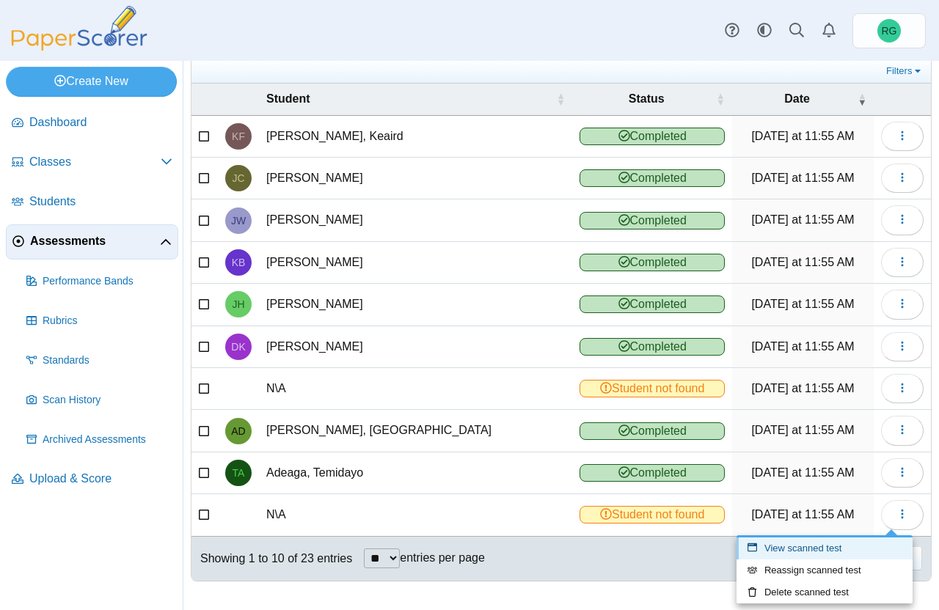
click at [821, 550] on link "View scanned test" at bounding box center [824, 549] width 176 height 22
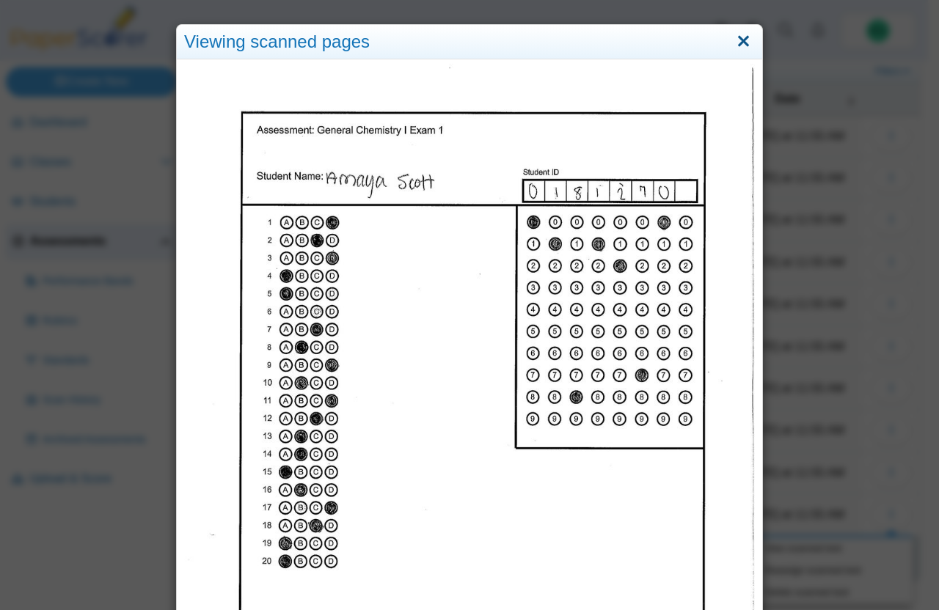
click at [732, 45] on link "Close" at bounding box center [743, 41] width 23 height 25
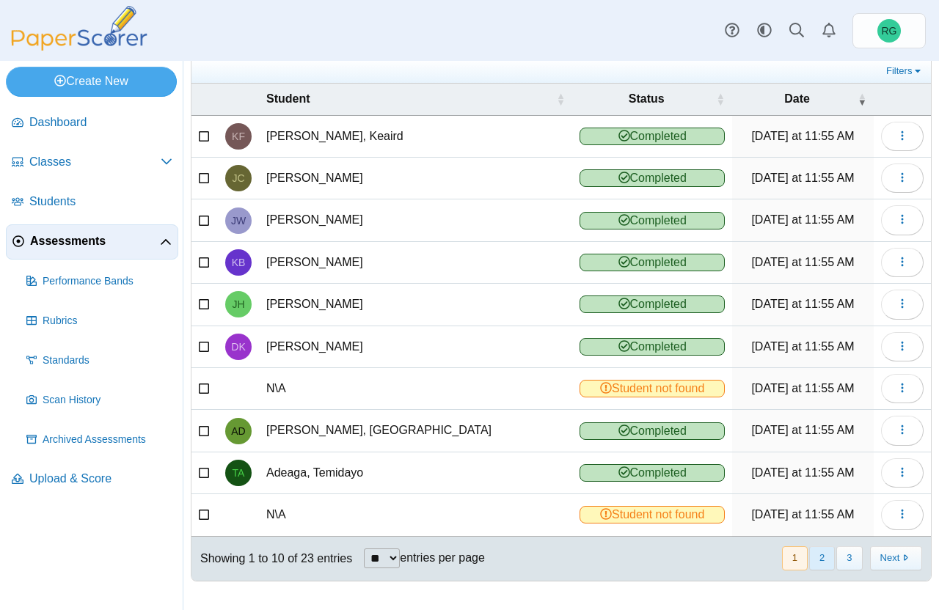
click at [810, 561] on button "2" at bounding box center [822, 558] width 26 height 24
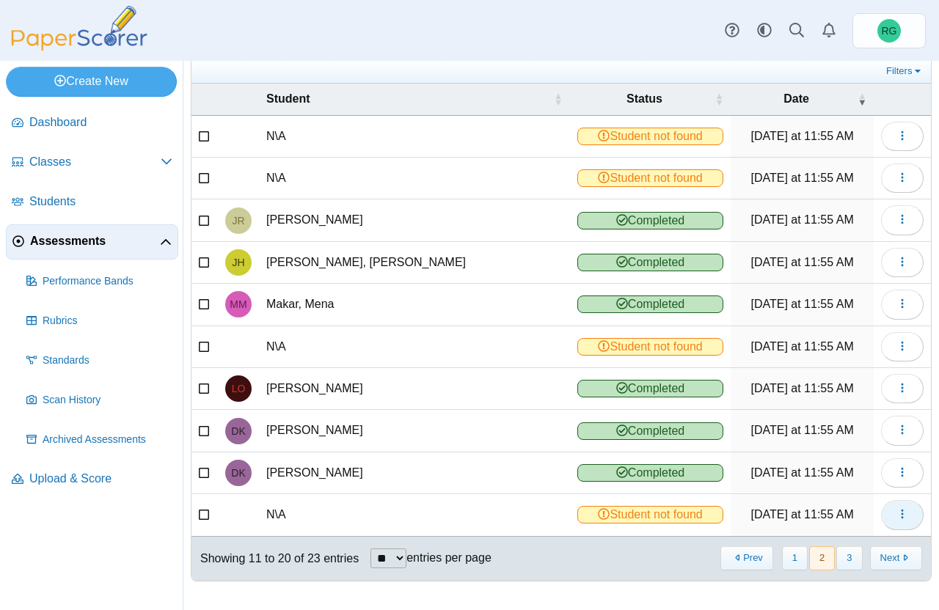
click at [897, 518] on button "button" at bounding box center [902, 514] width 43 height 29
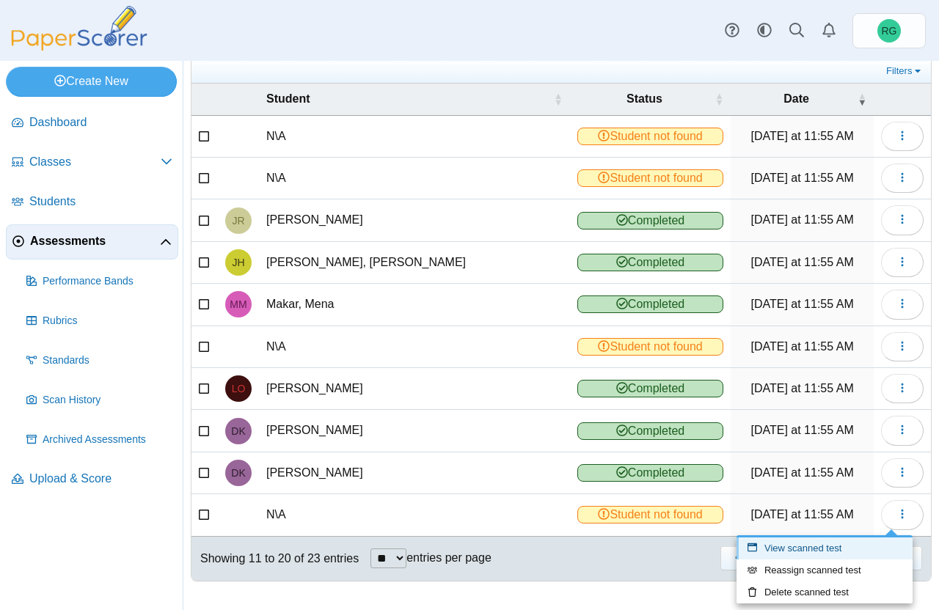
click at [840, 541] on link "View scanned test" at bounding box center [824, 549] width 176 height 22
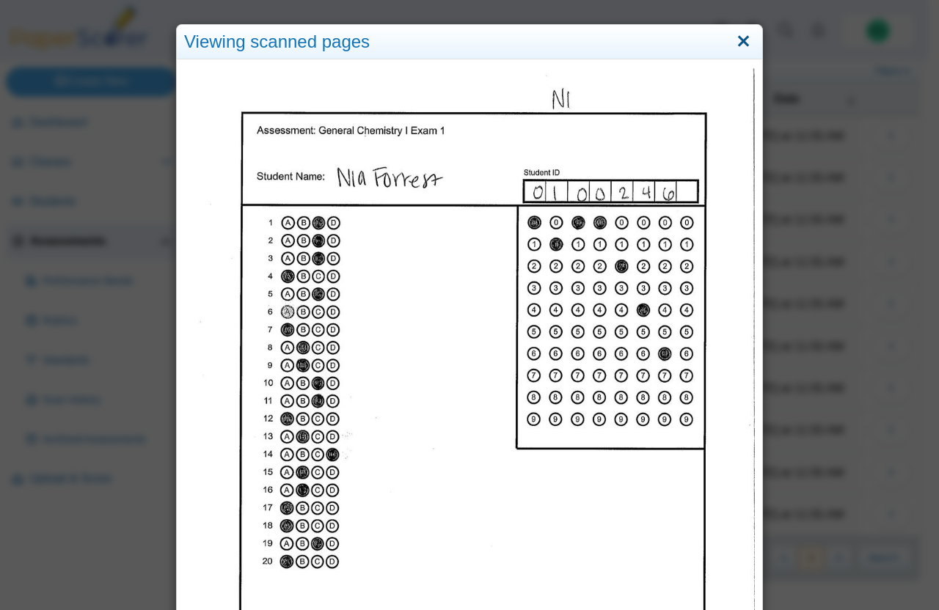
click at [736, 39] on link "Close" at bounding box center [743, 41] width 23 height 25
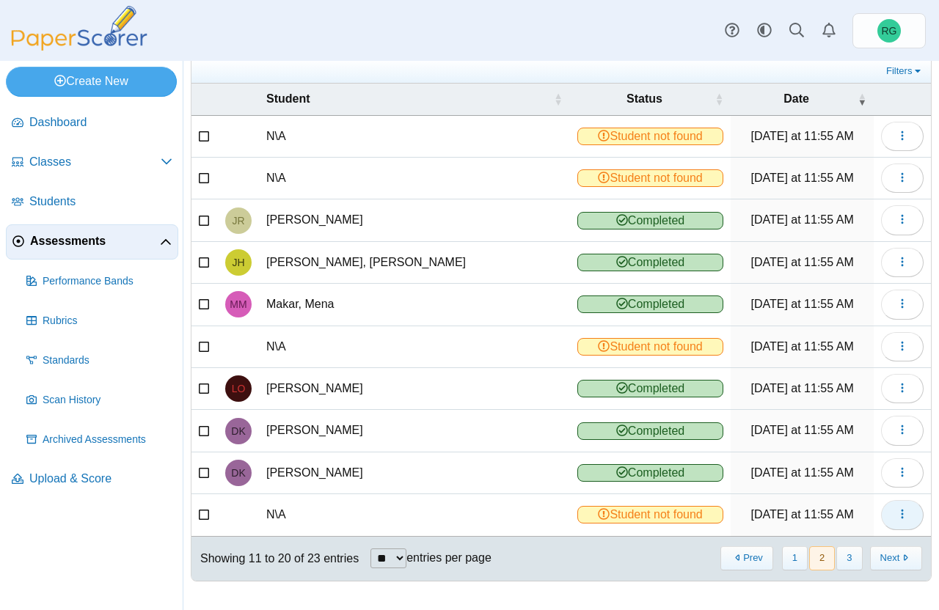
click at [896, 509] on icon "button" at bounding box center [902, 514] width 12 height 12
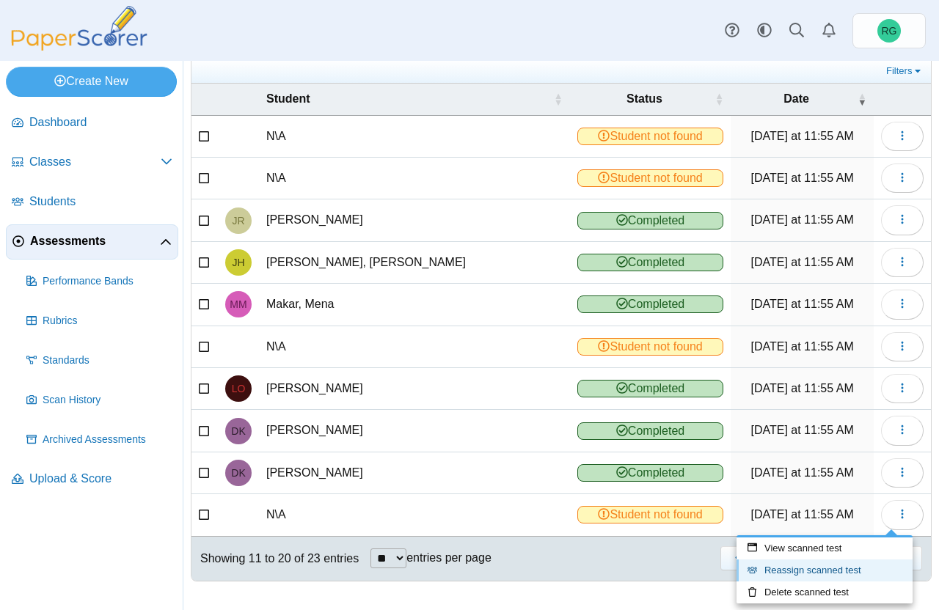
click at [809, 568] on link "Reassign scanned test" at bounding box center [824, 571] width 176 height 22
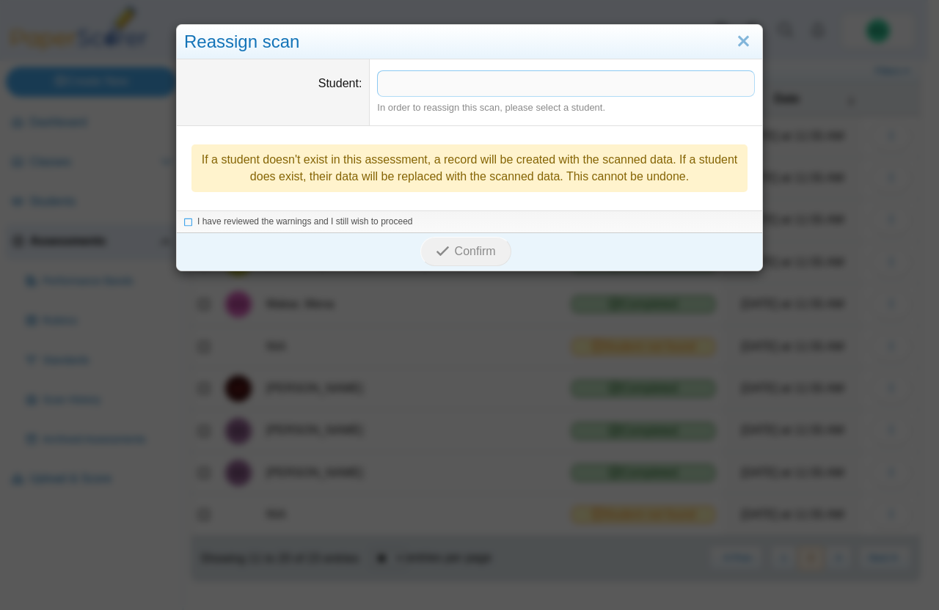
click at [448, 87] on span at bounding box center [566, 83] width 376 height 25
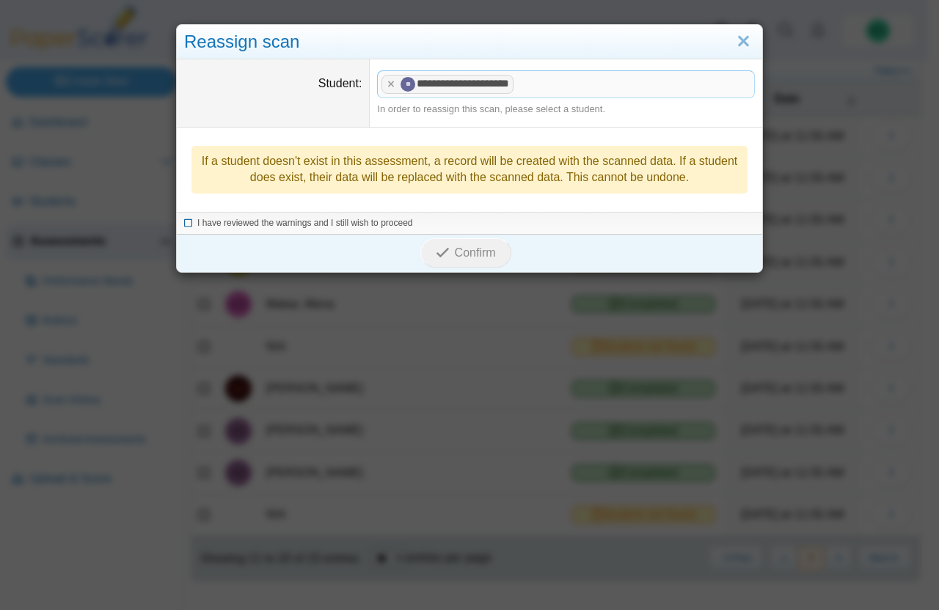
click at [184, 221] on icon at bounding box center [188, 221] width 9 height 8
click at [462, 247] on span "Confirm" at bounding box center [475, 252] width 41 height 12
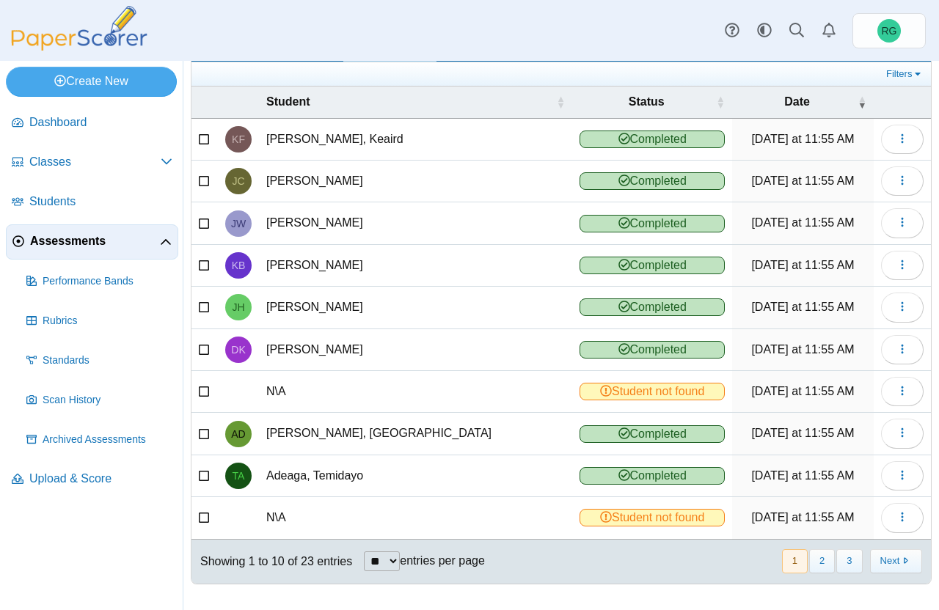
scroll to position [92, 0]
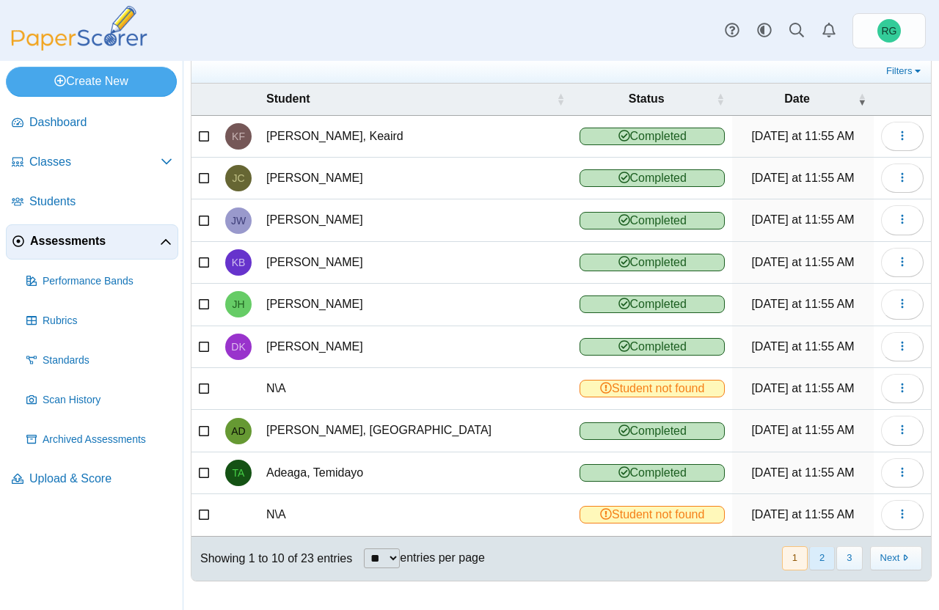
click at [811, 558] on button "2" at bounding box center [822, 558] width 26 height 24
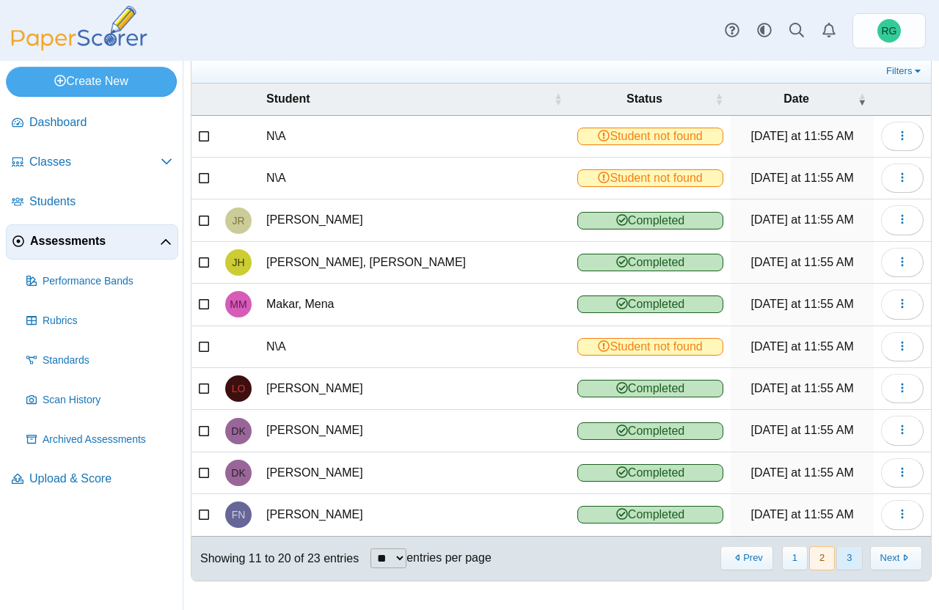
click at [843, 560] on button "3" at bounding box center [849, 558] width 26 height 24
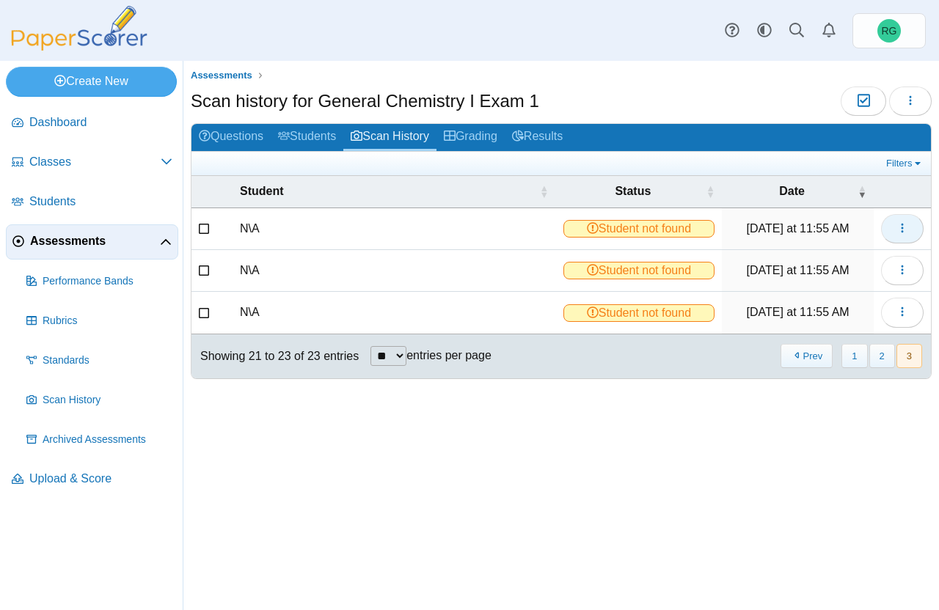
click at [904, 224] on icon "button" at bounding box center [902, 228] width 12 height 12
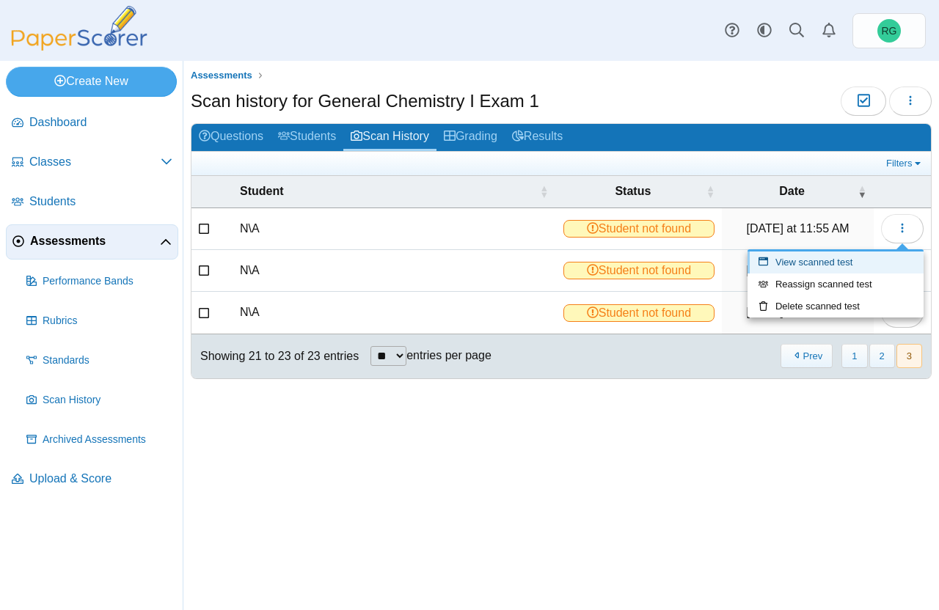
click at [813, 259] on link "View scanned test" at bounding box center [835, 263] width 176 height 22
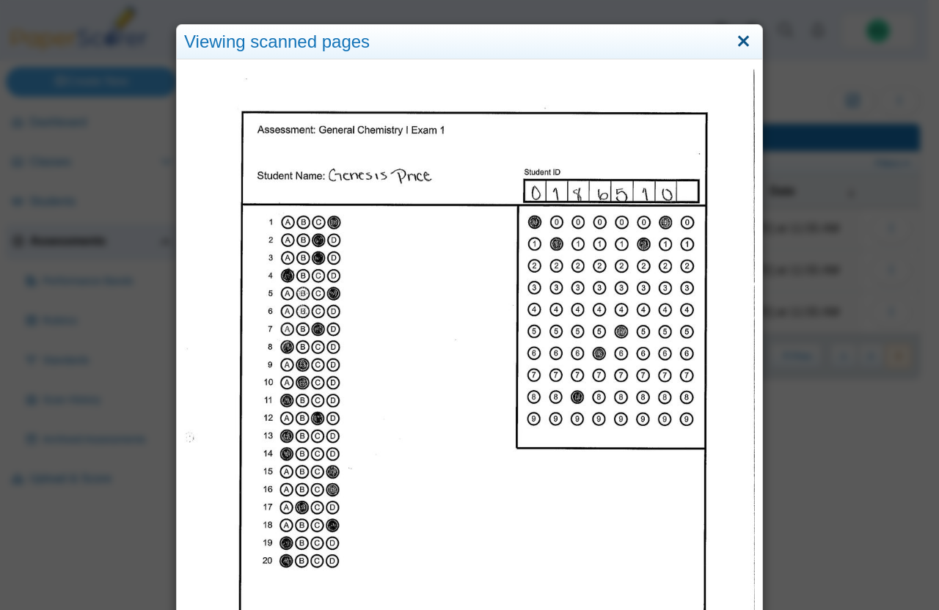
click at [741, 45] on link "Close" at bounding box center [743, 41] width 23 height 25
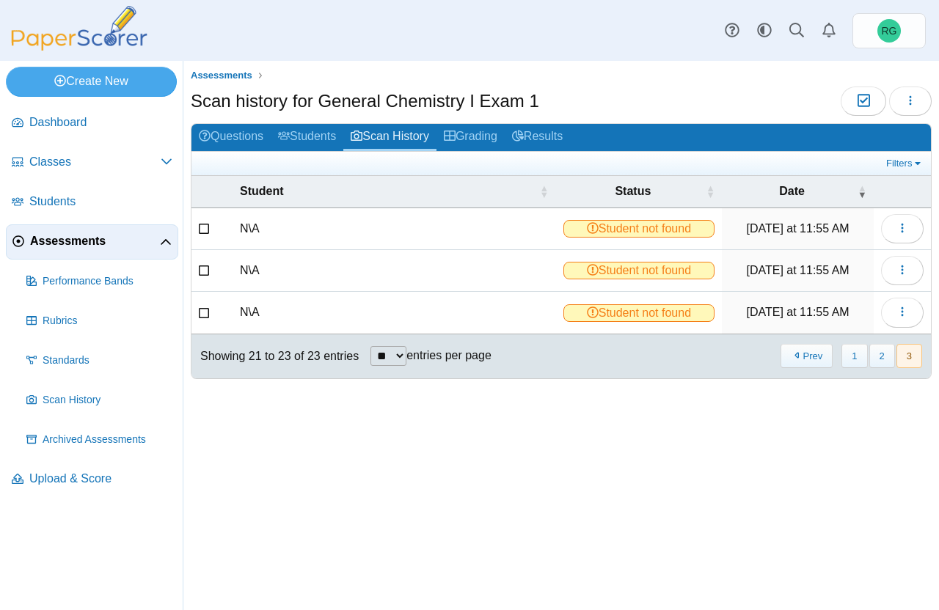
drag, startPoint x: 804, startPoint y: 136, endPoint x: 872, endPoint y: 169, distance: 76.1
click at [869, 169] on div "Questions Students Scan History Grading Results Filters Show only: Loading… Stu…" at bounding box center [561, 251] width 741 height 256
click at [902, 227] on use "button" at bounding box center [902, 228] width 2 height 10
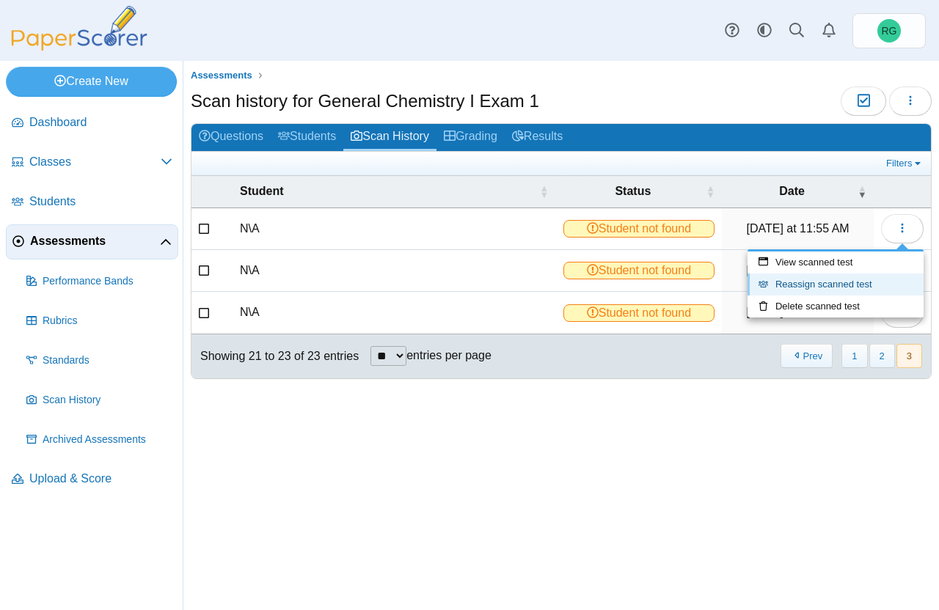
click at [843, 279] on link "Reassign scanned test" at bounding box center [835, 285] width 176 height 22
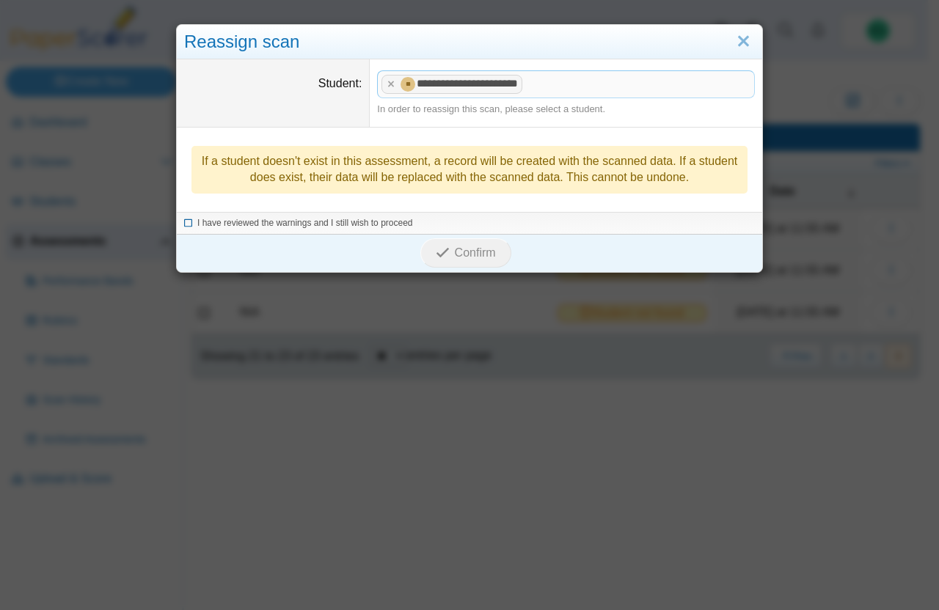
click at [184, 222] on icon at bounding box center [188, 221] width 9 height 8
click at [468, 255] on span "Confirm" at bounding box center [475, 252] width 41 height 12
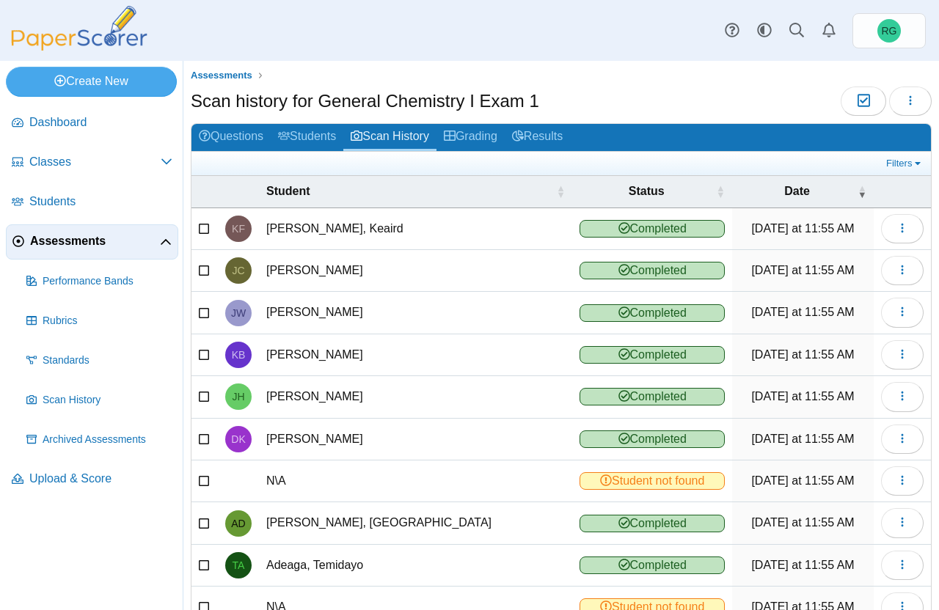
scroll to position [92, 0]
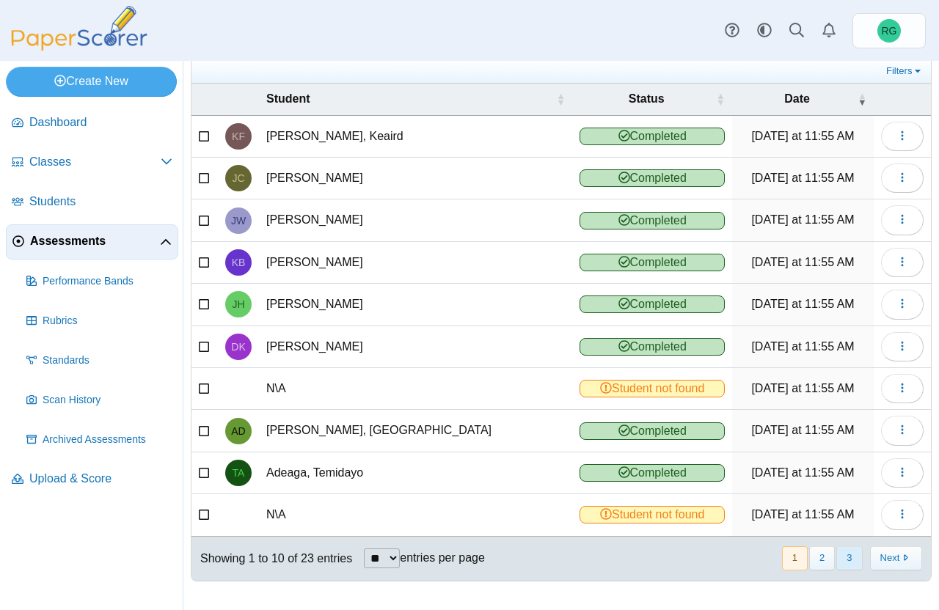
click at [840, 558] on button "3" at bounding box center [849, 558] width 26 height 24
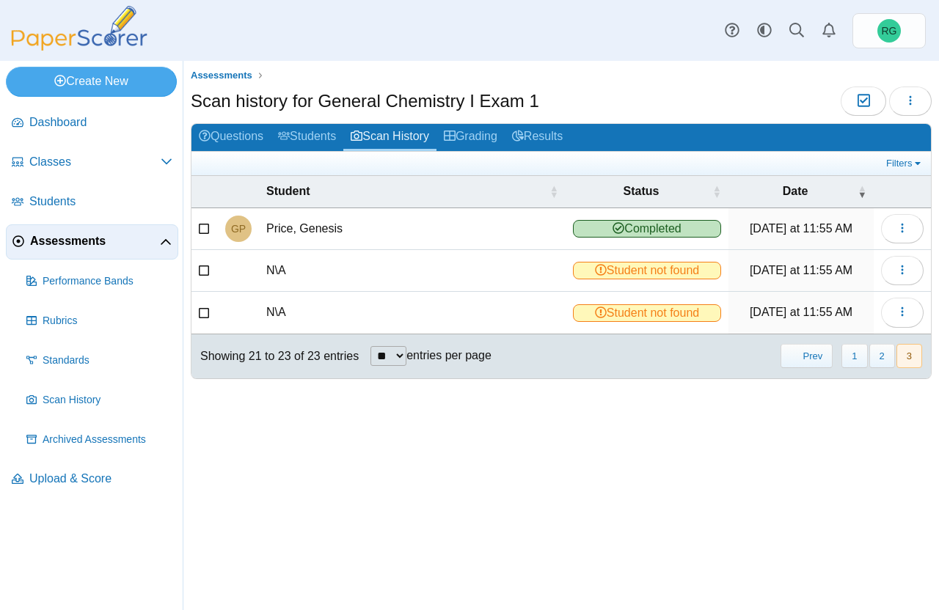
scroll to position [0, 0]
click at [903, 271] on use "button" at bounding box center [902, 270] width 2 height 10
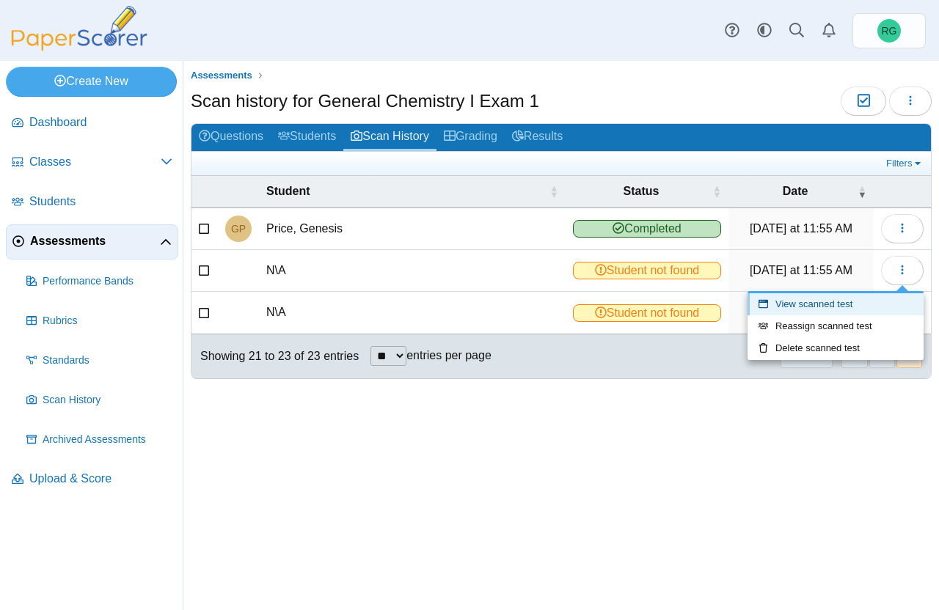
click at [849, 302] on link "View scanned test" at bounding box center [835, 304] width 176 height 22
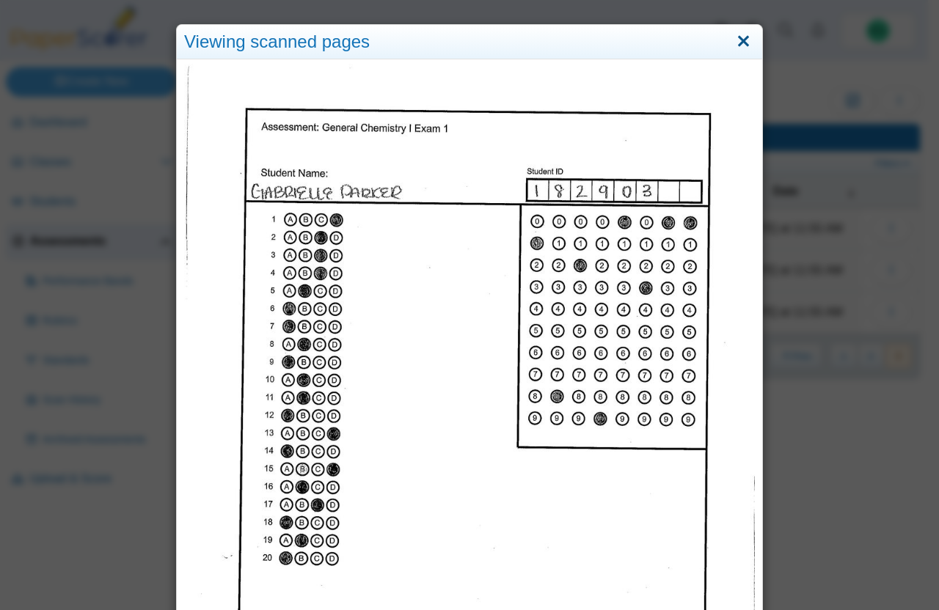
click at [736, 43] on link "Close" at bounding box center [743, 41] width 23 height 25
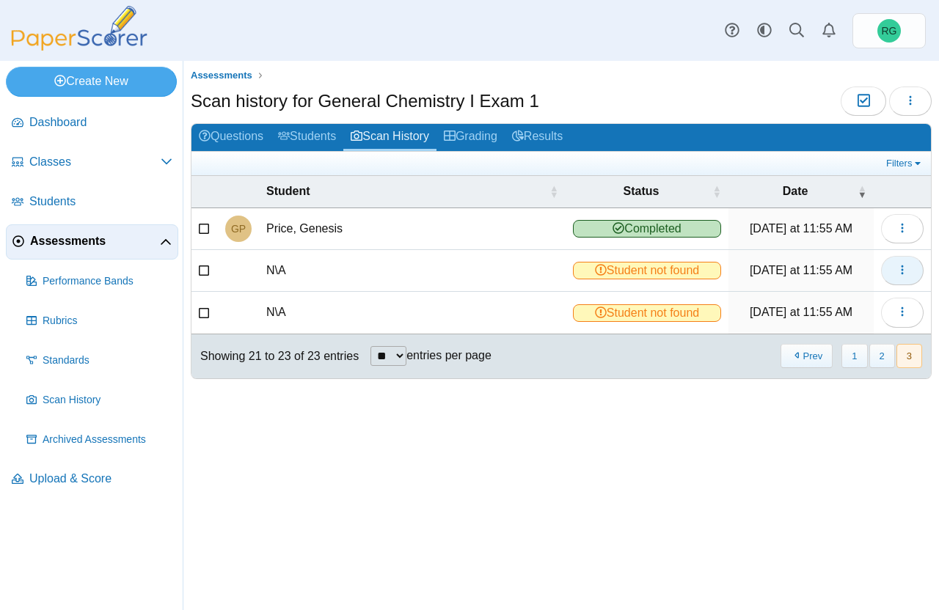
click at [904, 270] on icon "button" at bounding box center [902, 270] width 12 height 12
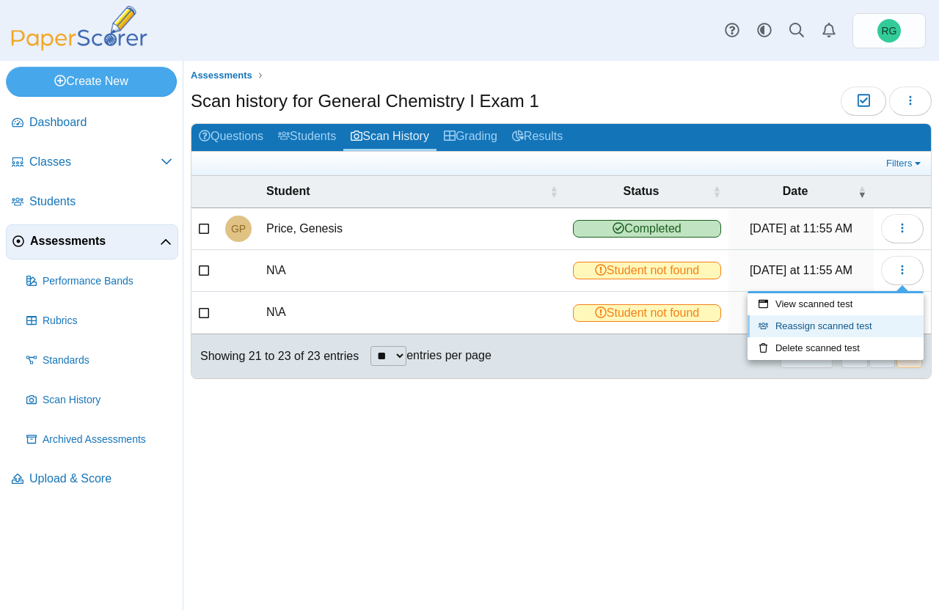
click at [850, 321] on link "Reassign scanned test" at bounding box center [835, 326] width 176 height 22
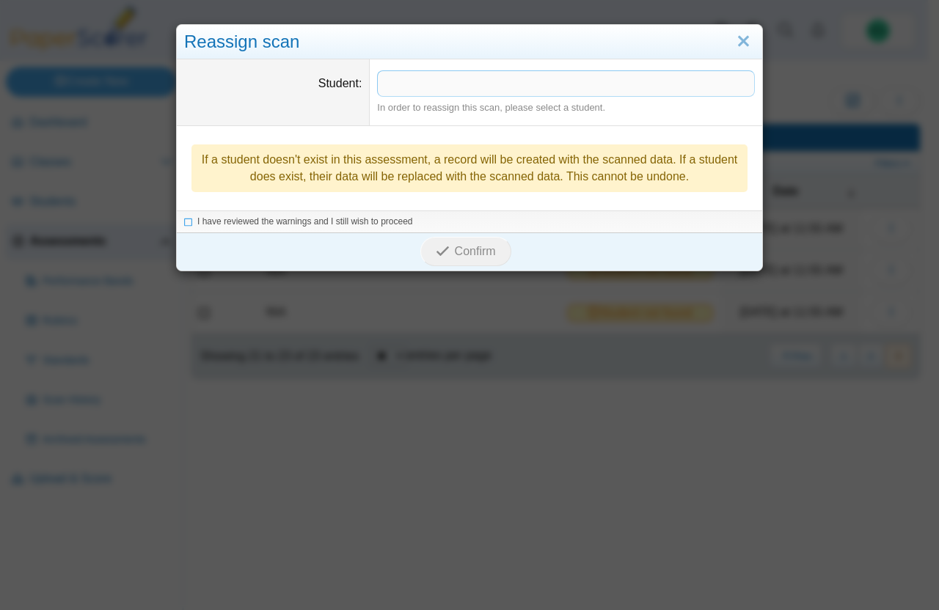
click at [450, 81] on span at bounding box center [566, 83] width 376 height 25
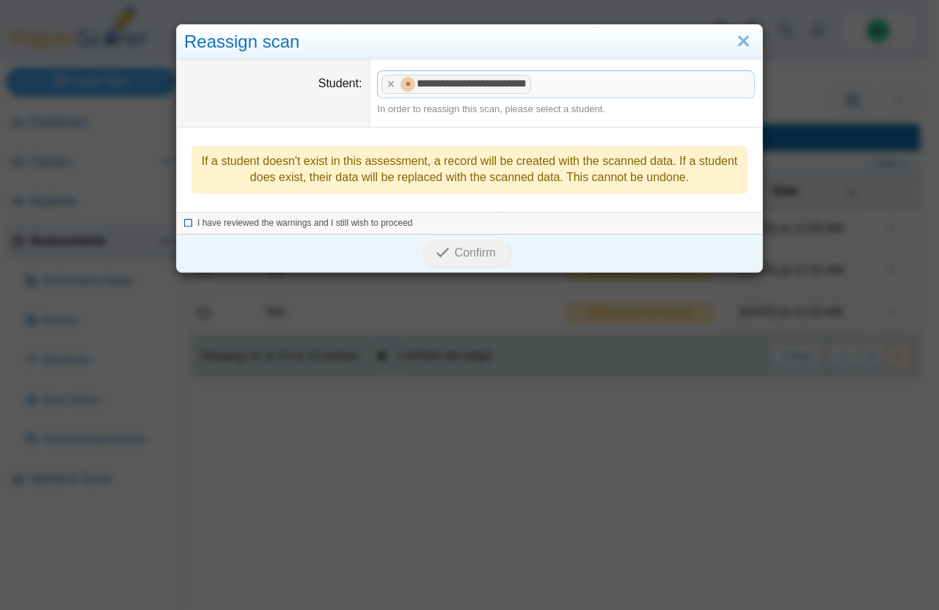
click at [184, 222] on icon at bounding box center [188, 221] width 9 height 8
click at [455, 248] on span "Confirm" at bounding box center [475, 252] width 41 height 12
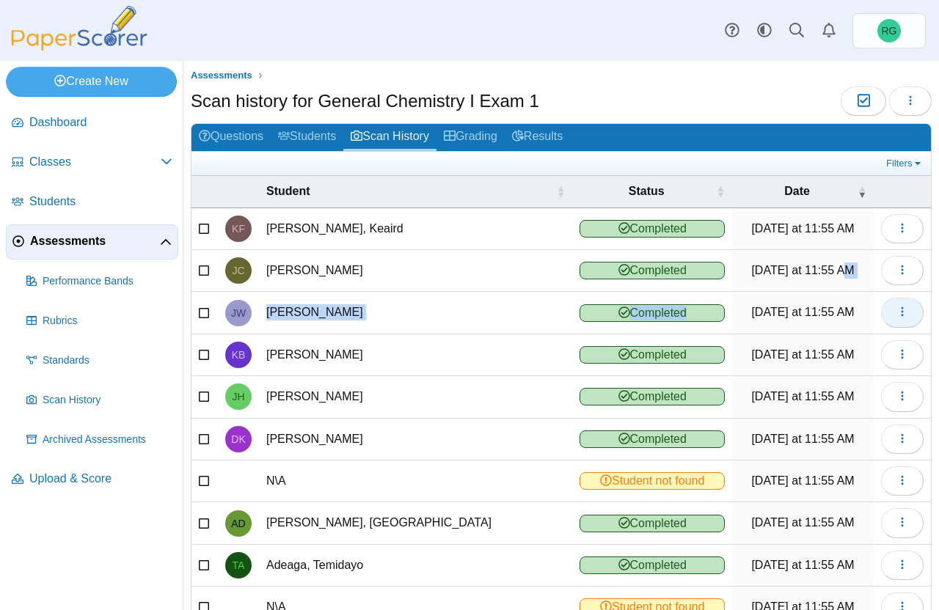
click at [874, 306] on span "Scan history for General Chemistry I Exam 1 Moderation 0 Loading… Questions Stu…" at bounding box center [561, 395] width 741 height 617
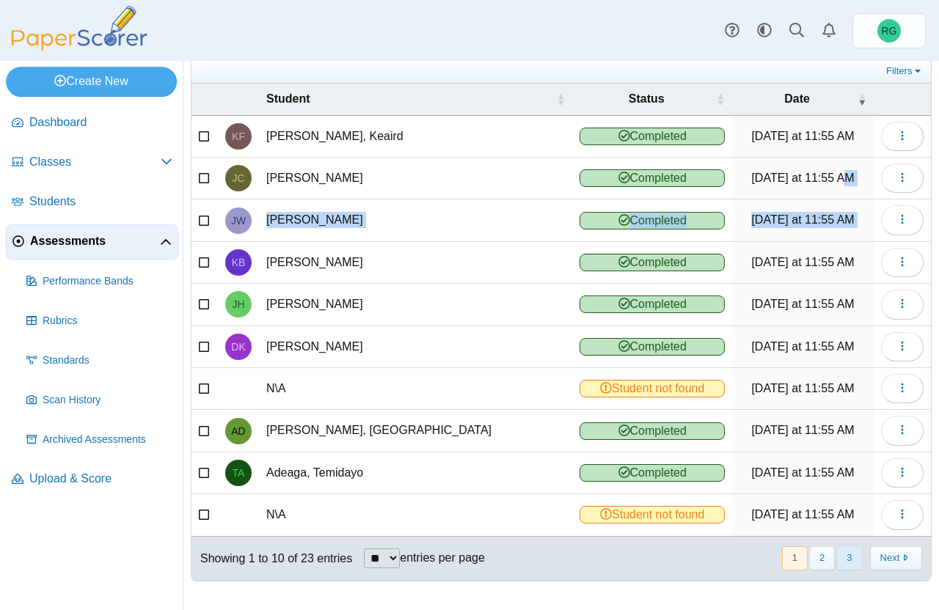
click at [838, 561] on button "3" at bounding box center [849, 558] width 26 height 24
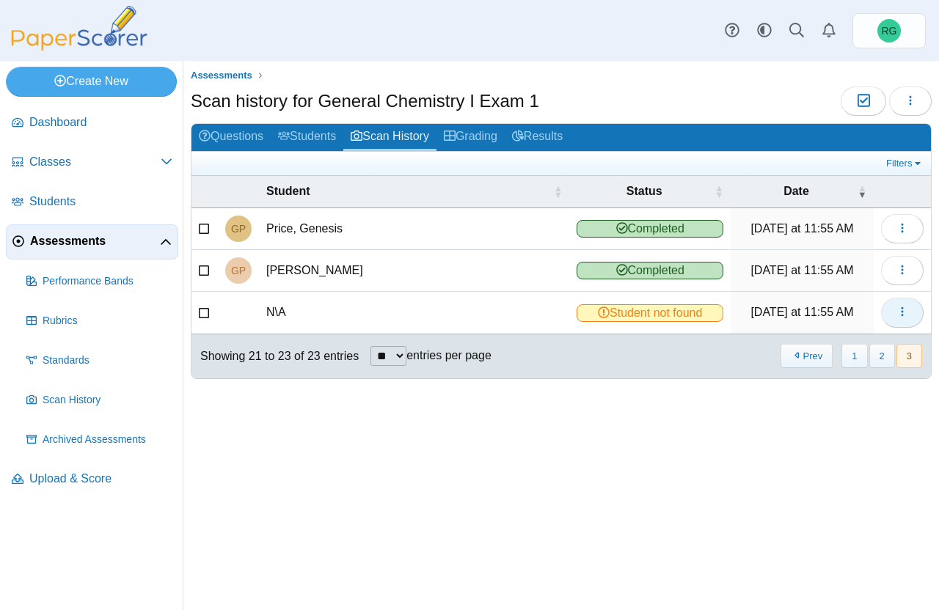
click at [902, 315] on use "button" at bounding box center [902, 312] width 2 height 10
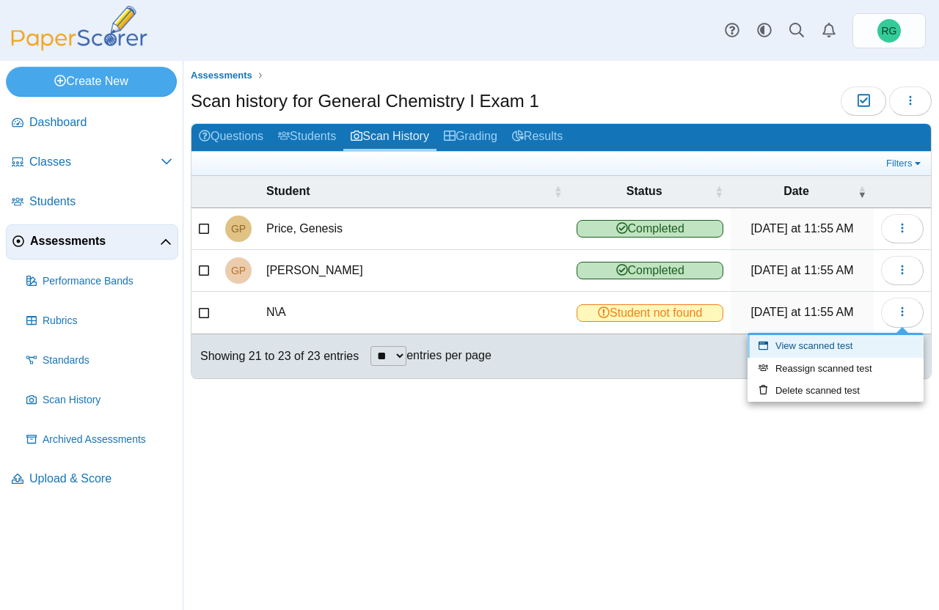
click at [851, 344] on link "View scanned test" at bounding box center [835, 346] width 176 height 22
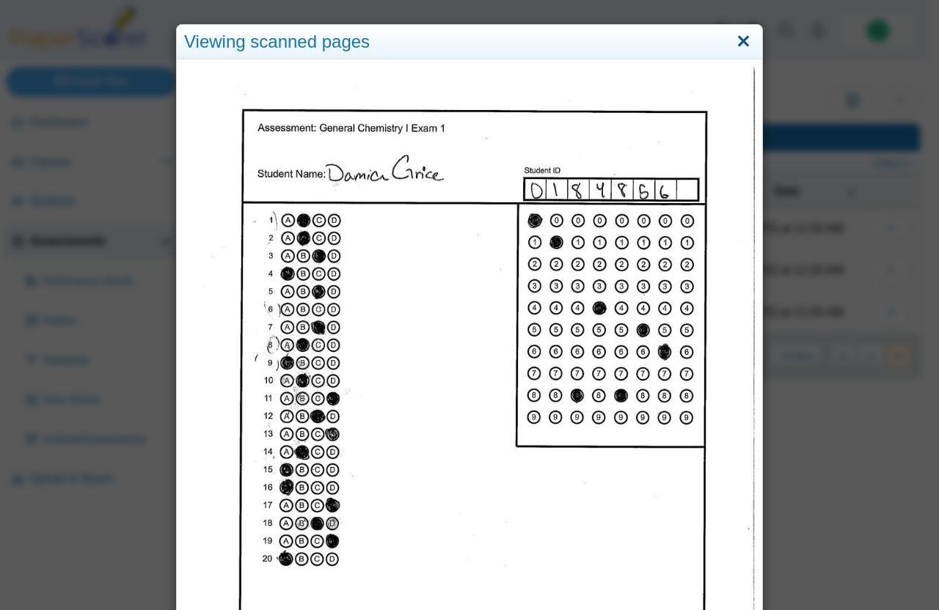
click at [732, 41] on link "Close" at bounding box center [743, 41] width 23 height 25
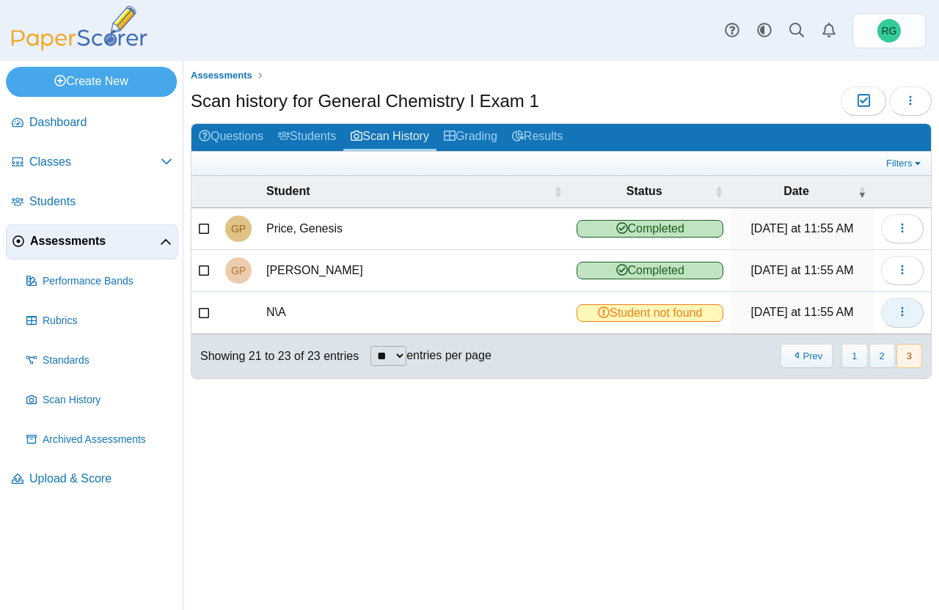
click at [902, 312] on use "button" at bounding box center [902, 312] width 2 height 10
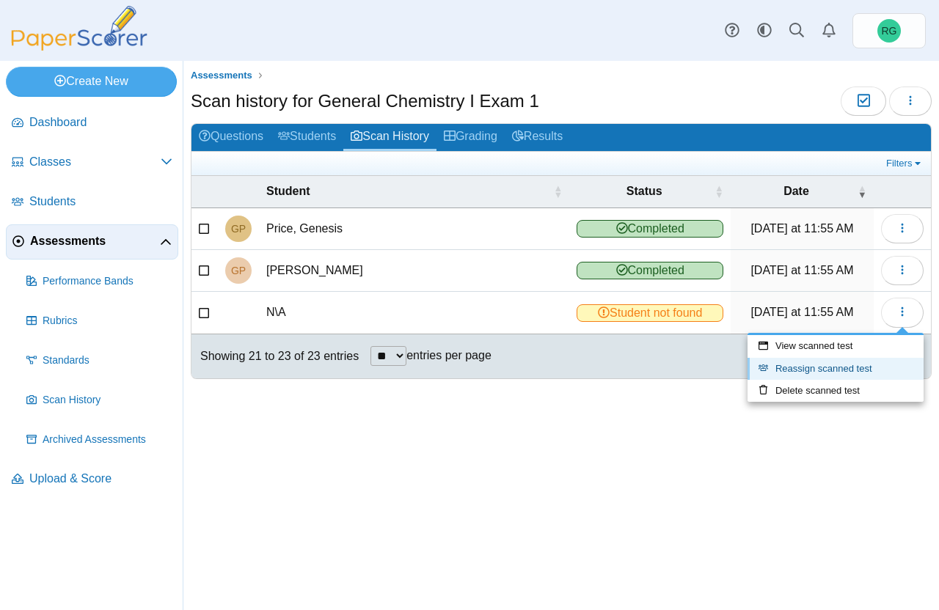
click at [816, 367] on link "Reassign scanned test" at bounding box center [835, 369] width 176 height 22
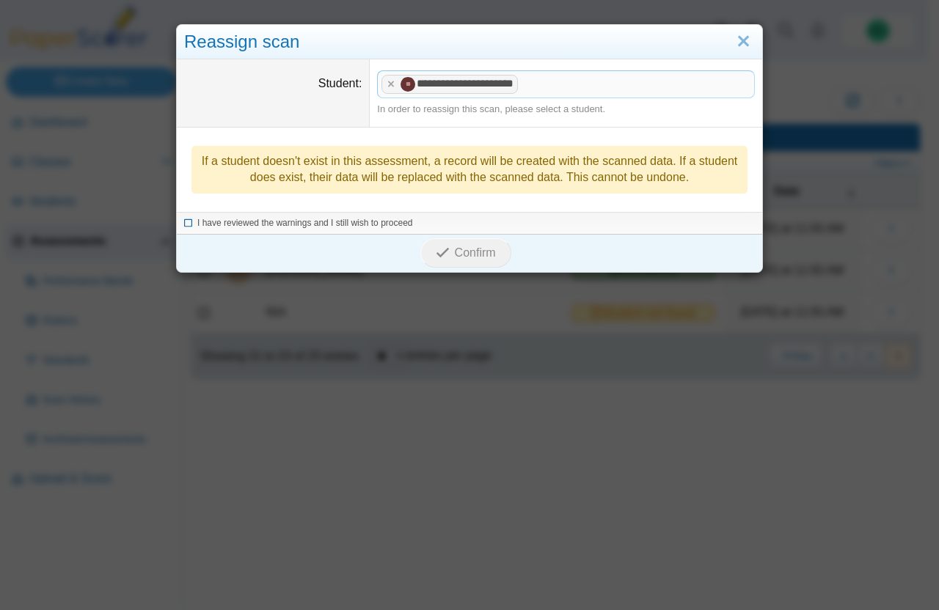
click at [184, 221] on icon at bounding box center [188, 221] width 9 height 8
click at [477, 254] on span "Confirm" at bounding box center [475, 252] width 41 height 12
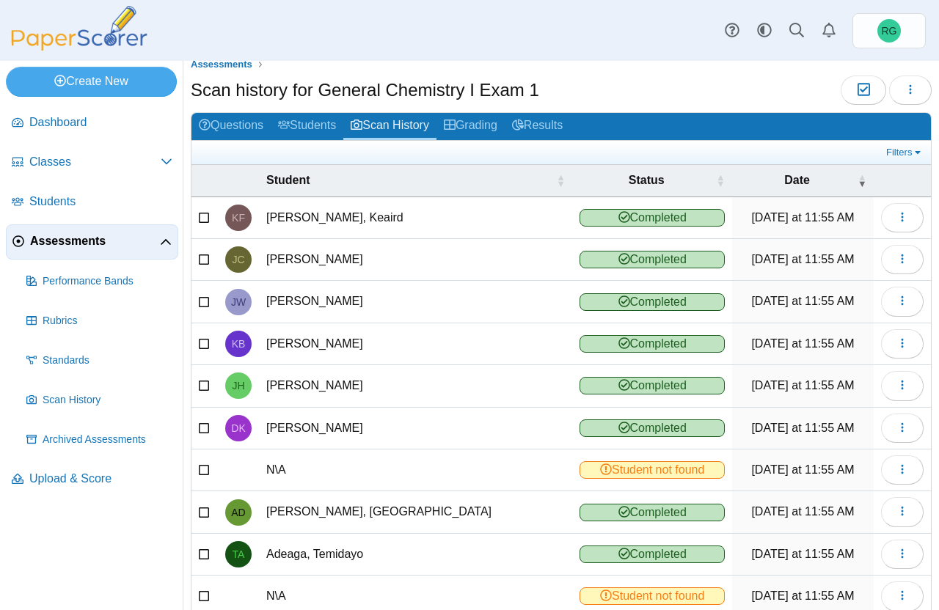
scroll to position [12, 0]
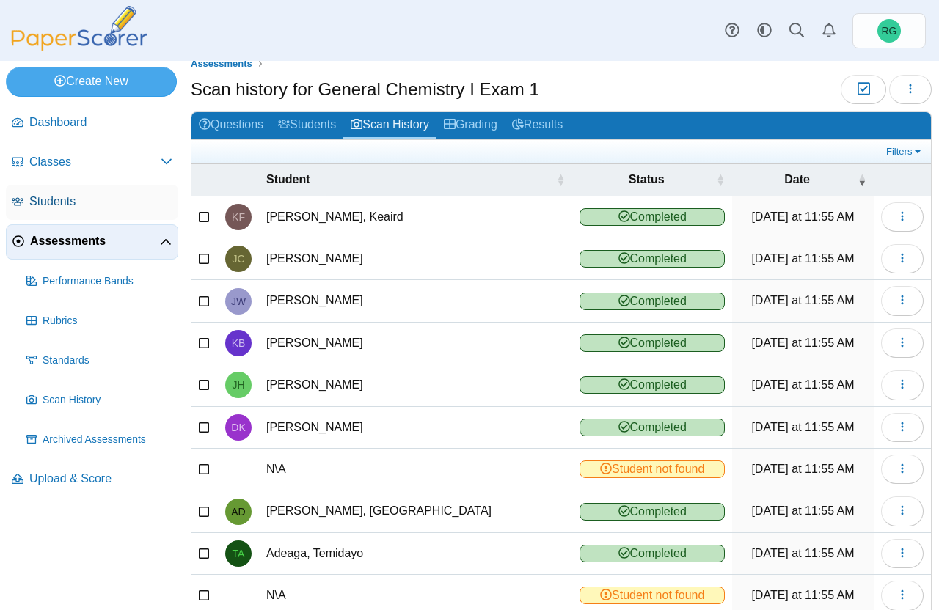
click at [59, 201] on span "Students" at bounding box center [100, 202] width 143 height 16
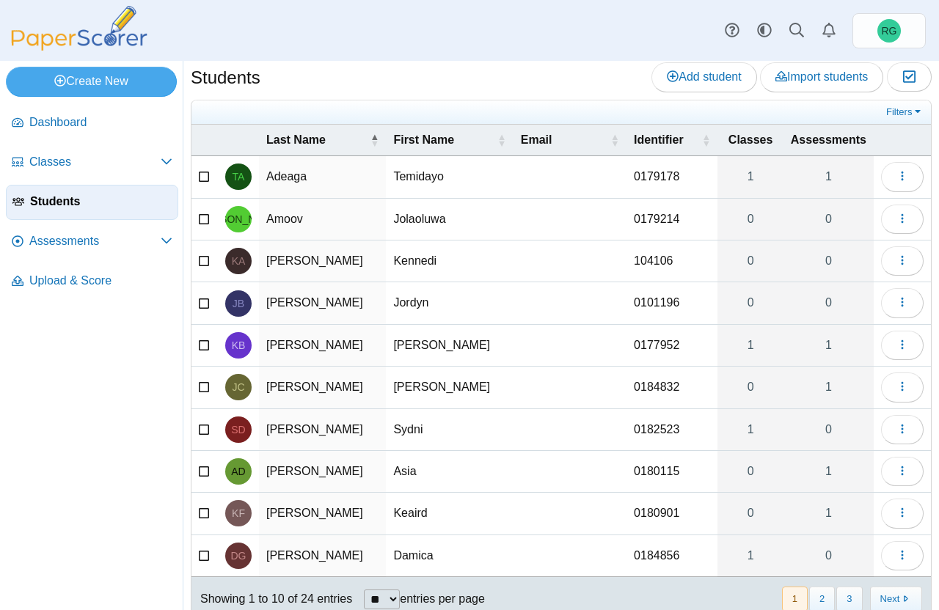
scroll to position [54, 0]
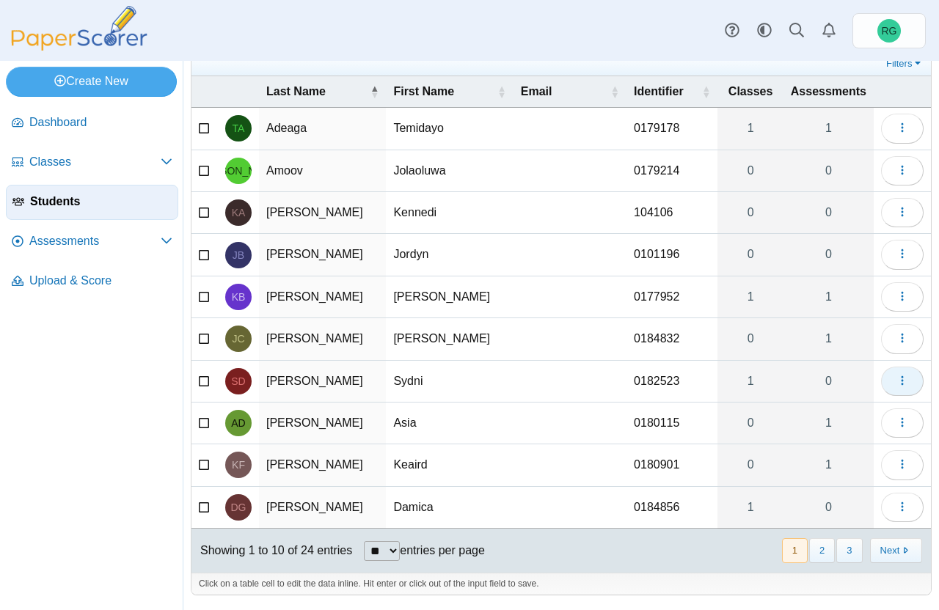
click at [896, 385] on icon "button" at bounding box center [902, 381] width 12 height 12
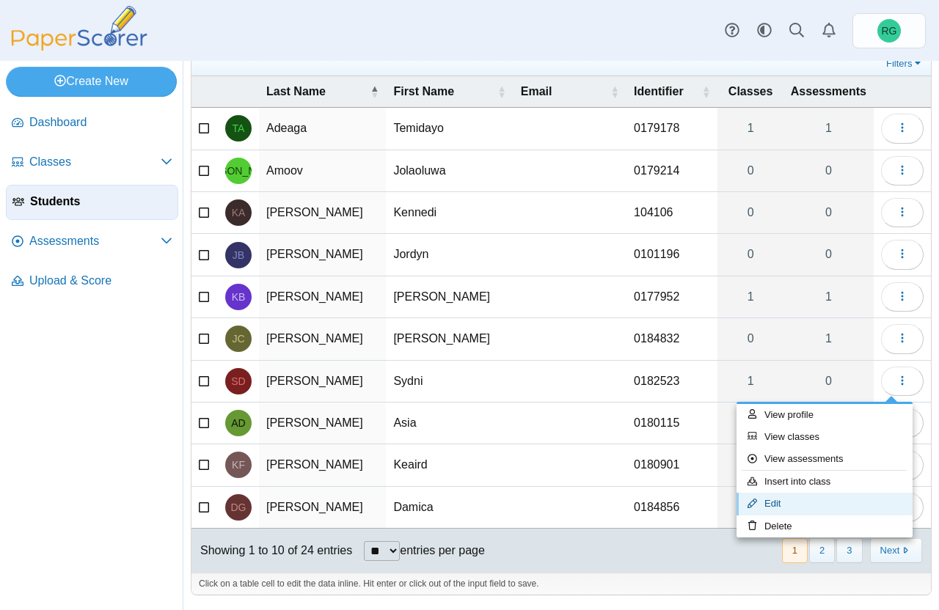
click at [802, 507] on link "Edit" at bounding box center [824, 504] width 176 height 22
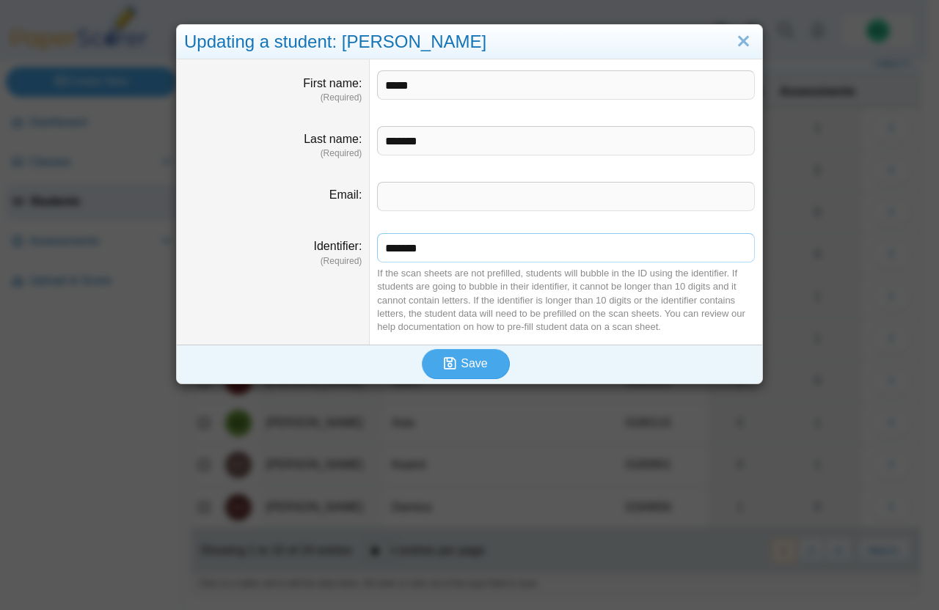
click at [414, 254] on input "*******" at bounding box center [566, 247] width 378 height 29
type input "*******"
click at [455, 356] on button "Save" at bounding box center [466, 363] width 88 height 29
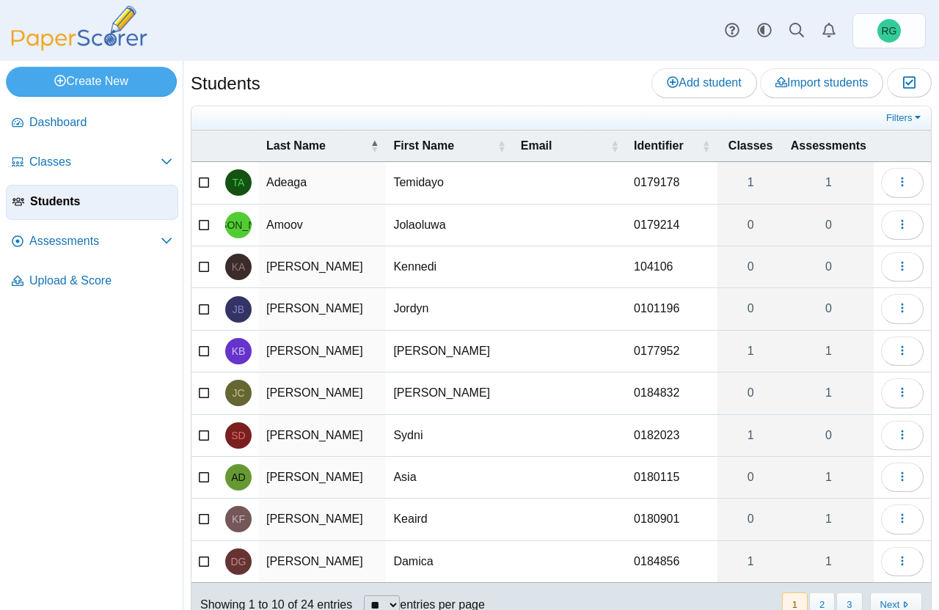
scroll to position [54, 0]
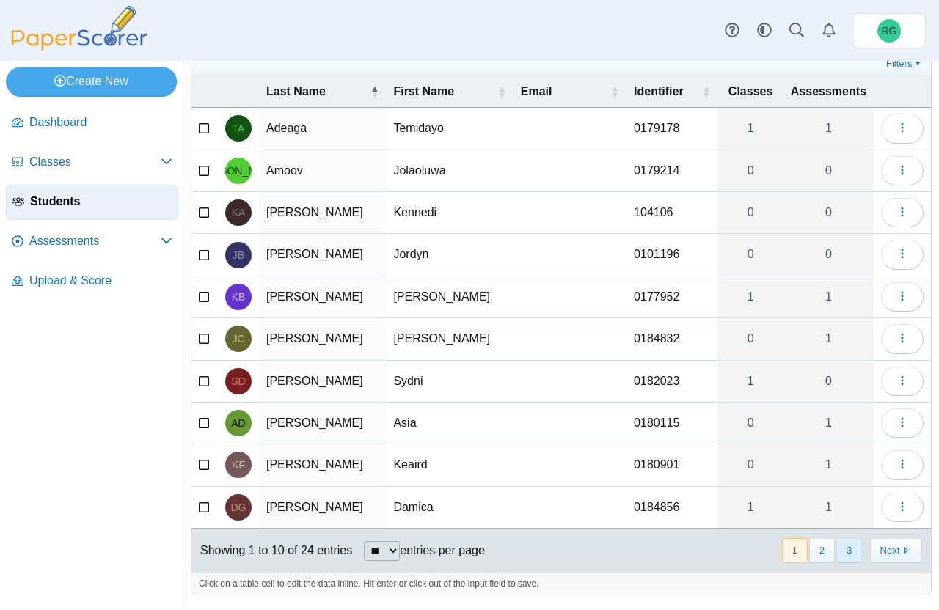
click at [839, 549] on button "3" at bounding box center [849, 550] width 26 height 24
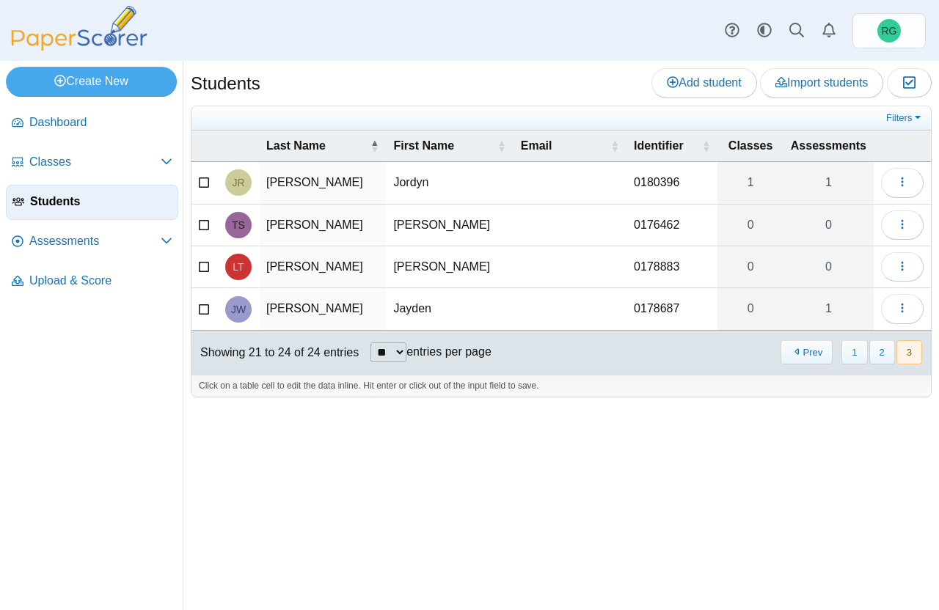
scroll to position [0, 0]
click at [859, 348] on button "1" at bounding box center [854, 352] width 26 height 24
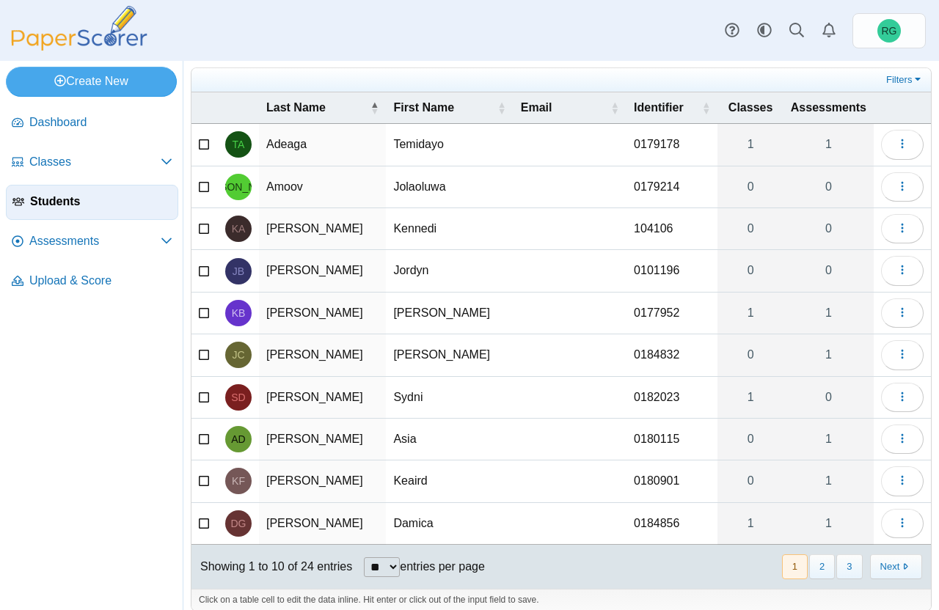
scroll to position [44, 0]
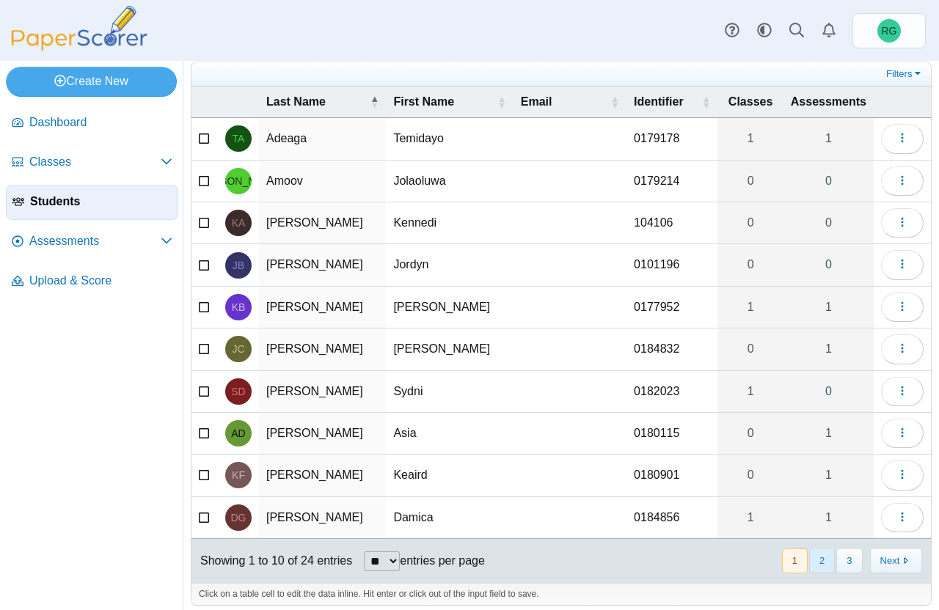
click at [809, 565] on button "2" at bounding box center [822, 561] width 26 height 24
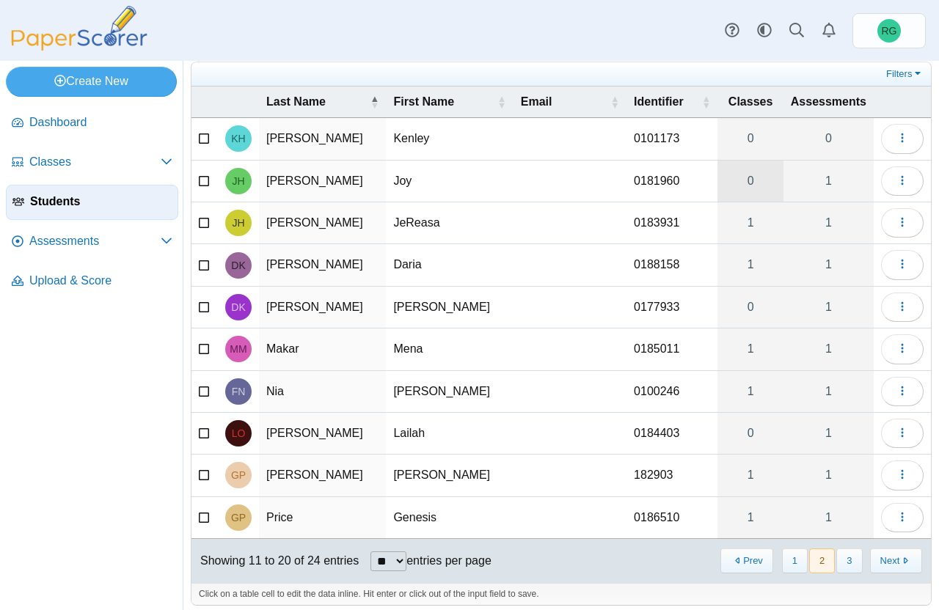
scroll to position [0, 0]
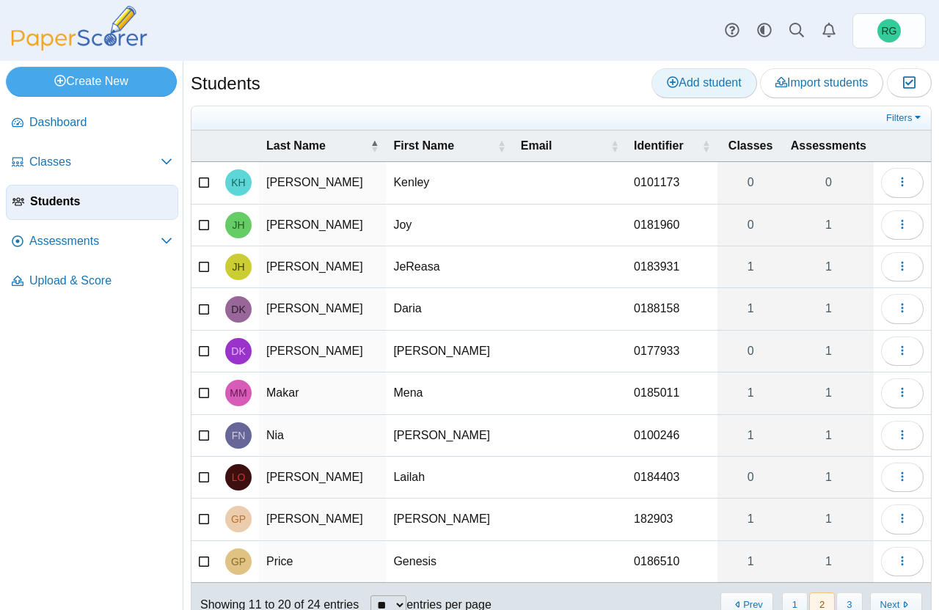
click at [702, 88] on span "Add student" at bounding box center [704, 82] width 74 height 12
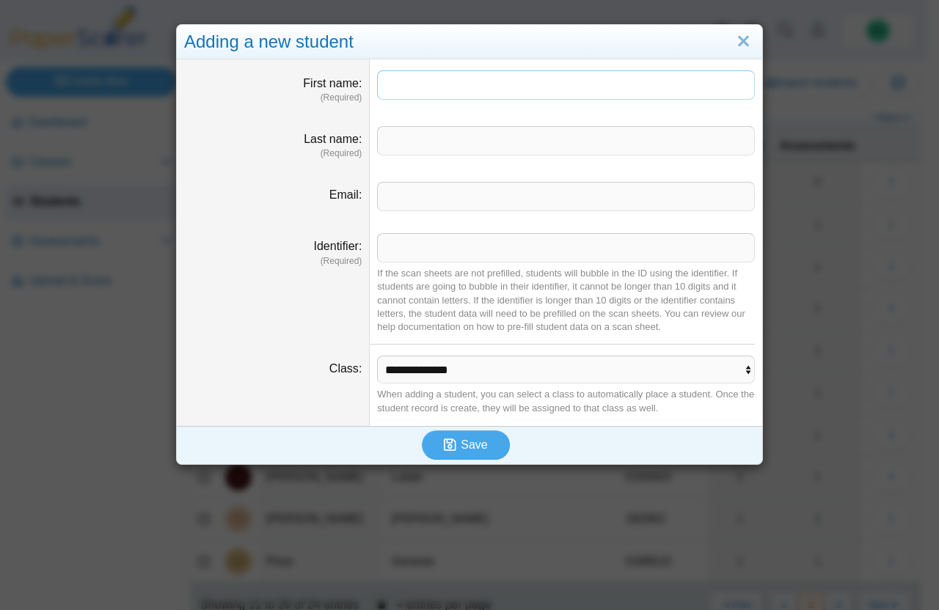
click at [518, 82] on input "First name" at bounding box center [566, 84] width 378 height 29
type input "*****"
type input "*******"
drag, startPoint x: 541, startPoint y: 132, endPoint x: 541, endPoint y: 250, distance: 118.1
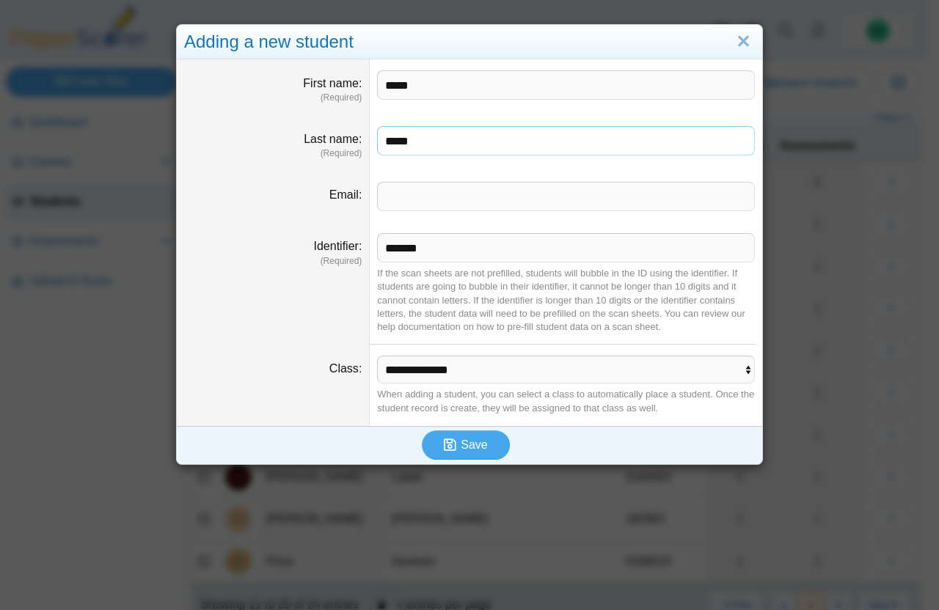
click at [541, 246] on div "**********" at bounding box center [469, 242] width 585 height 367
click at [466, 450] on span "Save" at bounding box center [474, 445] width 26 height 12
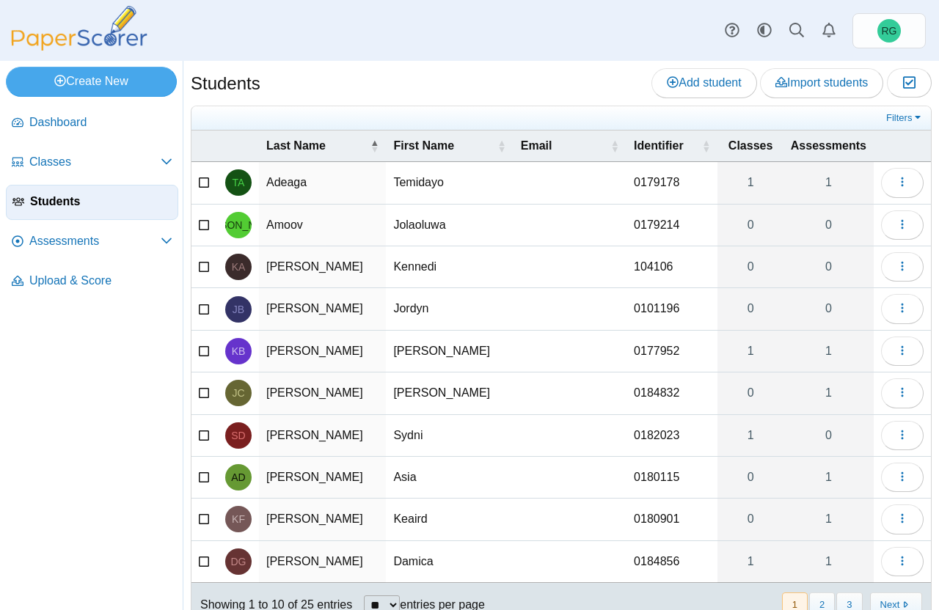
scroll to position [54, 0]
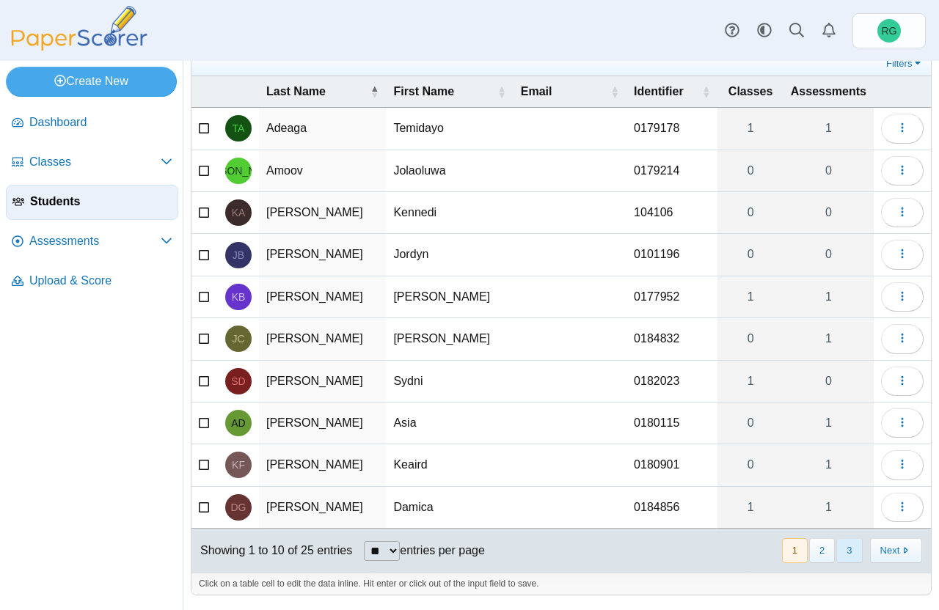
click at [843, 550] on button "3" at bounding box center [849, 550] width 26 height 24
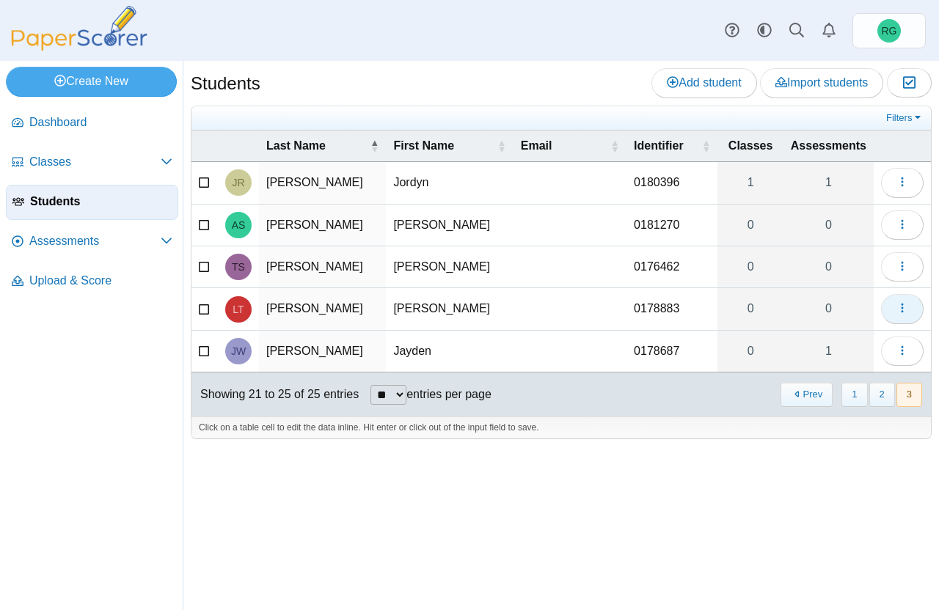
click at [903, 311] on icon "button" at bounding box center [902, 308] width 12 height 12
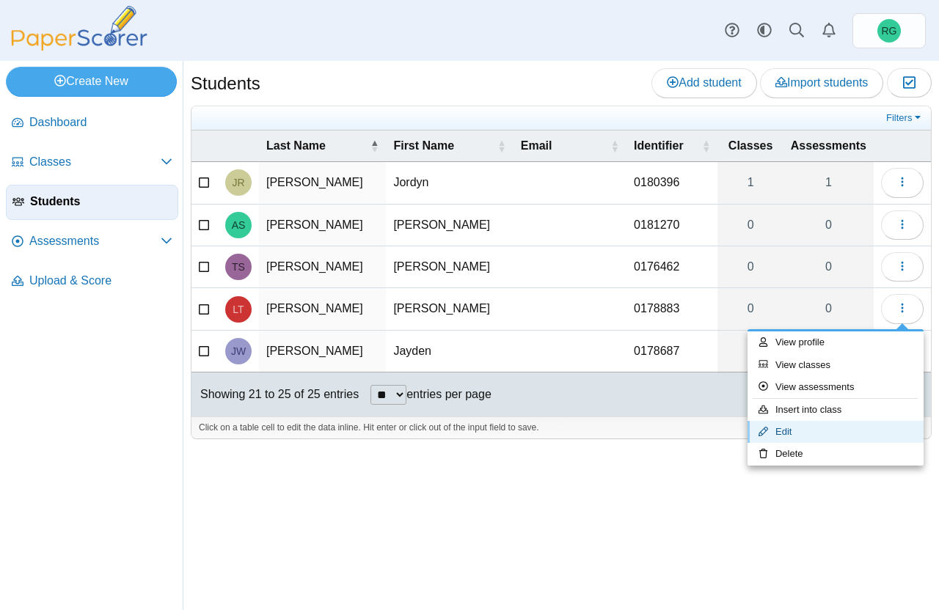
click at [831, 425] on link "Edit" at bounding box center [835, 432] width 176 height 22
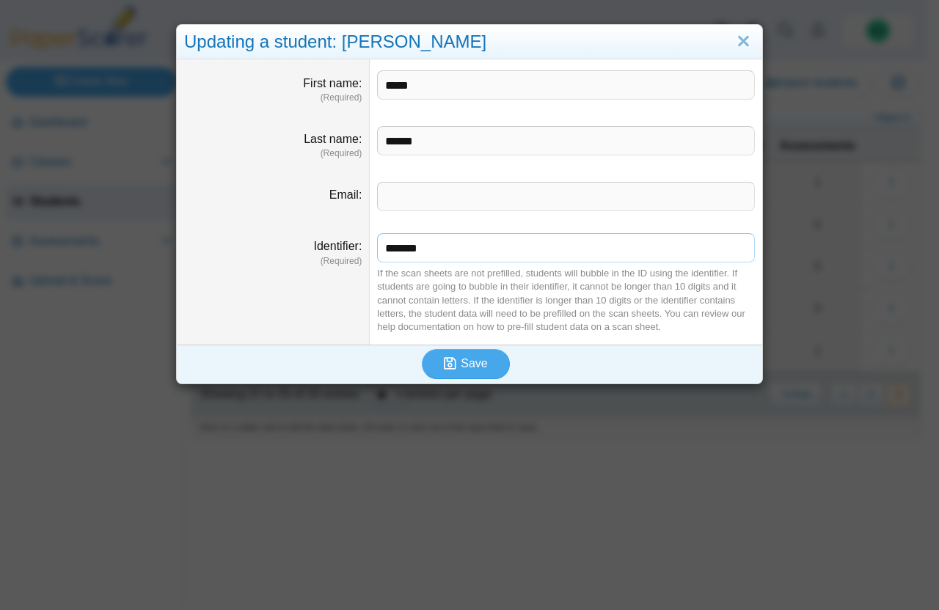
click at [401, 248] on input "*******" at bounding box center [566, 247] width 378 height 29
type input "*******"
click at [451, 360] on icon "submit" at bounding box center [452, 364] width 17 height 16
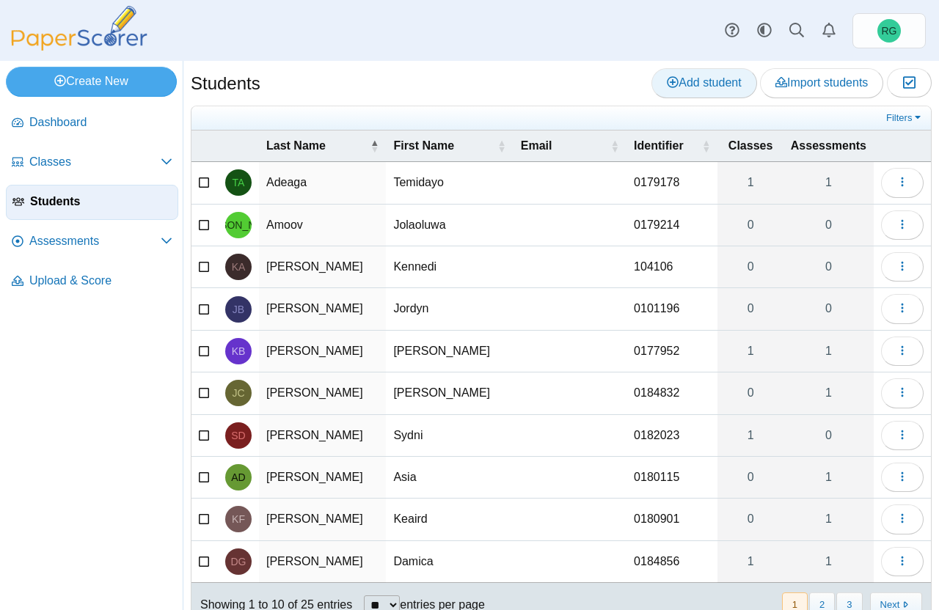
click at [674, 83] on span "Add student" at bounding box center [704, 82] width 74 height 12
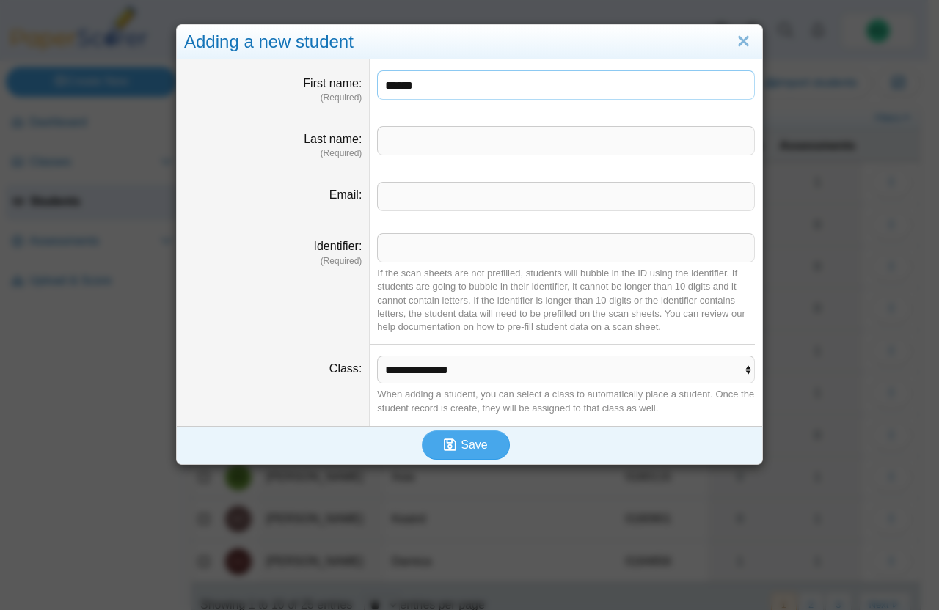
type input "******"
type input "****"
type input "*******"
click at [478, 446] on span "Save" at bounding box center [474, 445] width 26 height 12
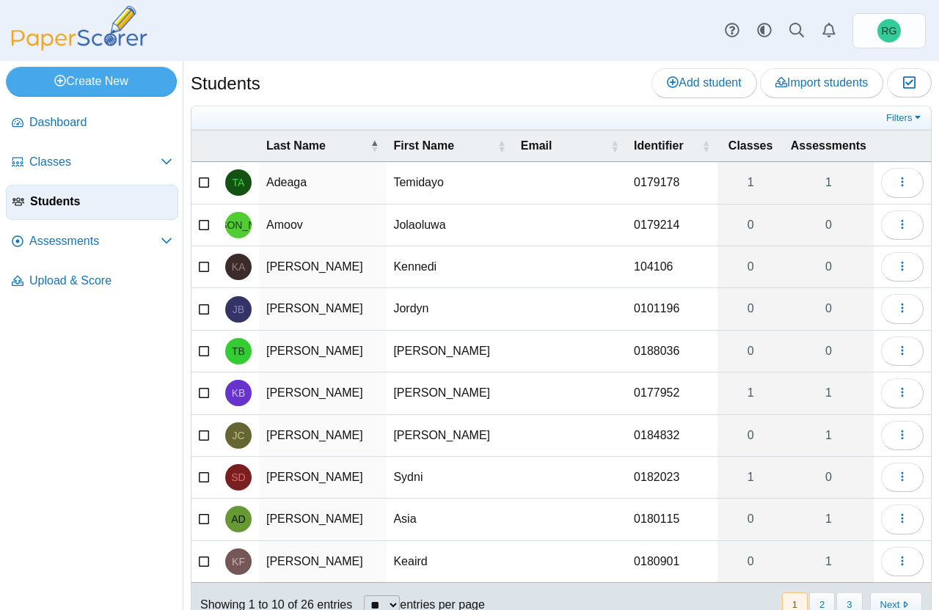
scroll to position [54, 0]
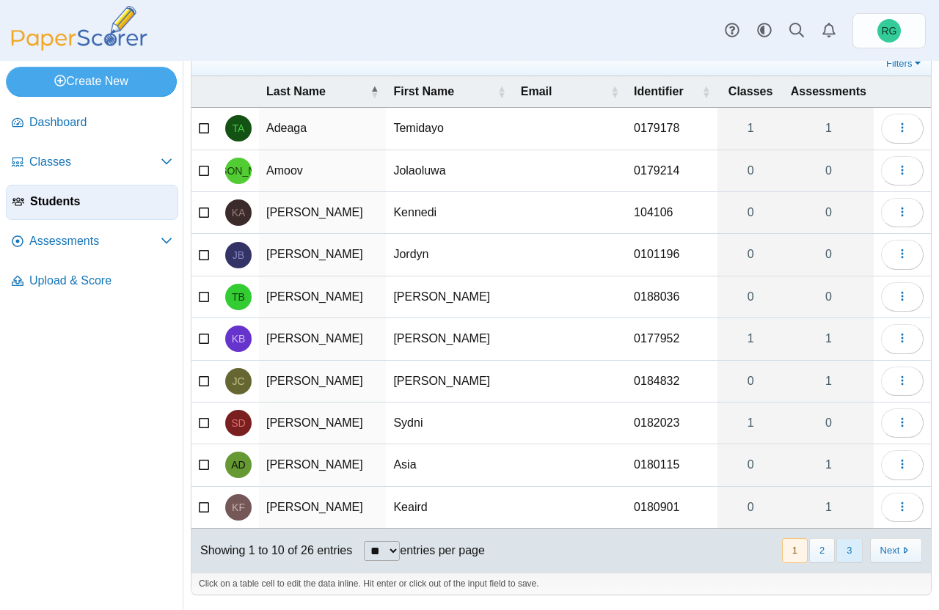
click at [836, 552] on button "3" at bounding box center [849, 550] width 26 height 24
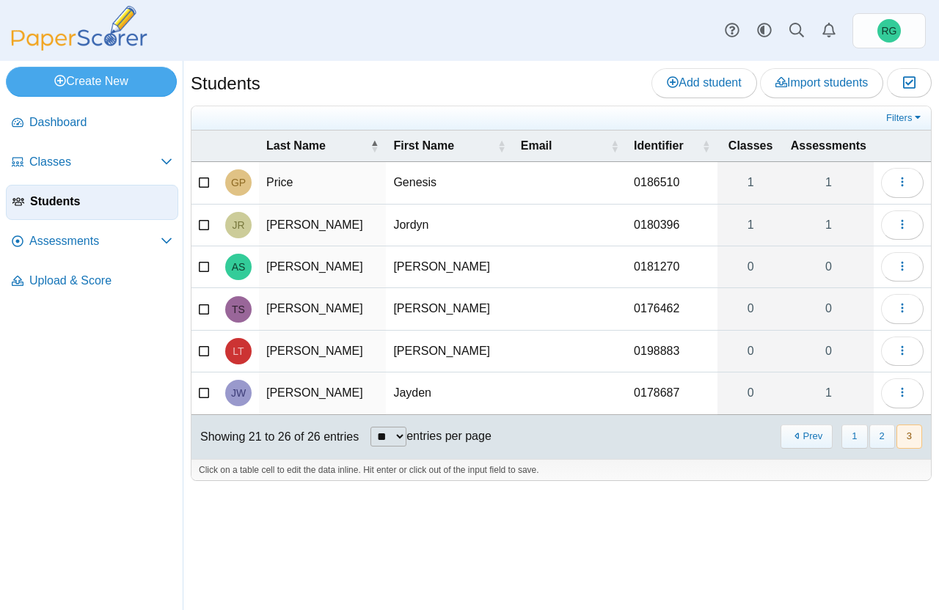
scroll to position [0, 0]
click at [856, 444] on button "1" at bounding box center [854, 437] width 26 height 24
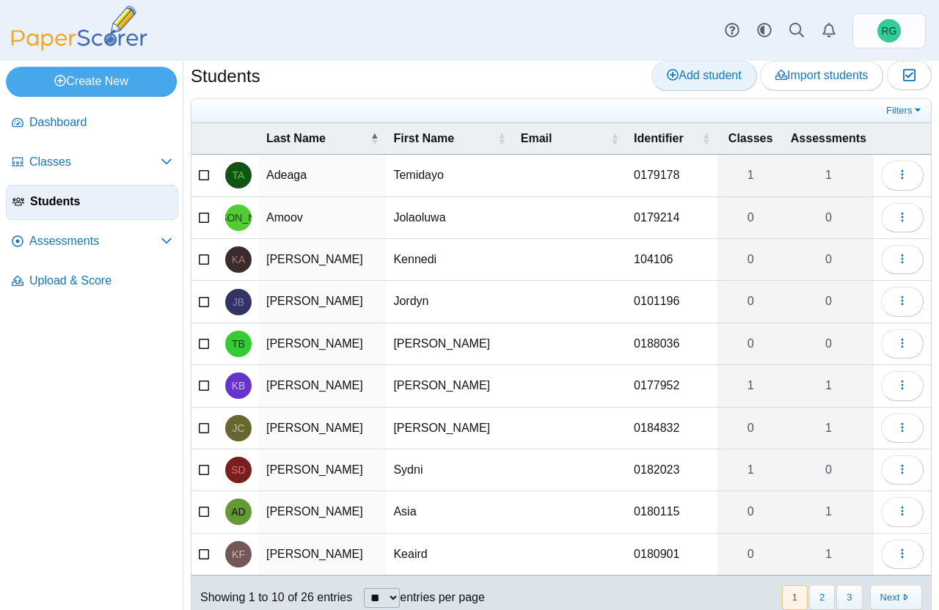
click at [690, 77] on span "Add student" at bounding box center [704, 75] width 74 height 12
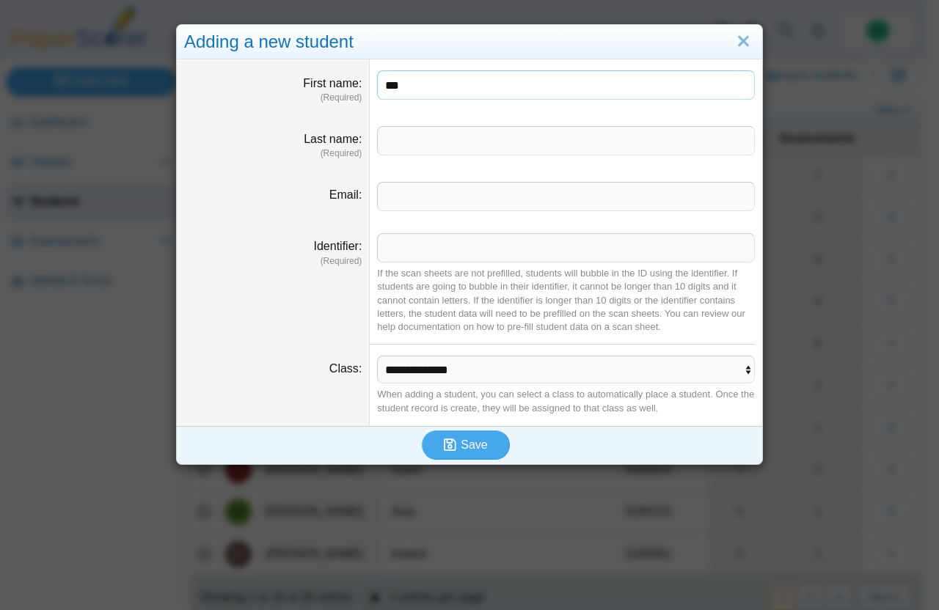
type input "***"
type input "*"
type input "******"
click at [437, 240] on input "Identifier" at bounding box center [566, 247] width 378 height 29
type input "*"
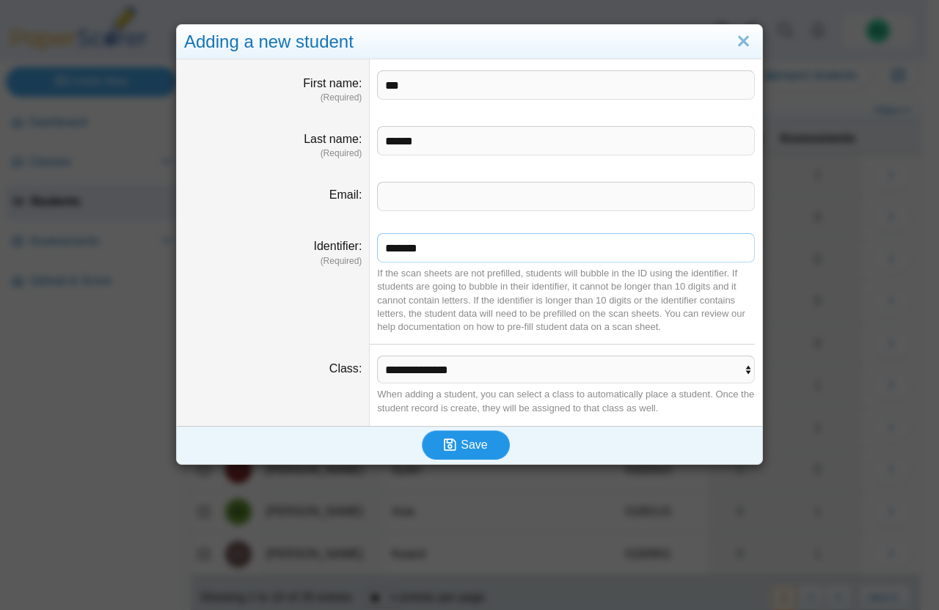
type input "*******"
click at [463, 448] on span "Save" at bounding box center [474, 445] width 26 height 12
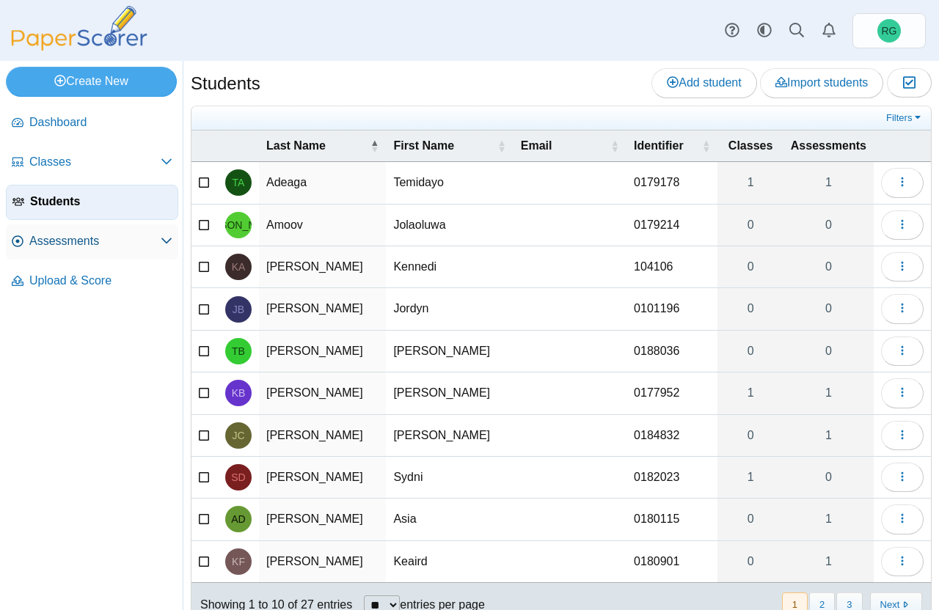
click at [79, 235] on span "Assessments" at bounding box center [94, 241] width 131 height 16
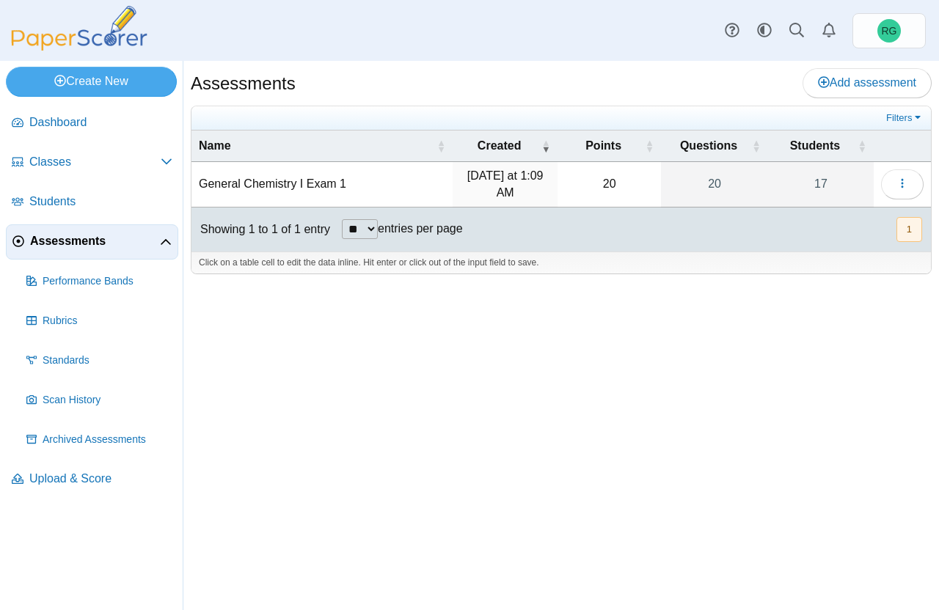
click at [317, 186] on td "General Chemistry I Exam 1" at bounding box center [321, 184] width 261 height 45
click at [317, 186] on input "**********" at bounding box center [322, 184] width 246 height 29
click at [895, 178] on button "button" at bounding box center [902, 183] width 43 height 29
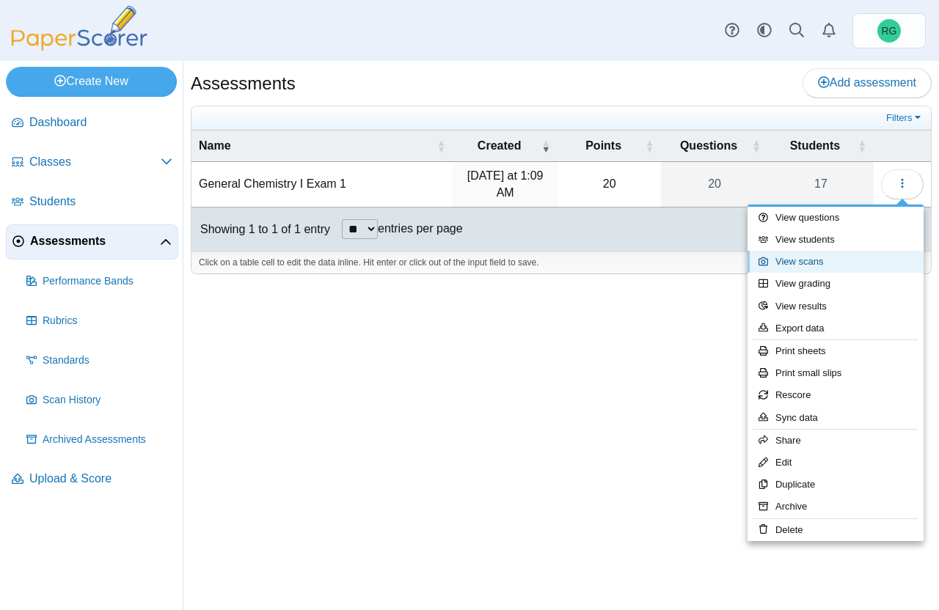
click at [810, 257] on link "View scans" at bounding box center [835, 262] width 176 height 22
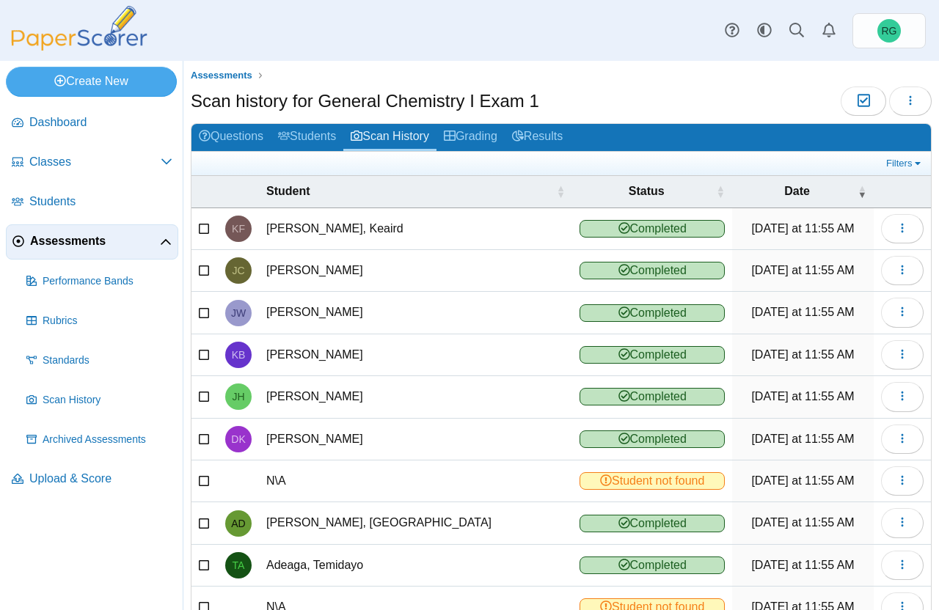
scroll to position [92, 0]
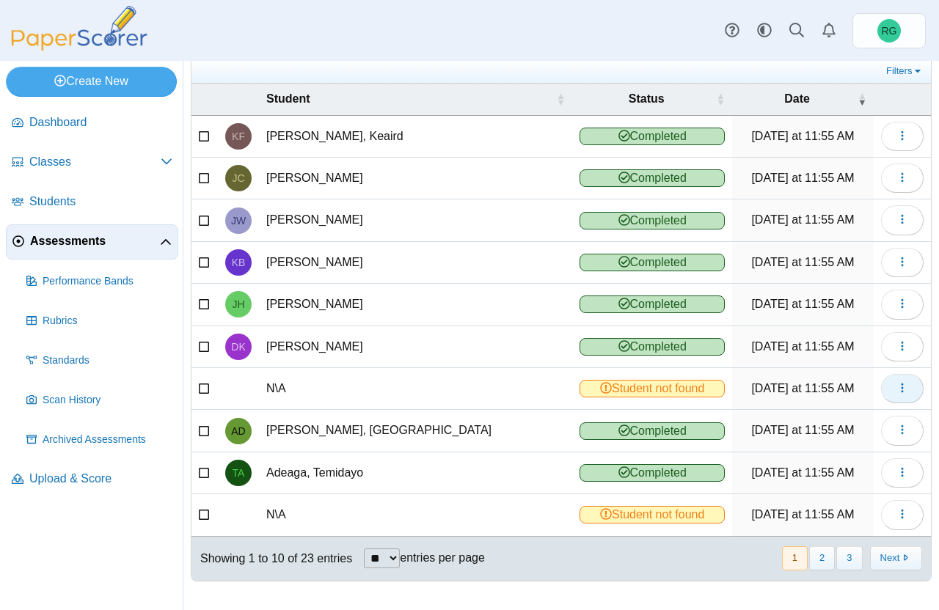
click at [896, 389] on icon "button" at bounding box center [902, 388] width 12 height 12
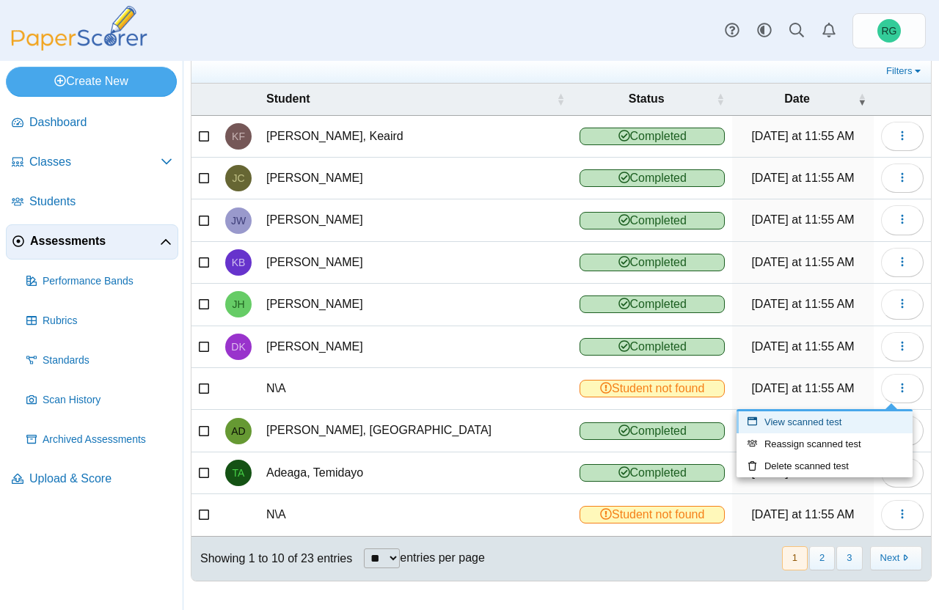
click at [846, 418] on link "View scanned test" at bounding box center [824, 422] width 176 height 22
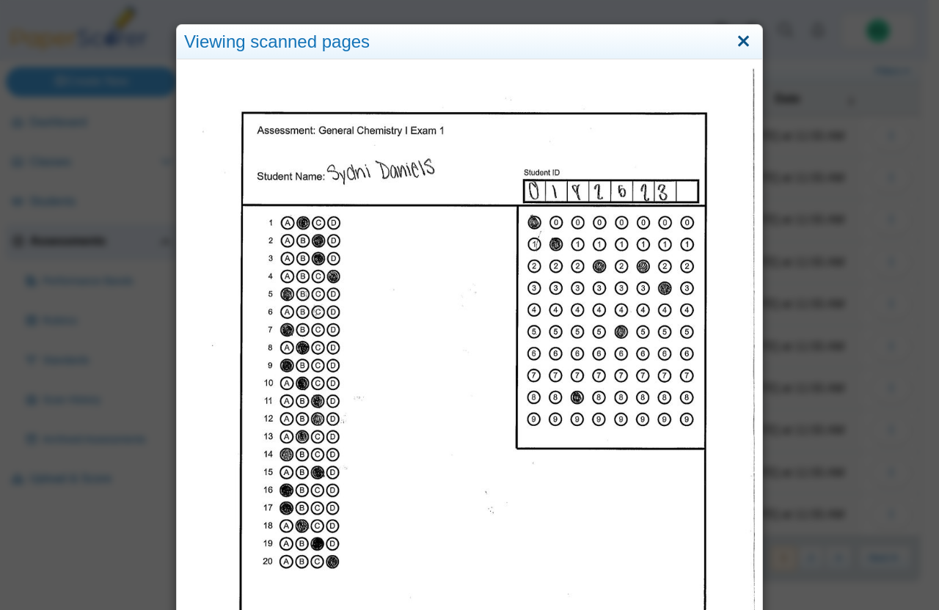
click at [739, 42] on link "Close" at bounding box center [743, 41] width 23 height 25
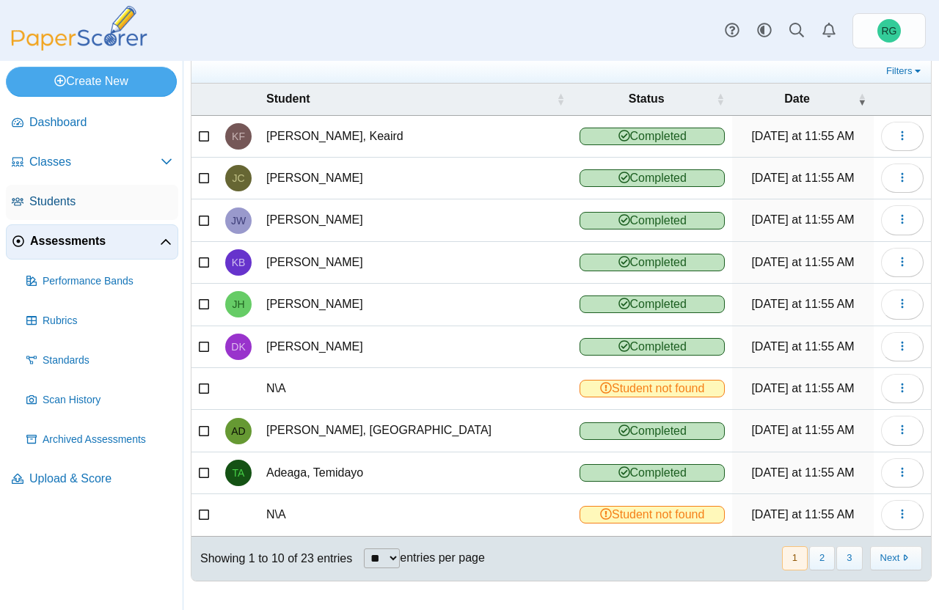
click at [46, 196] on span "Students" at bounding box center [100, 202] width 143 height 16
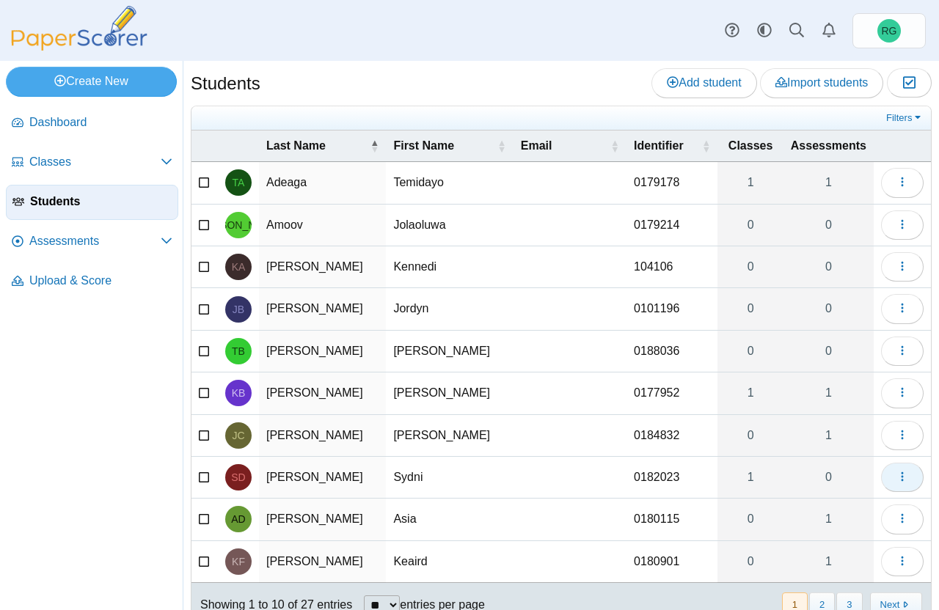
click at [901, 477] on use "button" at bounding box center [902, 477] width 2 height 10
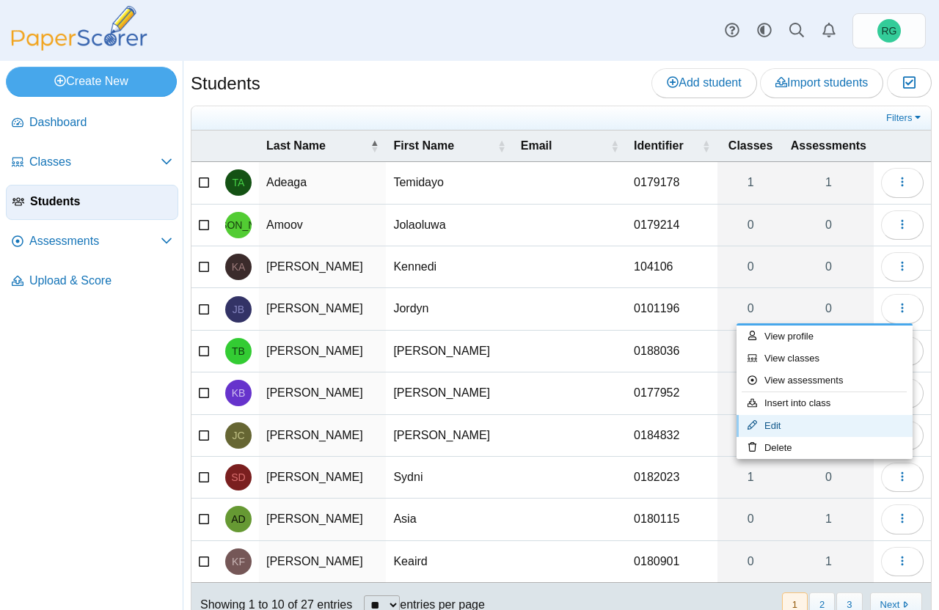
click at [805, 422] on link "Edit" at bounding box center [824, 426] width 176 height 22
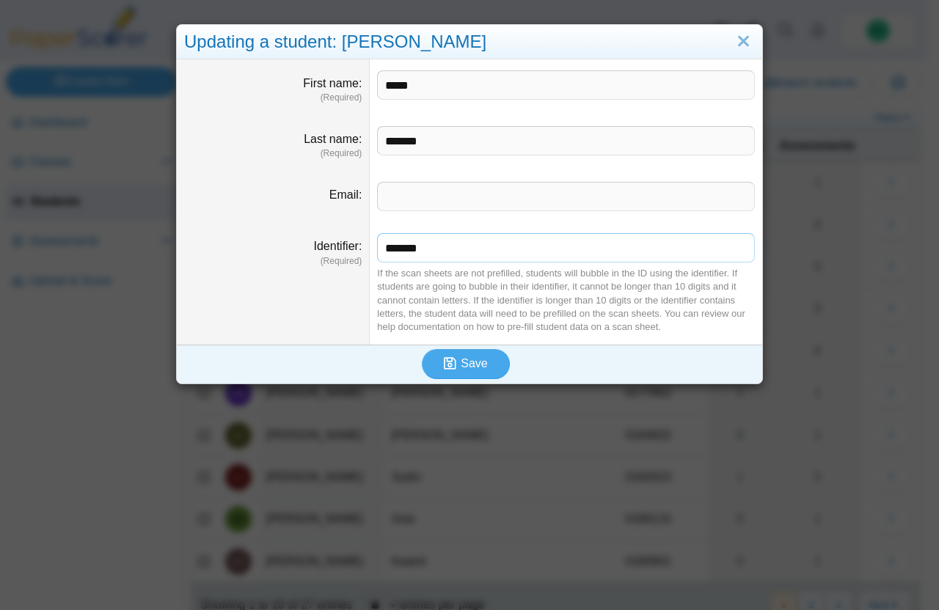
click at [412, 251] on input "*******" at bounding box center [566, 247] width 378 height 29
type input "*******"
click at [461, 370] on span "Save" at bounding box center [474, 363] width 26 height 12
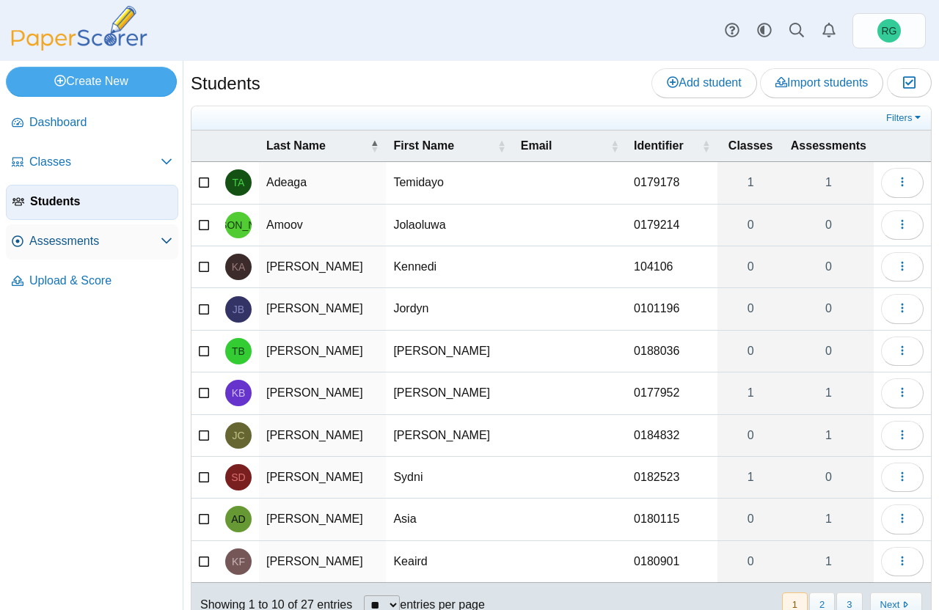
click at [84, 238] on span "Assessments" at bounding box center [94, 241] width 131 height 16
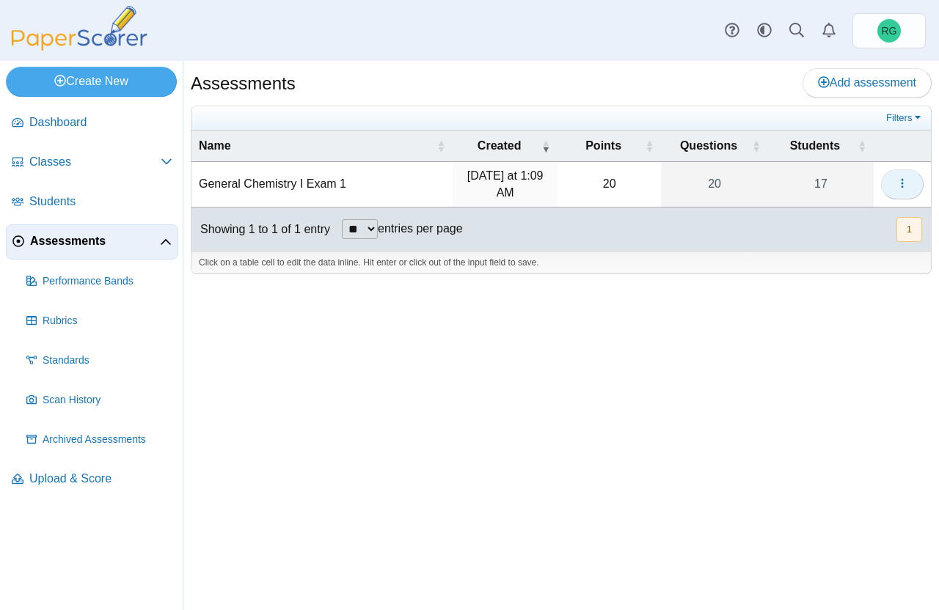
click at [904, 183] on icon "button" at bounding box center [902, 183] width 12 height 12
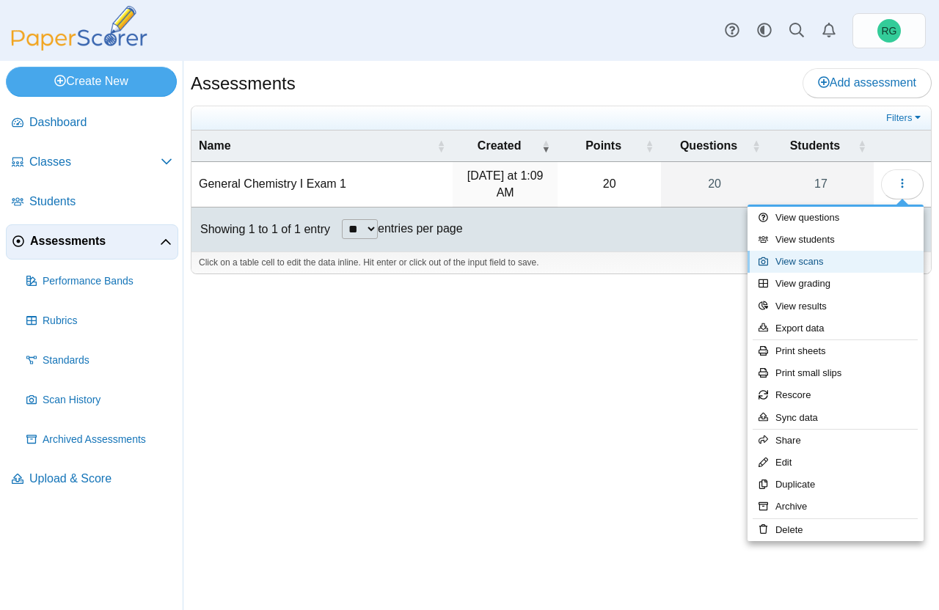
click at [818, 256] on link "View scans" at bounding box center [835, 262] width 176 height 22
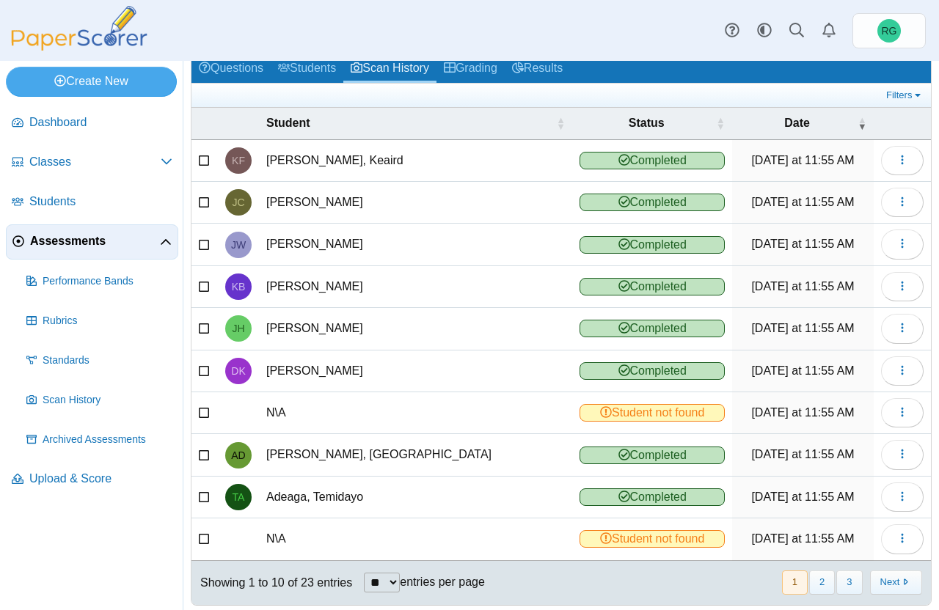
scroll to position [92, 0]
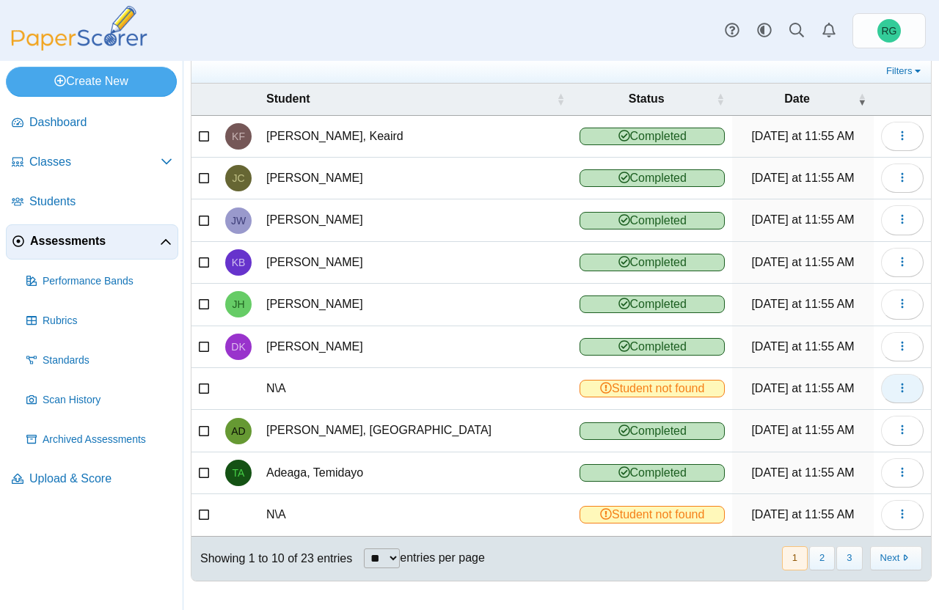
click at [896, 387] on icon "button" at bounding box center [902, 388] width 12 height 12
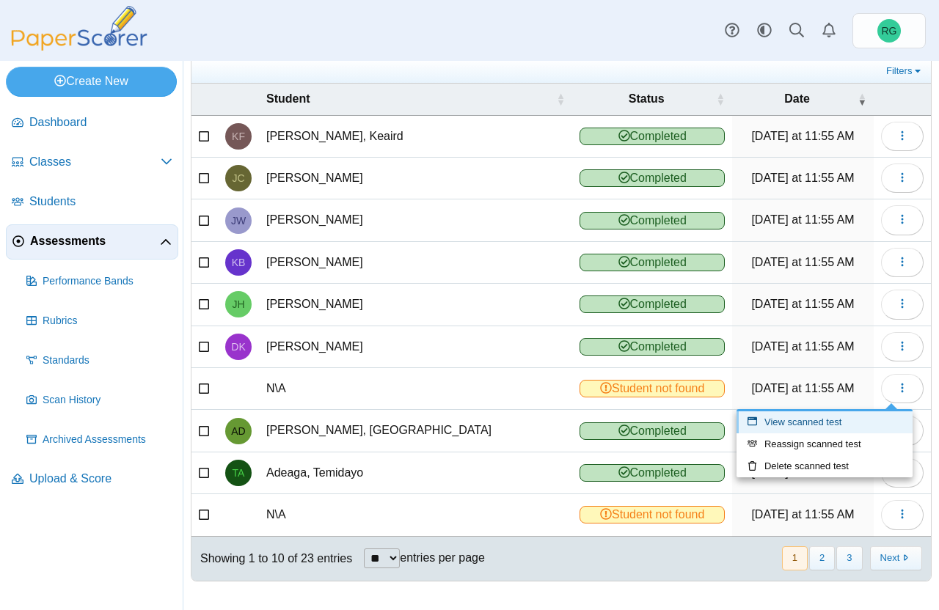
click at [844, 420] on link "View scanned test" at bounding box center [824, 422] width 176 height 22
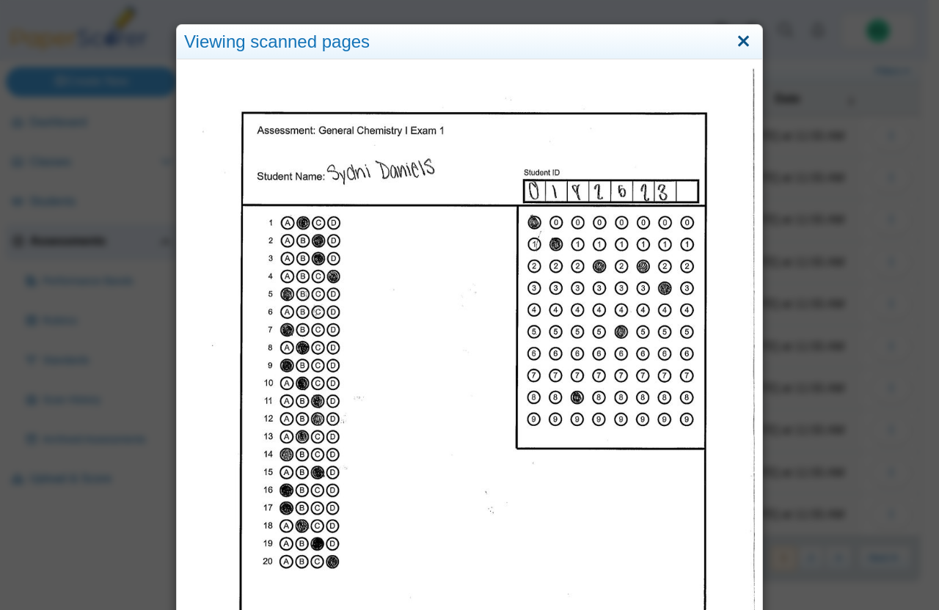
click at [743, 43] on link "Close" at bounding box center [743, 41] width 23 height 25
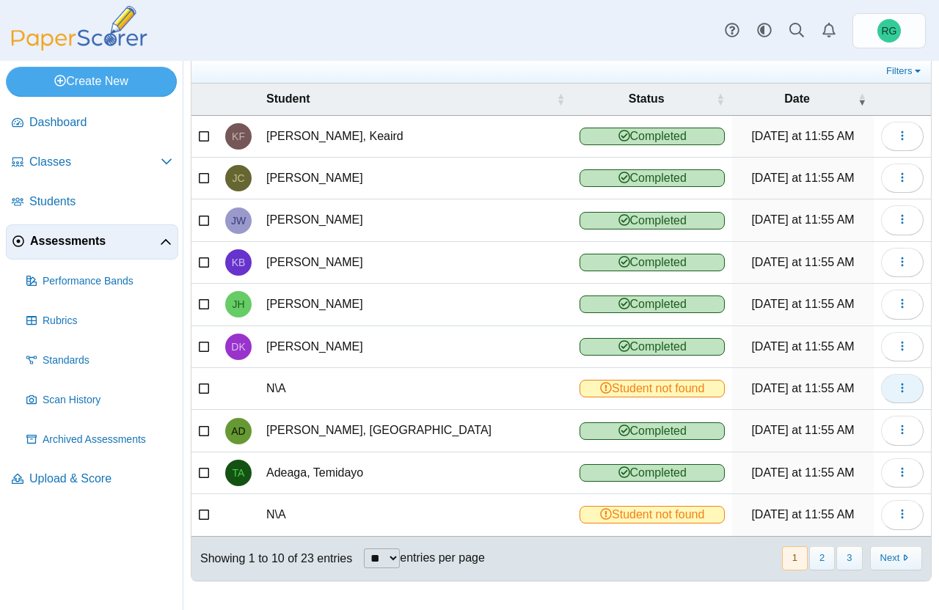
click at [896, 387] on icon "button" at bounding box center [902, 388] width 12 height 12
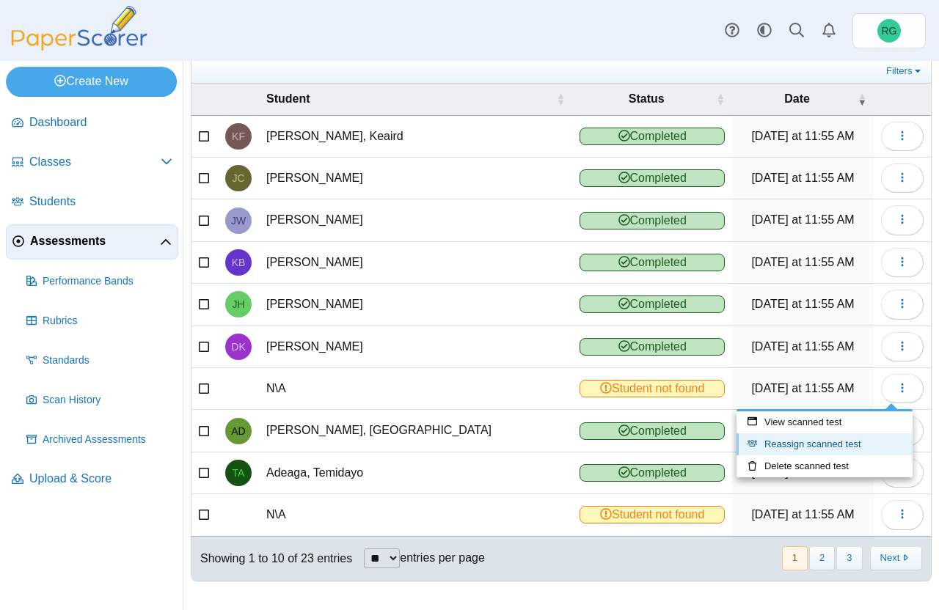
click at [853, 437] on link "Reassign scanned test" at bounding box center [824, 444] width 176 height 22
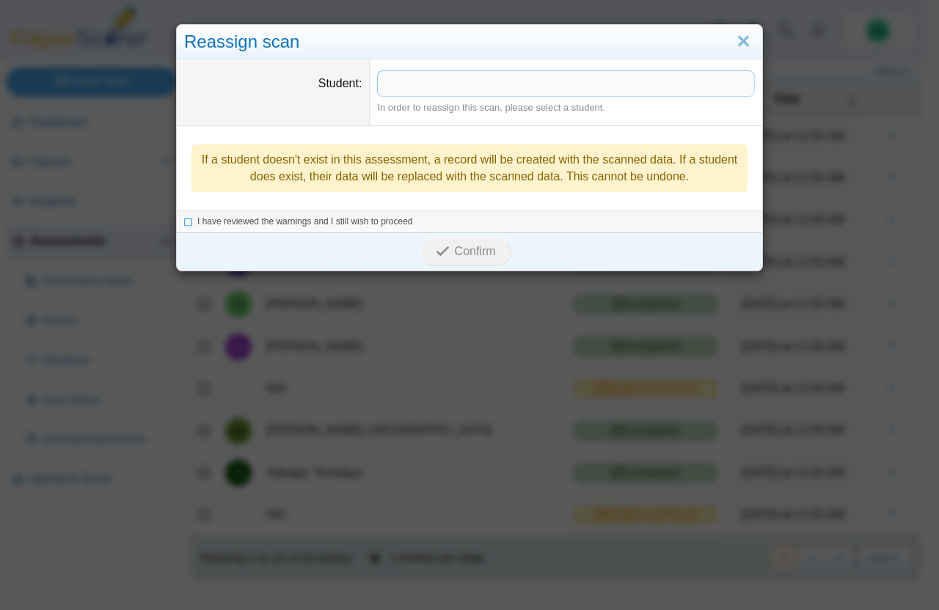
click at [487, 87] on span at bounding box center [566, 83] width 376 height 25
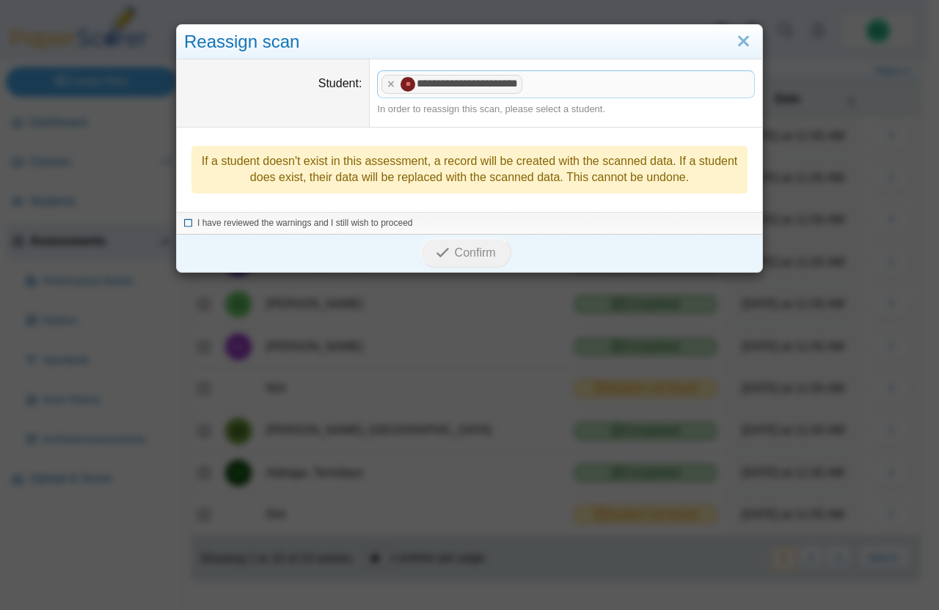
click at [184, 221] on icon at bounding box center [188, 221] width 9 height 8
click at [461, 252] on span "Confirm" at bounding box center [475, 252] width 41 height 12
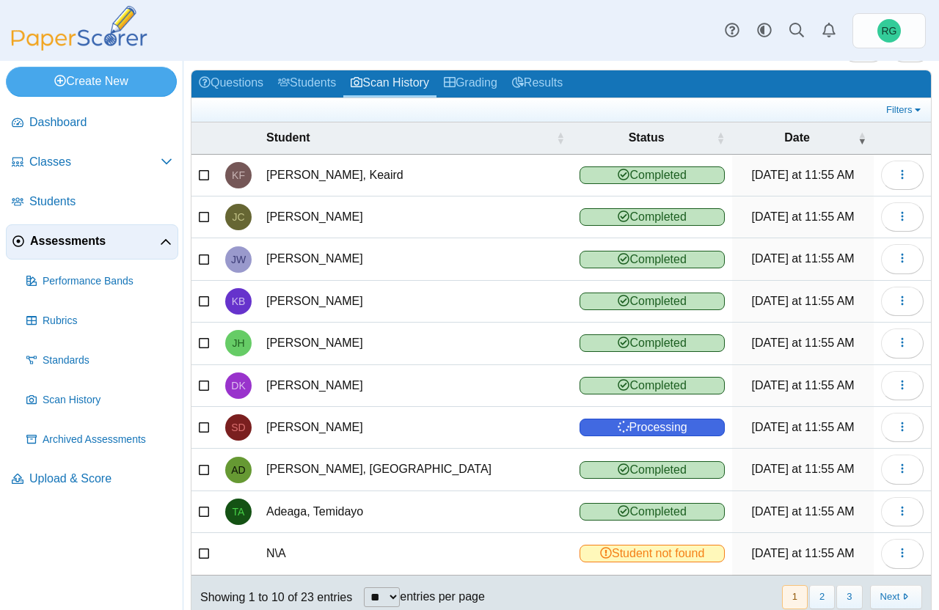
scroll to position [92, 0]
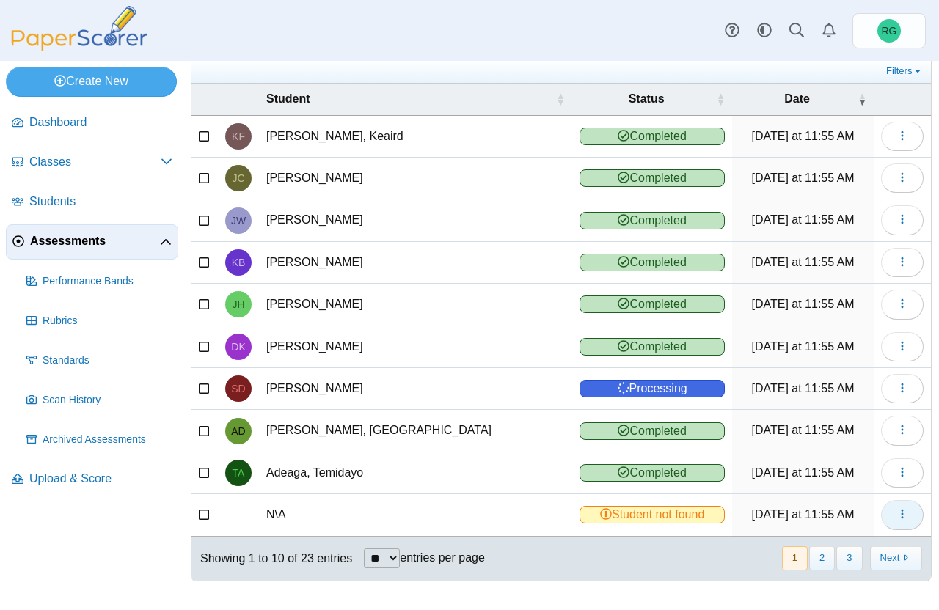
click at [896, 511] on icon "button" at bounding box center [902, 514] width 12 height 12
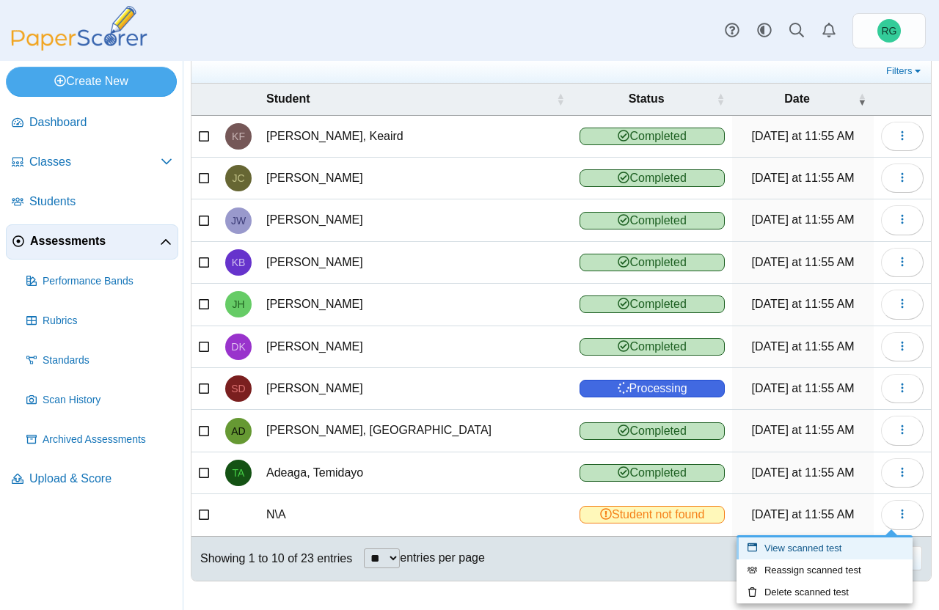
click at [845, 548] on link "View scanned test" at bounding box center [824, 549] width 176 height 22
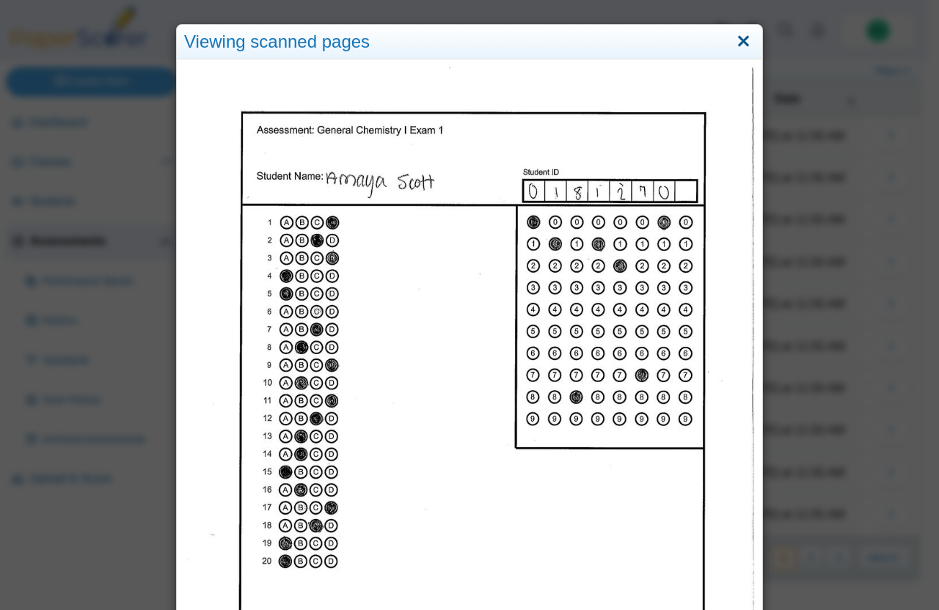
click at [733, 43] on link "Close" at bounding box center [743, 41] width 23 height 25
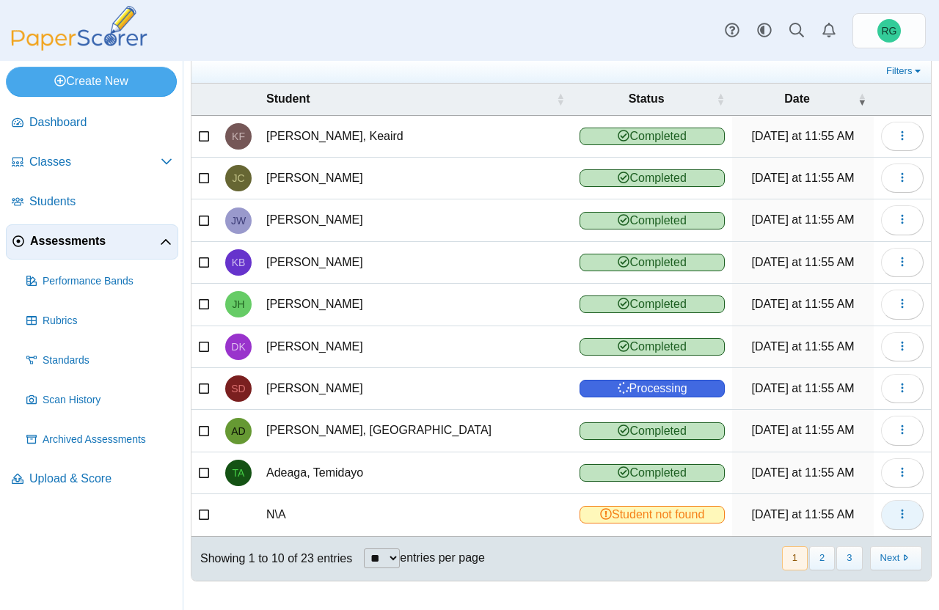
click at [901, 510] on use "button" at bounding box center [902, 515] width 2 height 10
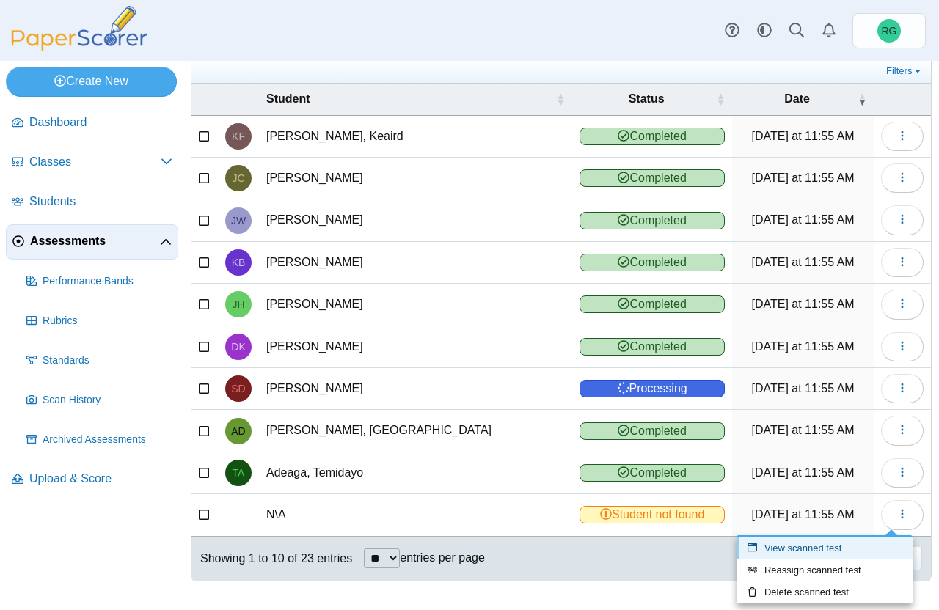
click at [838, 545] on link "View scanned test" at bounding box center [824, 549] width 176 height 22
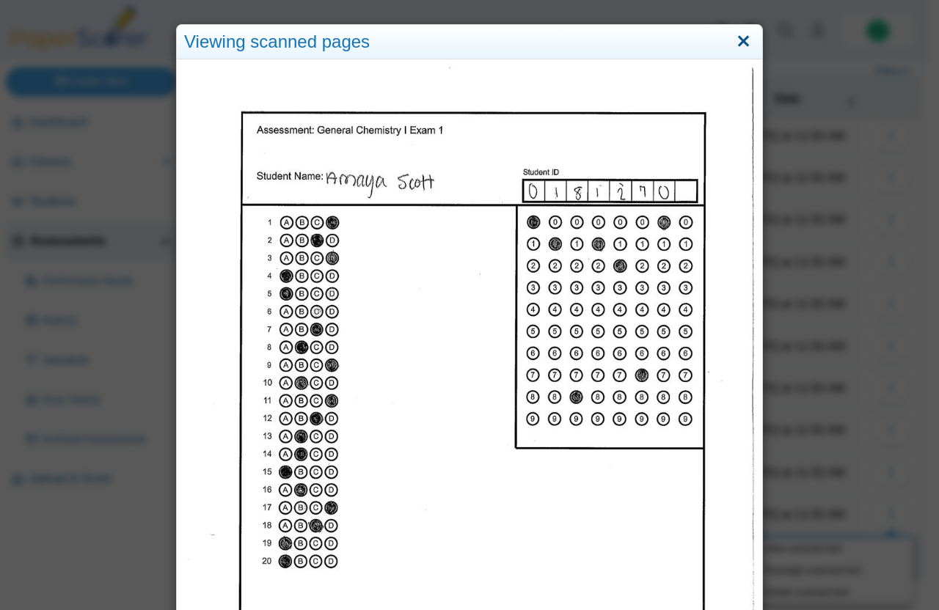
click at [740, 47] on link "Close" at bounding box center [743, 41] width 23 height 25
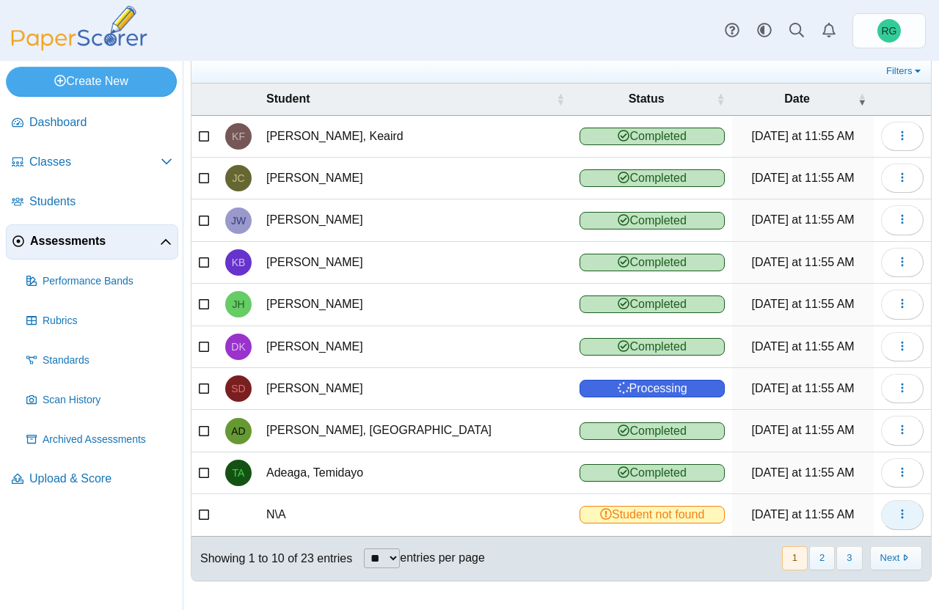
click at [896, 509] on icon "button" at bounding box center [902, 514] width 12 height 12
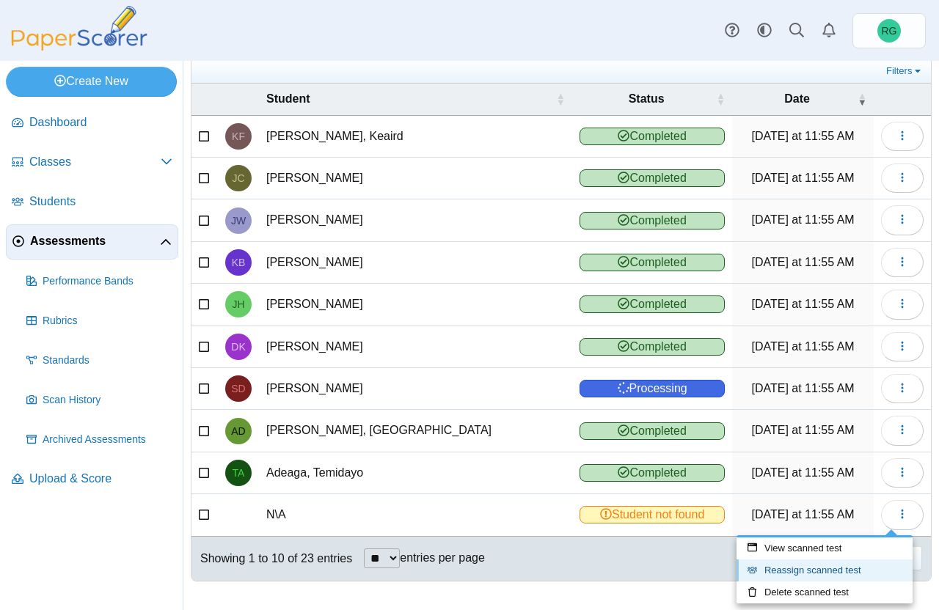
click at [833, 569] on link "Reassign scanned test" at bounding box center [824, 571] width 176 height 22
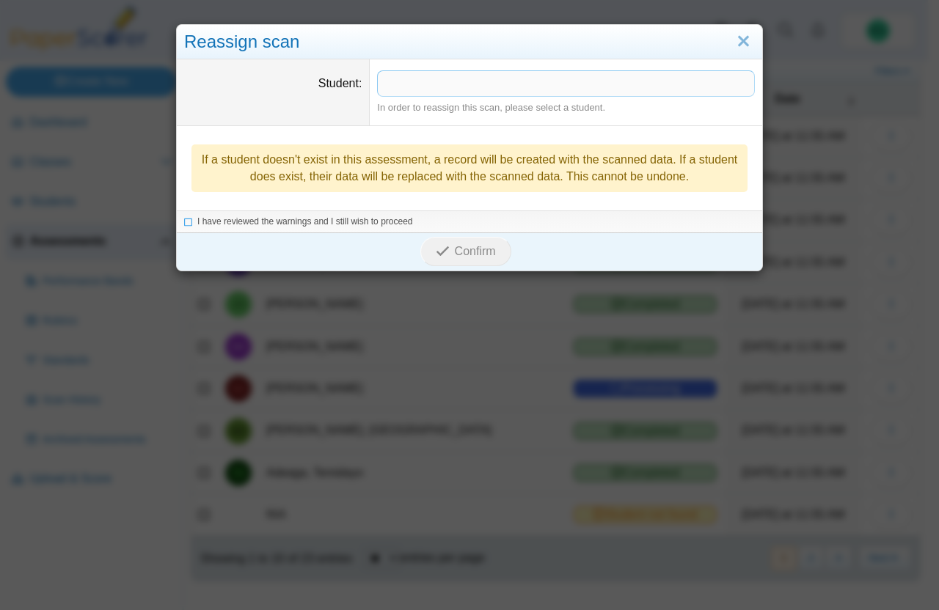
click at [502, 84] on span at bounding box center [566, 83] width 376 height 25
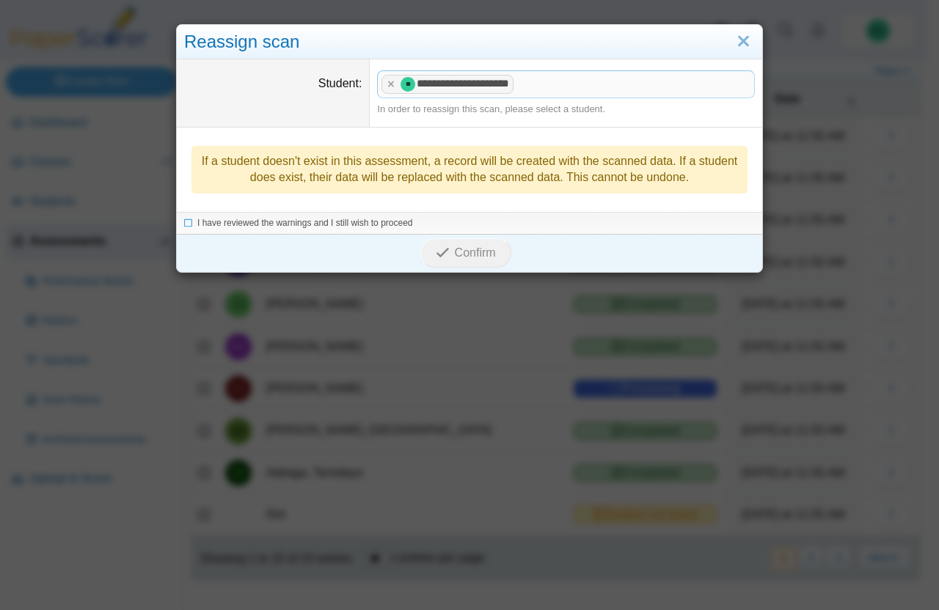
click at [177, 224] on div "I have reviewed the warnings and I still wish to proceed" at bounding box center [469, 223] width 585 height 22
click at [184, 221] on icon at bounding box center [188, 221] width 9 height 8
click at [455, 248] on span "Confirm" at bounding box center [475, 252] width 41 height 12
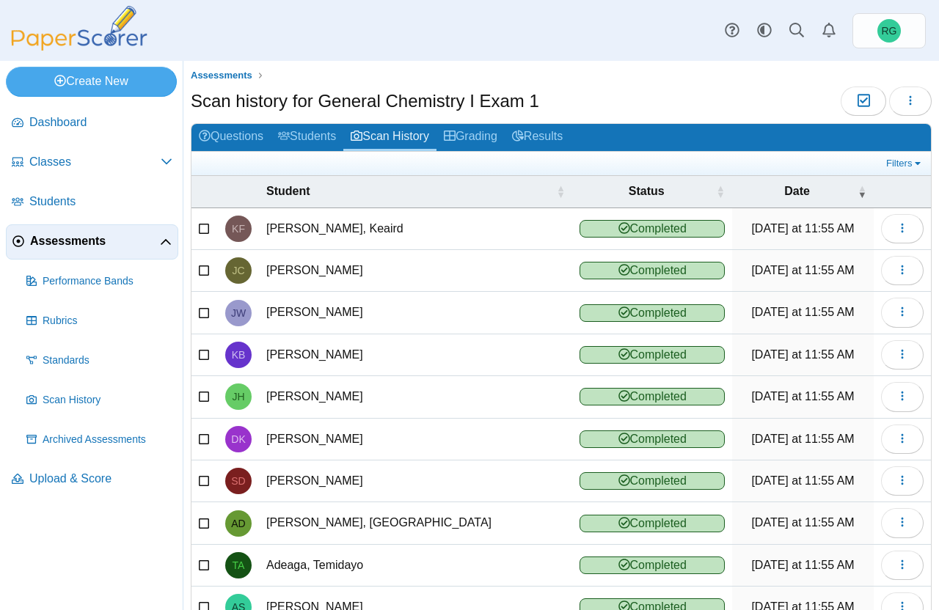
scroll to position [92, 0]
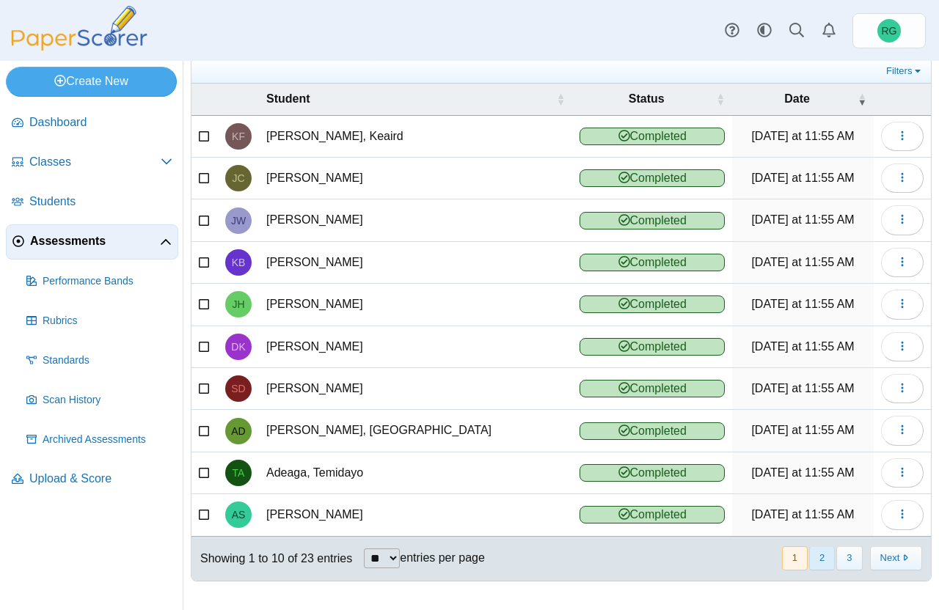
click at [810, 561] on button "2" at bounding box center [822, 558] width 26 height 24
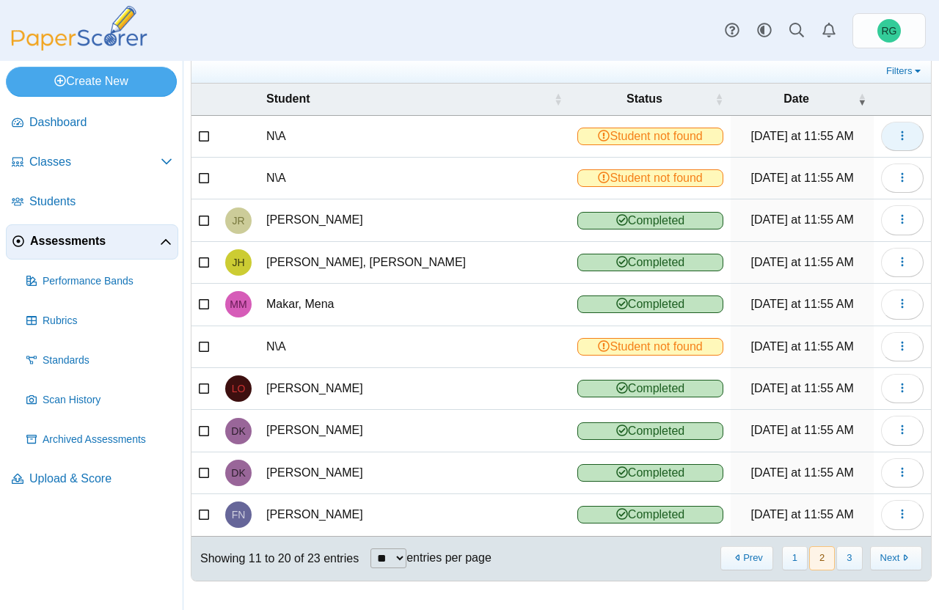
click at [896, 137] on icon "button" at bounding box center [902, 136] width 12 height 12
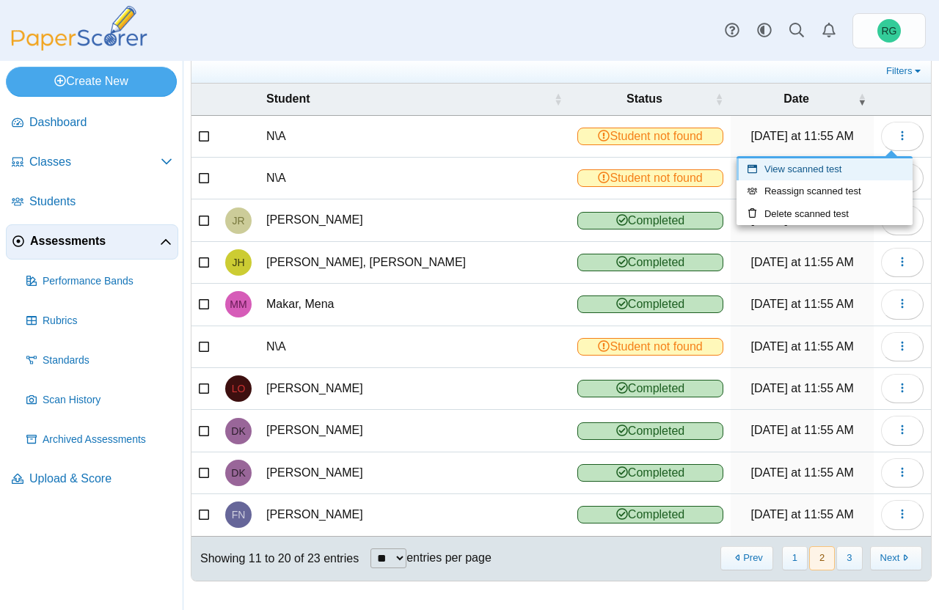
click at [836, 172] on link "View scanned test" at bounding box center [824, 169] width 176 height 22
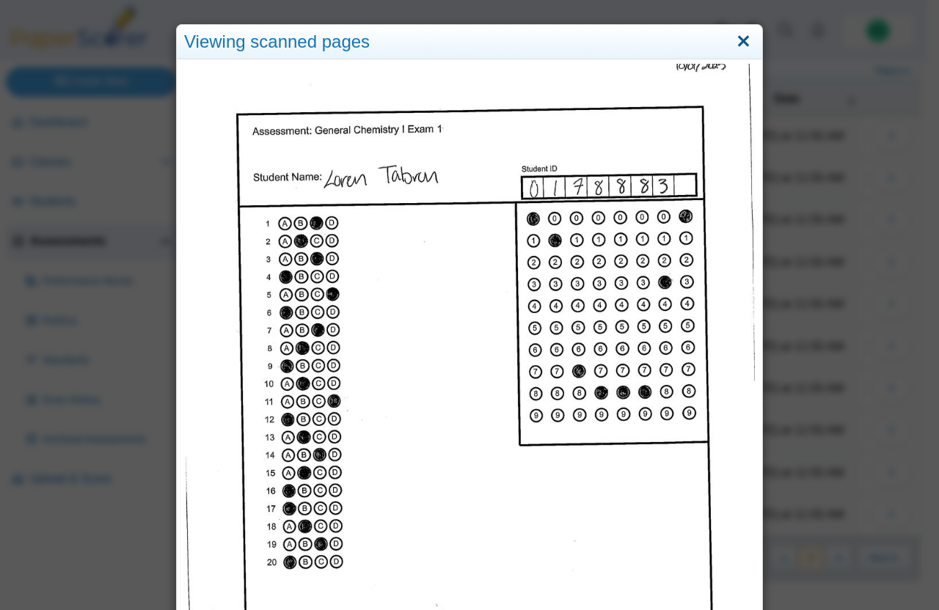
click at [733, 35] on link "Close" at bounding box center [743, 41] width 23 height 25
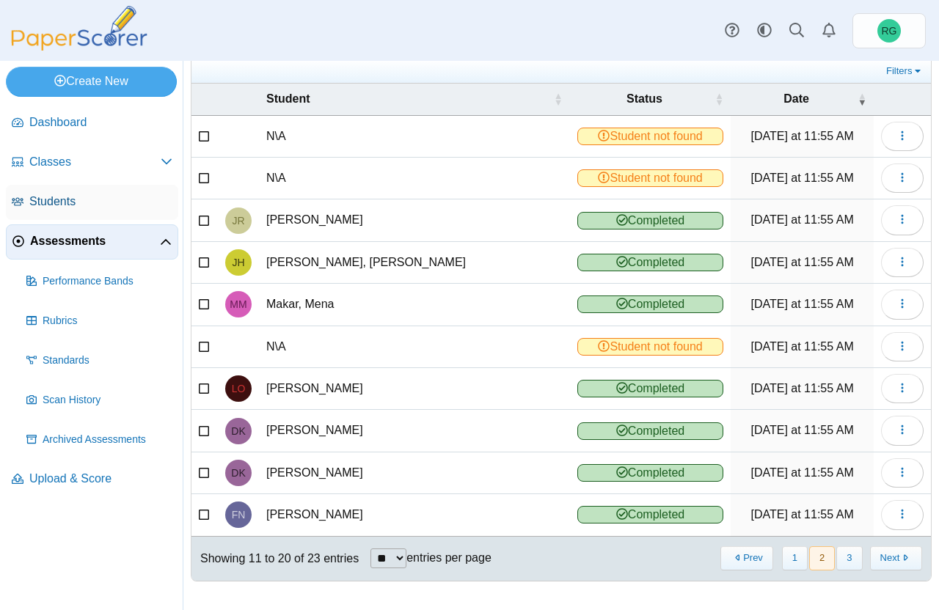
click at [57, 199] on span "Students" at bounding box center [100, 202] width 143 height 16
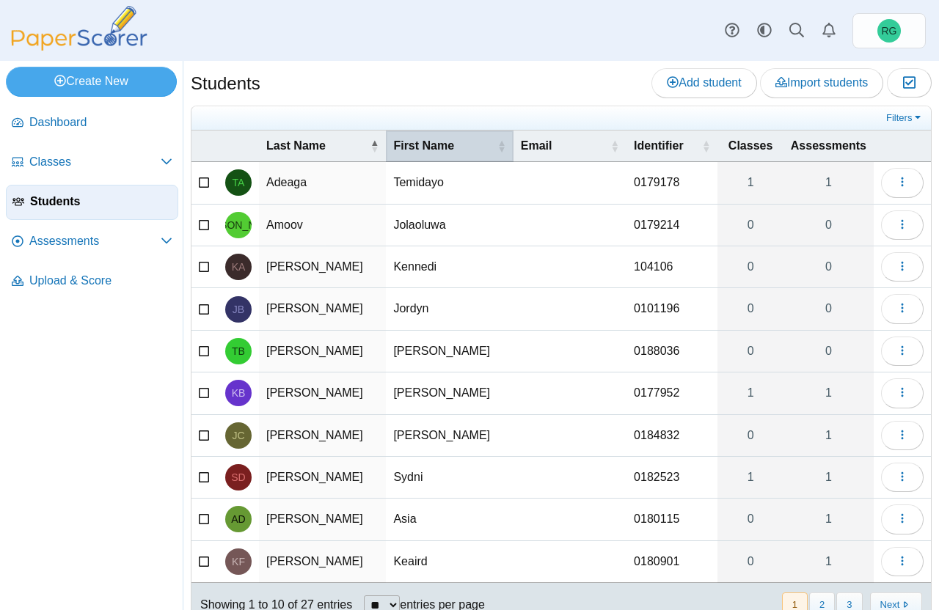
scroll to position [54, 0]
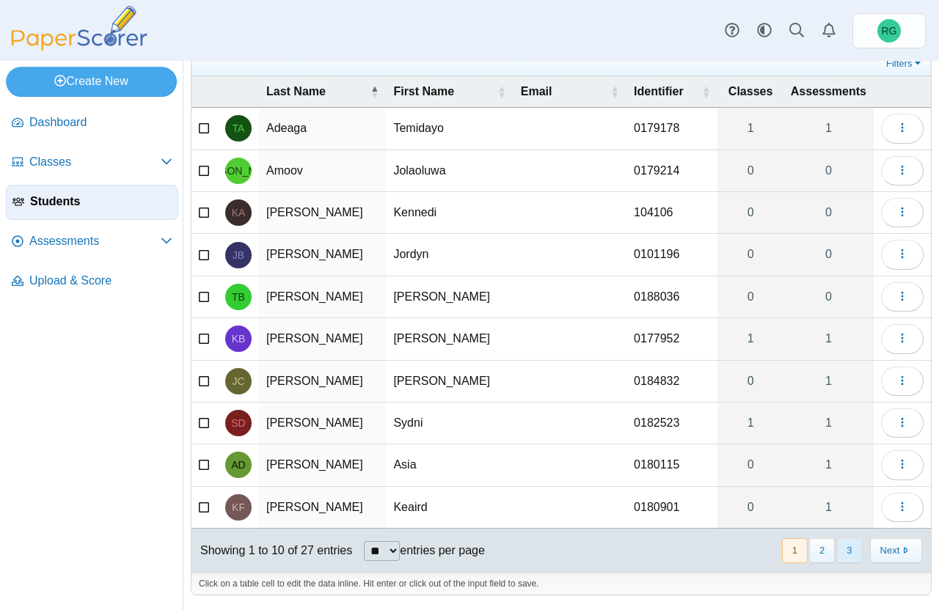
click at [836, 541] on button "3" at bounding box center [849, 550] width 26 height 24
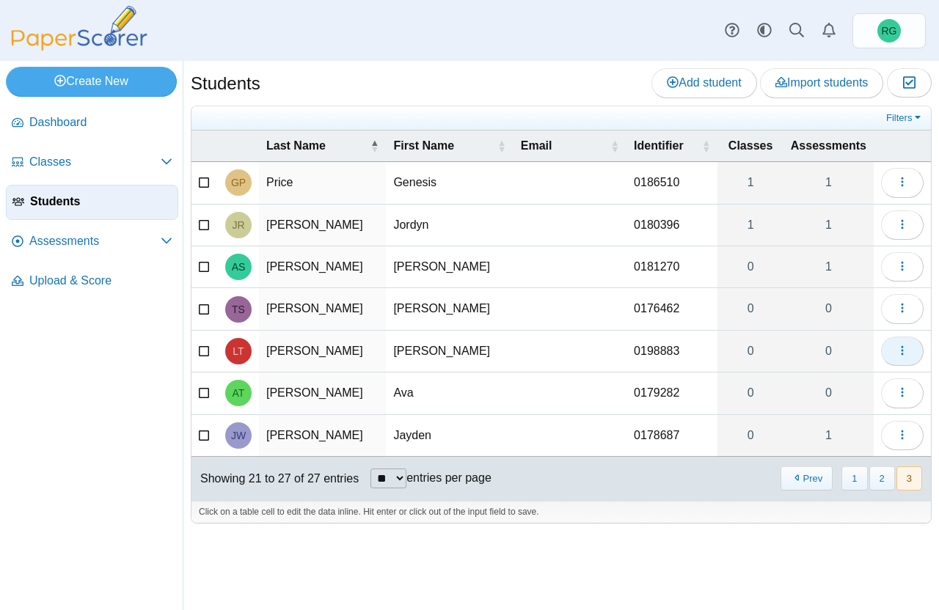
click at [896, 350] on icon "button" at bounding box center [902, 351] width 12 height 12
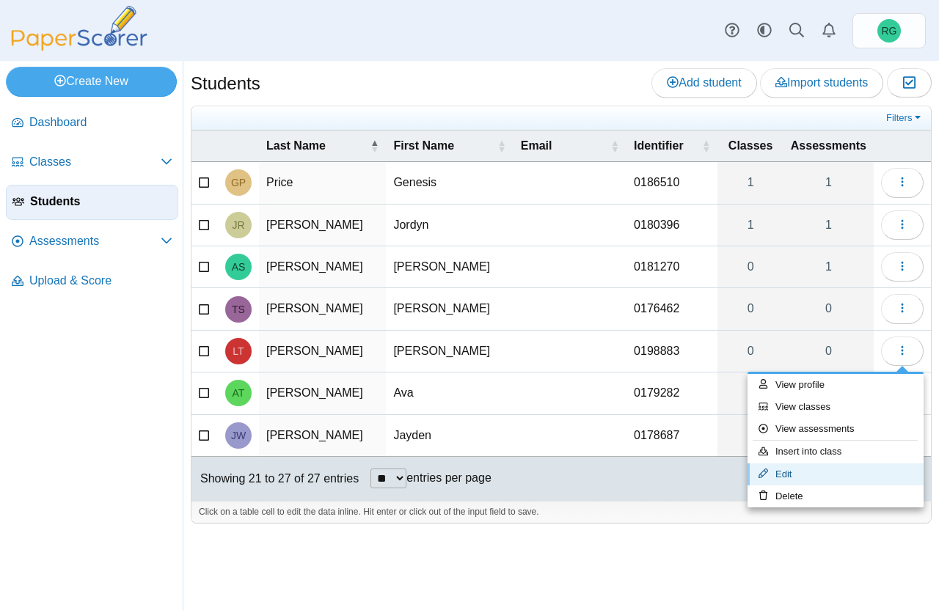
click at [794, 474] on link "Edit" at bounding box center [835, 475] width 176 height 22
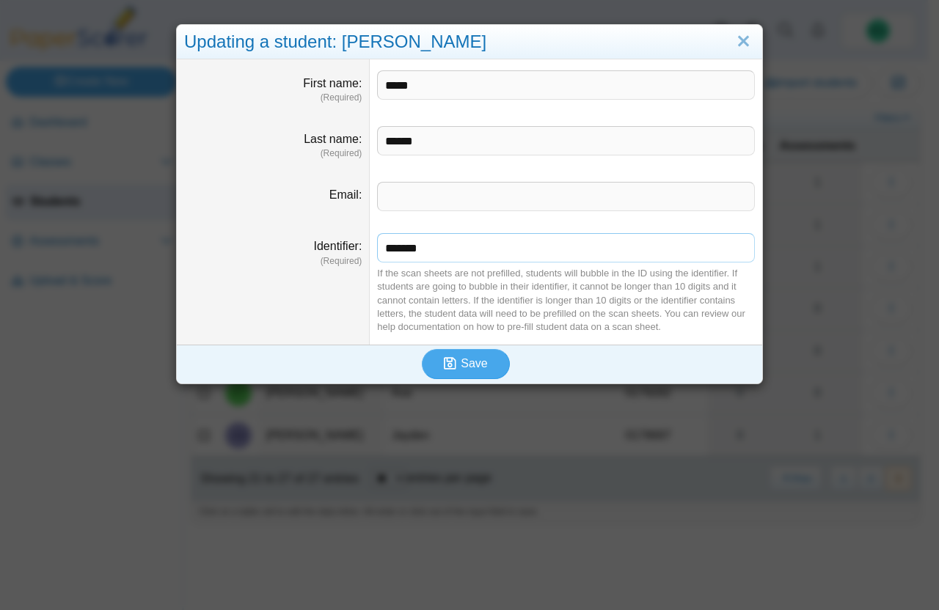
click at [400, 247] on input "*******" at bounding box center [566, 247] width 378 height 29
type input "*******"
click at [461, 359] on span "Save" at bounding box center [474, 363] width 26 height 12
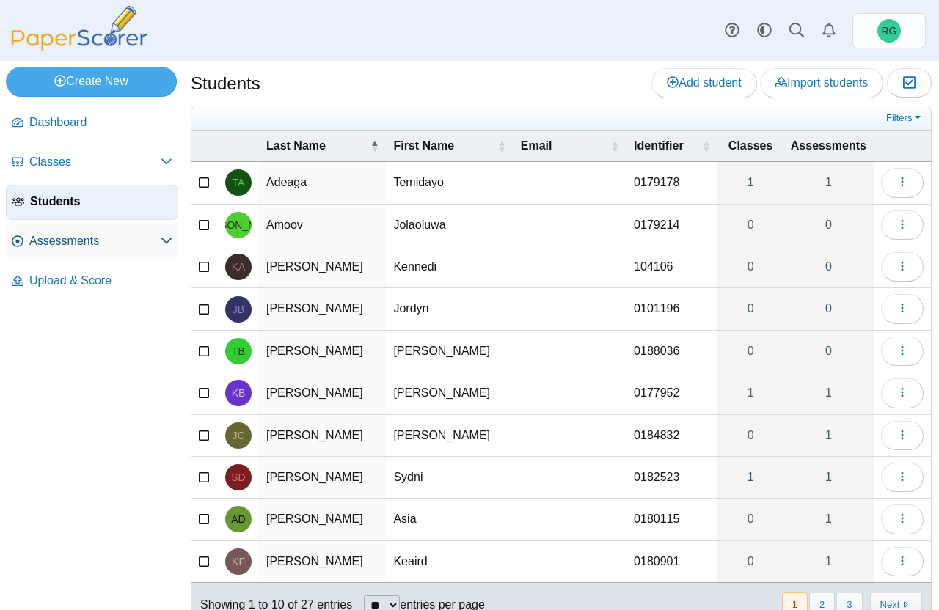
click at [165, 239] on icon at bounding box center [167, 241] width 12 height 12
click at [82, 241] on span "Assessments" at bounding box center [94, 241] width 131 height 16
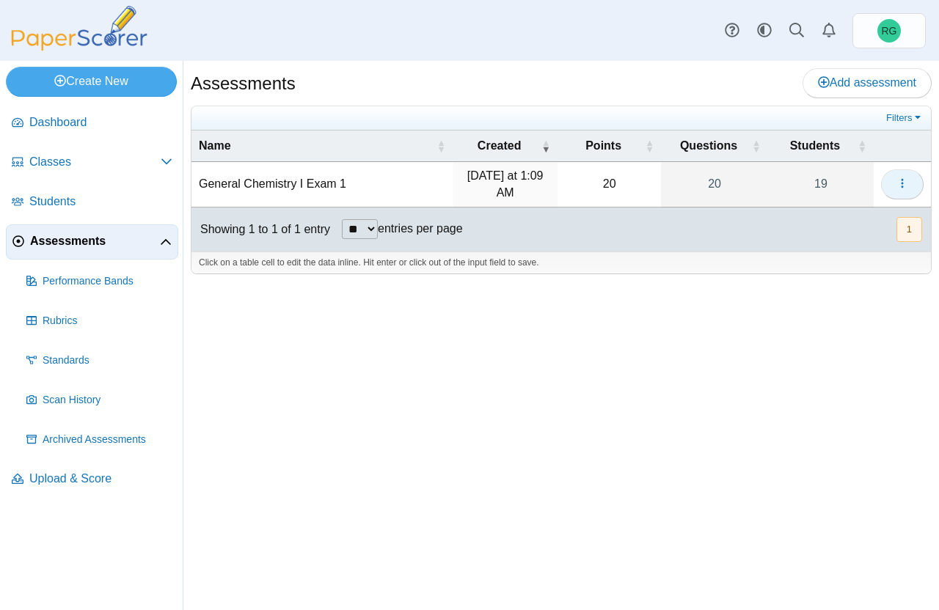
click at [906, 187] on icon "button" at bounding box center [902, 183] width 12 height 12
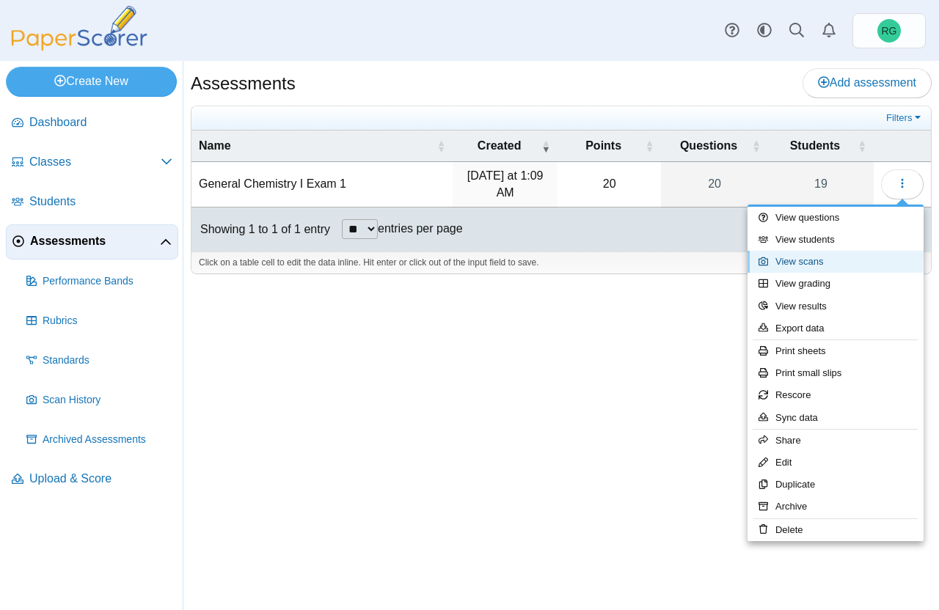
click at [829, 263] on link "View scans" at bounding box center [835, 262] width 176 height 22
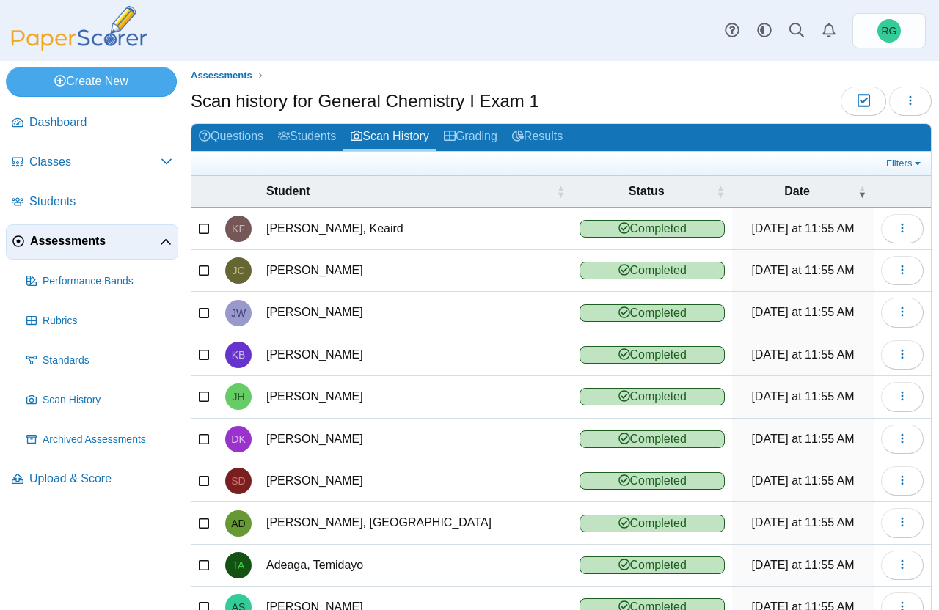
scroll to position [92, 0]
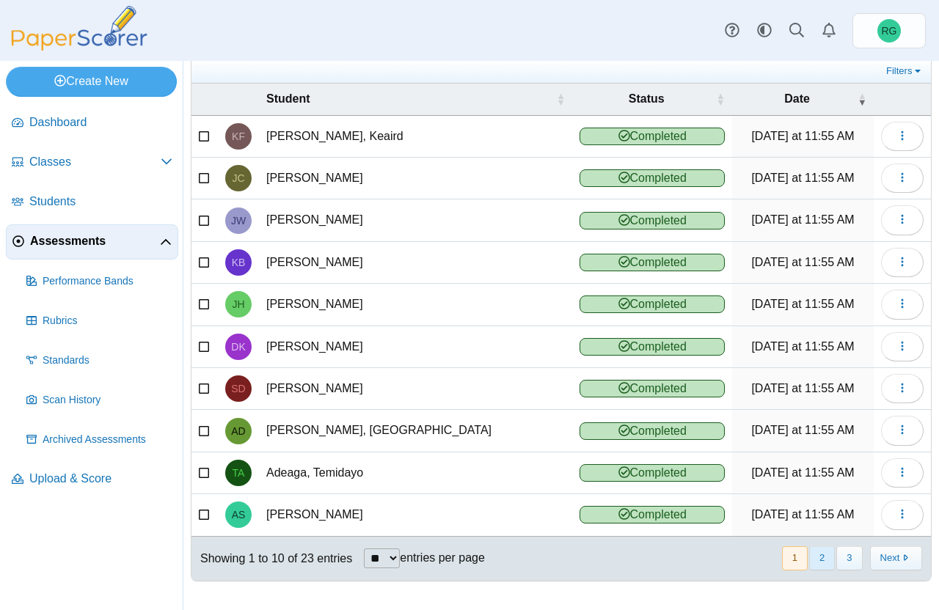
click at [810, 557] on button "2" at bounding box center [822, 558] width 26 height 24
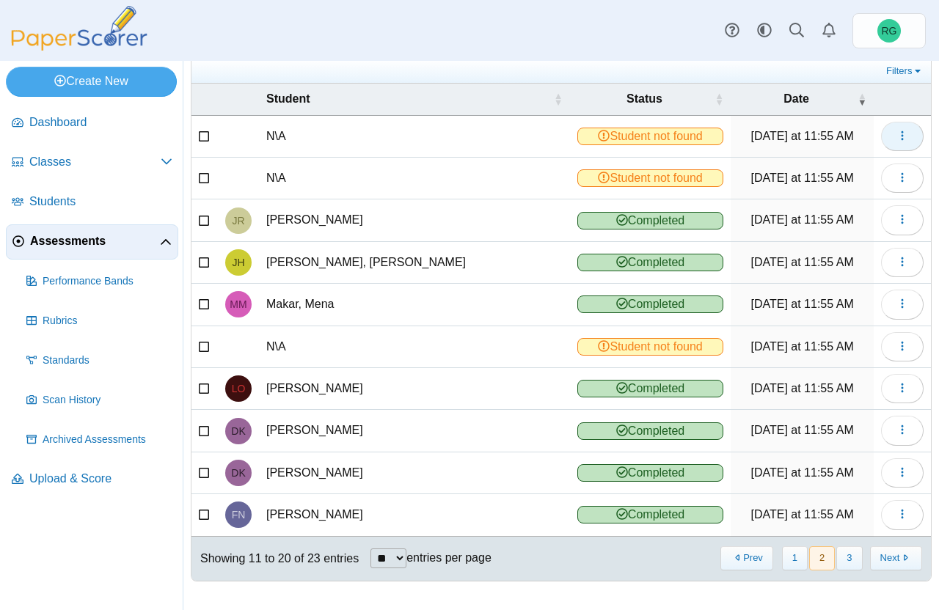
click at [901, 131] on use "button" at bounding box center [902, 136] width 2 height 10
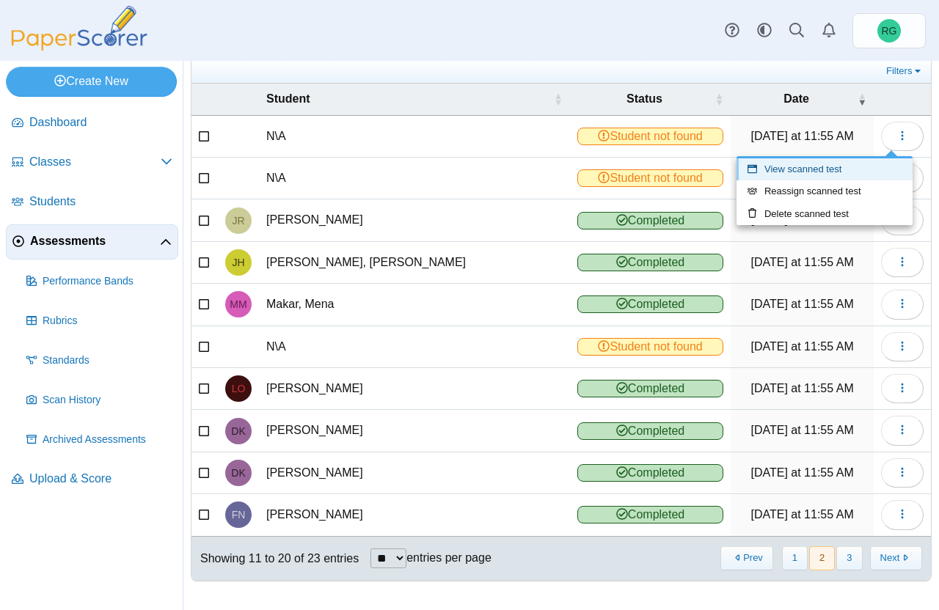
click at [827, 169] on link "View scanned test" at bounding box center [824, 169] width 176 height 22
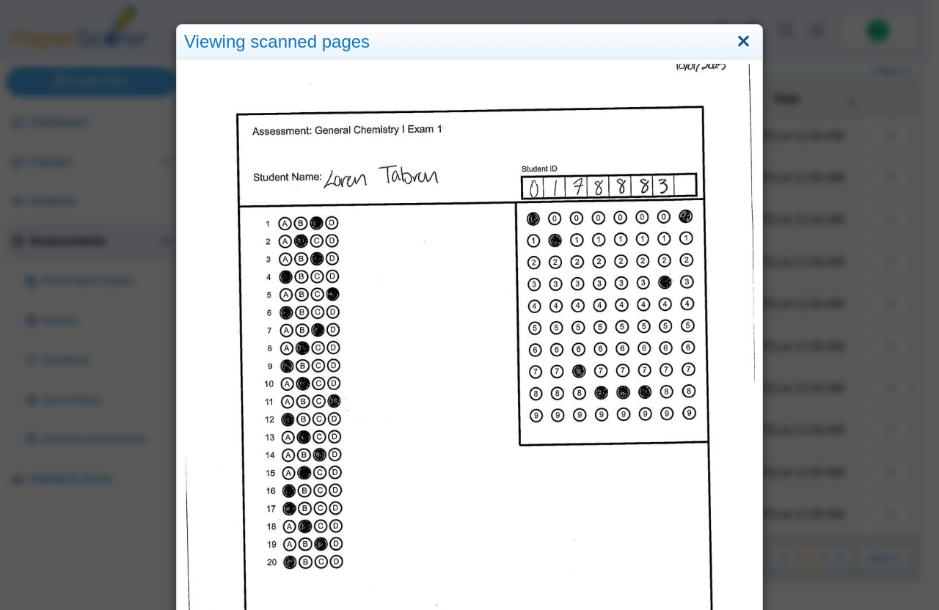
click at [732, 45] on link "Close" at bounding box center [743, 41] width 23 height 25
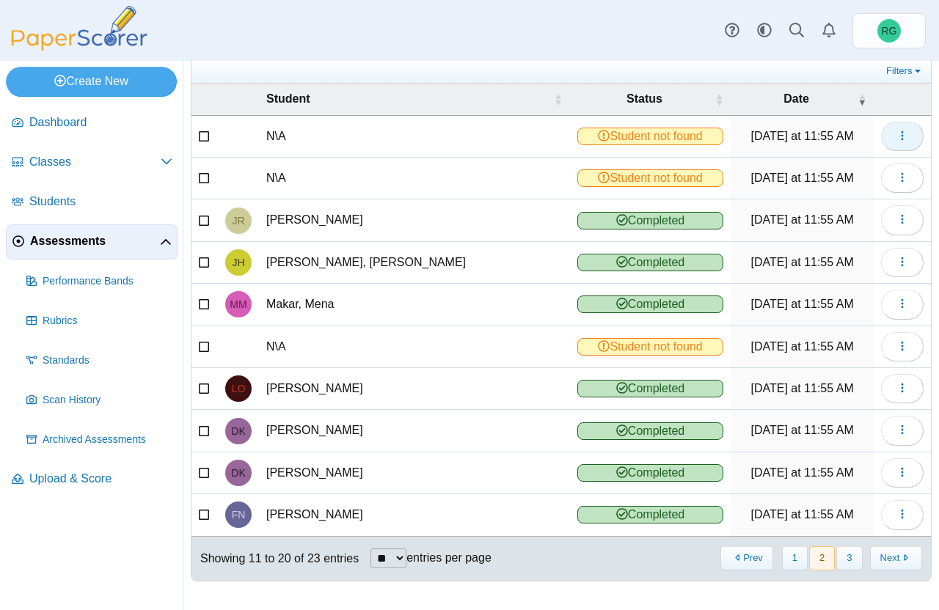
click at [901, 139] on use "button" at bounding box center [902, 136] width 2 height 10
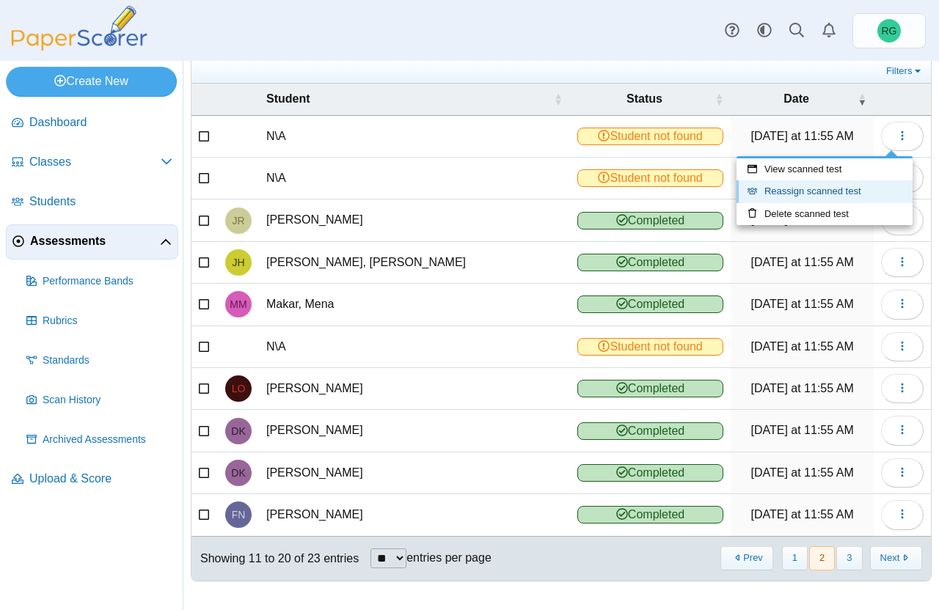
click at [850, 188] on link "Reassign scanned test" at bounding box center [824, 191] width 176 height 22
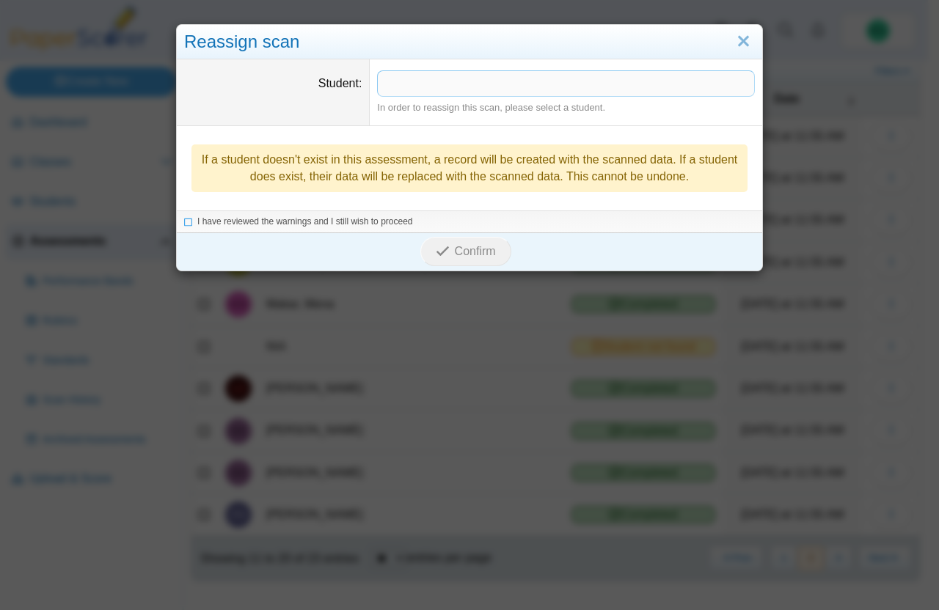
click at [442, 84] on span at bounding box center [566, 83] width 376 height 25
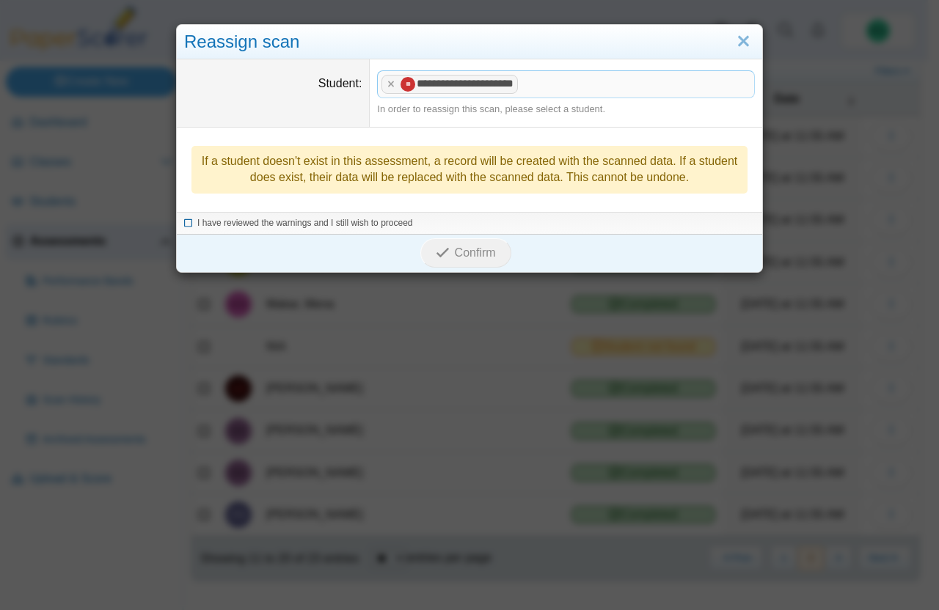
click at [184, 223] on icon at bounding box center [188, 221] width 9 height 8
click at [459, 257] on span "Confirm" at bounding box center [475, 252] width 41 height 12
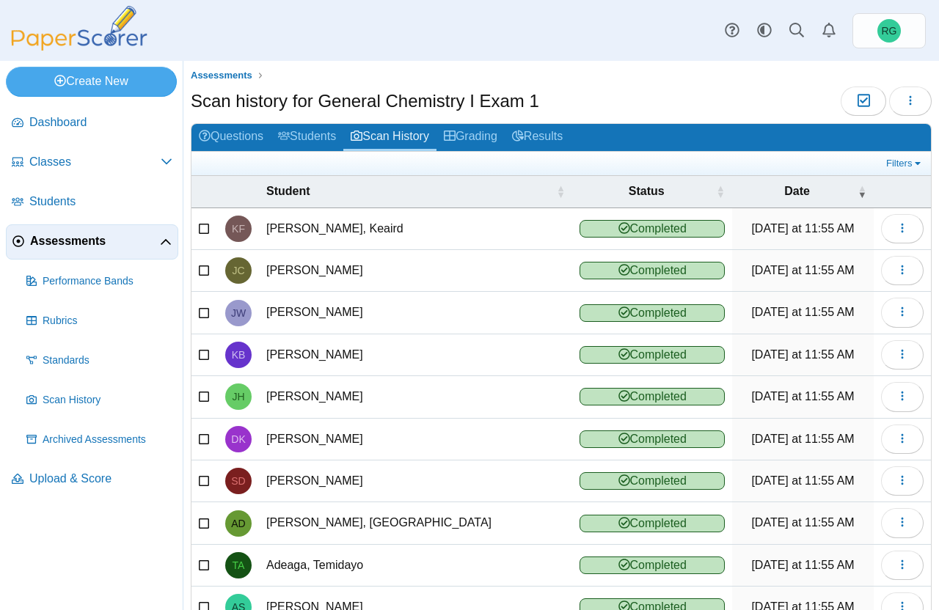
scroll to position [92, 0]
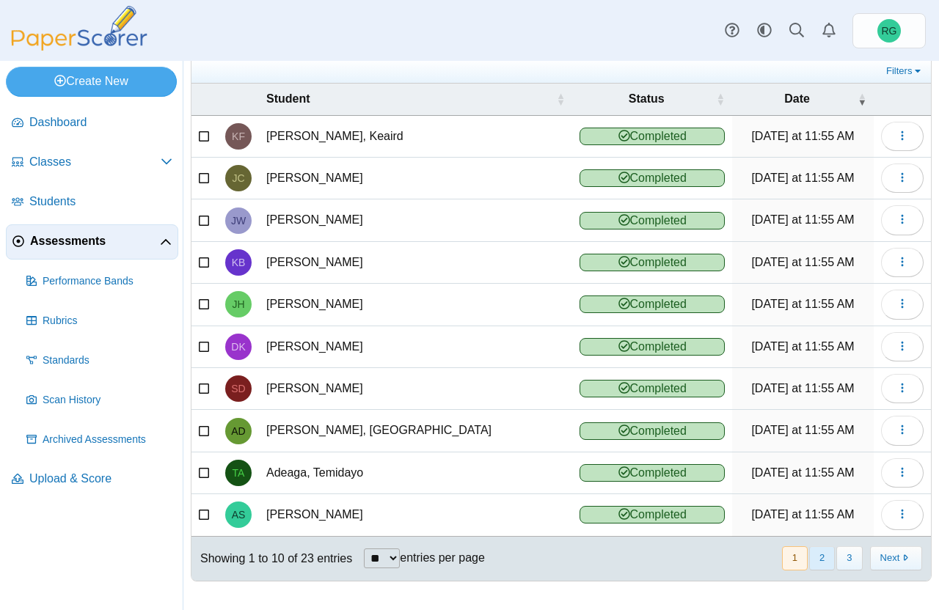
click at [811, 557] on button "2" at bounding box center [822, 558] width 26 height 24
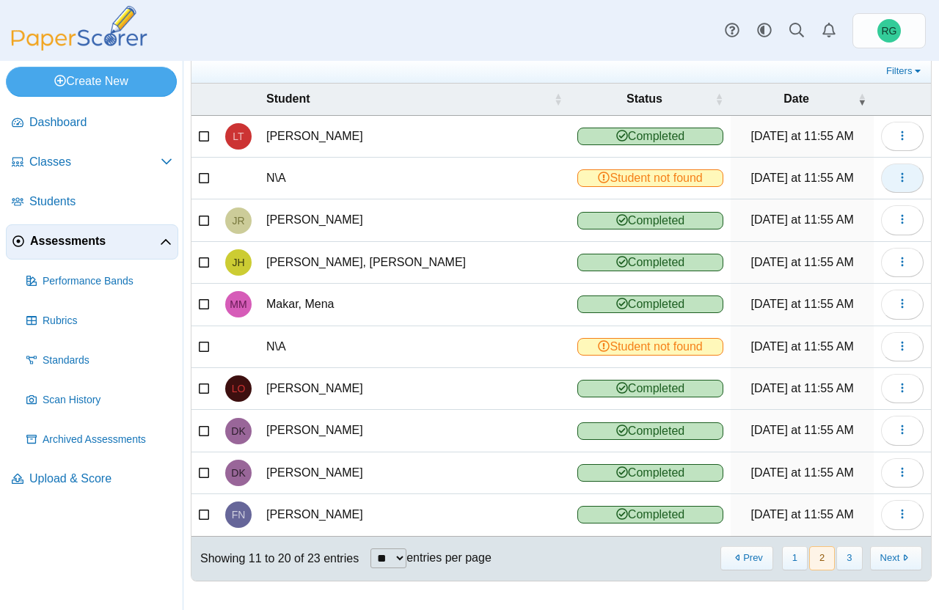
click at [896, 176] on icon "button" at bounding box center [902, 178] width 12 height 12
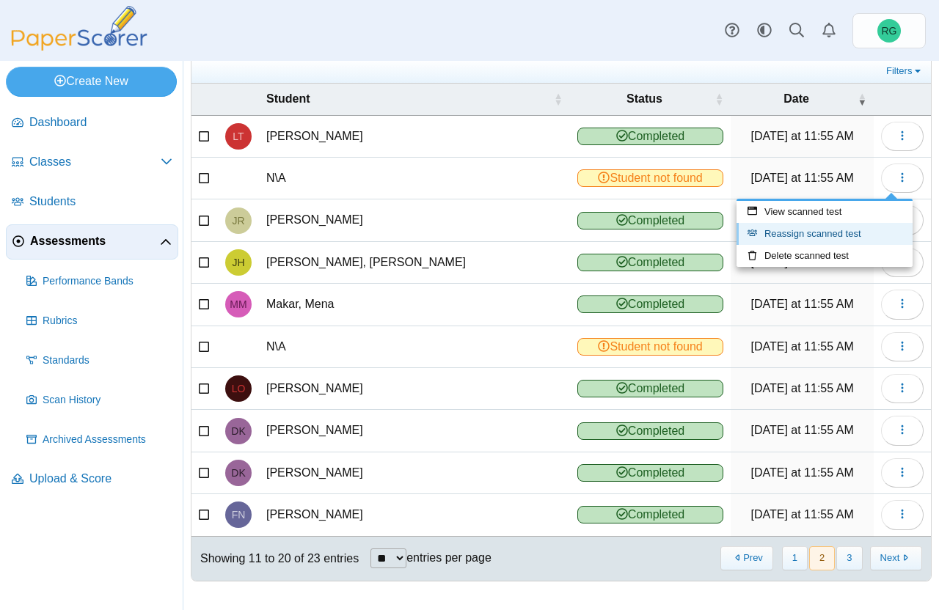
click at [840, 232] on link "Reassign scanned test" at bounding box center [824, 234] width 176 height 22
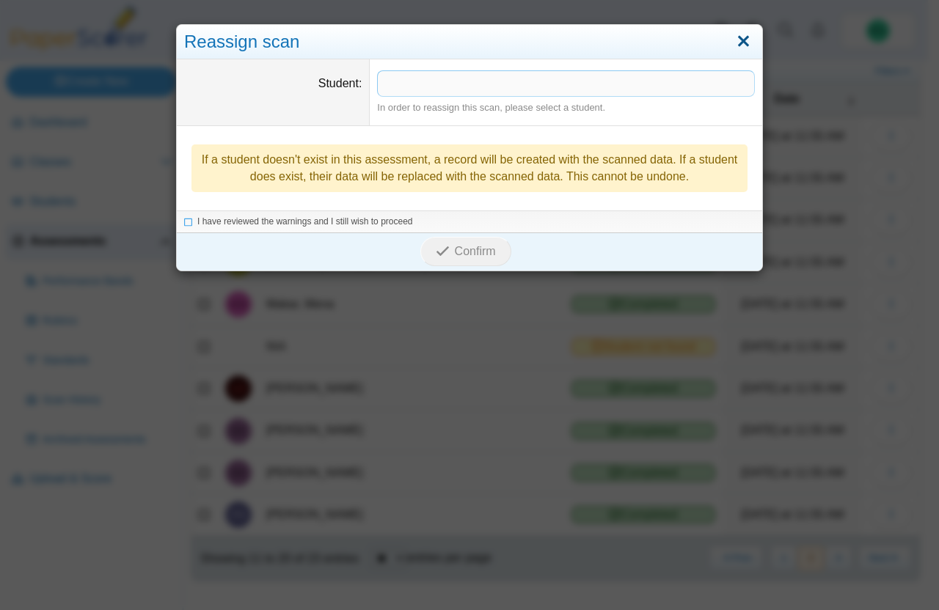
click at [741, 33] on link "Close" at bounding box center [743, 41] width 23 height 25
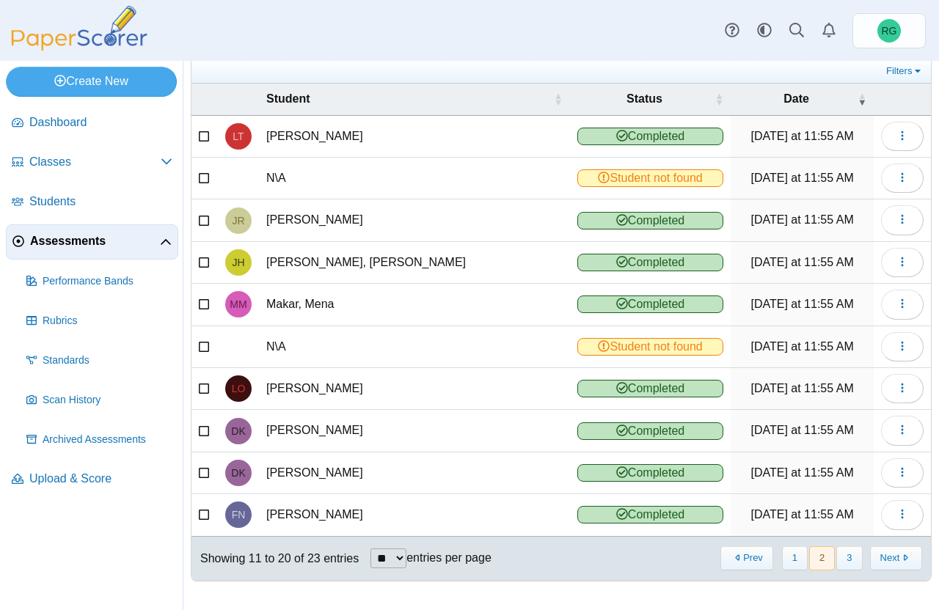
click at [741, 33] on body "Dashboard Classes Archived classes Students" at bounding box center [469, 305] width 939 height 610
click at [896, 175] on icon "button" at bounding box center [902, 178] width 12 height 12
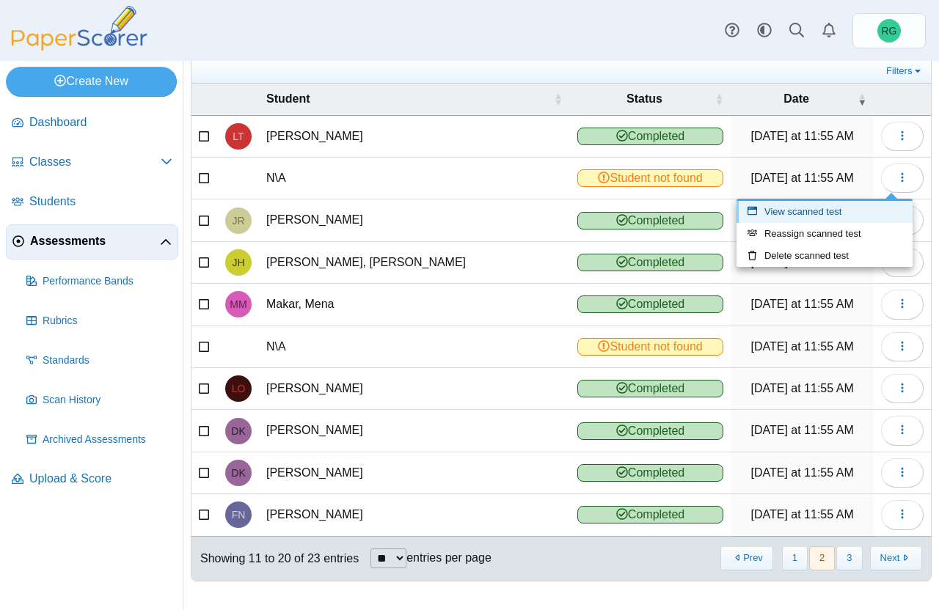
click at [849, 208] on link "View scanned test" at bounding box center [824, 212] width 176 height 22
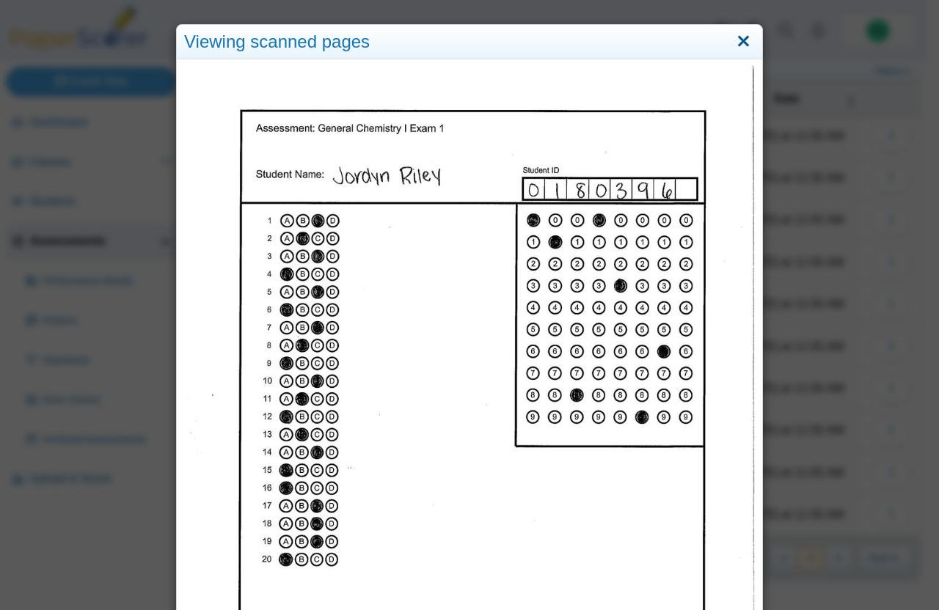
click at [736, 37] on link "Close" at bounding box center [743, 41] width 23 height 25
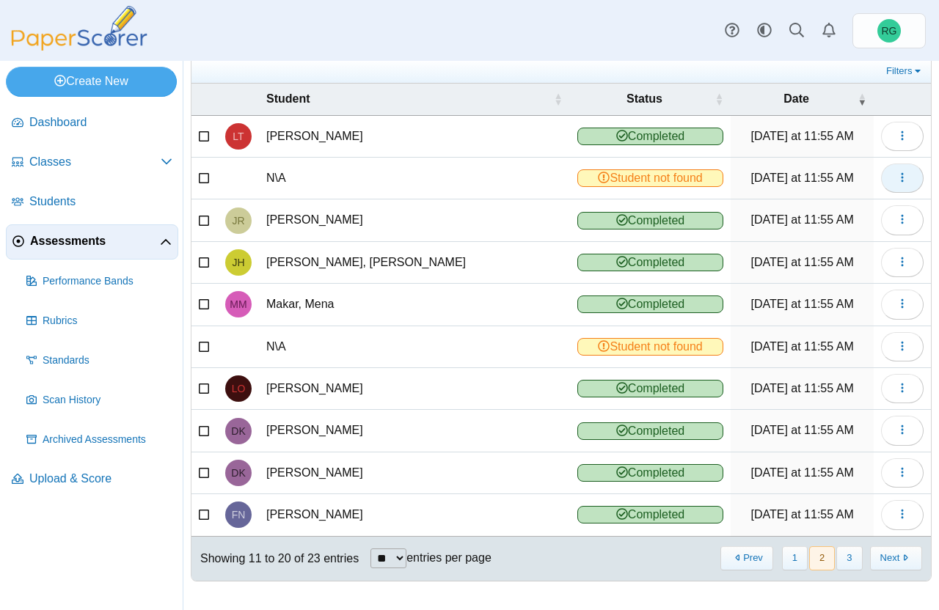
click at [896, 174] on icon "button" at bounding box center [902, 178] width 12 height 12
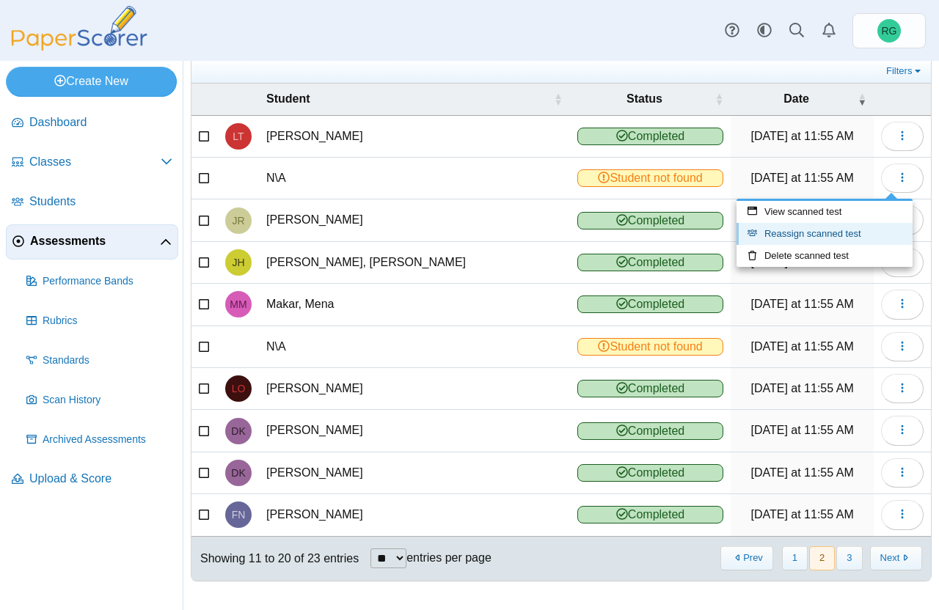
click at [857, 232] on link "Reassign scanned test" at bounding box center [824, 234] width 176 height 22
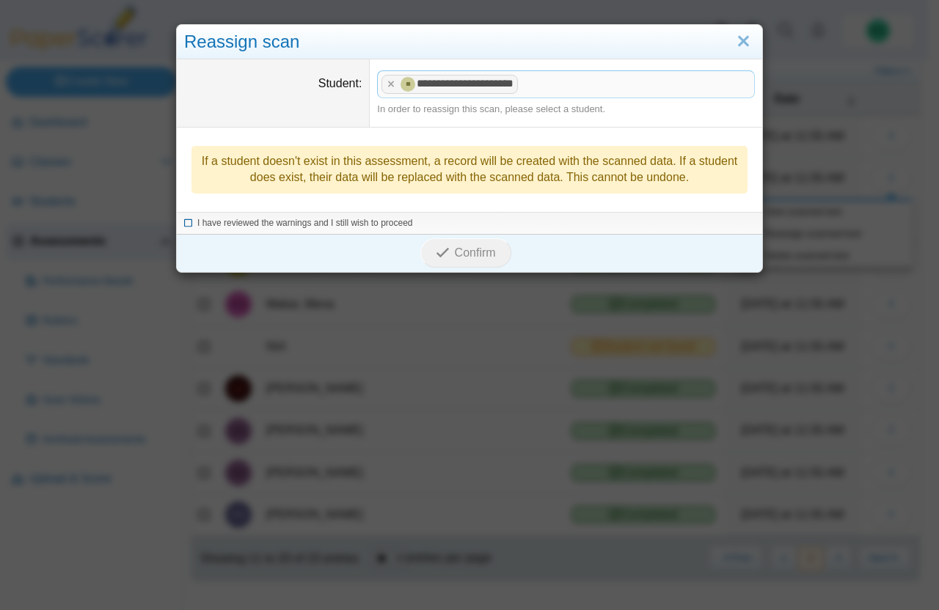
click at [184, 221] on icon at bounding box center [188, 221] width 9 height 8
click at [472, 257] on span "Confirm" at bounding box center [475, 252] width 41 height 12
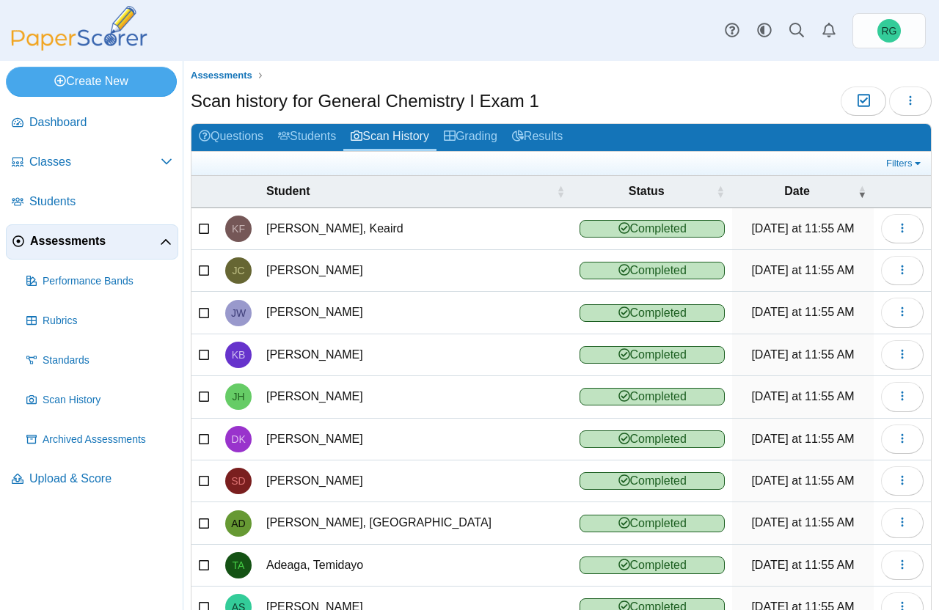
scroll to position [92, 0]
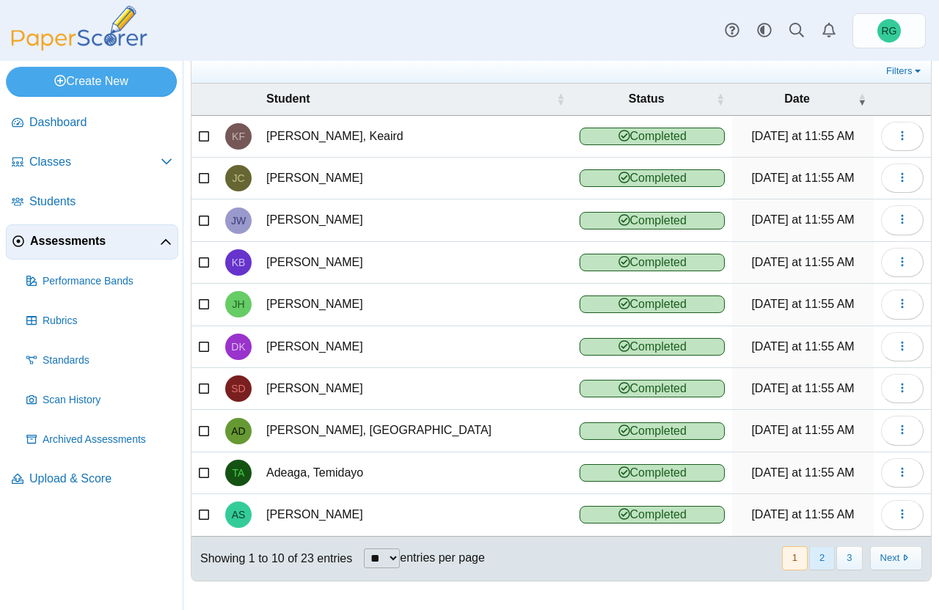
click at [809, 551] on button "2" at bounding box center [822, 558] width 26 height 24
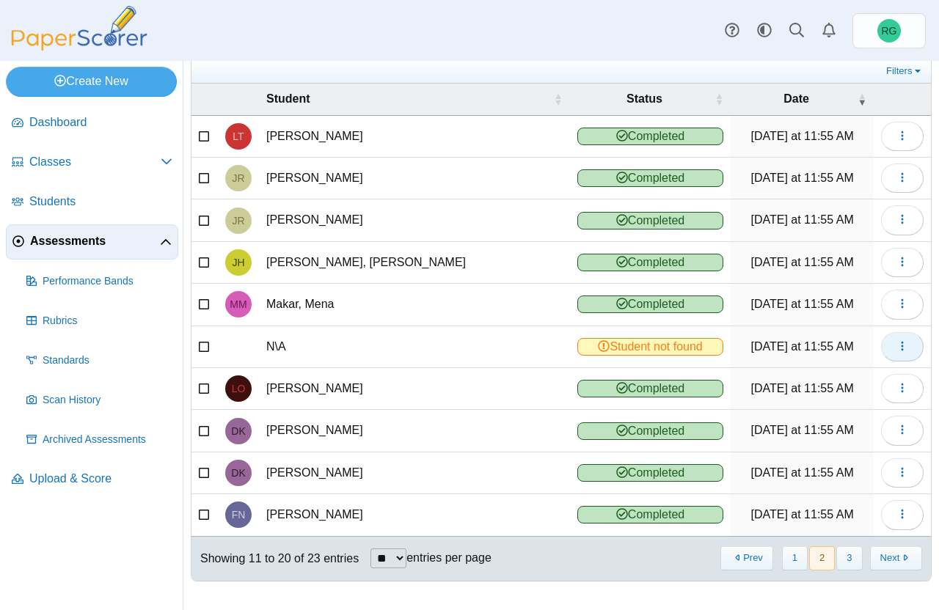
click at [896, 344] on icon "button" at bounding box center [902, 346] width 12 height 12
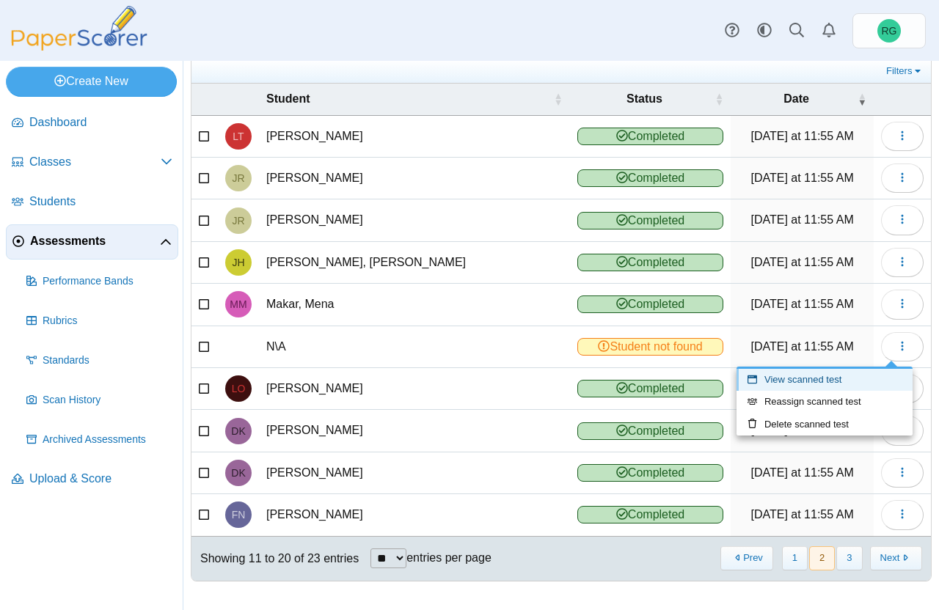
click at [851, 376] on link "View scanned test" at bounding box center [824, 380] width 176 height 22
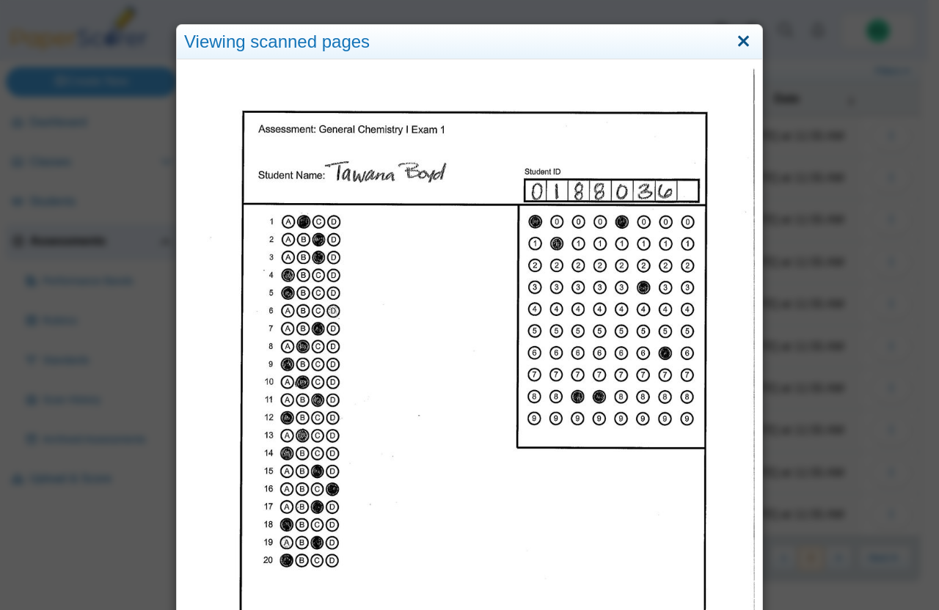
click at [735, 45] on link "Close" at bounding box center [743, 41] width 23 height 25
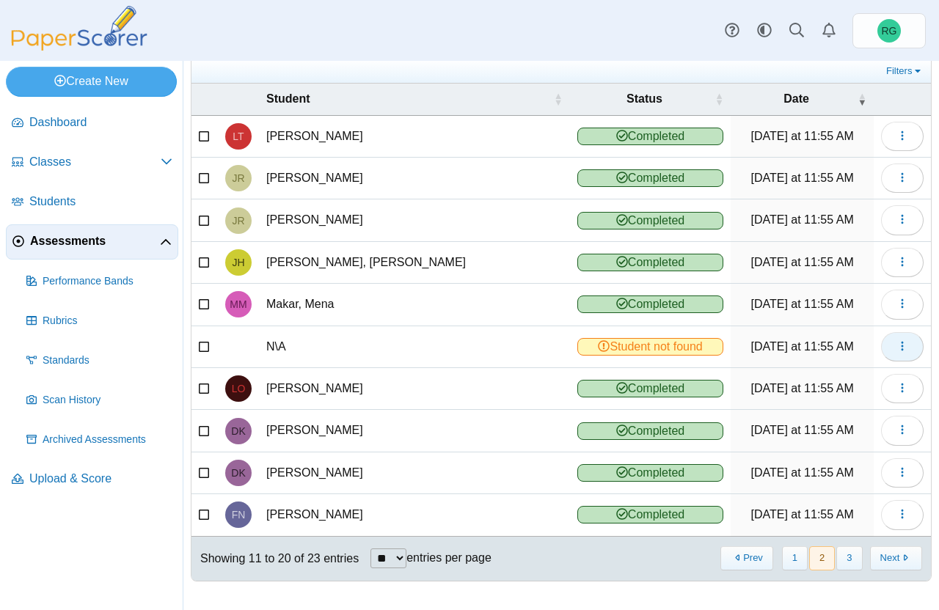
click at [896, 351] on icon "button" at bounding box center [902, 346] width 12 height 12
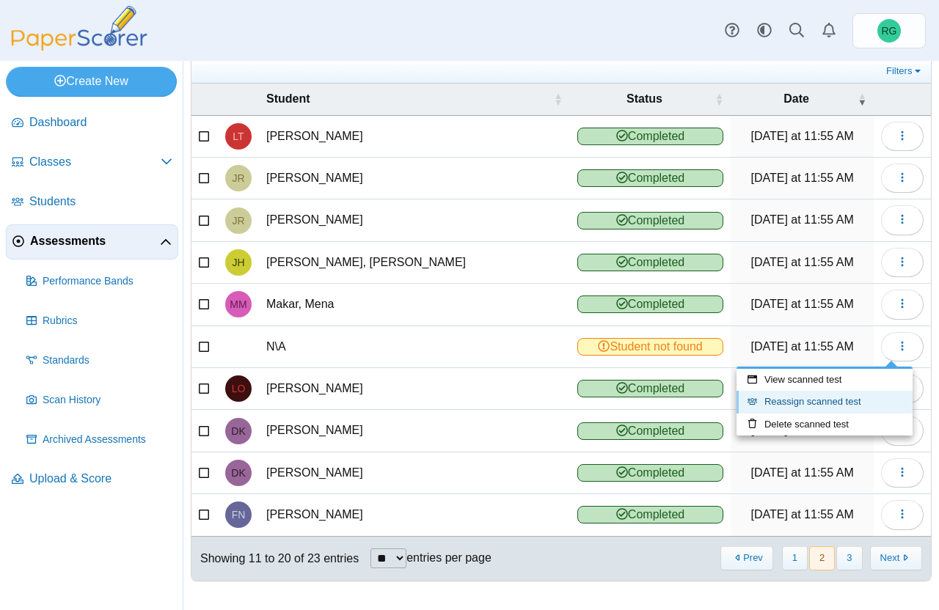
click at [852, 398] on link "Reassign scanned test" at bounding box center [824, 402] width 176 height 22
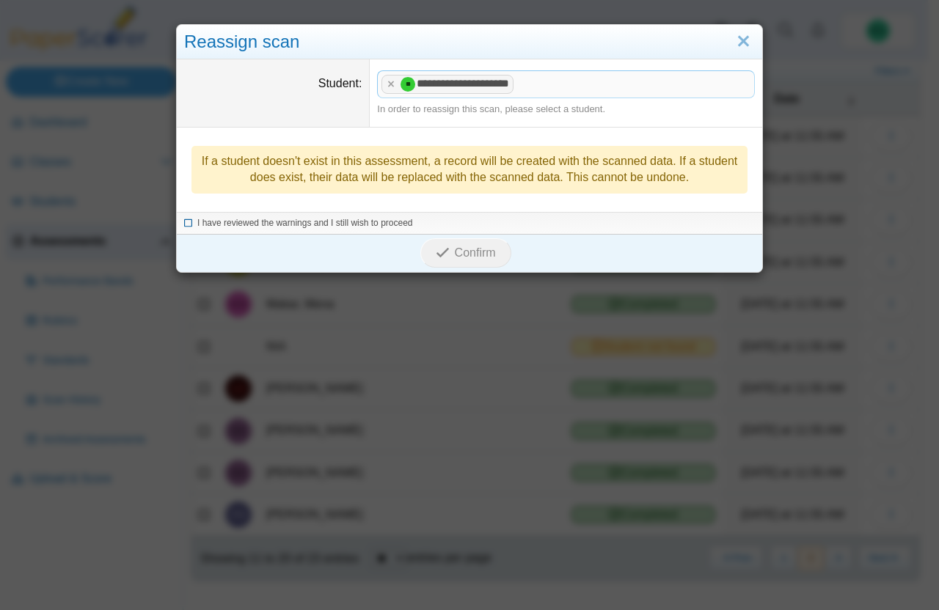
click at [184, 223] on icon at bounding box center [188, 221] width 9 height 8
click at [468, 251] on span "Confirm" at bounding box center [475, 252] width 41 height 12
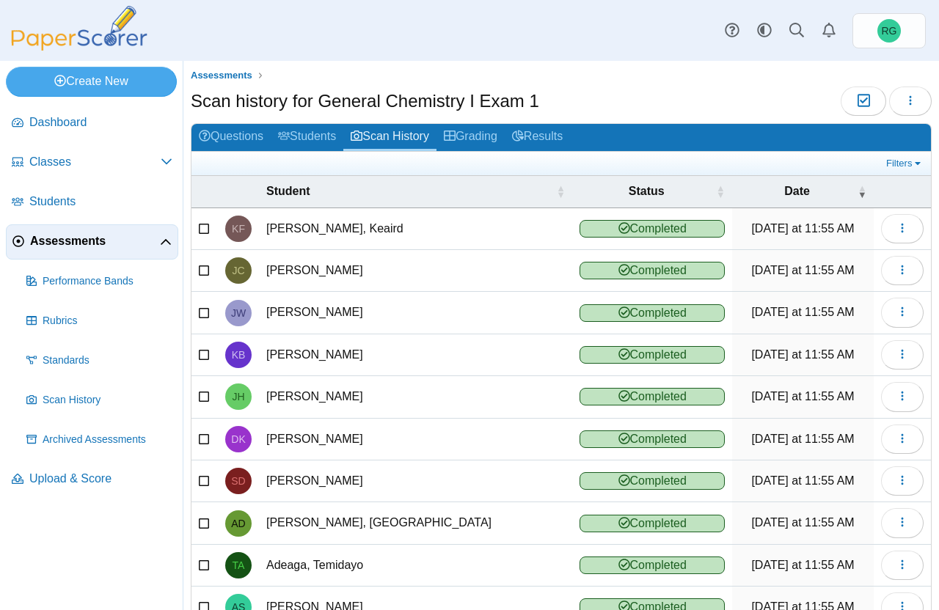
scroll to position [92, 0]
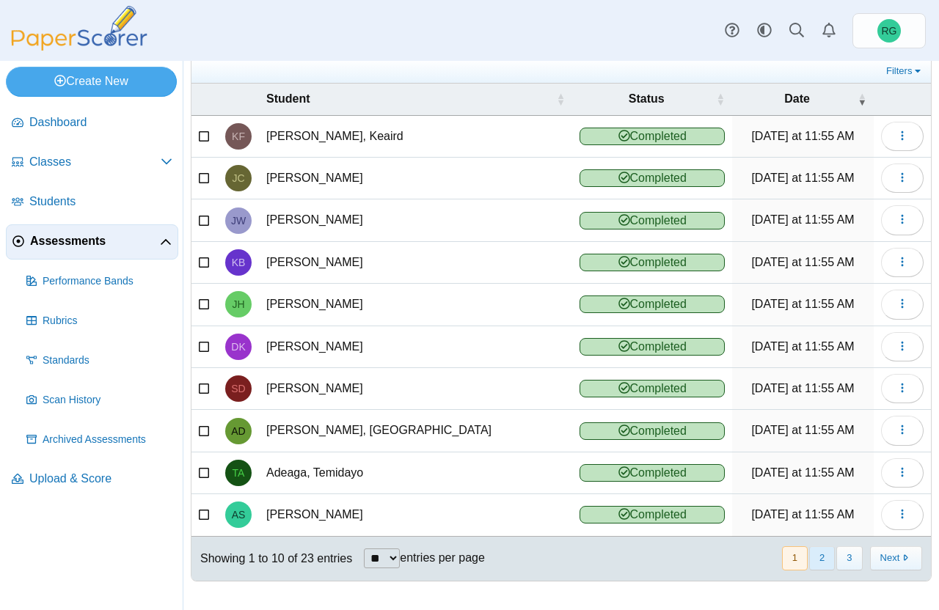
click at [813, 558] on button "2" at bounding box center [822, 558] width 26 height 24
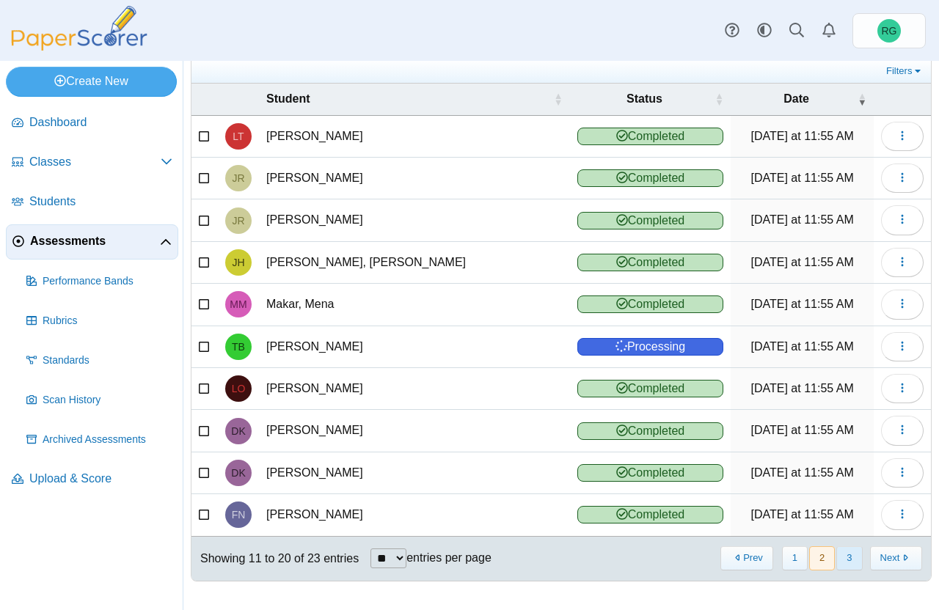
click at [840, 563] on button "3" at bounding box center [849, 558] width 26 height 24
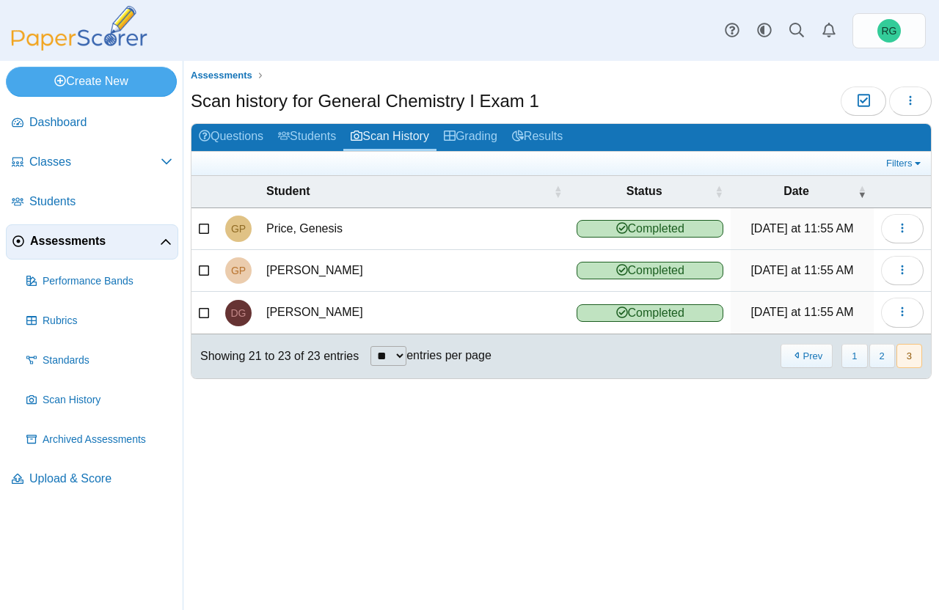
click at [857, 421] on div "Assessments Scan history for General Chemistry I Exam 1 Moderation 0 Loading… G…" at bounding box center [560, 335] width 755 height 549
click at [888, 352] on button "2" at bounding box center [882, 356] width 26 height 24
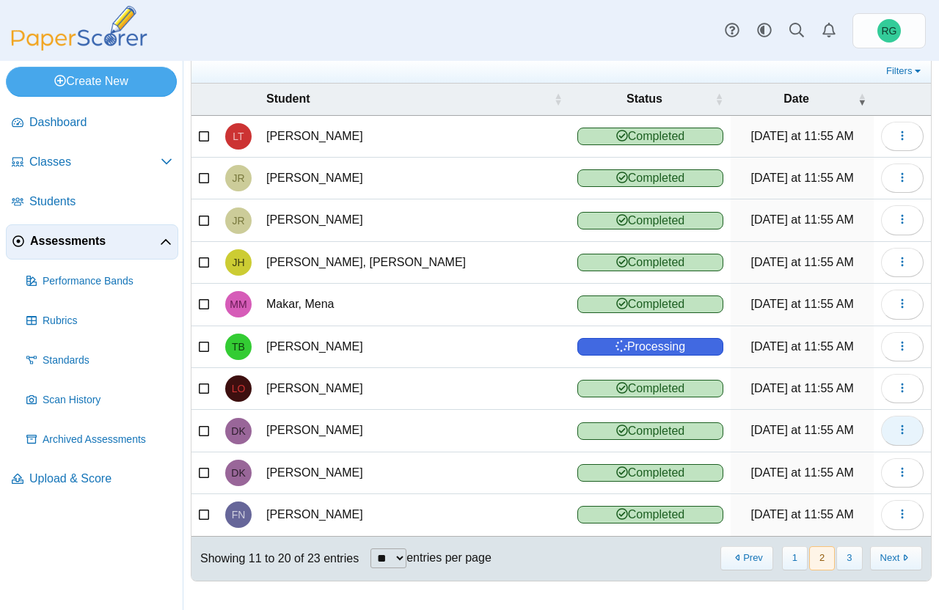
click at [901, 433] on use "button" at bounding box center [902, 430] width 2 height 10
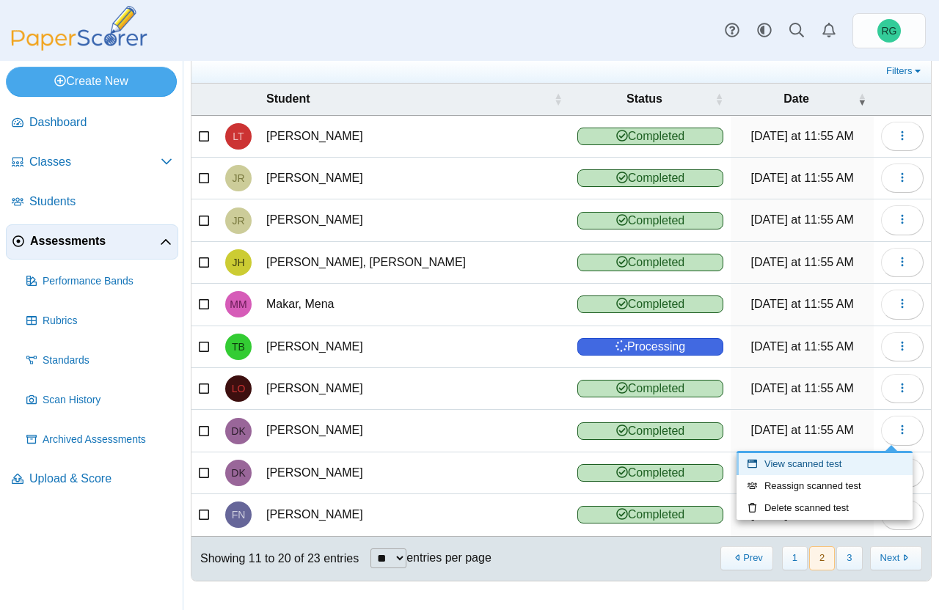
click at [829, 464] on link "View scanned test" at bounding box center [824, 464] width 176 height 22
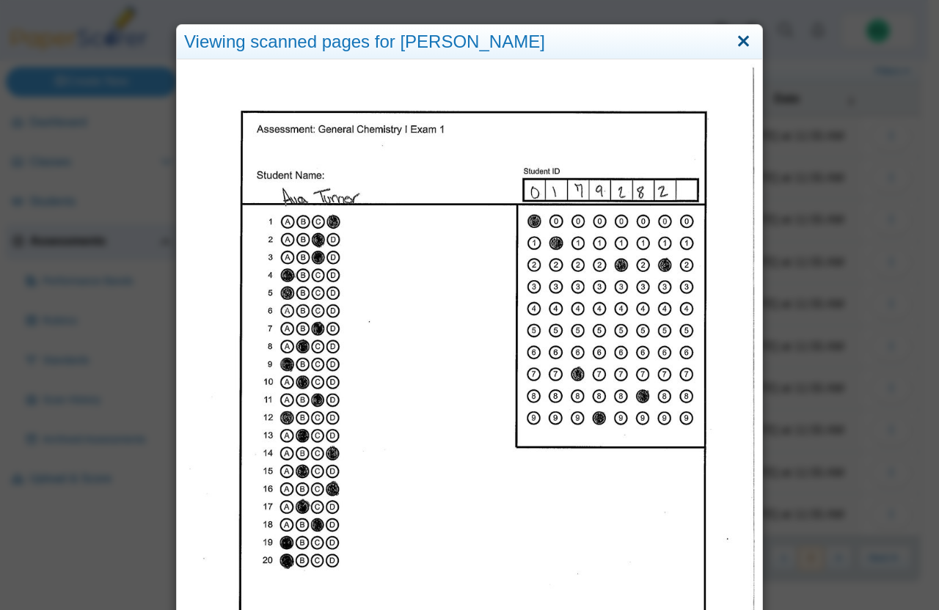
click at [739, 45] on link "Close" at bounding box center [743, 41] width 23 height 25
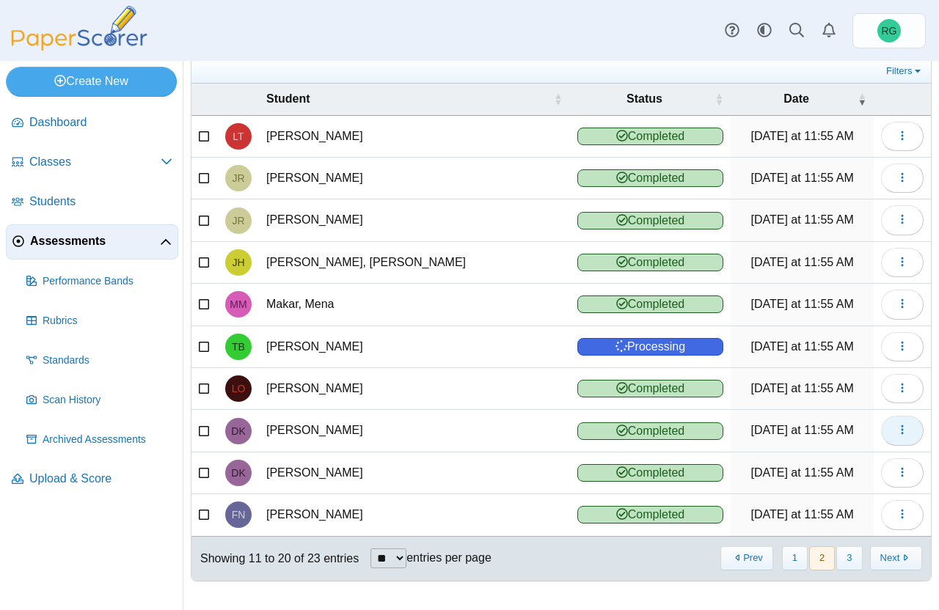
click at [901, 434] on use "button" at bounding box center [902, 430] width 2 height 10
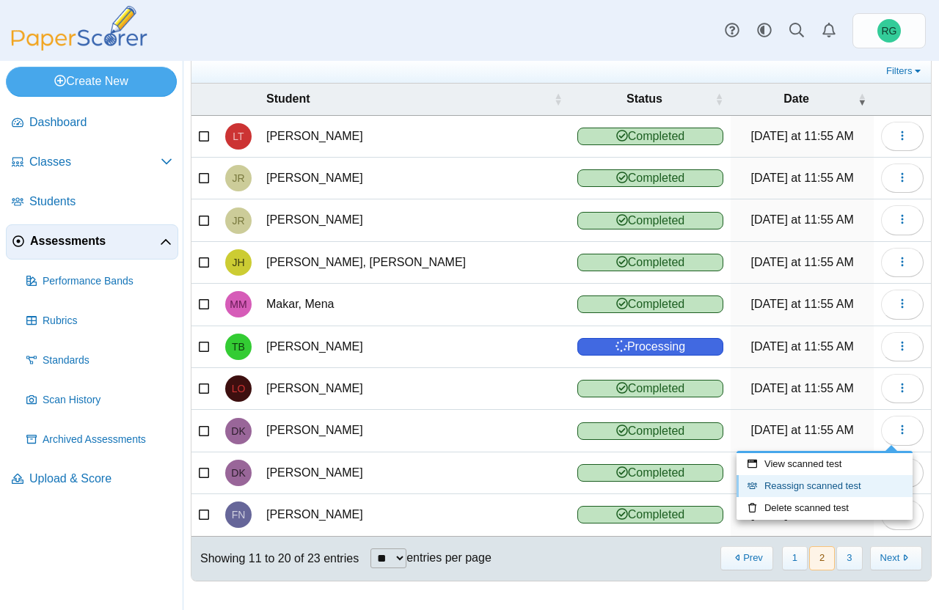
click at [843, 484] on link "Reassign scanned test" at bounding box center [824, 486] width 176 height 22
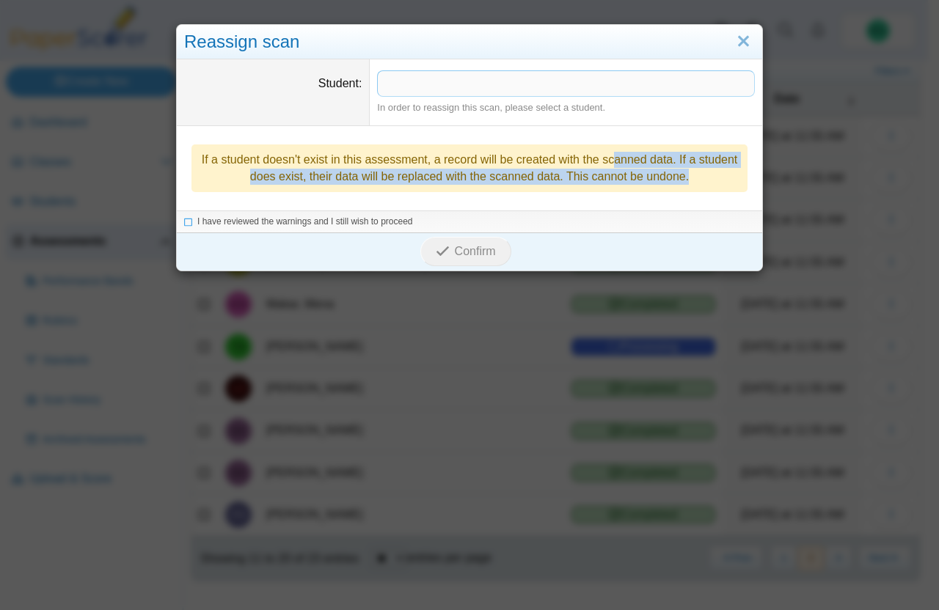
drag, startPoint x: 544, startPoint y: 213, endPoint x: 519, endPoint y: 158, distance: 59.7
click at [519, 158] on div "Student ​ In order to reassign this scan, please select a student. If a student…" at bounding box center [469, 165] width 585 height 212
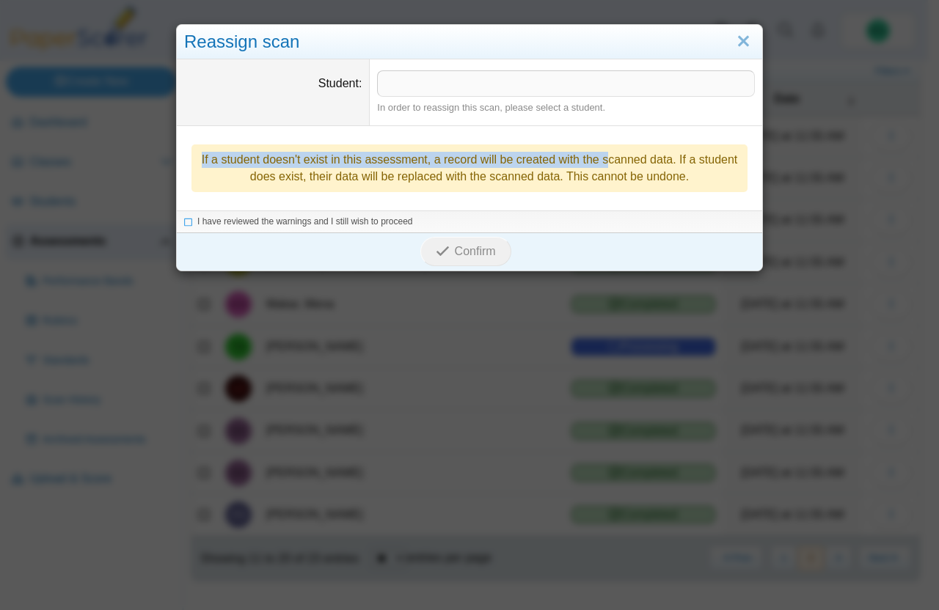
drag, startPoint x: 519, startPoint y: 158, endPoint x: 497, endPoint y: 123, distance: 41.9
click at [497, 123] on div "Student ​ In order to reassign this scan, please select a student. If a student…" at bounding box center [469, 134] width 585 height 151
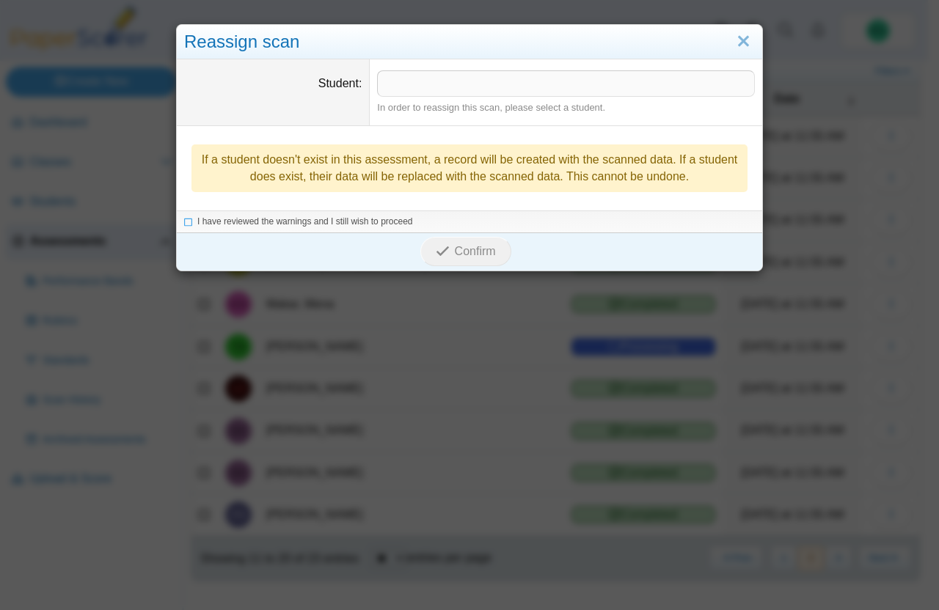
click at [455, 85] on span at bounding box center [566, 83] width 376 height 25
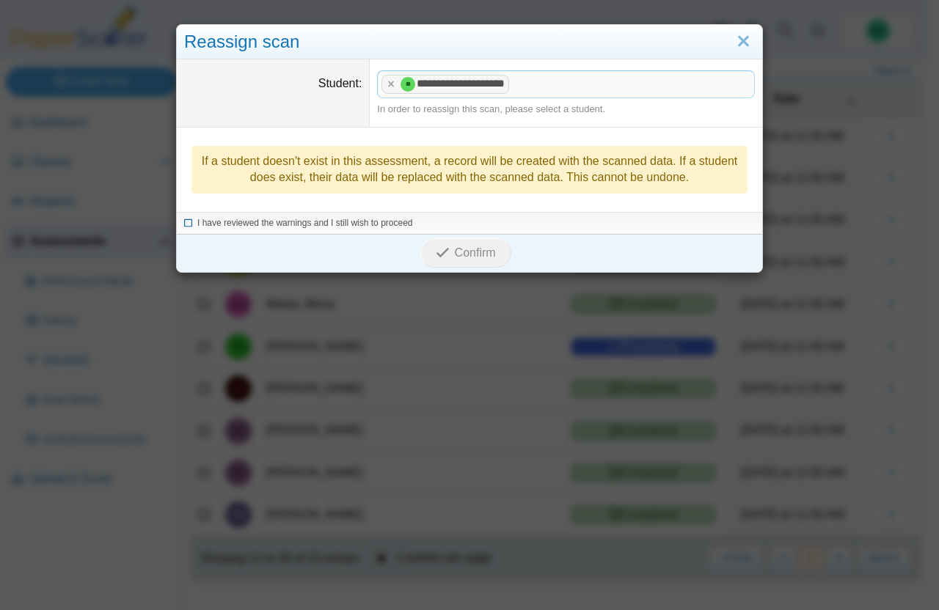
click at [184, 221] on icon at bounding box center [188, 221] width 9 height 8
click at [480, 251] on span "Confirm" at bounding box center [475, 252] width 41 height 12
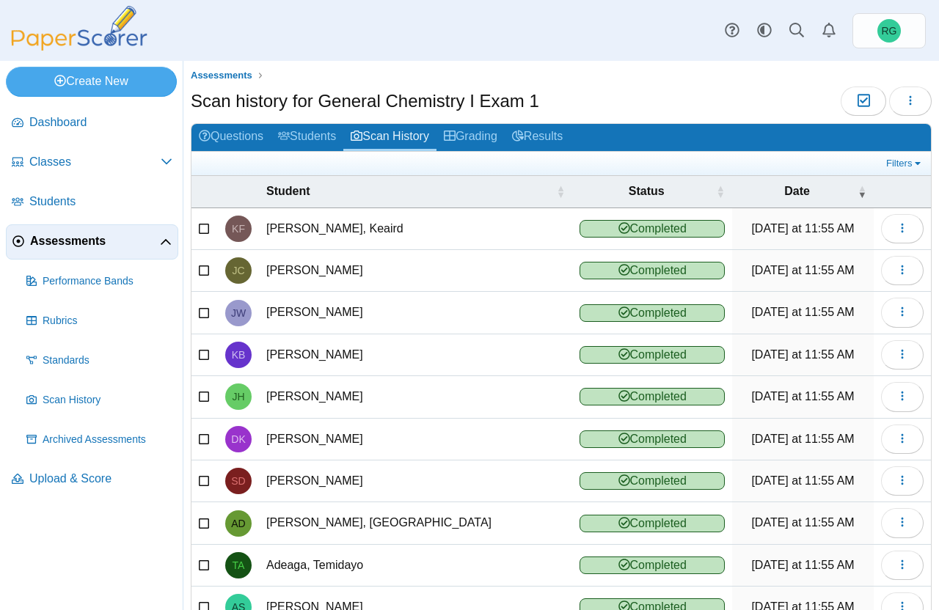
scroll to position [92, 0]
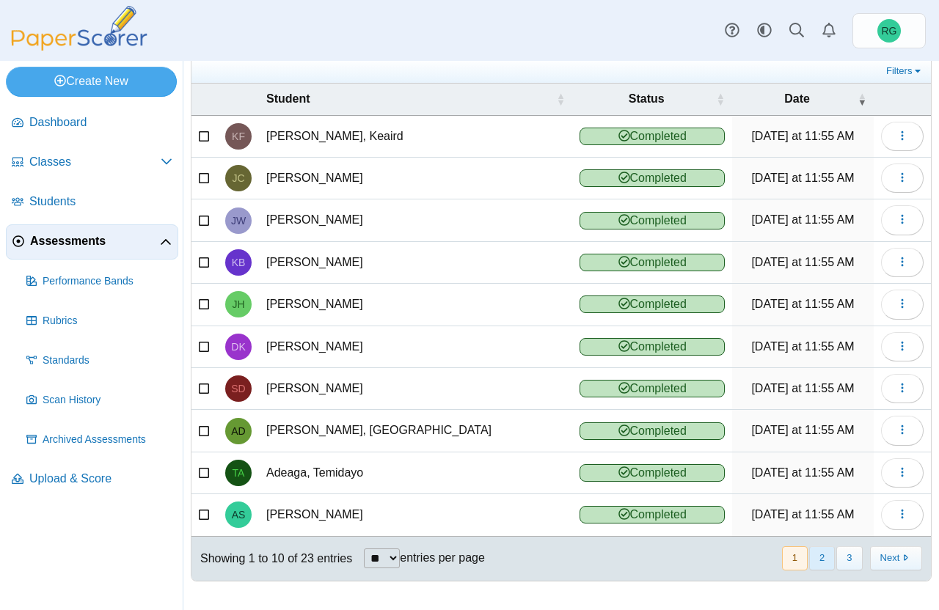
click at [809, 568] on button "2" at bounding box center [822, 558] width 26 height 24
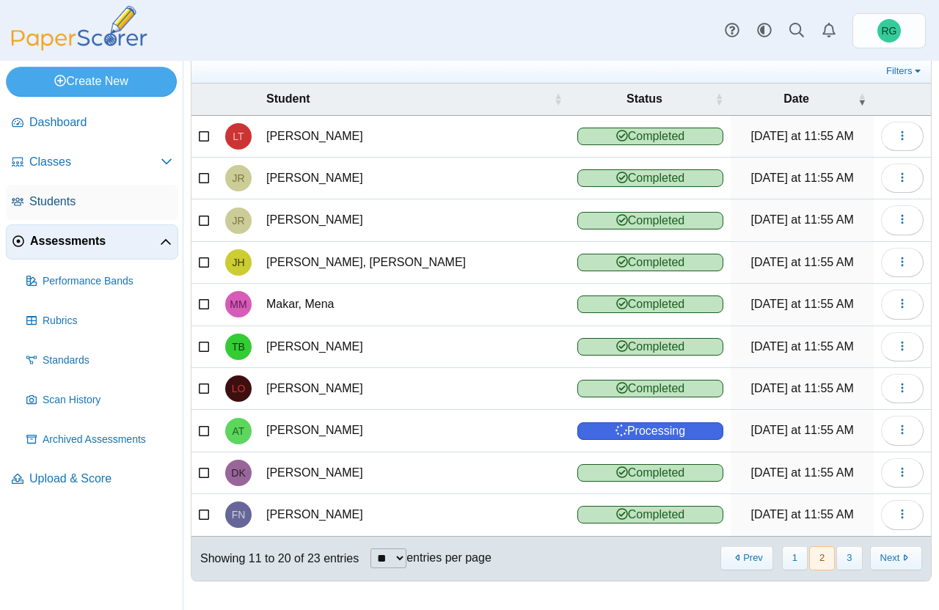
click at [58, 204] on span "Students" at bounding box center [100, 202] width 143 height 16
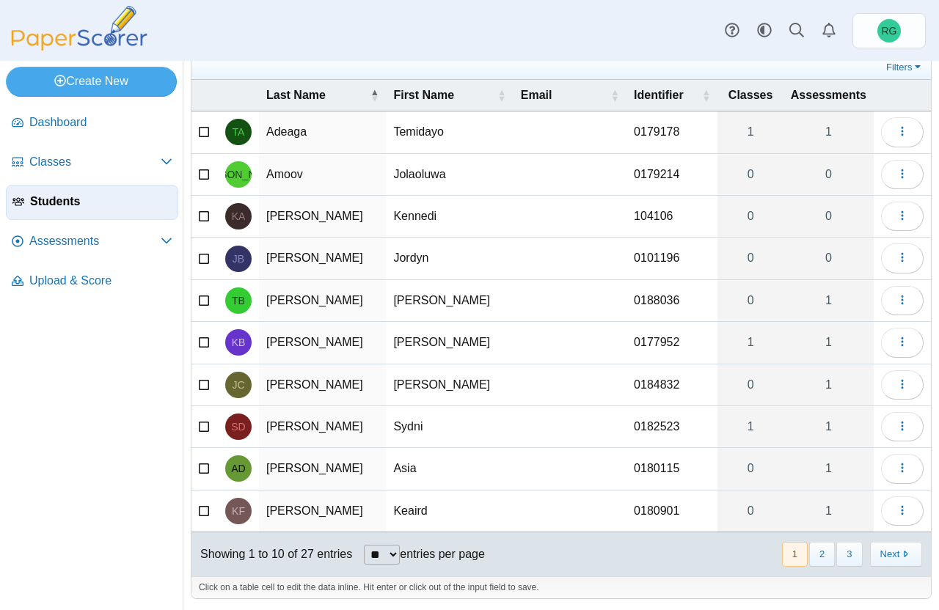
scroll to position [54, 0]
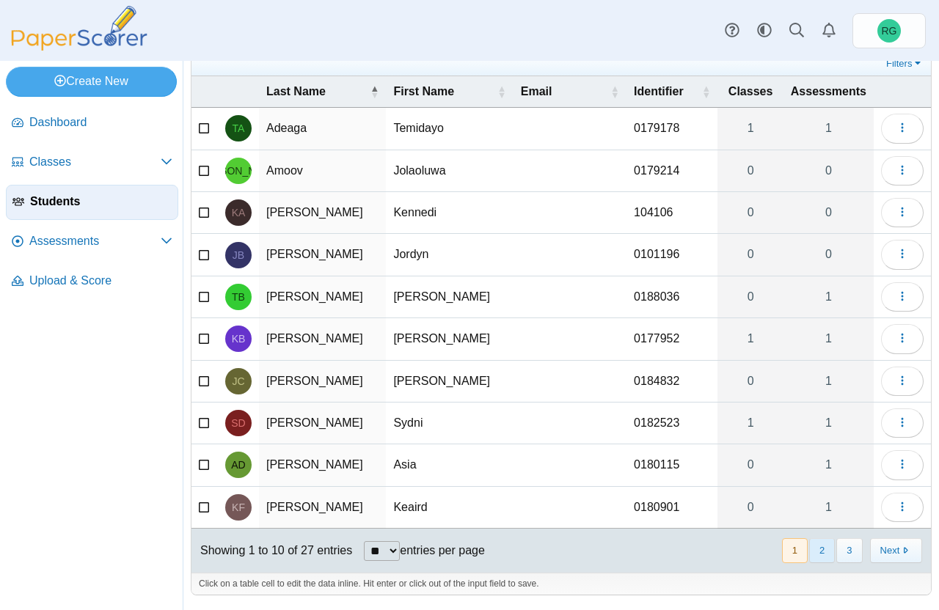
click at [813, 549] on button "2" at bounding box center [822, 550] width 26 height 24
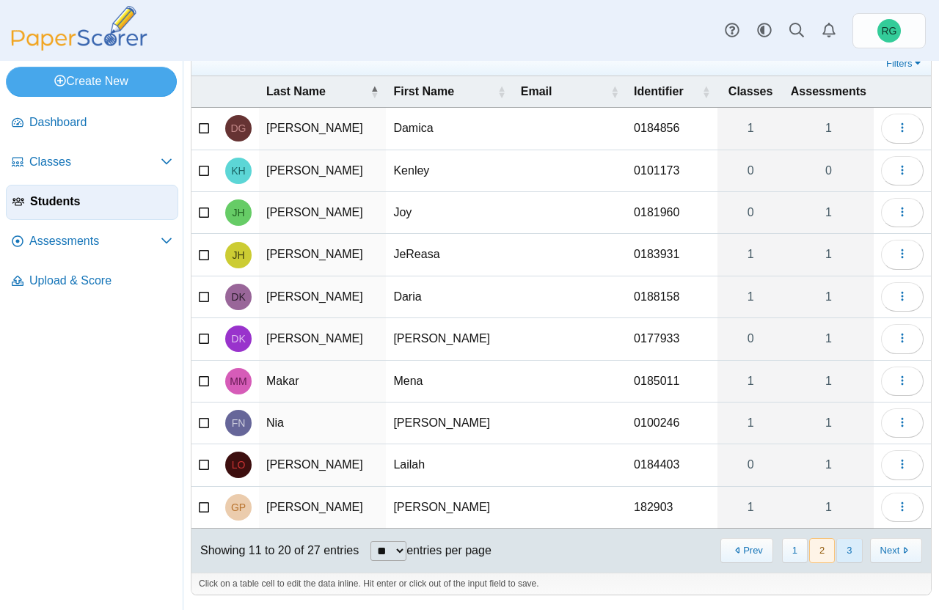
click at [837, 552] on button "3" at bounding box center [849, 550] width 26 height 24
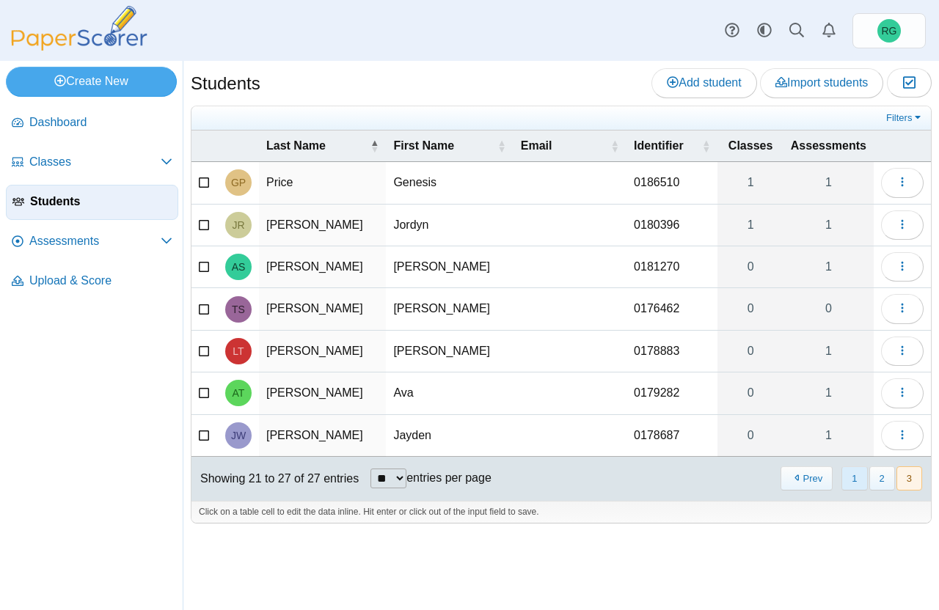
click at [863, 477] on button "1" at bounding box center [854, 478] width 26 height 24
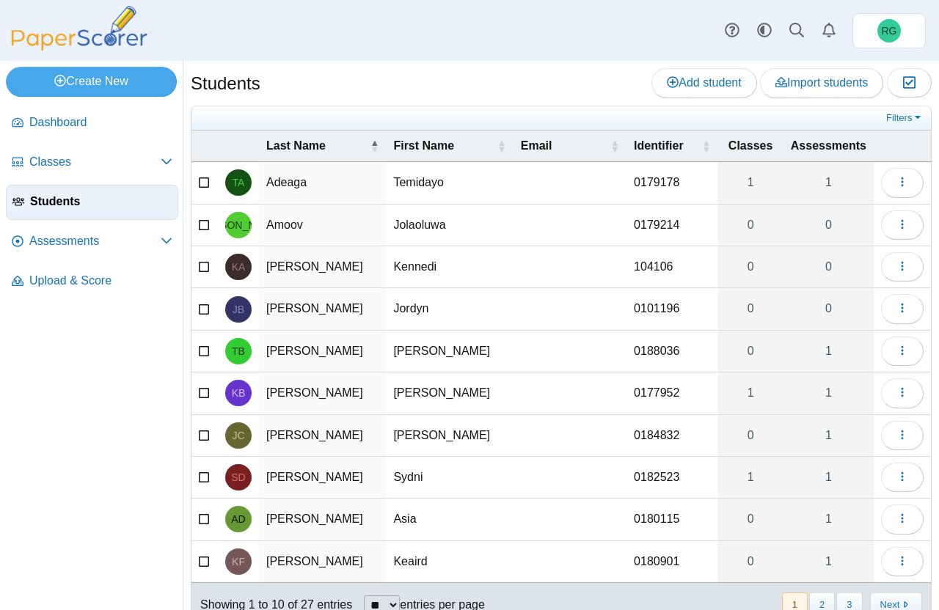
scroll to position [7, 0]
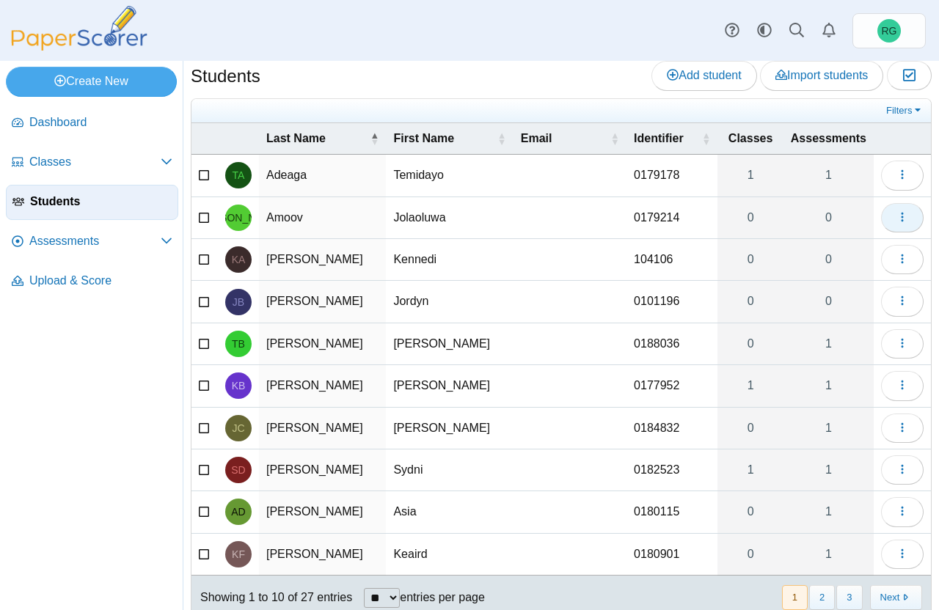
click at [896, 219] on icon "button" at bounding box center [902, 217] width 12 height 12
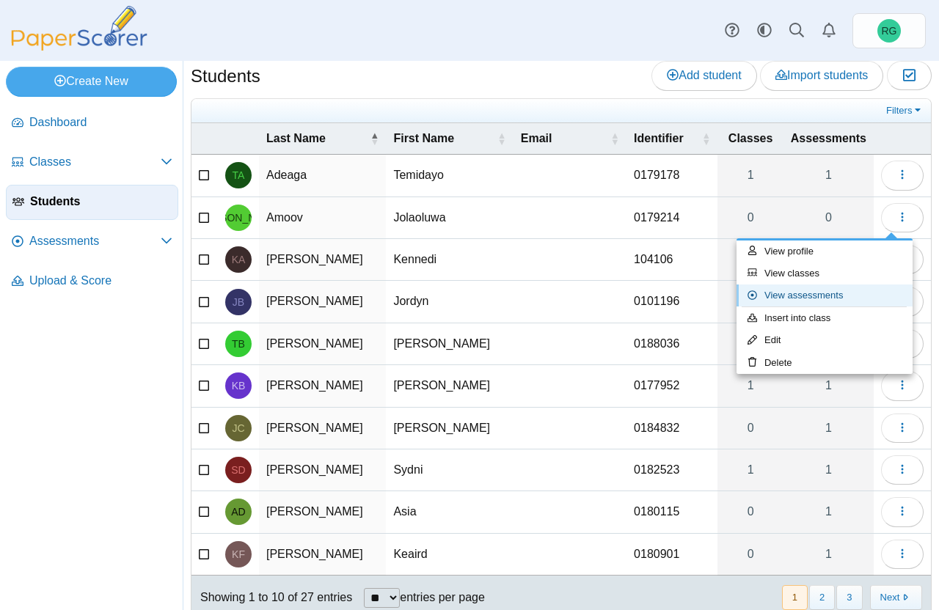
click at [821, 296] on link "View assessments" at bounding box center [824, 296] width 176 height 22
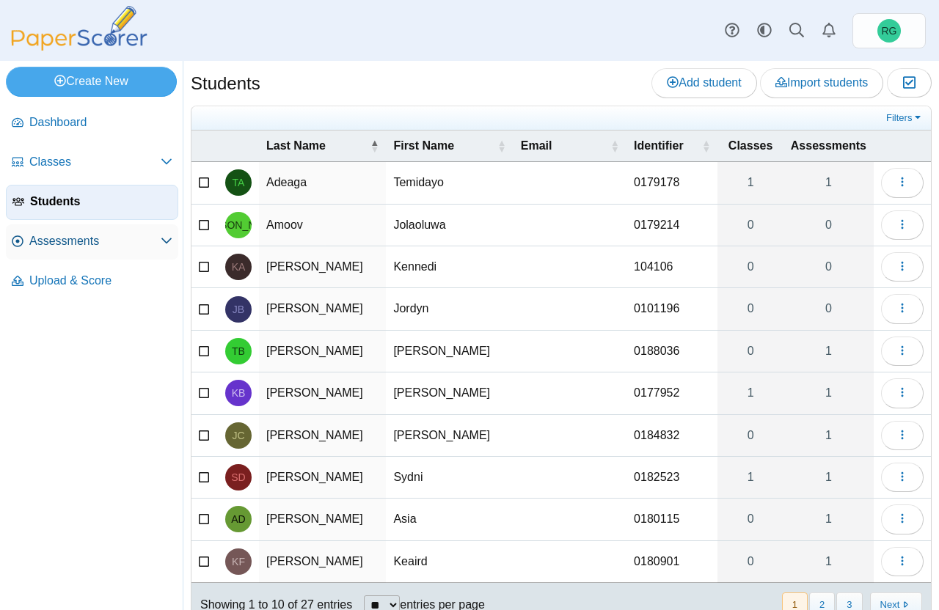
click at [159, 238] on span "Assessments" at bounding box center [94, 241] width 131 height 16
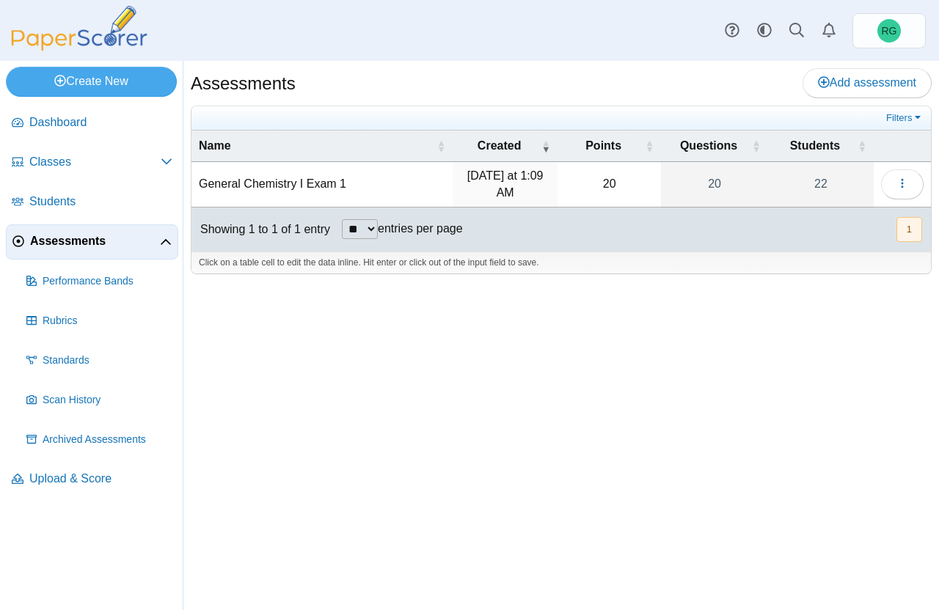
click at [314, 181] on td "General Chemistry I Exam 1" at bounding box center [321, 184] width 261 height 45
click at [900, 188] on icon "button" at bounding box center [902, 183] width 12 height 12
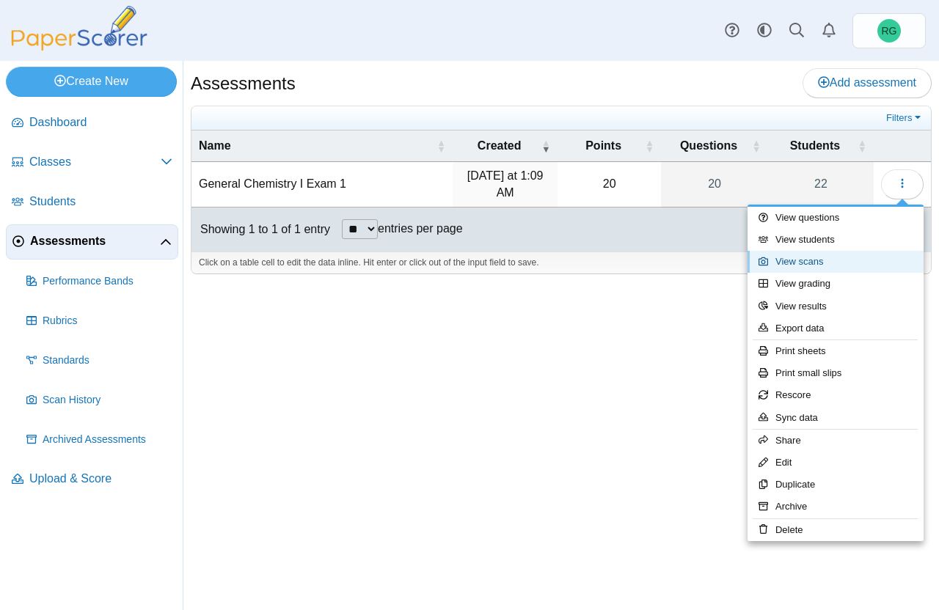
click at [821, 261] on link "View scans" at bounding box center [835, 262] width 176 height 22
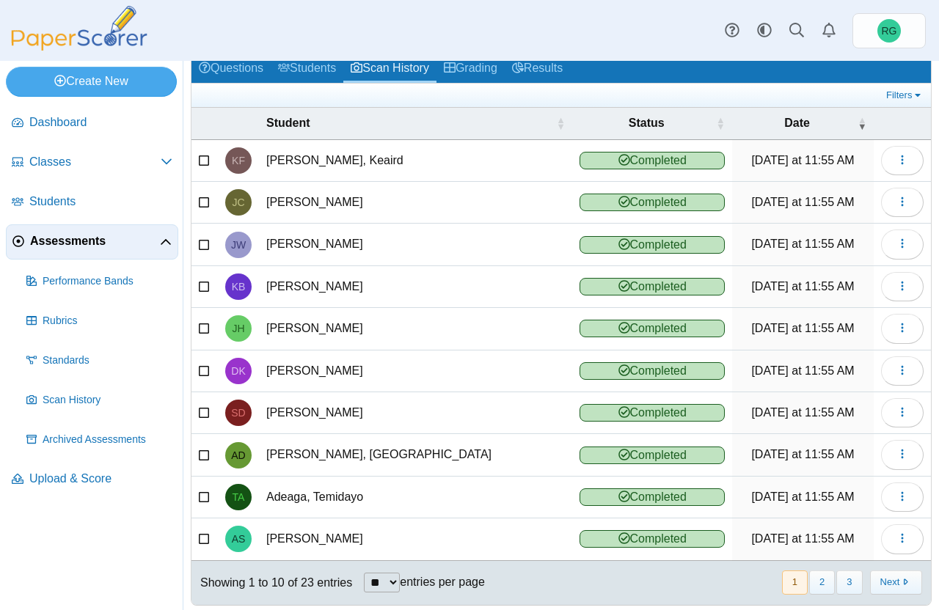
scroll to position [70, 0]
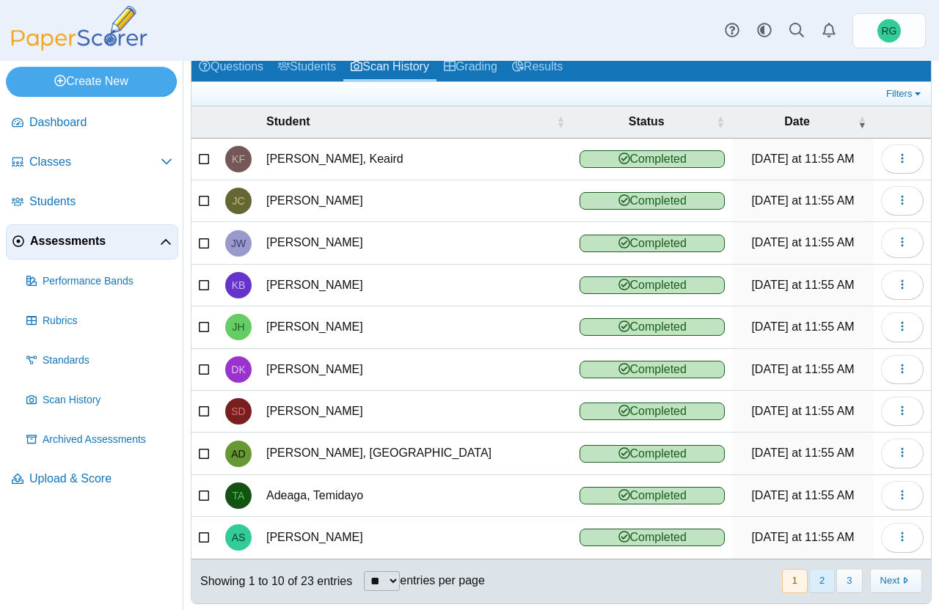
click at [809, 577] on button "2" at bounding box center [822, 581] width 26 height 24
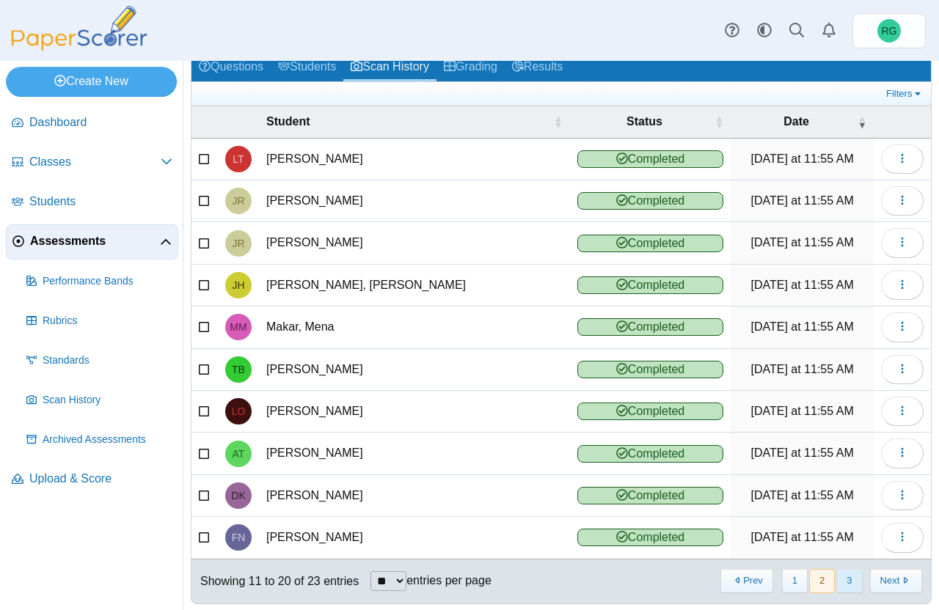
click at [837, 579] on button "3" at bounding box center [849, 581] width 26 height 24
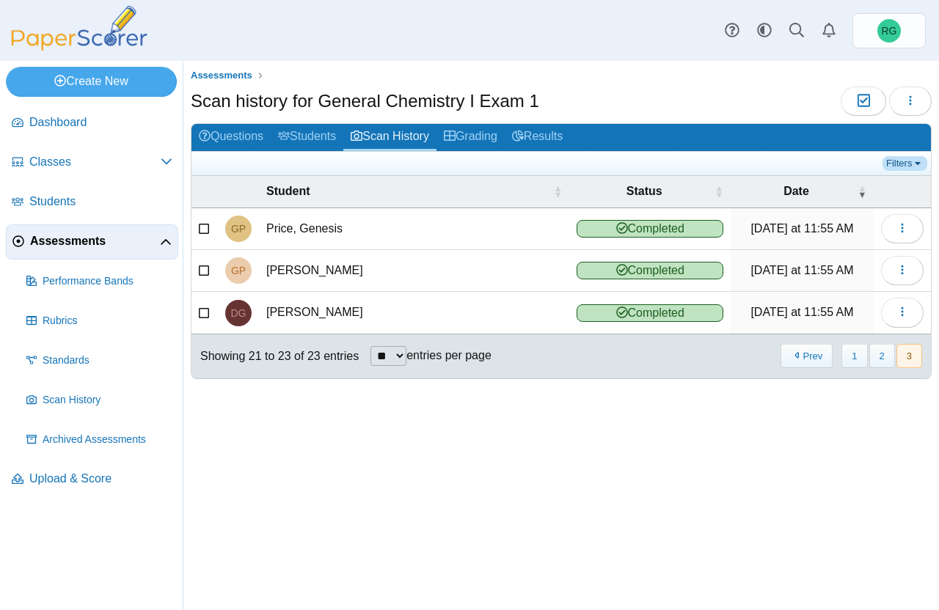
click at [904, 166] on link "Filters" at bounding box center [904, 163] width 45 height 15
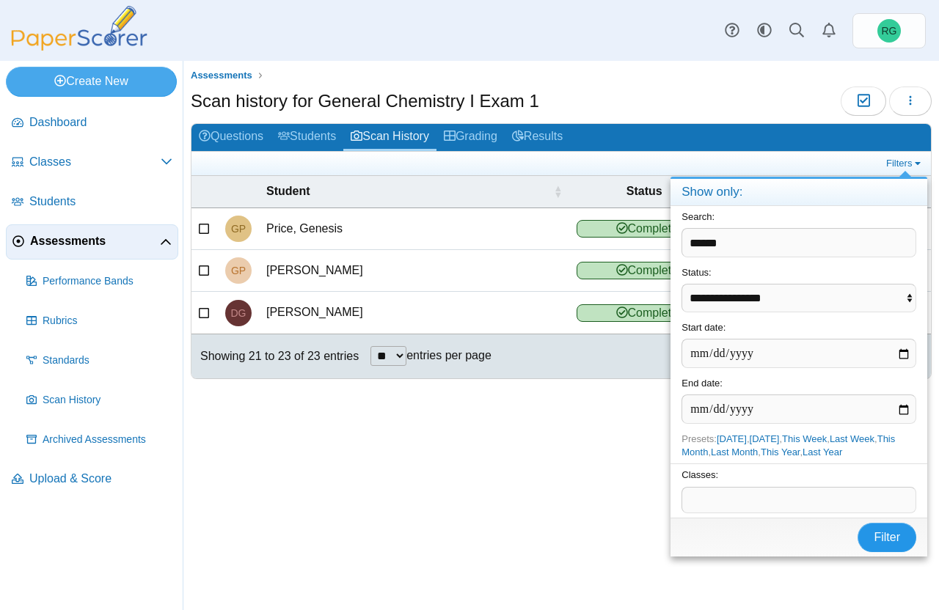
type input "******"
click at [885, 543] on span "Filter" at bounding box center [887, 537] width 26 height 12
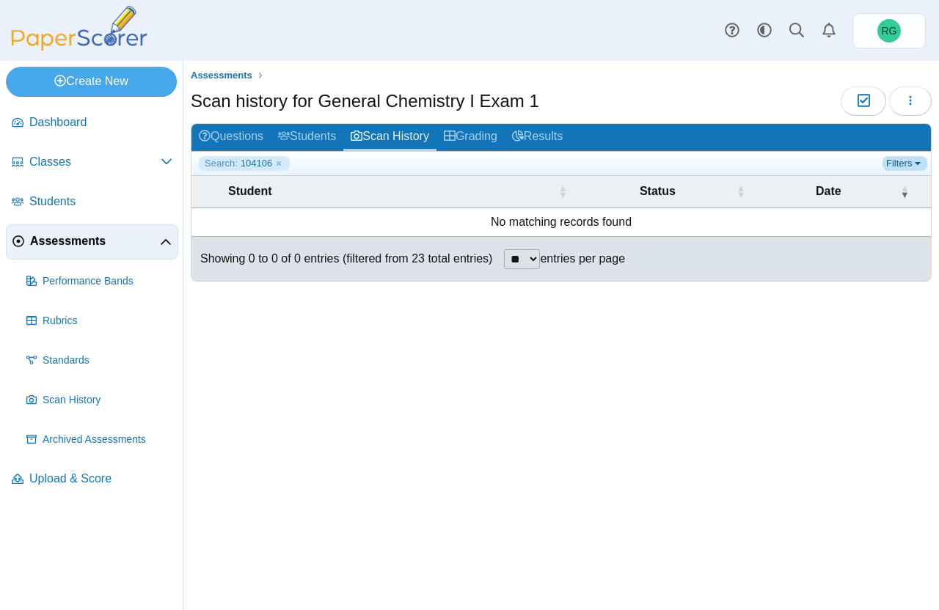
click at [909, 161] on link "Filters" at bounding box center [904, 163] width 45 height 15
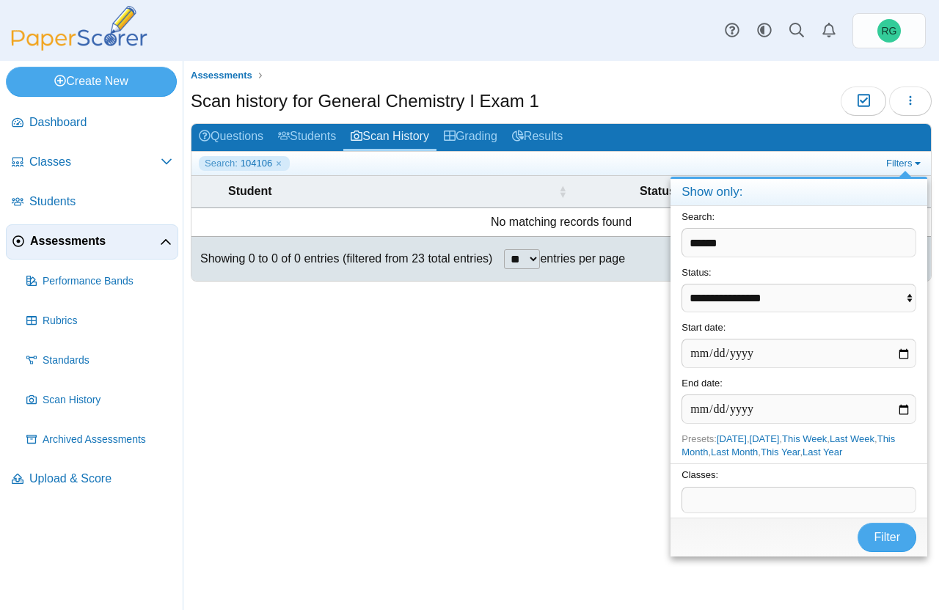
click at [553, 486] on div "Assessments Scan history for General Chemistry I Exam 1 Moderation 0 Loading… G…" at bounding box center [560, 335] width 755 height 549
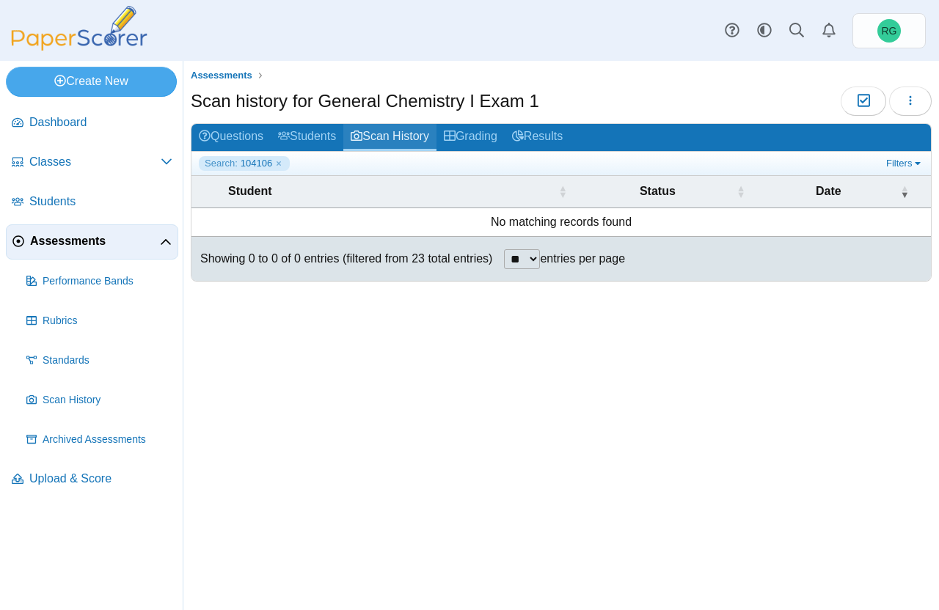
click at [381, 134] on link "Scan History" at bounding box center [389, 137] width 93 height 27
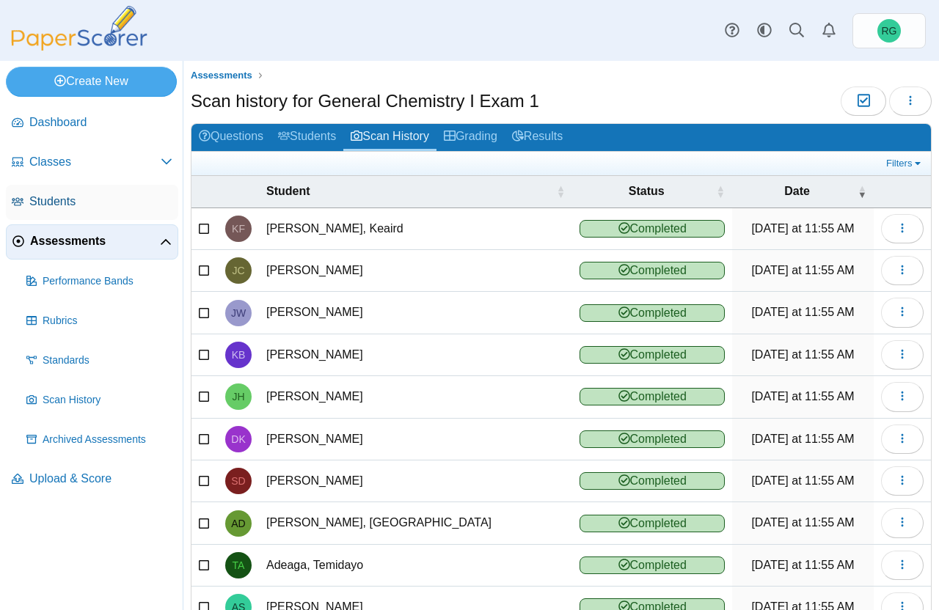
click at [57, 197] on span "Students" at bounding box center [100, 202] width 143 height 16
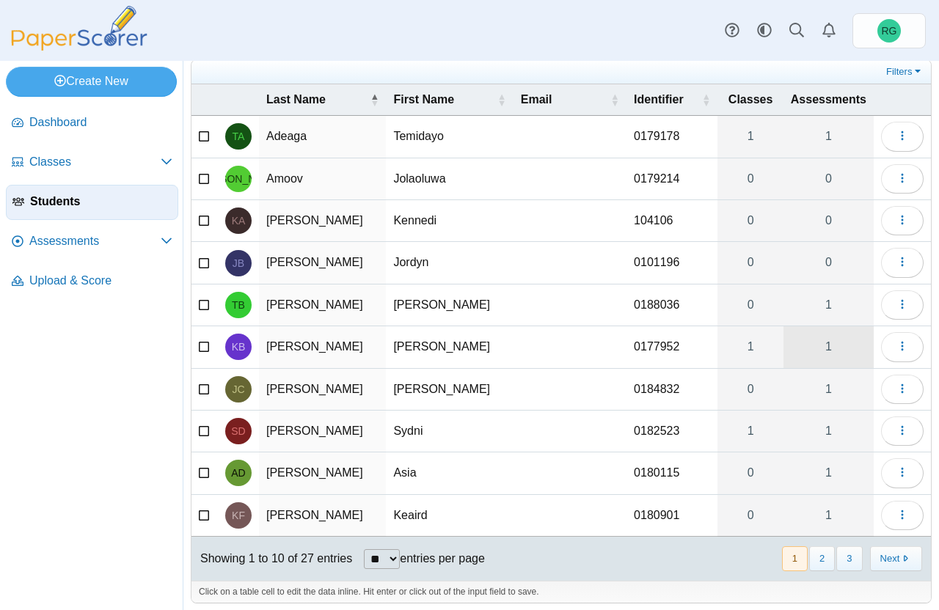
scroll to position [54, 0]
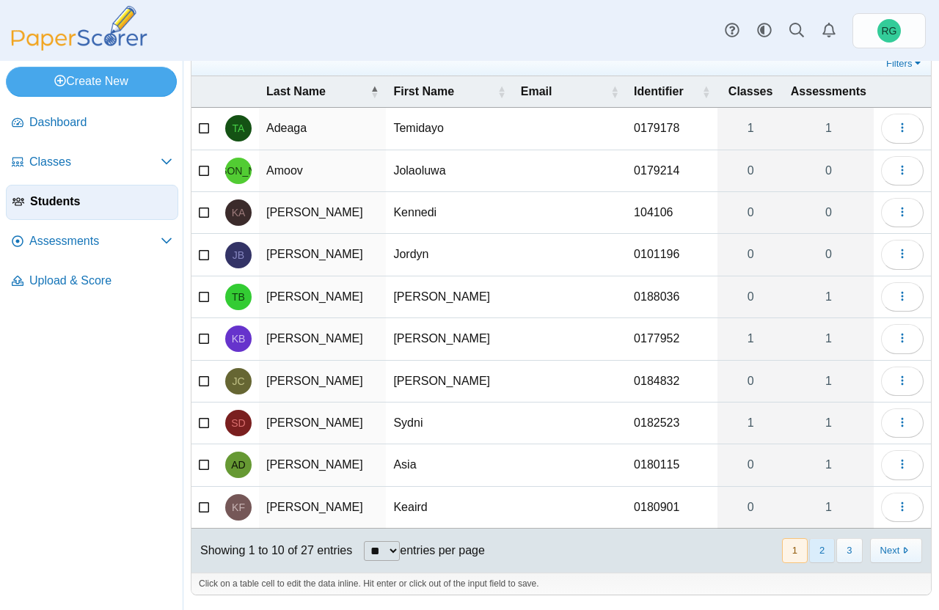
click at [810, 546] on button "2" at bounding box center [822, 550] width 26 height 24
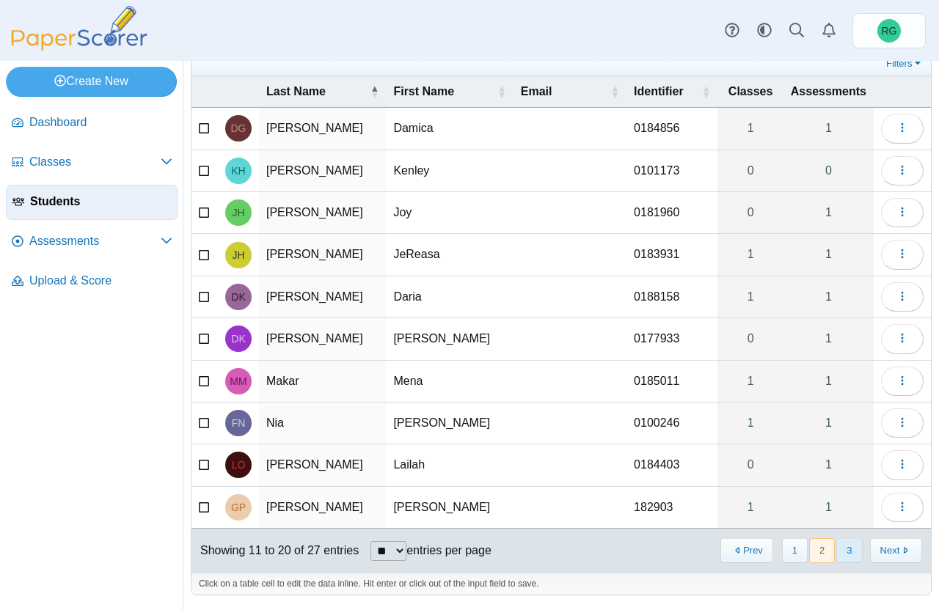
click at [836, 547] on button "3" at bounding box center [849, 550] width 26 height 24
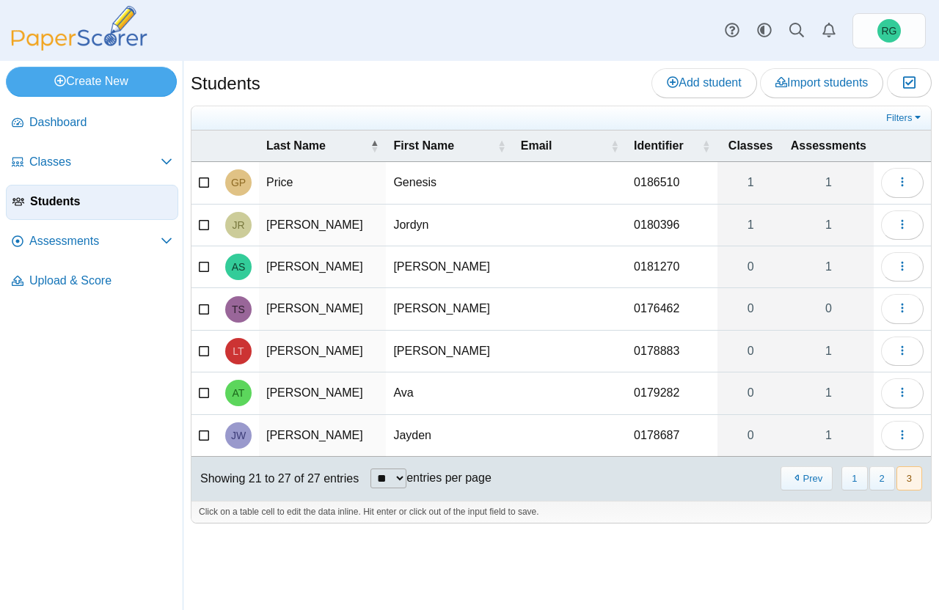
scroll to position [0, 0]
click at [903, 309] on icon "button" at bounding box center [902, 308] width 12 height 12
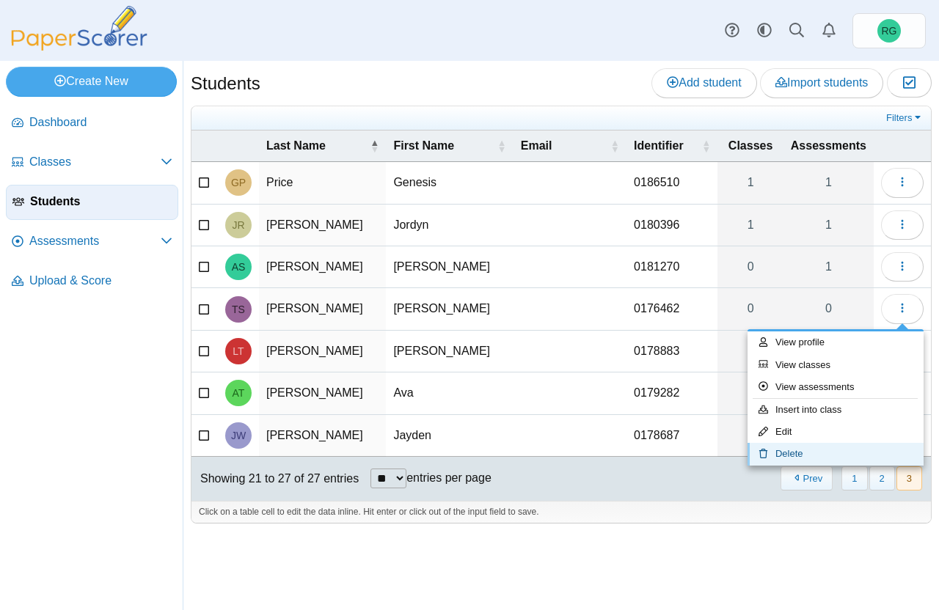
click at [811, 456] on link "Delete" at bounding box center [835, 454] width 176 height 22
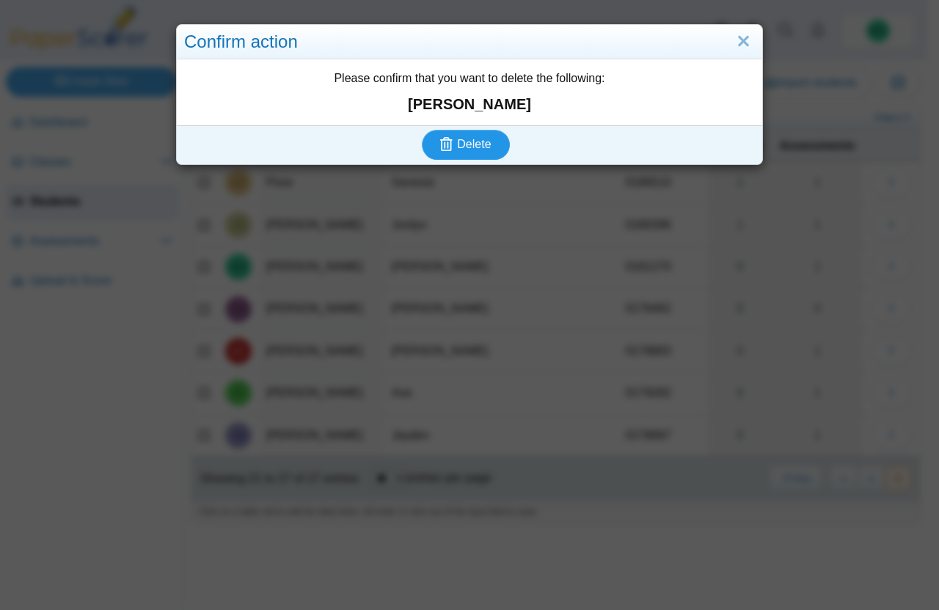
click at [461, 136] on button "Delete" at bounding box center [466, 144] width 88 height 29
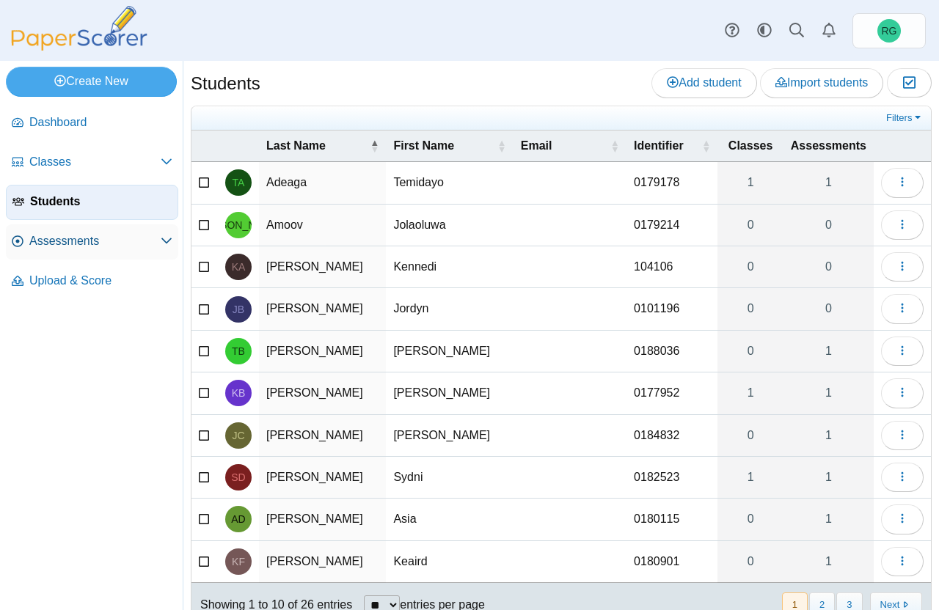
click at [84, 242] on span "Assessments" at bounding box center [94, 241] width 131 height 16
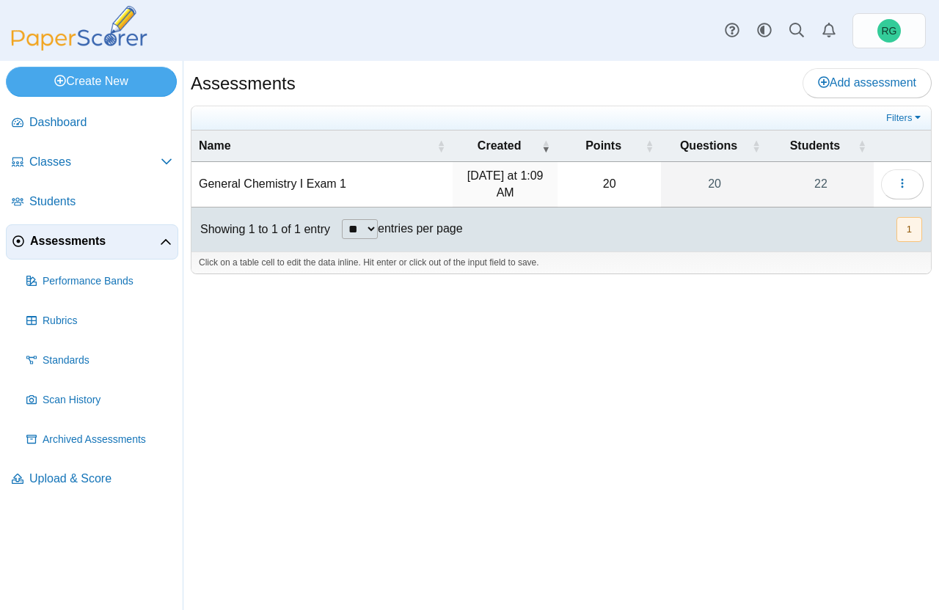
click at [257, 189] on td "General Chemistry I Exam 1" at bounding box center [321, 184] width 261 height 45
click at [898, 181] on icon "button" at bounding box center [902, 183] width 12 height 12
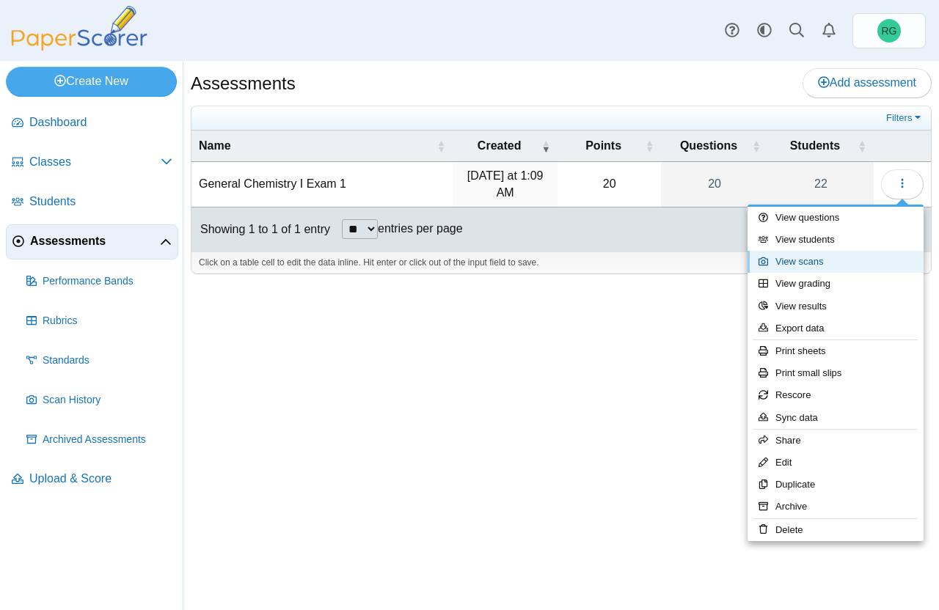
click at [824, 255] on link "View scans" at bounding box center [835, 262] width 176 height 22
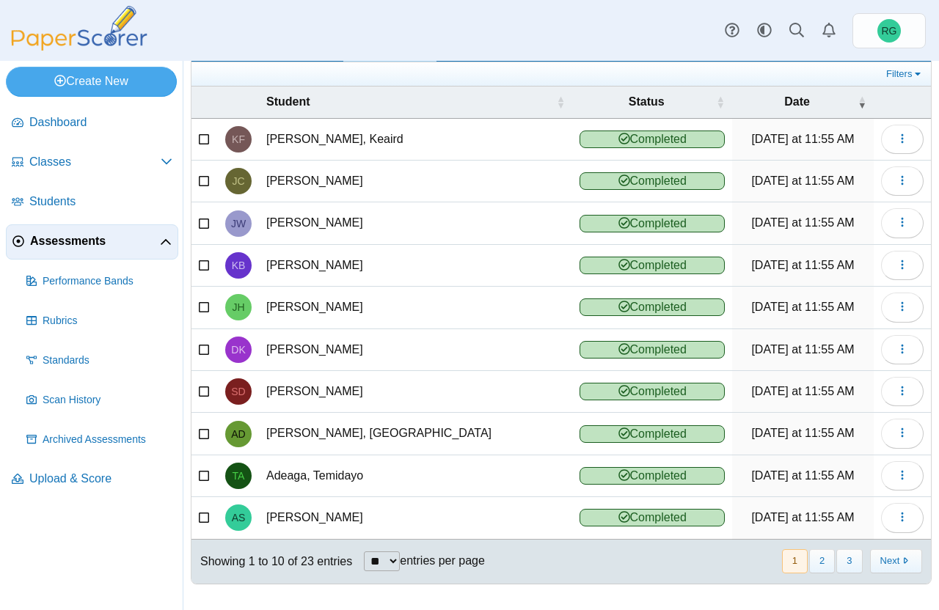
scroll to position [92, 0]
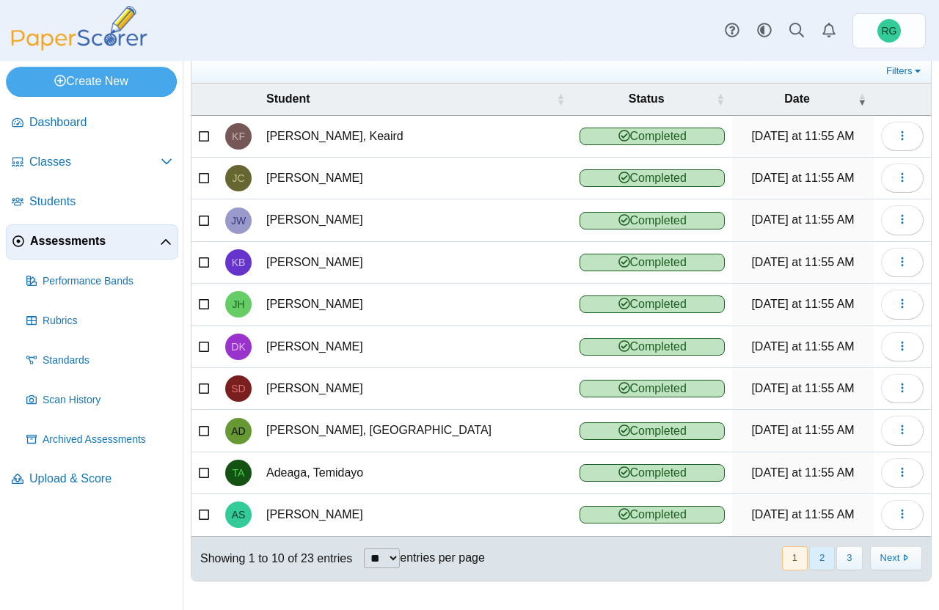
click at [810, 560] on button "2" at bounding box center [822, 558] width 26 height 24
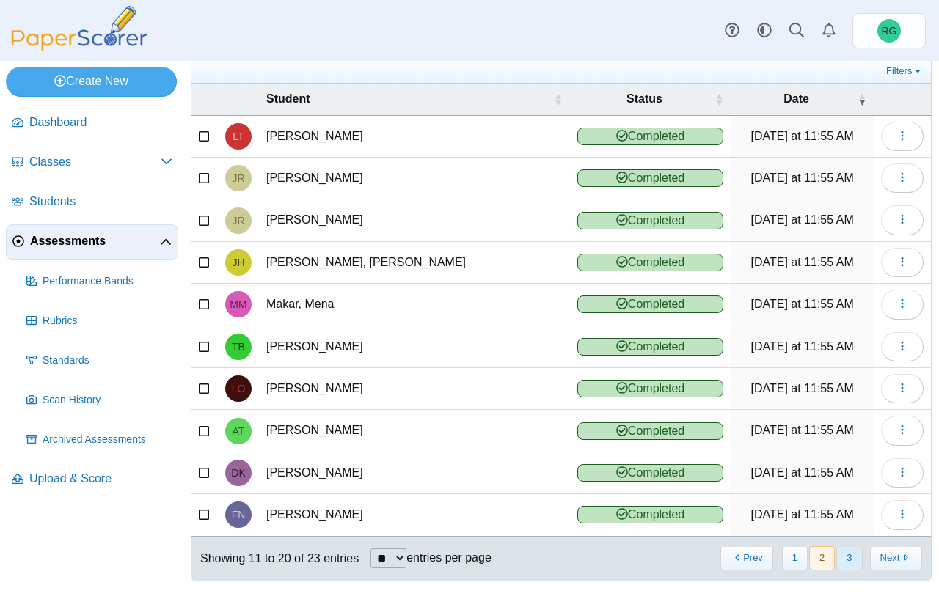
click at [839, 558] on button "3" at bounding box center [849, 558] width 26 height 24
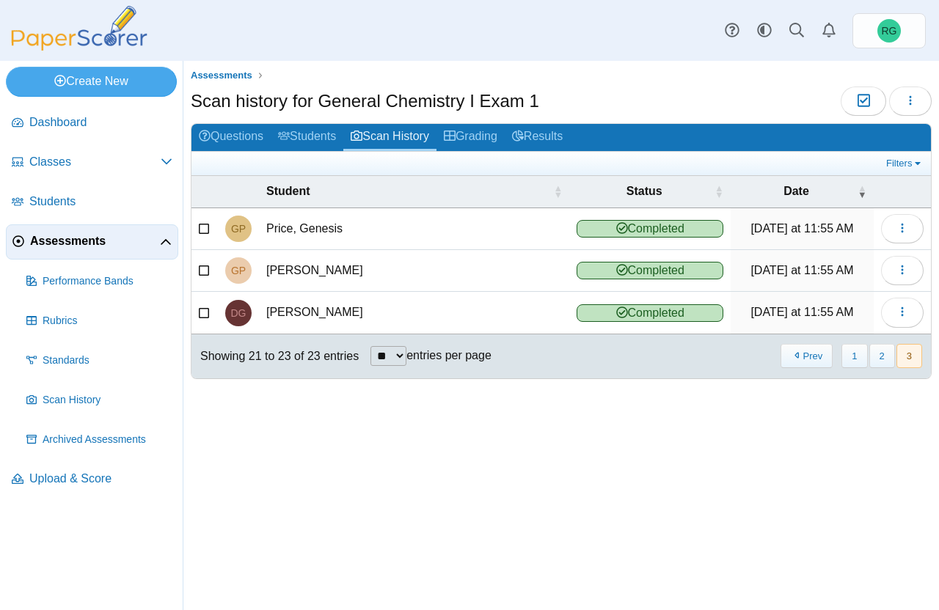
scroll to position [0, 0]
